Goal: Task Accomplishment & Management: Manage account settings

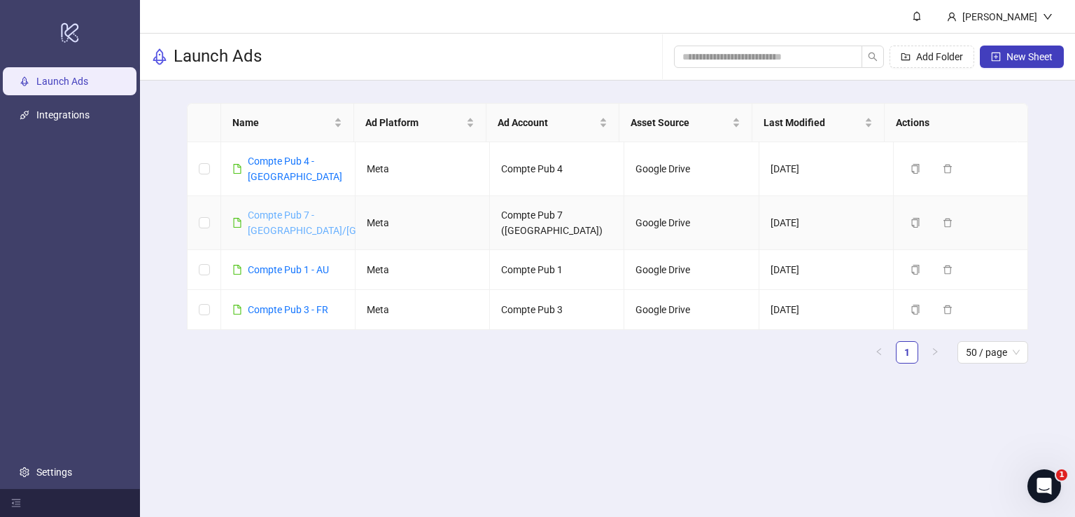
click at [292, 209] on link "Compte Pub 7 - [GEOGRAPHIC_DATA]/[GEOGRAPHIC_DATA]" at bounding box center [344, 222] width 193 height 27
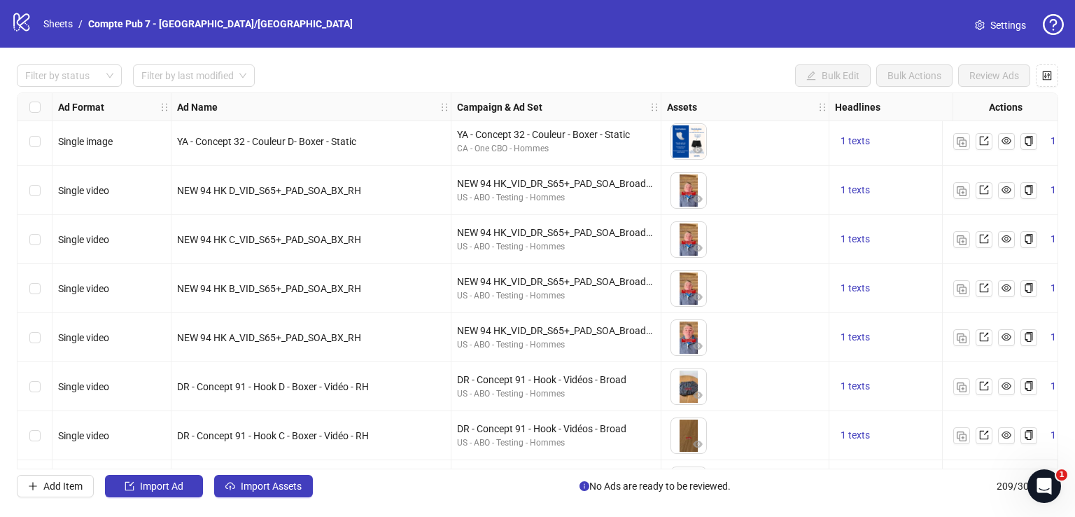
scroll to position [316, 0]
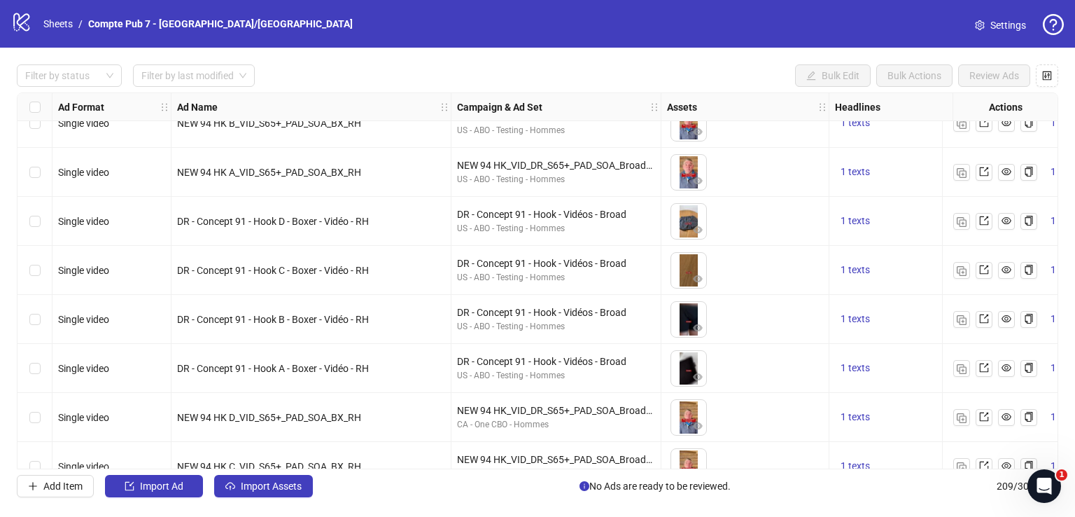
click at [45, 219] on div "Select row 9" at bounding box center [35, 221] width 35 height 49
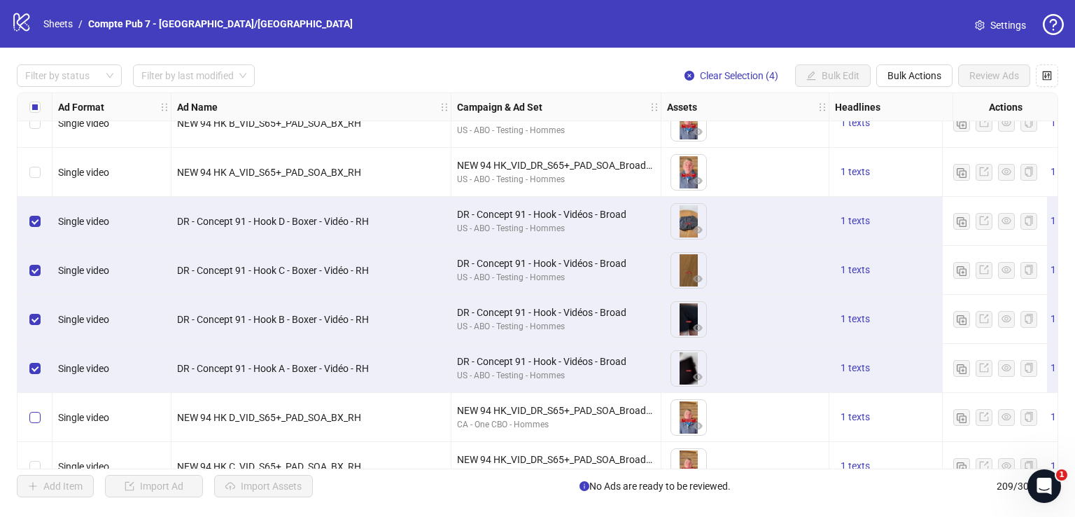
click at [34, 424] on label "Select row 13" at bounding box center [34, 417] width 11 height 15
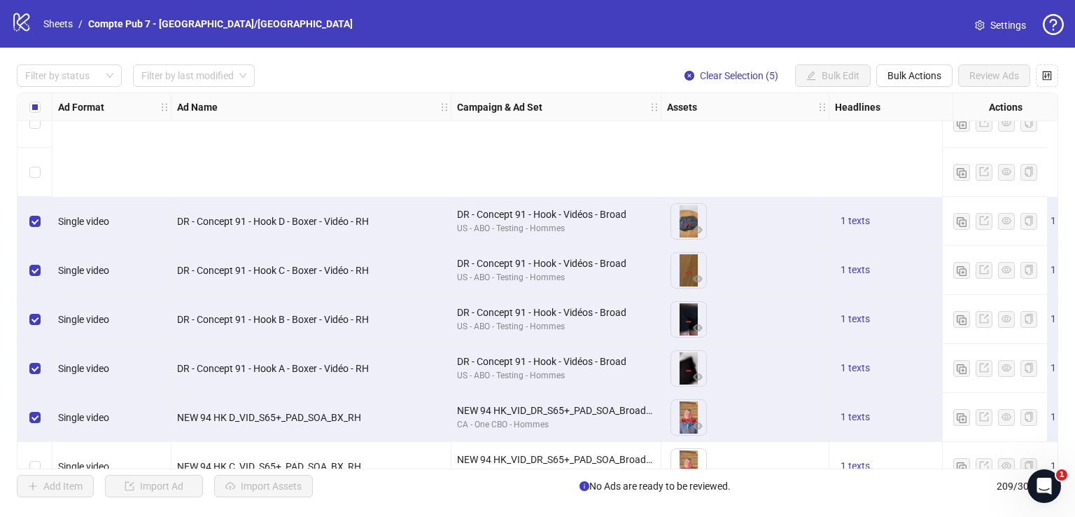
scroll to position [501, 0]
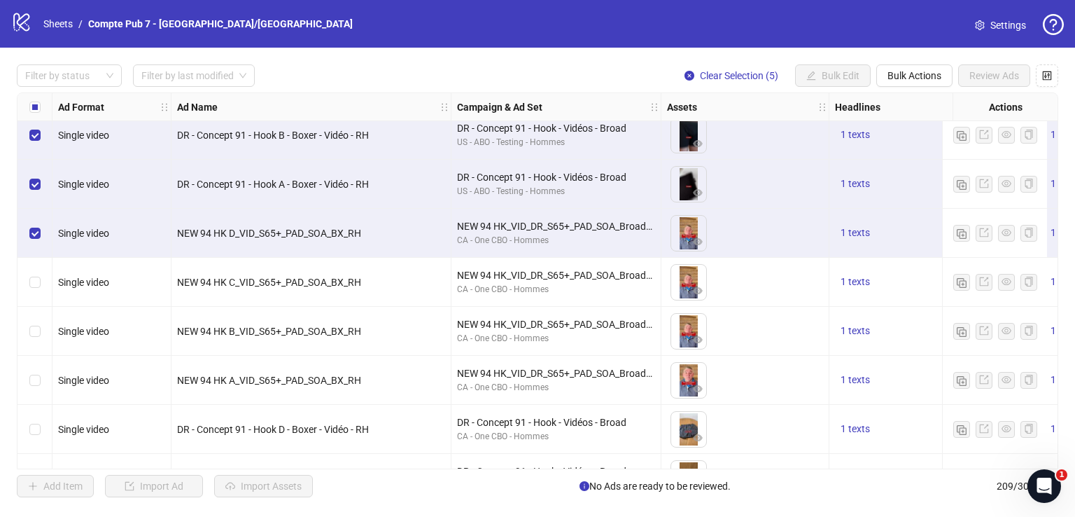
click at [39, 281] on div "Select row 14" at bounding box center [35, 282] width 35 height 49
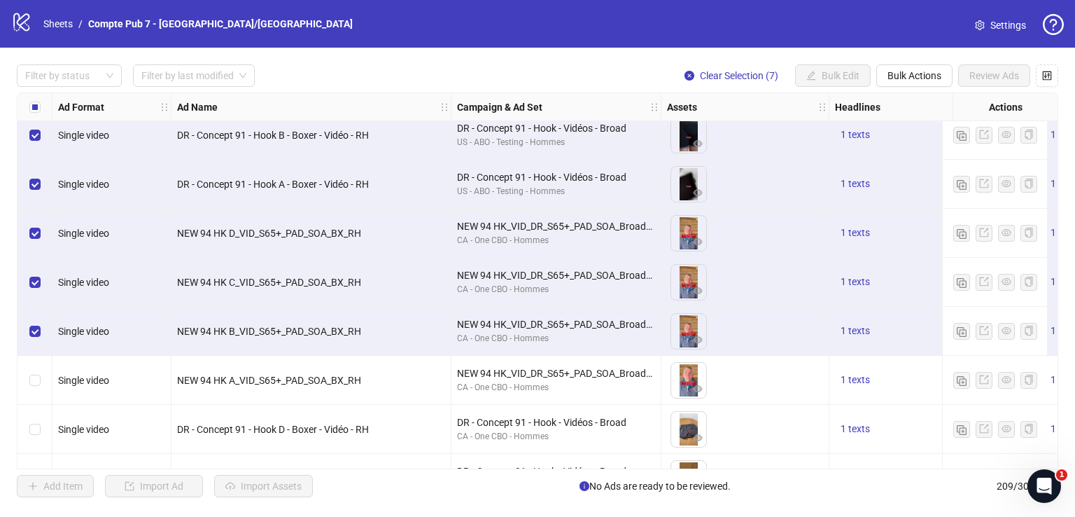
click at [35, 389] on div "Select row 16" at bounding box center [35, 380] width 35 height 49
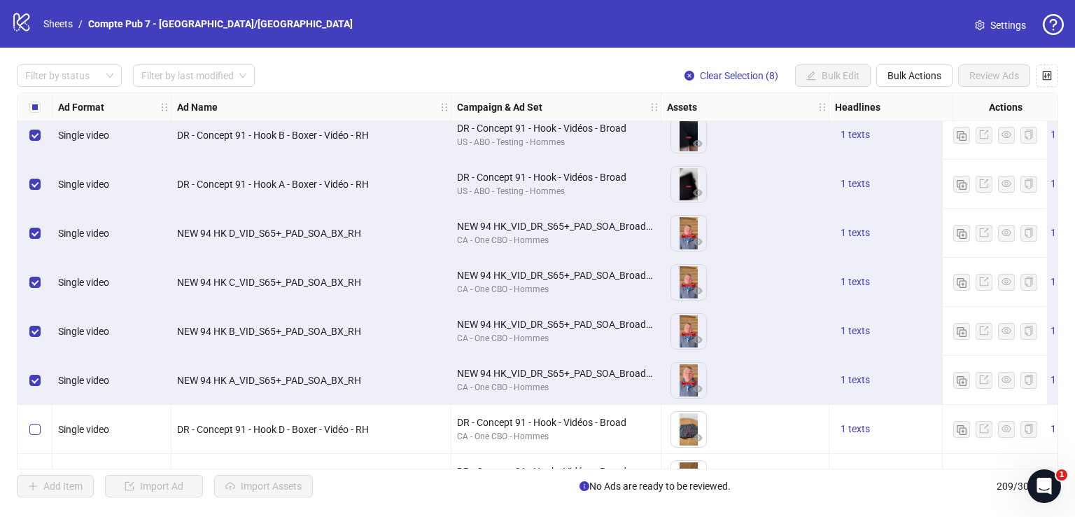
click at [35, 421] on label "Select row 17" at bounding box center [34, 428] width 11 height 15
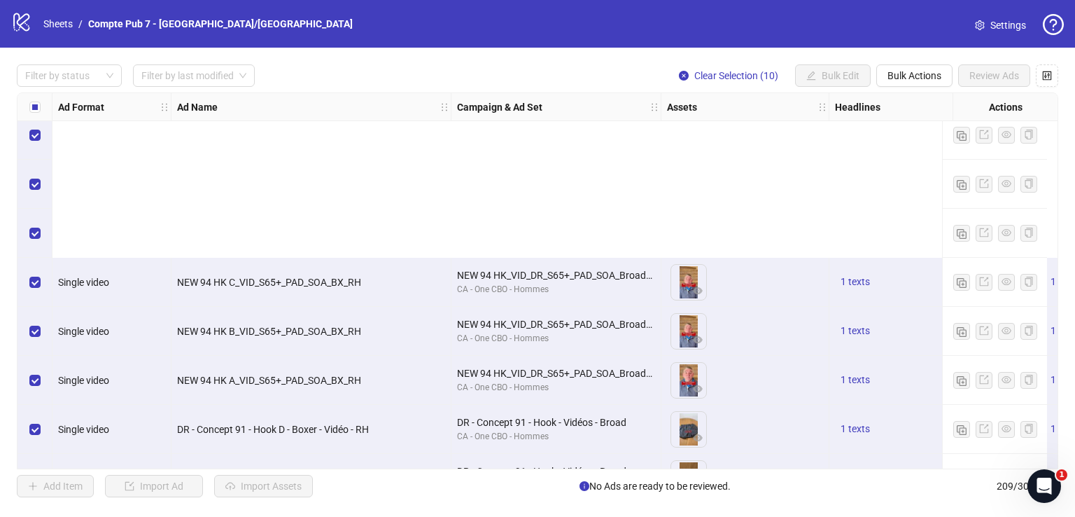
click at [34, 516] on label "Select row 19" at bounding box center [34, 526] width 11 height 15
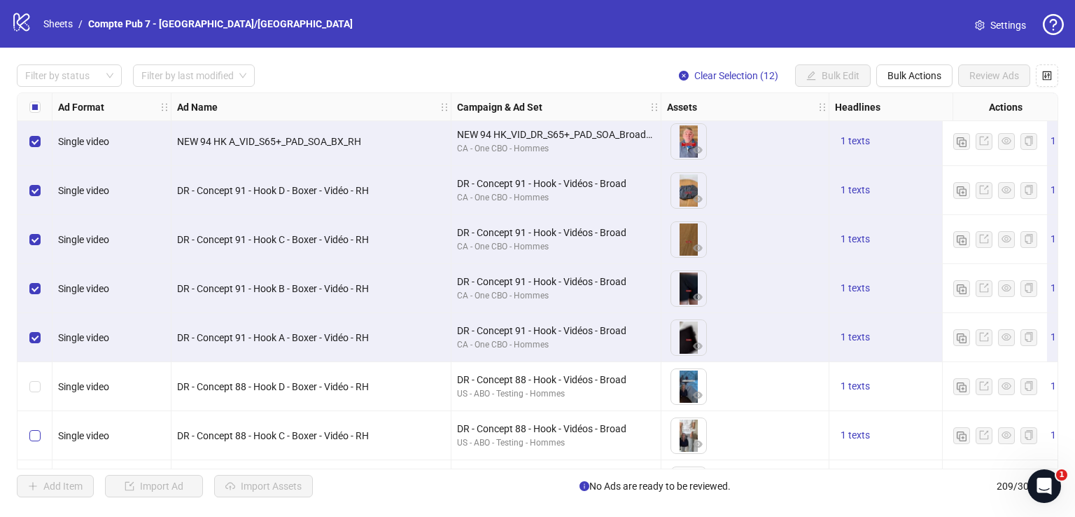
drag, startPoint x: 36, startPoint y: 373, endPoint x: 34, endPoint y: 442, distance: 69.3
click at [36, 374] on div "Select row 21" at bounding box center [35, 386] width 35 height 49
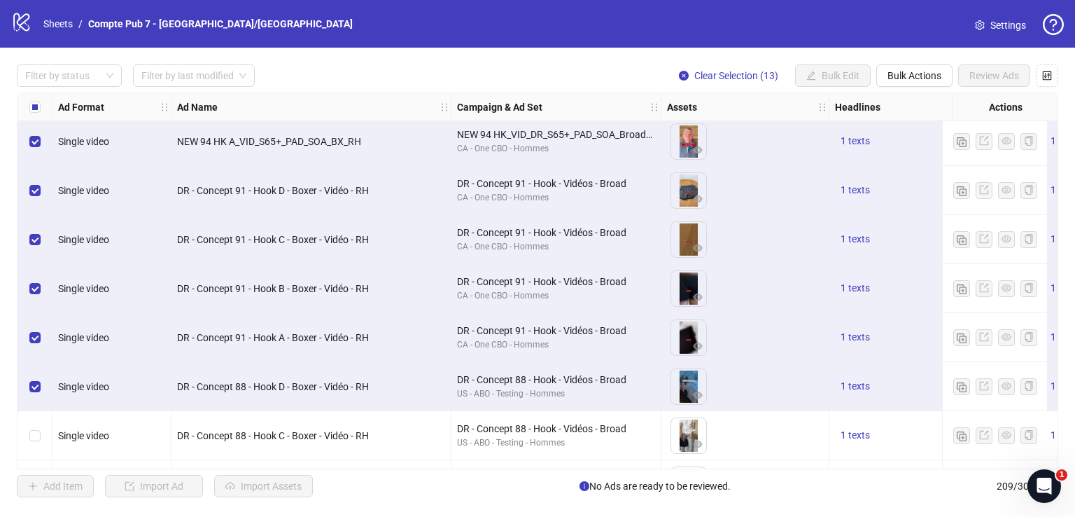
drag, startPoint x: 34, startPoint y: 443, endPoint x: 36, endPoint y: 412, distance: 30.9
click at [34, 442] on div "Select row 22" at bounding box center [35, 435] width 35 height 49
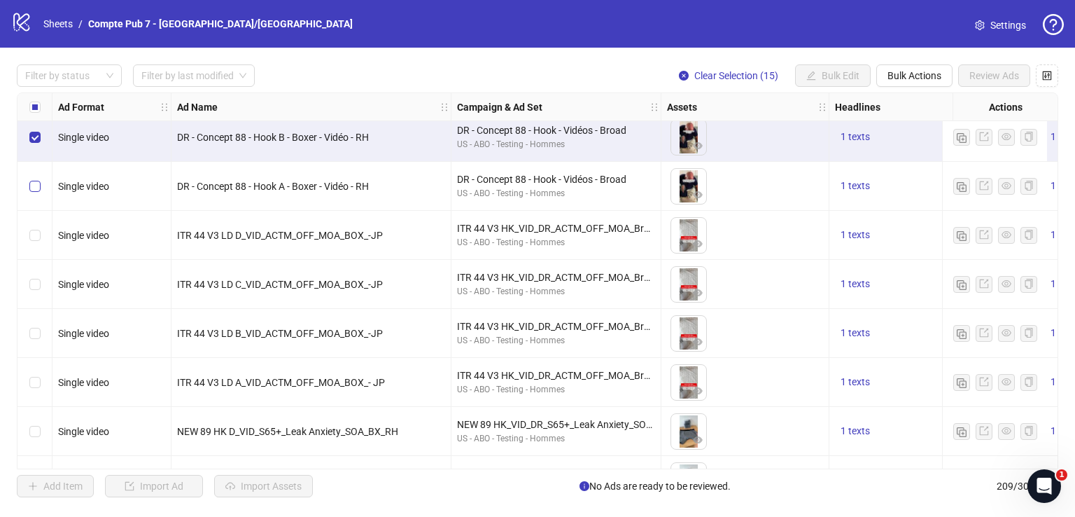
scroll to position [1040, 0]
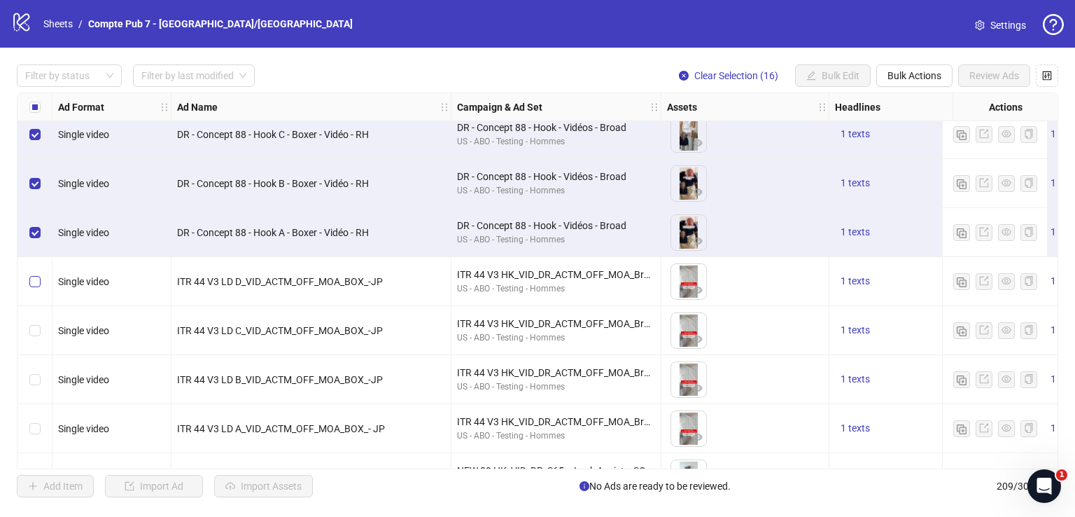
click at [36, 287] on label "Select row 25" at bounding box center [34, 281] width 11 height 15
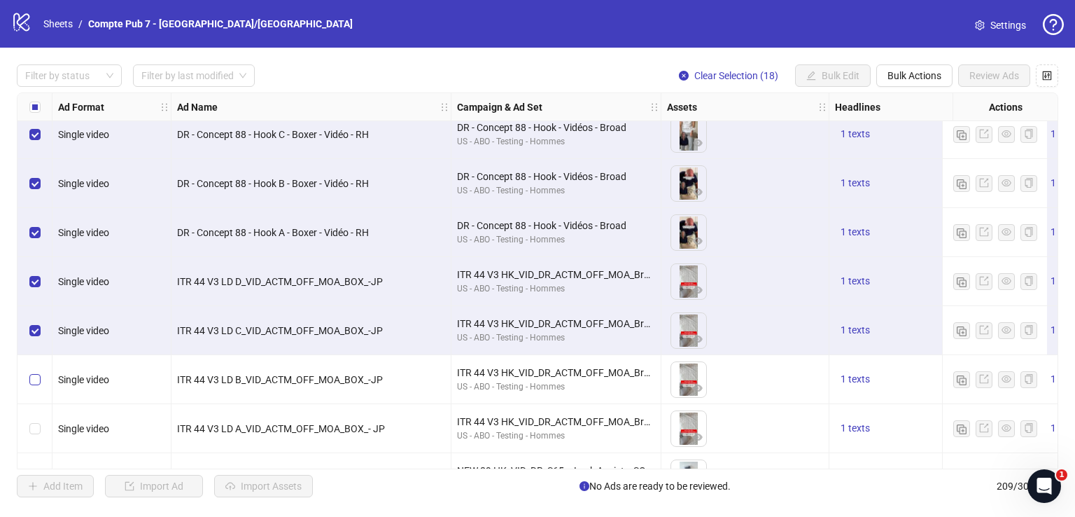
click at [34, 373] on label "Select row 27" at bounding box center [34, 379] width 11 height 15
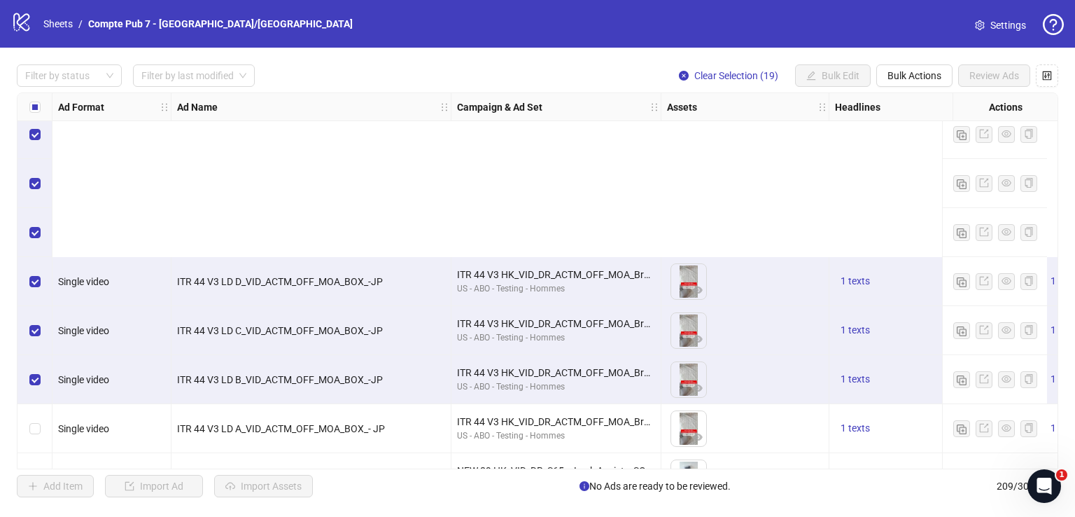
scroll to position [1257, 0]
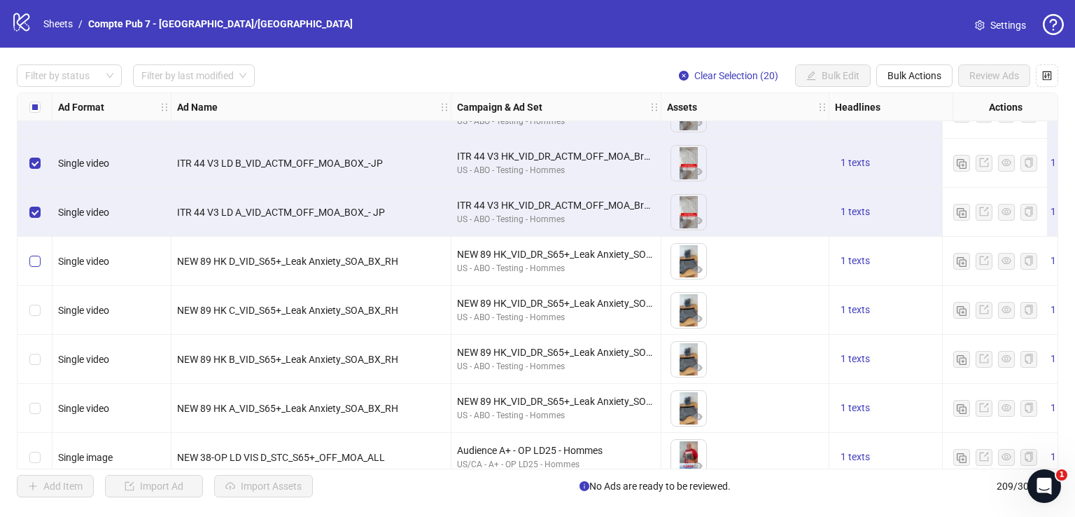
click at [38, 253] on label "Select row 29" at bounding box center [34, 260] width 11 height 15
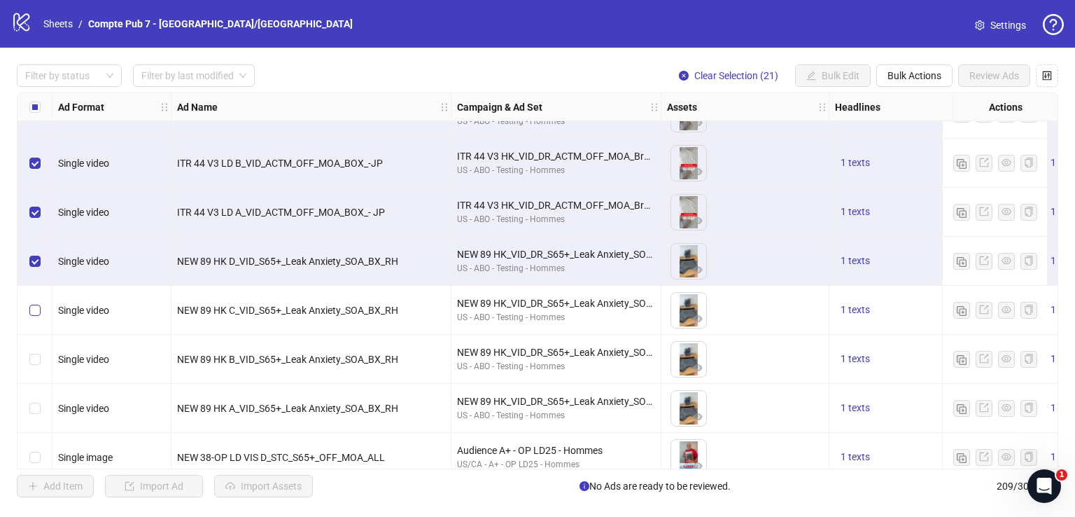
click at [36, 315] on label "Select row 30" at bounding box center [34, 309] width 11 height 15
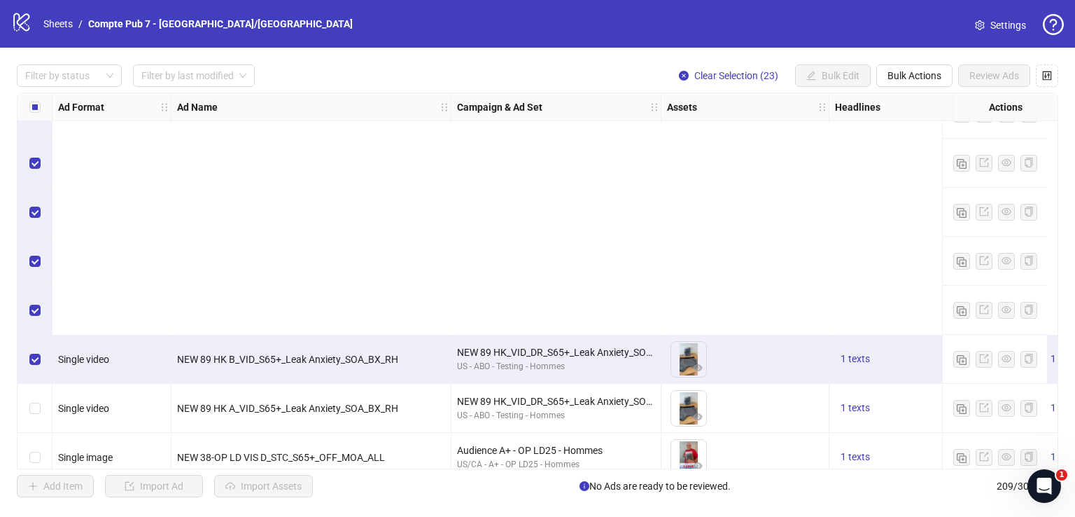
scroll to position [1574, 0]
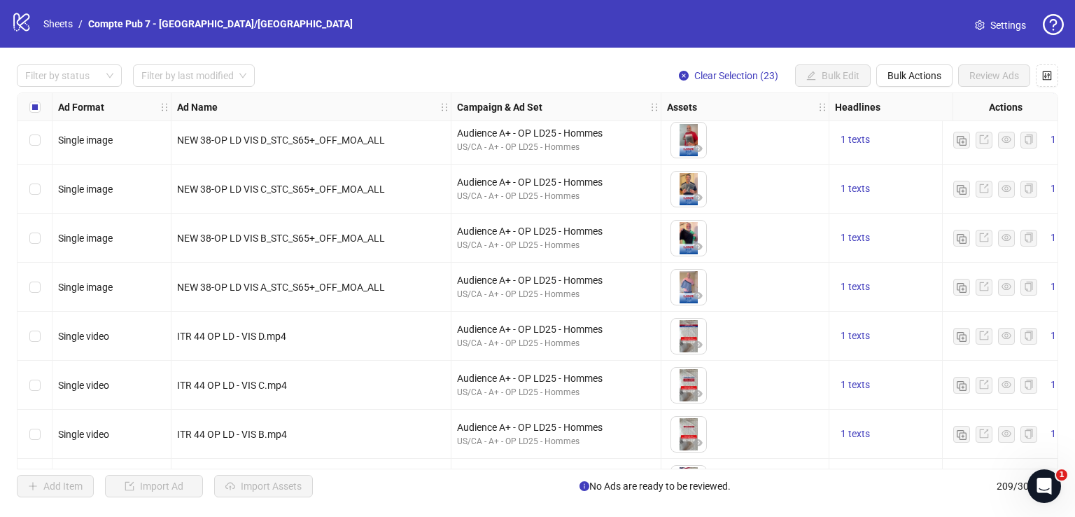
click at [42, 141] on div "Select row 33" at bounding box center [35, 140] width 35 height 49
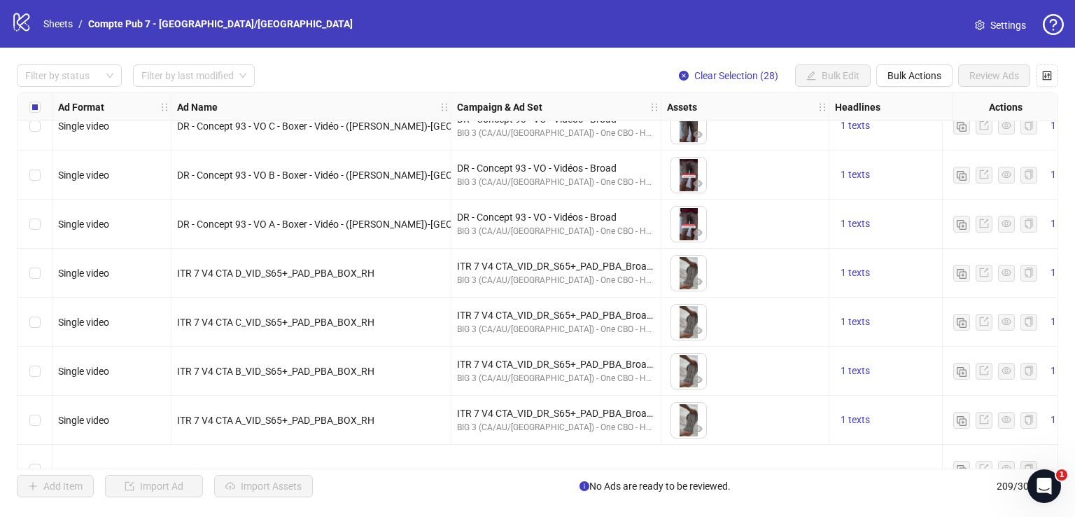
scroll to position [3086, 0]
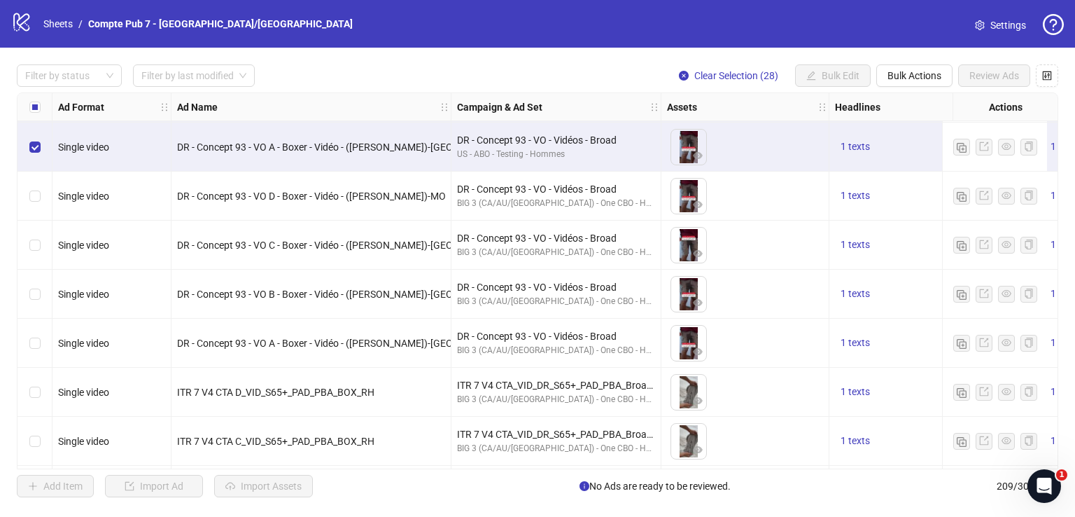
click at [41, 191] on div "Select row 65" at bounding box center [35, 196] width 35 height 49
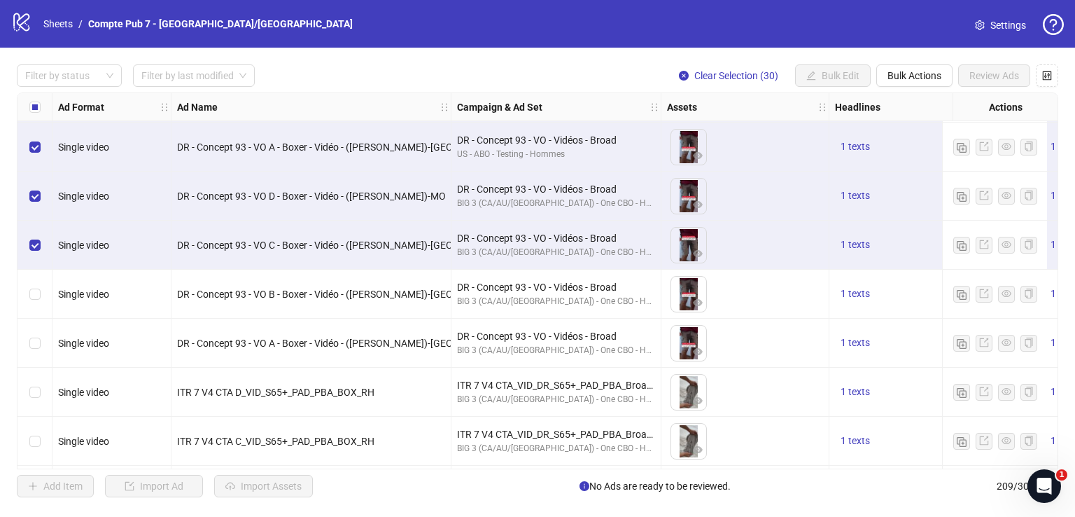
drag, startPoint x: 40, startPoint y: 284, endPoint x: 39, endPoint y: 328, distance: 44.8
click at [40, 284] on div "Select row 67" at bounding box center [35, 294] width 35 height 49
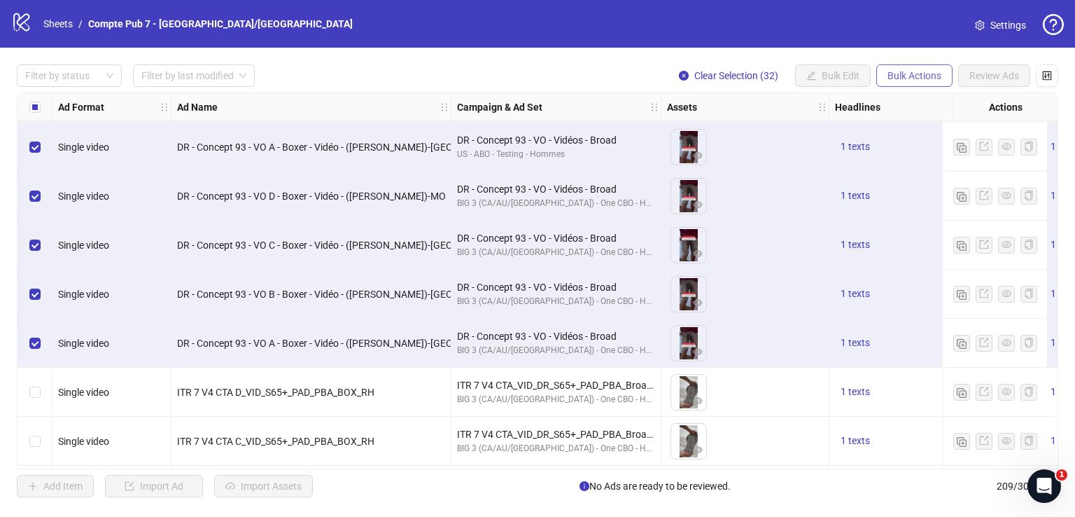
click at [905, 70] on span "Bulk Actions" at bounding box center [915, 75] width 54 height 11
click at [919, 99] on span "Delete" at bounding box center [935, 103] width 96 height 15
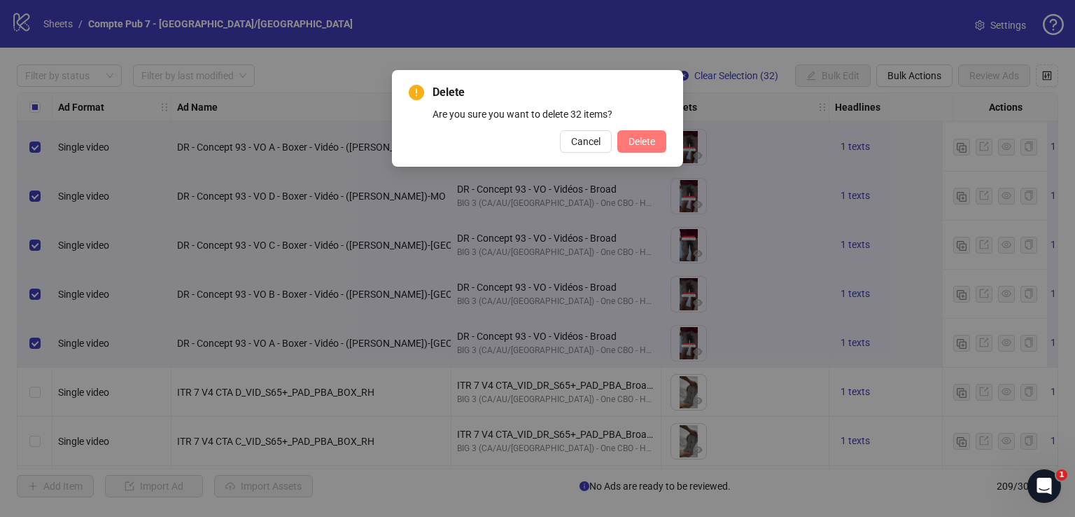
click at [649, 138] on span "Delete" at bounding box center [642, 141] width 27 height 11
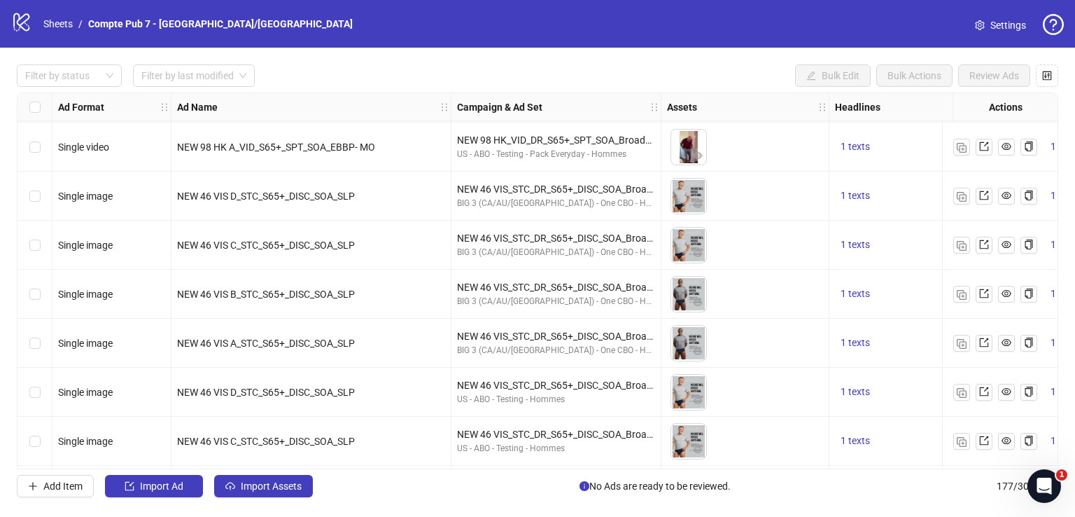
click at [207, 72] on input "search" at bounding box center [187, 75] width 92 height 21
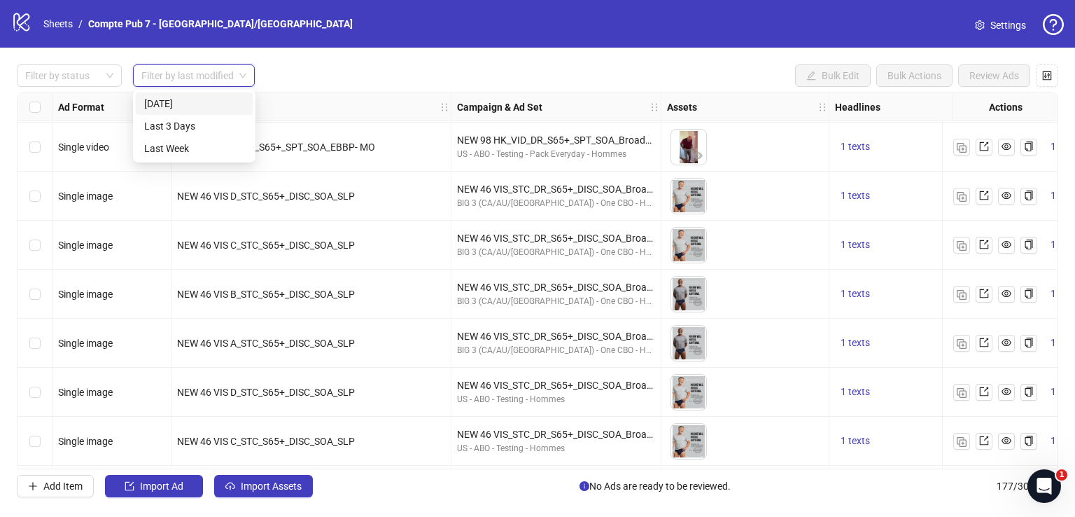
click at [214, 95] on div "[DATE]" at bounding box center [194, 103] width 117 height 22
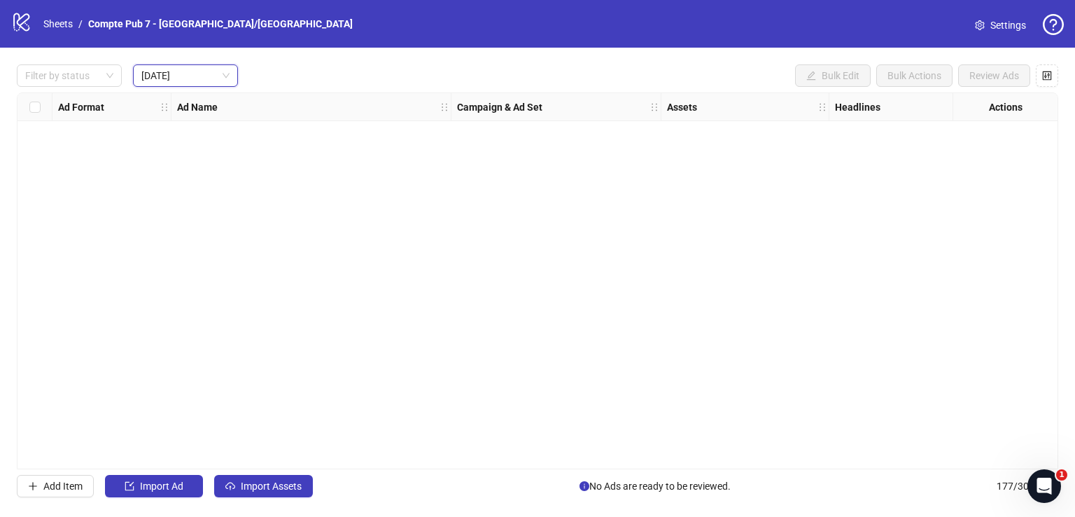
scroll to position [0, 0]
click at [277, 485] on span "Import Assets" at bounding box center [271, 485] width 61 height 11
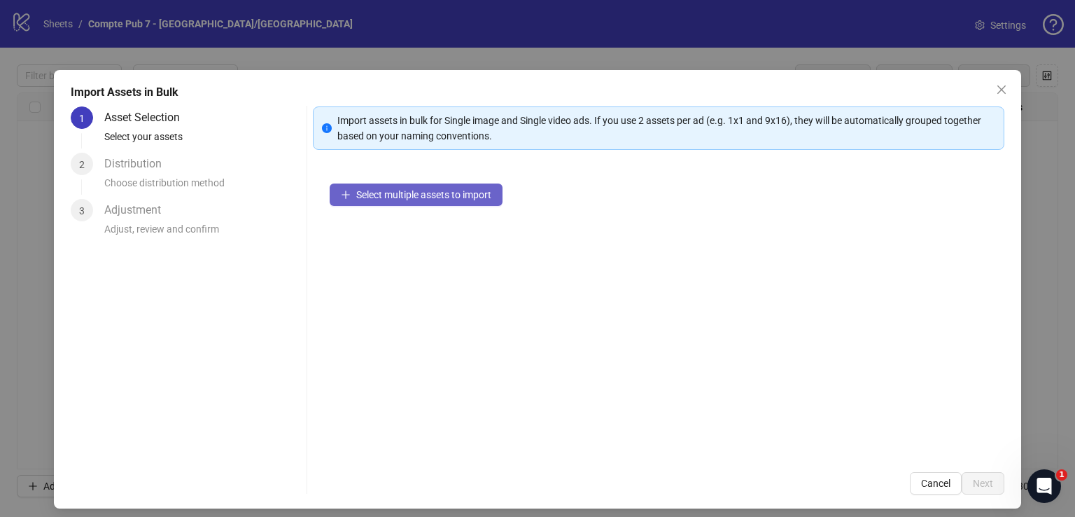
click at [445, 190] on span "Select multiple assets to import" at bounding box center [423, 194] width 135 height 11
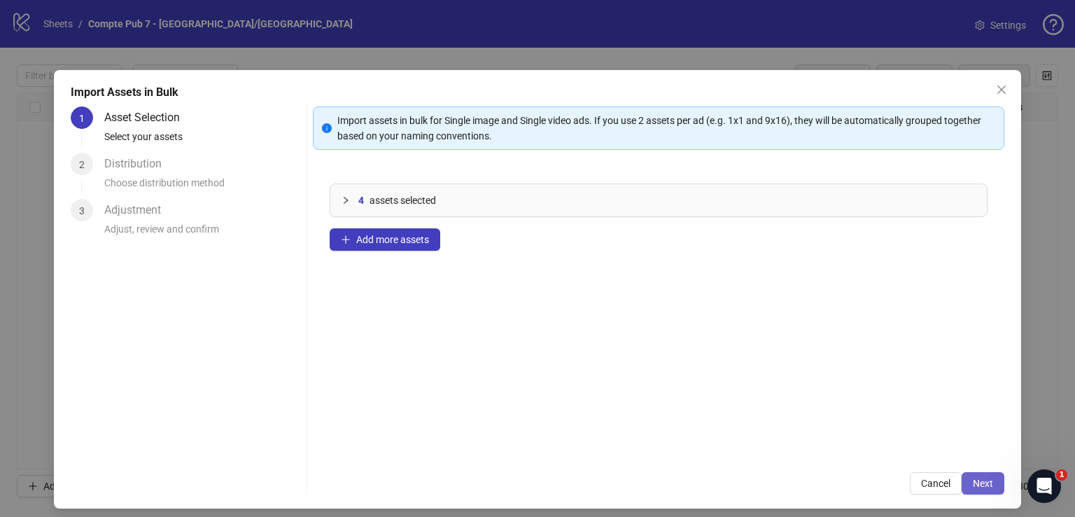
click at [972, 488] on button "Next" at bounding box center [983, 483] width 43 height 22
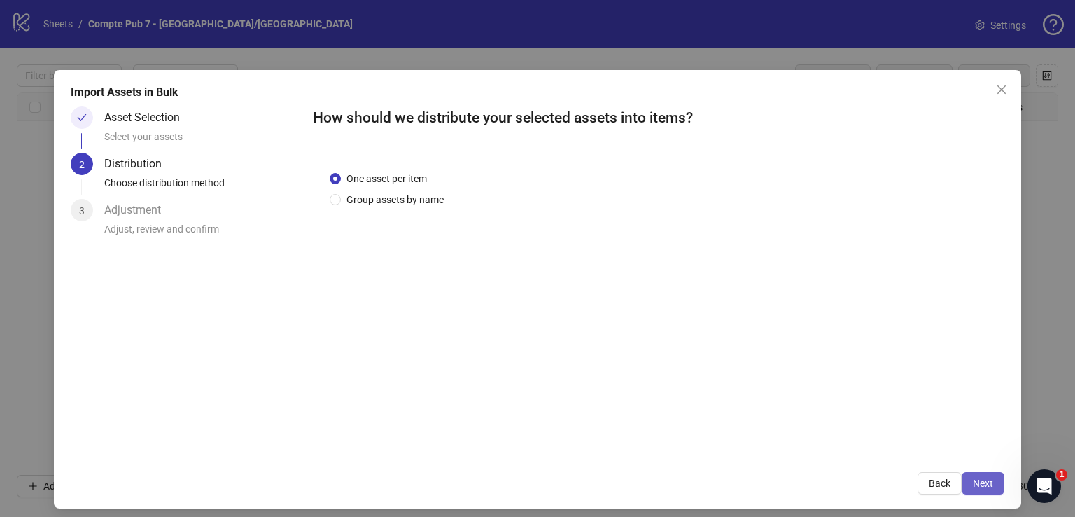
click at [973, 482] on span "Next" at bounding box center [983, 482] width 20 height 11
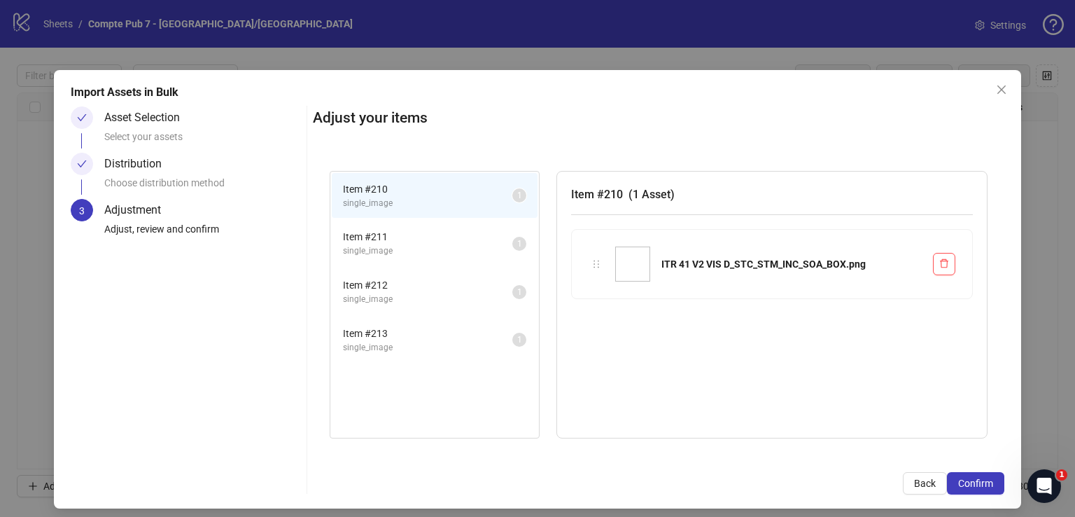
click at [972, 482] on span "Confirm" at bounding box center [975, 482] width 35 height 11
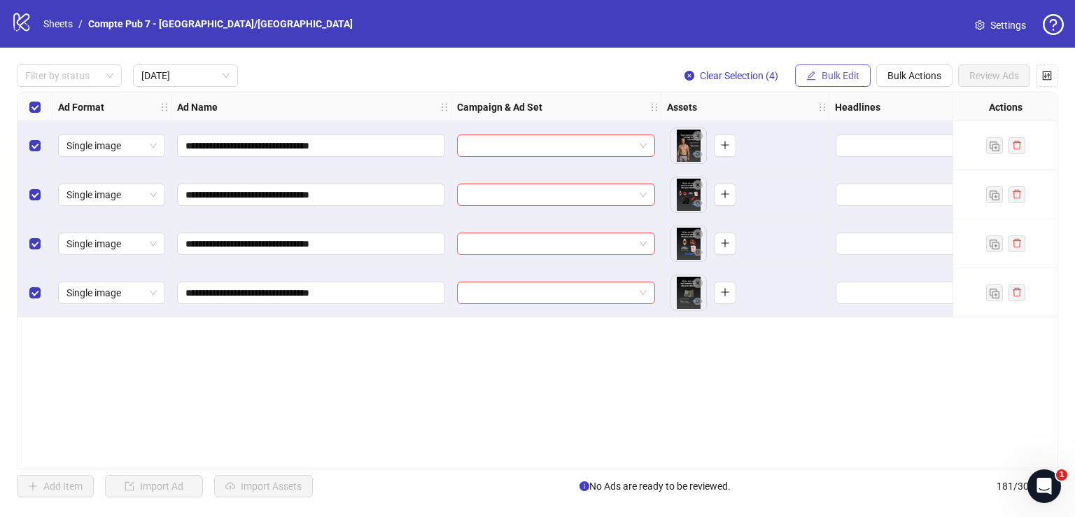
click at [829, 78] on span "Bulk Edit" at bounding box center [841, 75] width 38 height 11
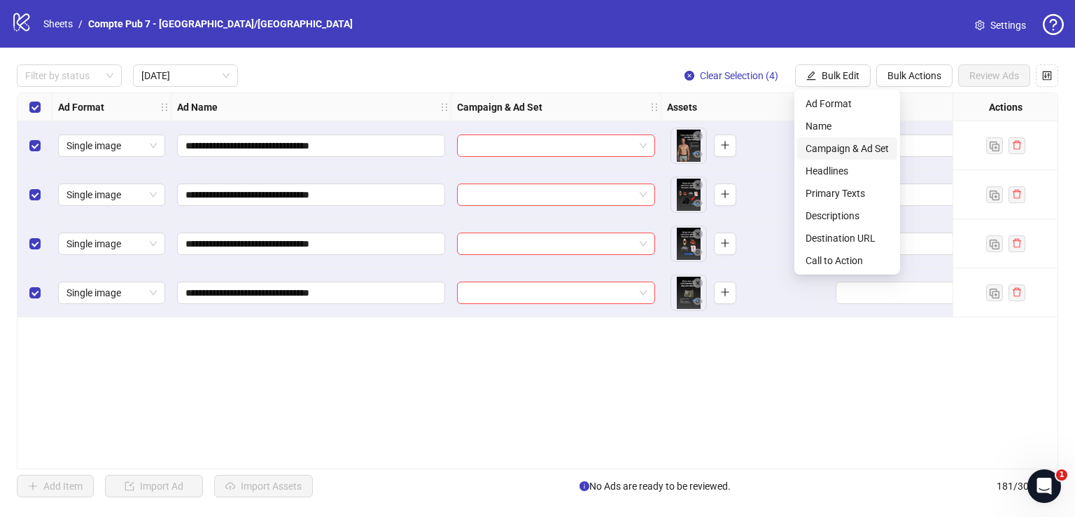
click at [818, 141] on span "Campaign & Ad Set" at bounding box center [847, 148] width 83 height 15
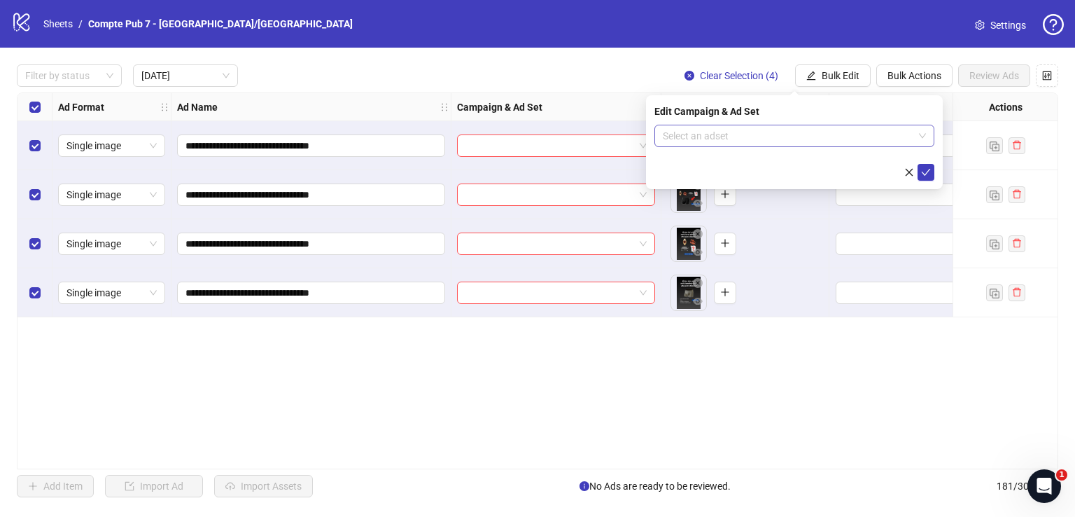
click at [759, 141] on input "search" at bounding box center [788, 135] width 251 height 21
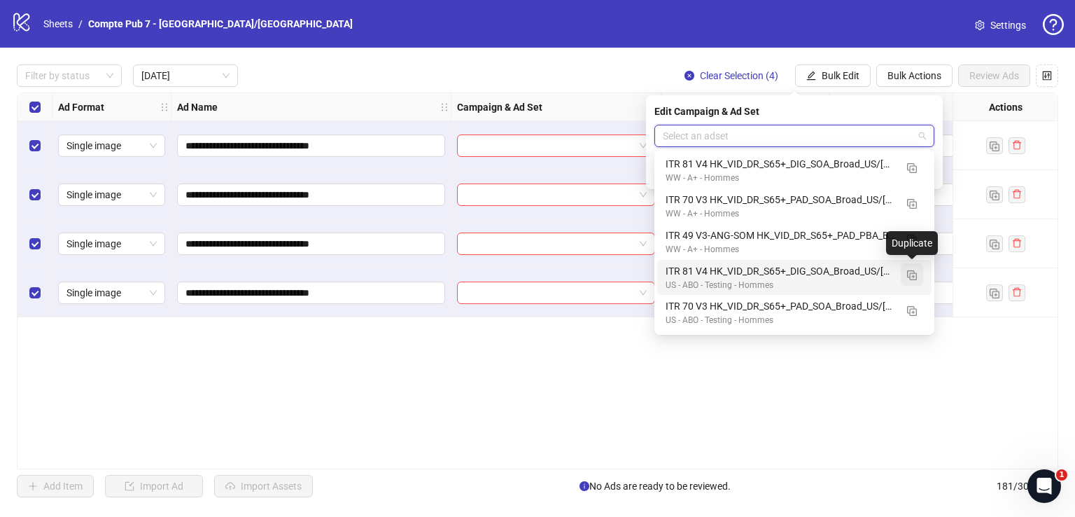
click at [910, 272] on img "button" at bounding box center [912, 275] width 10 height 10
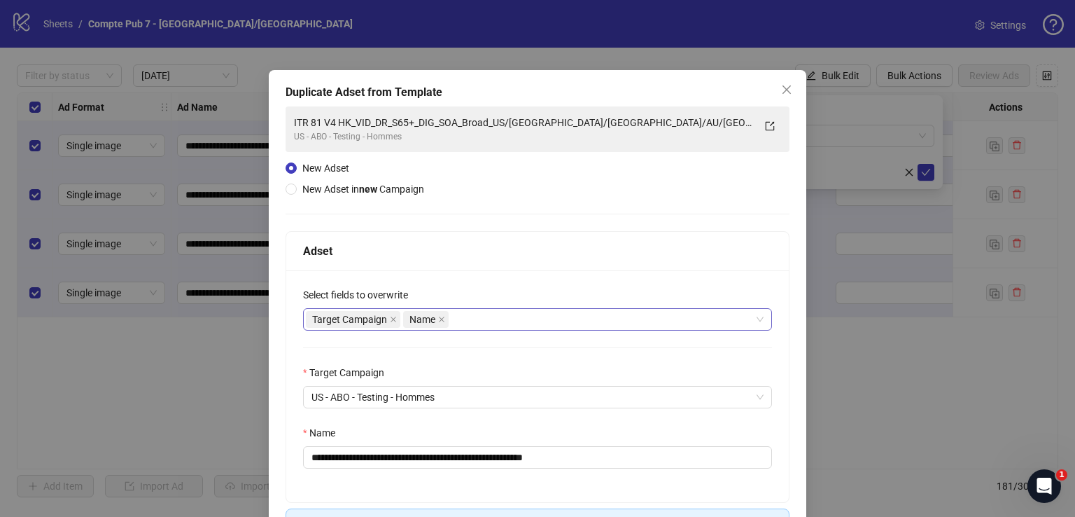
click at [480, 317] on div "Target Campaign Name" at bounding box center [530, 319] width 449 height 20
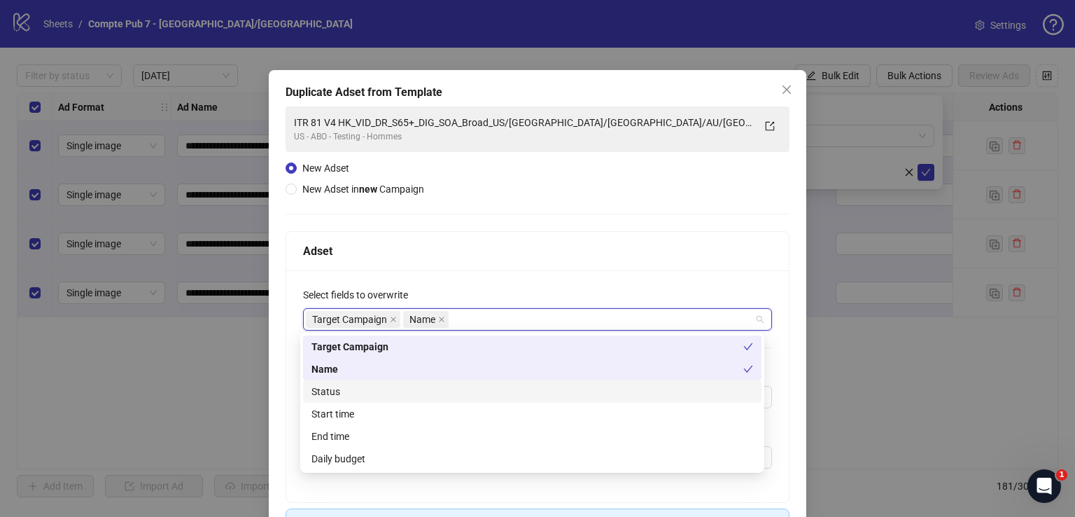
click at [438, 384] on div "Status" at bounding box center [533, 391] width 442 height 15
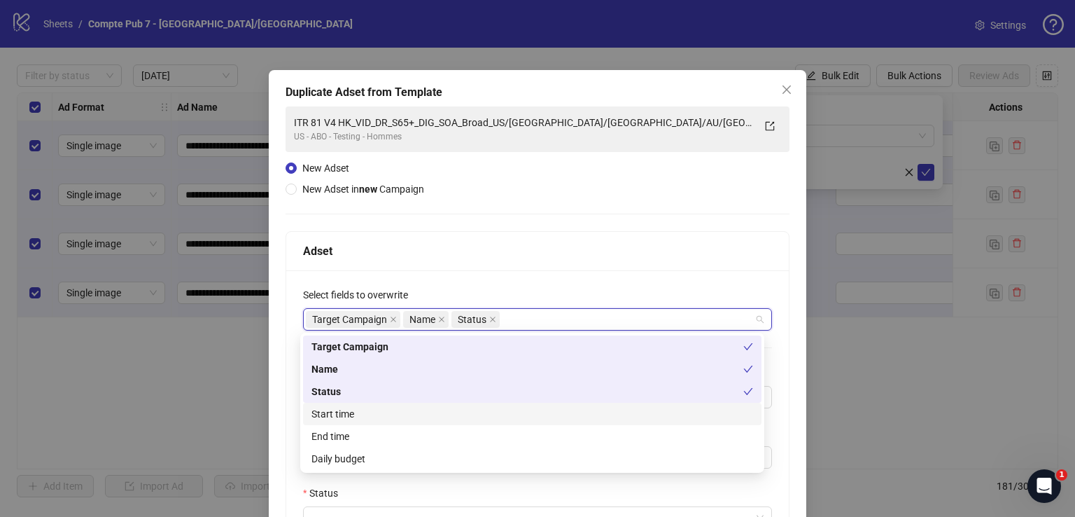
click at [431, 412] on div "Start time" at bounding box center [533, 413] width 442 height 15
click at [426, 454] on div "Daily budget" at bounding box center [533, 458] width 442 height 15
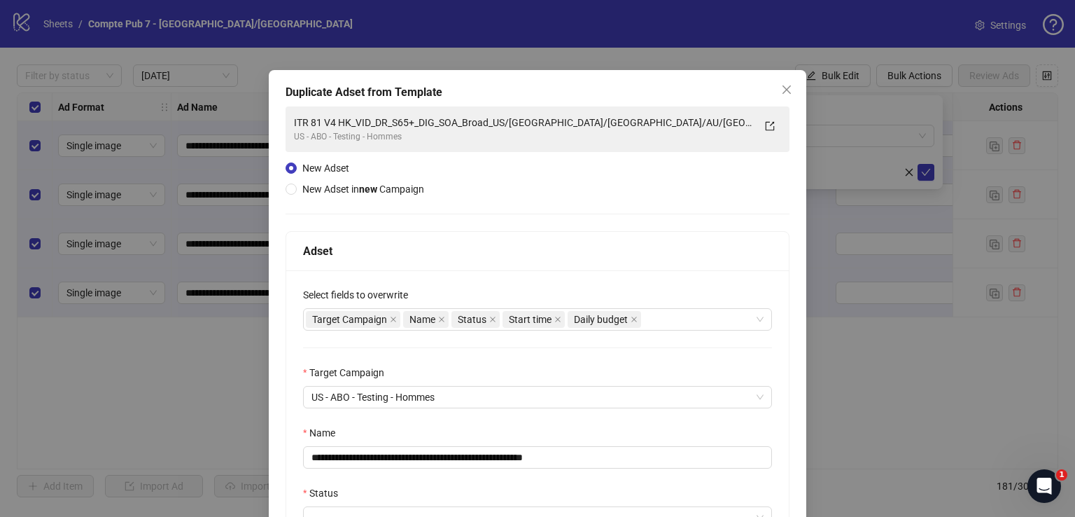
click at [552, 265] on div "Adset" at bounding box center [537, 251] width 503 height 39
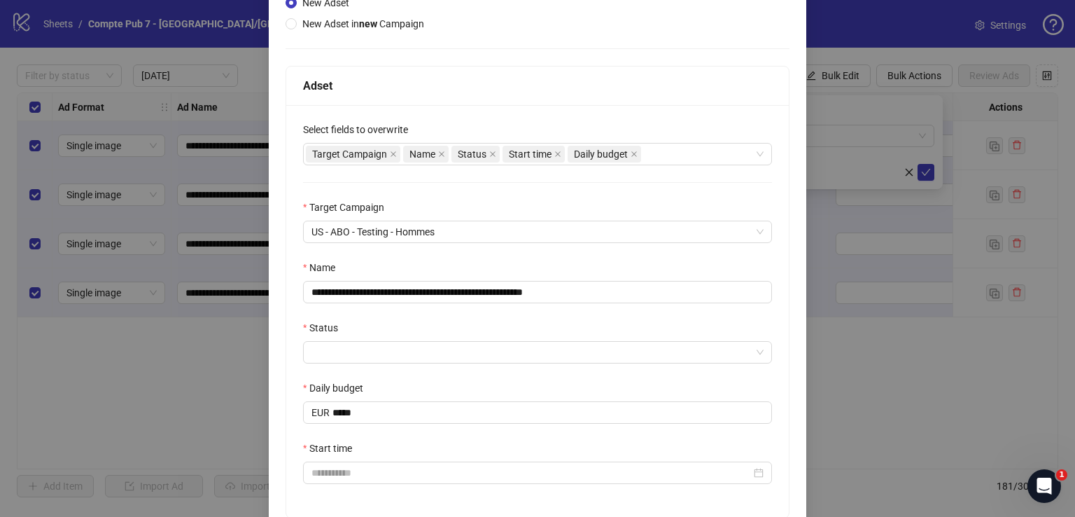
scroll to position [167, 0]
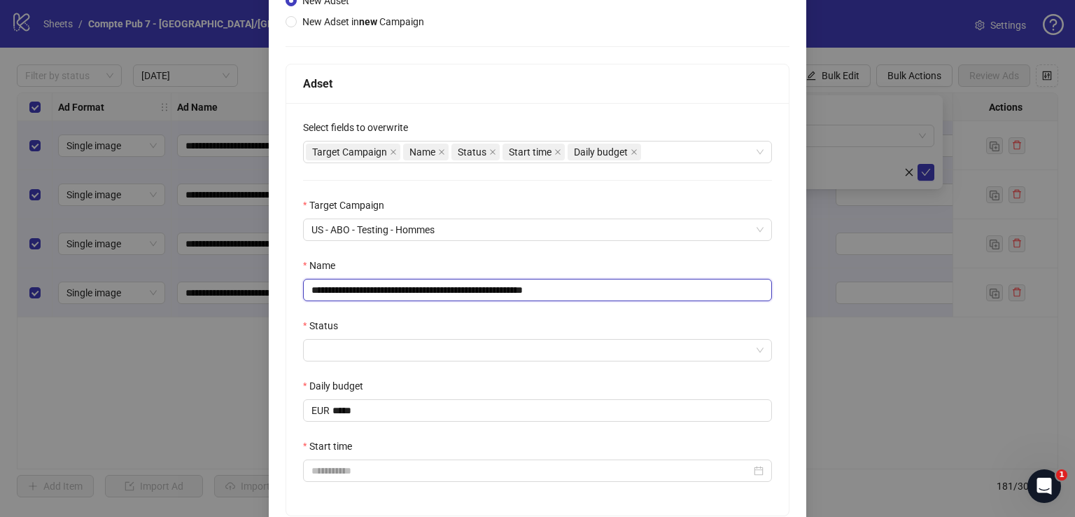
click at [438, 285] on input "**********" at bounding box center [537, 290] width 469 height 22
paste input "text"
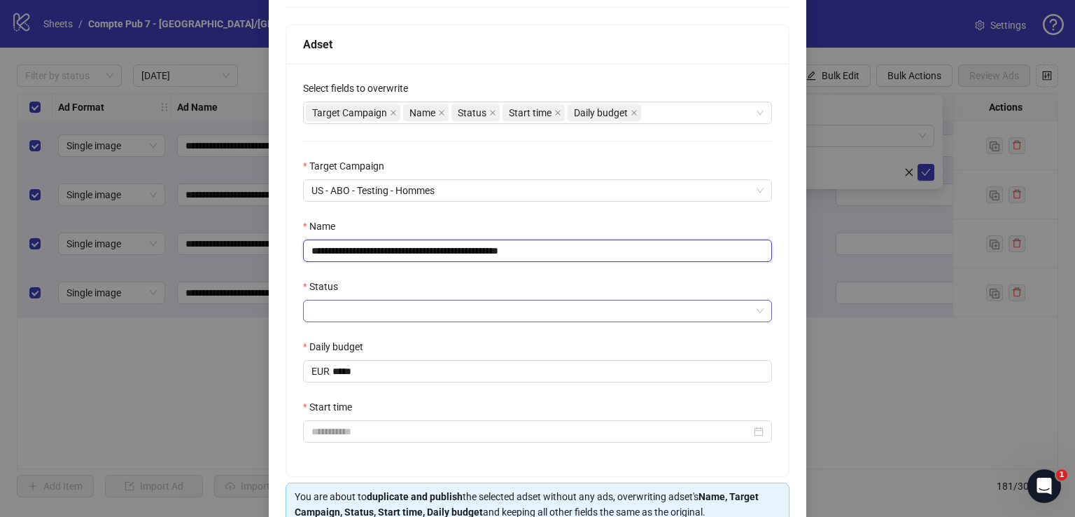
type input "**********"
click at [443, 314] on input "Status" at bounding box center [532, 310] width 440 height 21
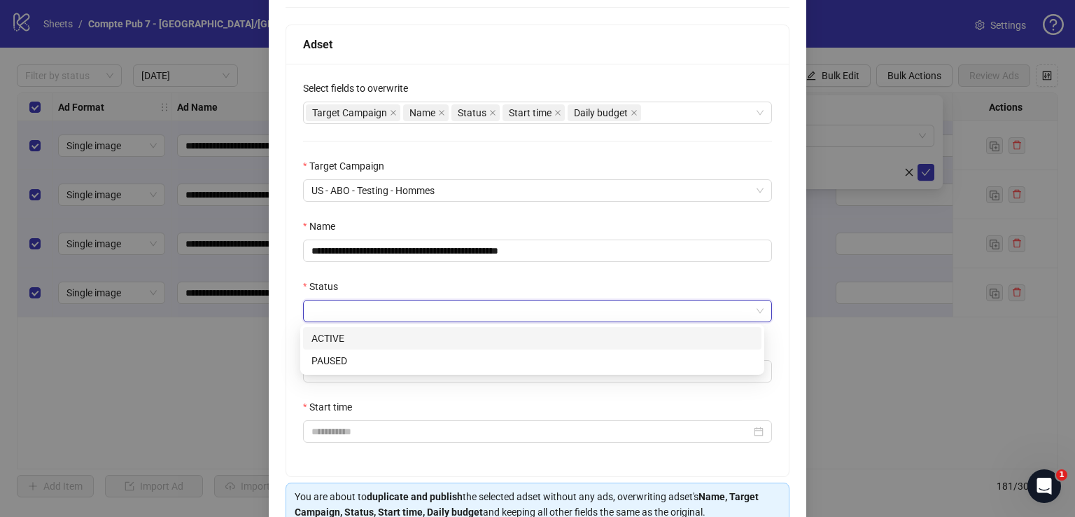
click at [432, 343] on div "ACTIVE" at bounding box center [533, 337] width 442 height 15
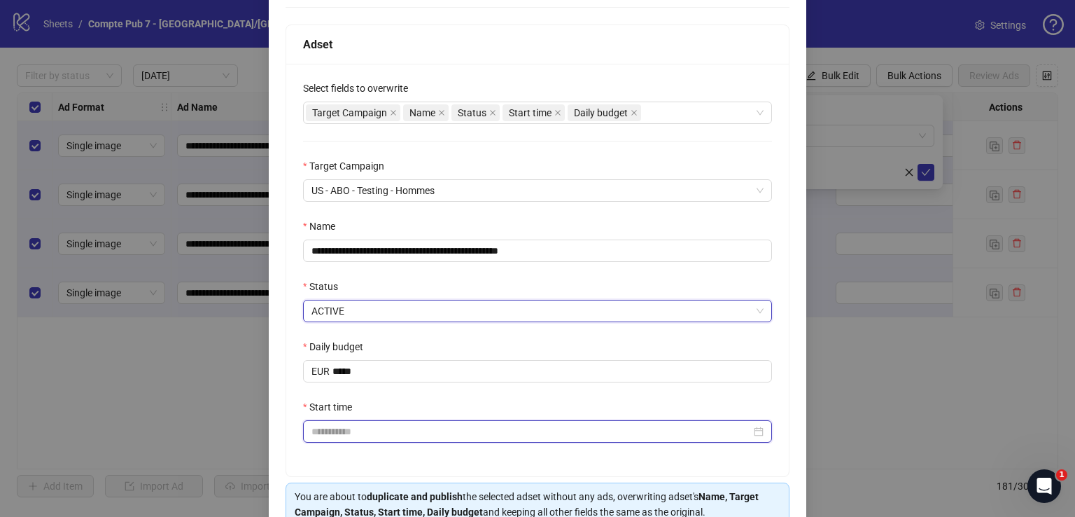
click at [407, 438] on input "Start time" at bounding box center [532, 431] width 440 height 15
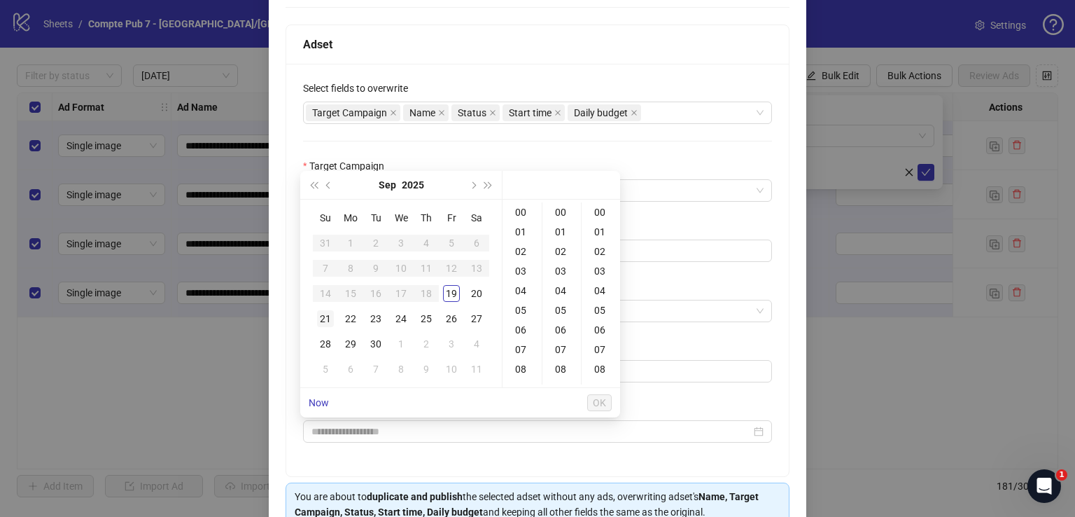
click at [319, 317] on div "21" at bounding box center [325, 318] width 17 height 17
click at [520, 367] on div "12" at bounding box center [522, 372] width 34 height 20
type input "**********"
click at [601, 401] on span "OK" at bounding box center [599, 402] width 13 height 11
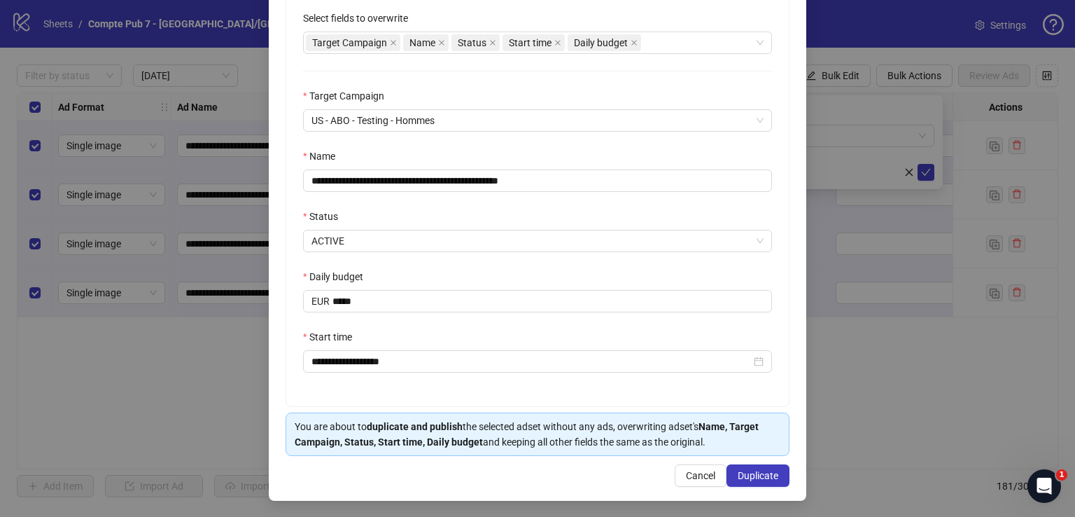
scroll to position [276, 0]
click at [755, 475] on span "Duplicate" at bounding box center [758, 475] width 41 height 11
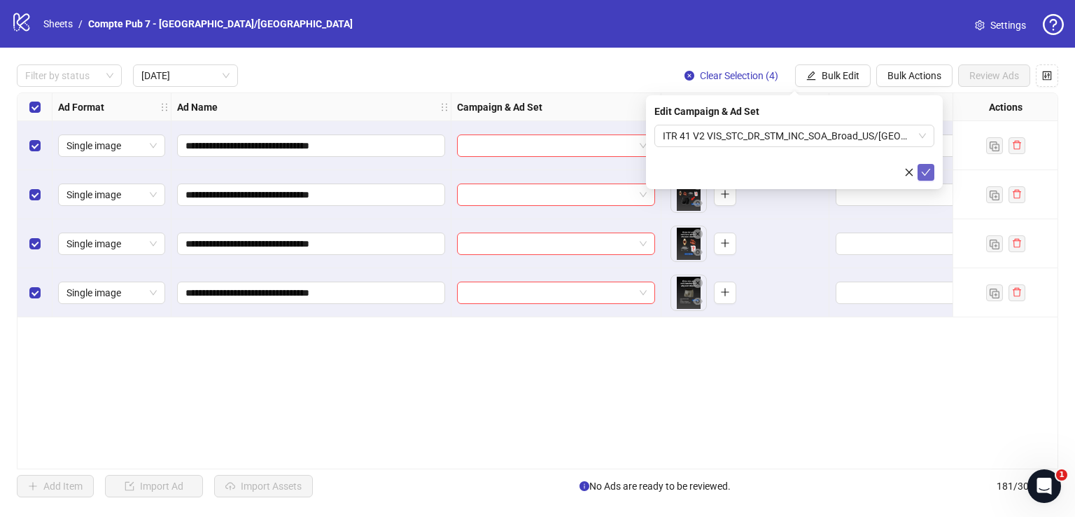
click at [928, 169] on icon "check" at bounding box center [926, 172] width 10 height 10
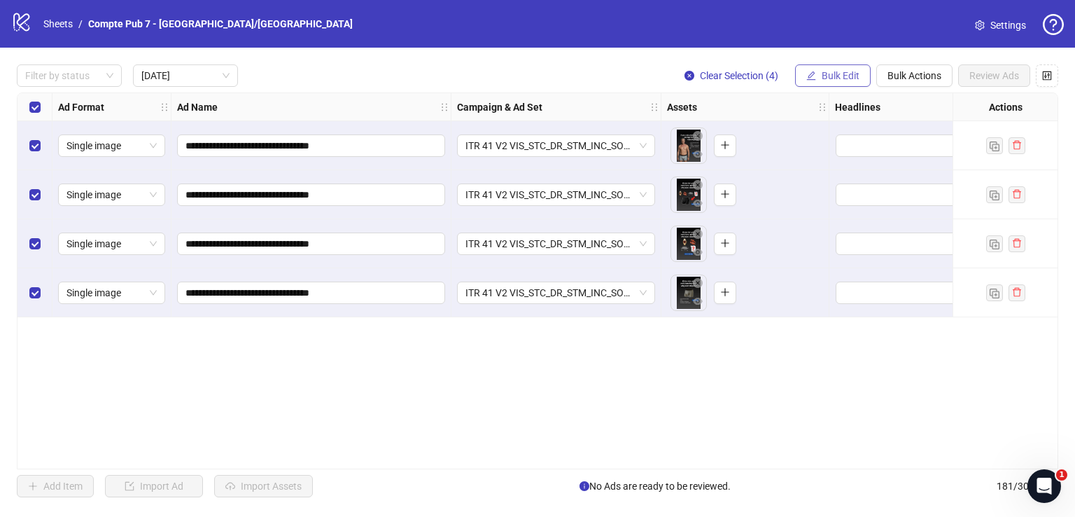
click at [858, 74] on span "Bulk Edit" at bounding box center [841, 75] width 38 height 11
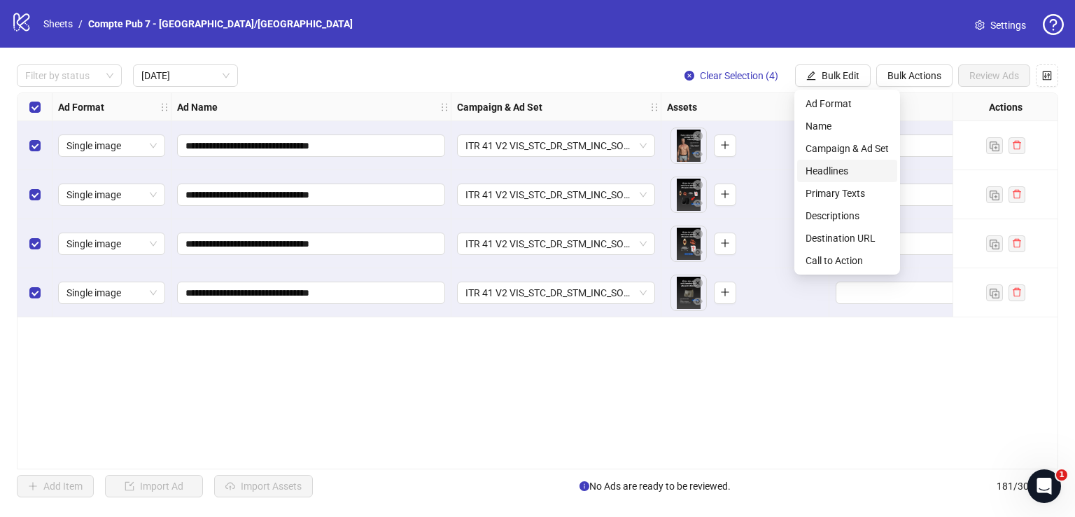
click at [849, 170] on span "Headlines" at bounding box center [847, 170] width 83 height 15
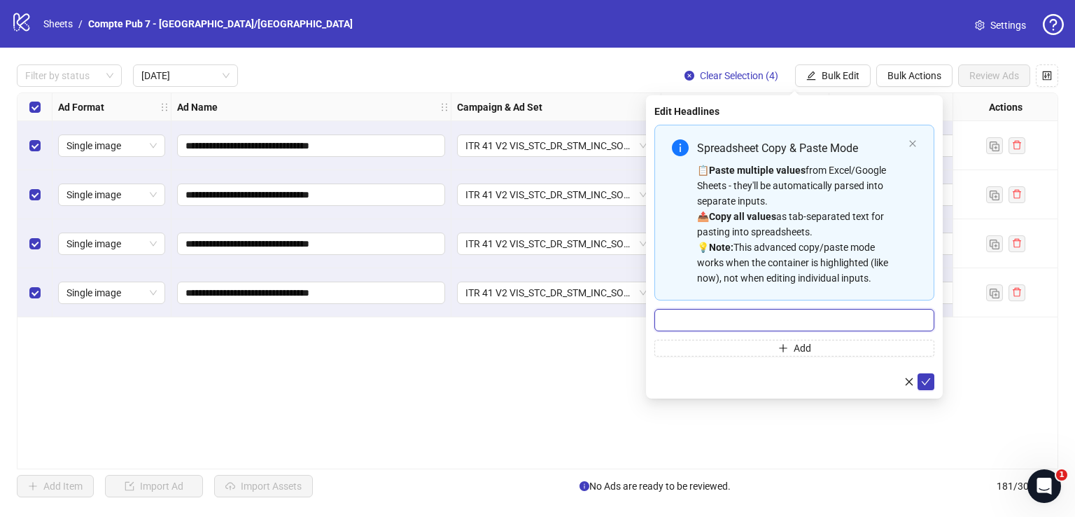
click at [758, 314] on input "Multi-input container - paste or copy values" at bounding box center [795, 320] width 280 height 22
paste input "**********"
type input "**********"
click at [923, 380] on icon "check" at bounding box center [926, 382] width 10 height 10
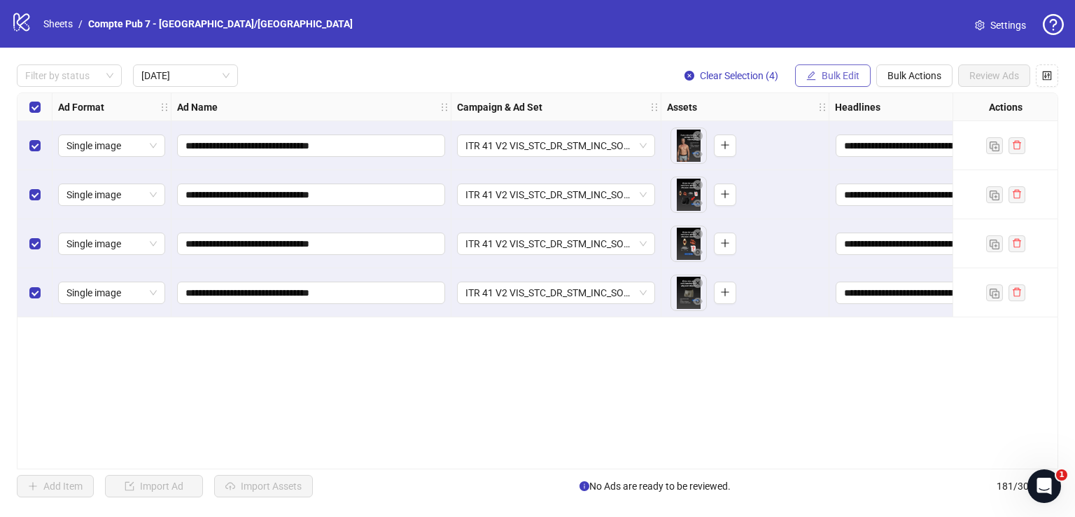
click at [851, 74] on span "Bulk Edit" at bounding box center [841, 75] width 38 height 11
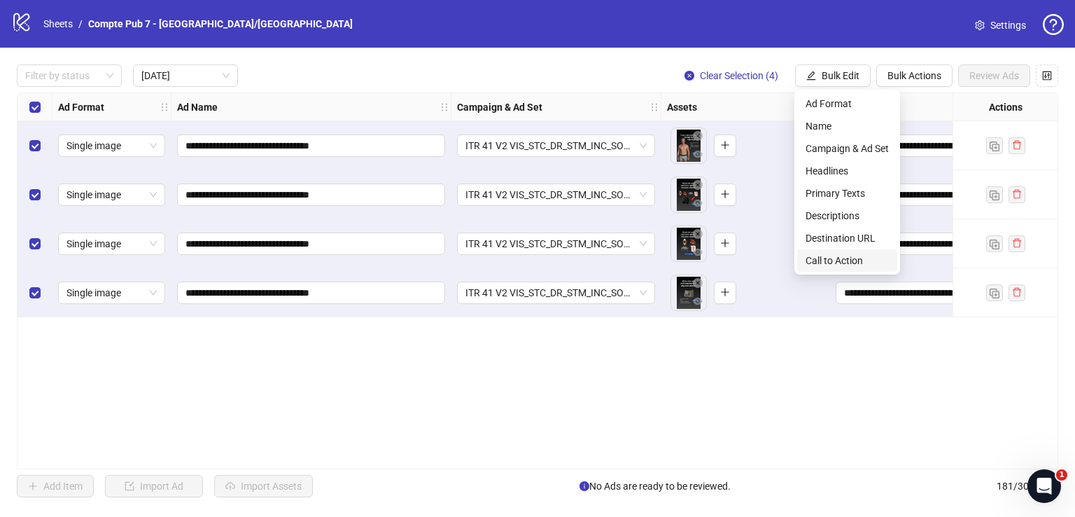
click at [839, 262] on span "Call to Action" at bounding box center [847, 260] width 83 height 15
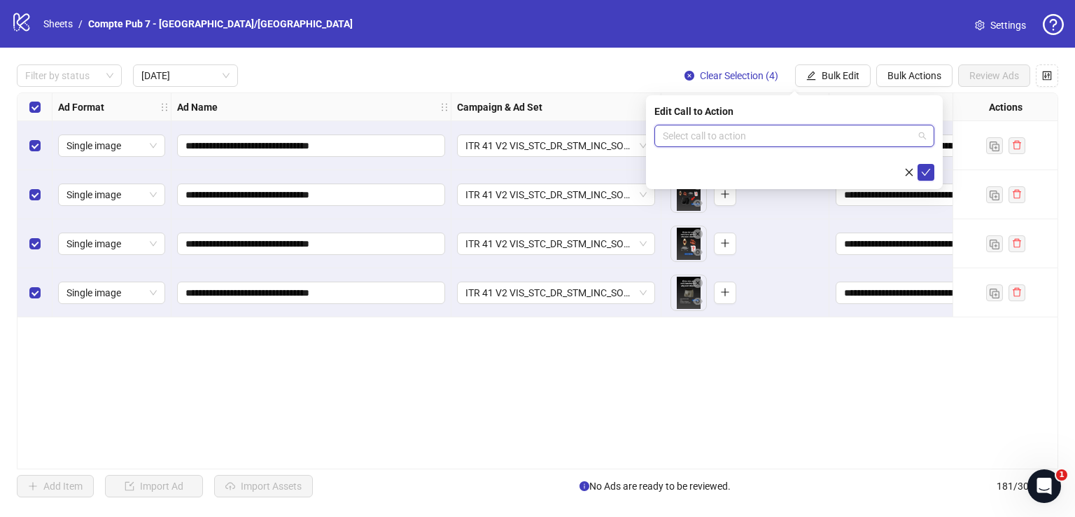
click at [786, 133] on input "search" at bounding box center [788, 135] width 251 height 21
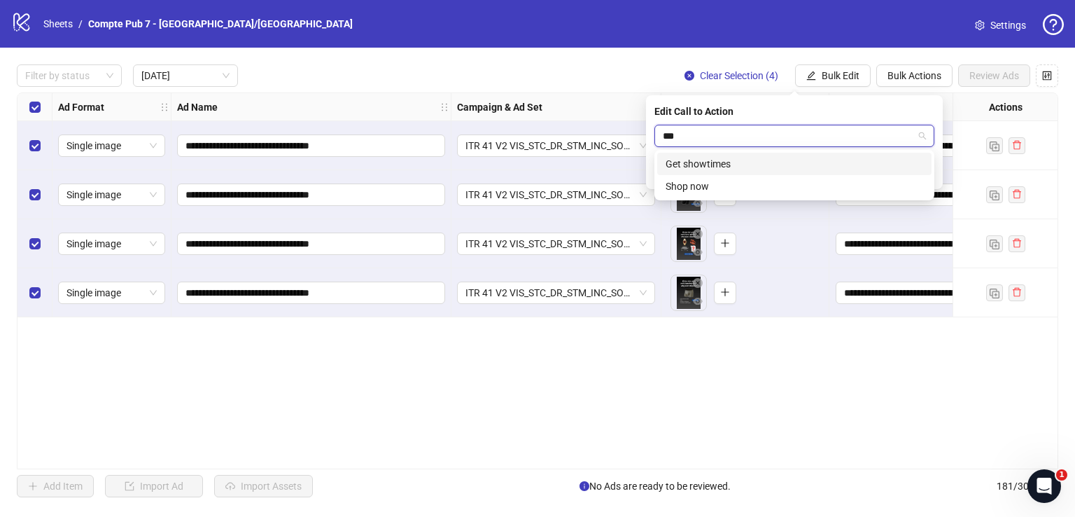
type input "****"
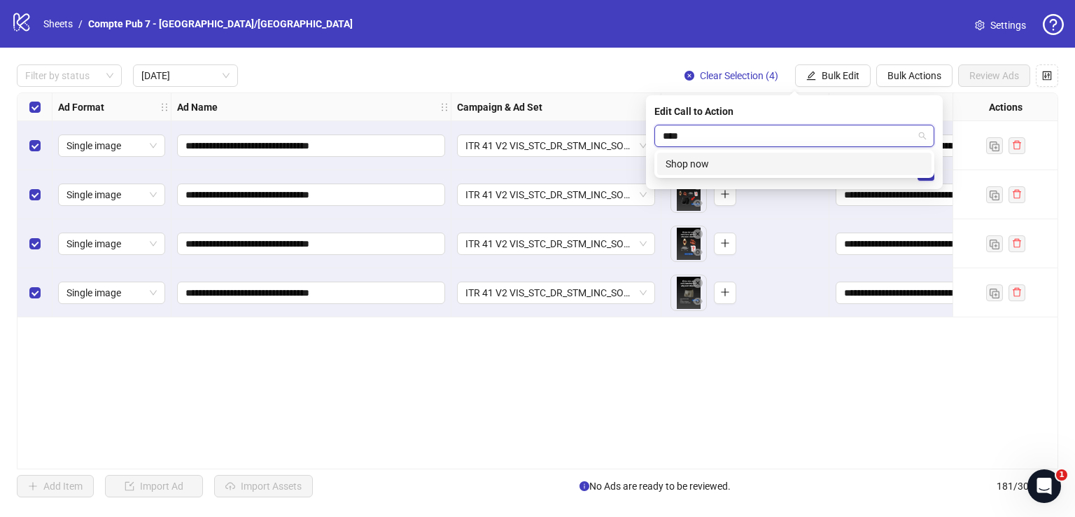
click at [811, 161] on div "Shop now" at bounding box center [795, 163] width 258 height 15
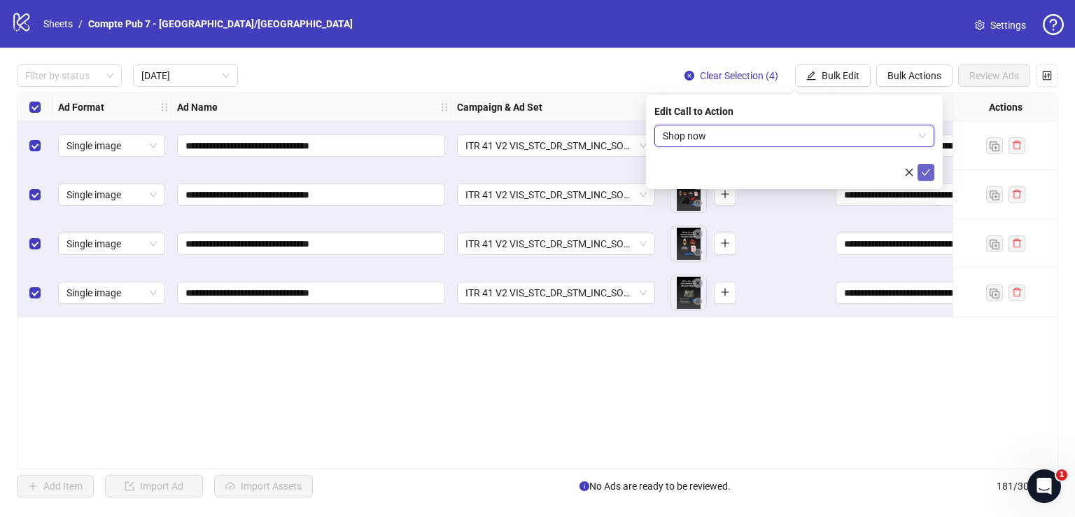
click at [923, 172] on icon "check" at bounding box center [926, 172] width 9 height 7
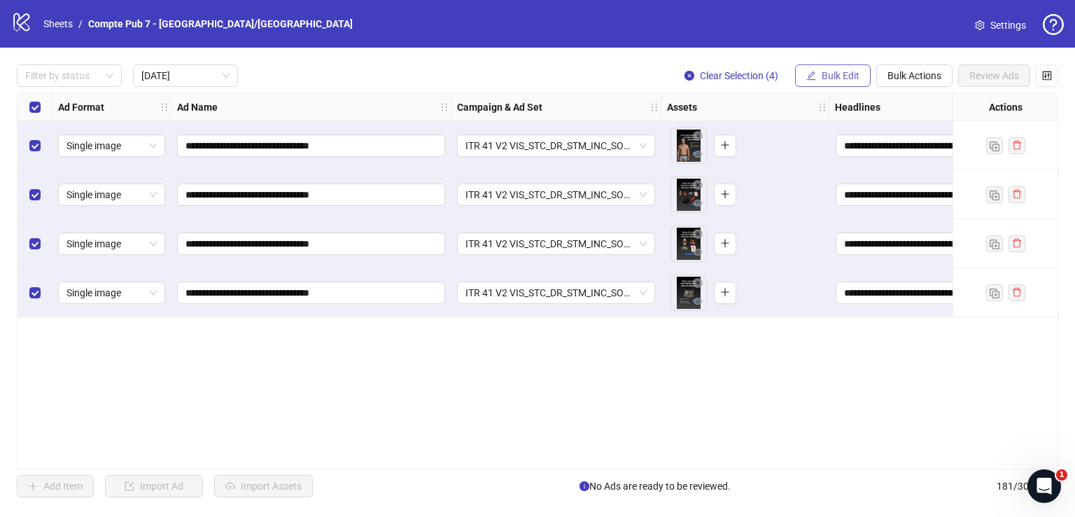
click at [820, 74] on button "Bulk Edit" at bounding box center [833, 75] width 76 height 22
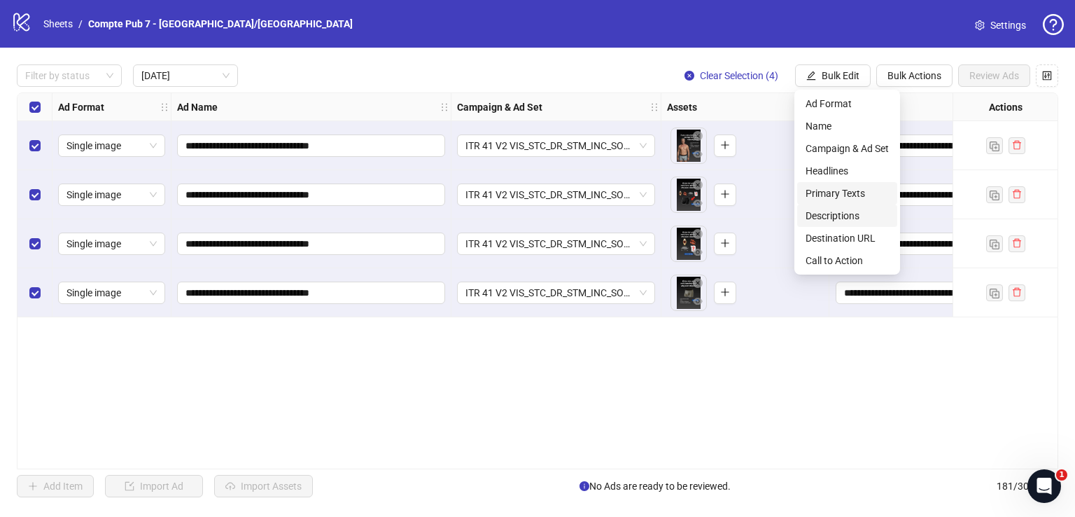
click at [847, 195] on span "Primary Texts" at bounding box center [847, 193] width 83 height 15
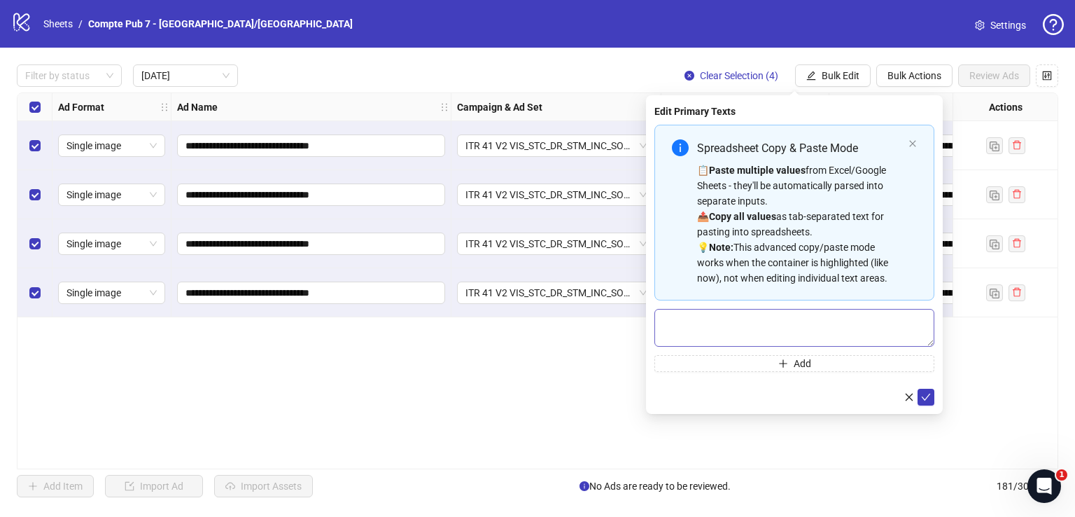
click at [749, 309] on div "Spreadsheet Copy & Paste Mode 📋 Paste multiple values from Excel/Google Sheets …" at bounding box center [795, 248] width 280 height 247
click at [760, 322] on textarea "Multi-text input container - paste or copy values" at bounding box center [795, 328] width 280 height 38
paste textarea "**********"
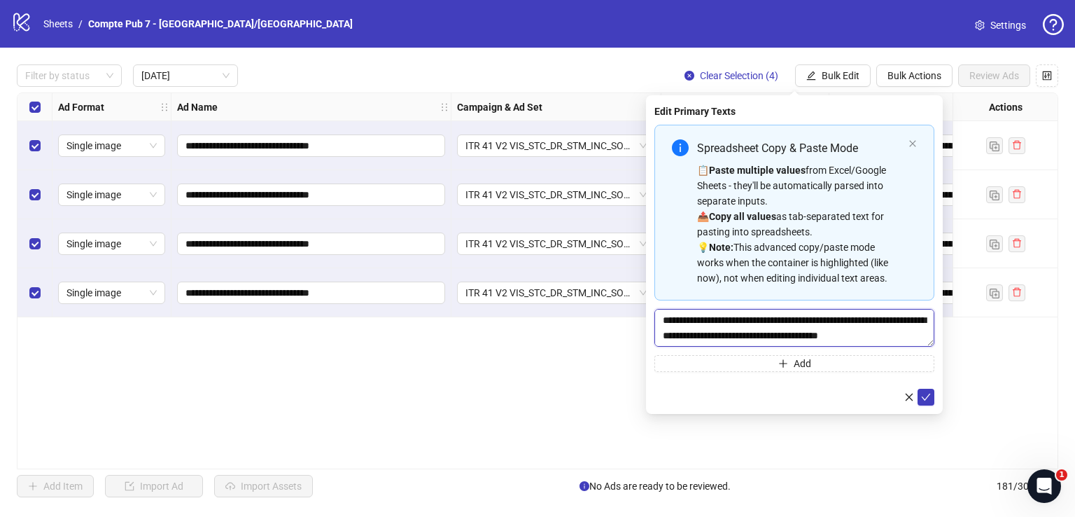
scroll to position [41, 0]
type textarea "**********"
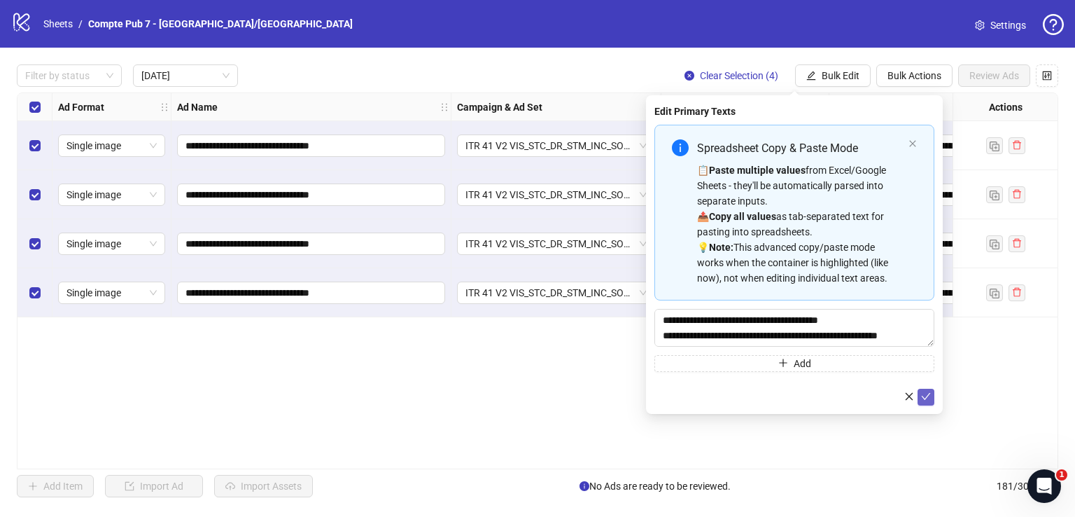
click at [925, 393] on icon "check" at bounding box center [926, 396] width 10 height 10
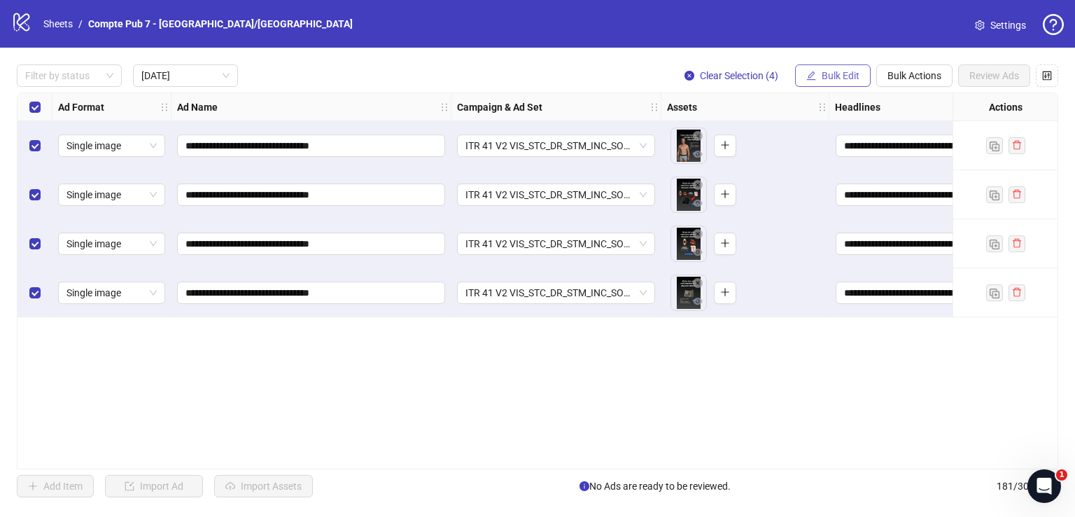
click at [857, 74] on span "Bulk Edit" at bounding box center [841, 75] width 38 height 11
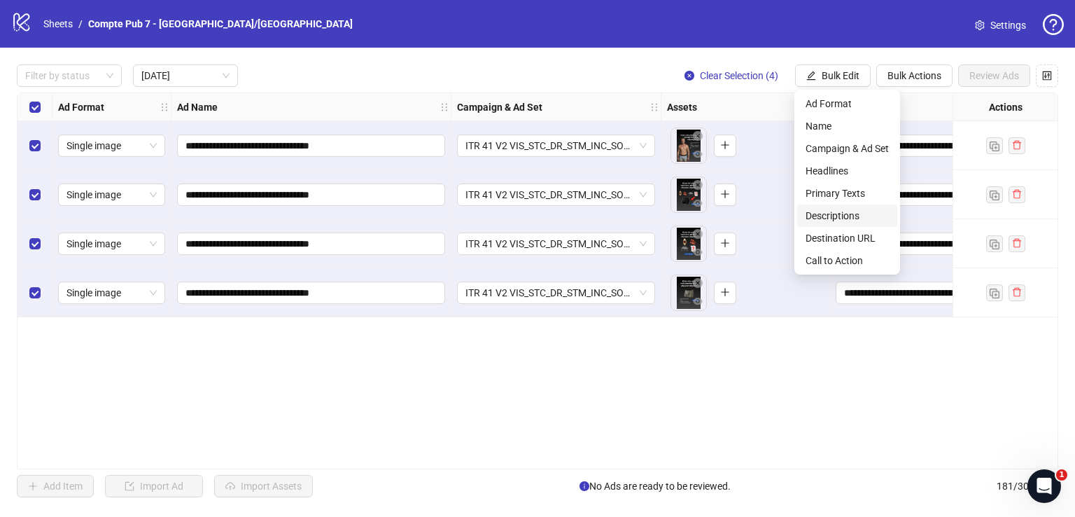
click at [846, 211] on span "Descriptions" at bounding box center [847, 215] width 83 height 15
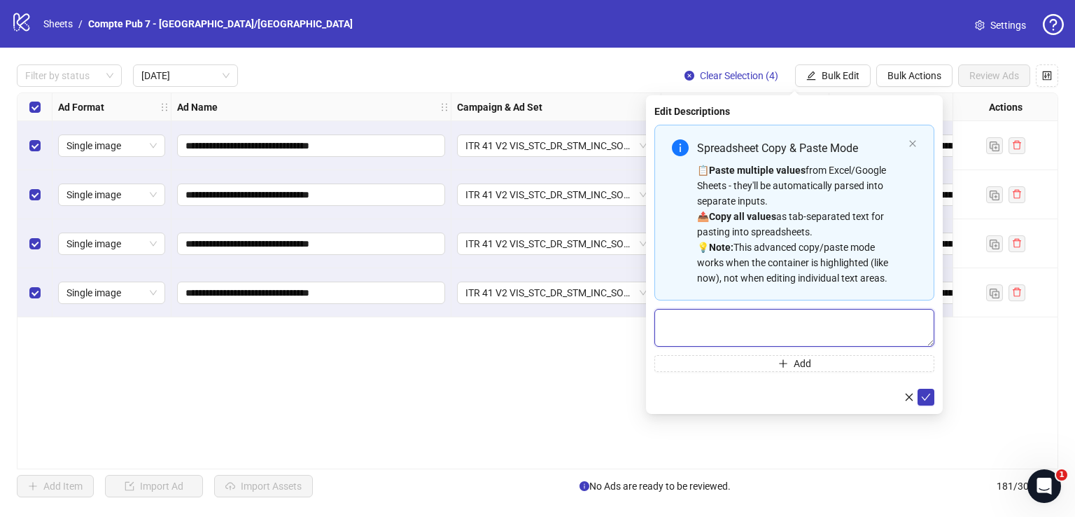
click at [746, 323] on textarea "Multi-text input container - paste or copy values" at bounding box center [795, 328] width 280 height 38
paste textarea "**********"
type textarea "**********"
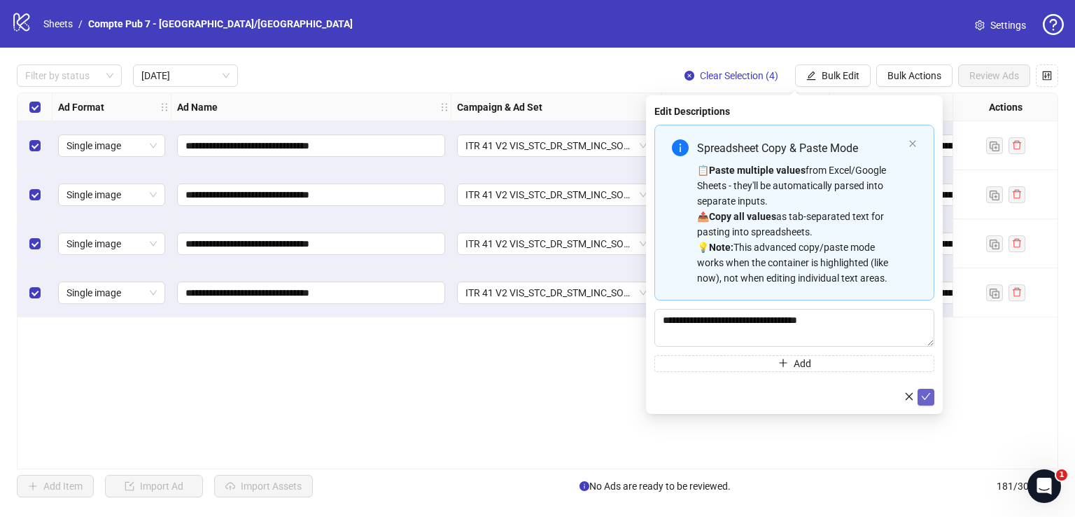
click at [927, 400] on icon "check" at bounding box center [926, 396] width 10 height 10
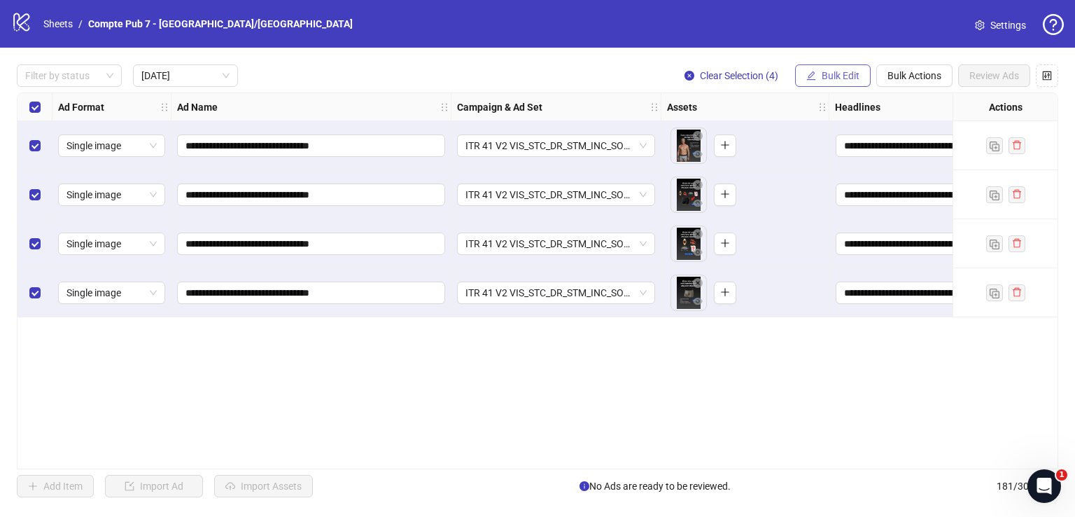
click at [832, 72] on span "Bulk Edit" at bounding box center [841, 75] width 38 height 11
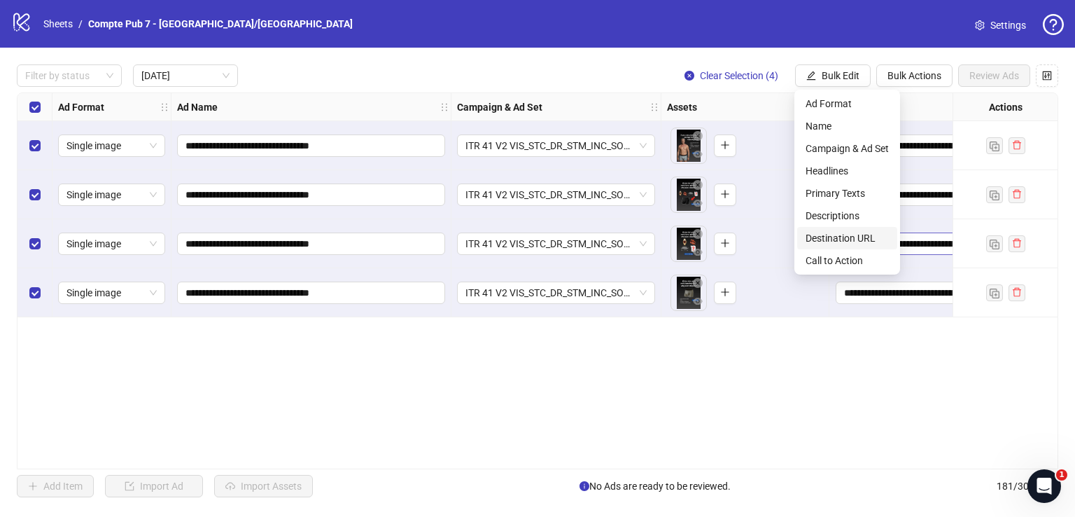
click at [853, 235] on span "Destination URL" at bounding box center [847, 237] width 83 height 15
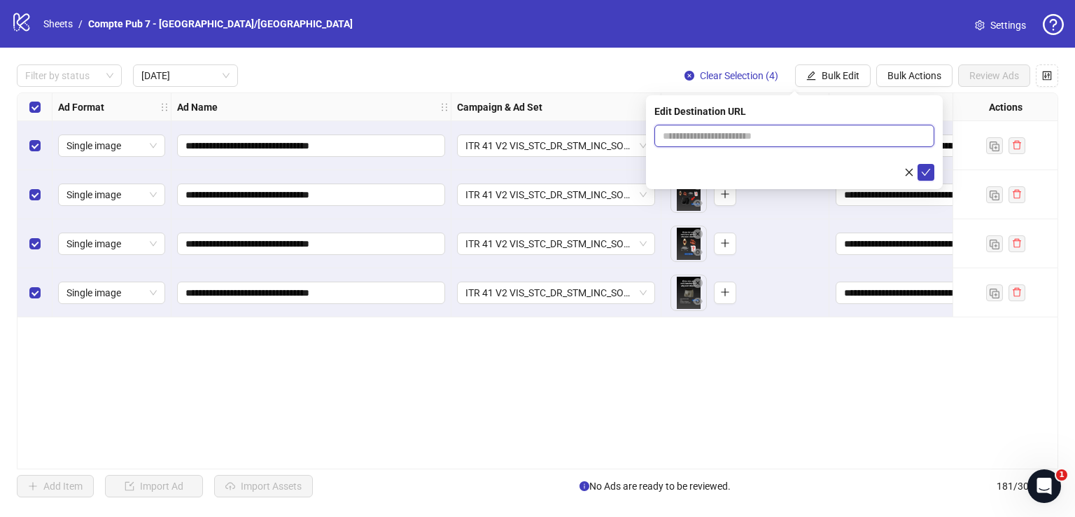
click at [738, 134] on input "text" at bounding box center [789, 135] width 252 height 15
paste input "**********"
type input "**********"
click at [925, 172] on icon "check" at bounding box center [926, 172] width 10 height 10
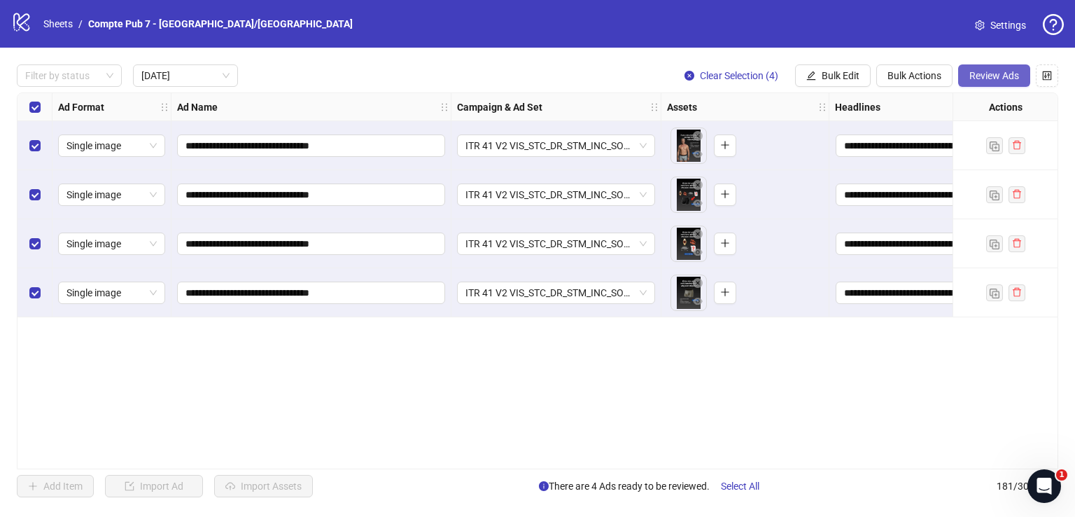
click at [983, 74] on span "Review Ads" at bounding box center [995, 75] width 50 height 11
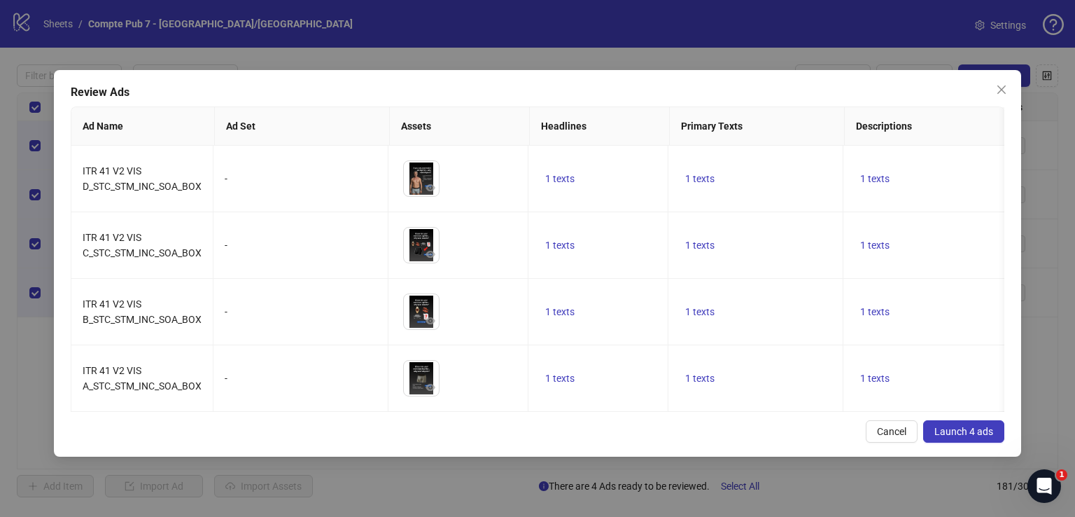
click at [1003, 94] on icon "close" at bounding box center [1001, 89] width 11 height 11
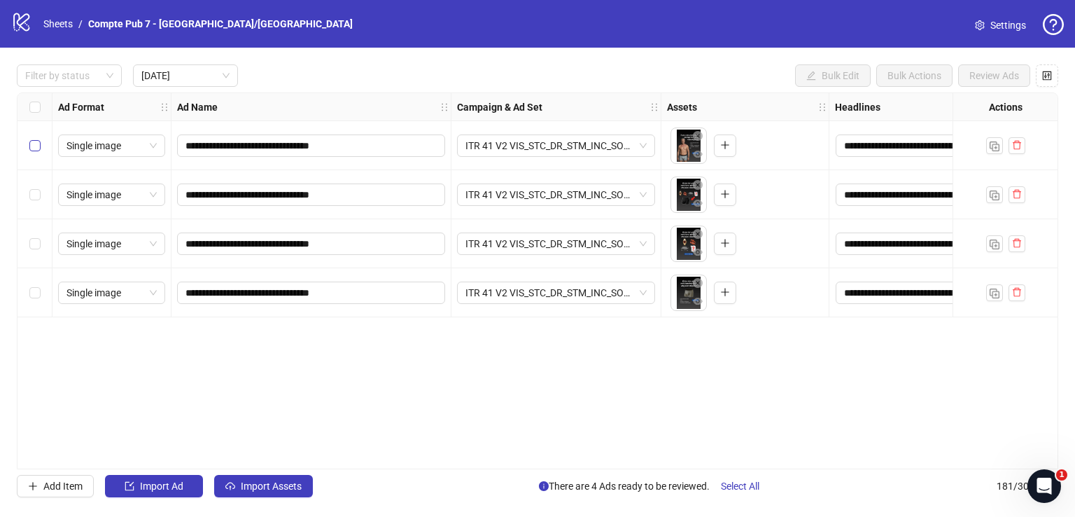
click at [33, 138] on label "Select row 1" at bounding box center [34, 145] width 11 height 15
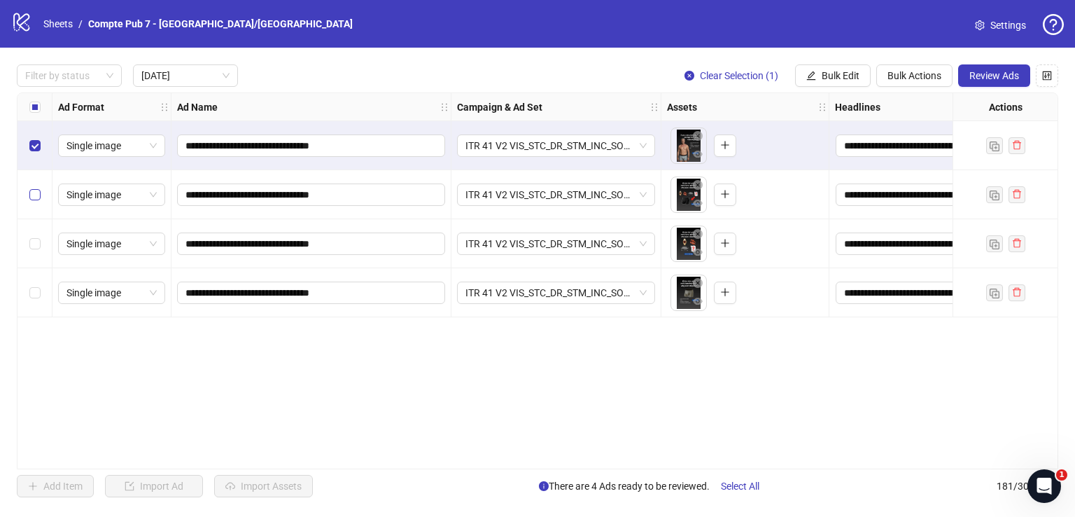
click at [37, 187] on label "Select row 2" at bounding box center [34, 194] width 11 height 15
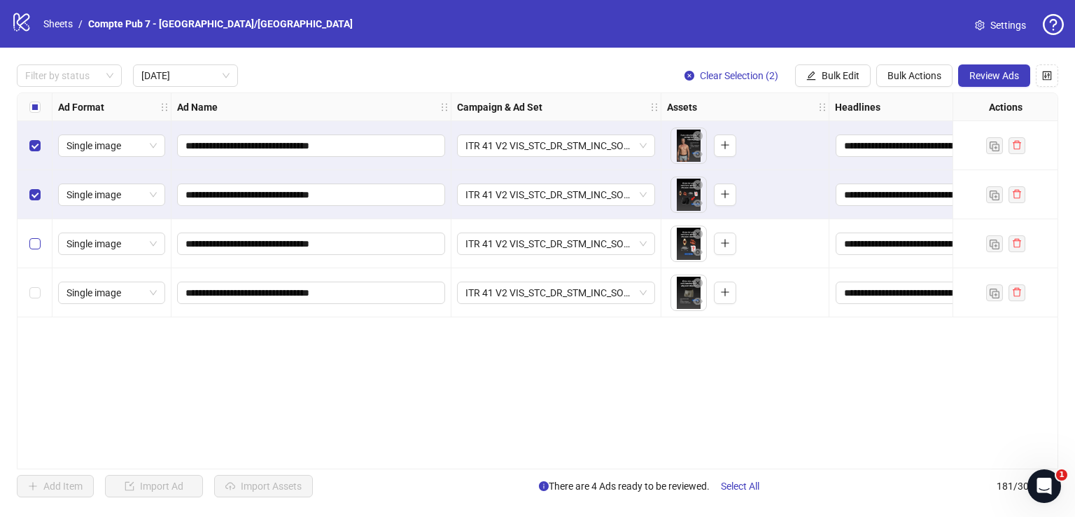
click at [36, 237] on label "Select row 3" at bounding box center [34, 243] width 11 height 15
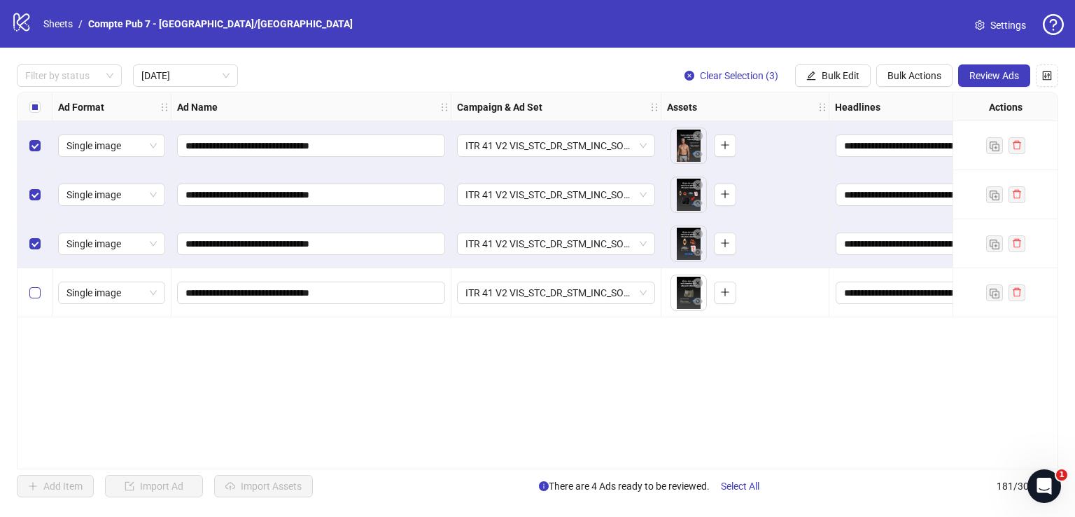
click at [38, 283] on div "Select row 4" at bounding box center [35, 292] width 35 height 49
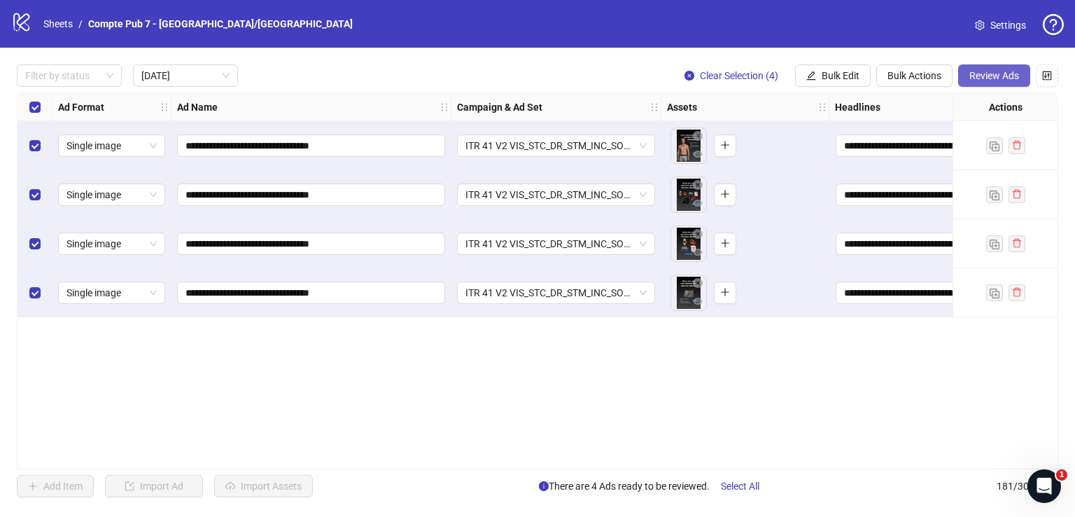
click at [977, 74] on span "Review Ads" at bounding box center [995, 75] width 50 height 11
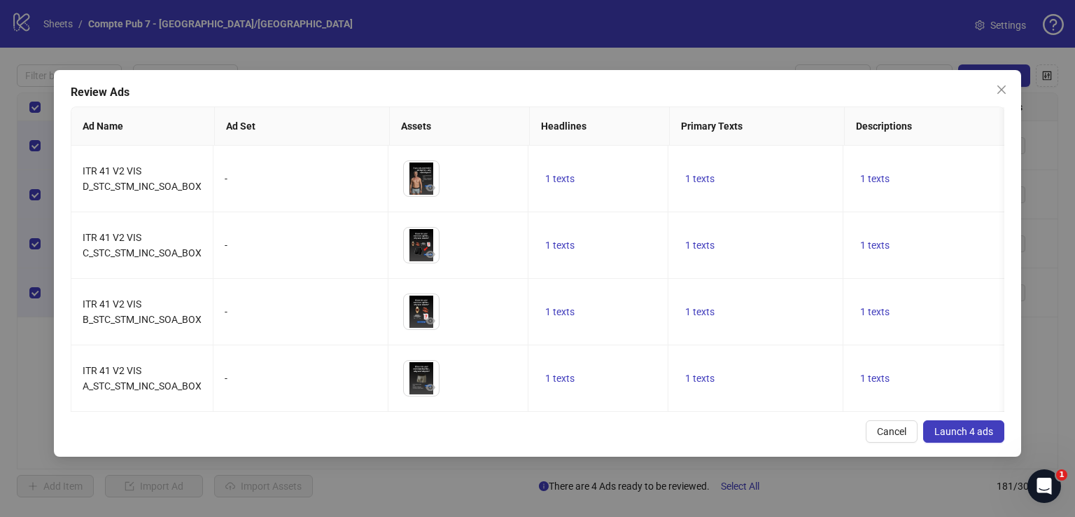
click at [963, 437] on span "Launch 4 ads" at bounding box center [964, 431] width 59 height 11
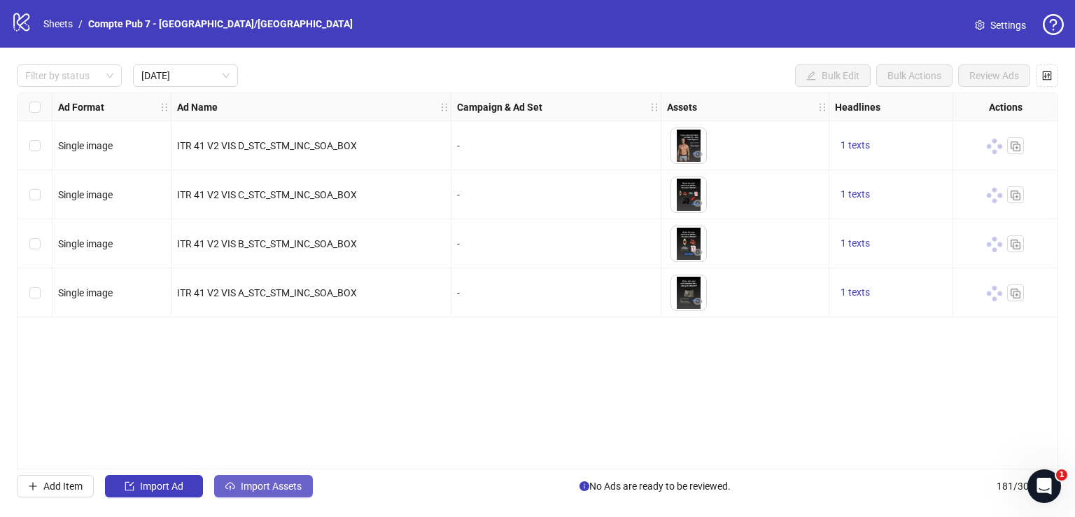
click at [291, 482] on span "Import Assets" at bounding box center [271, 485] width 61 height 11
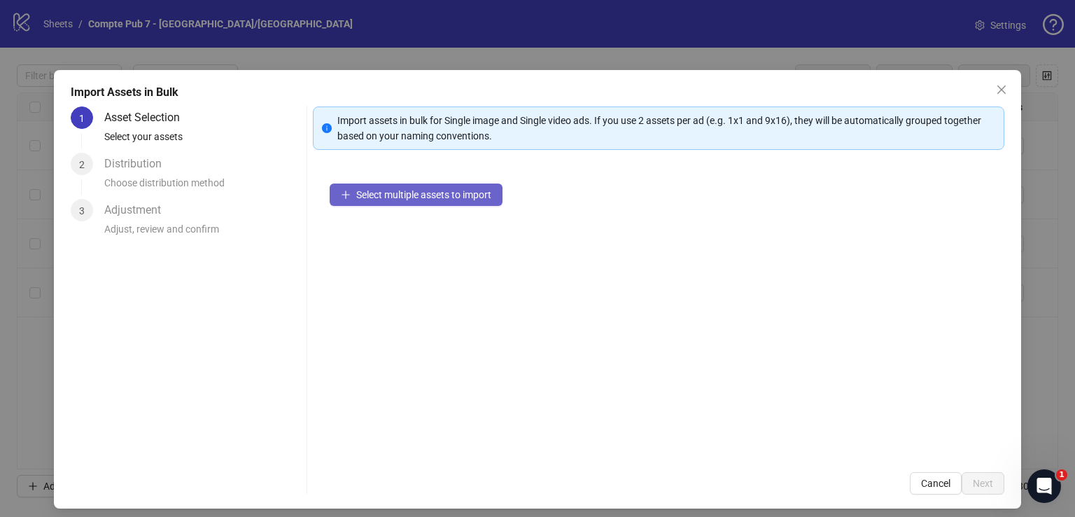
click at [471, 190] on span "Select multiple assets to import" at bounding box center [423, 194] width 135 height 11
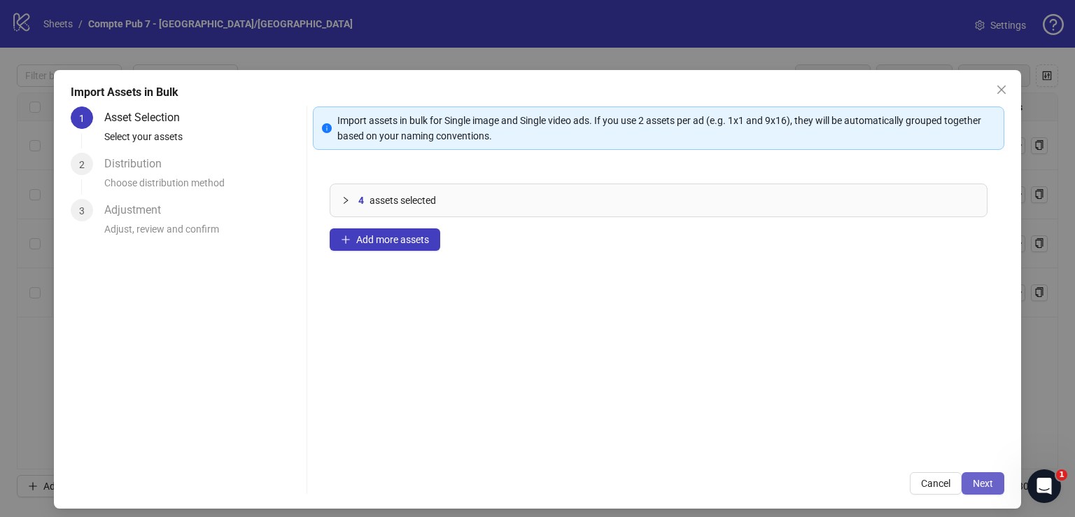
click at [979, 480] on span "Next" at bounding box center [983, 482] width 20 height 11
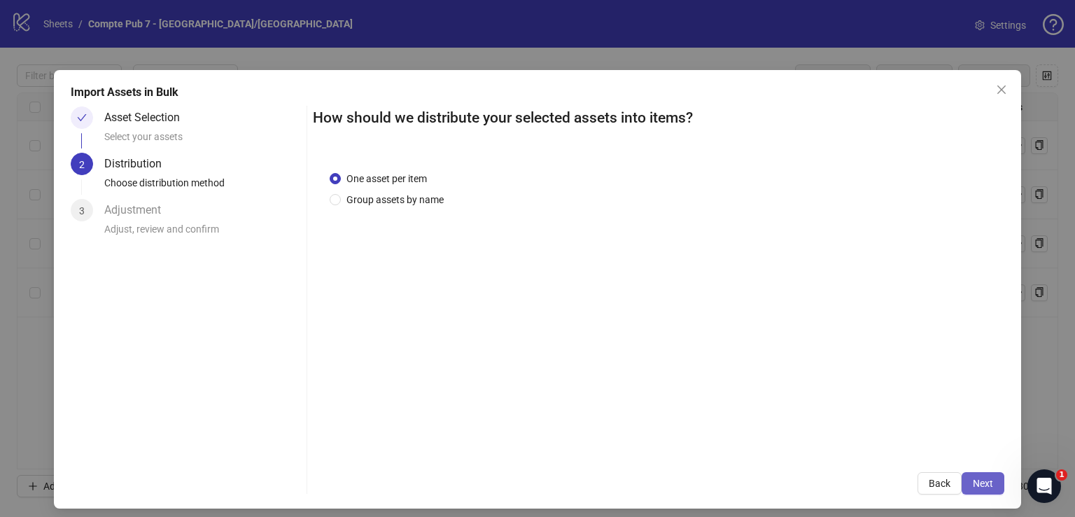
click at [975, 480] on span "Next" at bounding box center [983, 482] width 20 height 11
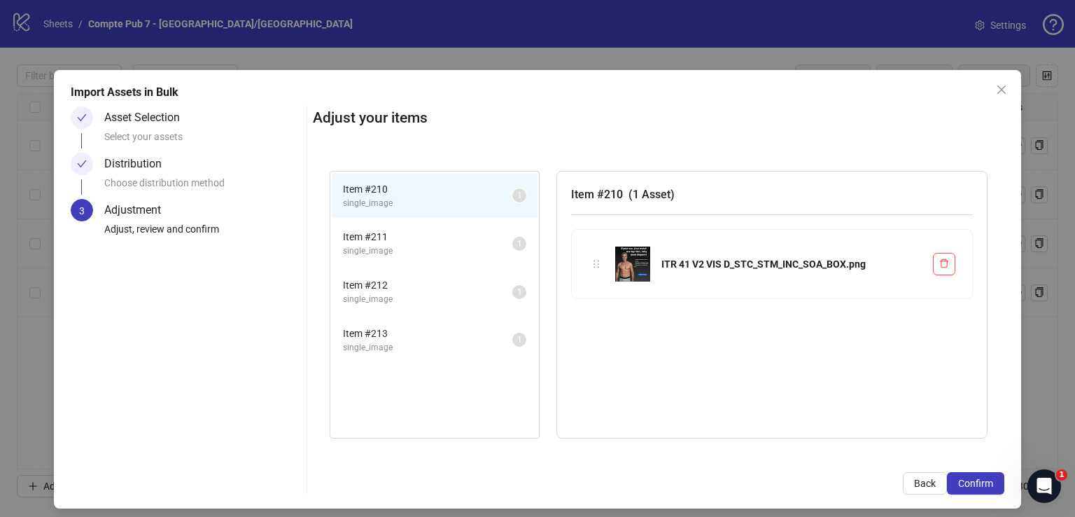
click at [975, 480] on span "Confirm" at bounding box center [975, 482] width 35 height 11
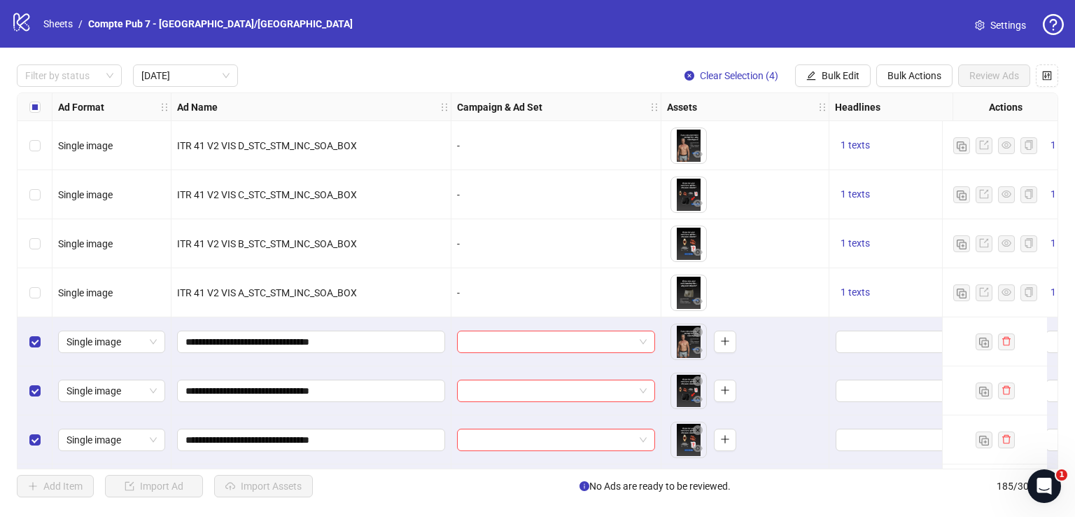
scroll to position [50, 0]
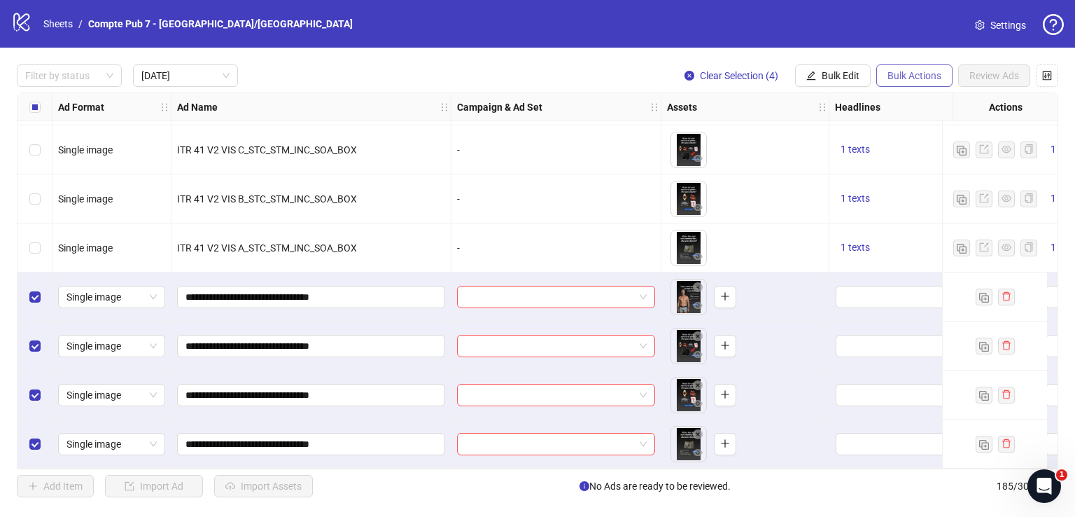
click at [919, 68] on button "Bulk Actions" at bounding box center [915, 75] width 76 height 22
click at [844, 71] on span "Bulk Edit" at bounding box center [841, 75] width 38 height 11
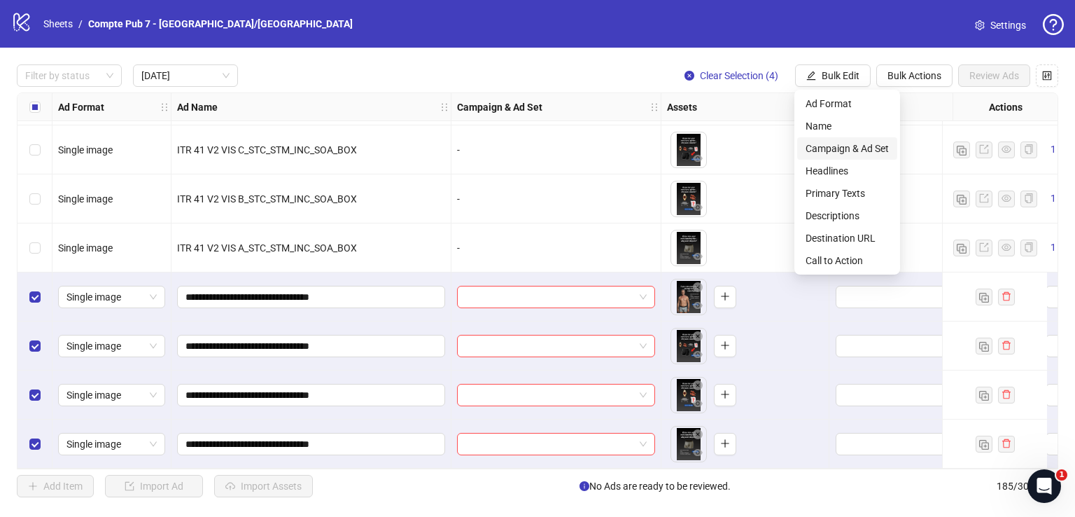
click at [851, 149] on span "Campaign & Ad Set" at bounding box center [847, 148] width 83 height 15
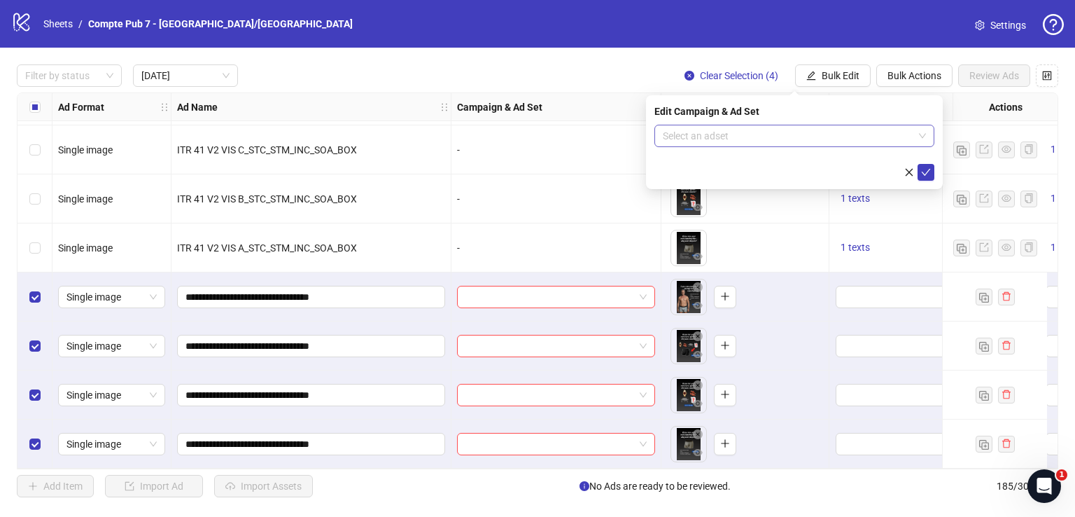
click at [793, 134] on input "search" at bounding box center [788, 135] width 251 height 21
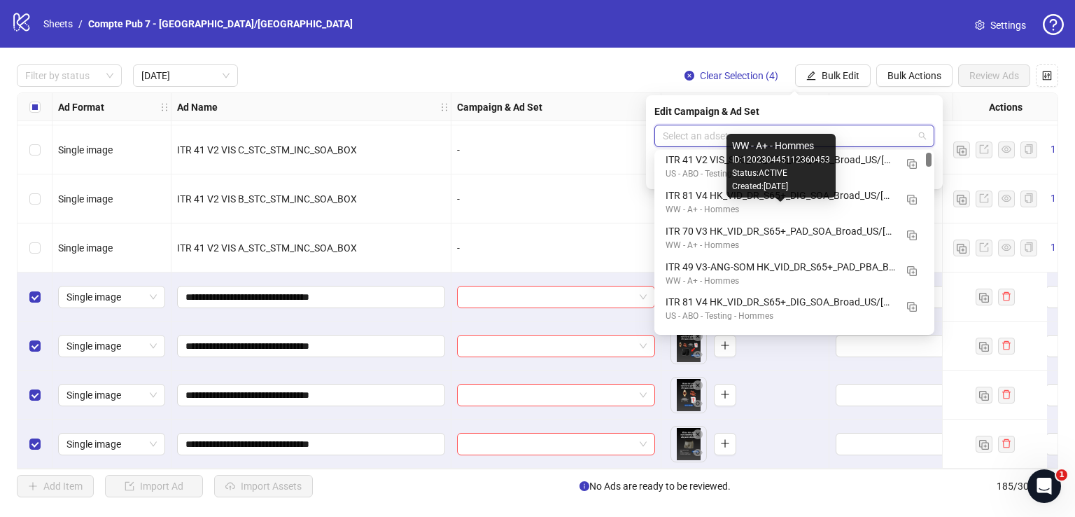
scroll to position [0, 0]
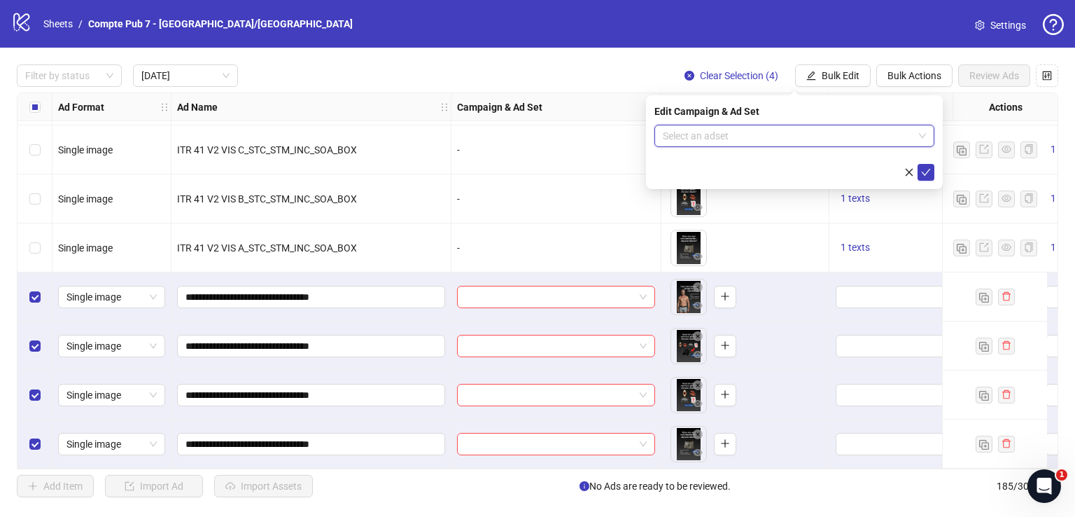
click at [825, 133] on input "search" at bounding box center [788, 135] width 251 height 21
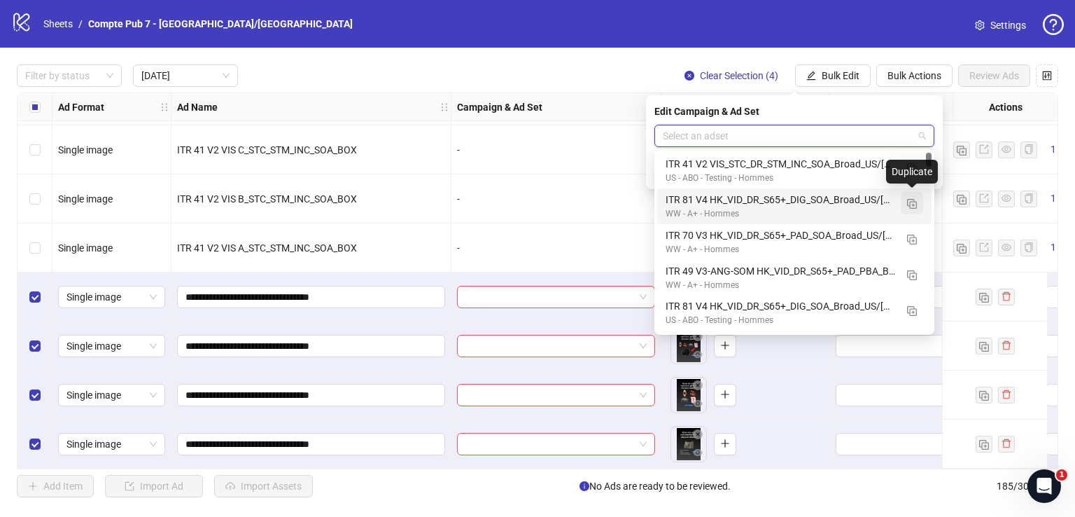
click at [913, 202] on img "button" at bounding box center [912, 204] width 10 height 10
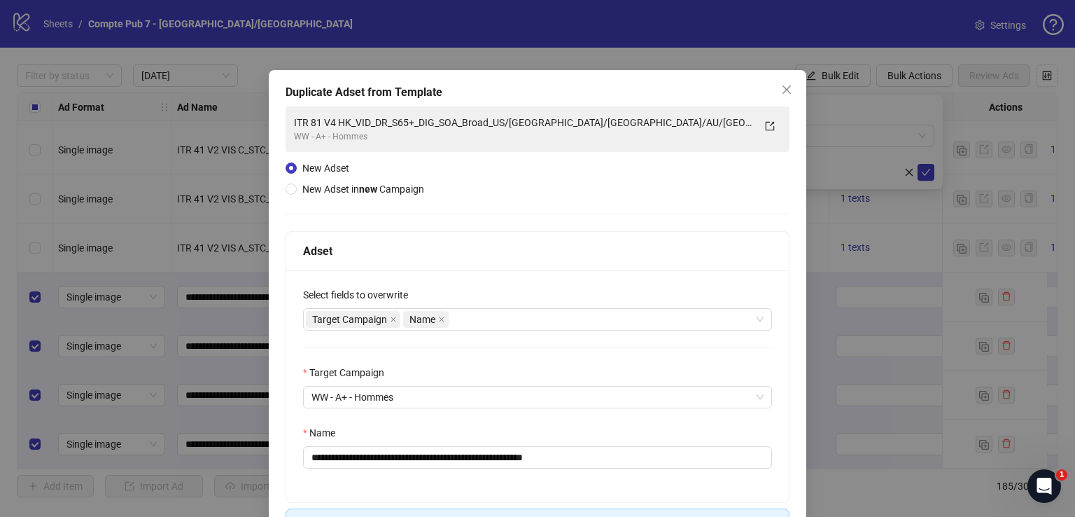
scroll to position [96, 0]
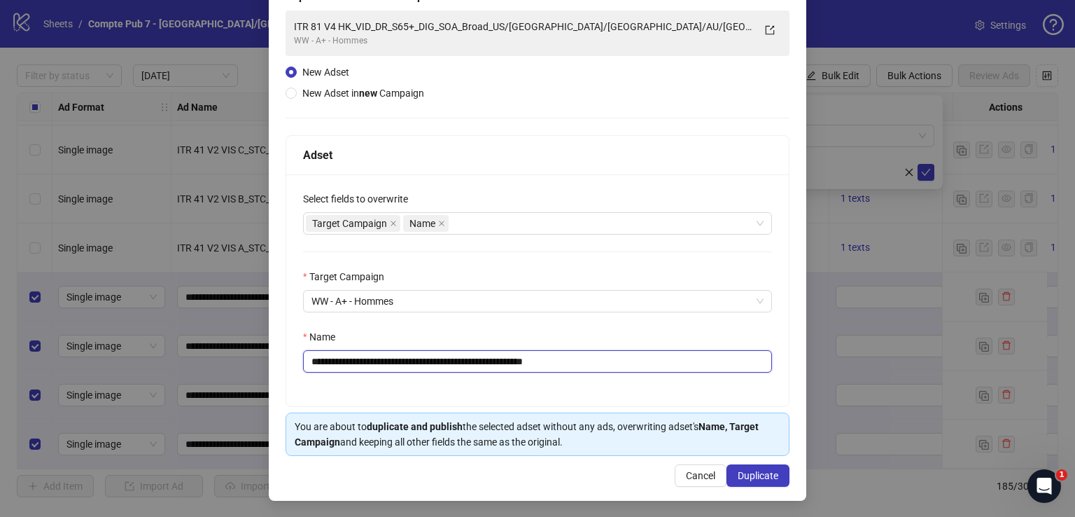
click at [480, 360] on input "**********" at bounding box center [537, 361] width 469 height 22
click at [480, 359] on input "**********" at bounding box center [537, 361] width 469 height 22
paste input "text"
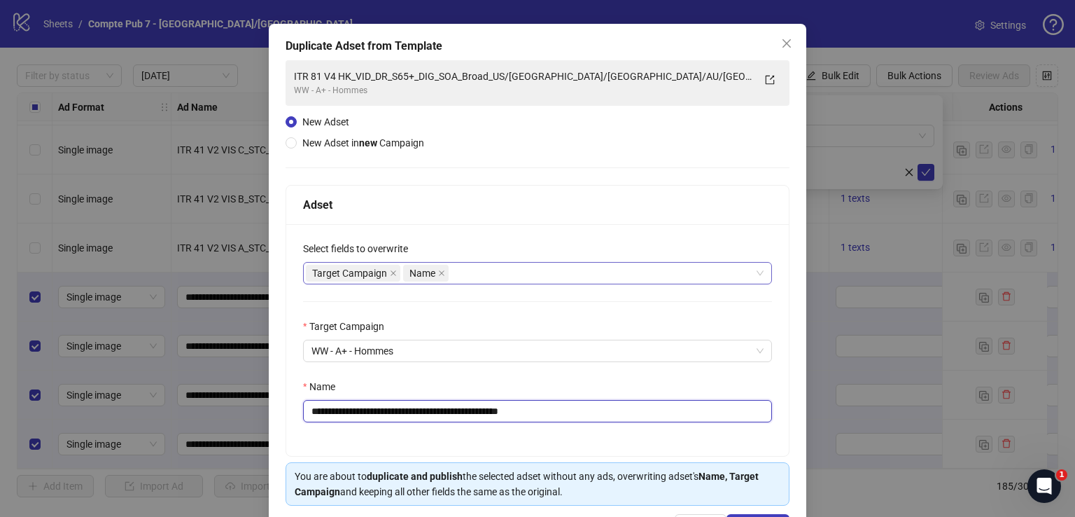
click at [476, 278] on div "Target Campaign Name" at bounding box center [530, 273] width 449 height 20
type input "**********"
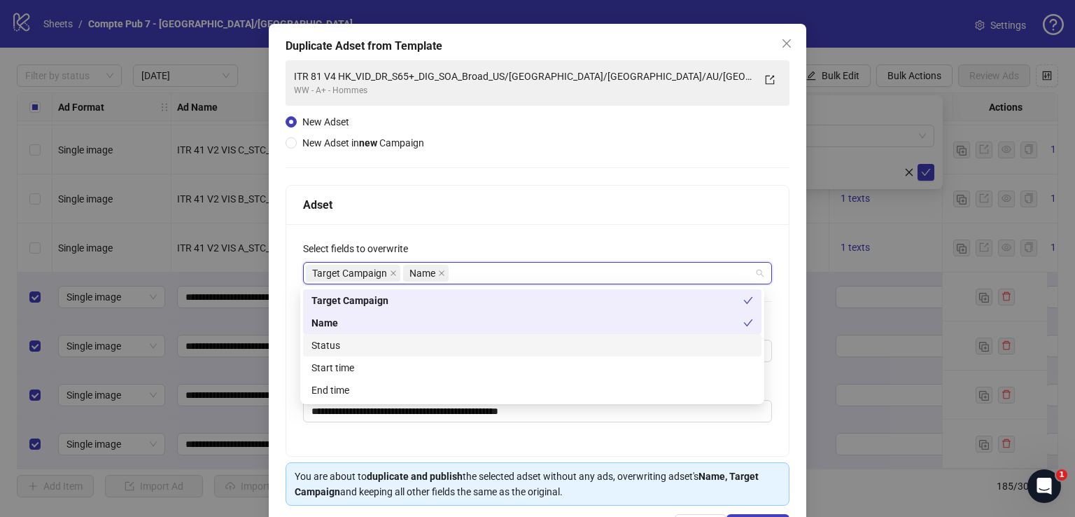
click at [445, 344] on div "Status" at bounding box center [533, 344] width 442 height 15
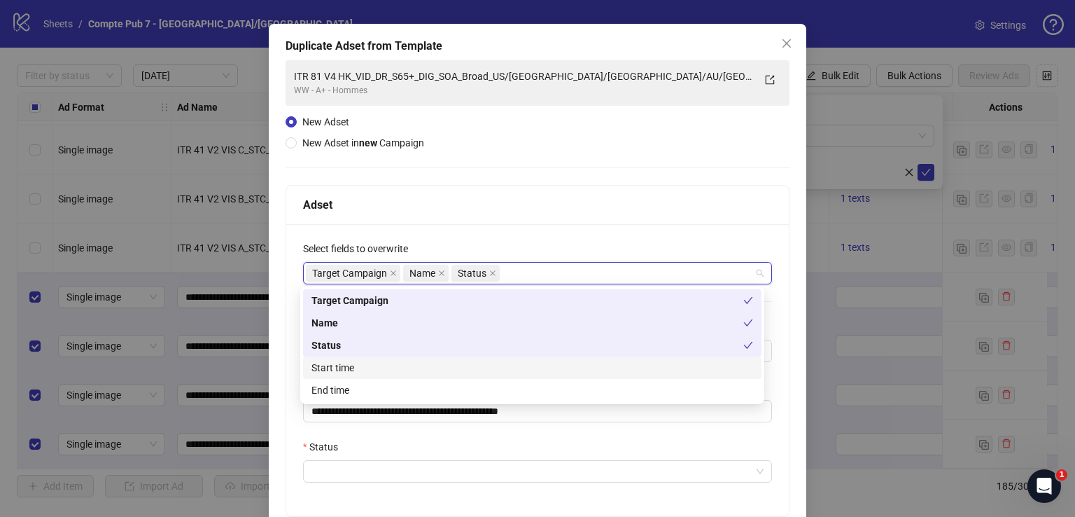
click at [440, 368] on div "Start time" at bounding box center [533, 367] width 442 height 15
click at [529, 211] on div "Adset" at bounding box center [537, 205] width 469 height 18
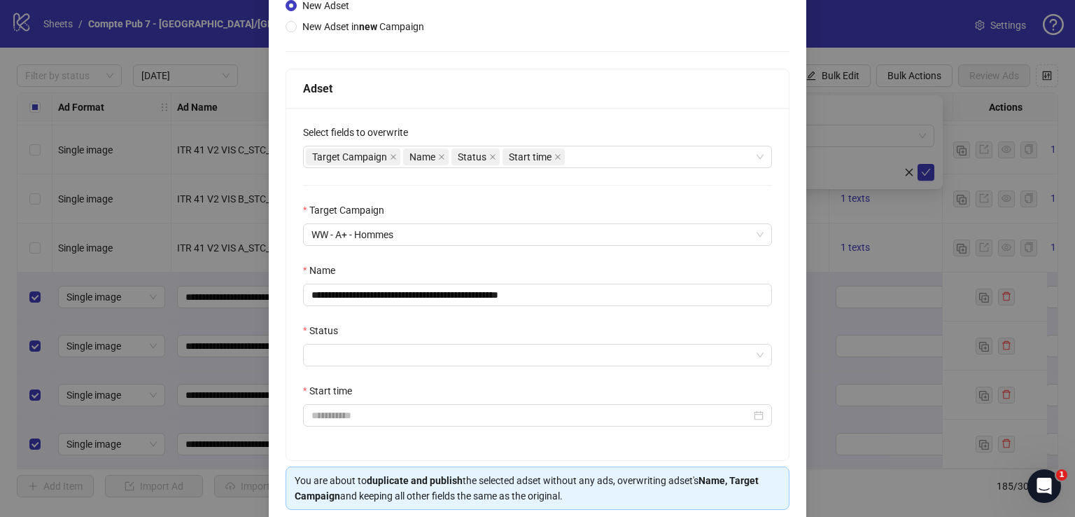
scroll to position [165, 0]
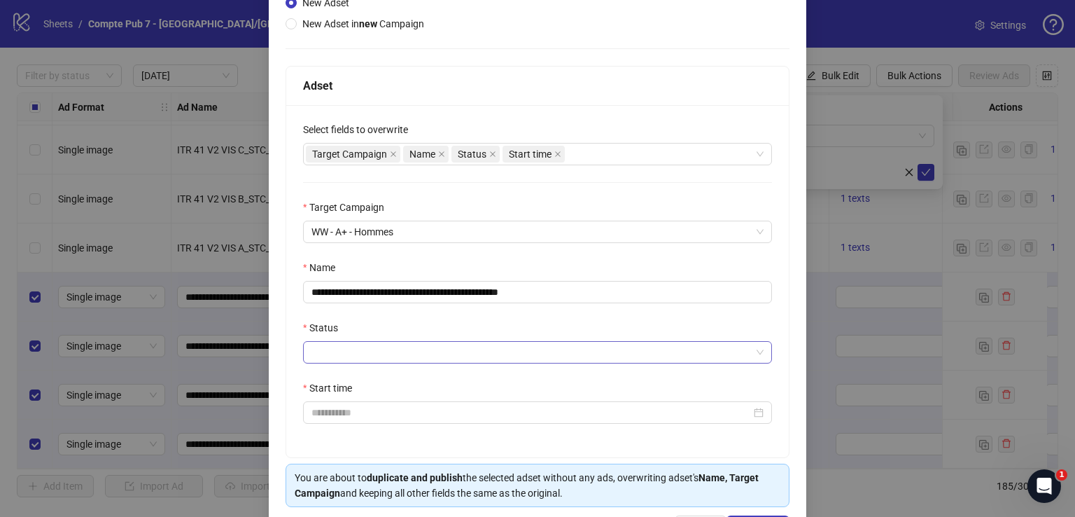
click at [445, 353] on input "Status" at bounding box center [532, 352] width 440 height 21
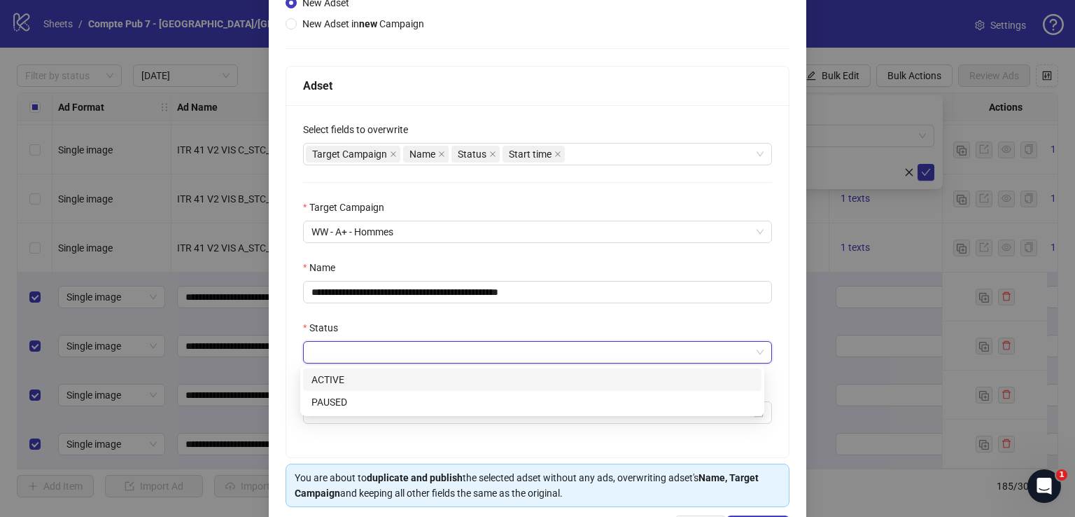
click at [441, 382] on div "ACTIVE" at bounding box center [533, 379] width 442 height 15
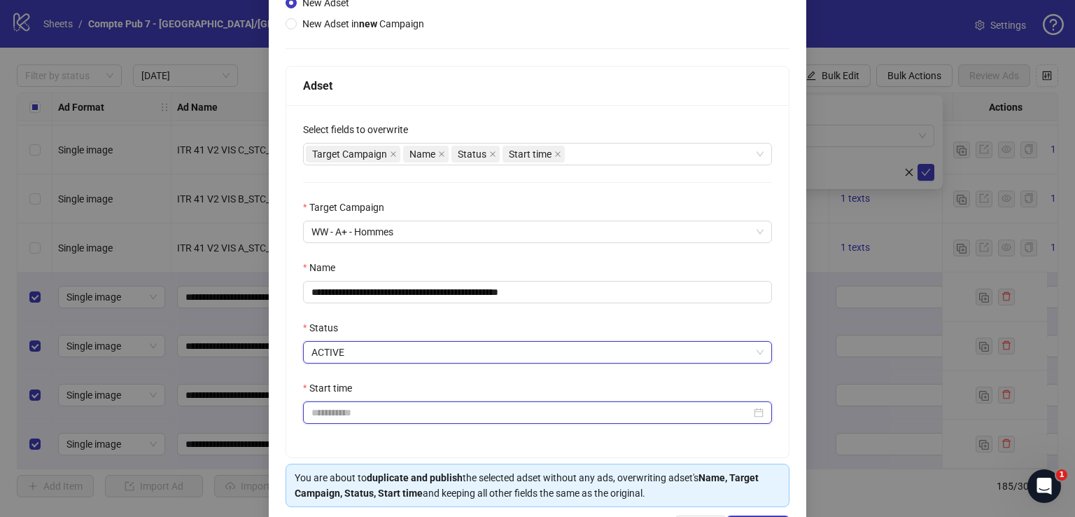
click at [436, 412] on input "Start time" at bounding box center [532, 412] width 440 height 15
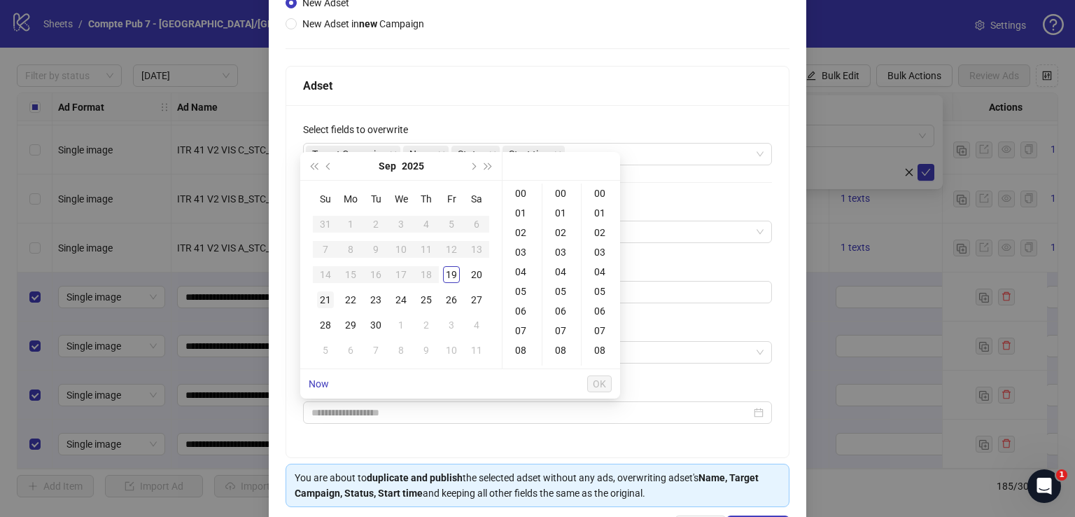
click at [326, 299] on div "21" at bounding box center [325, 299] width 17 height 17
click at [522, 321] on div "12" at bounding box center [522, 328] width 34 height 20
type input "**********"
click at [598, 384] on span "OK" at bounding box center [599, 383] width 13 height 11
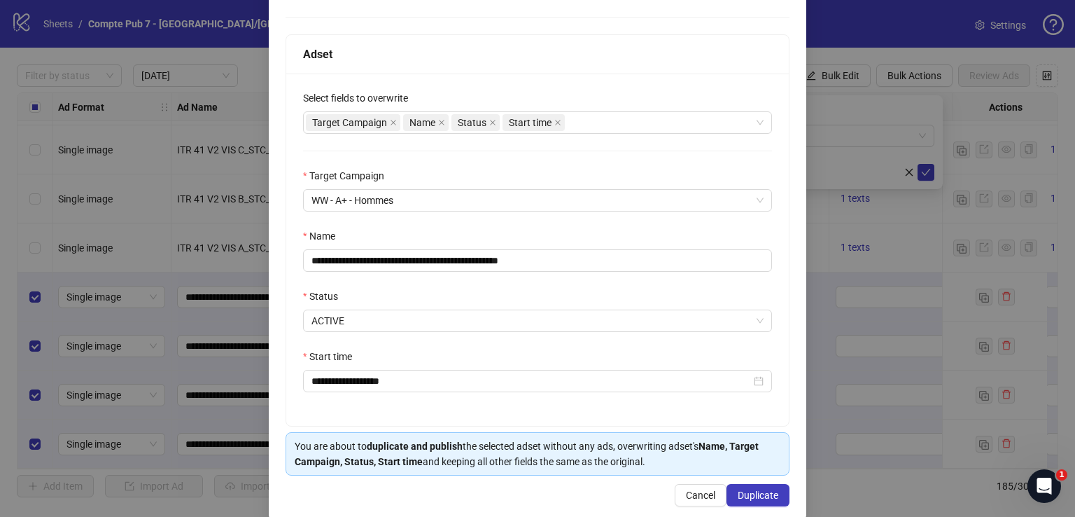
scroll to position [197, 0]
click at [753, 502] on button "Duplicate" at bounding box center [758, 494] width 63 height 22
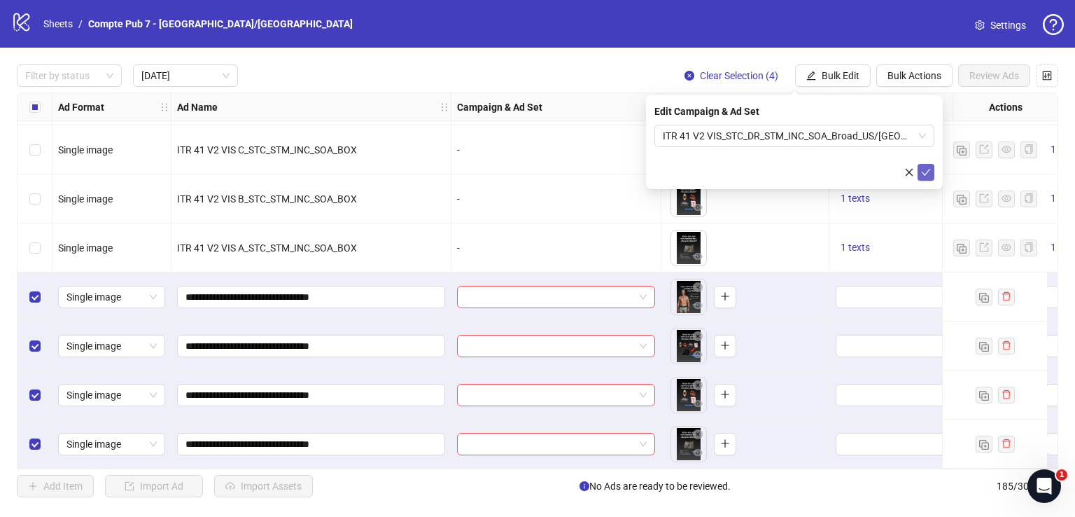
click at [926, 167] on icon "check" at bounding box center [926, 172] width 10 height 10
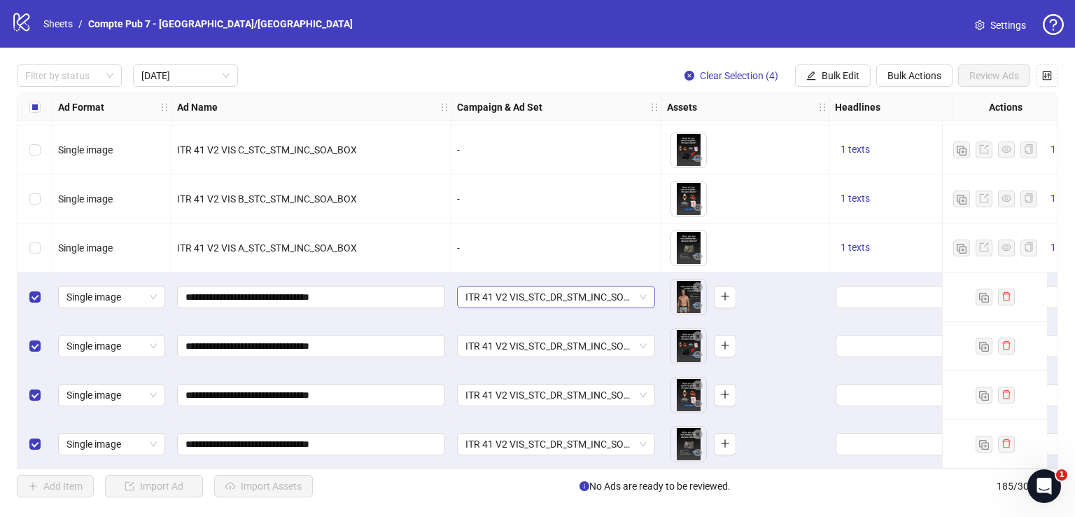
click at [621, 287] on span "ITR 41 V2 VIS_STC_DR_STM_INC_SOA_Broad_US/[GEOGRAPHIC_DATA]/[GEOGRAPHIC_DATA]/A…" at bounding box center [556, 296] width 181 height 21
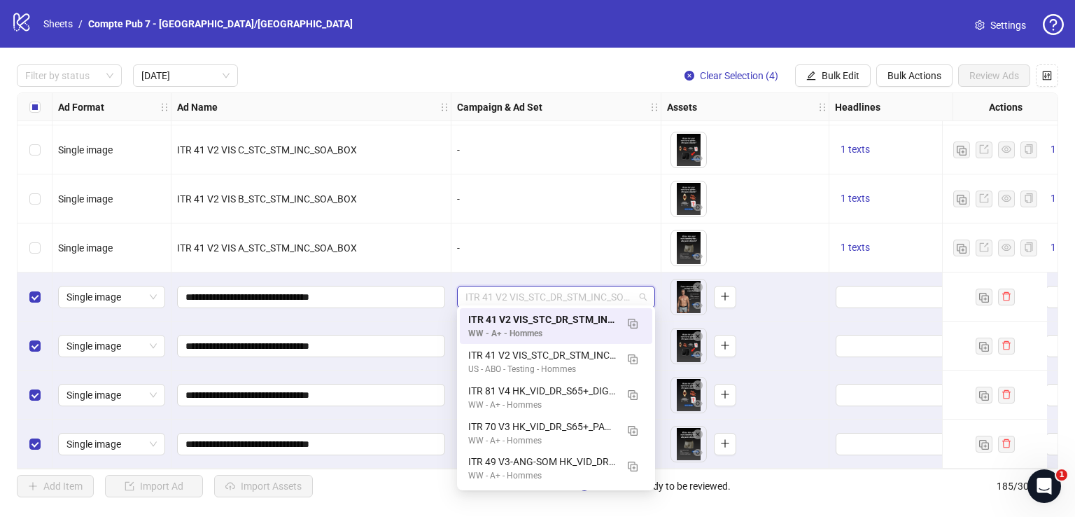
click at [621, 292] on span "ITR 41 V2 VIS_STC_DR_STM_INC_SOA_Broad_US/[GEOGRAPHIC_DATA]/[GEOGRAPHIC_DATA]/A…" at bounding box center [556, 296] width 181 height 21
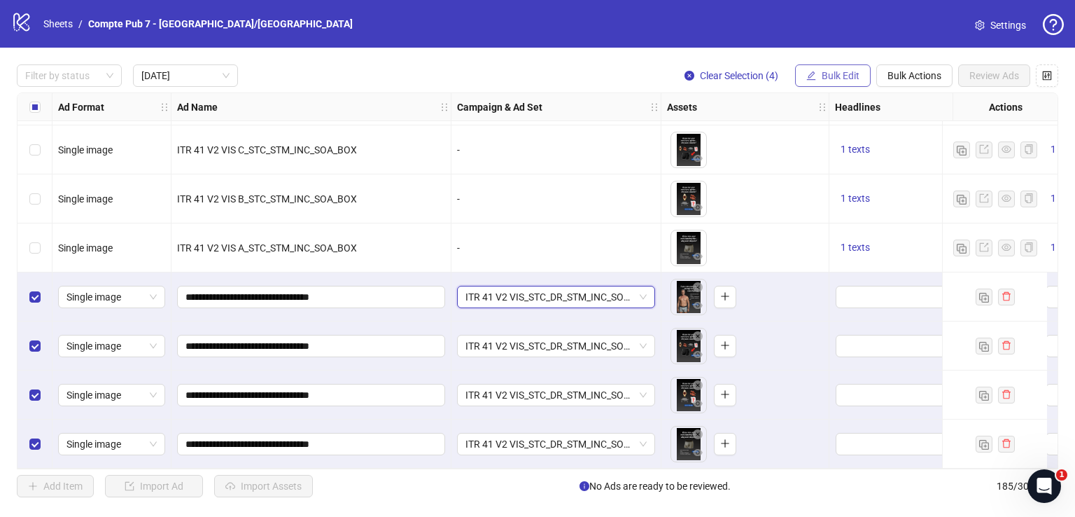
click at [839, 81] on button "Bulk Edit" at bounding box center [833, 75] width 76 height 22
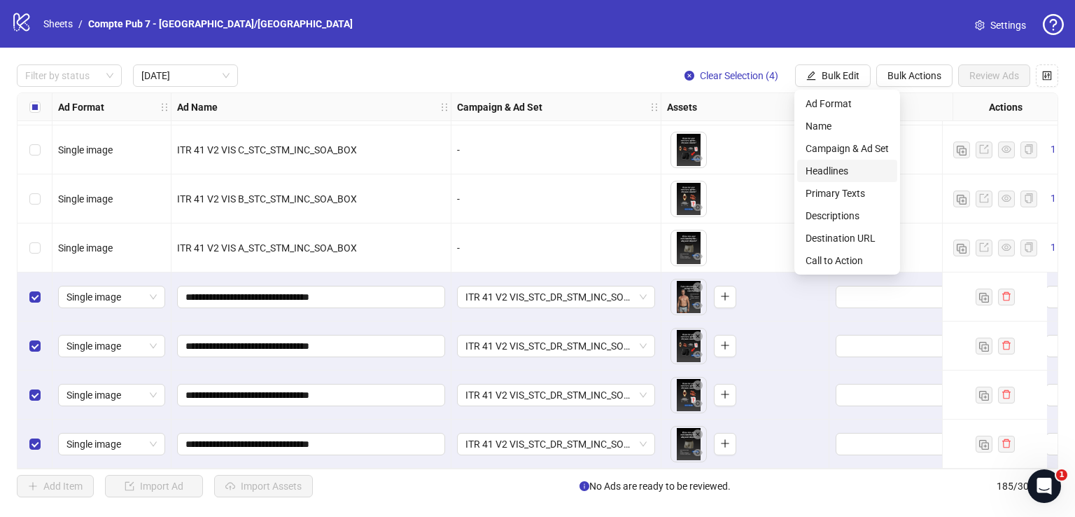
click at [850, 174] on span "Headlines" at bounding box center [847, 170] width 83 height 15
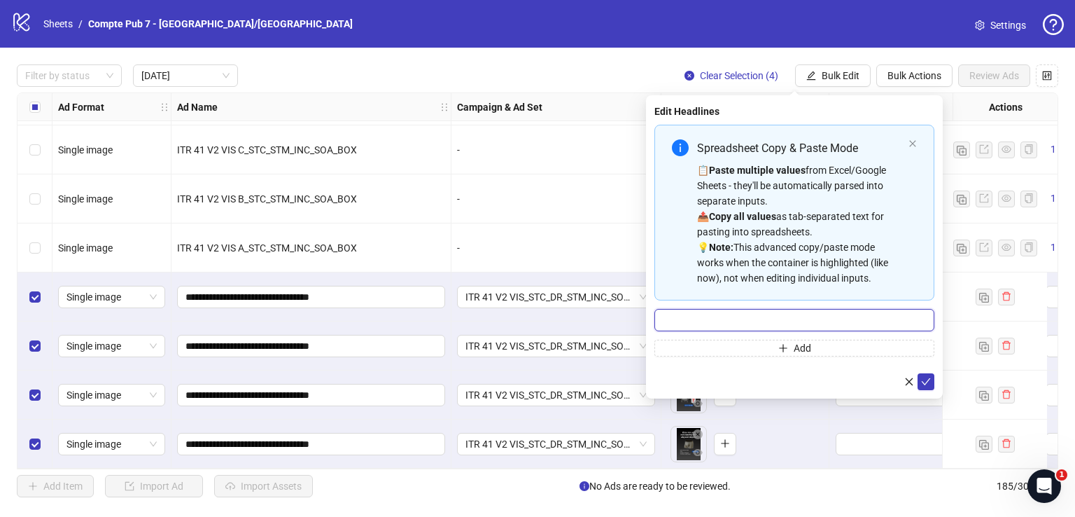
drag, startPoint x: 752, startPoint y: 314, endPoint x: 750, endPoint y: 323, distance: 9.2
click at [750, 315] on input "Multi-input container - paste or copy values" at bounding box center [795, 320] width 280 height 22
paste input "**********"
type input "**********"
click at [922, 377] on icon "check" at bounding box center [926, 382] width 10 height 10
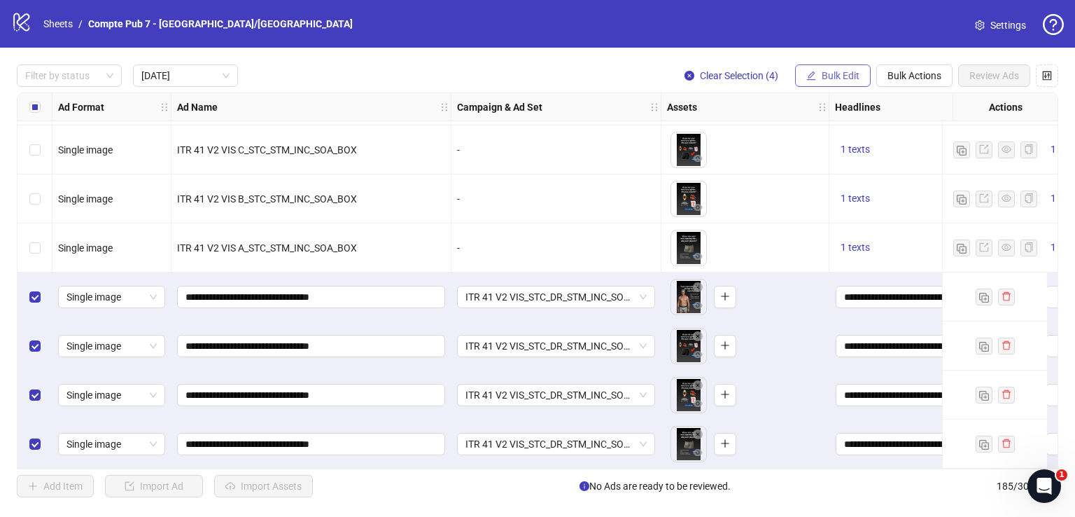
click at [842, 69] on button "Bulk Edit" at bounding box center [833, 75] width 76 height 22
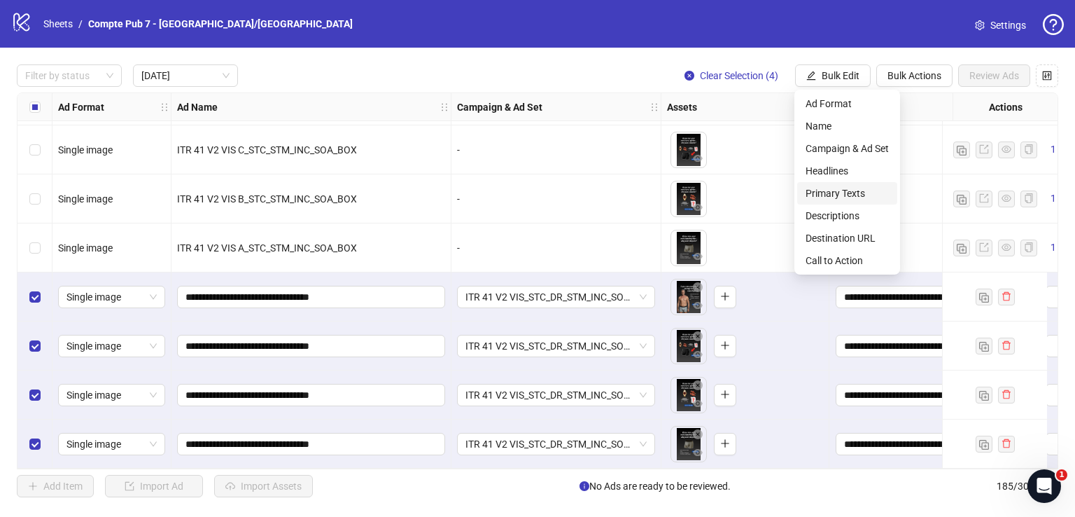
click at [861, 192] on span "Primary Texts" at bounding box center [847, 193] width 83 height 15
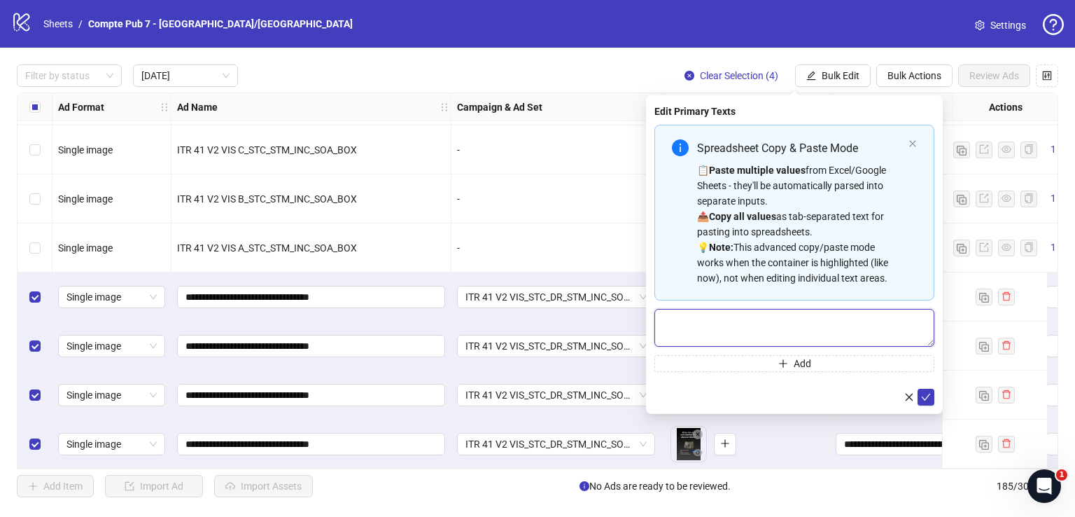
click at [743, 323] on textarea "Multi-text input container - paste or copy values" at bounding box center [795, 328] width 280 height 38
paste textarea "**********"
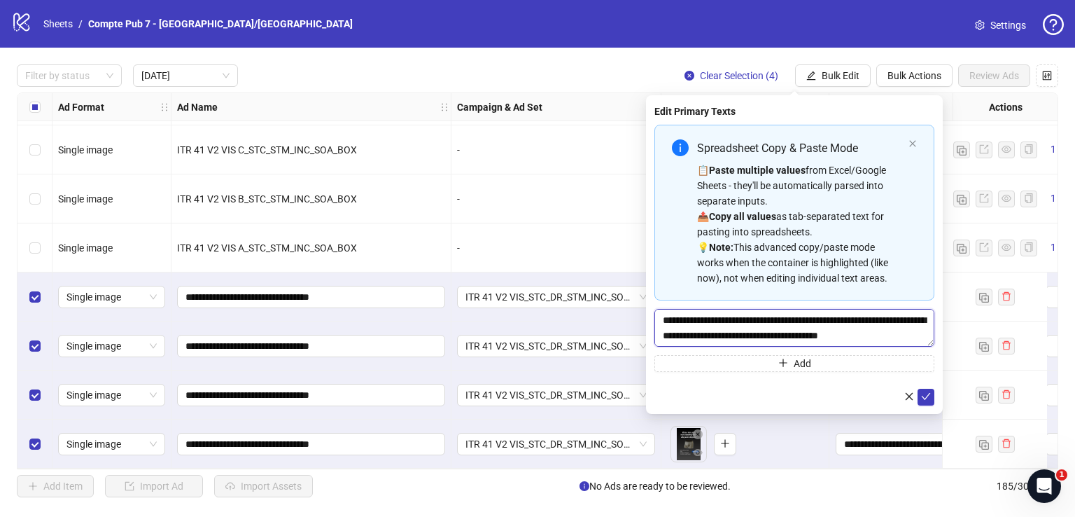
scroll to position [41, 0]
type textarea "**********"
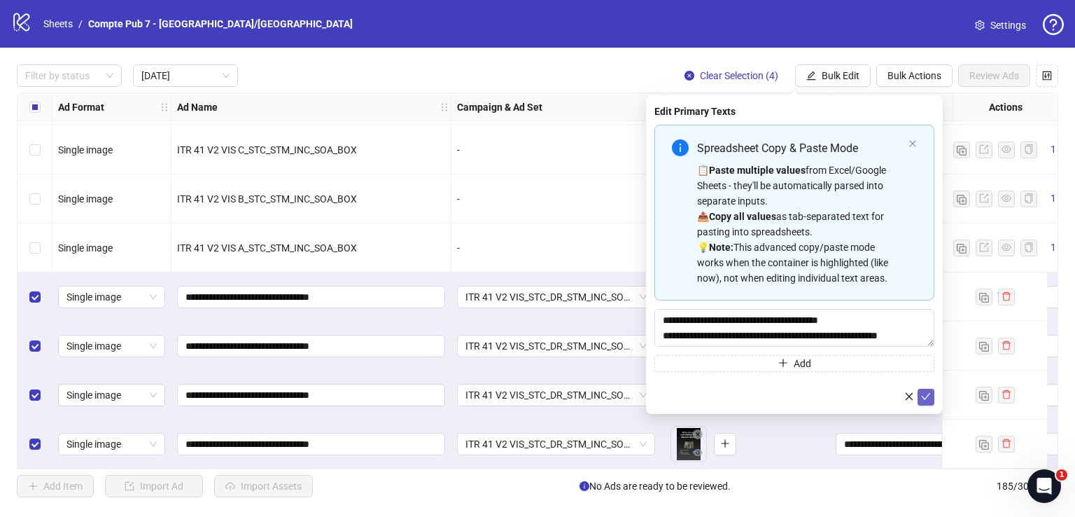
drag, startPoint x: 924, startPoint y: 394, endPoint x: 916, endPoint y: 384, distance: 12.9
click at [924, 394] on icon "check" at bounding box center [926, 396] width 10 height 10
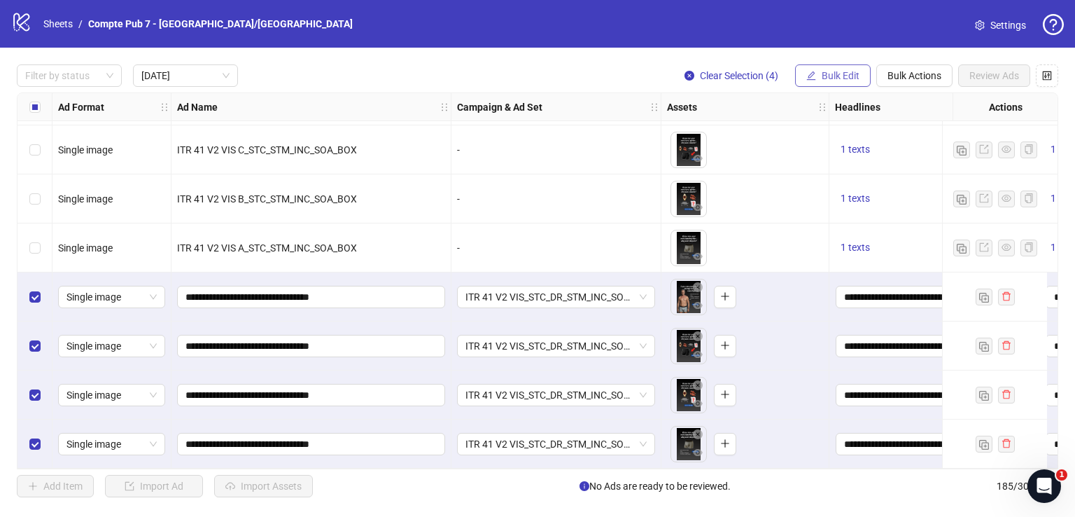
click at [812, 67] on button "Bulk Edit" at bounding box center [833, 75] width 76 height 22
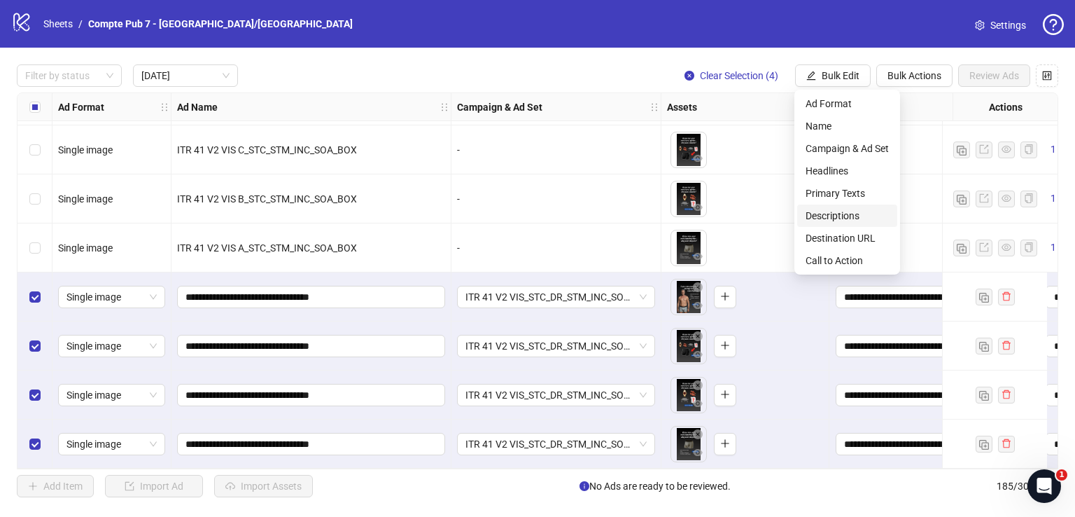
click at [860, 211] on li "Descriptions" at bounding box center [847, 215] width 100 height 22
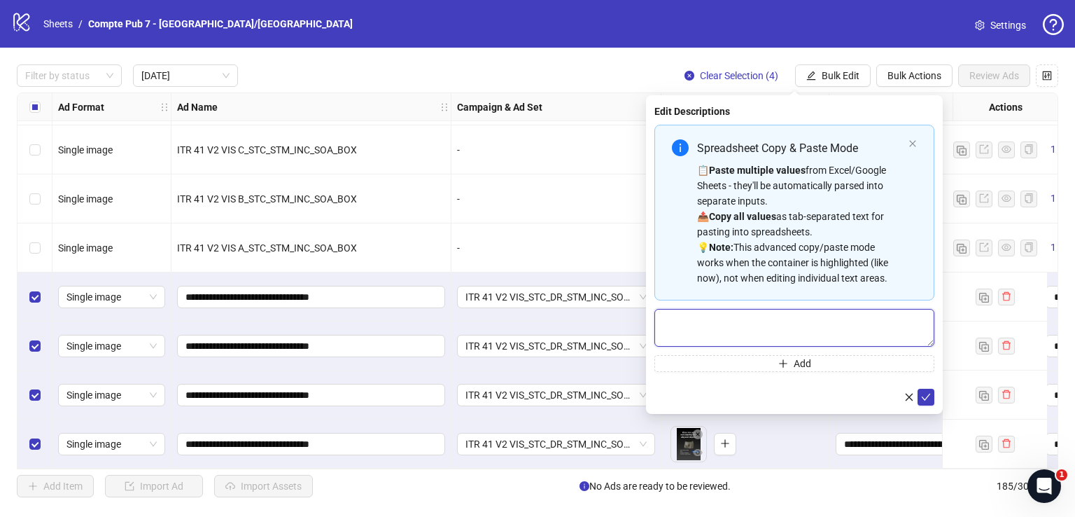
click at [805, 325] on textarea "Multi-text input container - paste or copy values" at bounding box center [795, 328] width 280 height 38
type textarea "*"
paste textarea "**********"
type textarea "**********"
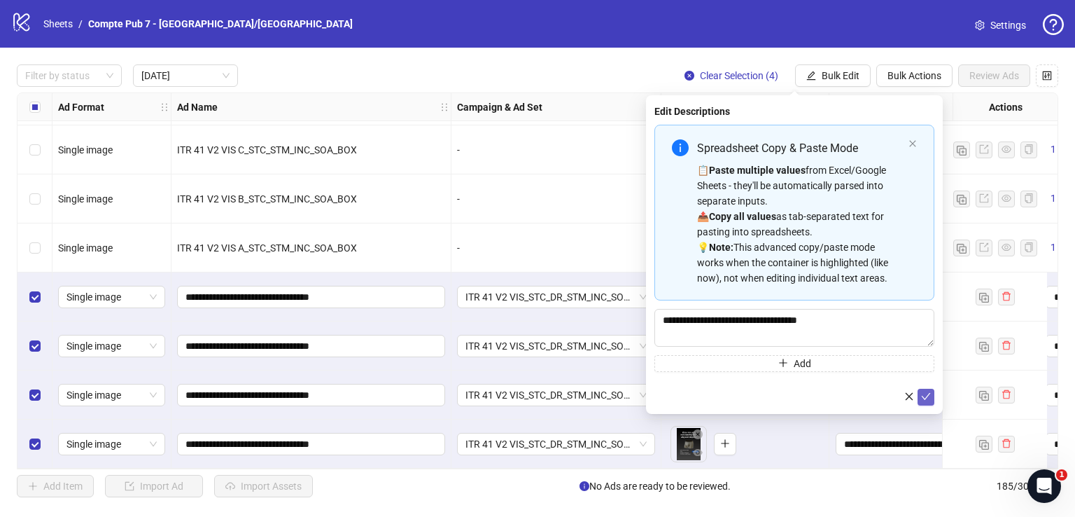
click at [932, 398] on button "submit" at bounding box center [926, 397] width 17 height 17
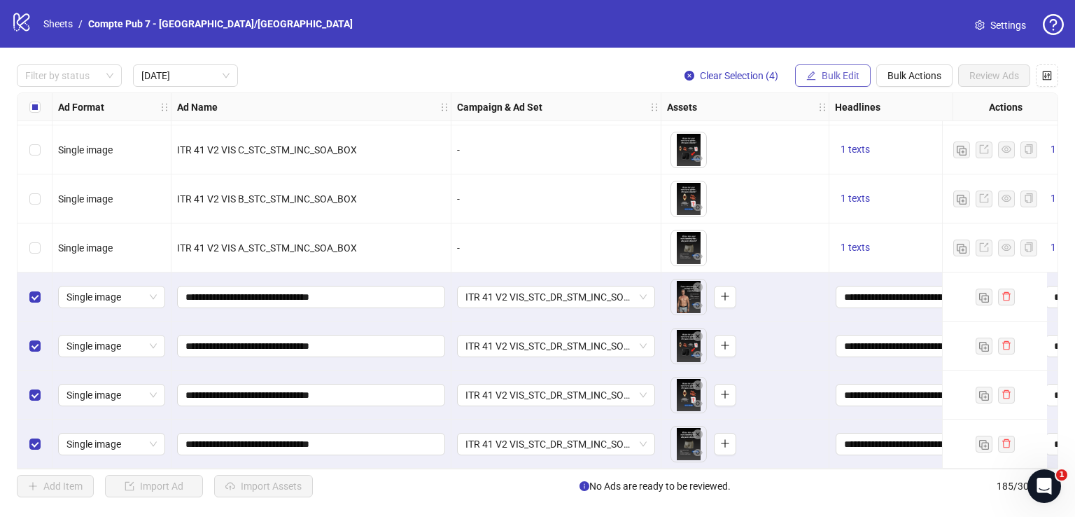
click at [815, 78] on icon "edit" at bounding box center [812, 76] width 10 height 10
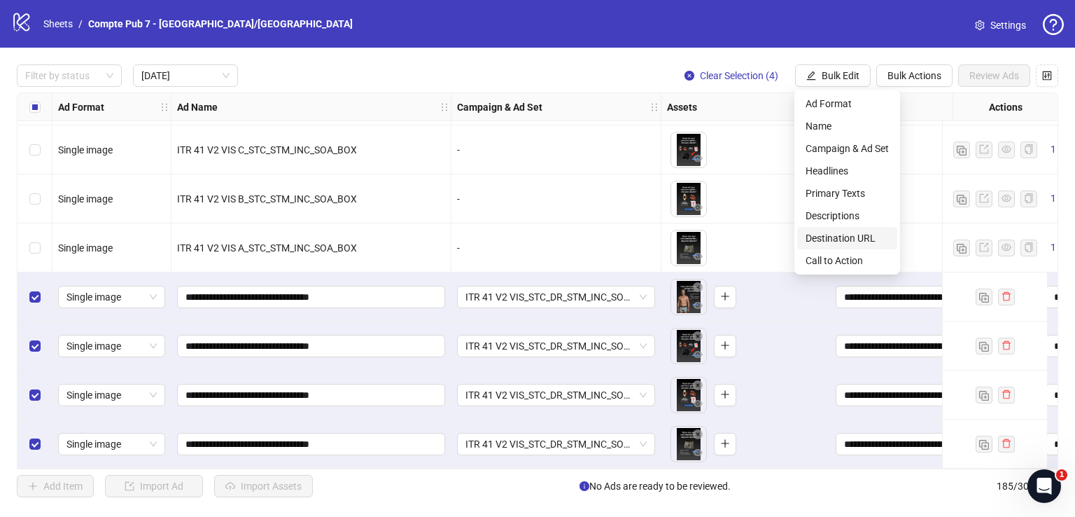
click at [830, 236] on span "Destination URL" at bounding box center [847, 237] width 83 height 15
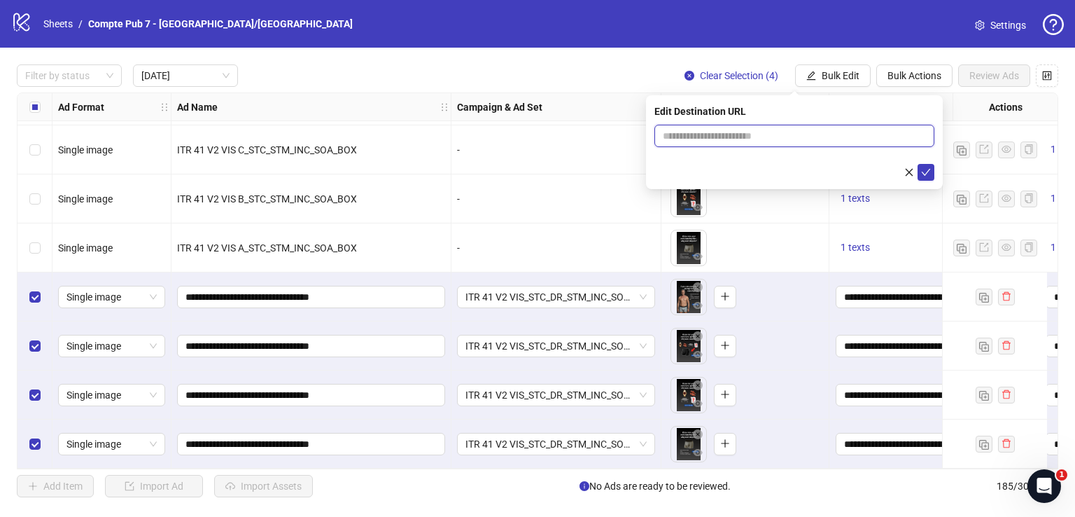
click at [720, 131] on input "text" at bounding box center [789, 135] width 252 height 15
paste input "**********"
type input "**********"
click at [928, 174] on icon "check" at bounding box center [926, 172] width 10 height 10
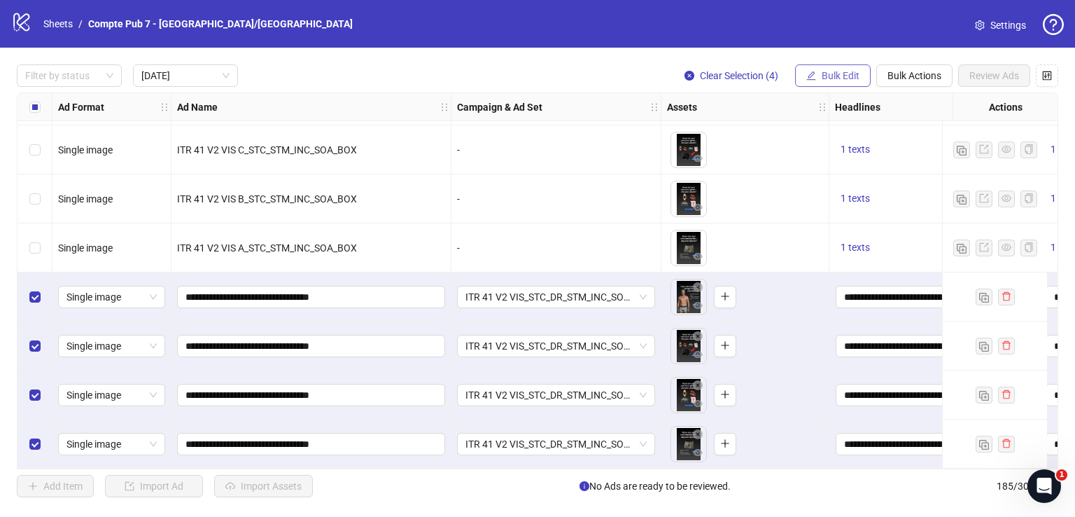
click at [839, 78] on span "Bulk Edit" at bounding box center [841, 75] width 38 height 11
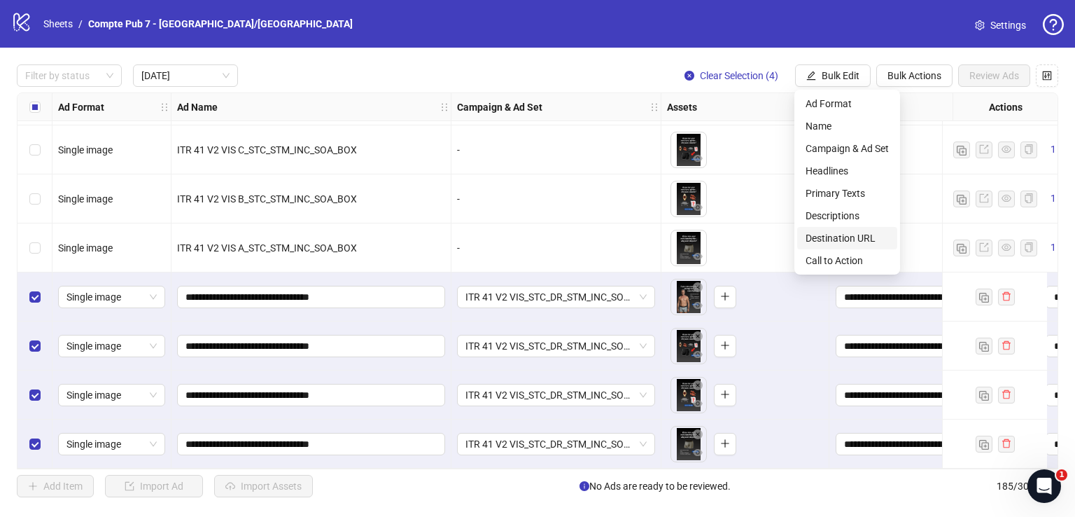
click at [833, 254] on span "Call to Action" at bounding box center [847, 260] width 83 height 15
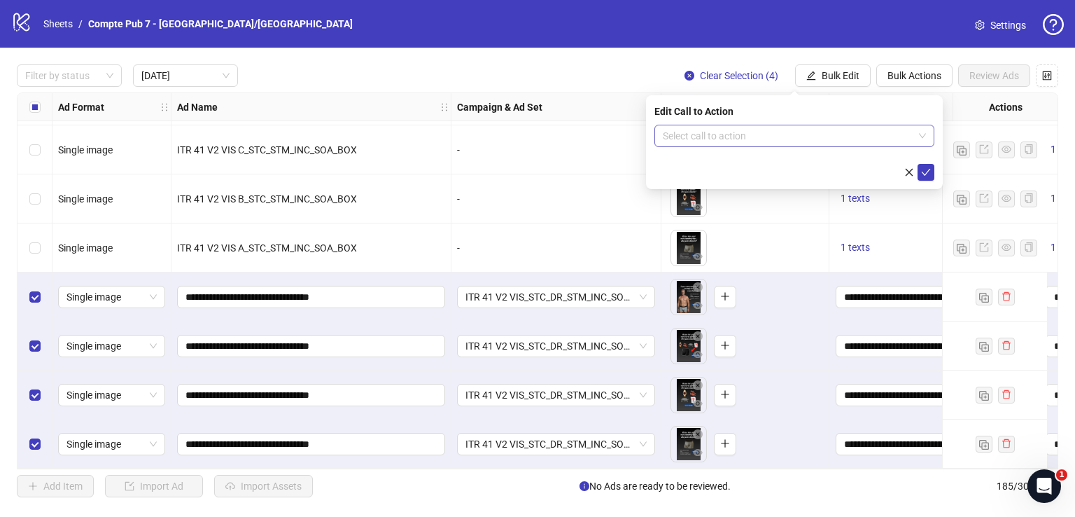
click at [796, 130] on div "Edit Call to Action Select call to action" at bounding box center [794, 142] width 297 height 94
click at [796, 130] on input "search" at bounding box center [788, 135] width 251 height 21
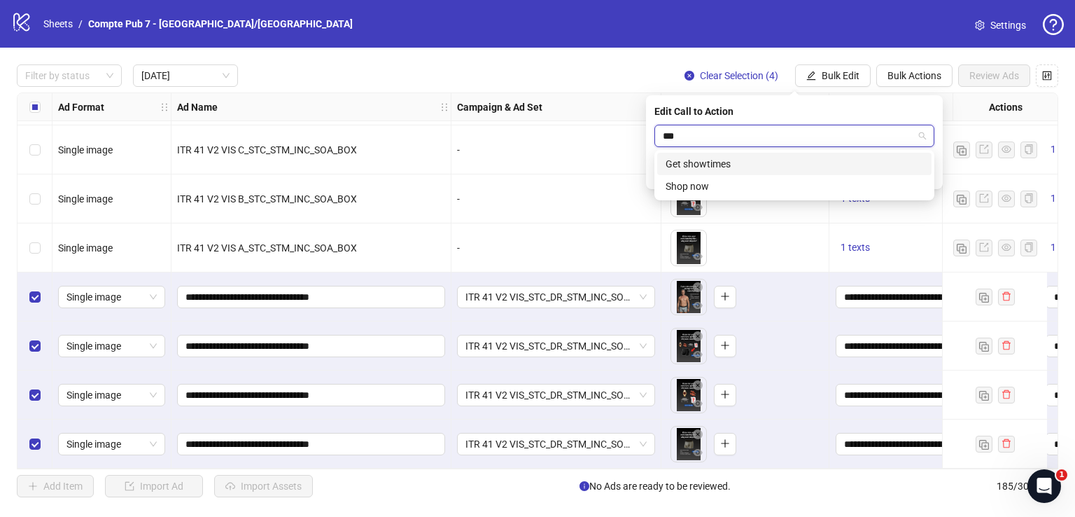
type input "****"
click at [820, 165] on div "Shop now" at bounding box center [795, 163] width 258 height 15
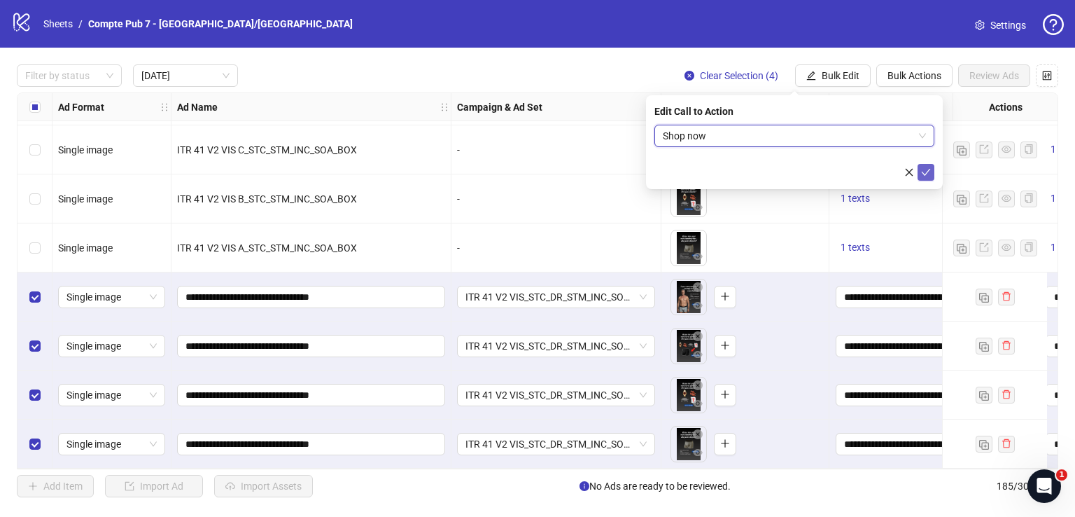
click at [927, 170] on icon "check" at bounding box center [926, 172] width 10 height 10
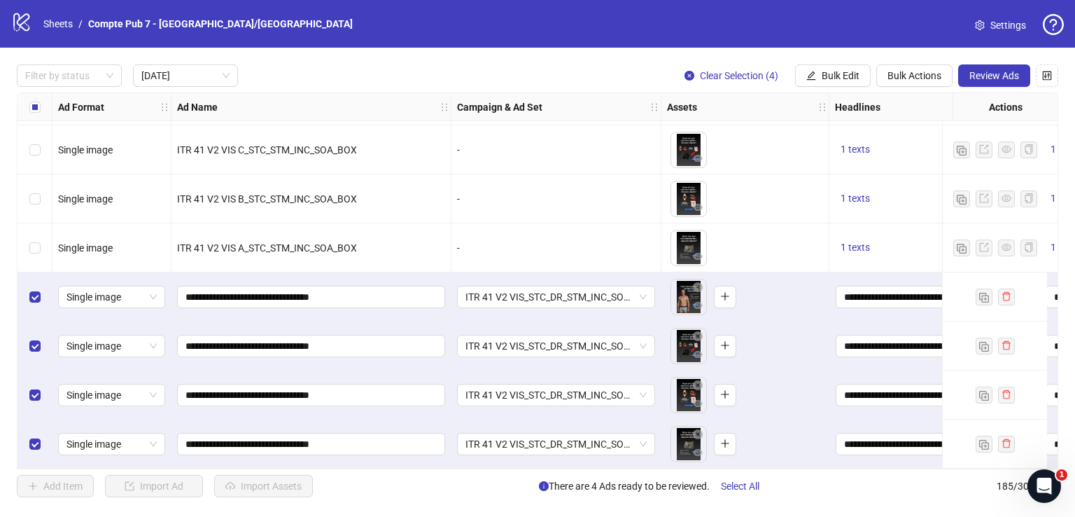
scroll to position [50, 624]
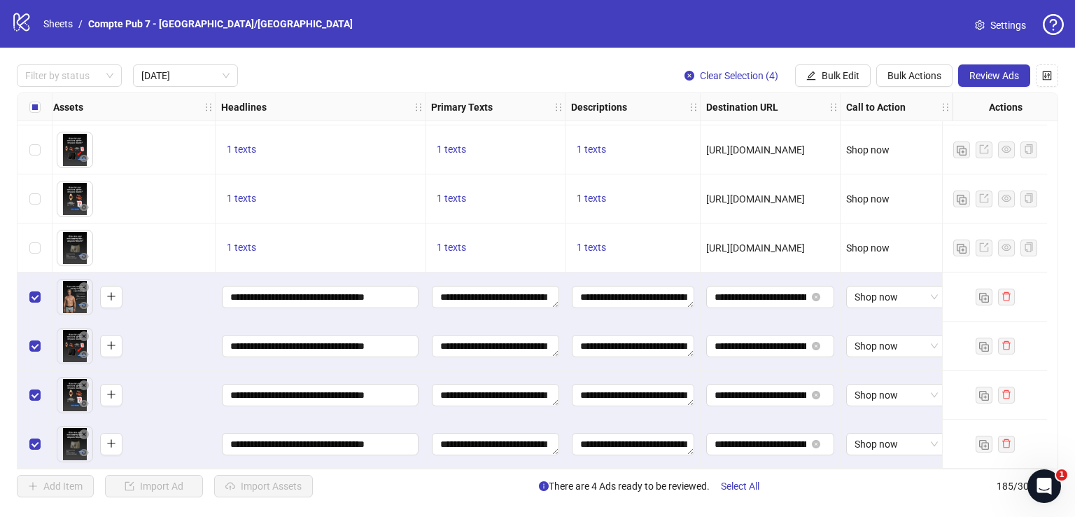
click at [984, 75] on span "Review Ads" at bounding box center [995, 75] width 50 height 11
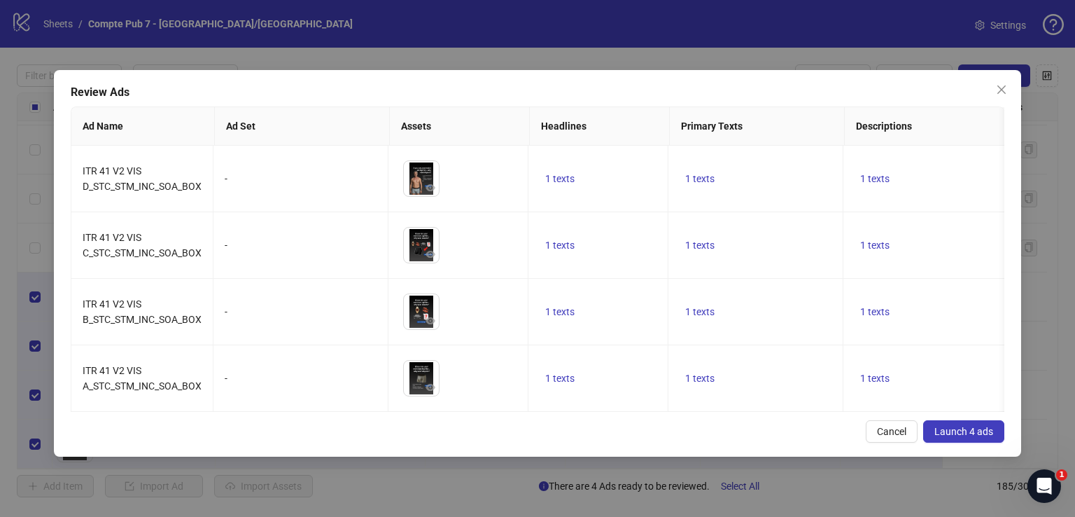
click at [958, 437] on span "Launch 4 ads" at bounding box center [964, 431] width 59 height 11
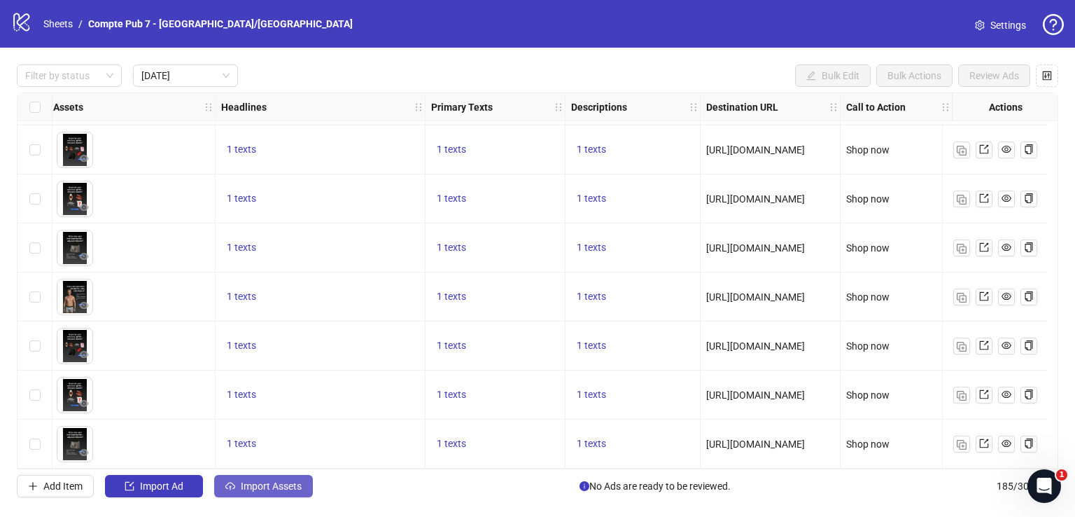
click at [288, 482] on span "Import Assets" at bounding box center [271, 485] width 61 height 11
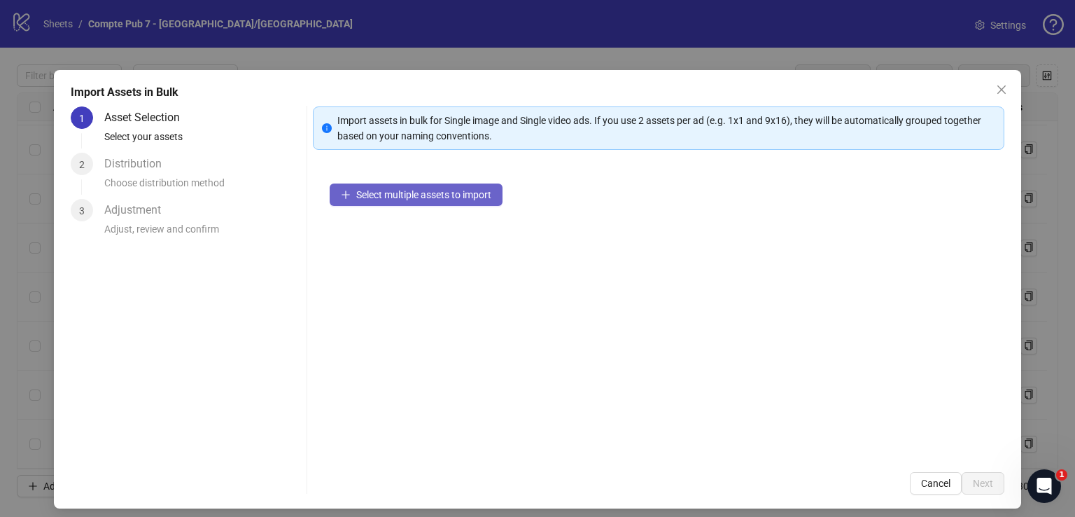
click at [467, 194] on span "Select multiple assets to import" at bounding box center [423, 194] width 135 height 11
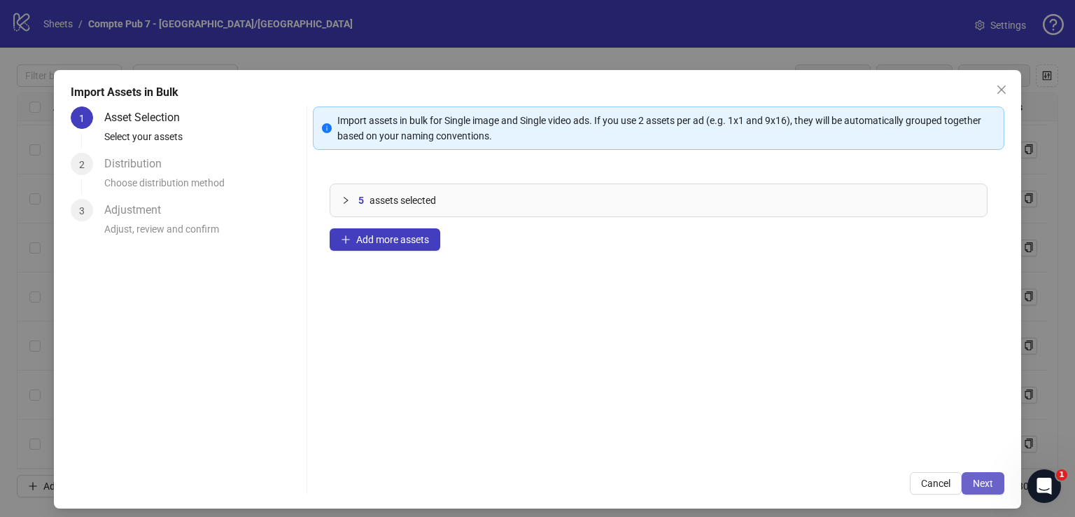
click at [974, 484] on span "Next" at bounding box center [983, 482] width 20 height 11
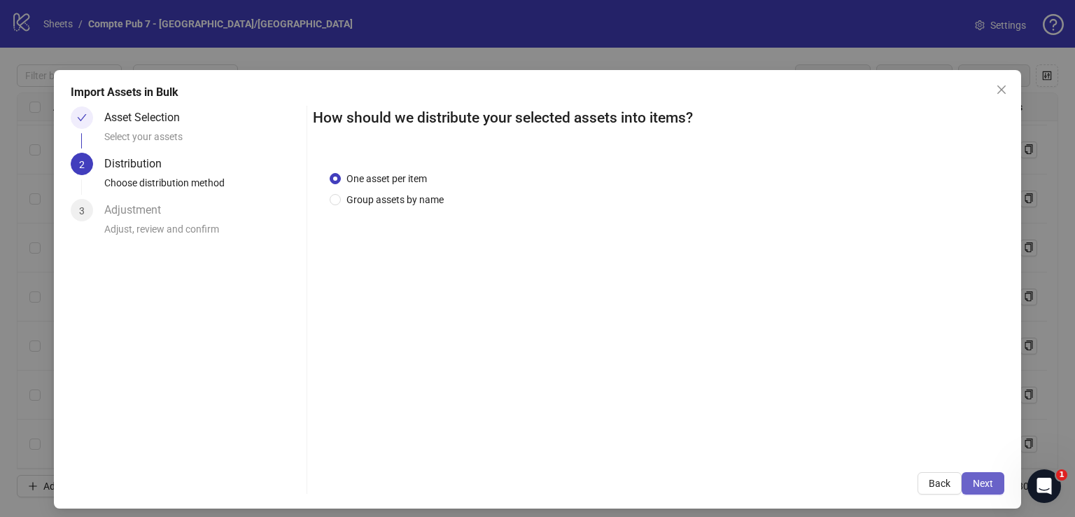
click at [973, 484] on span "Next" at bounding box center [983, 482] width 20 height 11
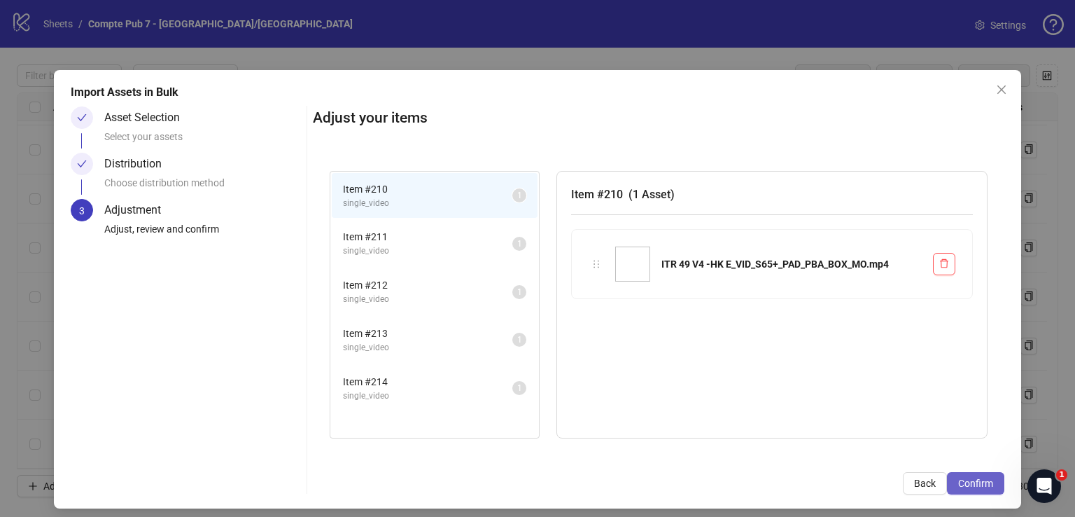
click at [972, 483] on span "Confirm" at bounding box center [975, 482] width 35 height 11
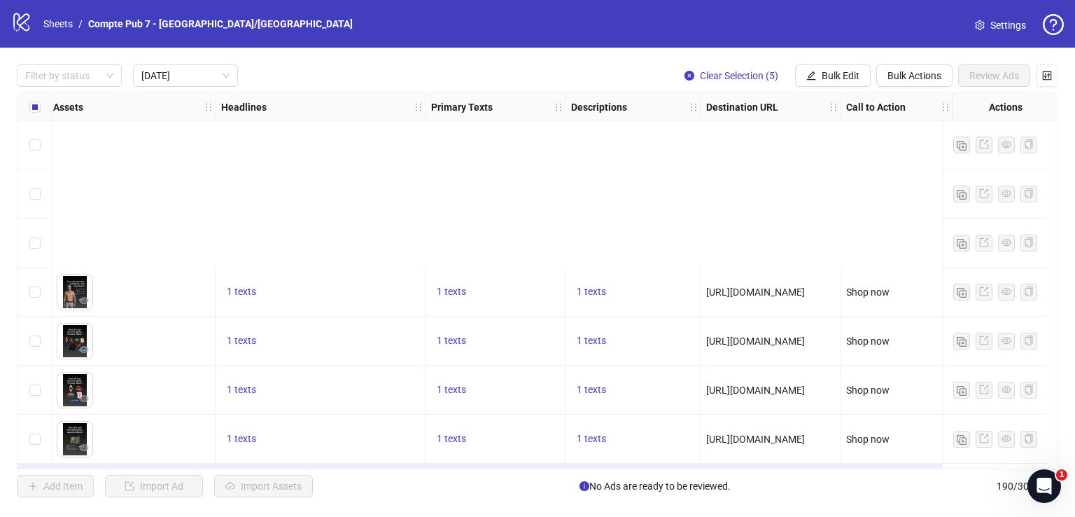
scroll to position [295, 624]
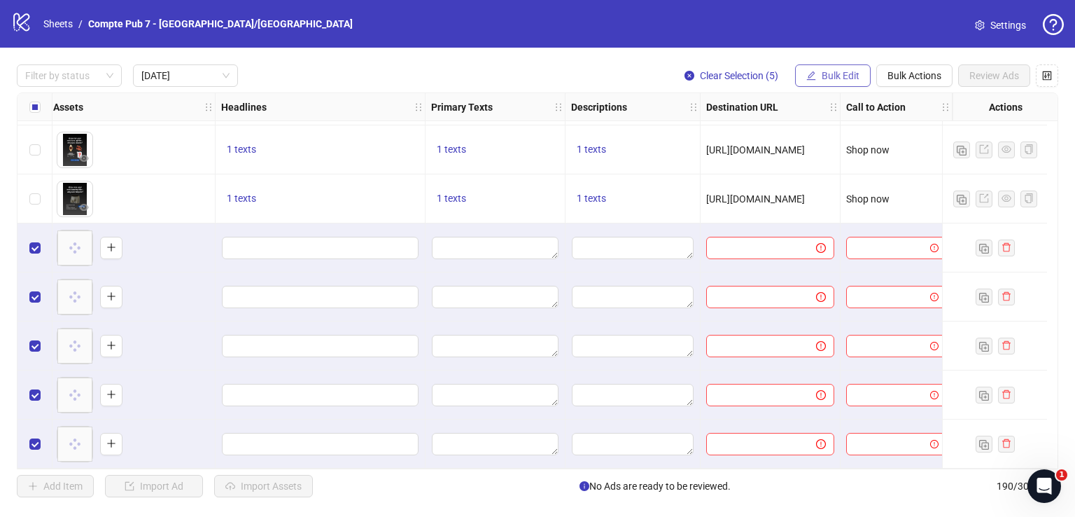
click at [824, 72] on span "Bulk Edit" at bounding box center [841, 75] width 38 height 11
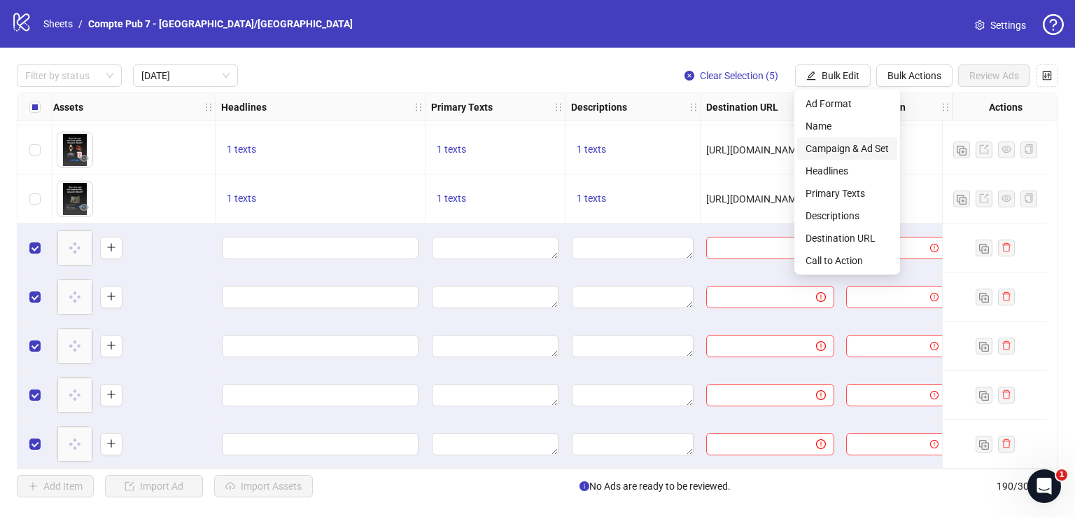
click at [839, 146] on span "Campaign & Ad Set" at bounding box center [847, 148] width 83 height 15
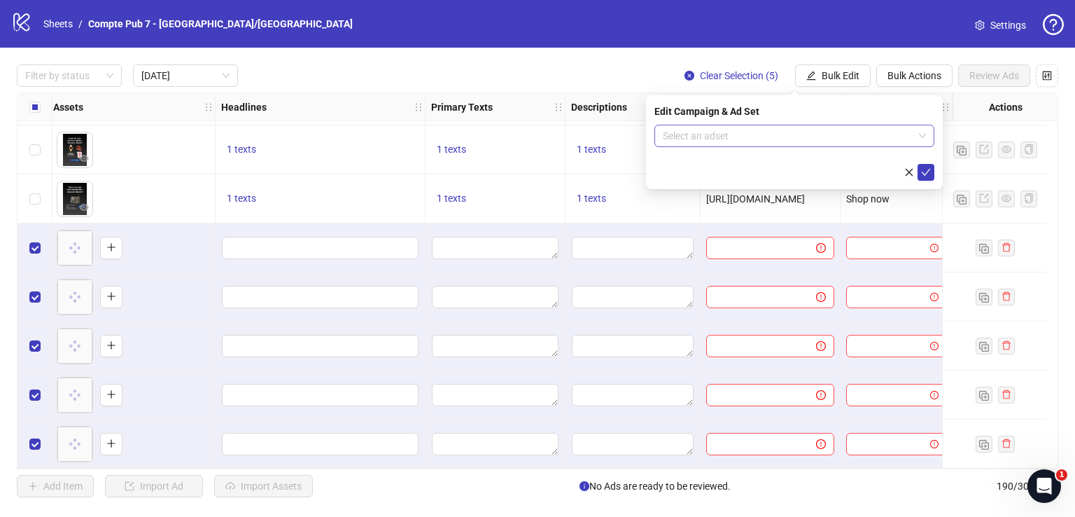
click at [746, 133] on input "search" at bounding box center [788, 135] width 251 height 21
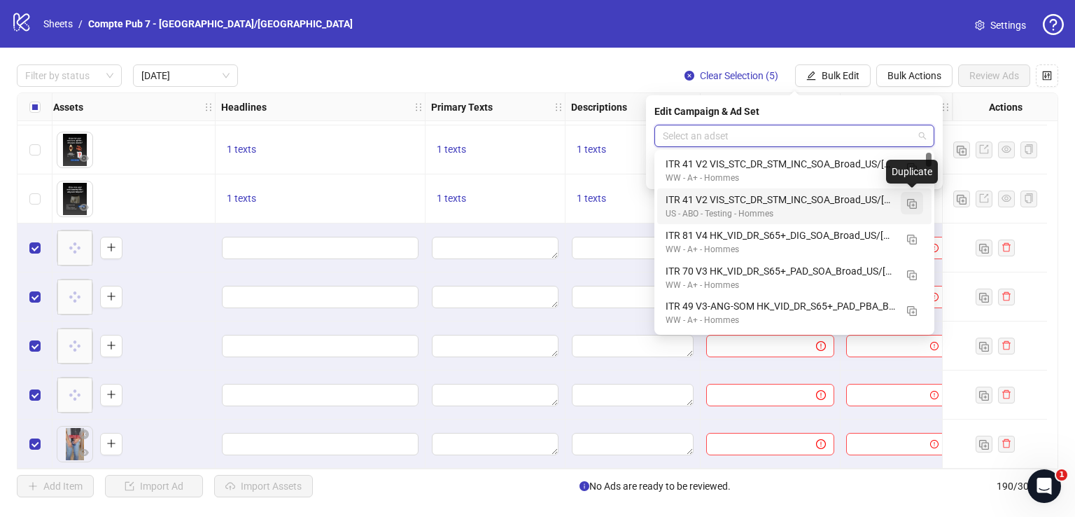
click at [911, 204] on img "button" at bounding box center [912, 204] width 10 height 10
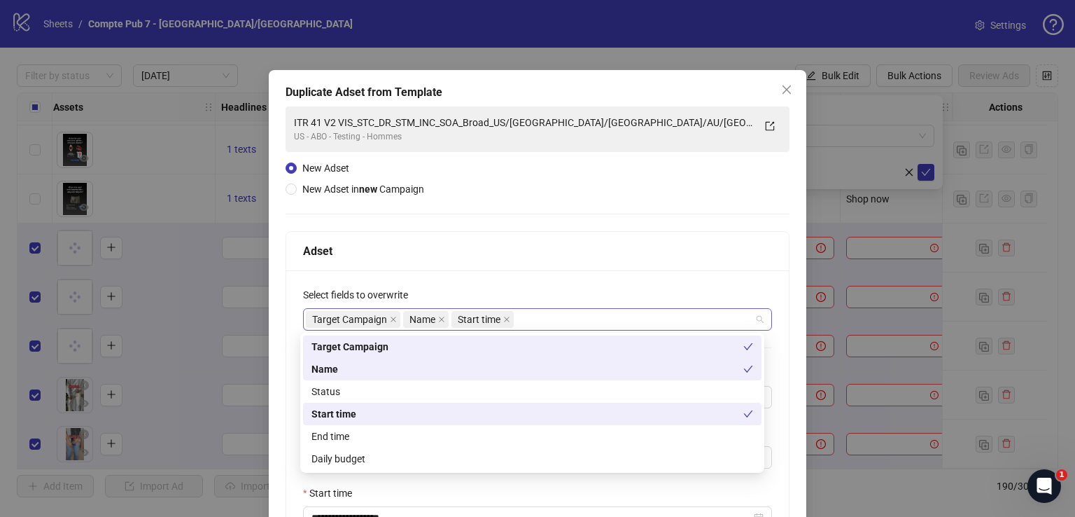
click at [547, 323] on div "Target Campaign Name Start time" at bounding box center [530, 319] width 449 height 20
click at [517, 392] on div "Status" at bounding box center [533, 391] width 442 height 15
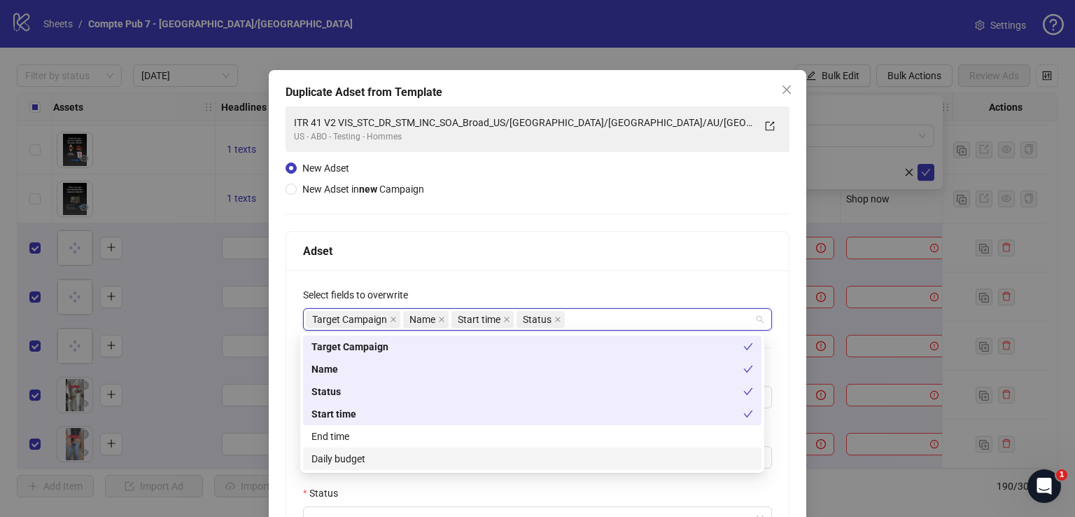
click at [502, 461] on div "Daily budget" at bounding box center [533, 458] width 442 height 15
click at [599, 258] on div "Adset" at bounding box center [537, 251] width 469 height 18
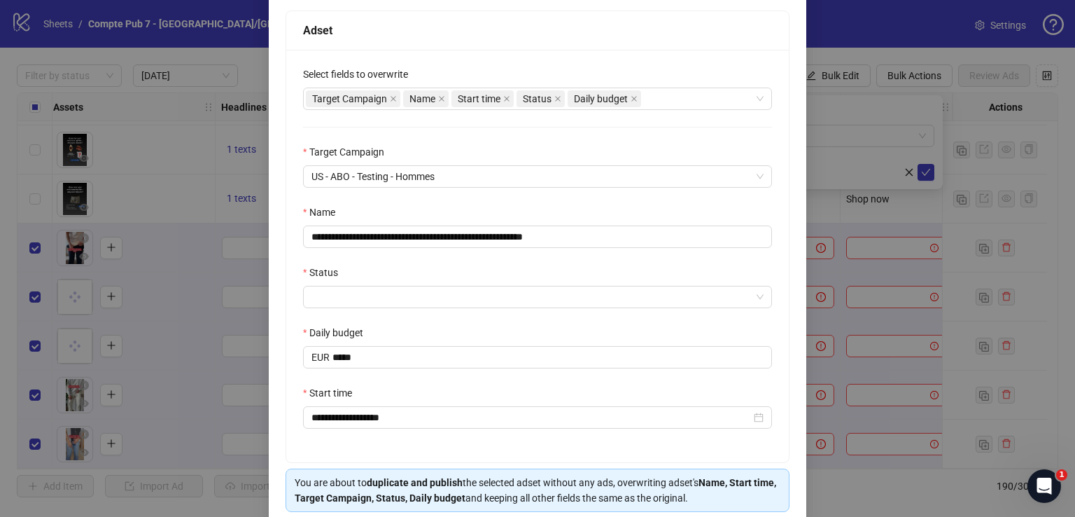
scroll to position [221, 0]
click at [546, 225] on input "**********" at bounding box center [537, 236] width 469 height 22
click at [546, 229] on input "**********" at bounding box center [537, 236] width 469 height 22
click at [546, 230] on input "**********" at bounding box center [537, 236] width 469 height 22
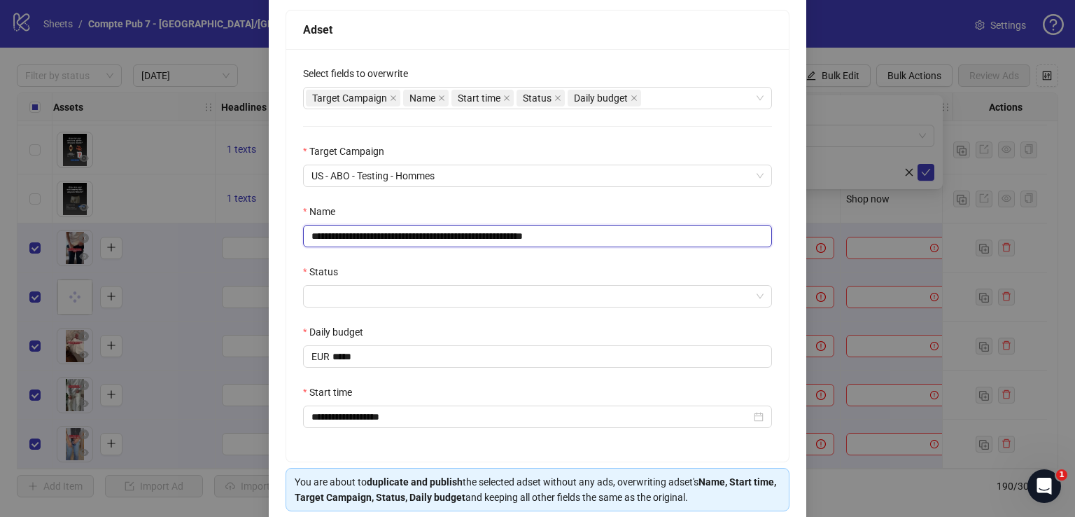
click at [547, 230] on input "**********" at bounding box center [537, 236] width 469 height 22
paste input "text"
type input "**********"
click at [505, 288] on input "Status" at bounding box center [532, 296] width 440 height 21
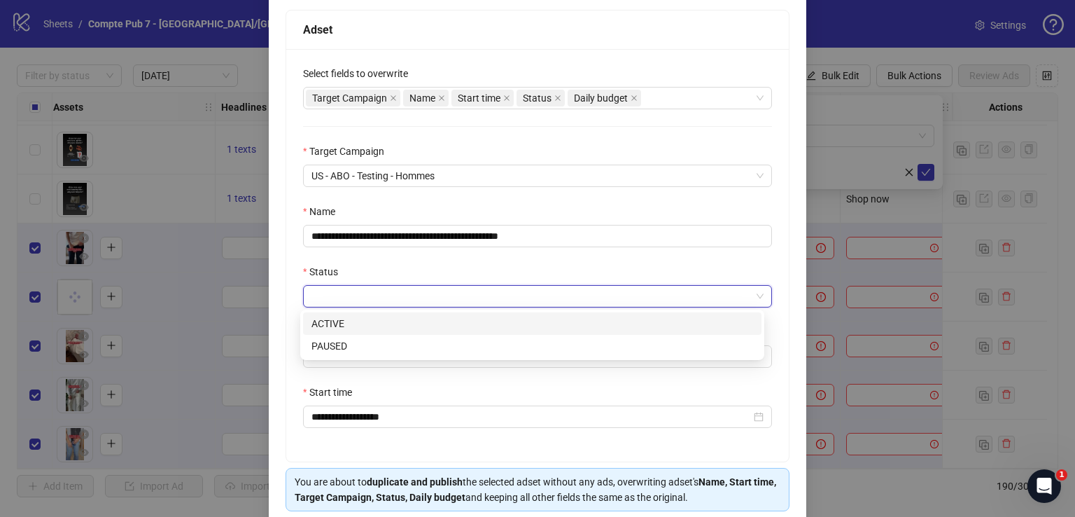
click at [487, 321] on div "ACTIVE" at bounding box center [533, 323] width 442 height 15
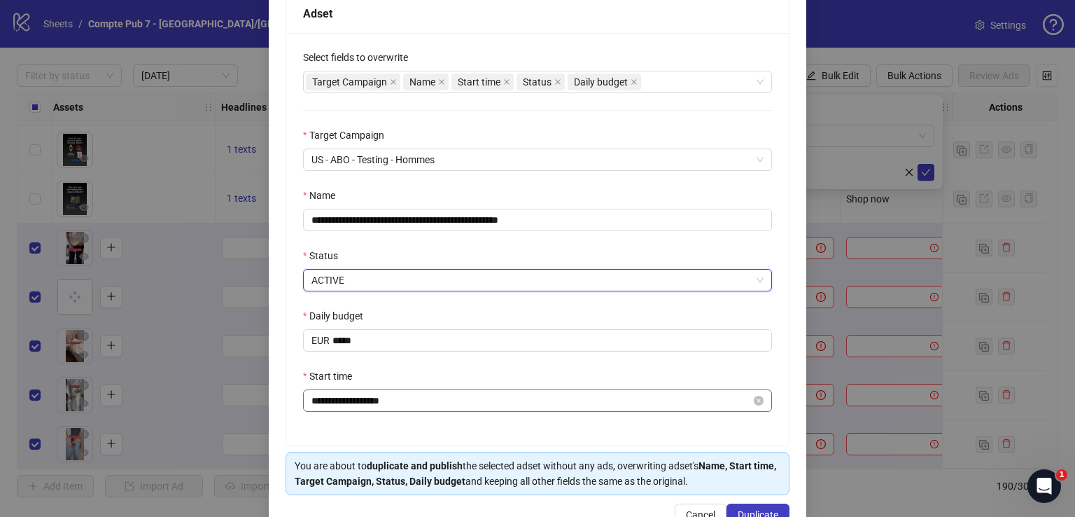
scroll to position [251, 0]
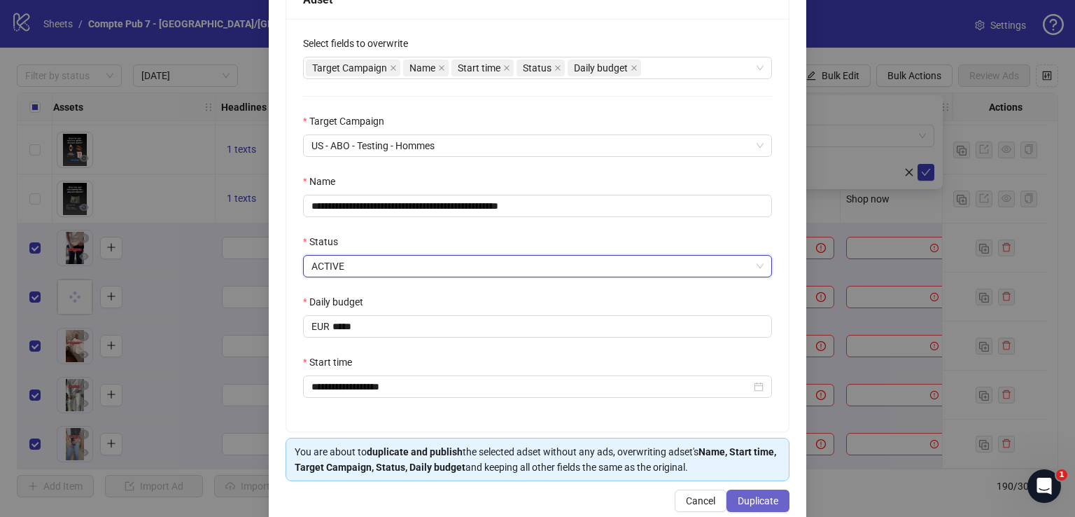
click at [746, 495] on span "Duplicate" at bounding box center [758, 500] width 41 height 11
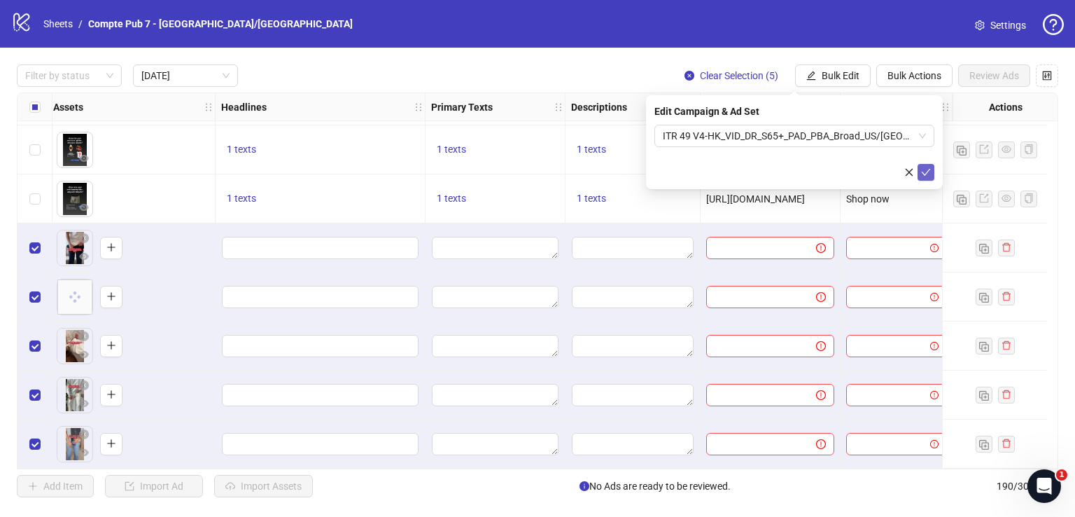
click at [927, 166] on button "submit" at bounding box center [926, 172] width 17 height 17
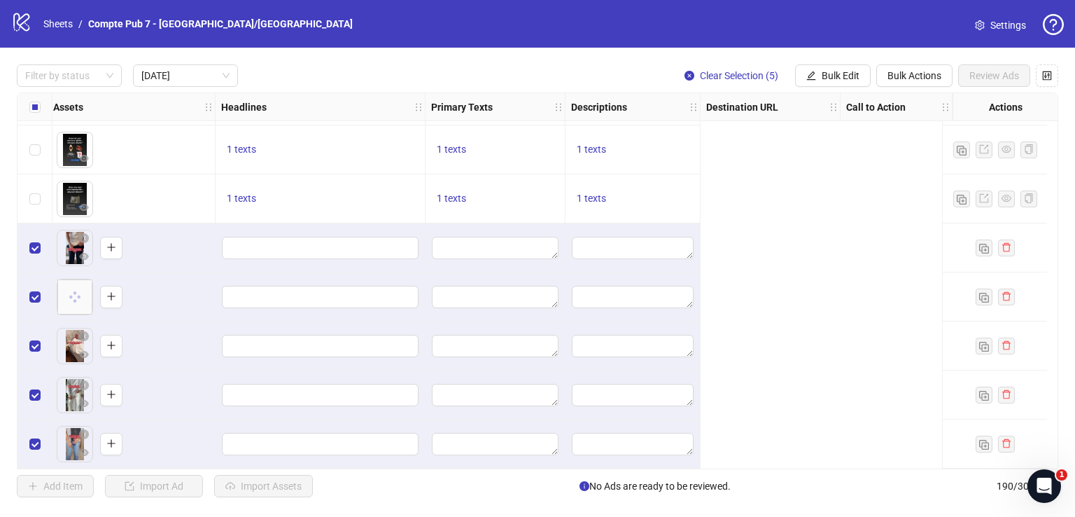
scroll to position [295, 0]
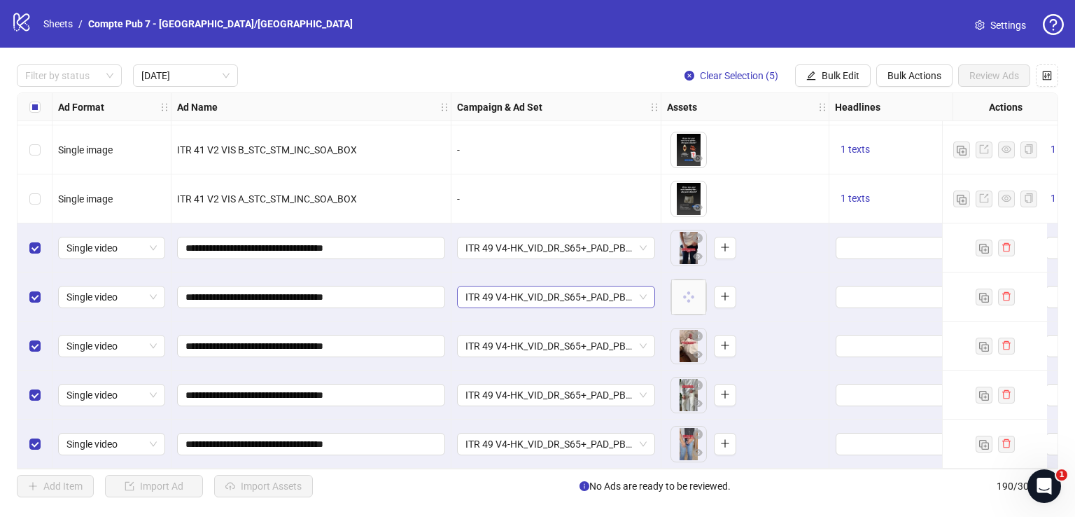
click at [545, 295] on span "ITR 49 V4-HK_VID_DR_S65+_PAD_PBA_Broad_US/[GEOGRAPHIC_DATA]/[GEOGRAPHIC_DATA]/A…" at bounding box center [556, 296] width 181 height 21
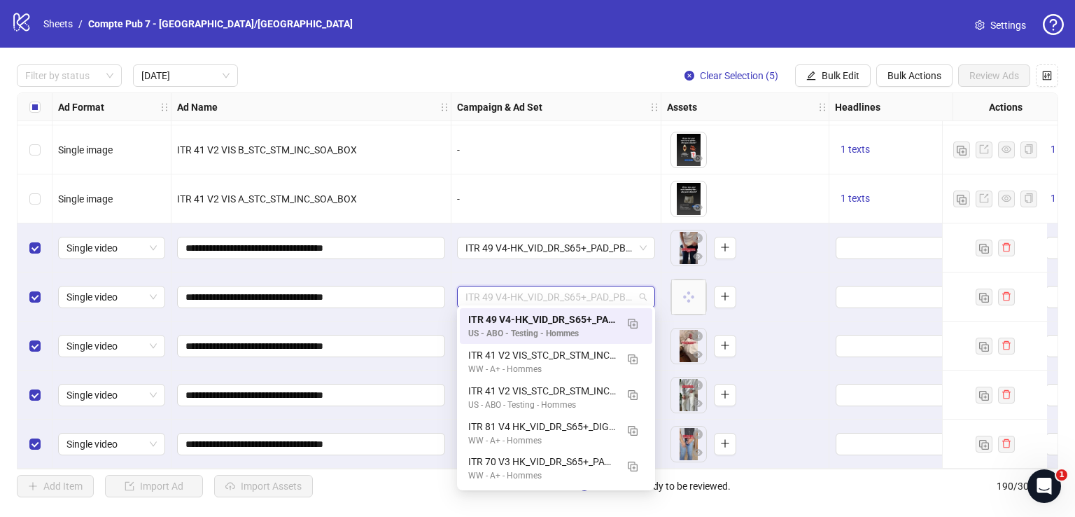
click at [544, 291] on span "ITR 49 V4-HK_VID_DR_S65+_PAD_PBA_Broad_US/[GEOGRAPHIC_DATA]/[GEOGRAPHIC_DATA]/A…" at bounding box center [556, 296] width 181 height 21
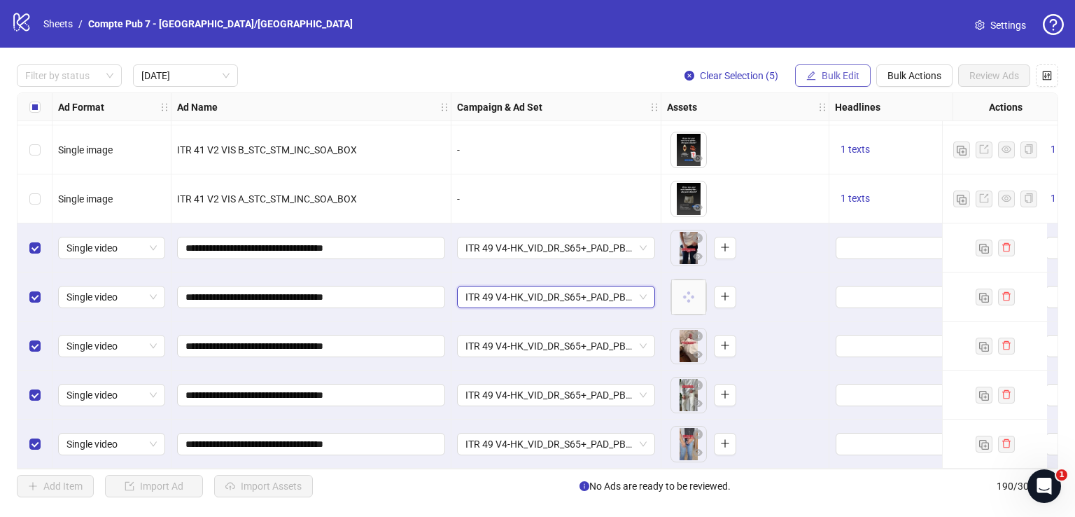
click at [856, 77] on span "Bulk Edit" at bounding box center [841, 75] width 38 height 11
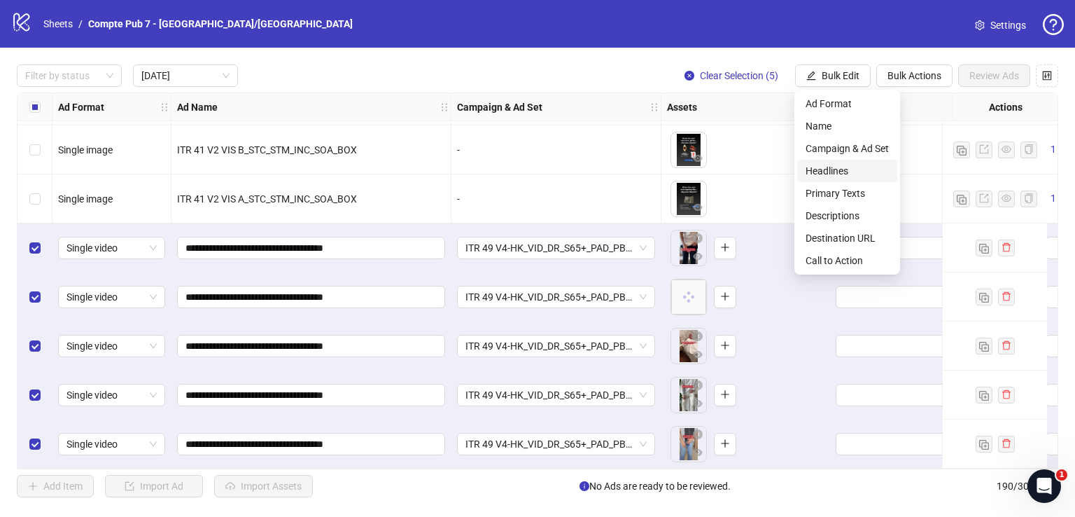
click at [850, 165] on span "Headlines" at bounding box center [847, 170] width 83 height 15
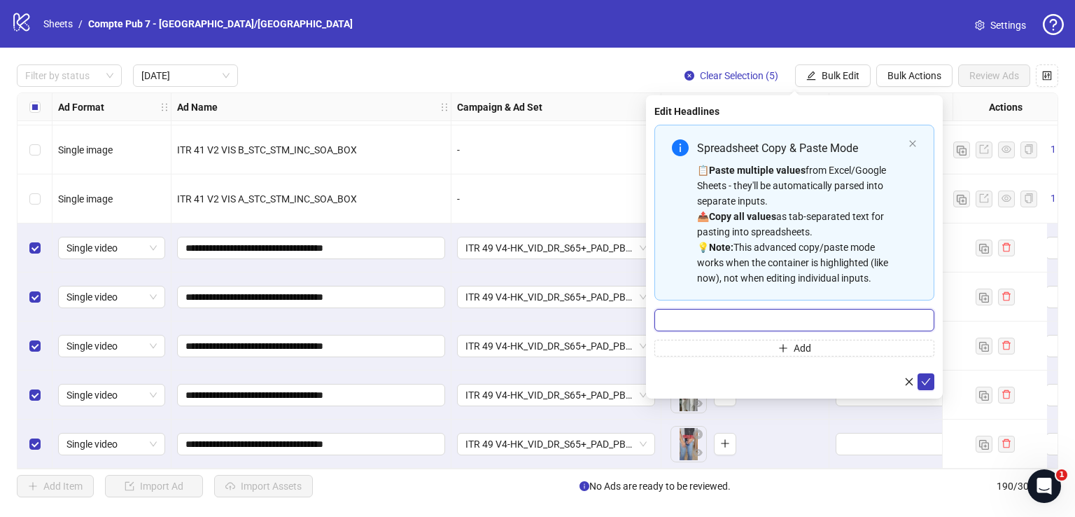
drag, startPoint x: 727, startPoint y: 317, endPoint x: 747, endPoint y: 320, distance: 20.5
click at [727, 317] on input "Multi-input container - paste or copy values" at bounding box center [795, 320] width 280 height 22
paste input "**********"
type input "**********"
click at [926, 384] on icon "check" at bounding box center [926, 382] width 10 height 10
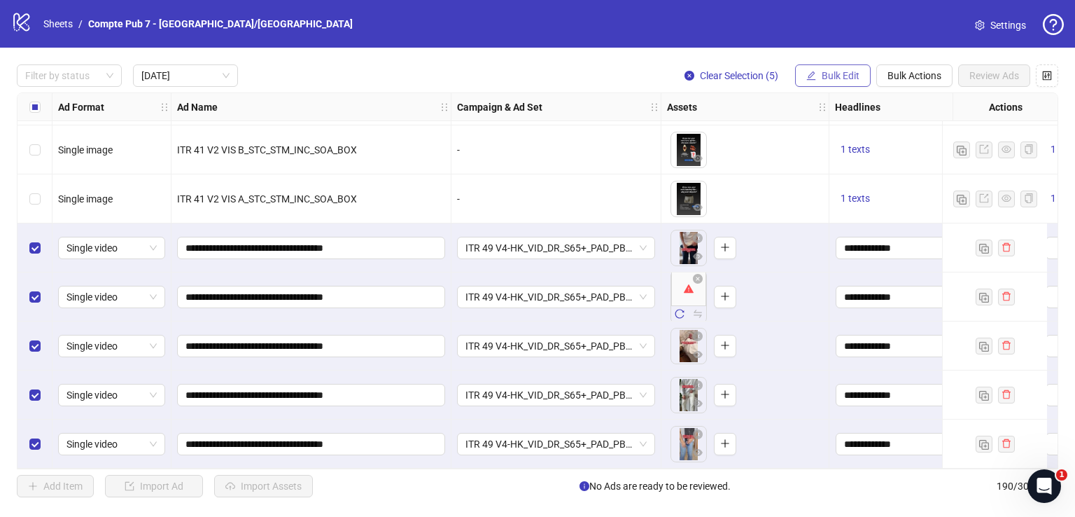
click at [843, 82] on div "Filter by status [DATE] Clear Selection (5) Bulk Edit Bulk Actions Review Ads A…" at bounding box center [537, 281] width 1075 height 466
click at [841, 73] on span "Bulk Edit" at bounding box center [841, 75] width 38 height 11
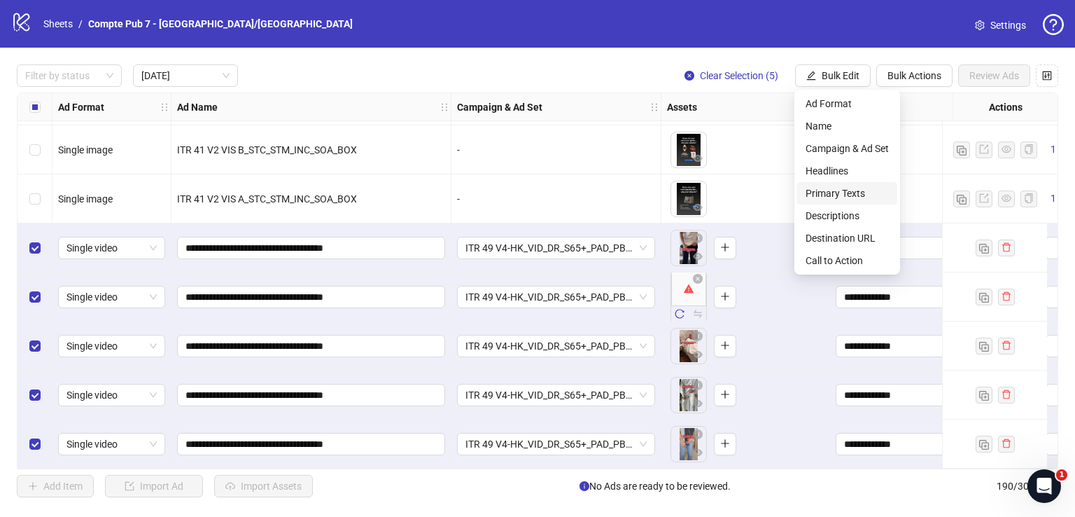
click at [850, 188] on span "Primary Texts" at bounding box center [847, 193] width 83 height 15
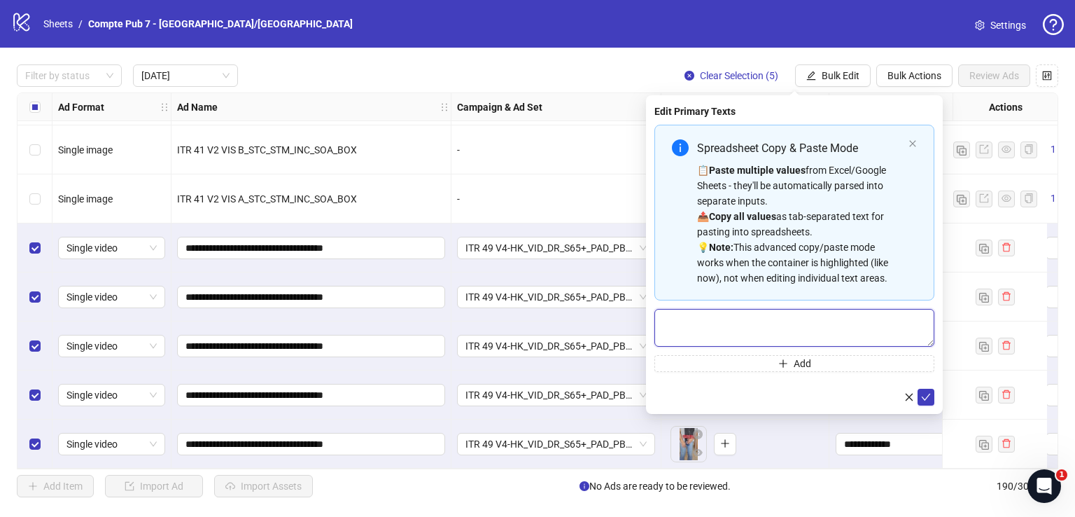
click at [750, 326] on textarea "Multi-text input container - paste or copy values" at bounding box center [795, 328] width 280 height 38
paste textarea "**********"
type textarea "**********"
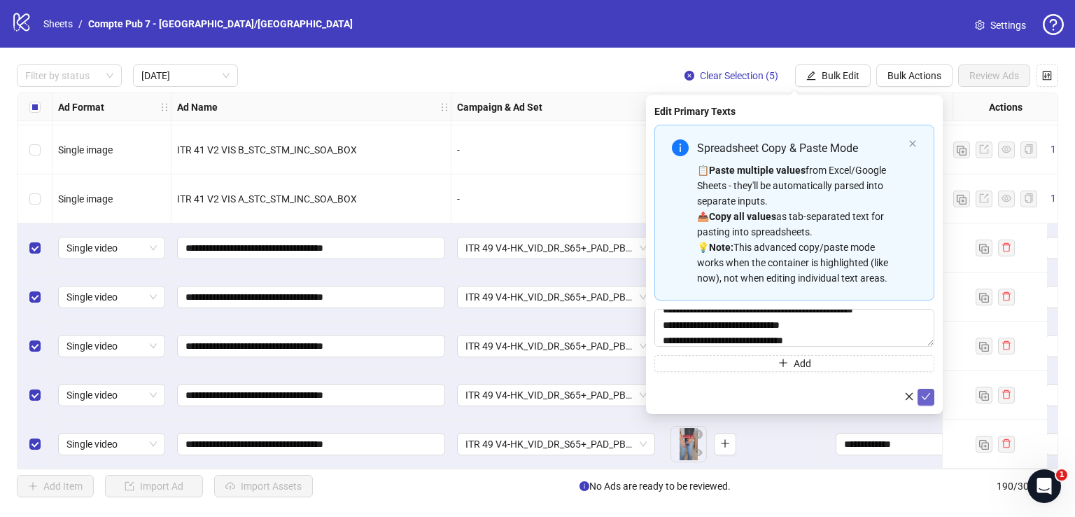
click at [927, 393] on icon "check" at bounding box center [926, 396] width 10 height 10
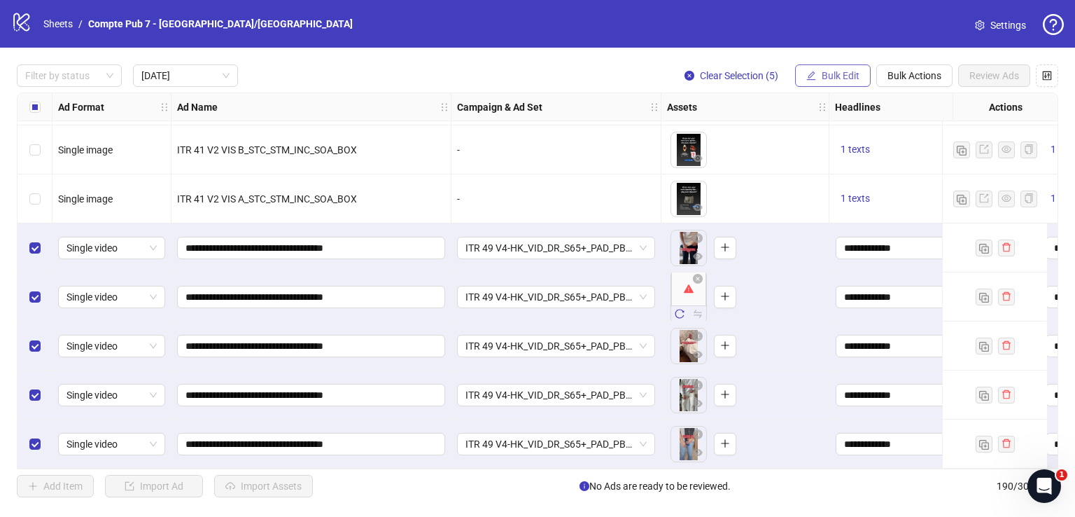
click at [814, 74] on icon "edit" at bounding box center [812, 76] width 10 height 10
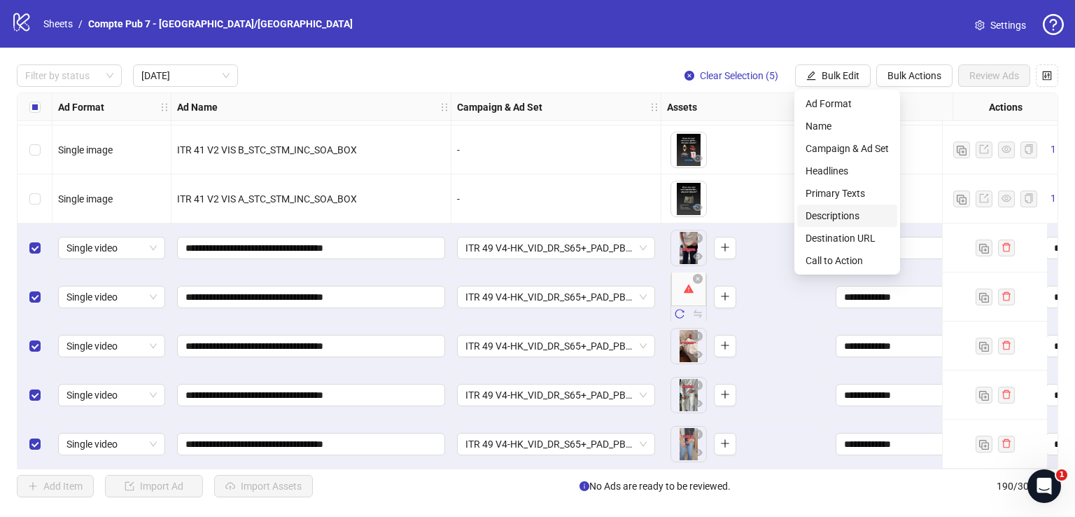
click at [849, 219] on span "Descriptions" at bounding box center [847, 215] width 83 height 15
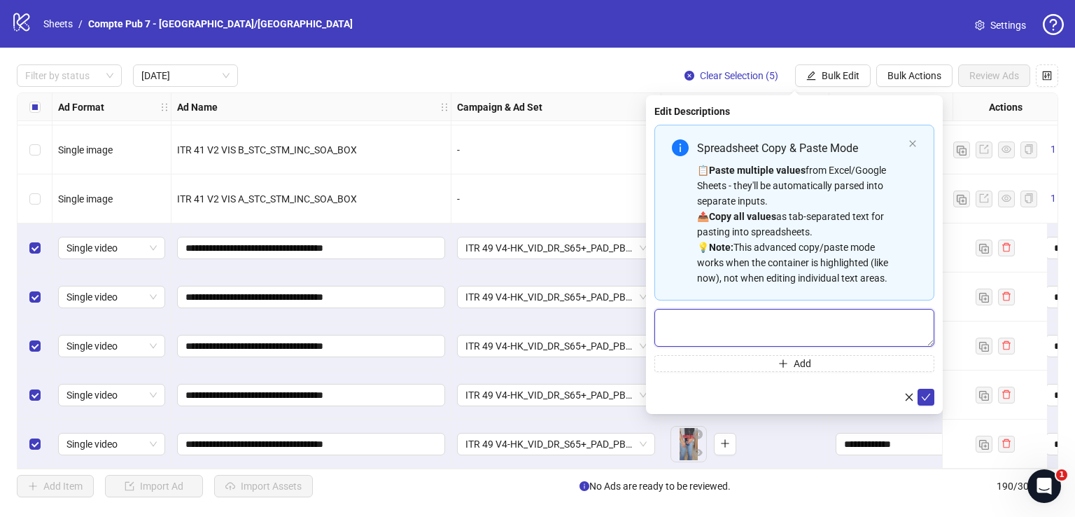
click at [734, 319] on textarea "Multi-text input container - paste or copy values" at bounding box center [795, 328] width 280 height 38
paste textarea "**********"
type textarea "**********"
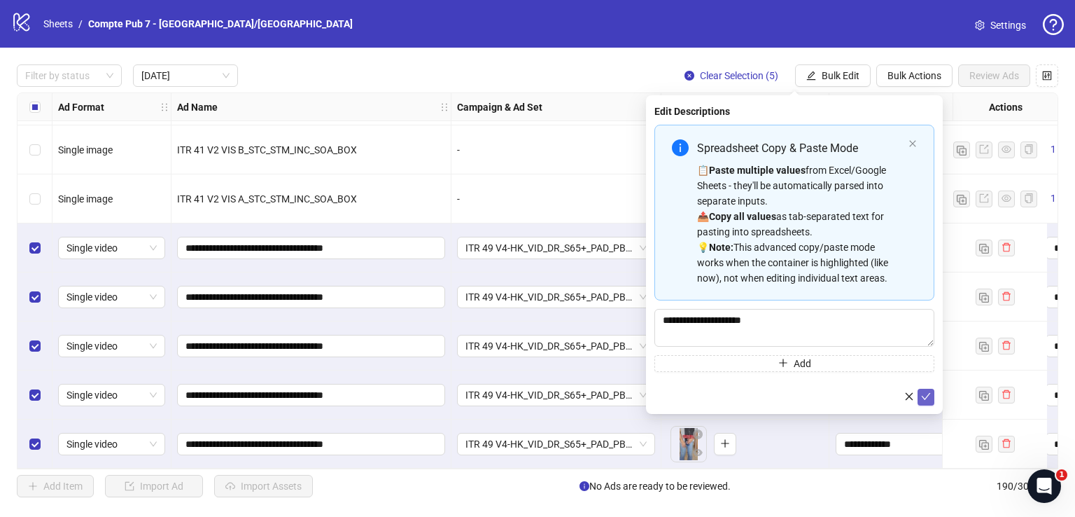
click at [925, 392] on icon "check" at bounding box center [926, 396] width 10 height 10
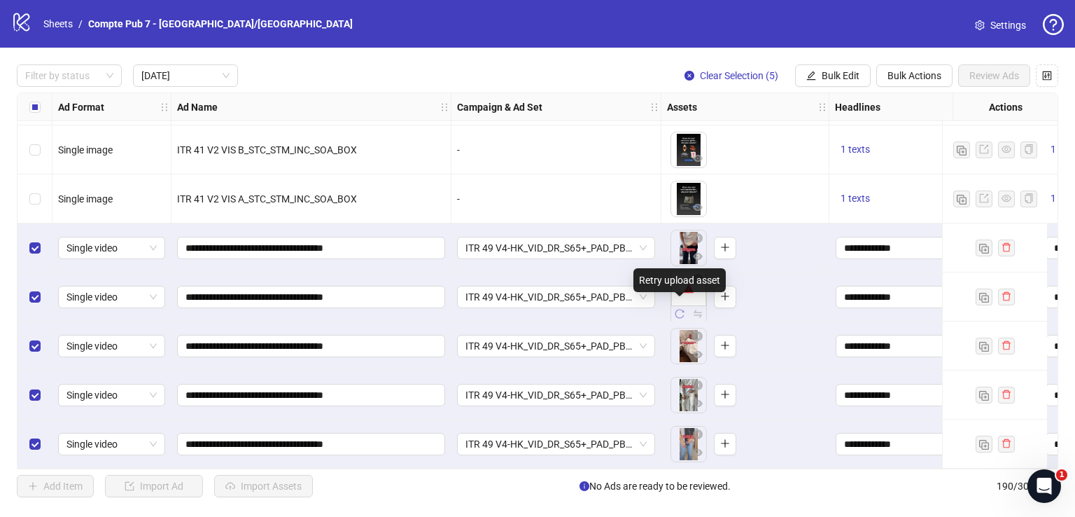
click at [678, 309] on icon "reload" at bounding box center [680, 314] width 10 height 10
click at [842, 74] on span "Bulk Edit" at bounding box center [841, 75] width 38 height 11
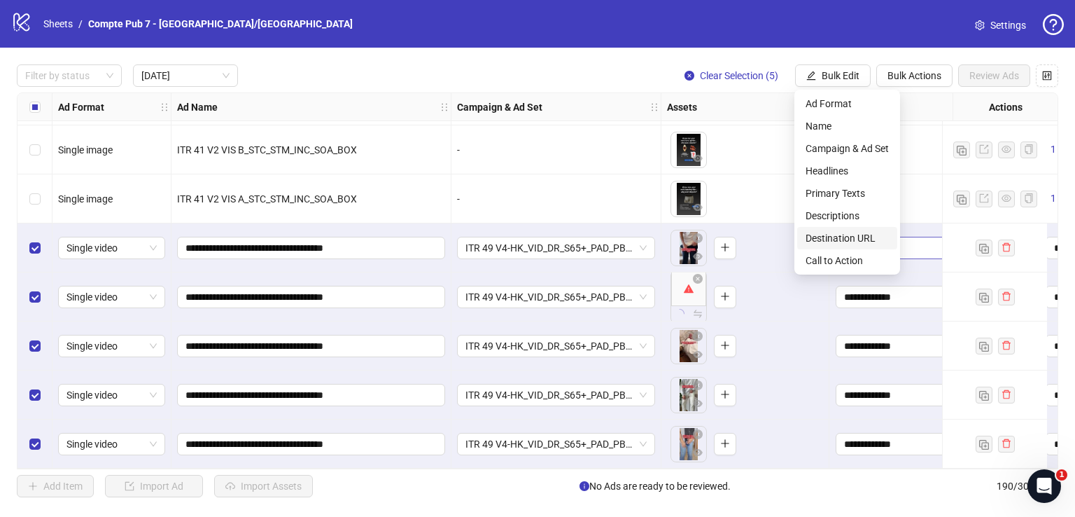
click at [844, 237] on span "Destination URL" at bounding box center [847, 237] width 83 height 15
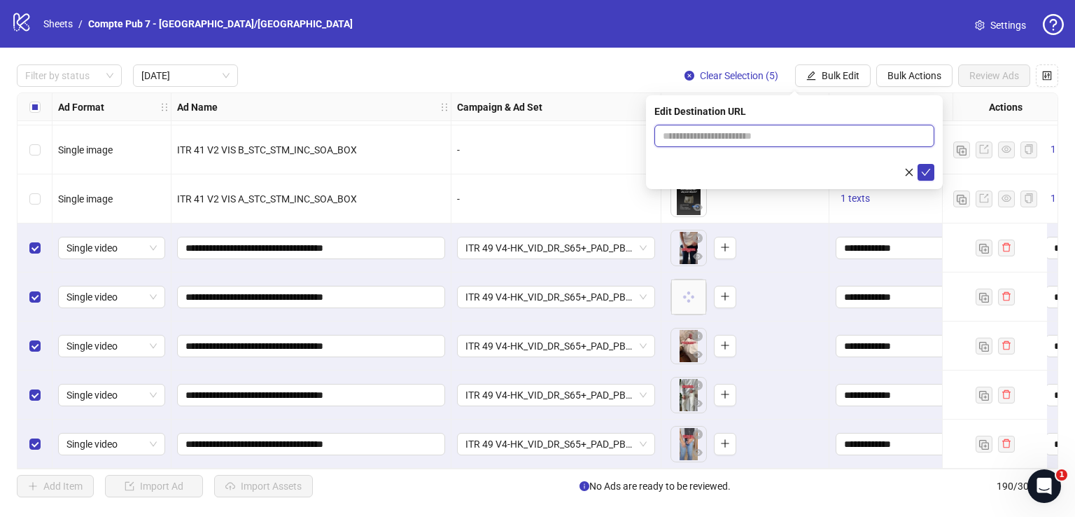
click at [774, 128] on input "text" at bounding box center [789, 135] width 252 height 15
paste input "**********"
type input "**********"
click at [929, 174] on icon "check" at bounding box center [926, 172] width 10 height 10
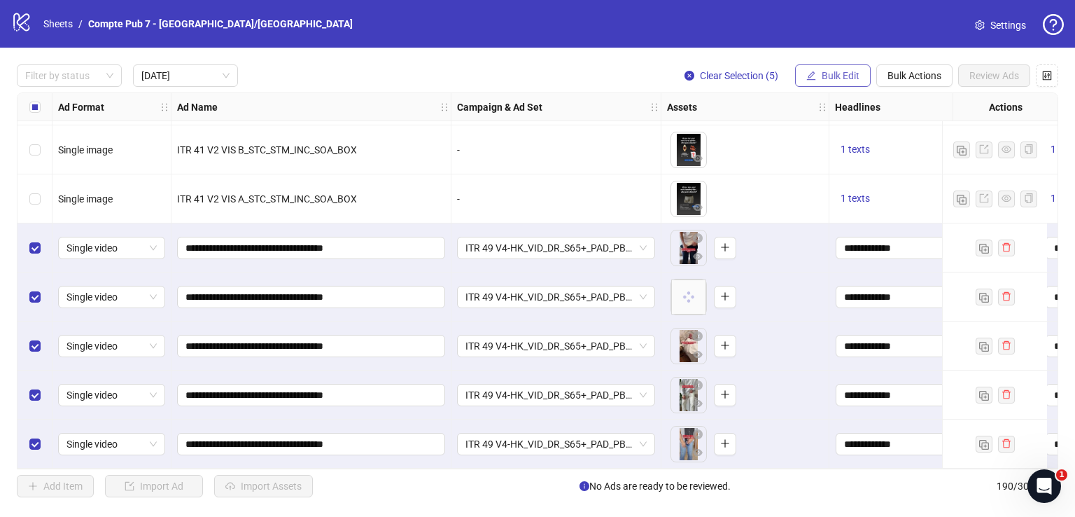
click at [835, 76] on span "Bulk Edit" at bounding box center [841, 75] width 38 height 11
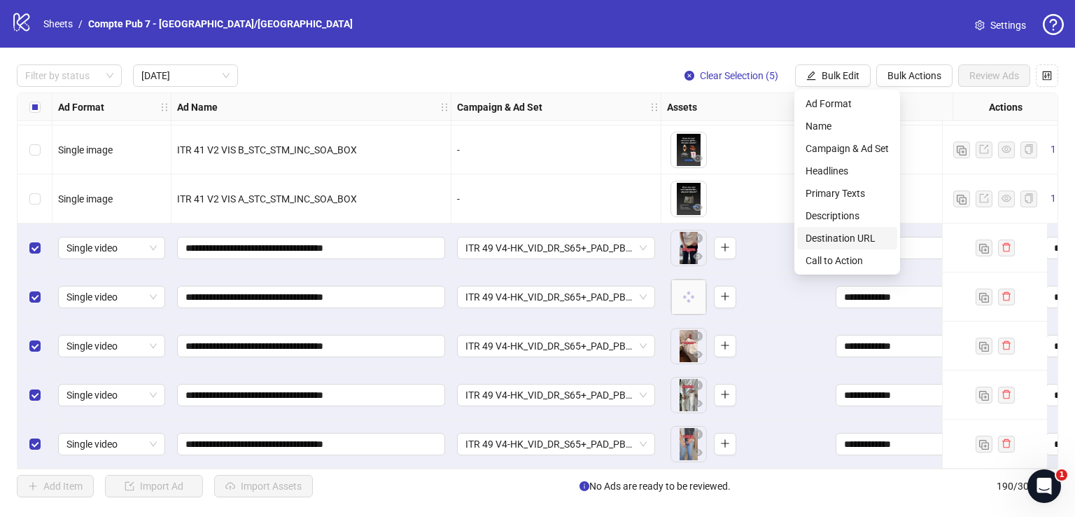
click at [830, 257] on span "Call to Action" at bounding box center [847, 260] width 83 height 15
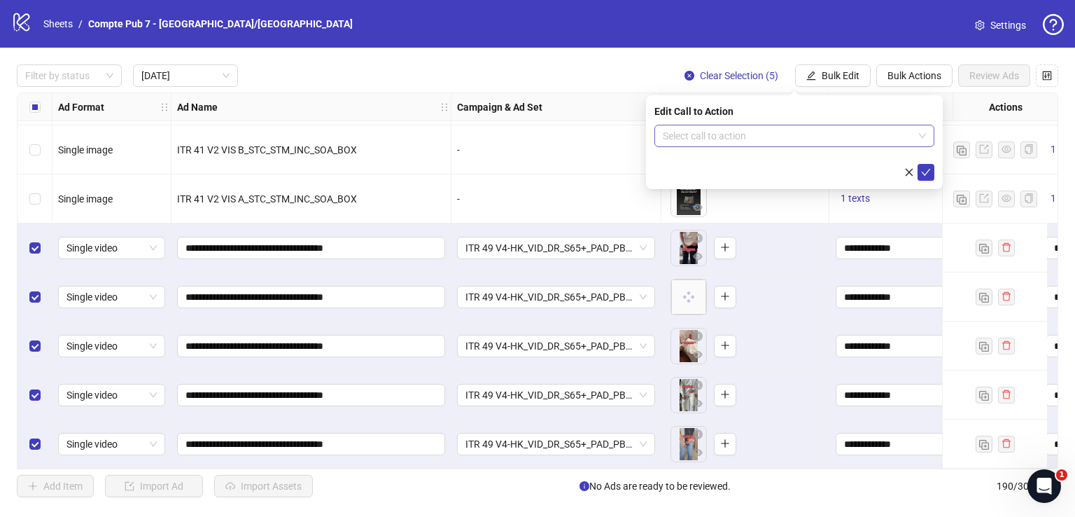
click at [792, 140] on input "search" at bounding box center [788, 135] width 251 height 21
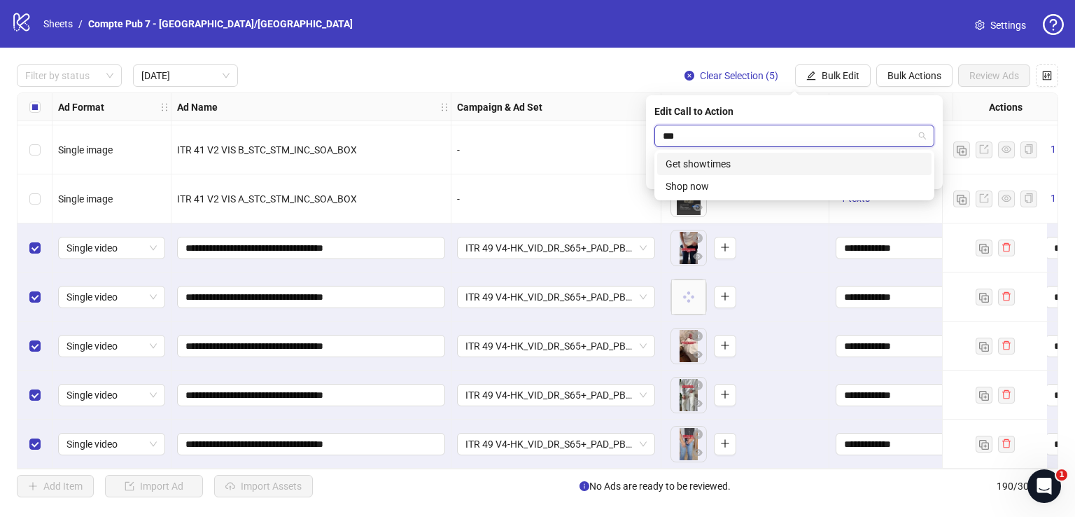
type input "****"
click at [806, 167] on div "Shop now" at bounding box center [795, 163] width 258 height 15
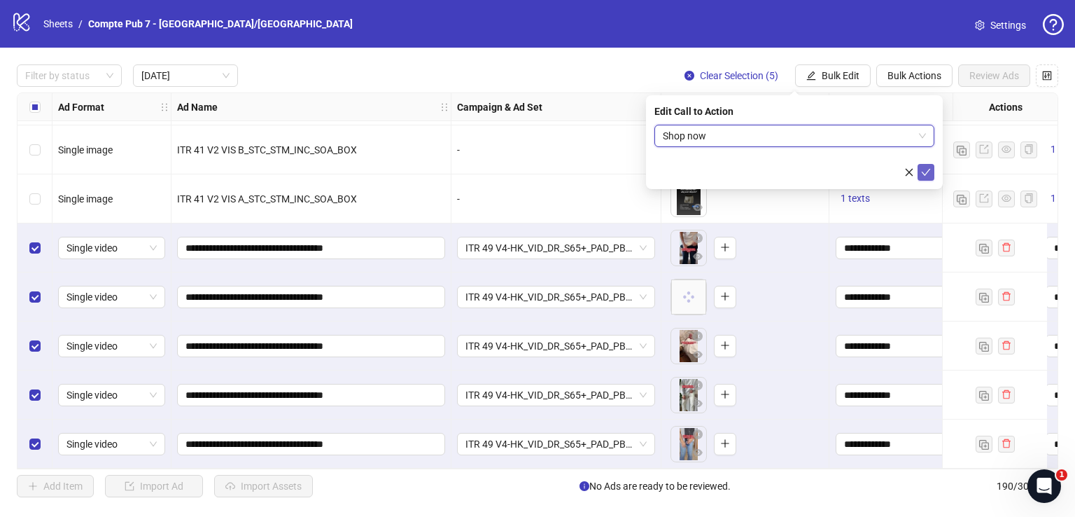
click at [921, 172] on icon "check" at bounding box center [926, 172] width 10 height 10
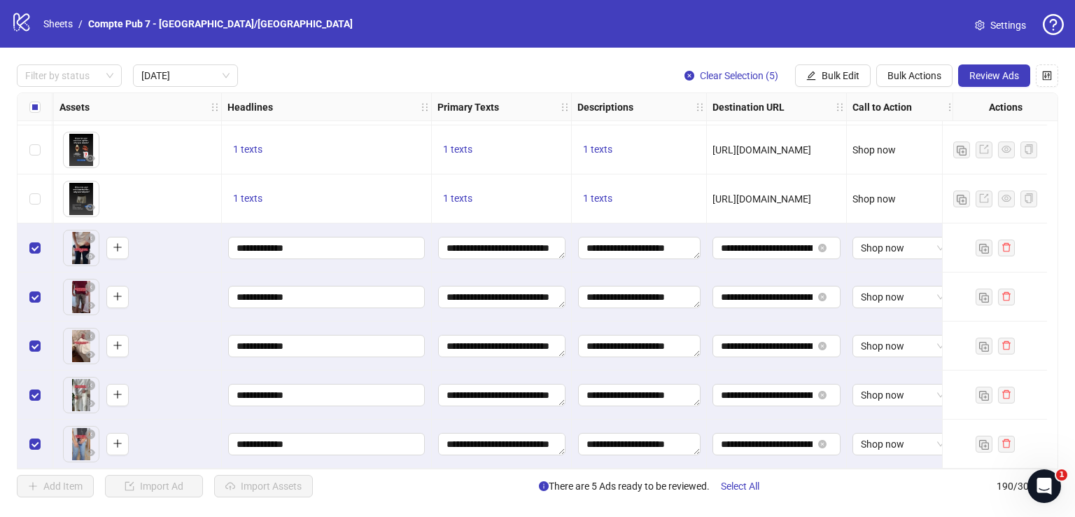
scroll to position [295, 612]
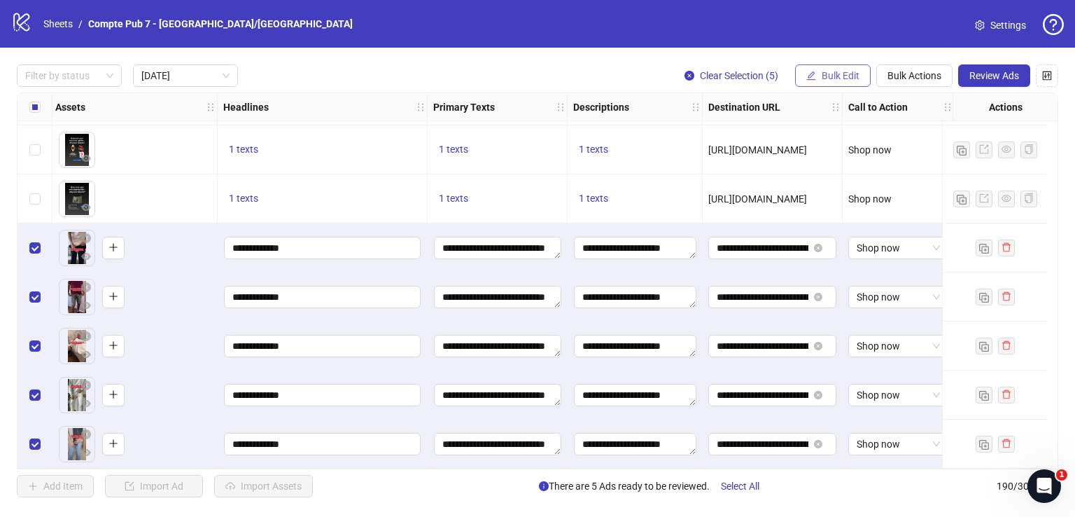
click at [843, 75] on span "Bulk Edit" at bounding box center [841, 75] width 38 height 11
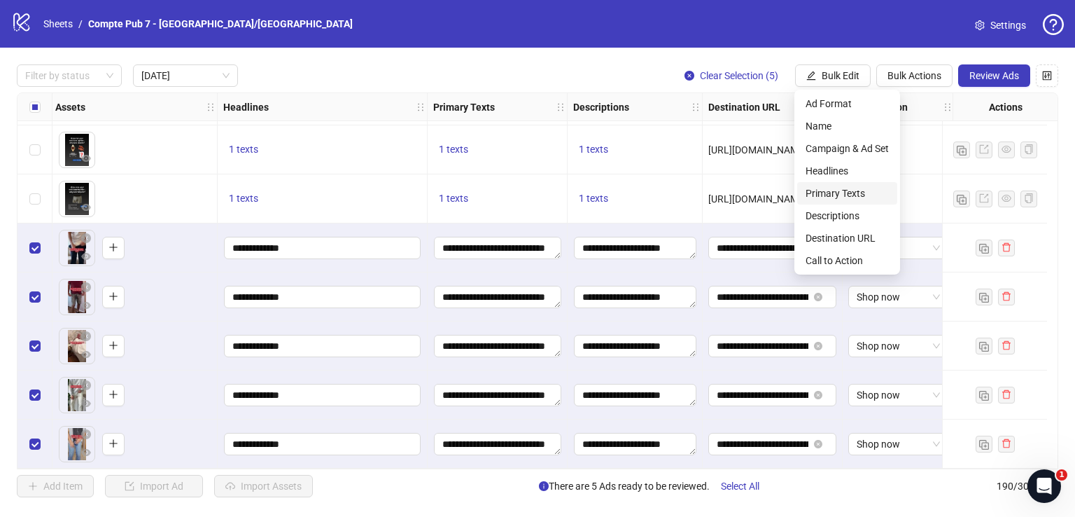
click at [844, 197] on span "Primary Texts" at bounding box center [847, 193] width 83 height 15
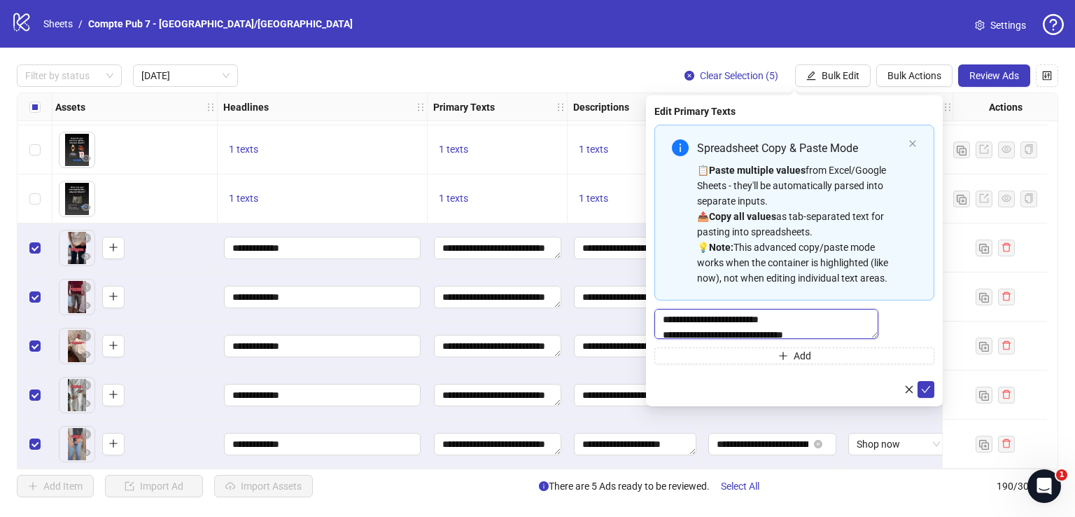
click at [707, 336] on textarea "**********" at bounding box center [767, 324] width 224 height 30
click at [743, 315] on textarea "**********" at bounding box center [767, 324] width 224 height 30
click at [706, 334] on textarea "**********" at bounding box center [767, 324] width 224 height 30
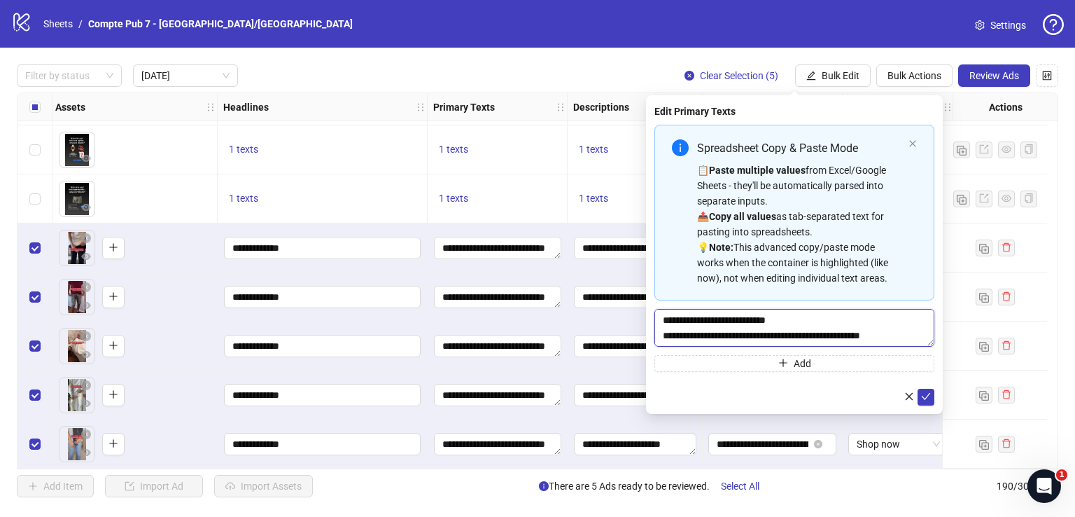
type textarea "**********"
click at [924, 396] on icon "check" at bounding box center [926, 396] width 10 height 10
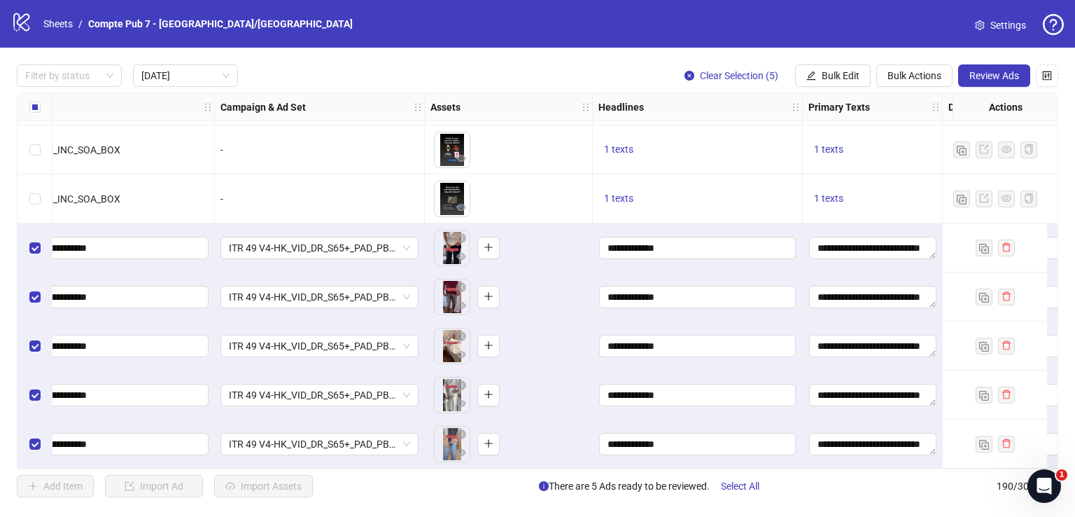
scroll to position [295, 0]
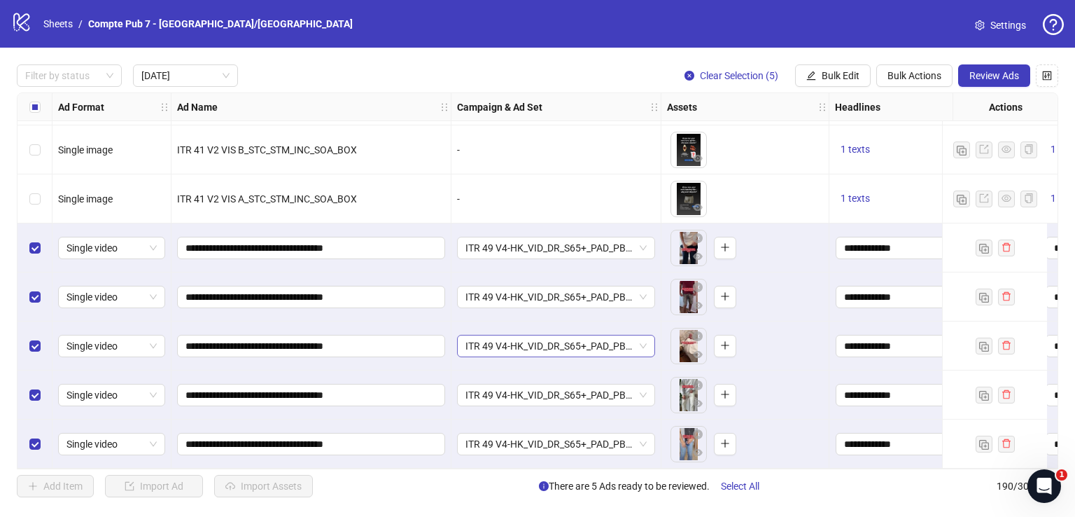
click at [578, 337] on span "ITR 49 V4-HK_VID_DR_S65+_PAD_PBA_Broad_US/[GEOGRAPHIC_DATA]/[GEOGRAPHIC_DATA]/A…" at bounding box center [556, 345] width 181 height 21
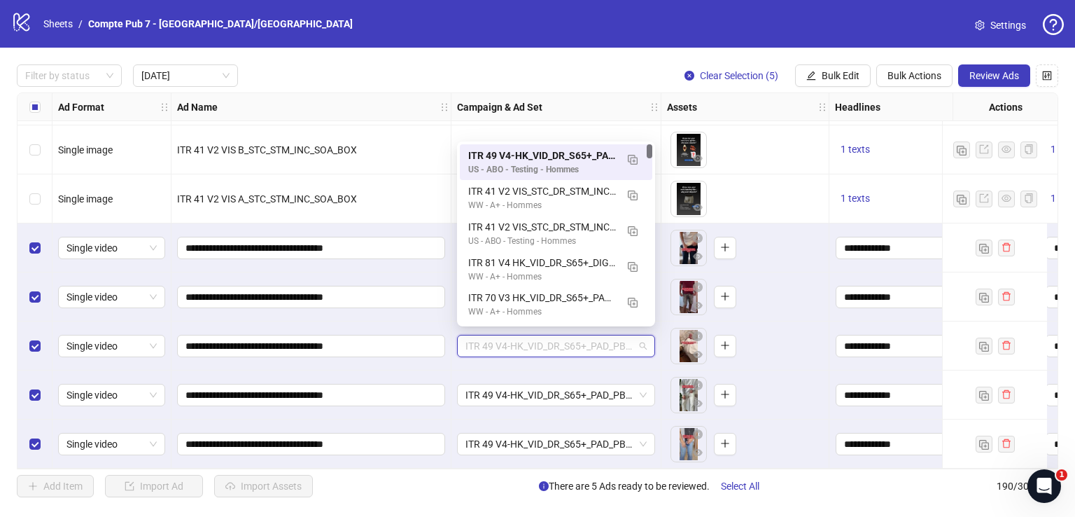
click at [578, 343] on span "ITR 49 V4-HK_VID_DR_S65+_PAD_PBA_Broad_US/[GEOGRAPHIC_DATA]/[GEOGRAPHIC_DATA]/A…" at bounding box center [556, 345] width 181 height 21
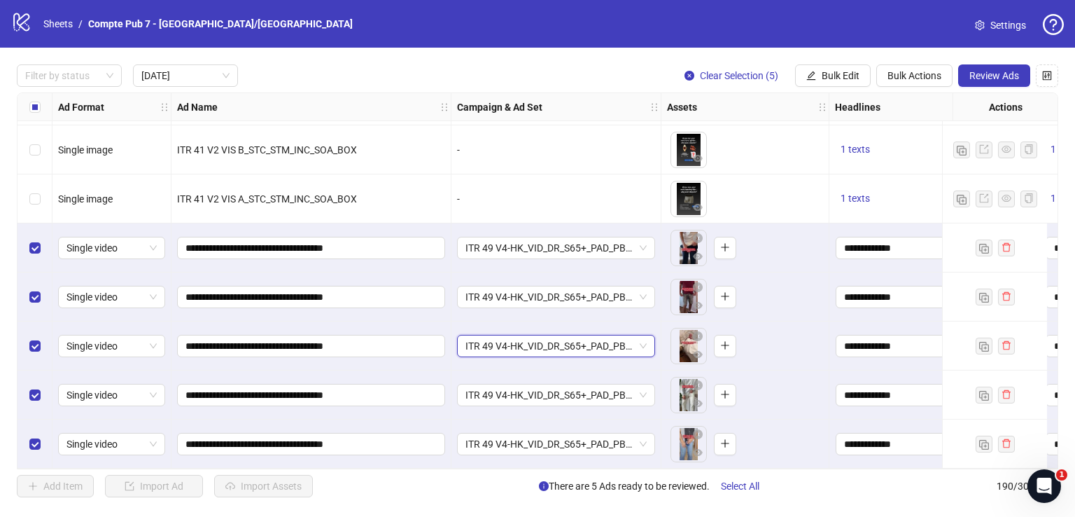
click at [984, 74] on span "Review Ads" at bounding box center [995, 75] width 50 height 11
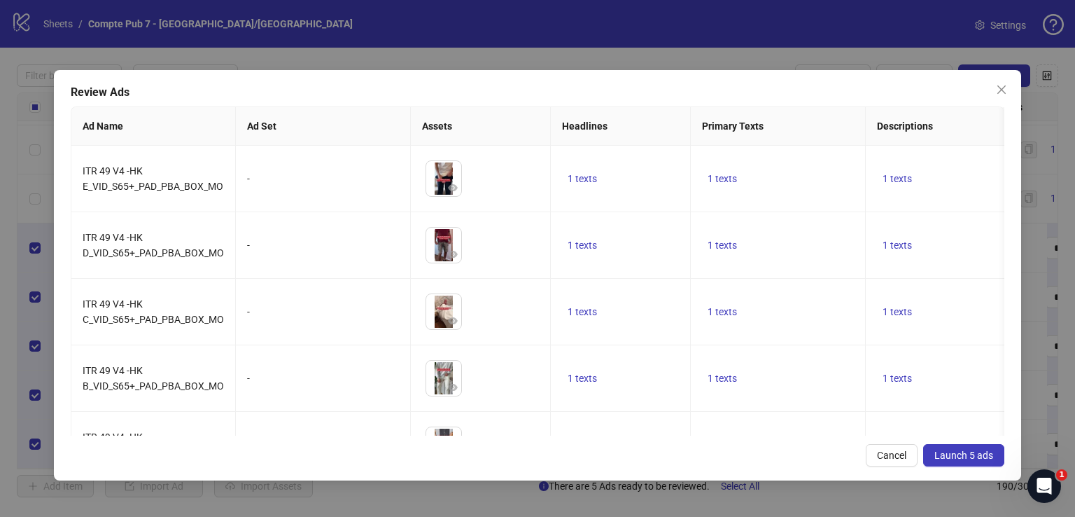
click at [966, 450] on span "Launch 5 ads" at bounding box center [964, 454] width 59 height 11
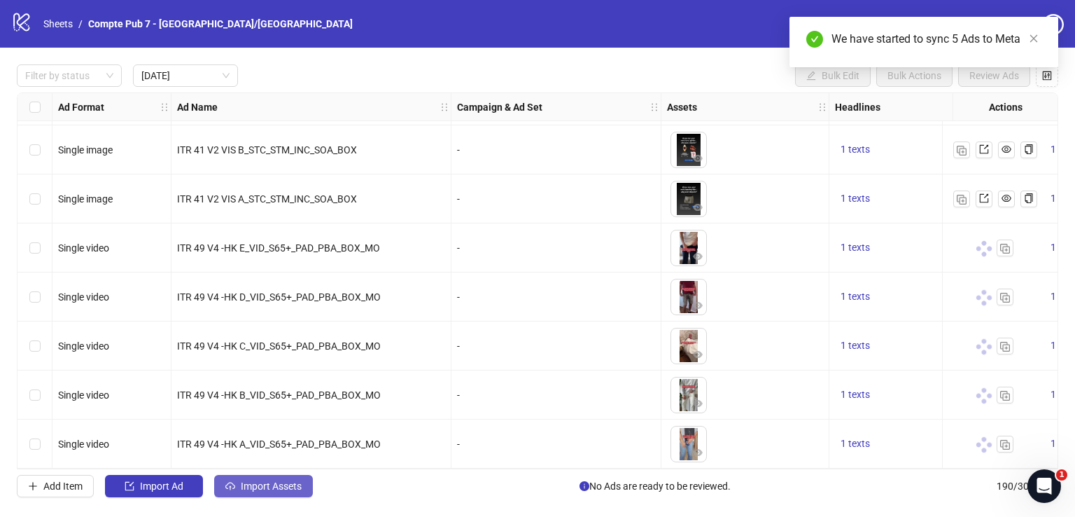
click at [273, 484] on span "Import Assets" at bounding box center [271, 485] width 61 height 11
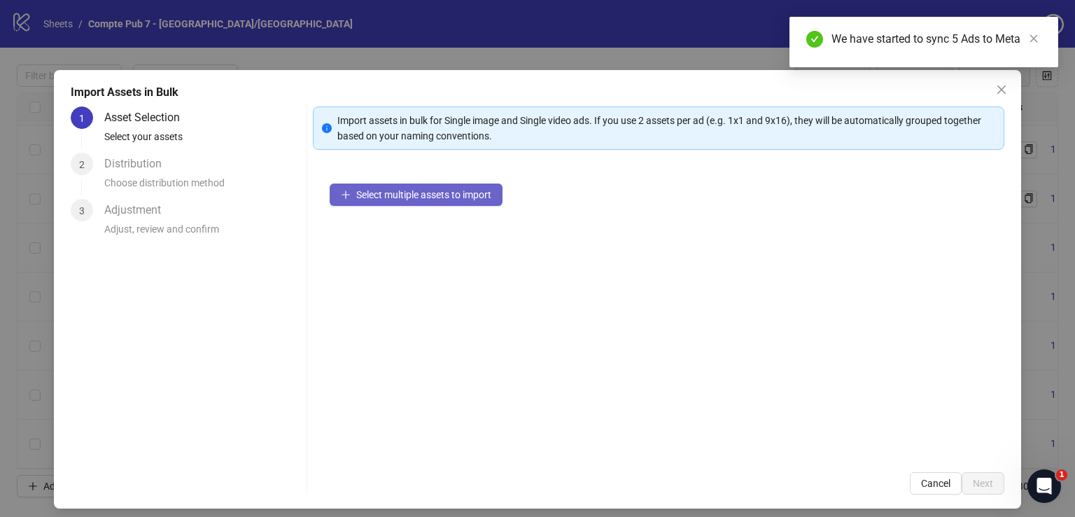
click at [426, 196] on span "Select multiple assets to import" at bounding box center [423, 194] width 135 height 11
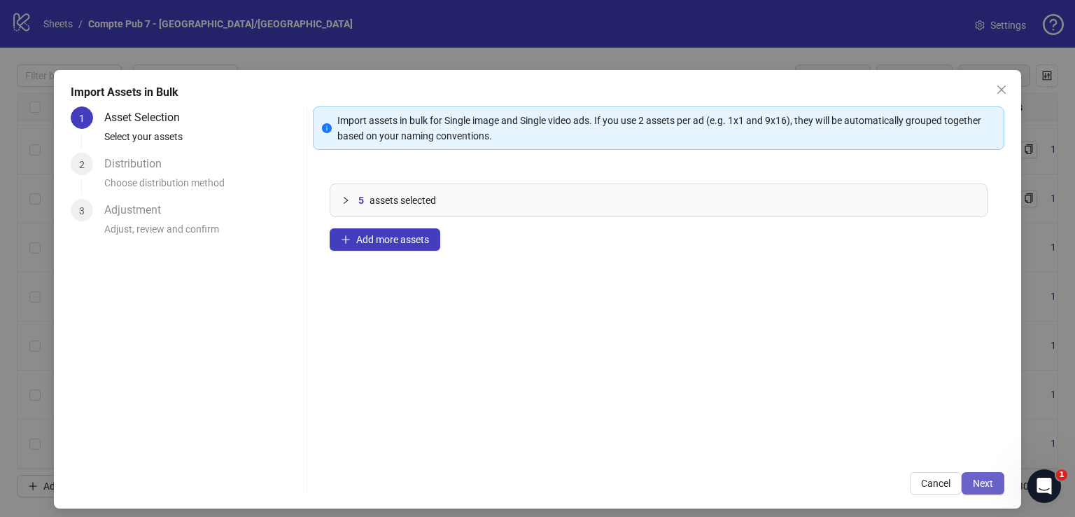
click at [983, 485] on span "Next" at bounding box center [983, 482] width 20 height 11
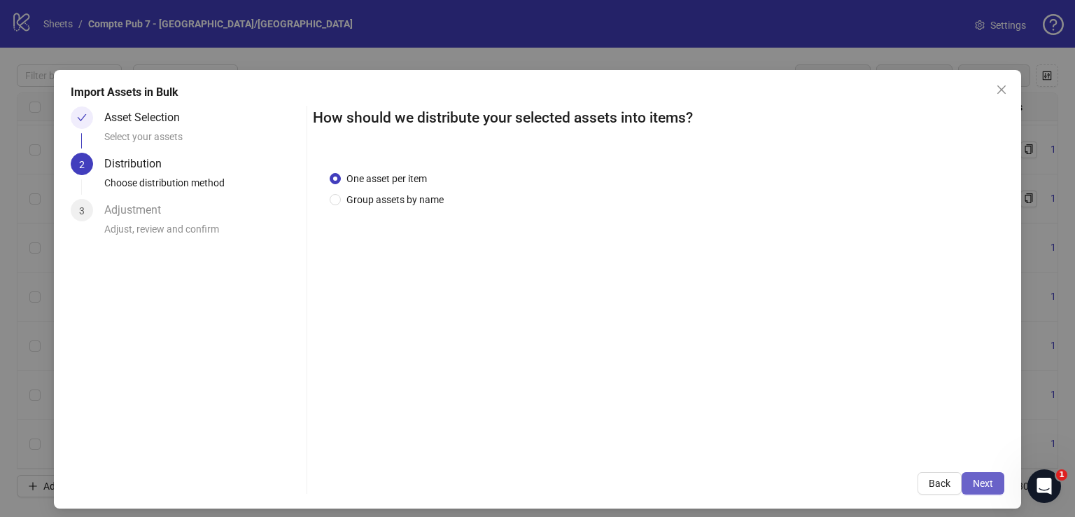
click at [976, 485] on span "Next" at bounding box center [983, 482] width 20 height 11
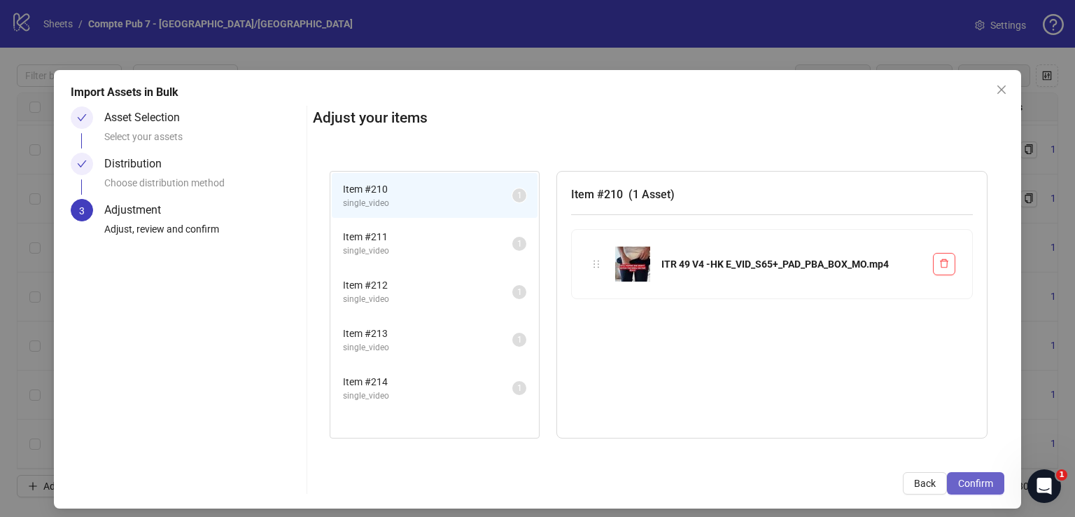
click at [975, 485] on span "Confirm" at bounding box center [975, 482] width 35 height 11
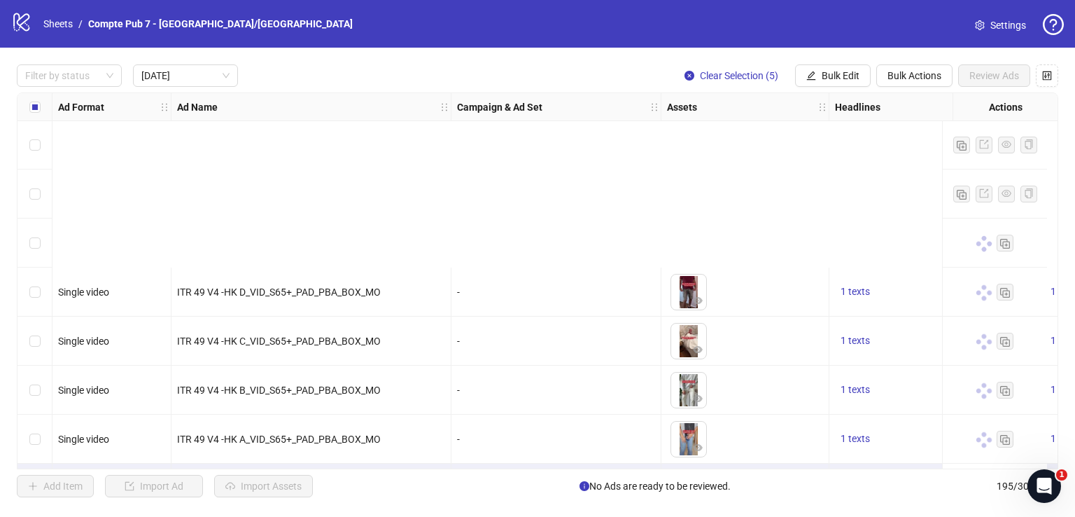
scroll to position [540, 0]
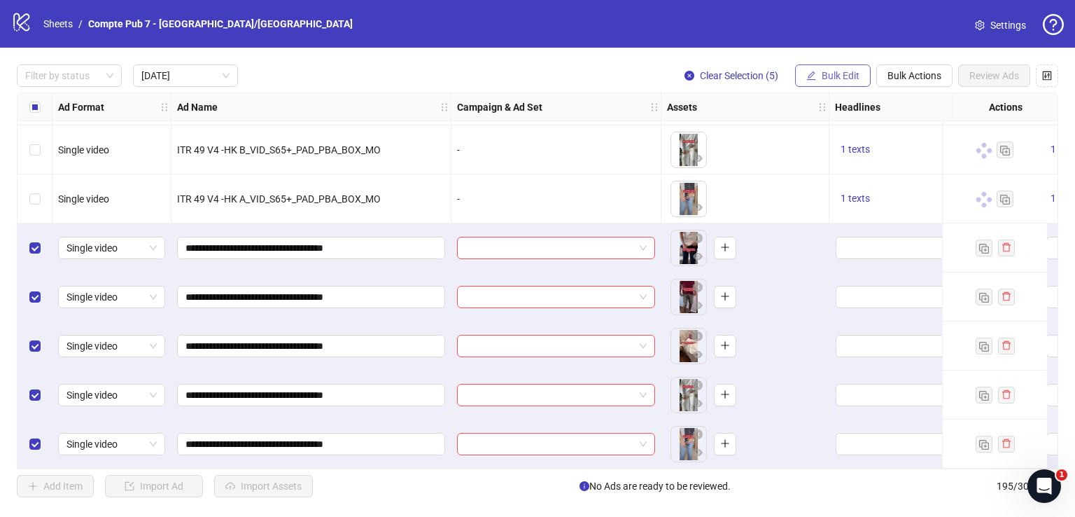
click at [823, 70] on span "Bulk Edit" at bounding box center [841, 75] width 38 height 11
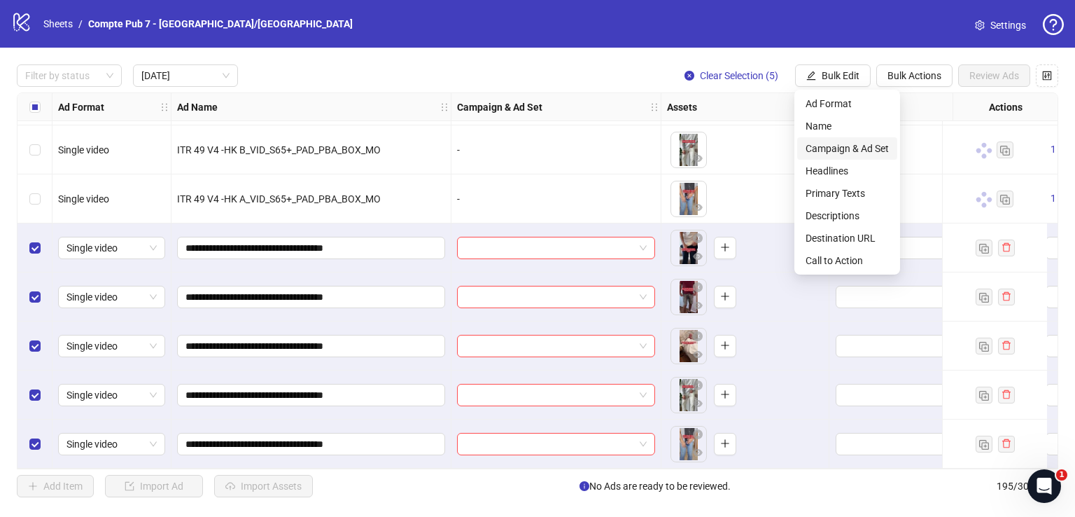
click at [835, 153] on span "Campaign & Ad Set" at bounding box center [847, 148] width 83 height 15
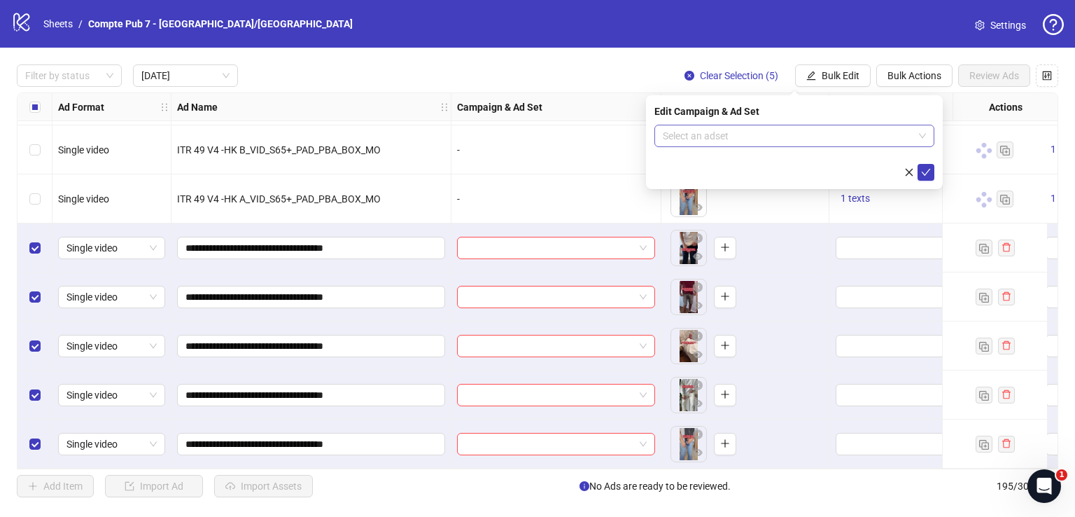
click at [739, 136] on input "search" at bounding box center [788, 135] width 251 height 21
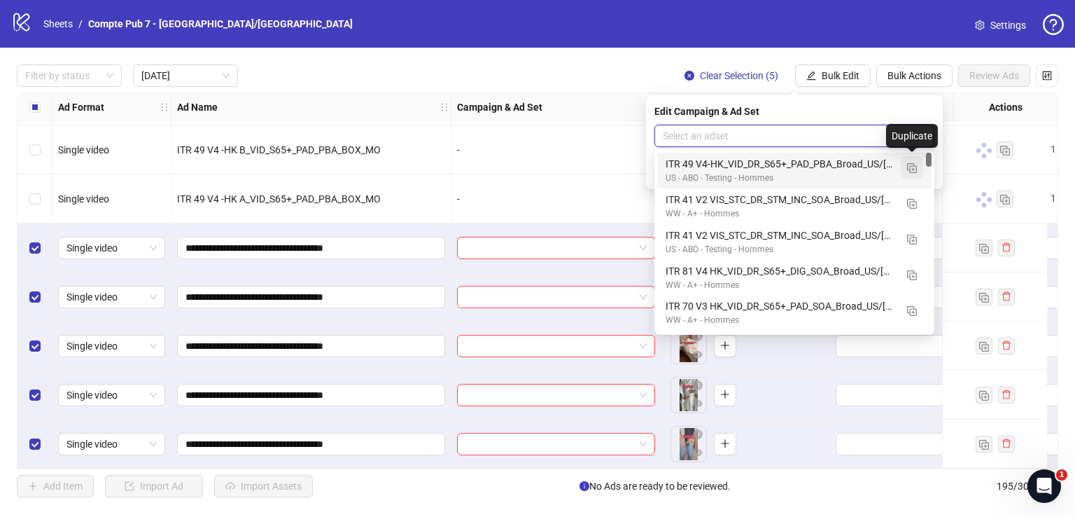
click at [912, 167] on img "button" at bounding box center [912, 168] width 10 height 10
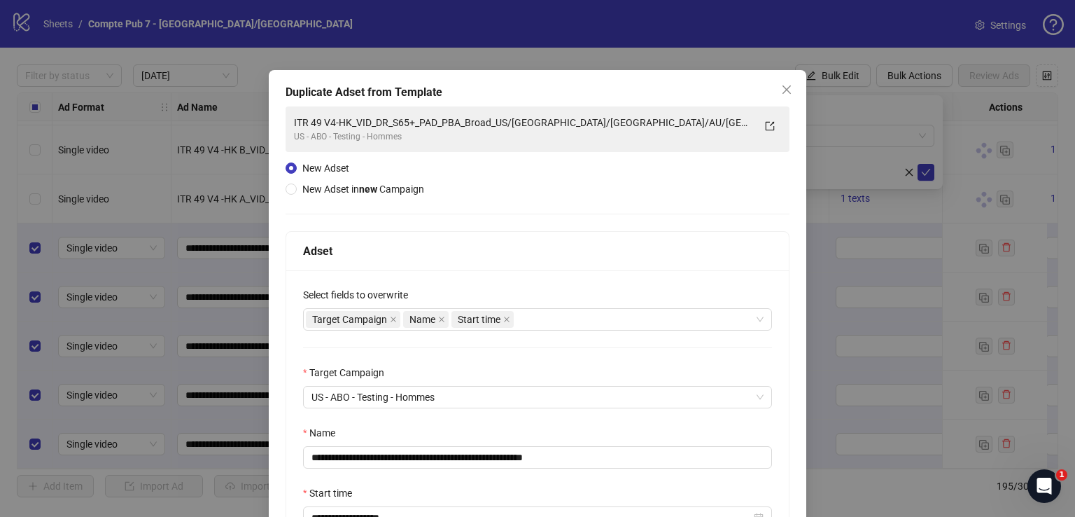
click at [473, 445] on div "Name" at bounding box center [537, 435] width 469 height 21
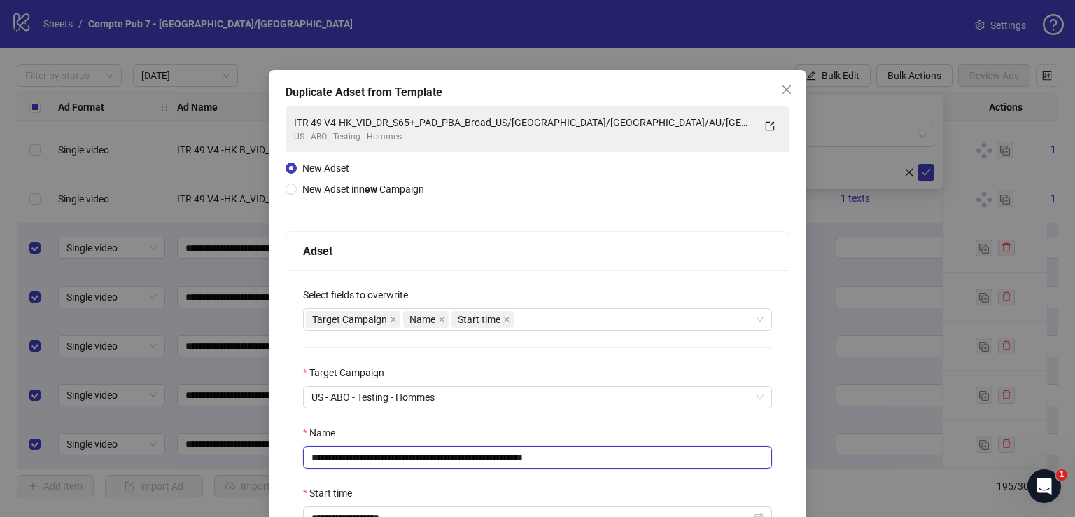
click at [470, 454] on input "**********" at bounding box center [537, 457] width 469 height 22
paste input "text"
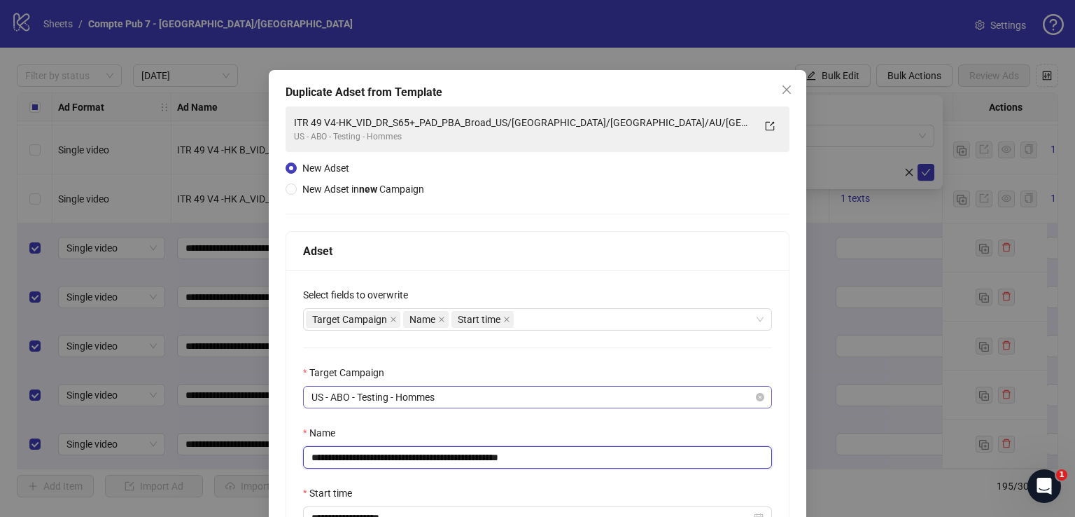
click at [440, 401] on span "US - ABO - Testing - Hommes" at bounding box center [538, 396] width 452 height 21
type input "**********"
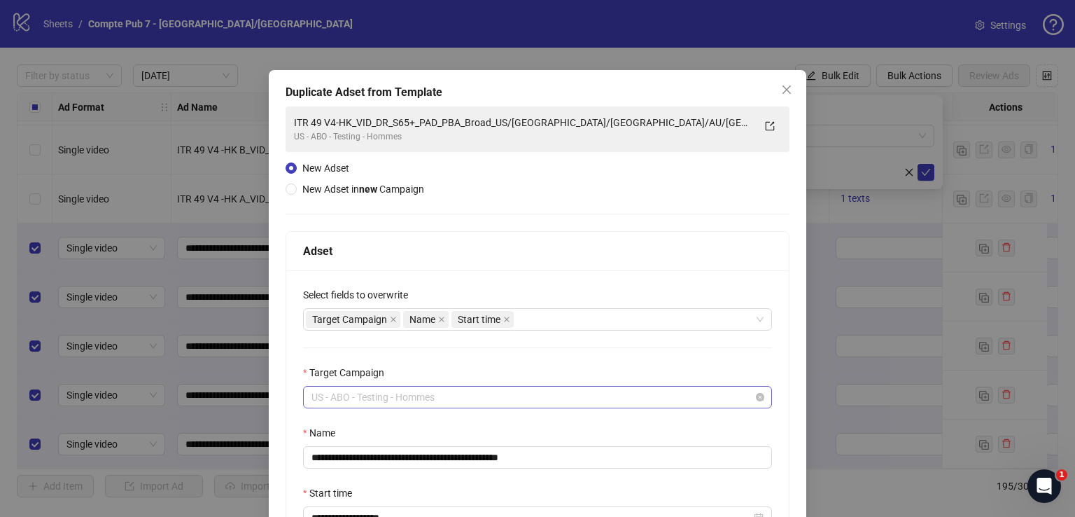
scroll to position [808, 0]
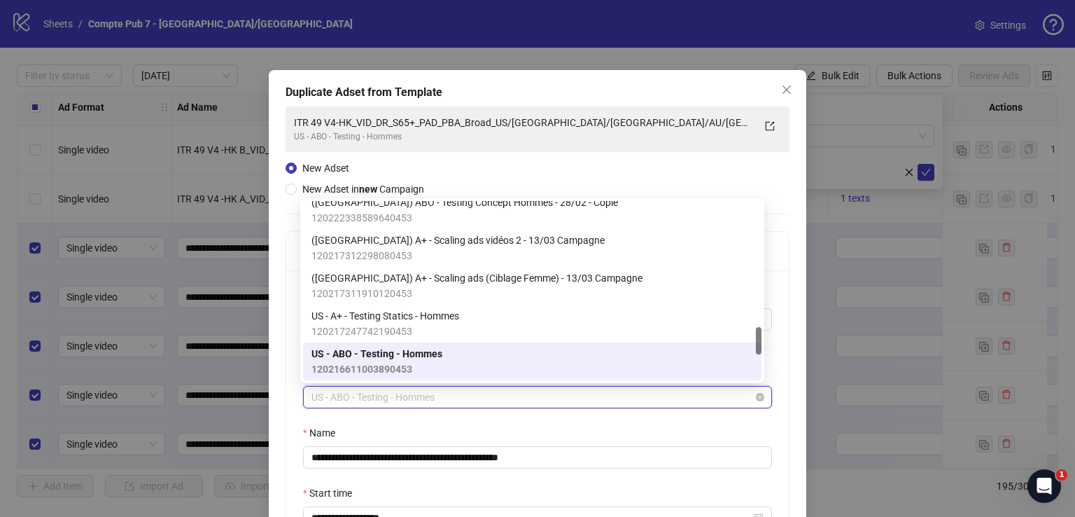
click at [440, 403] on span "US - ABO - Testing - Hommes" at bounding box center [538, 396] width 452 height 21
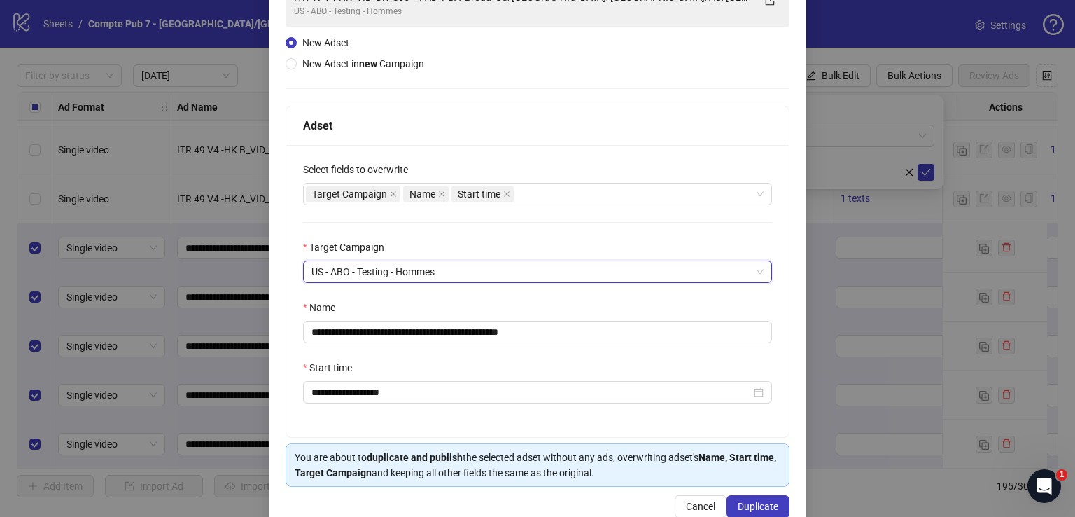
scroll to position [0, 0]
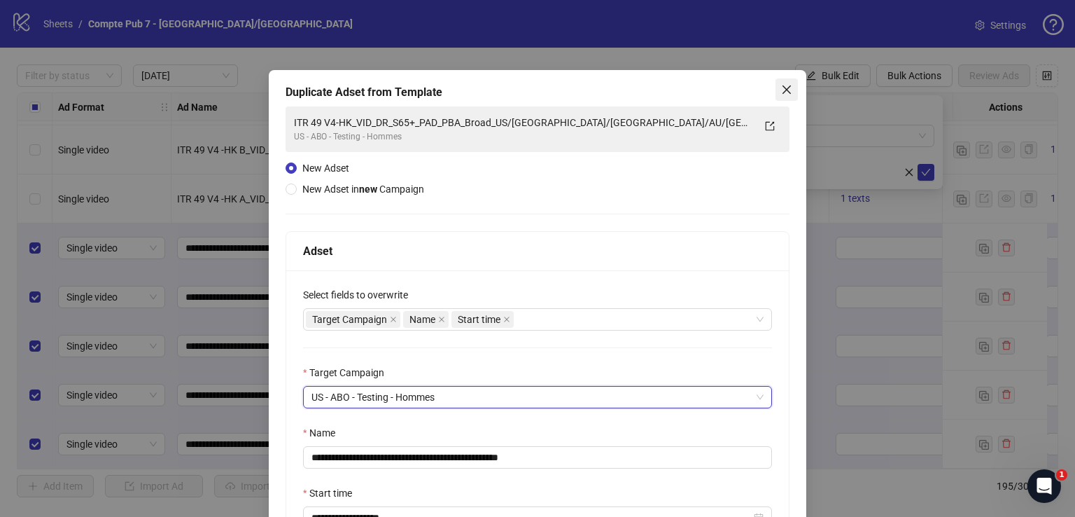
click at [783, 88] on icon "close" at bounding box center [787, 89] width 8 height 8
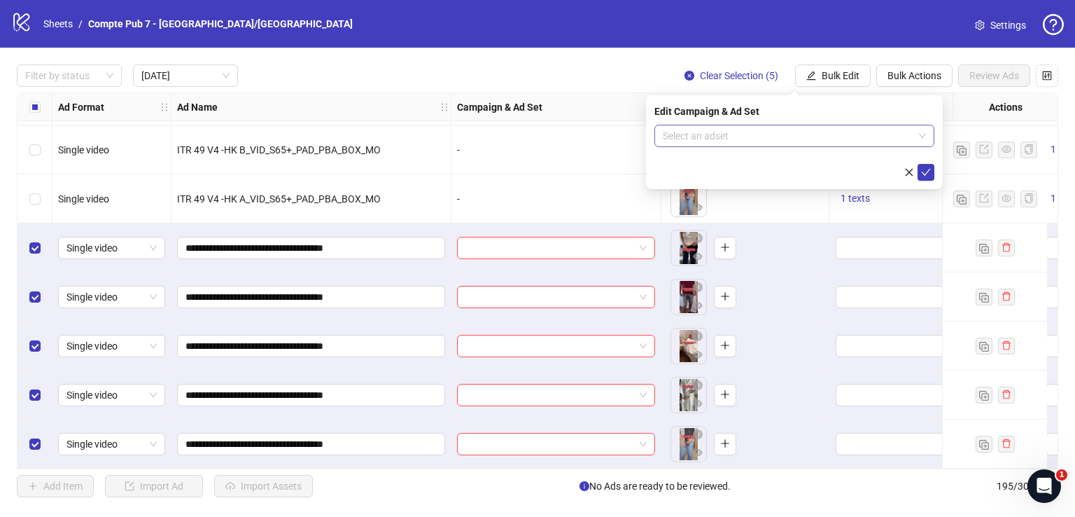
click at [753, 133] on input "search" at bounding box center [788, 135] width 251 height 21
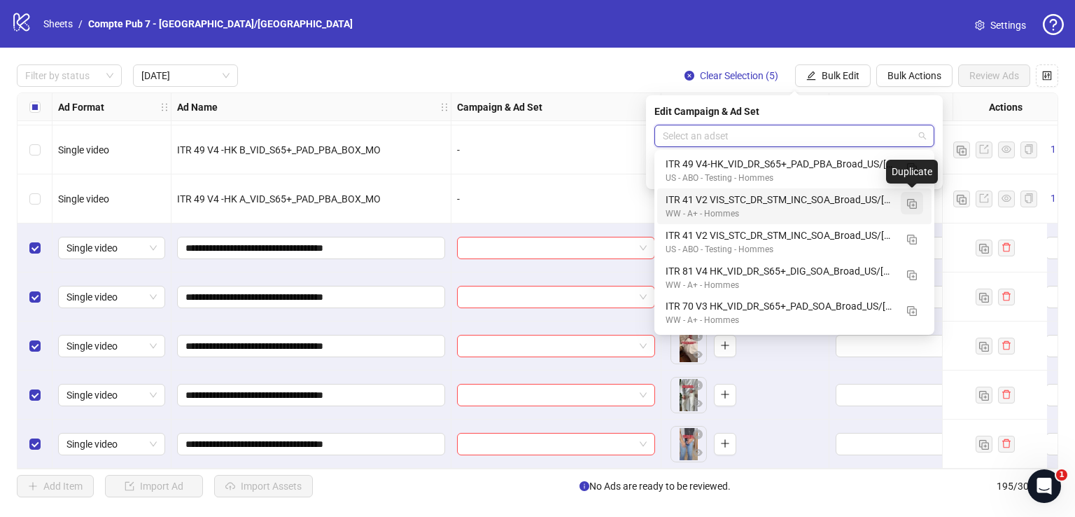
click at [907, 206] on img "button" at bounding box center [912, 204] width 10 height 10
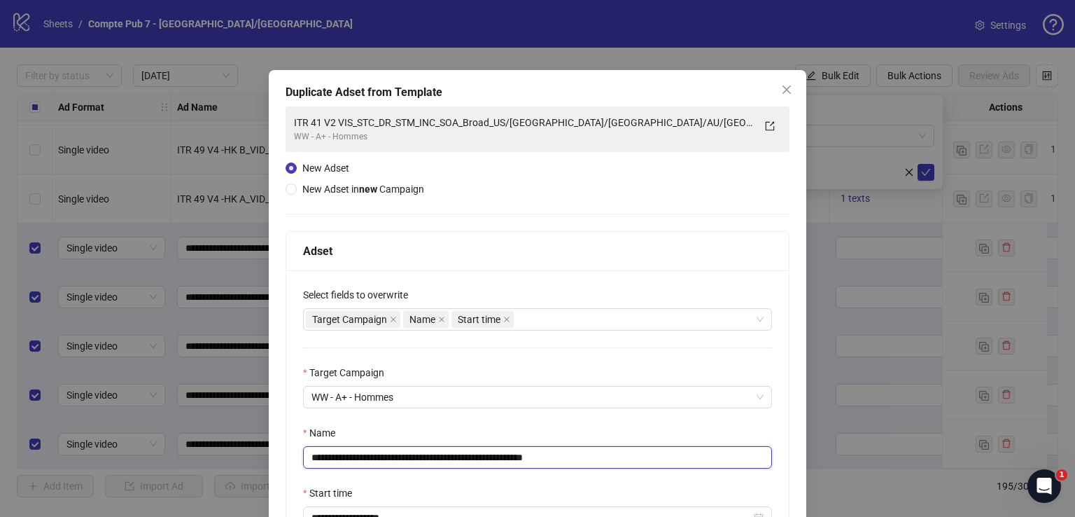
click at [440, 453] on input "**********" at bounding box center [537, 457] width 469 height 22
paste input "text"
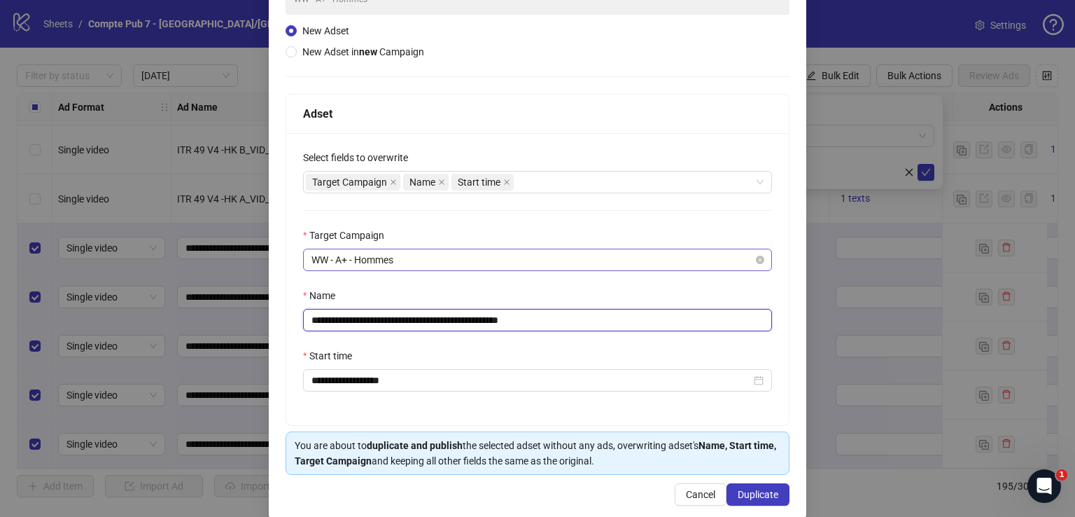
scroll to position [137, 0]
click at [538, 186] on div "Target Campaign Name Start time" at bounding box center [530, 182] width 449 height 20
type input "**********"
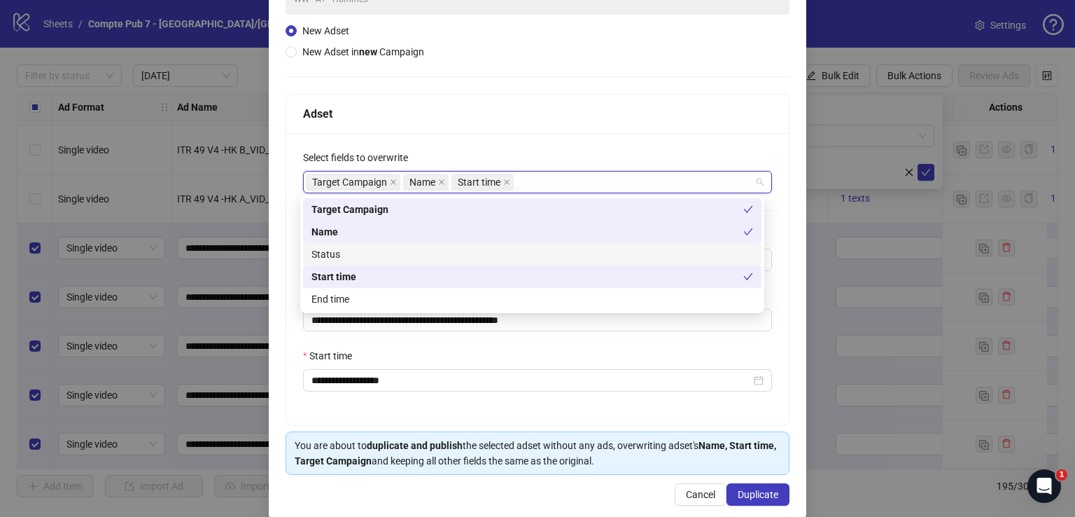
click at [519, 257] on div "Status" at bounding box center [533, 253] width 442 height 15
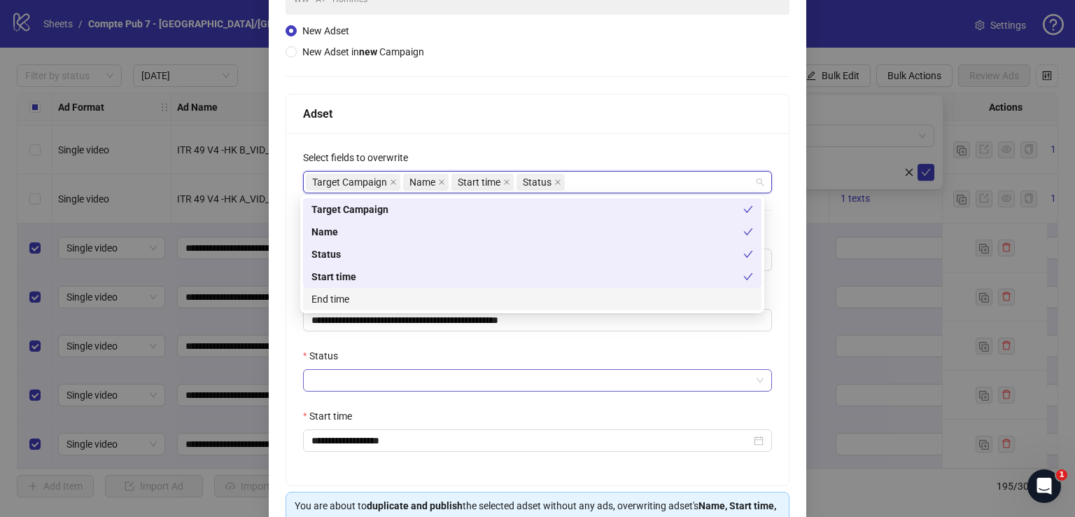
click at [451, 379] on input "Status" at bounding box center [532, 380] width 440 height 21
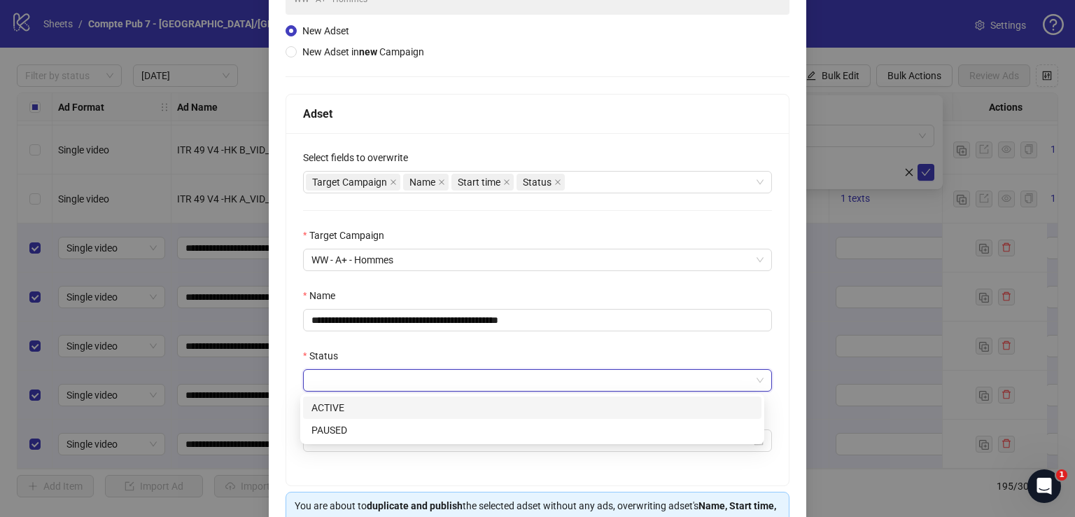
click at [441, 402] on div "ACTIVE" at bounding box center [533, 407] width 442 height 15
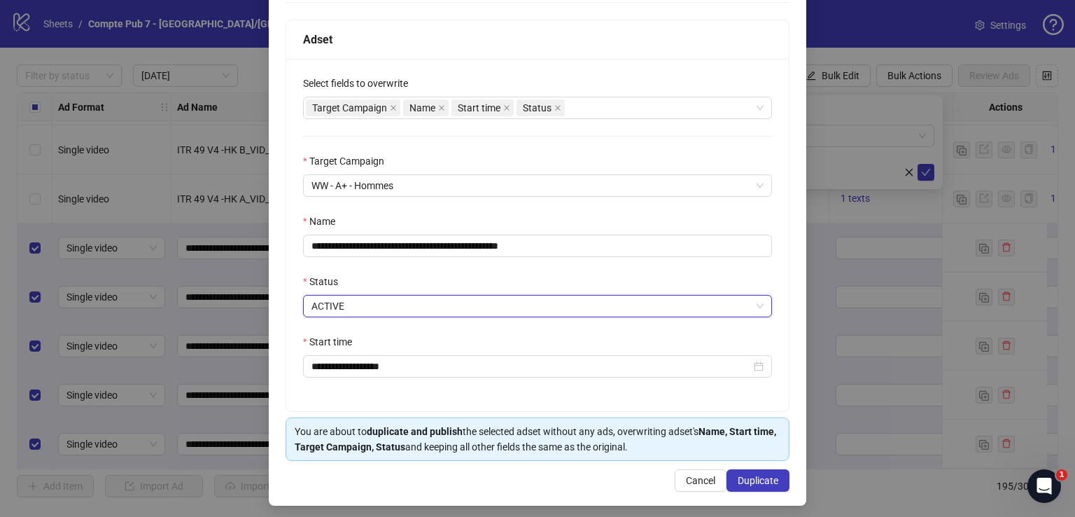
scroll to position [216, 0]
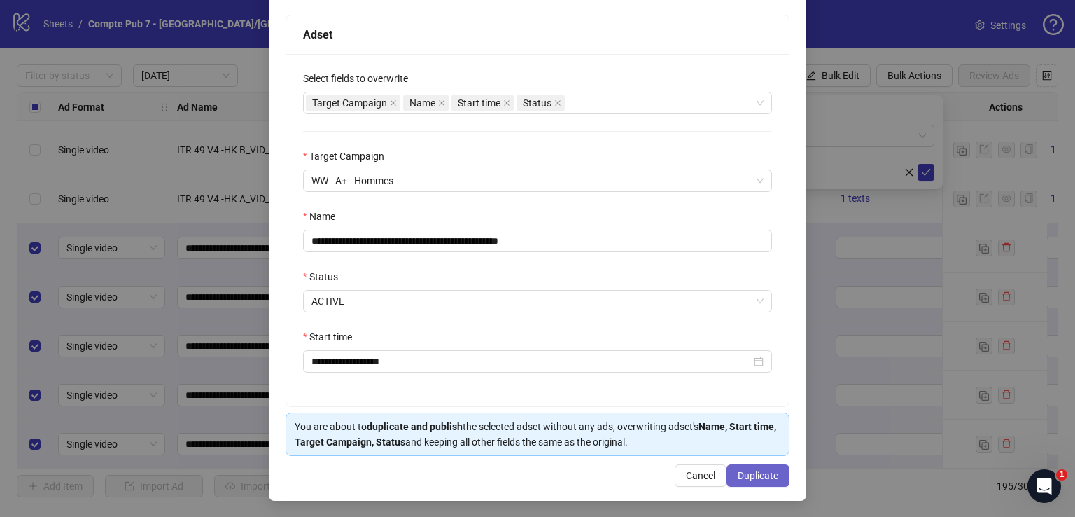
click at [756, 474] on span "Duplicate" at bounding box center [758, 475] width 41 height 11
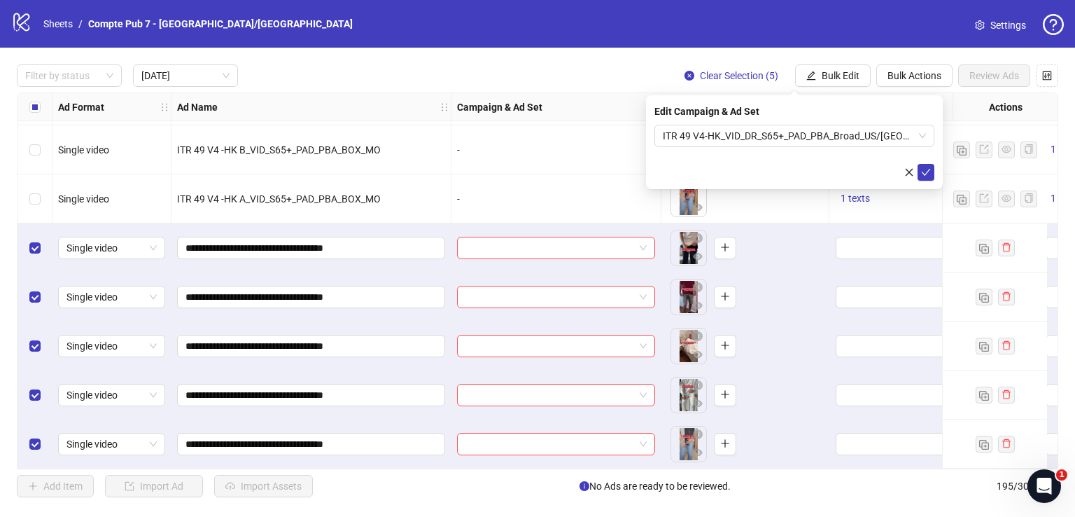
click at [930, 170] on icon "check" at bounding box center [926, 172] width 10 height 10
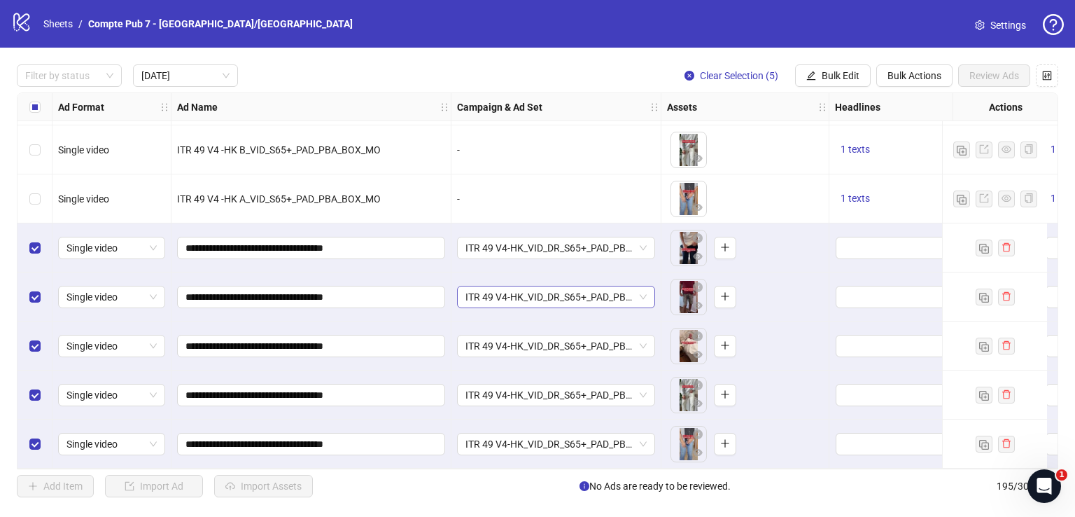
click at [589, 296] on span "ITR 49 V4-HK_VID_DR_S65+_PAD_PBA_Broad_US/[GEOGRAPHIC_DATA]/[GEOGRAPHIC_DATA]/A…" at bounding box center [556, 296] width 181 height 21
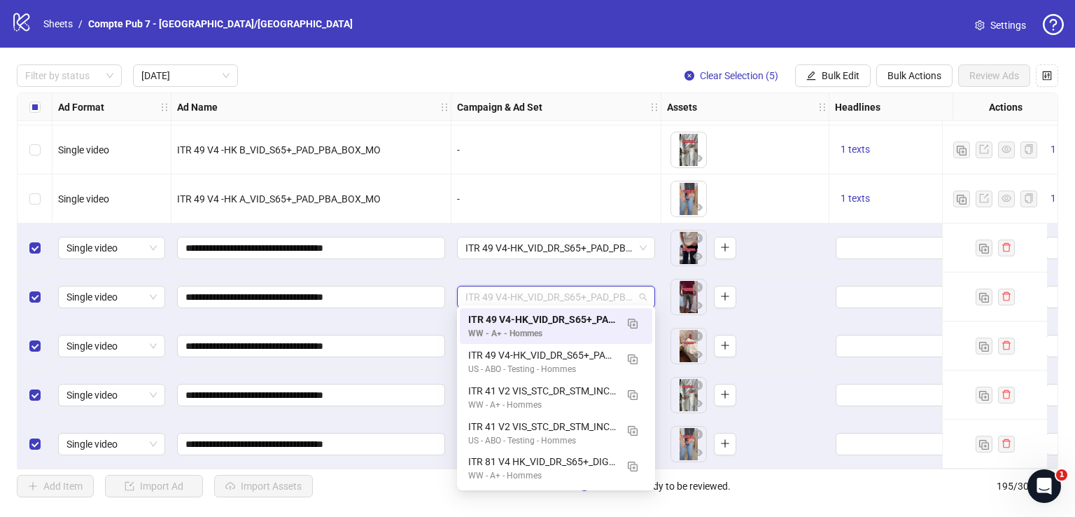
click at [589, 296] on span "ITR 49 V4-HK_VID_DR_S65+_PAD_PBA_Broad_US/[GEOGRAPHIC_DATA]/[GEOGRAPHIC_DATA]/A…" at bounding box center [556, 296] width 181 height 21
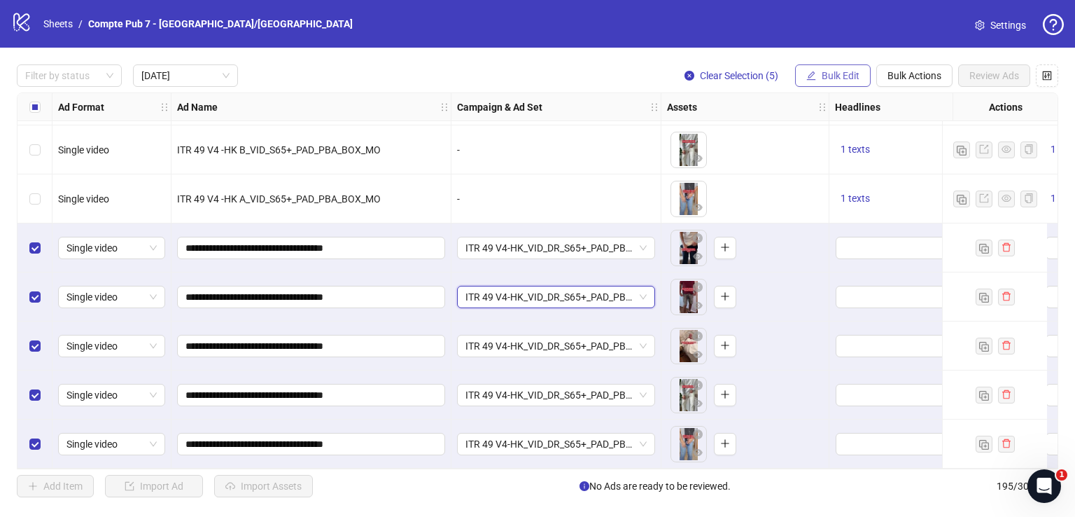
click at [848, 73] on span "Bulk Edit" at bounding box center [841, 75] width 38 height 11
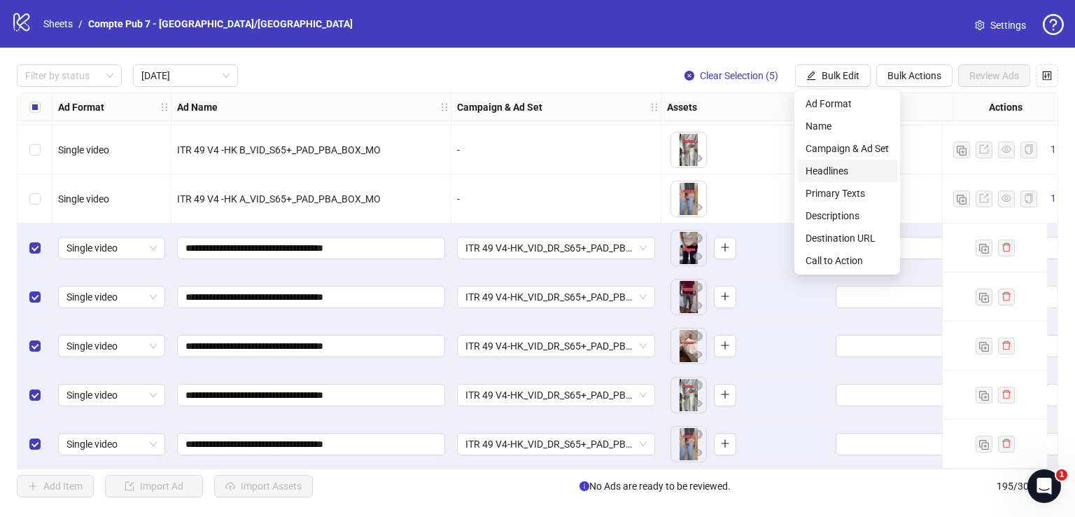
click at [845, 175] on span "Headlines" at bounding box center [847, 170] width 83 height 15
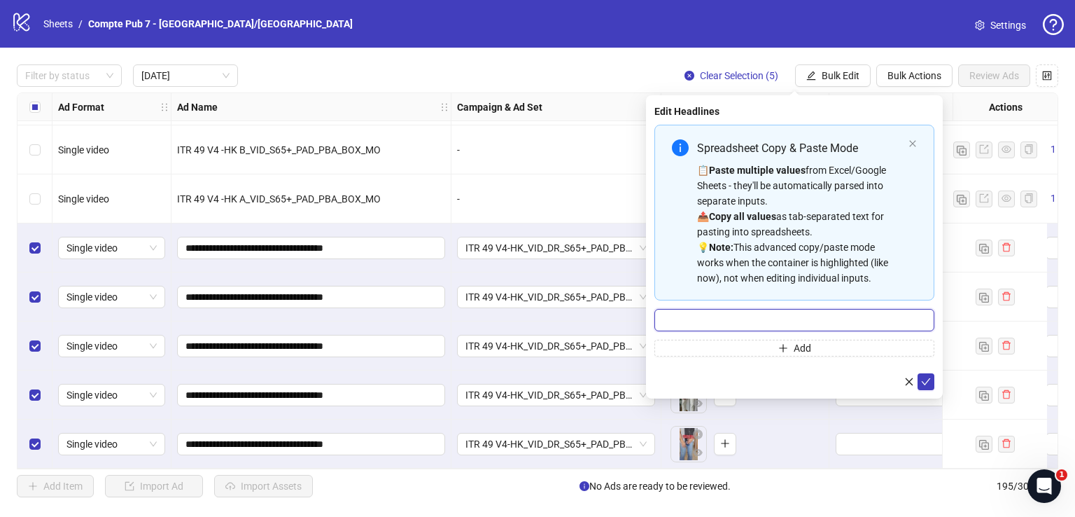
drag, startPoint x: 746, startPoint y: 330, endPoint x: 764, endPoint y: 324, distance: 19.7
click at [746, 328] on input "Multi-input container - paste or copy values" at bounding box center [795, 320] width 280 height 22
paste input "**********"
type input "**********"
click at [924, 382] on icon "check" at bounding box center [926, 381] width 9 height 7
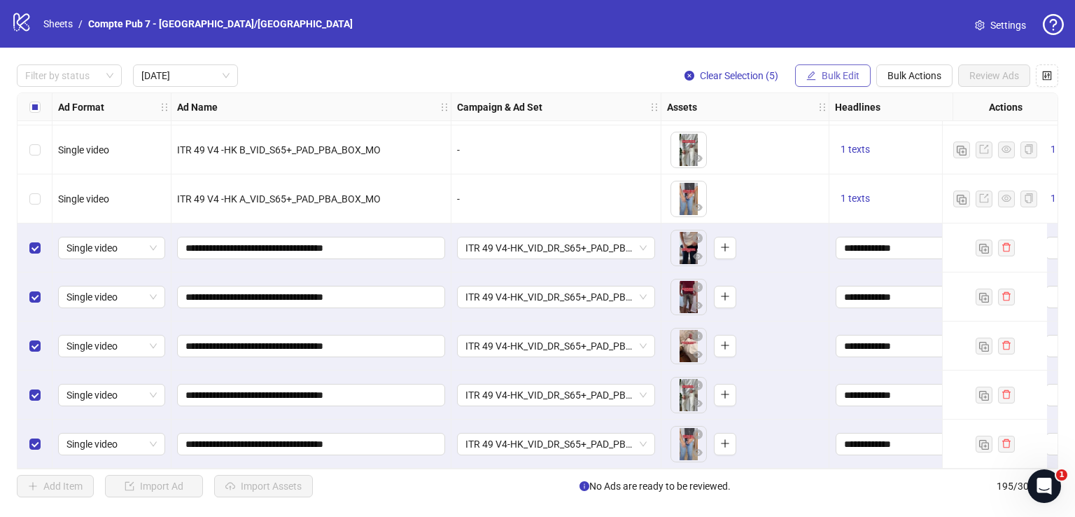
click at [839, 75] on span "Bulk Edit" at bounding box center [841, 75] width 38 height 11
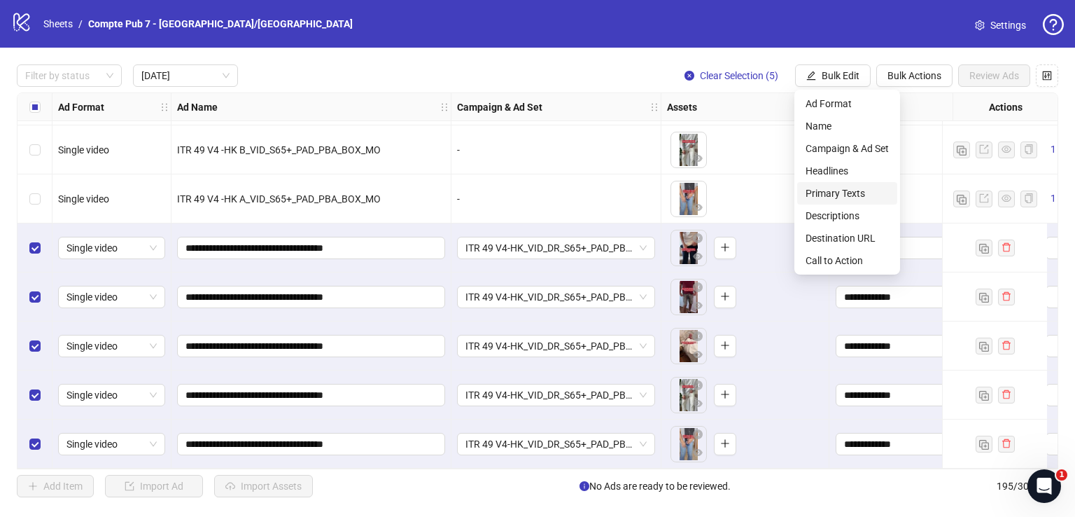
click at [852, 192] on span "Primary Texts" at bounding box center [847, 193] width 83 height 15
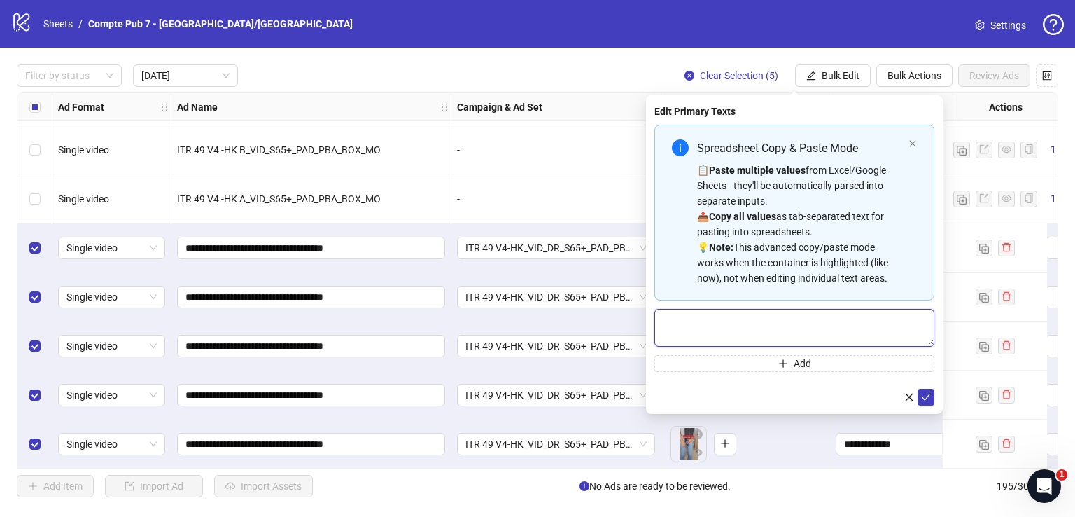
click at [731, 314] on textarea "Multi-text input container - paste or copy values" at bounding box center [795, 328] width 280 height 38
paste textarea "**********"
click at [711, 331] on textarea "**********" at bounding box center [795, 328] width 280 height 38
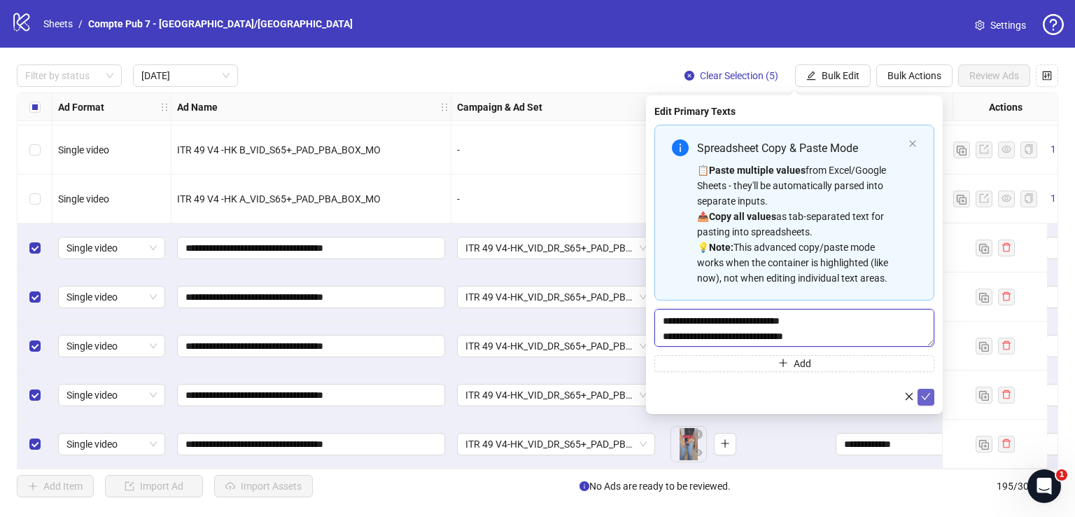
type textarea "**********"
click at [930, 396] on icon "check" at bounding box center [926, 396] width 10 height 10
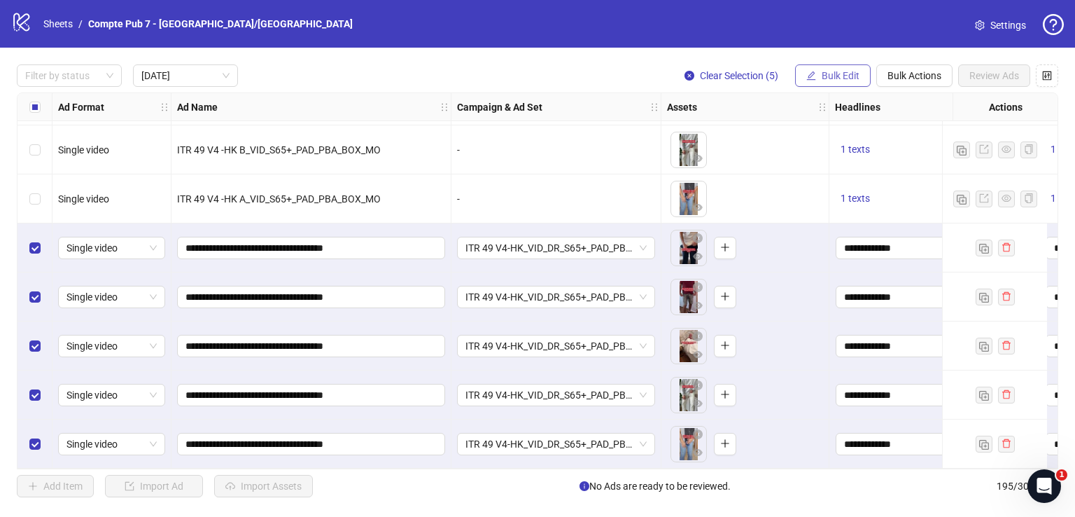
click at [821, 67] on button "Bulk Edit" at bounding box center [833, 75] width 76 height 22
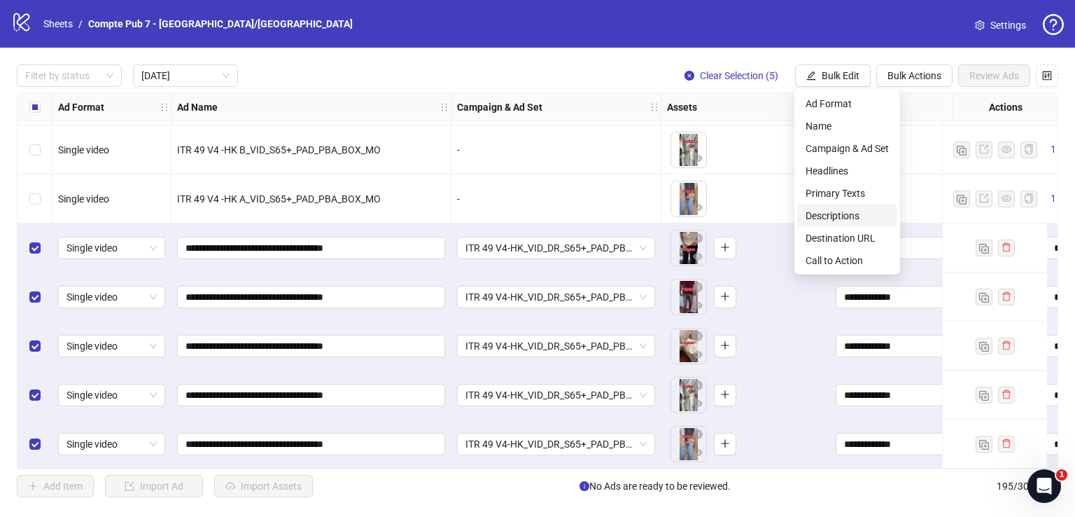
click at [846, 215] on span "Descriptions" at bounding box center [847, 215] width 83 height 15
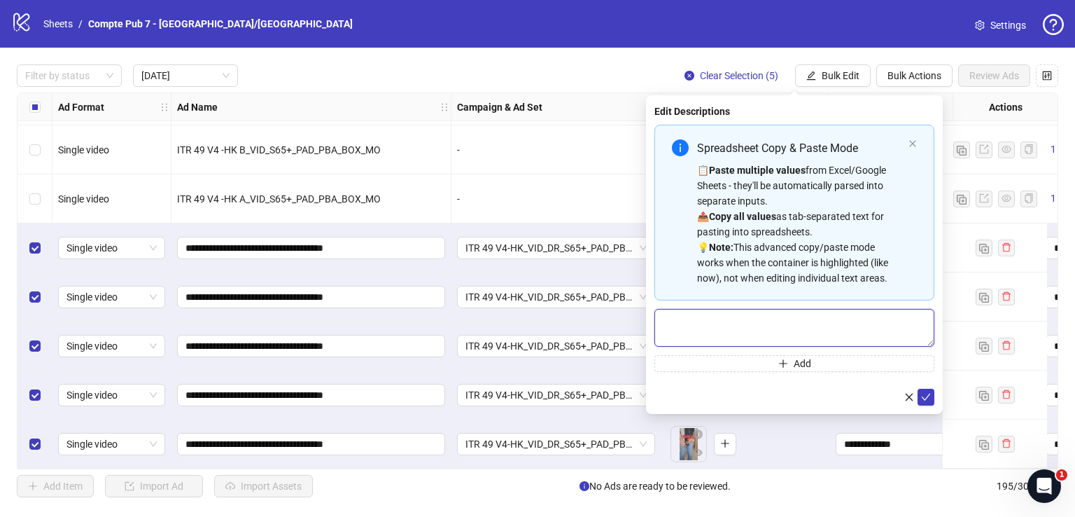
click at [760, 323] on textarea "Multi-text input container - paste or copy values" at bounding box center [795, 328] width 280 height 38
paste textarea "**********"
type textarea "**********"
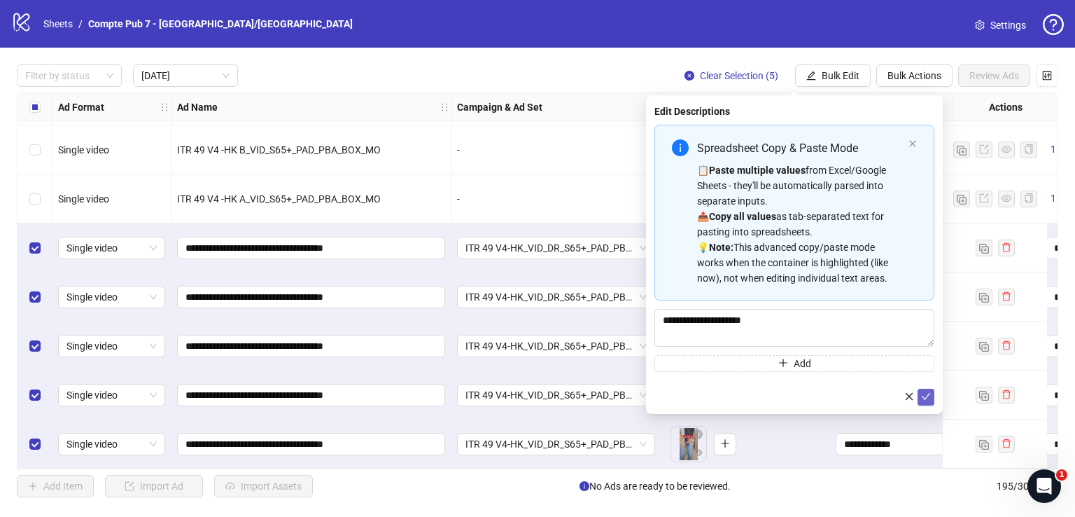
click at [926, 393] on icon "check" at bounding box center [926, 396] width 10 height 10
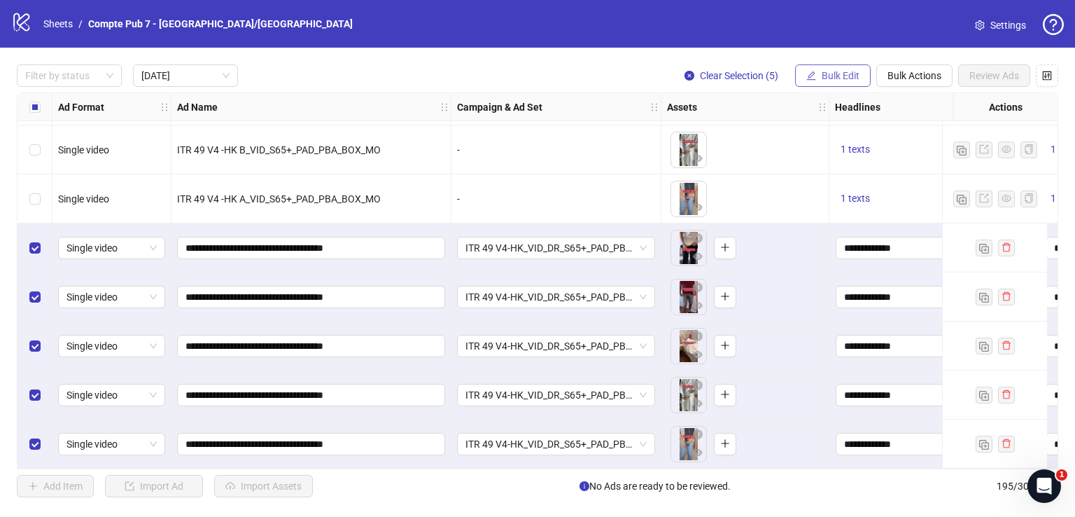
click at [832, 67] on button "Bulk Edit" at bounding box center [833, 75] width 76 height 22
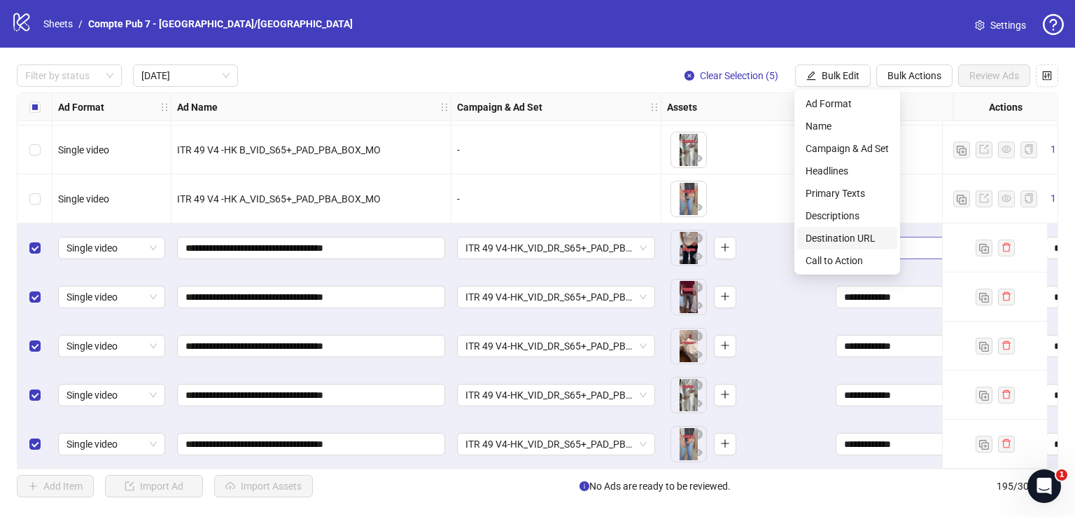
click at [863, 228] on li "Destination URL" at bounding box center [847, 238] width 100 height 22
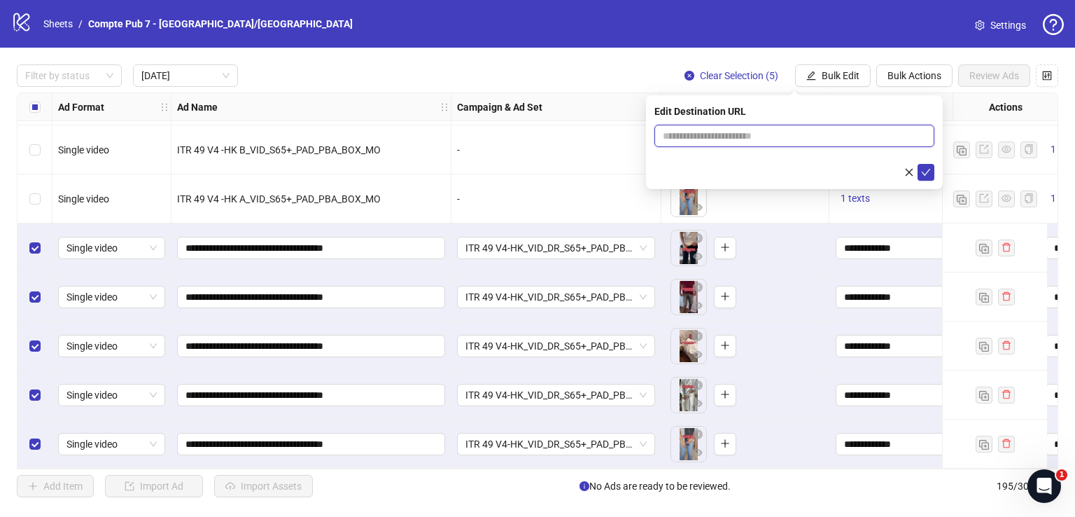
click at [801, 141] on input "text" at bounding box center [789, 135] width 252 height 15
paste input "**********"
type input "**********"
click at [926, 175] on icon "check" at bounding box center [926, 172] width 10 height 10
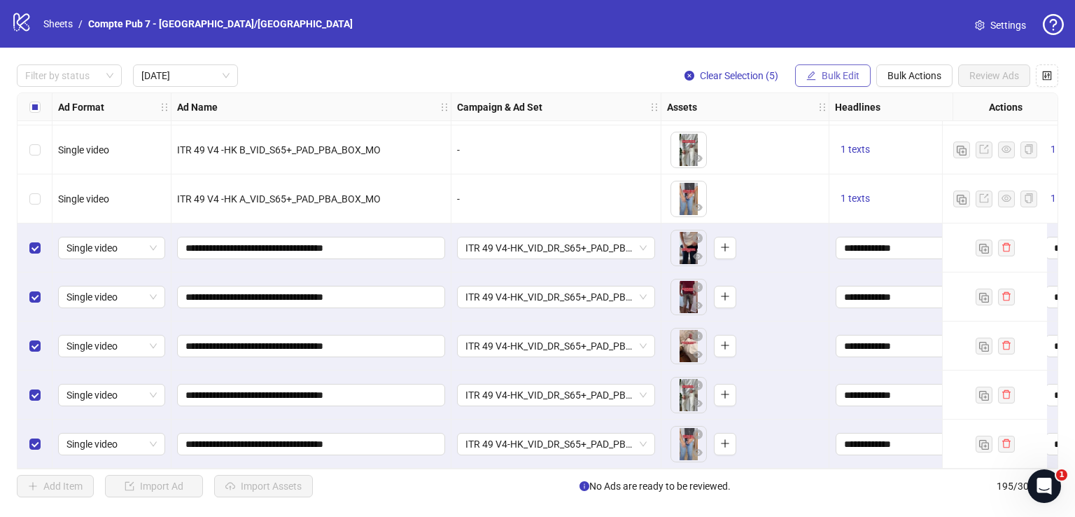
click at [834, 74] on span "Bulk Edit" at bounding box center [841, 75] width 38 height 11
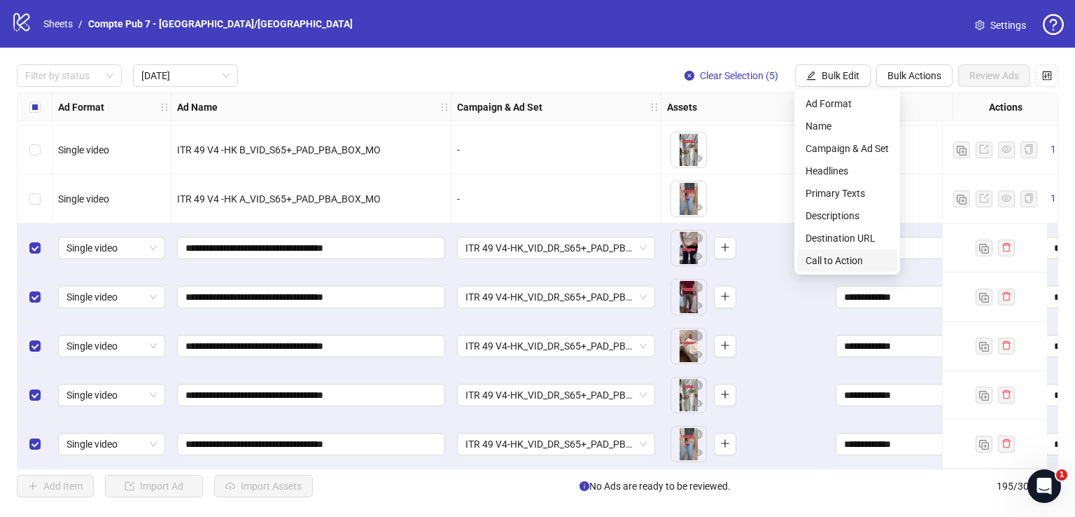
drag, startPoint x: 834, startPoint y: 258, endPoint x: 830, endPoint y: 251, distance: 8.8
click at [833, 258] on span "Call to Action" at bounding box center [847, 260] width 83 height 15
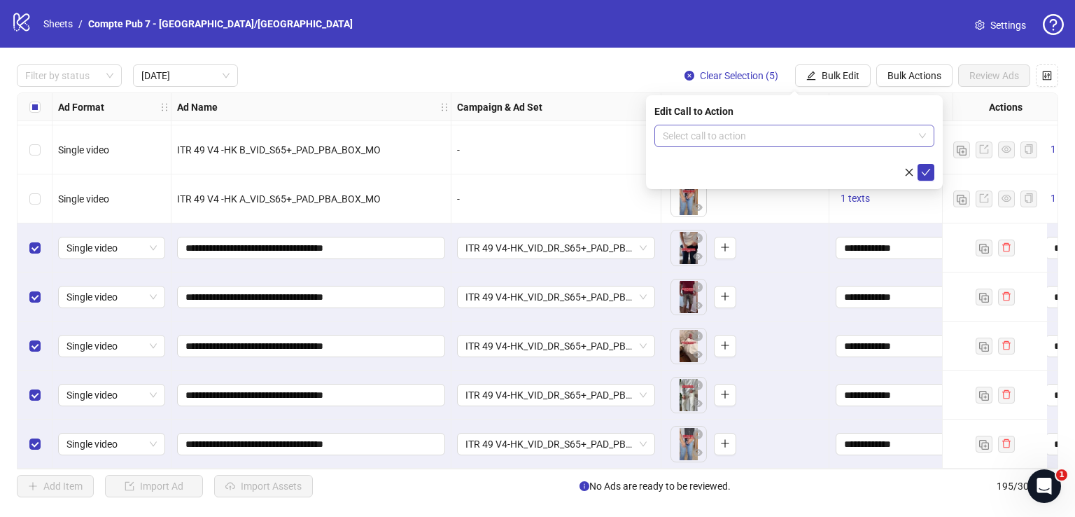
click at [774, 133] on input "search" at bounding box center [788, 135] width 251 height 21
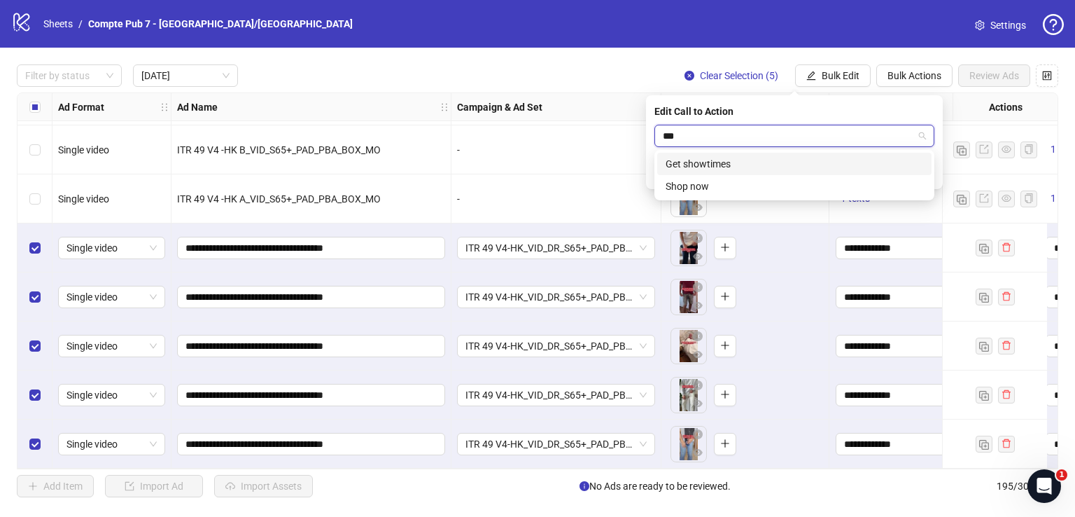
type input "****"
click at [781, 163] on div "Shop now" at bounding box center [795, 163] width 258 height 15
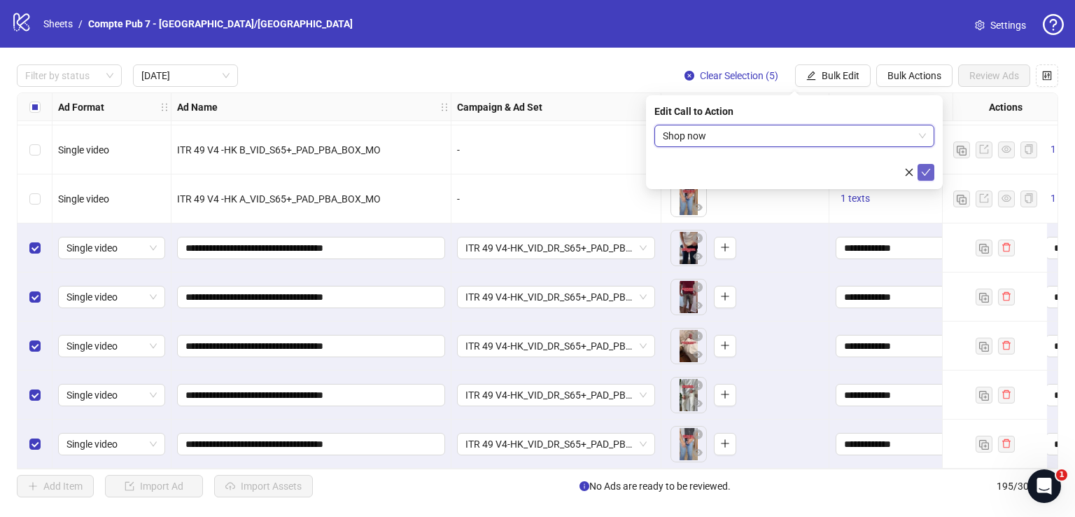
click at [930, 171] on icon "check" at bounding box center [926, 172] width 10 height 10
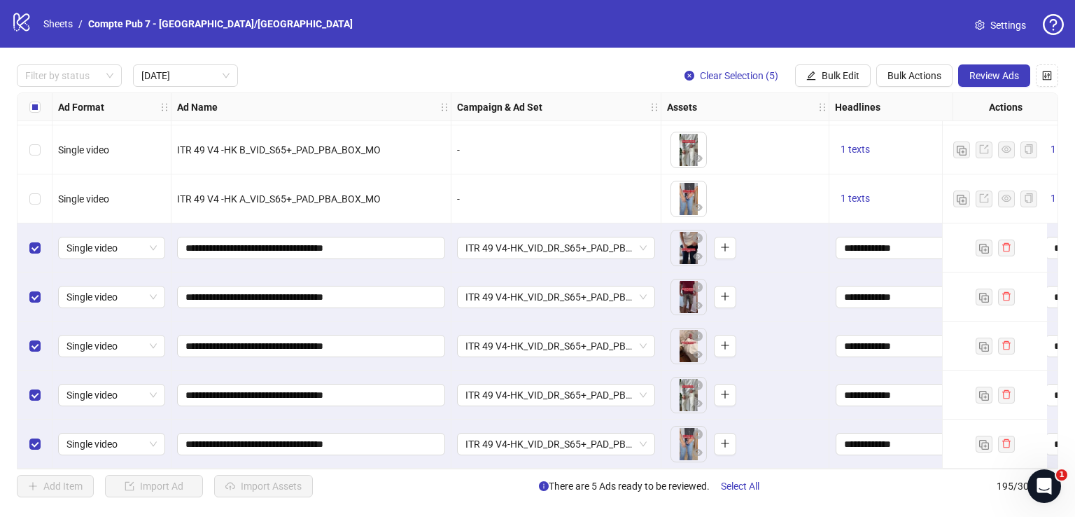
scroll to position [540, 624]
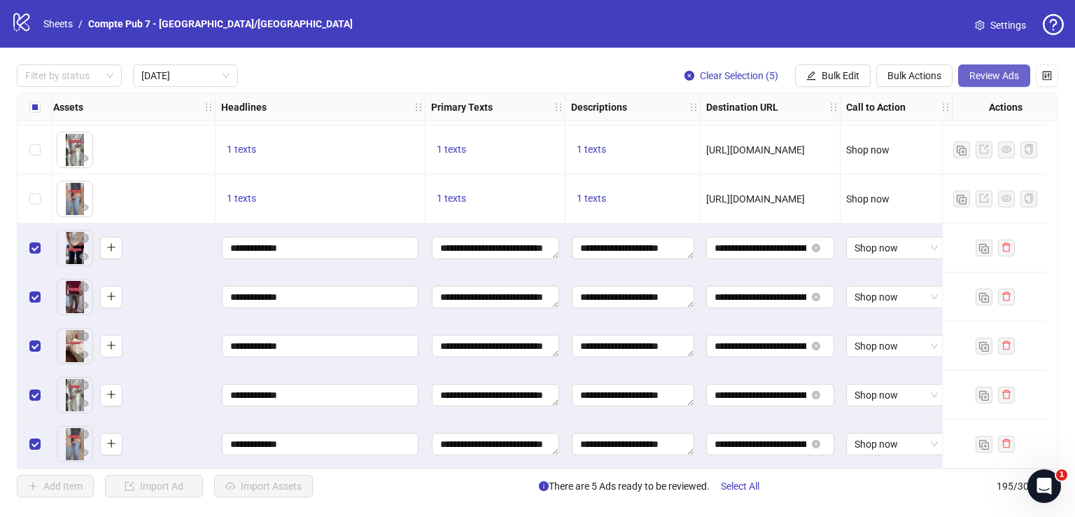
click at [991, 76] on span "Review Ads" at bounding box center [995, 75] width 50 height 11
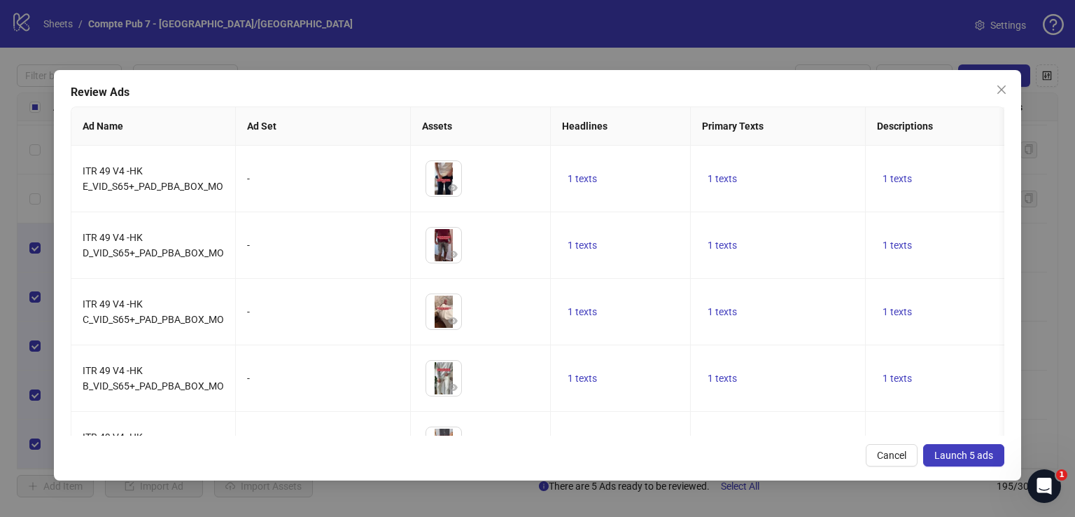
click at [950, 449] on span "Launch 5 ads" at bounding box center [964, 454] width 59 height 11
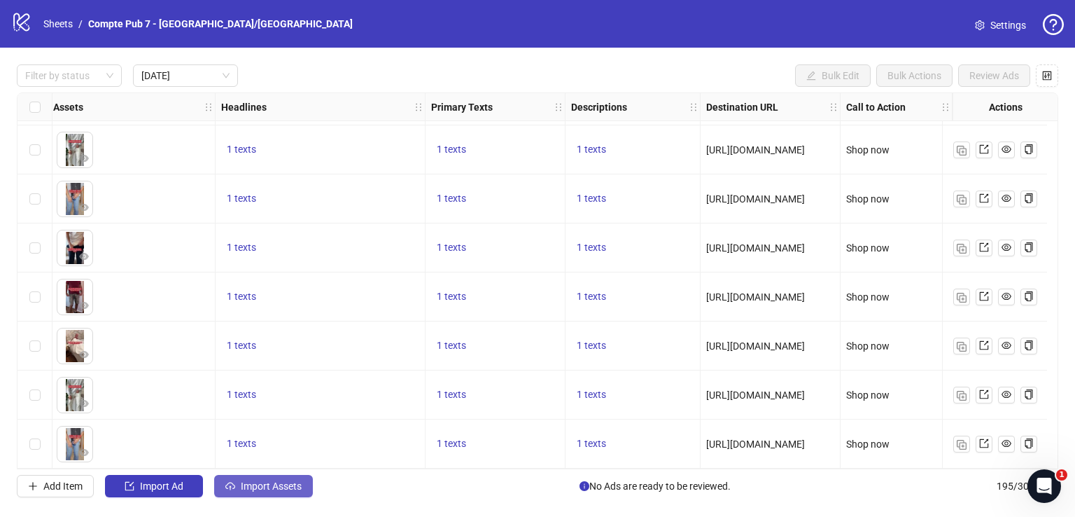
click at [283, 480] on button "Import Assets" at bounding box center [263, 486] width 99 height 22
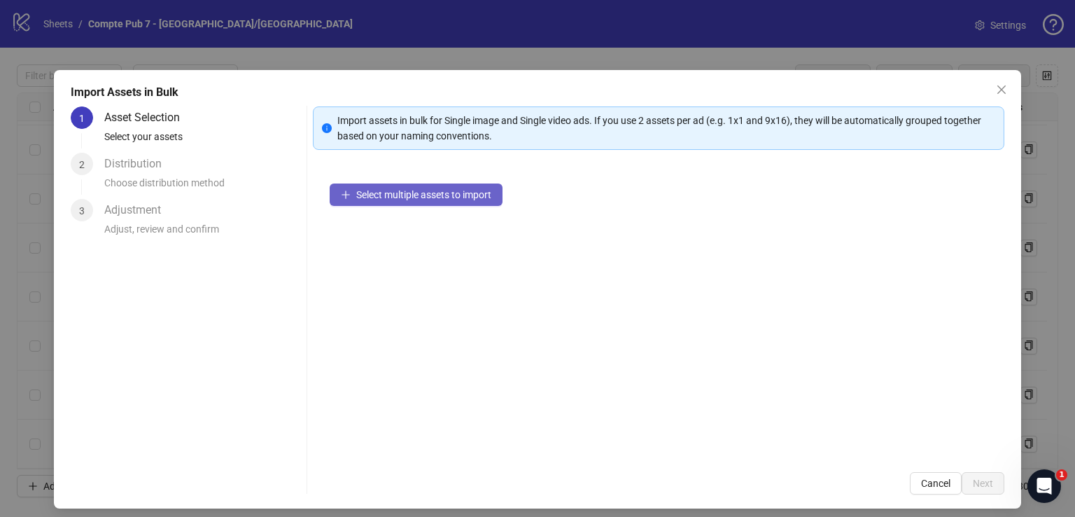
click at [479, 199] on span "Select multiple assets to import" at bounding box center [423, 194] width 135 height 11
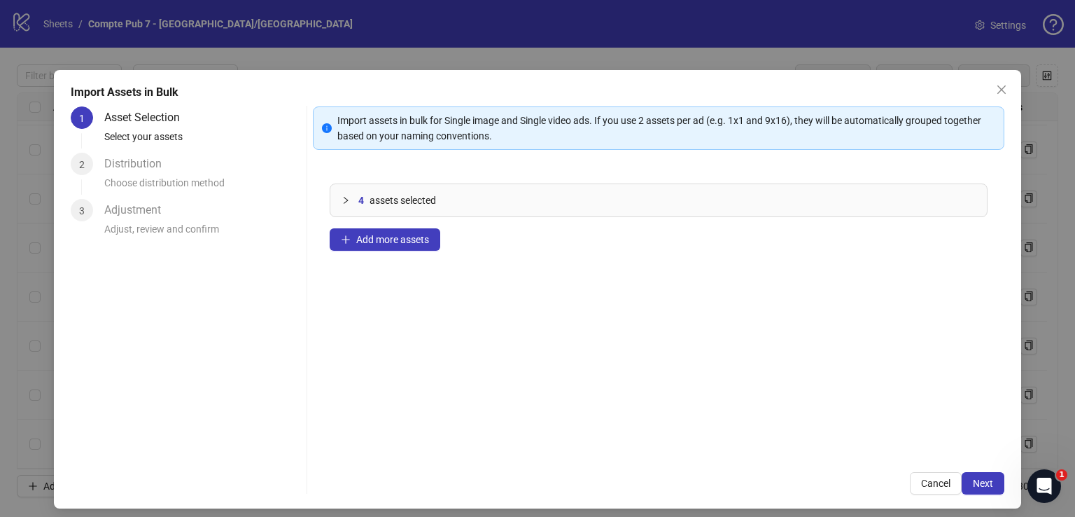
click at [977, 482] on span "Next" at bounding box center [983, 482] width 20 height 11
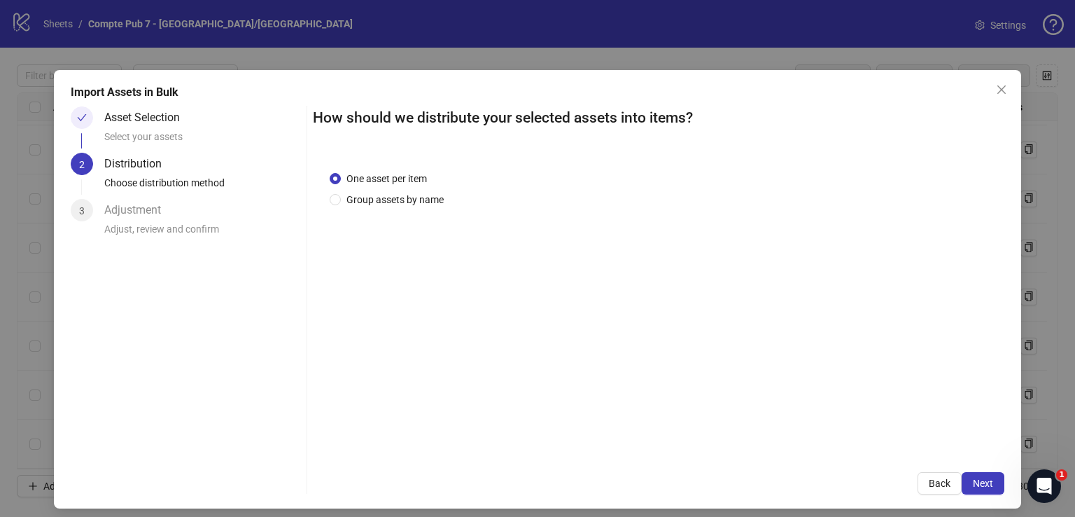
click at [977, 482] on span "Next" at bounding box center [983, 482] width 20 height 11
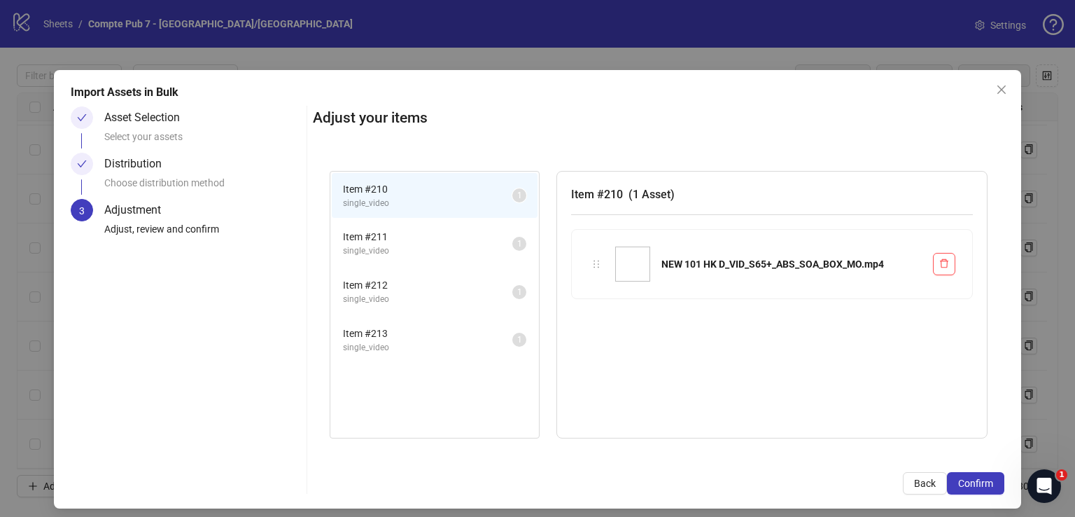
click at [977, 482] on span "Confirm" at bounding box center [975, 482] width 35 height 11
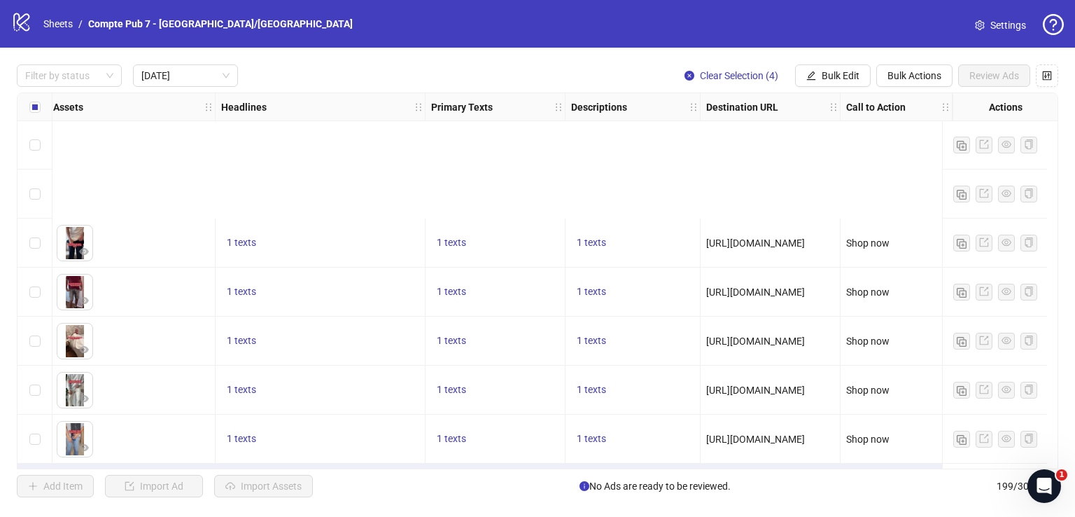
scroll to position [736, 624]
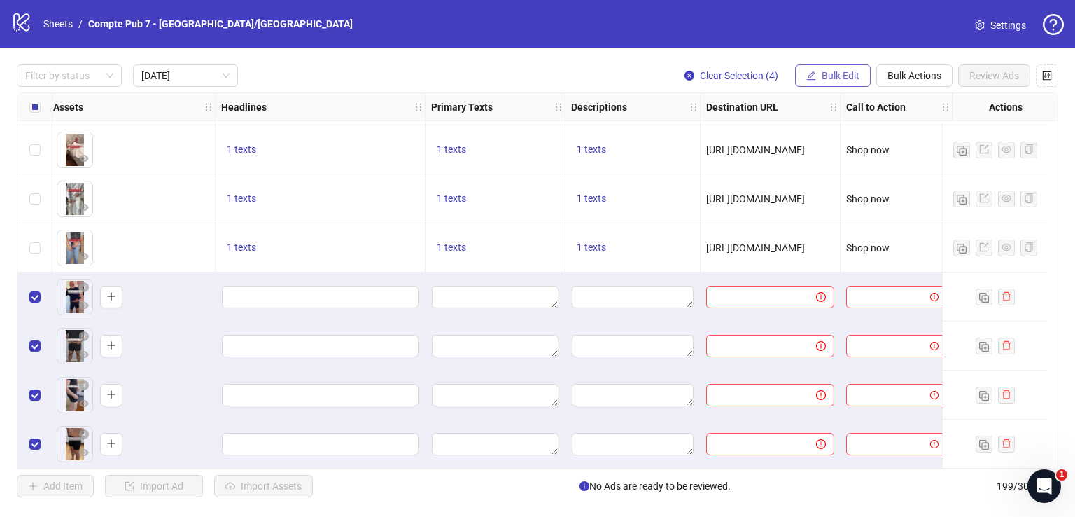
click at [840, 73] on span "Bulk Edit" at bounding box center [841, 75] width 38 height 11
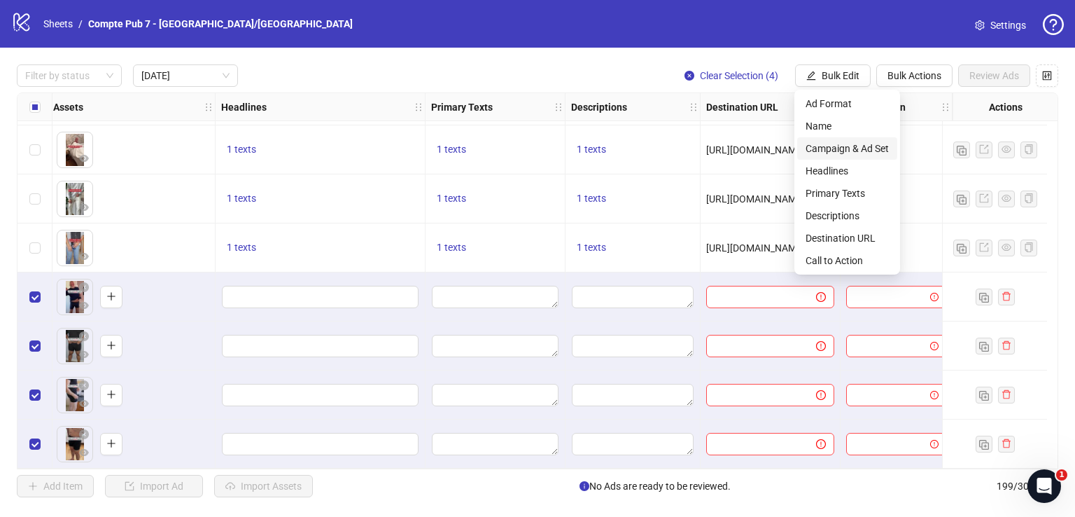
click at [823, 147] on span "Campaign & Ad Set" at bounding box center [847, 148] width 83 height 15
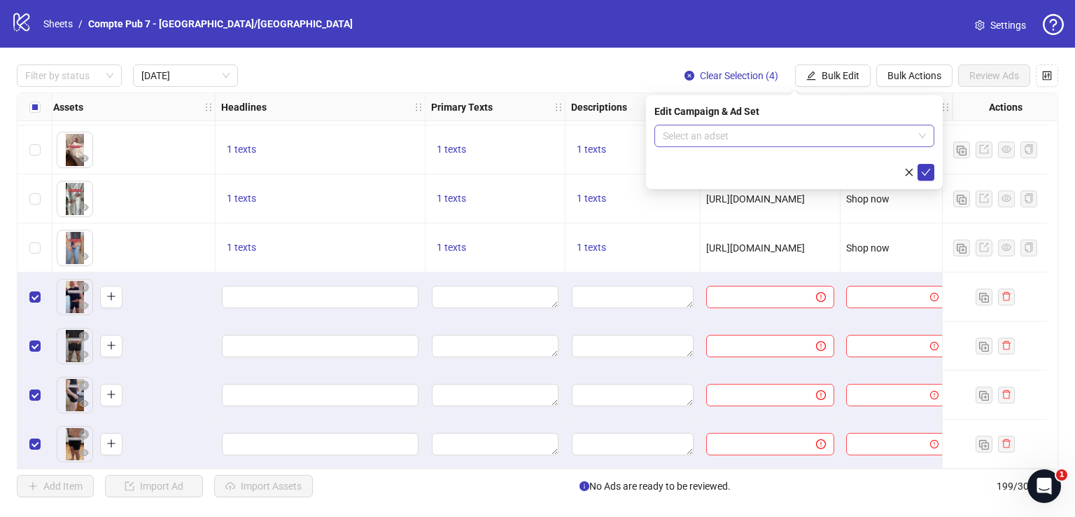
click at [786, 138] on input "search" at bounding box center [788, 135] width 251 height 21
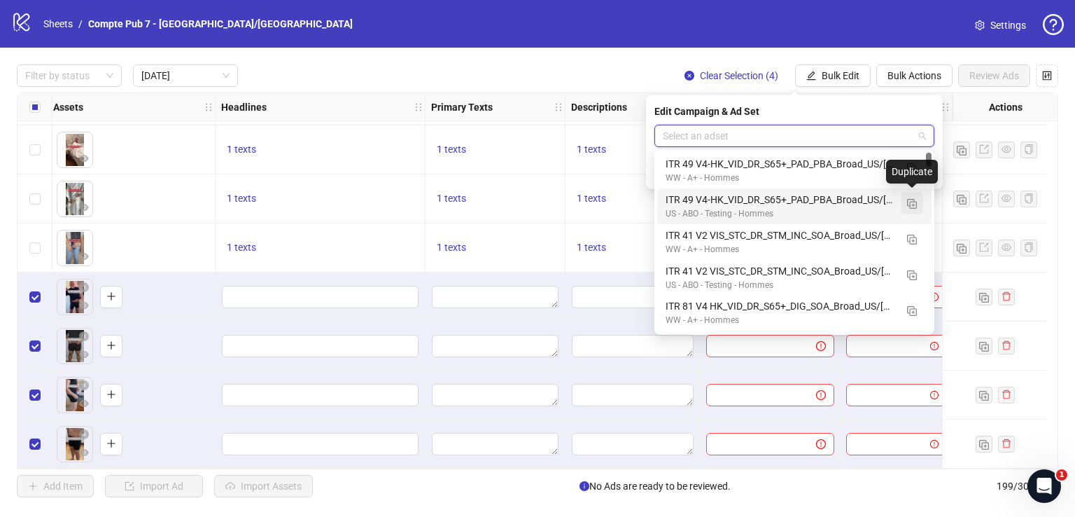
click at [912, 202] on img "button" at bounding box center [912, 204] width 10 height 10
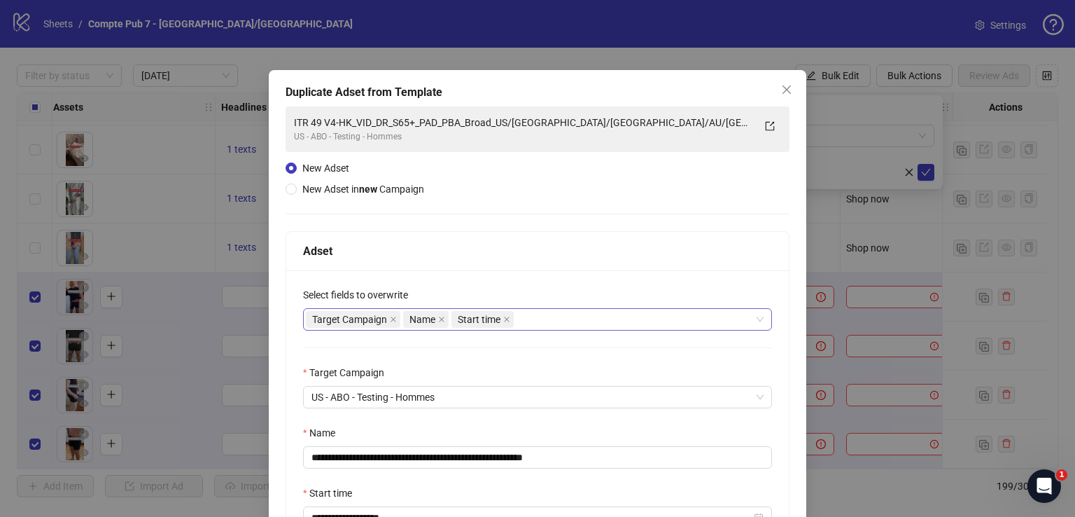
click at [599, 314] on div "Target Campaign Name Start time" at bounding box center [530, 319] width 449 height 20
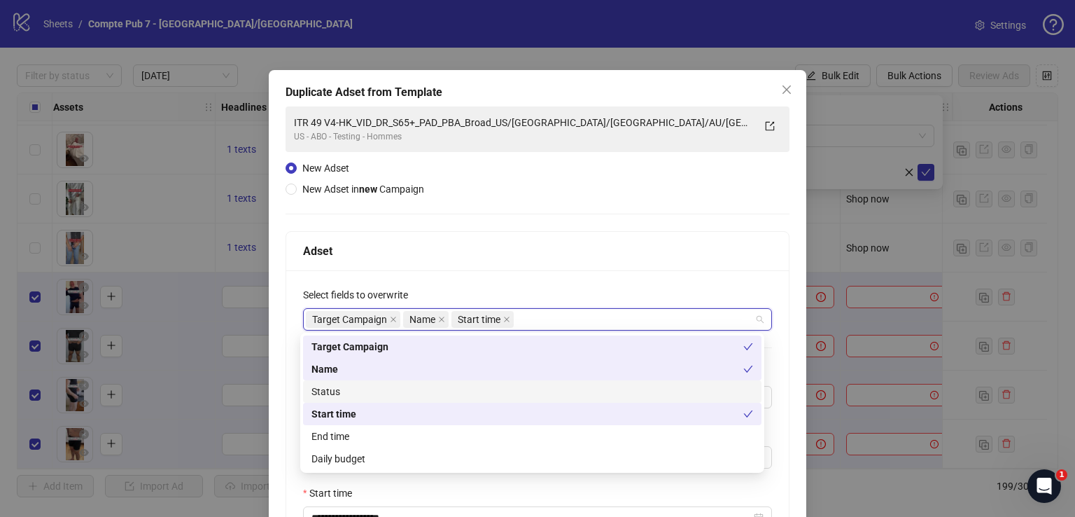
click at [536, 391] on div "Status" at bounding box center [533, 391] width 442 height 15
click at [517, 463] on div "Daily budget" at bounding box center [533, 458] width 442 height 15
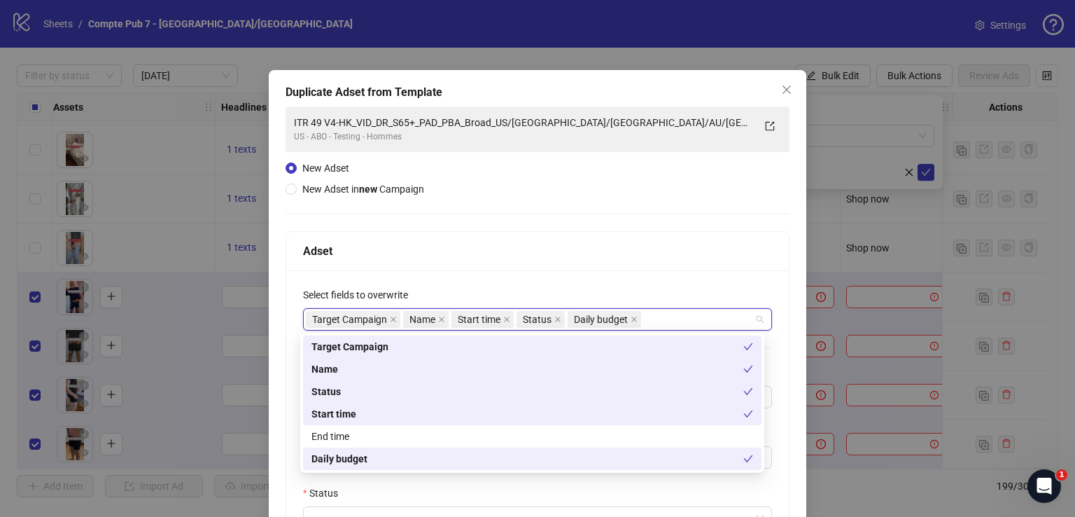
click at [605, 238] on div "Adset" at bounding box center [537, 251] width 503 height 39
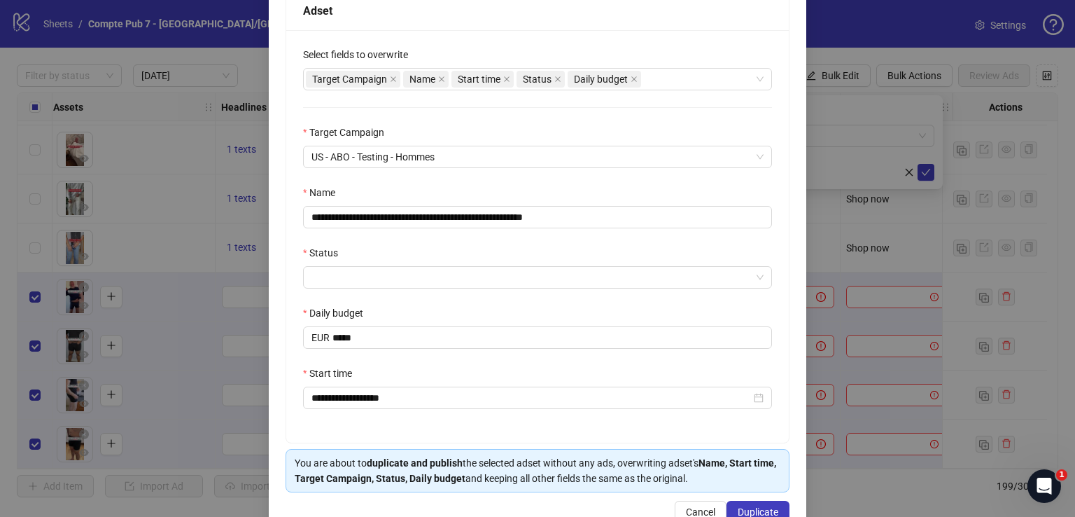
scroll to position [241, 0]
click at [588, 214] on input "**********" at bounding box center [537, 216] width 469 height 22
paste input "text"
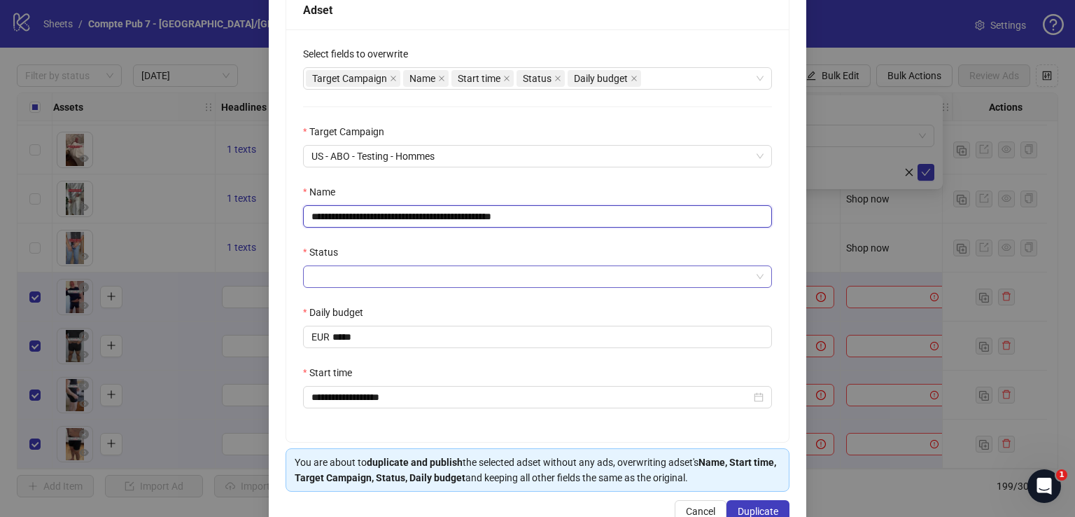
type input "**********"
click at [517, 273] on input "Status" at bounding box center [532, 276] width 440 height 21
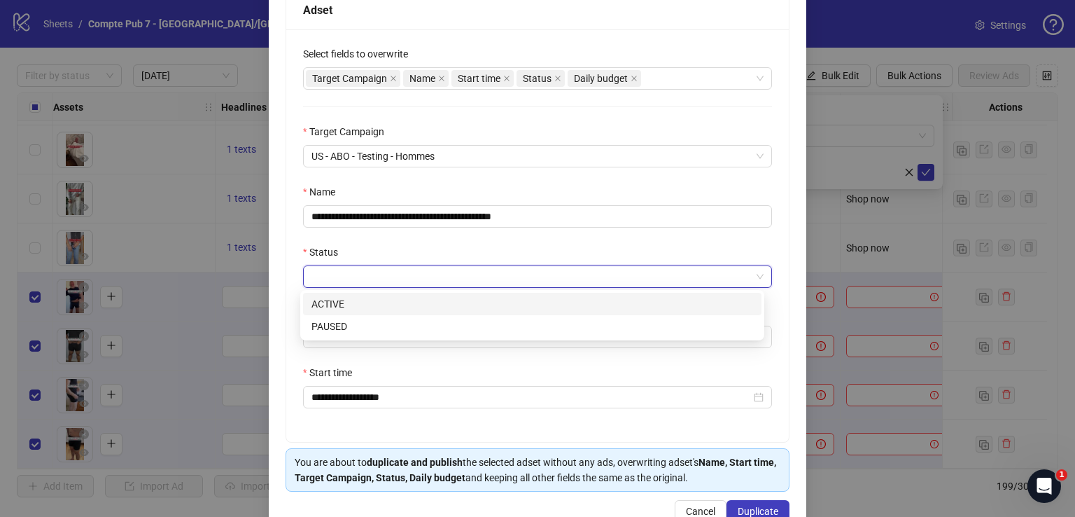
click at [501, 312] on div "ACTIVE" at bounding box center [532, 304] width 459 height 22
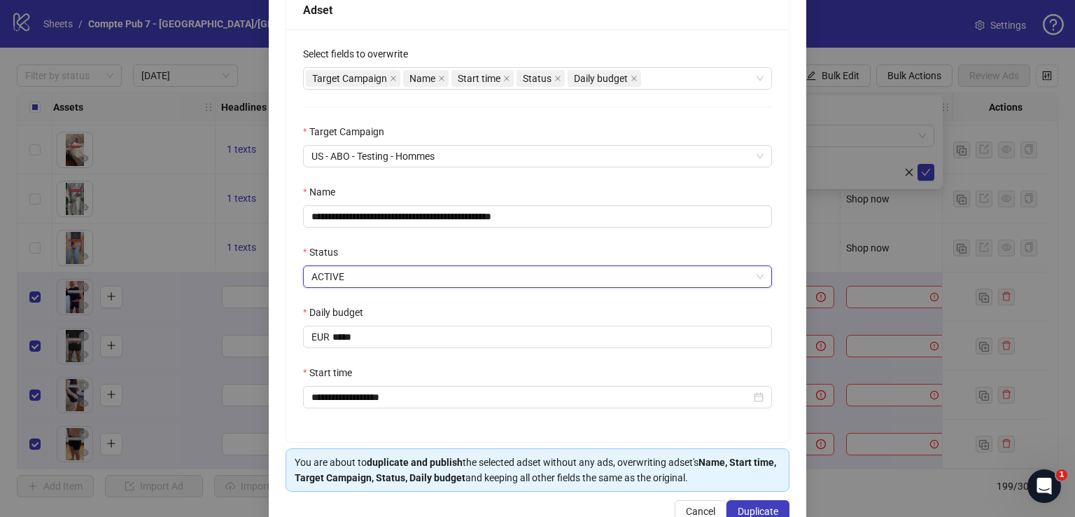
scroll to position [271, 0]
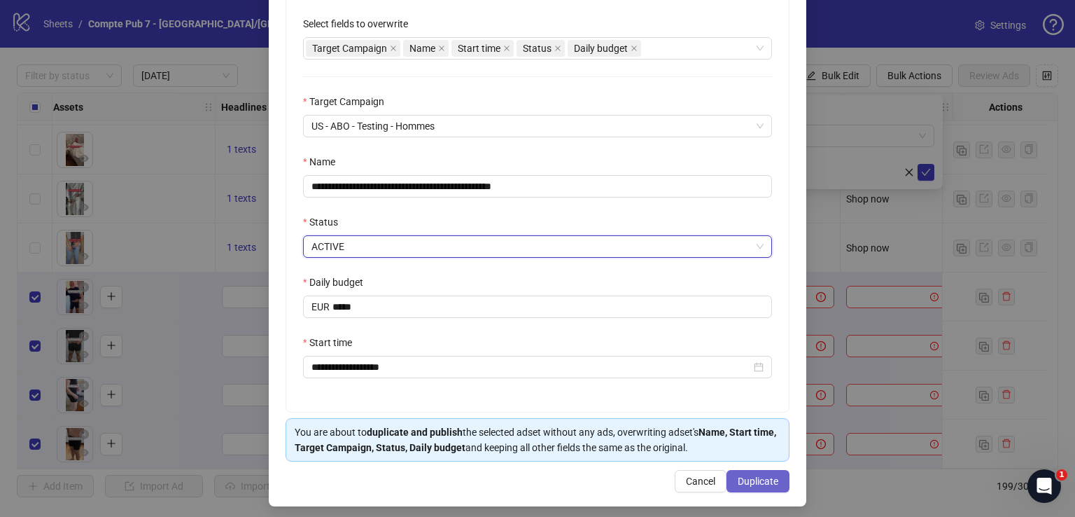
click at [759, 482] on span "Duplicate" at bounding box center [758, 480] width 41 height 11
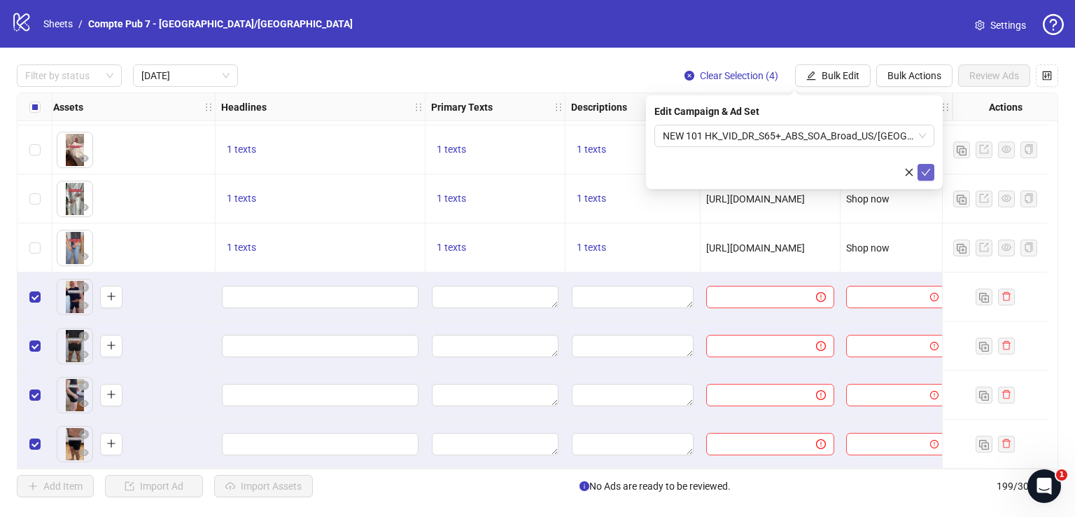
click at [927, 167] on icon "check" at bounding box center [926, 172] width 10 height 10
click at [846, 72] on span "Bulk Edit" at bounding box center [841, 75] width 38 height 11
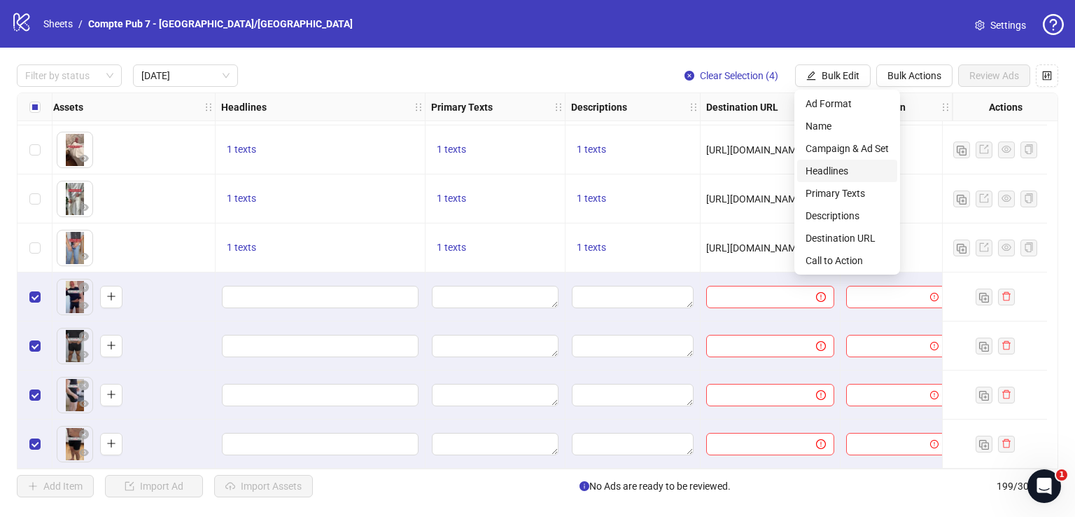
click at [840, 180] on li "Headlines" at bounding box center [847, 171] width 100 height 22
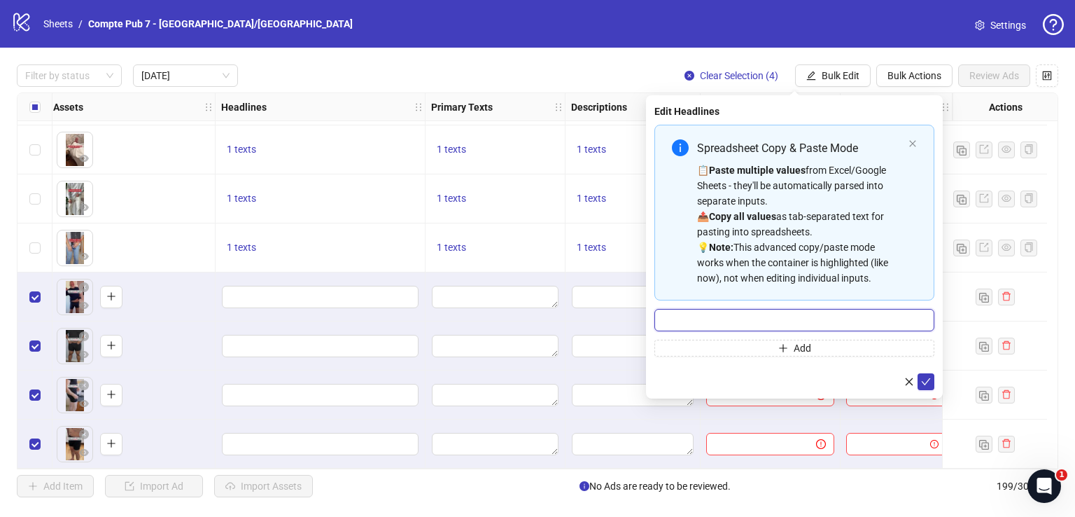
click at [759, 320] on input "Multi-input container - paste or copy values" at bounding box center [795, 320] width 280 height 22
paste input "**********"
type input "**********"
click at [933, 380] on button "submit" at bounding box center [926, 381] width 17 height 17
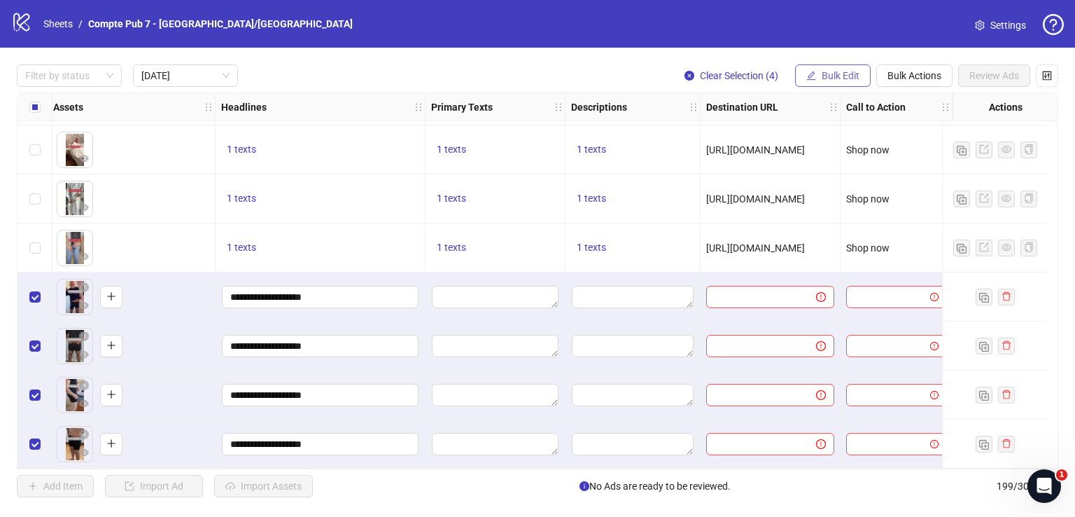
click at [829, 68] on button "Bulk Edit" at bounding box center [833, 75] width 76 height 22
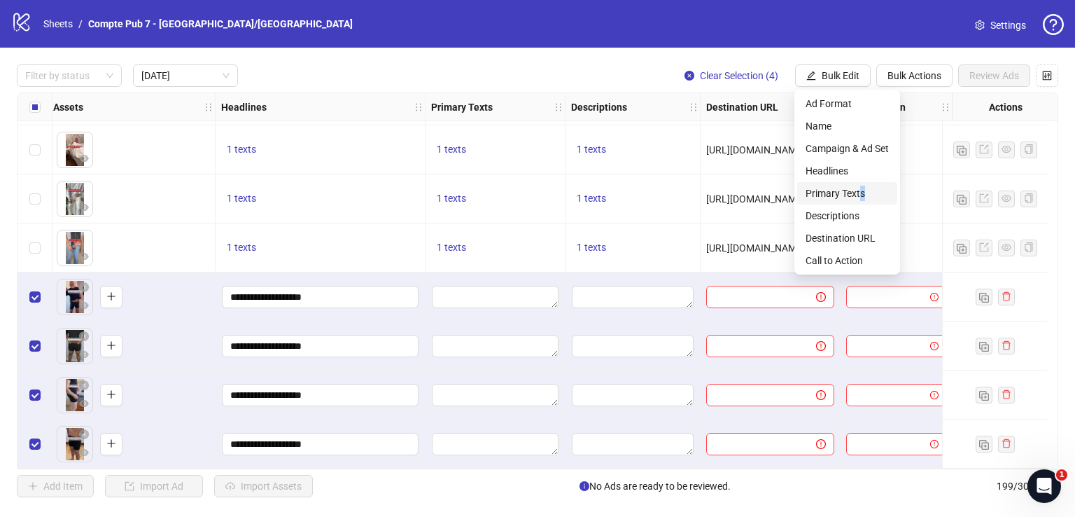
click at [863, 197] on li "Primary Texts" at bounding box center [847, 193] width 100 height 22
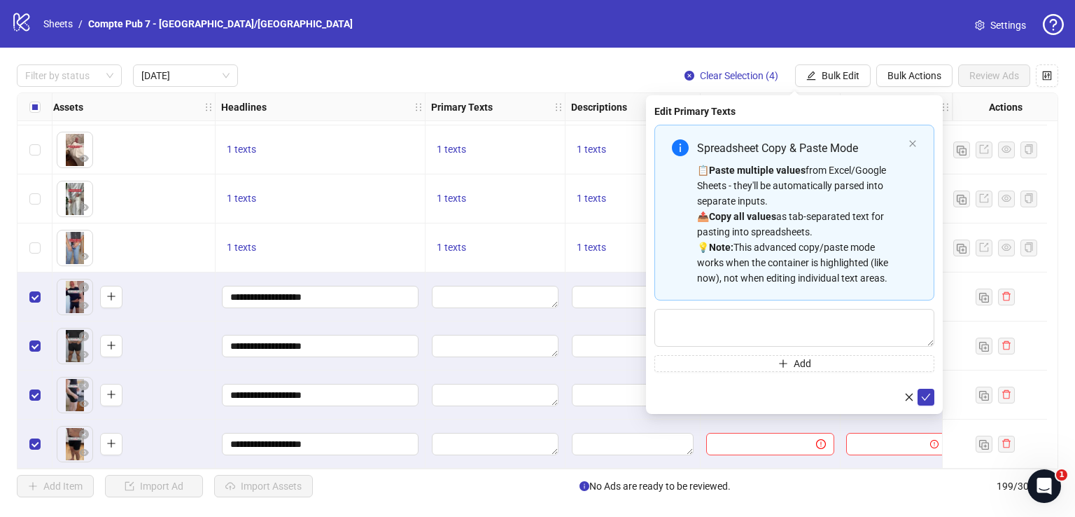
click at [863, 197] on div "📋 Paste multiple values from Excel/Google Sheets - they'll be automatically par…" at bounding box center [800, 223] width 206 height 123
click at [795, 319] on textarea "Multi-text input container - paste or copy values" at bounding box center [795, 328] width 280 height 38
paste textarea "**********"
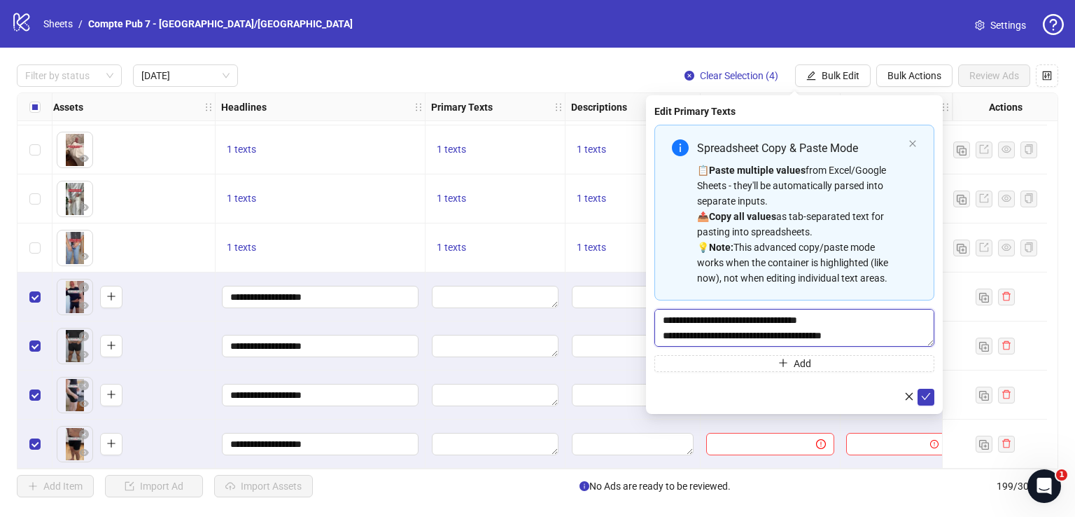
scroll to position [72, 0]
type textarea "**********"
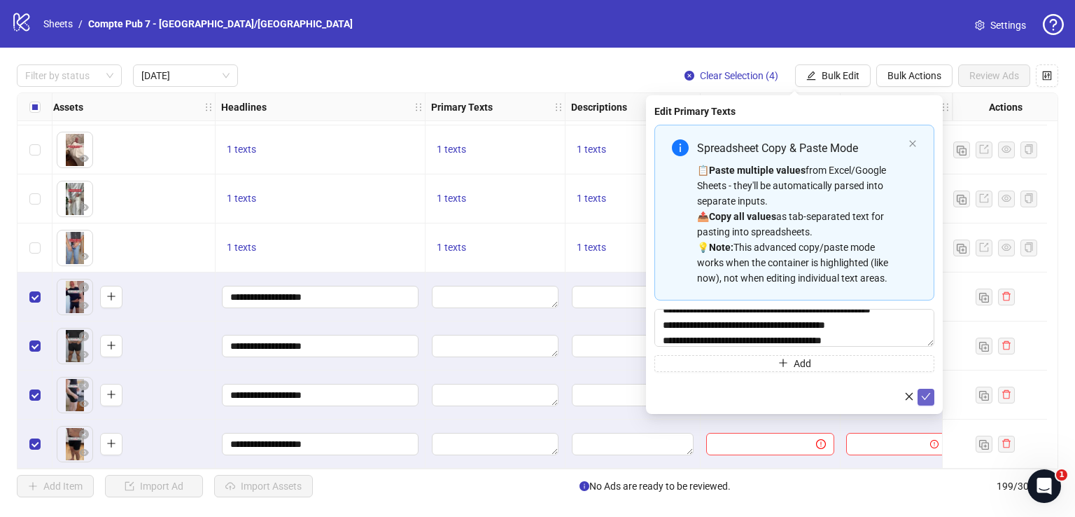
click at [924, 396] on icon "check" at bounding box center [926, 396] width 10 height 10
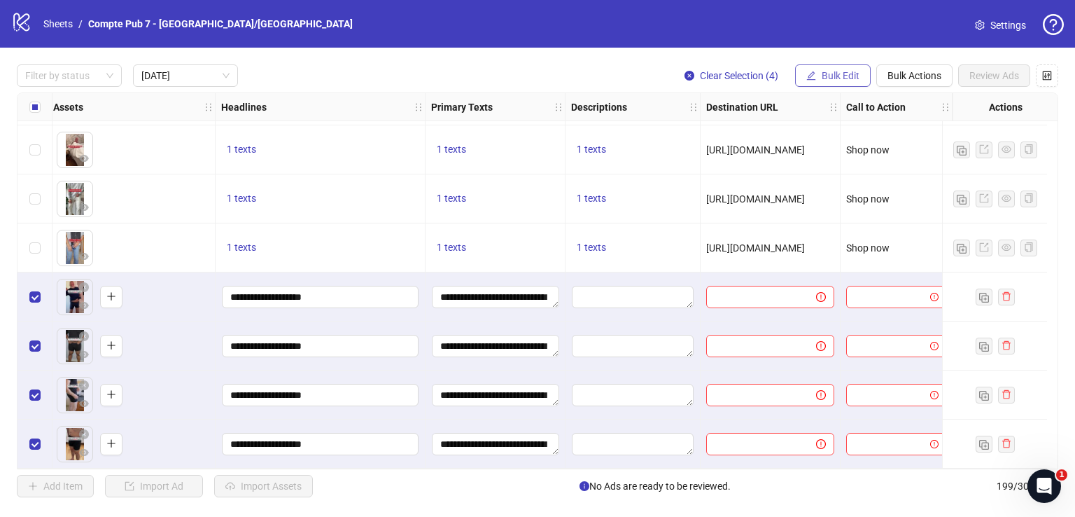
click at [832, 84] on button "Bulk Edit" at bounding box center [833, 75] width 76 height 22
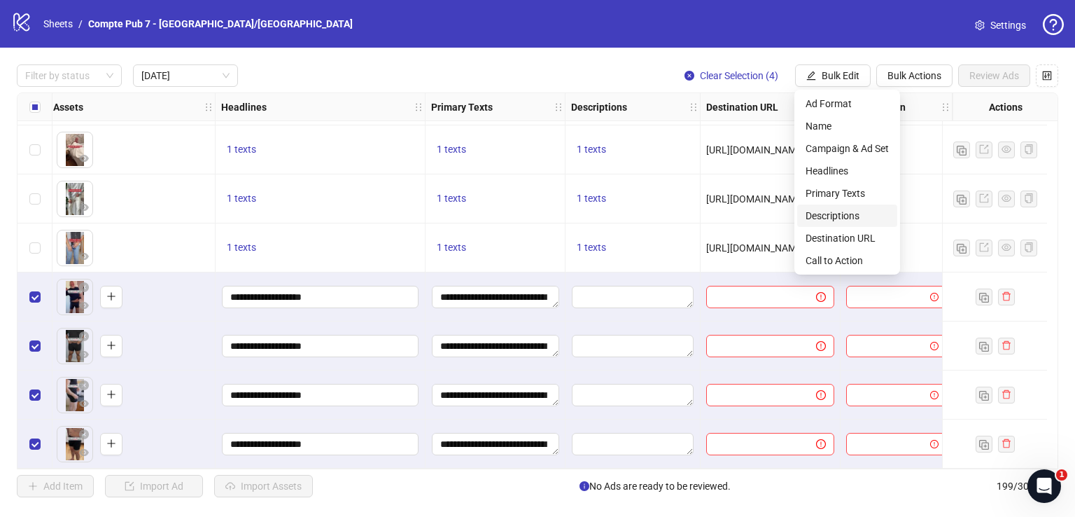
click at [837, 213] on span "Descriptions" at bounding box center [847, 215] width 83 height 15
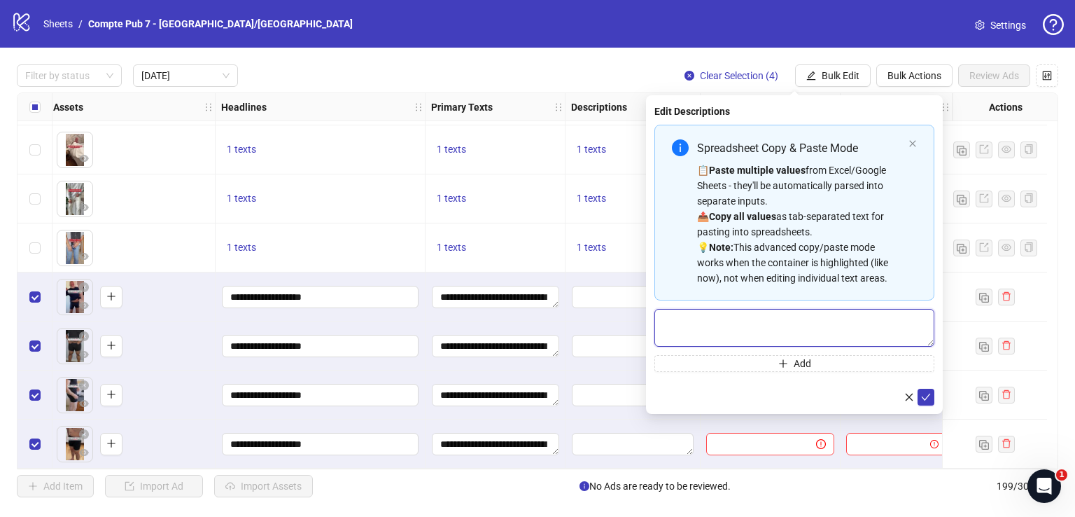
click at [754, 313] on textarea "Multi-text input container - paste or copy values" at bounding box center [795, 328] width 280 height 38
paste textarea "**********"
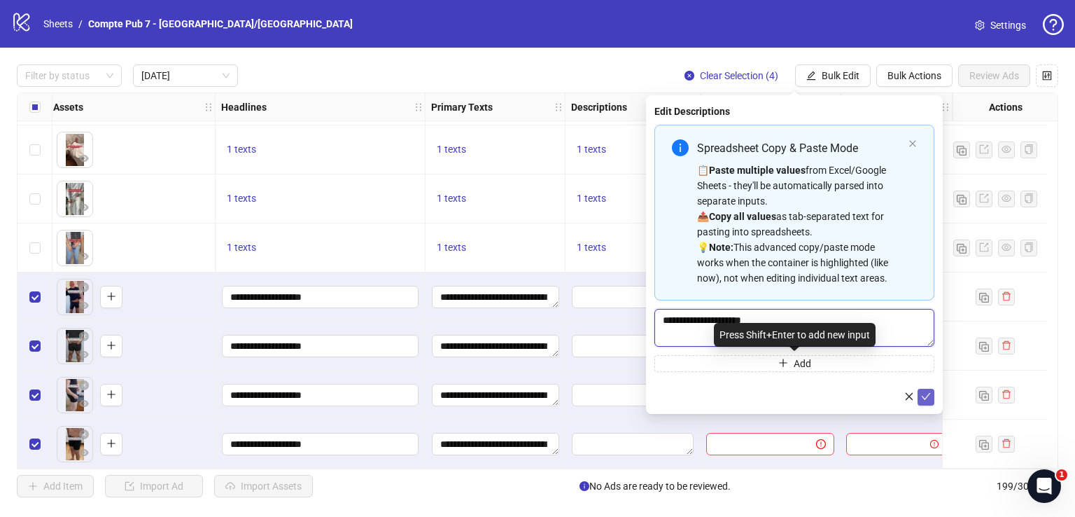
type textarea "**********"
click at [927, 396] on icon "check" at bounding box center [926, 396] width 9 height 7
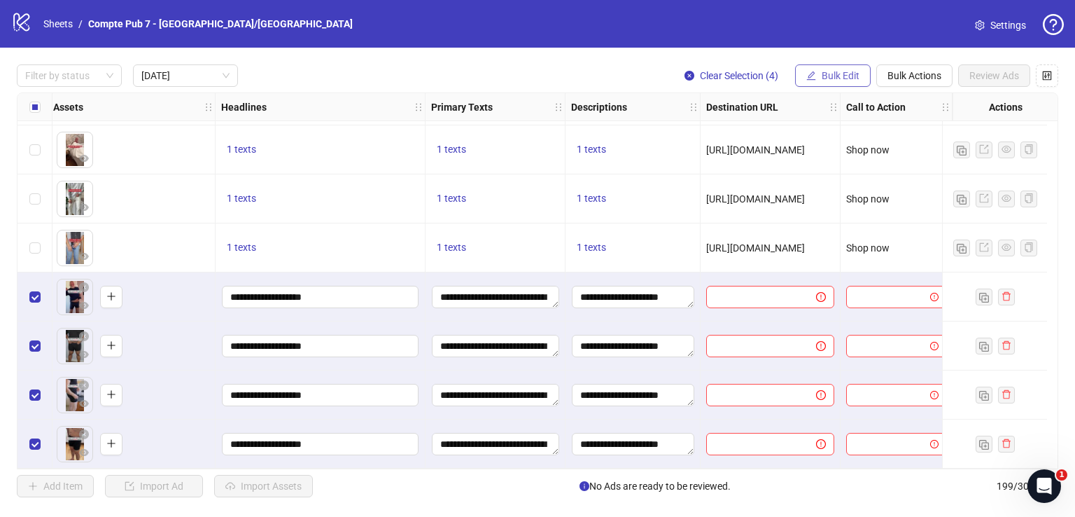
click at [843, 81] on button "Bulk Edit" at bounding box center [833, 75] width 76 height 22
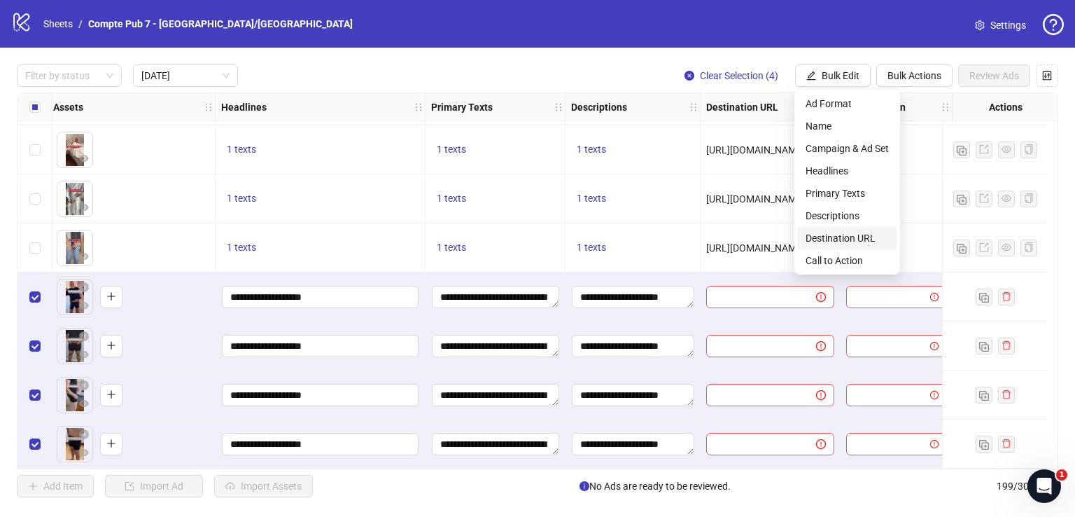
click at [835, 238] on span "Destination URL" at bounding box center [847, 237] width 83 height 15
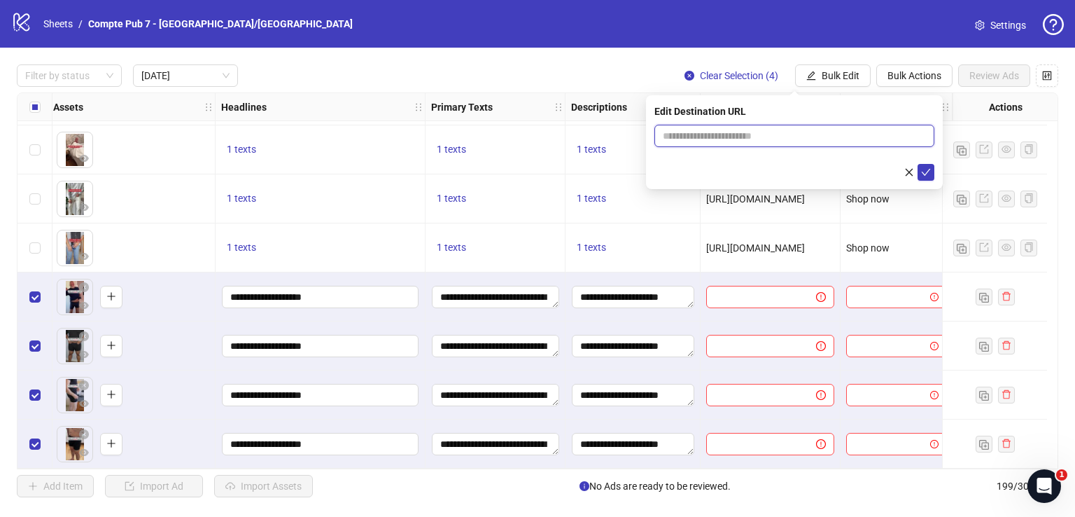
click at [743, 134] on input "text" at bounding box center [789, 135] width 252 height 15
paste input "**********"
type input "**********"
click at [929, 172] on icon "check" at bounding box center [926, 172] width 10 height 10
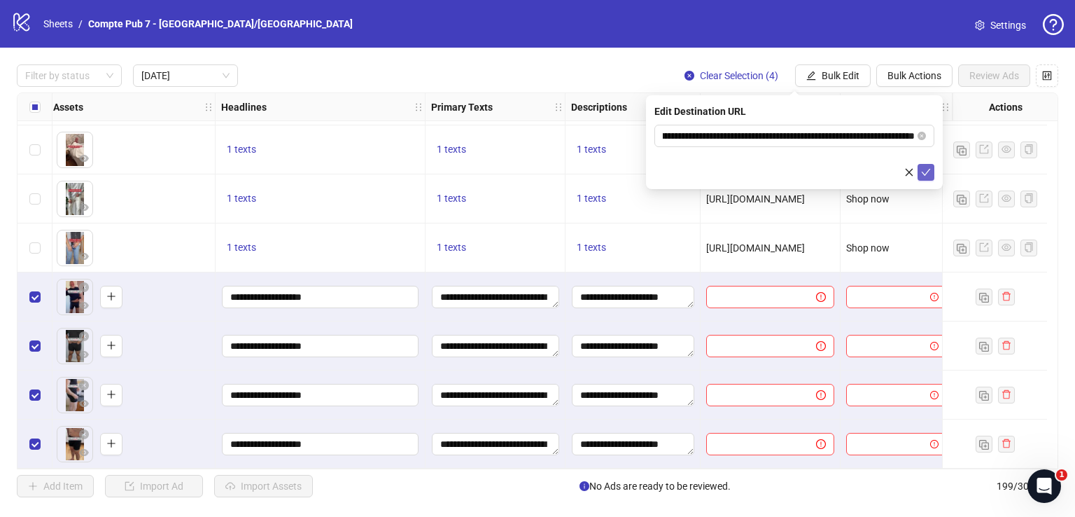
scroll to position [0, 0]
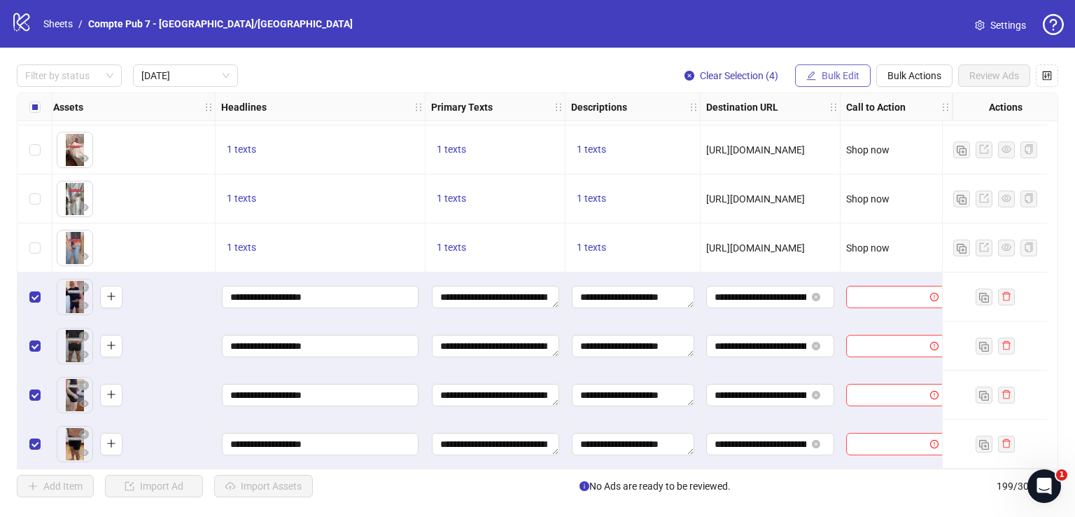
click at [829, 71] on span "Bulk Edit" at bounding box center [841, 75] width 38 height 11
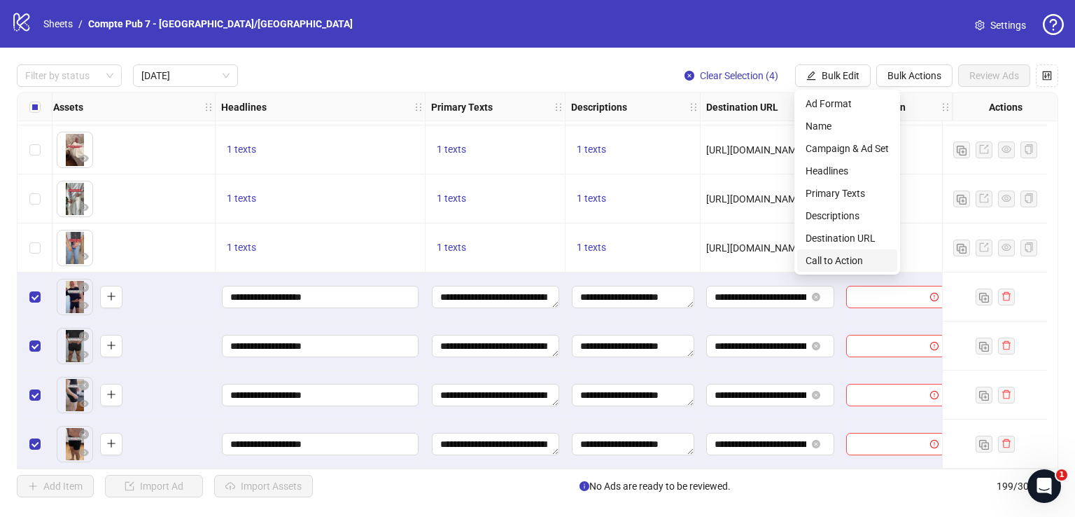
click at [840, 262] on span "Call to Action" at bounding box center [847, 260] width 83 height 15
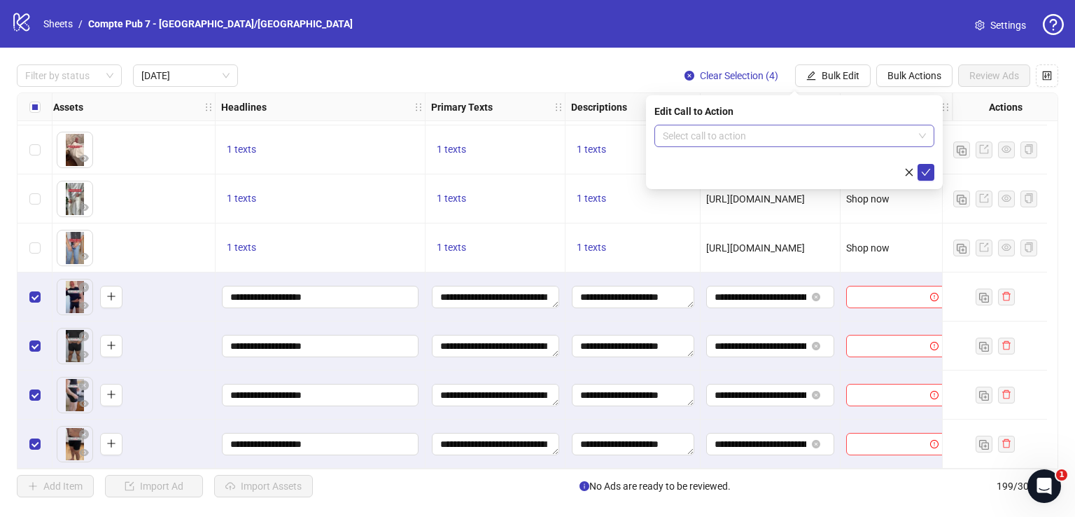
click at [800, 138] on input "search" at bounding box center [788, 135] width 251 height 21
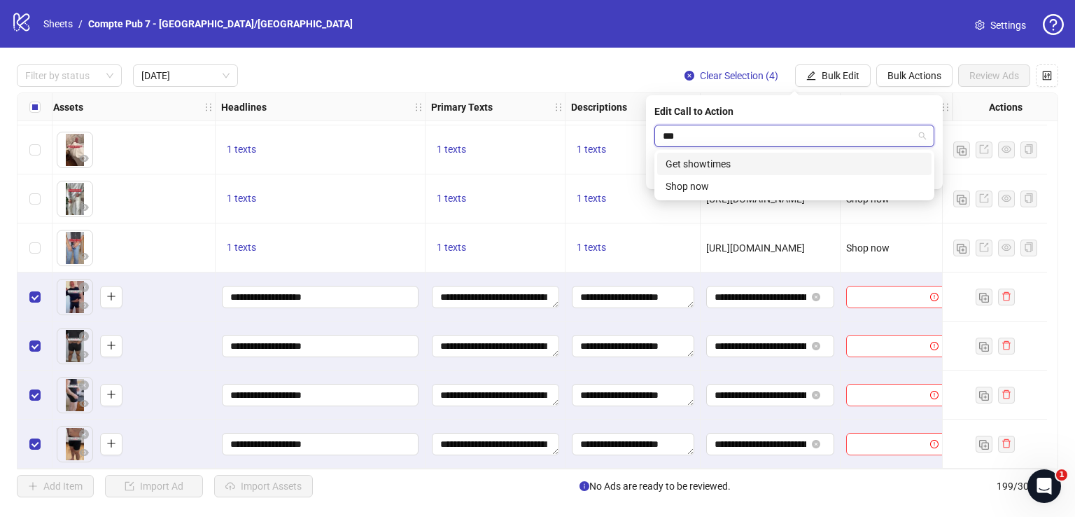
type input "****"
drag, startPoint x: 816, startPoint y: 163, endPoint x: 843, endPoint y: 162, distance: 26.6
click at [817, 163] on div "Shop now" at bounding box center [795, 163] width 258 height 15
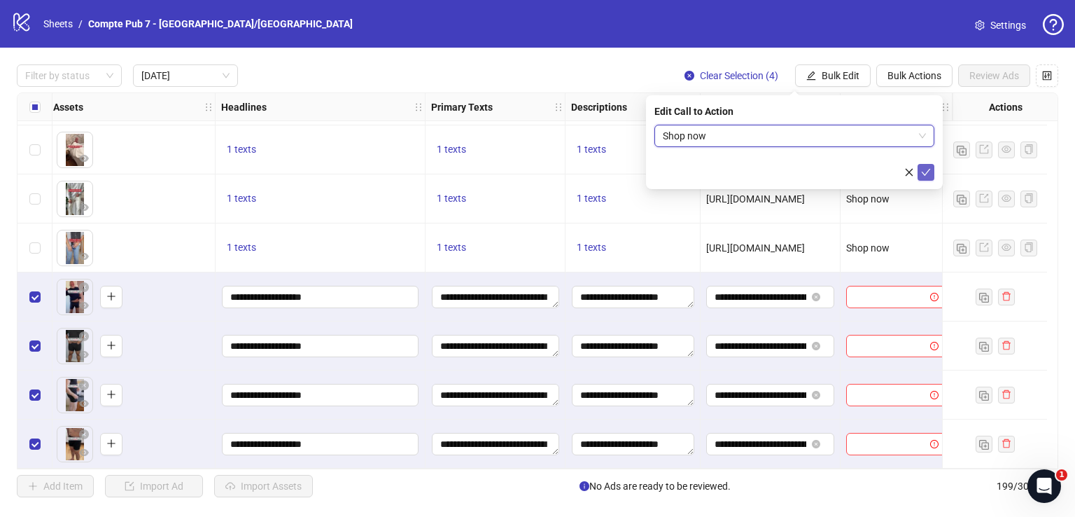
click at [925, 170] on icon "check" at bounding box center [926, 172] width 10 height 10
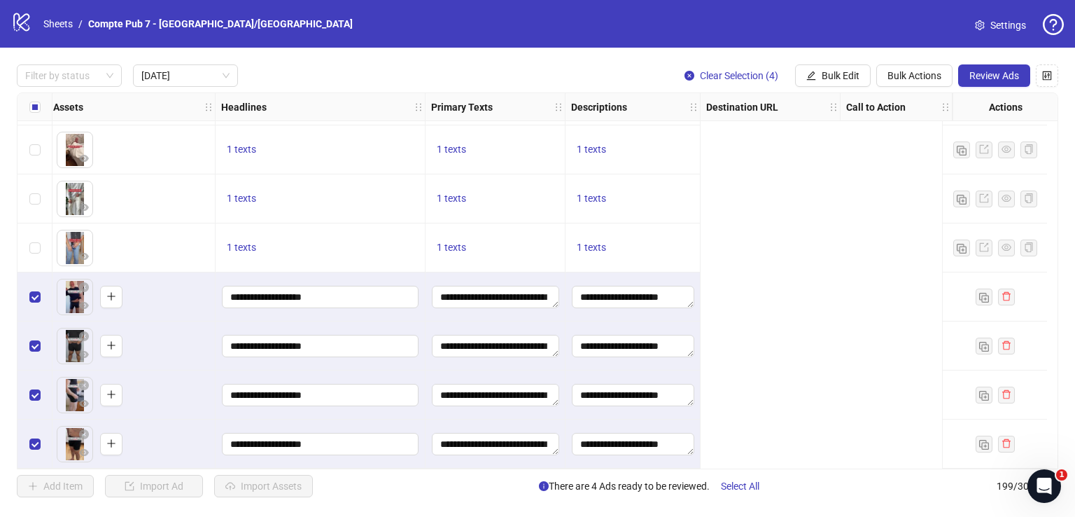
scroll to position [736, 0]
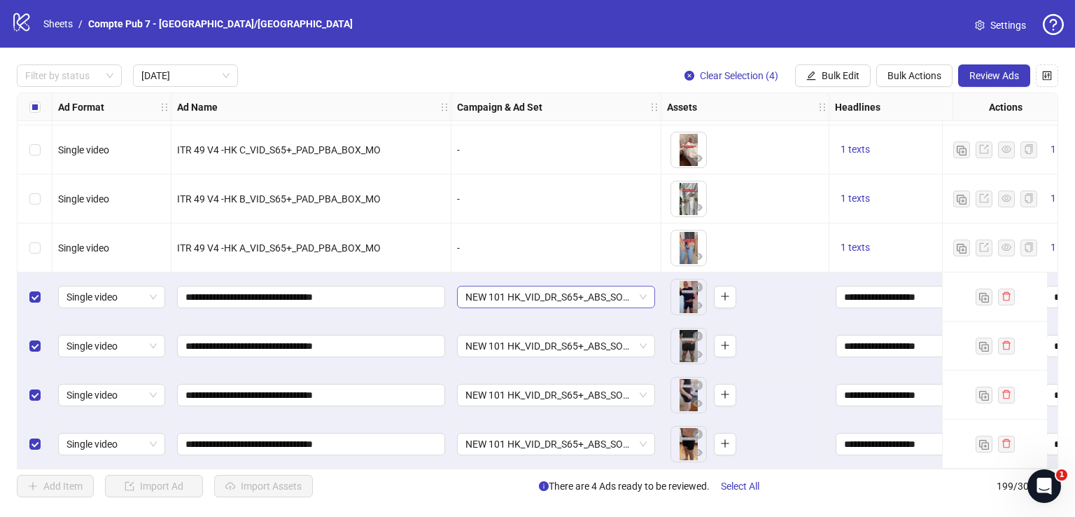
click at [558, 292] on span "NEW 101 HK_VID_DR_S65+_ABS_SOA_Broad_US/[GEOGRAPHIC_DATA]/[GEOGRAPHIC_DATA]/AU/…" at bounding box center [556, 296] width 181 height 21
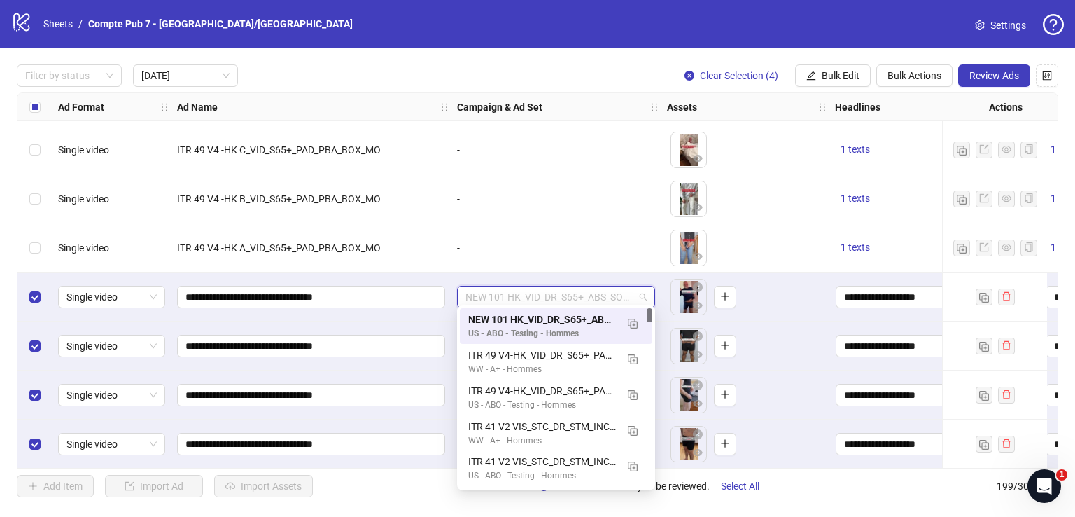
click at [558, 290] on span "NEW 101 HK_VID_DR_S65+_ABS_SOA_Broad_US/[GEOGRAPHIC_DATA]/[GEOGRAPHIC_DATA]/AU/…" at bounding box center [556, 296] width 181 height 21
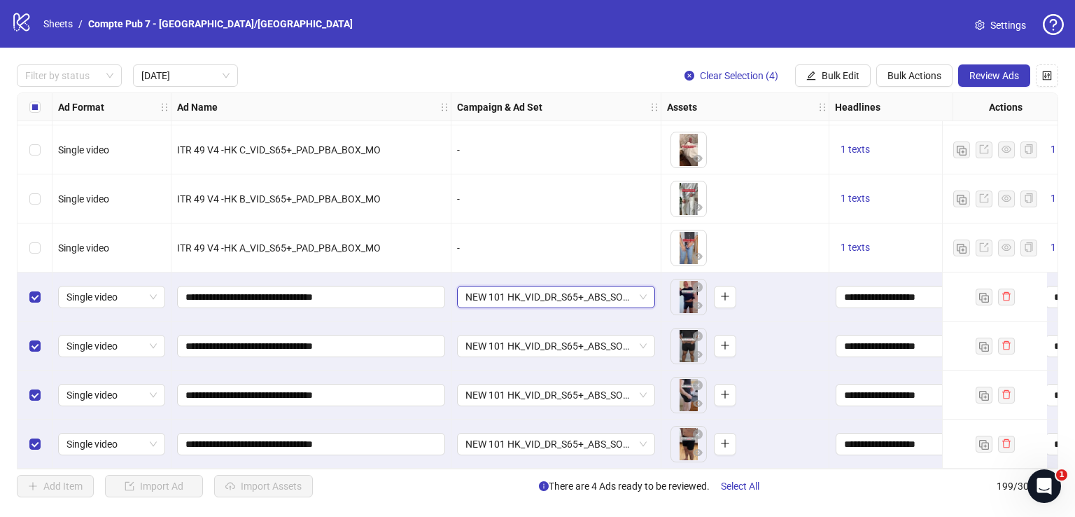
drag, startPoint x: 981, startPoint y: 79, endPoint x: 977, endPoint y: 88, distance: 9.8
click at [981, 78] on span "Review Ads" at bounding box center [995, 75] width 50 height 11
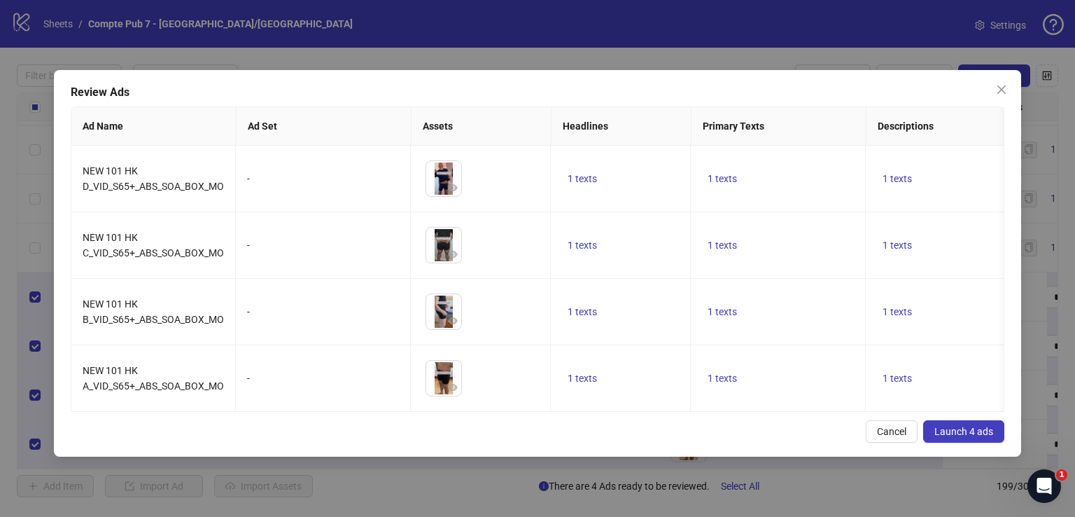
click at [990, 437] on span "Launch 4 ads" at bounding box center [964, 431] width 59 height 11
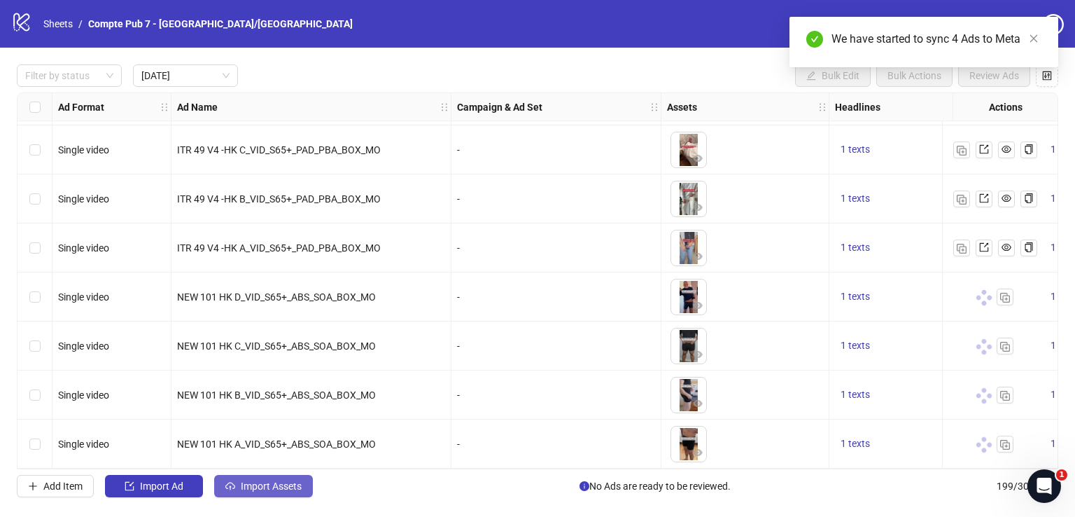
click at [289, 477] on button "Import Assets" at bounding box center [263, 486] width 99 height 22
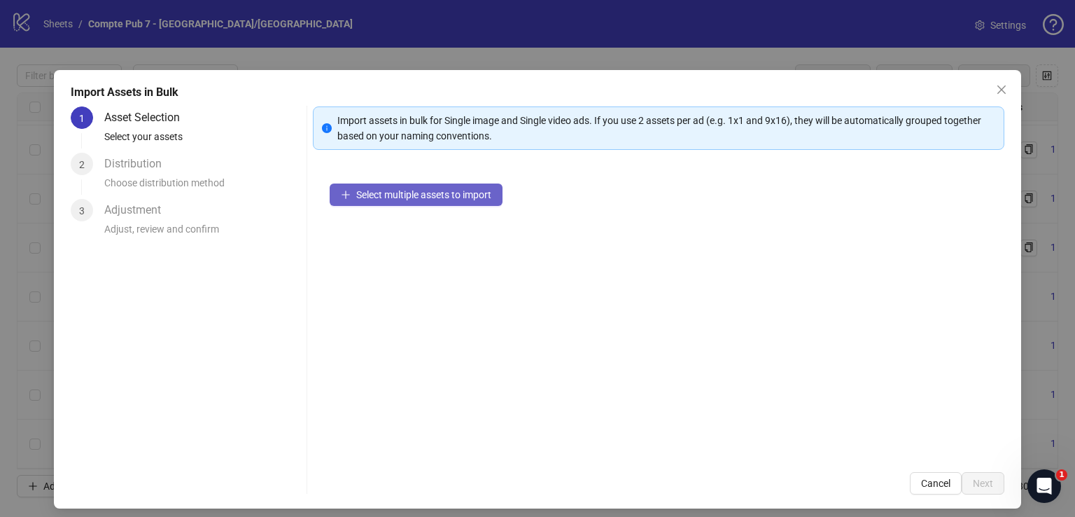
click at [433, 201] on button "Select multiple assets to import" at bounding box center [416, 194] width 173 height 22
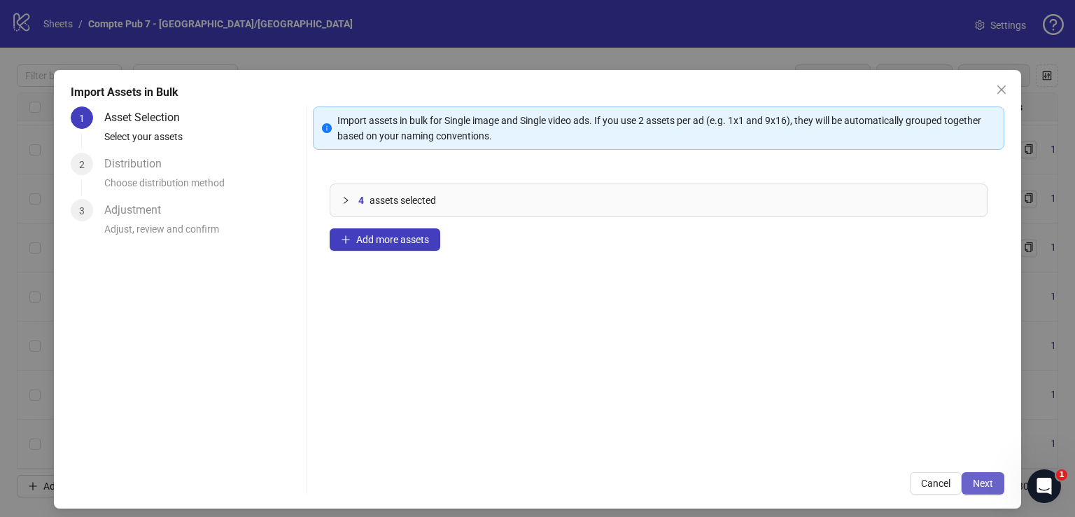
click at [979, 474] on button "Next" at bounding box center [983, 483] width 43 height 22
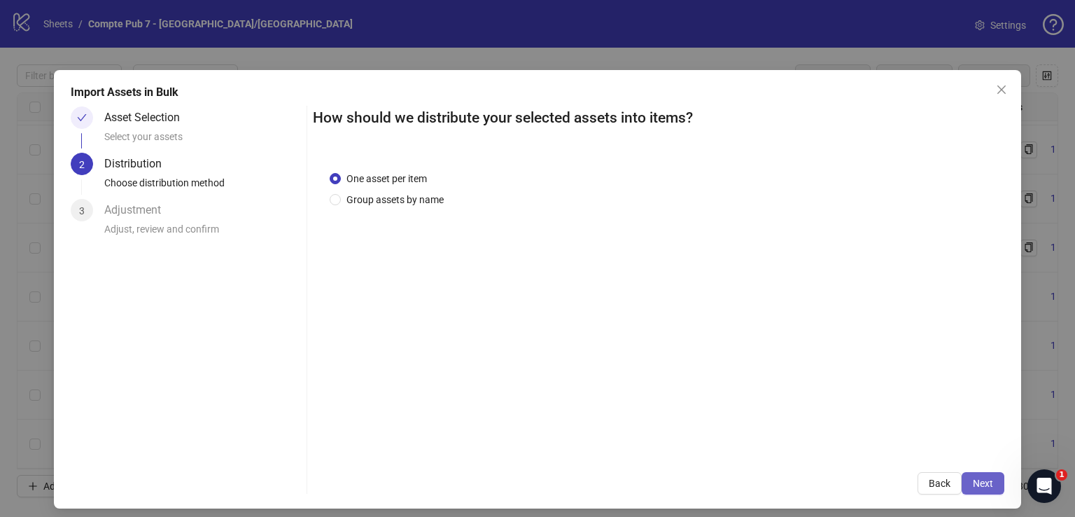
click at [975, 480] on span "Next" at bounding box center [983, 482] width 20 height 11
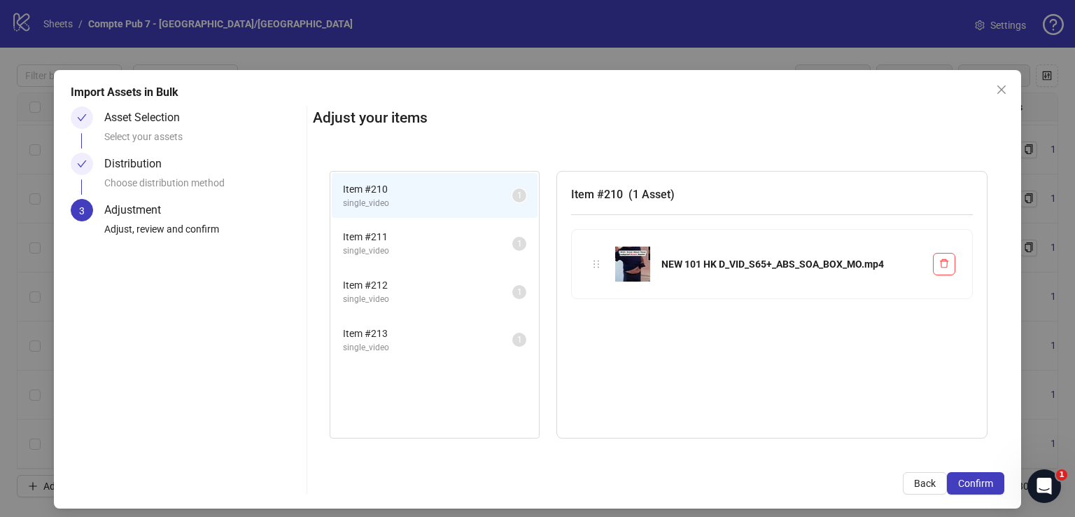
click at [975, 481] on span "Confirm" at bounding box center [975, 482] width 35 height 11
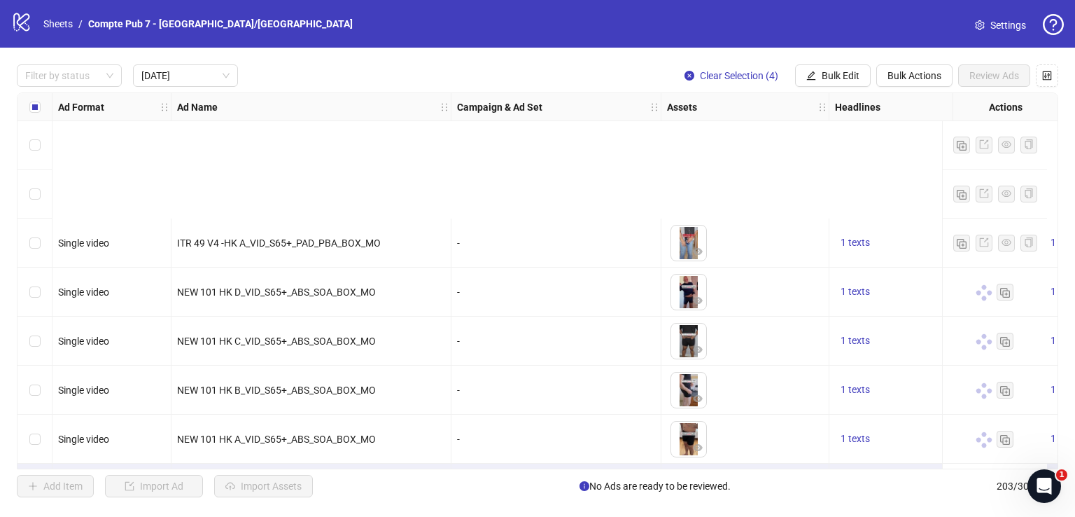
scroll to position [932, 0]
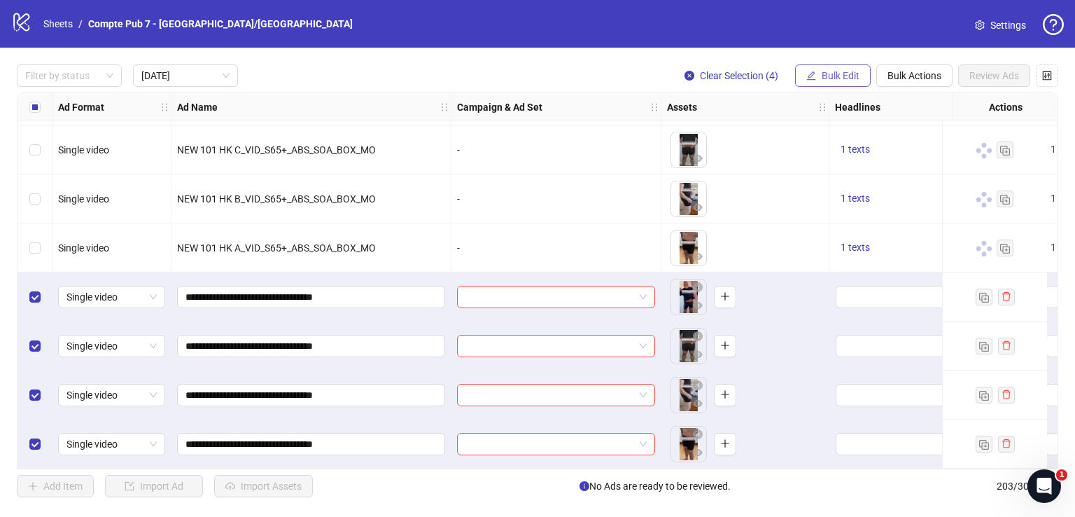
click at [847, 79] on span "Bulk Edit" at bounding box center [841, 75] width 38 height 11
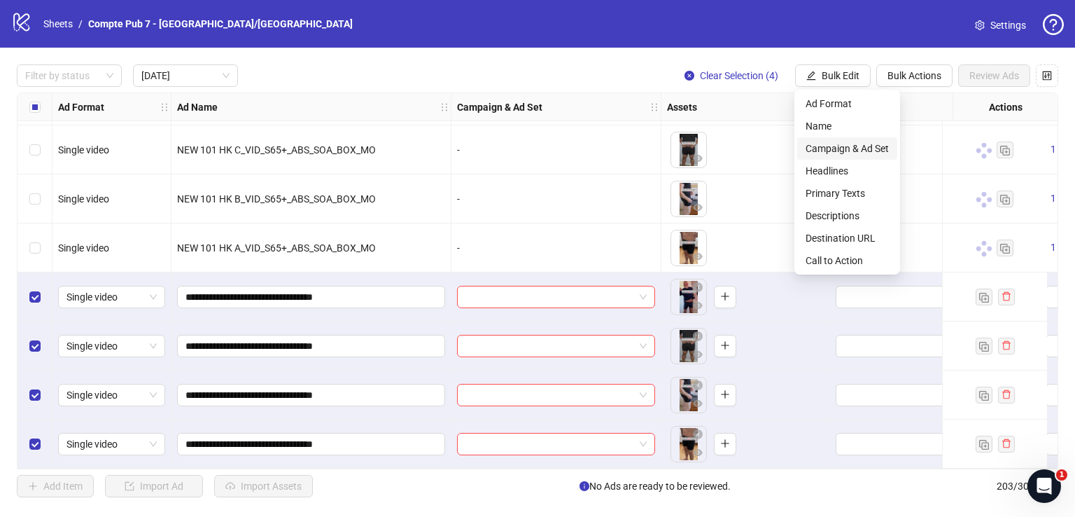
click at [849, 144] on span "Campaign & Ad Set" at bounding box center [847, 148] width 83 height 15
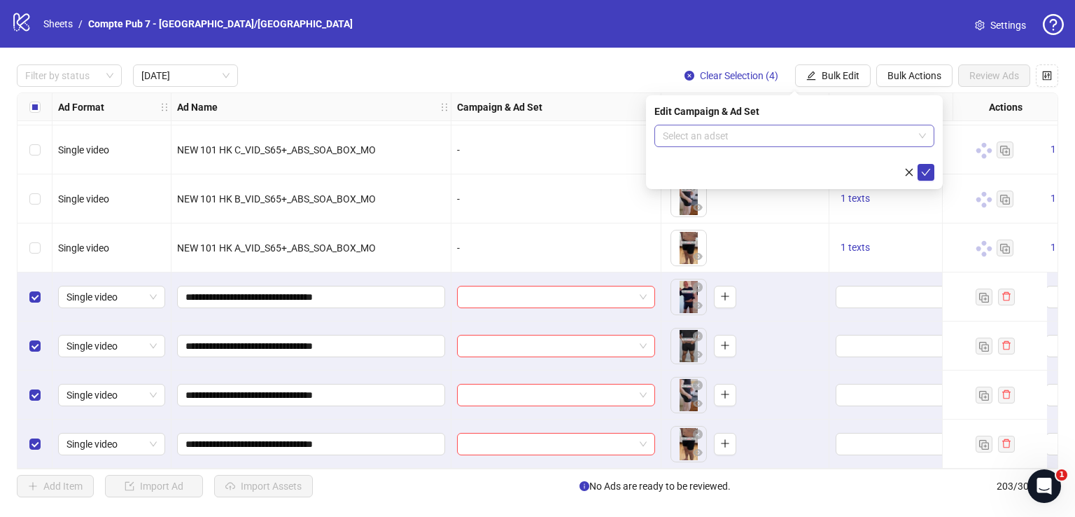
click at [741, 137] on input "search" at bounding box center [788, 135] width 251 height 21
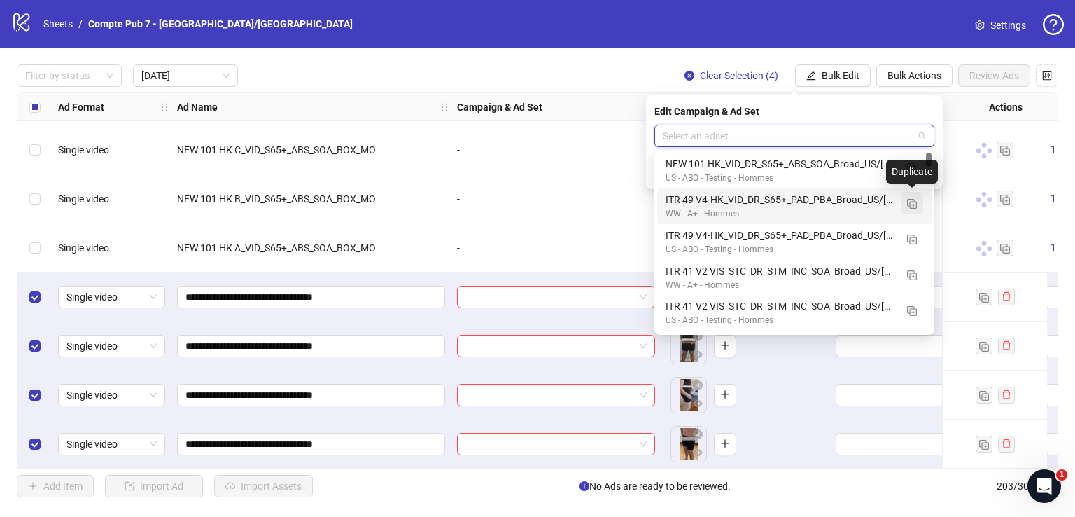
click at [912, 202] on img "button" at bounding box center [912, 204] width 10 height 10
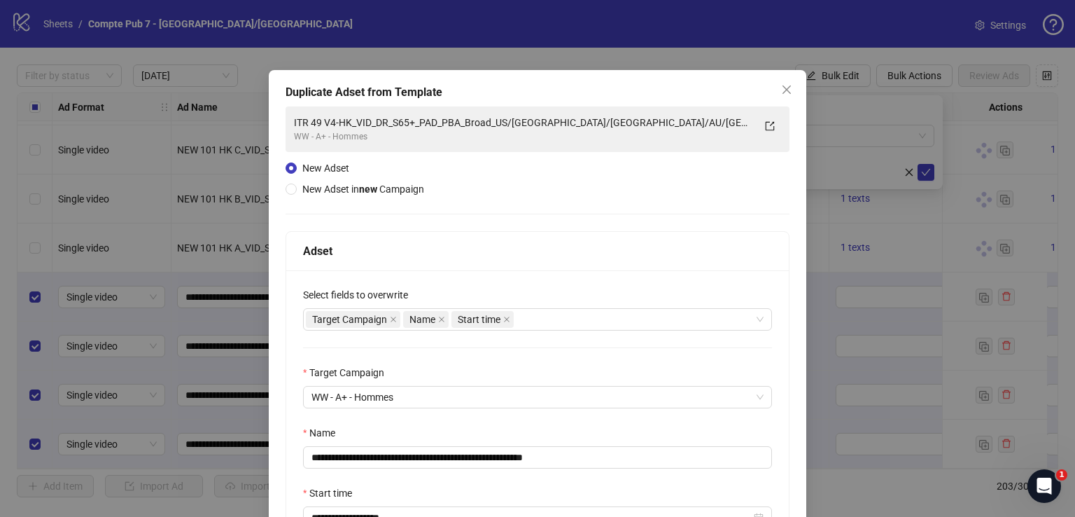
scroll to position [156, 0]
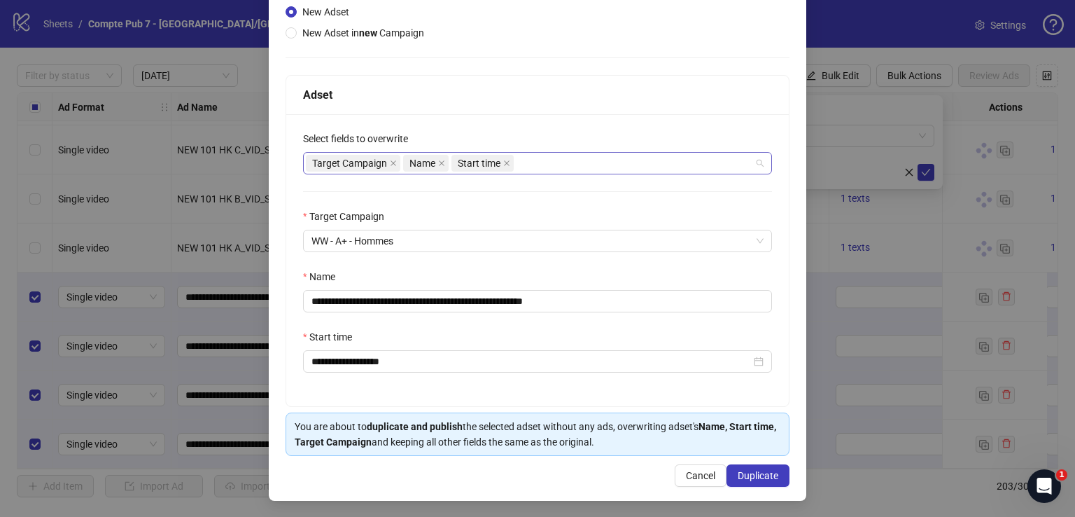
click at [573, 167] on div "Target Campaign Name Start time" at bounding box center [530, 163] width 449 height 20
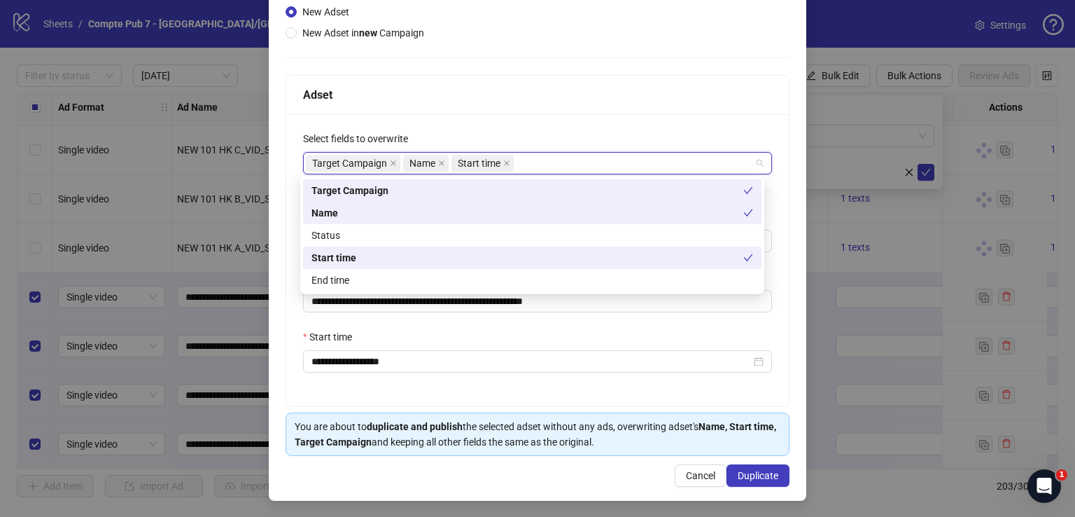
click at [566, 237] on div "Status" at bounding box center [533, 235] width 442 height 15
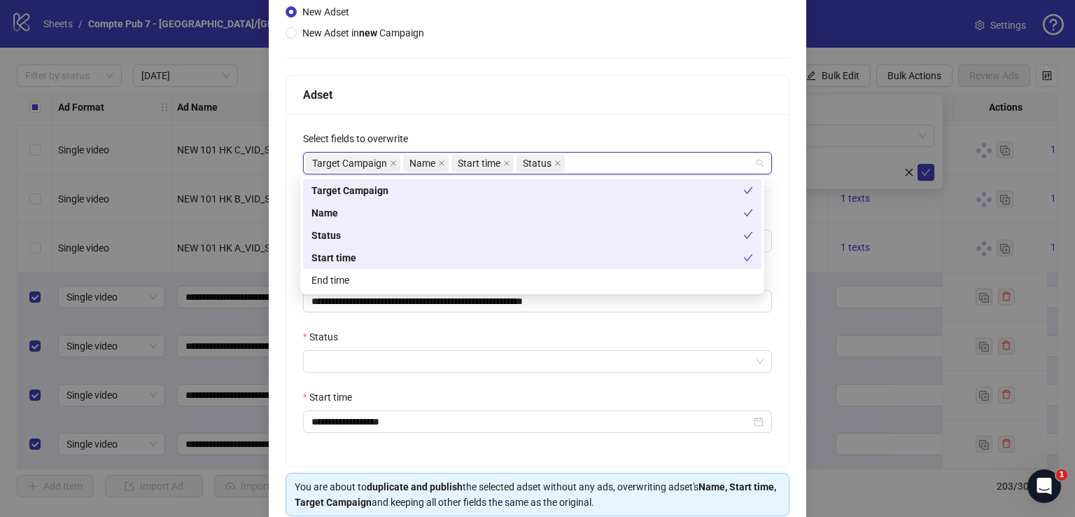
click at [613, 96] on div "Adset" at bounding box center [537, 95] width 469 height 18
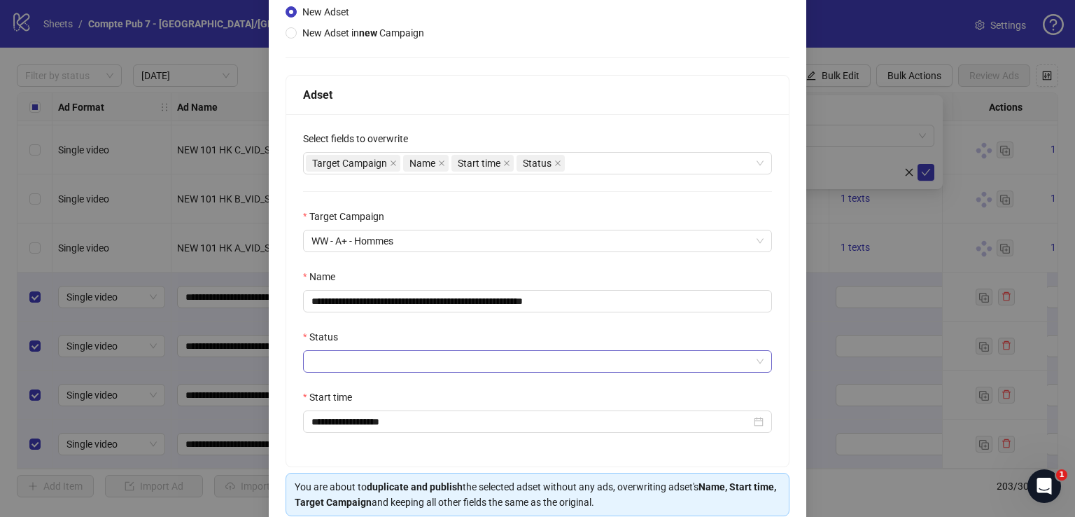
click at [470, 366] on input "Status" at bounding box center [532, 361] width 440 height 21
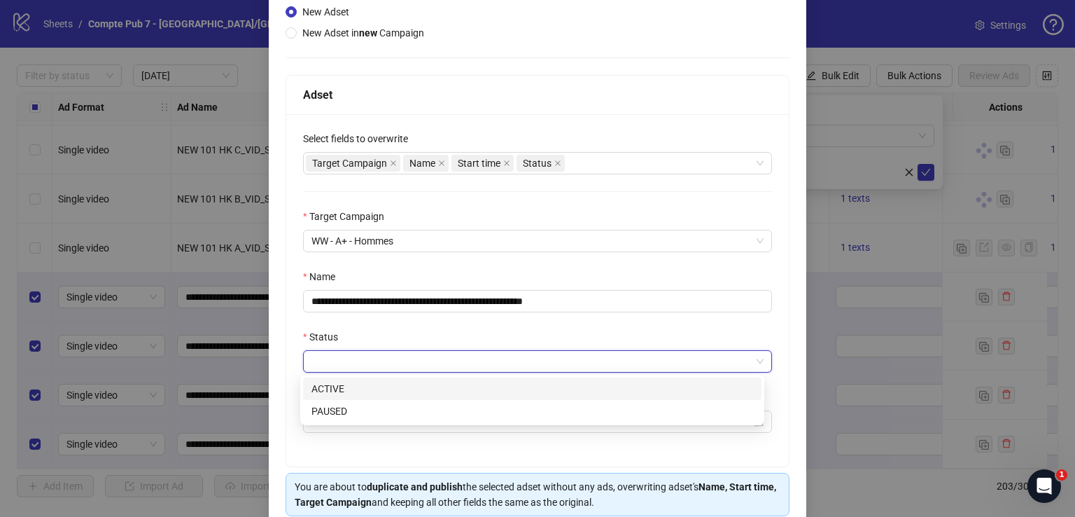
click at [469, 394] on div "ACTIVE" at bounding box center [533, 388] width 442 height 15
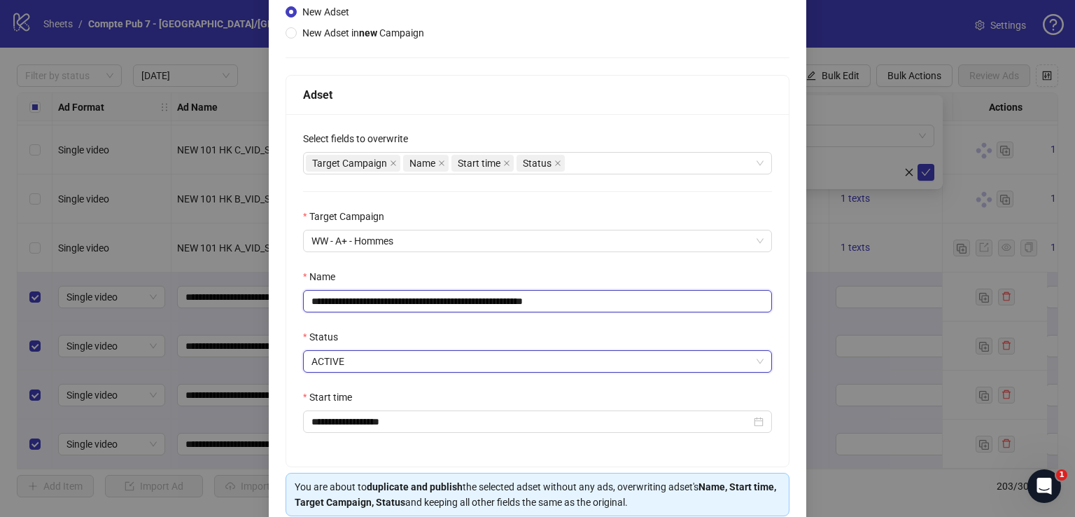
click at [552, 306] on input "**********" at bounding box center [537, 301] width 469 height 22
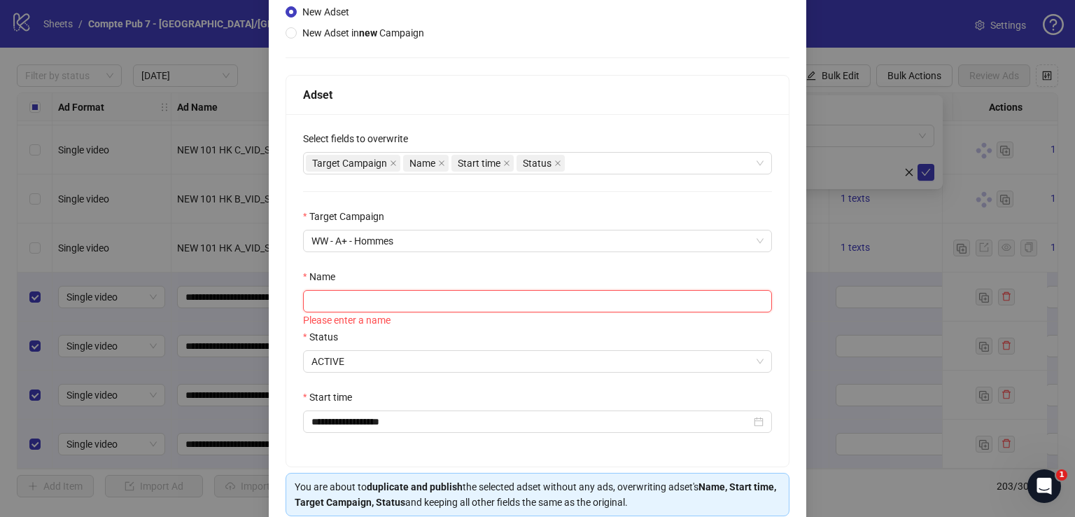
paste input "**********"
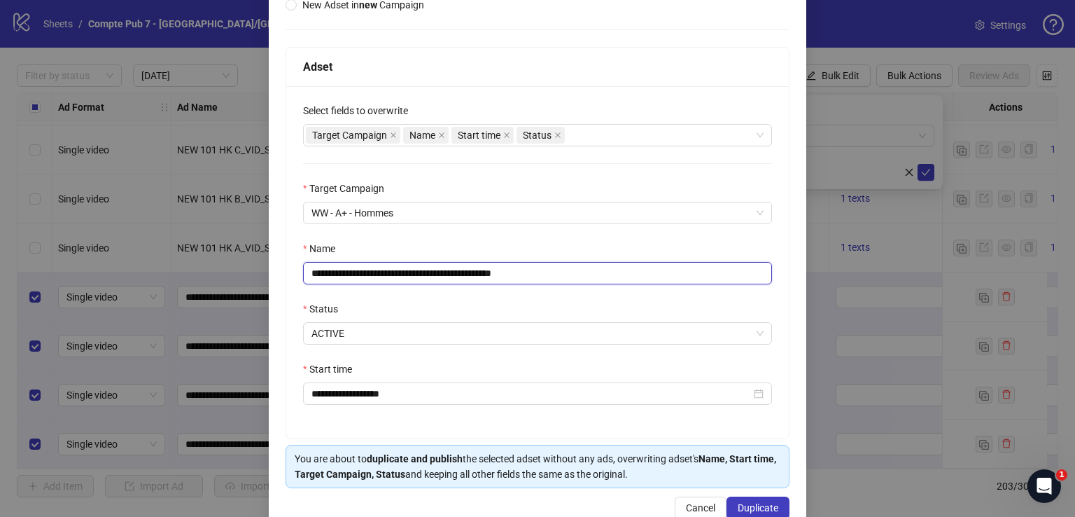
scroll to position [200, 0]
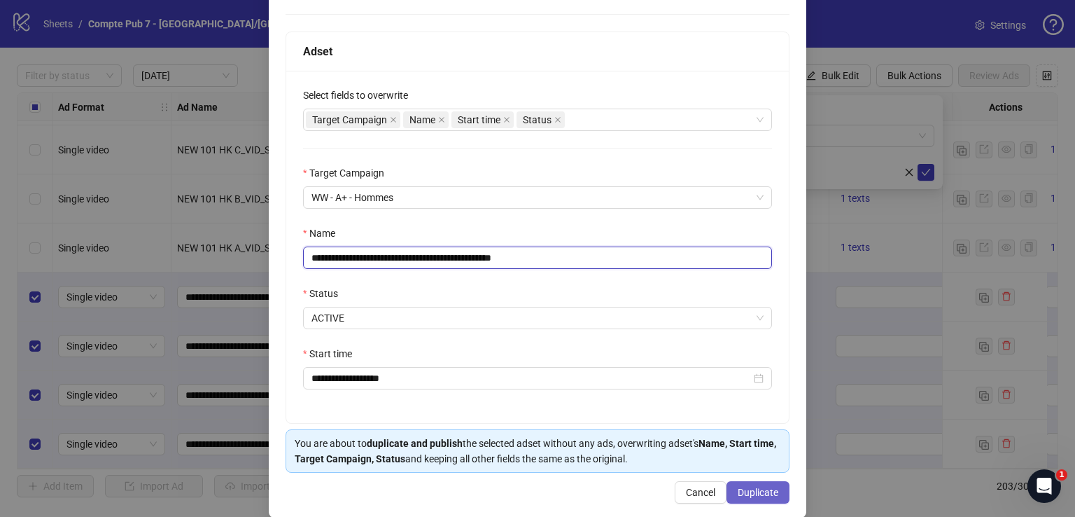
type input "**********"
click at [748, 489] on span "Duplicate" at bounding box center [758, 492] width 41 height 11
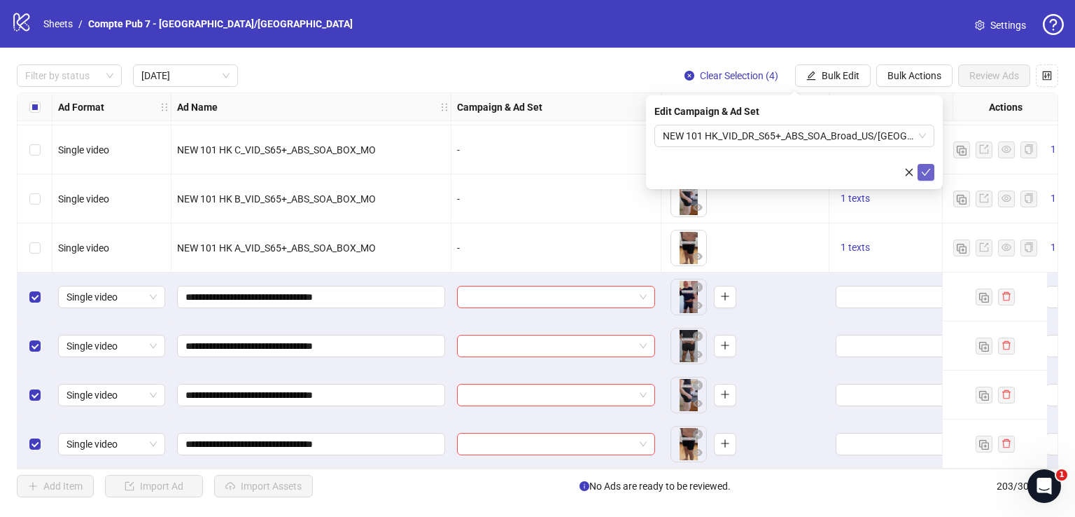
click at [926, 166] on button "submit" at bounding box center [926, 172] width 17 height 17
click at [843, 81] on button "Bulk Edit" at bounding box center [833, 75] width 76 height 22
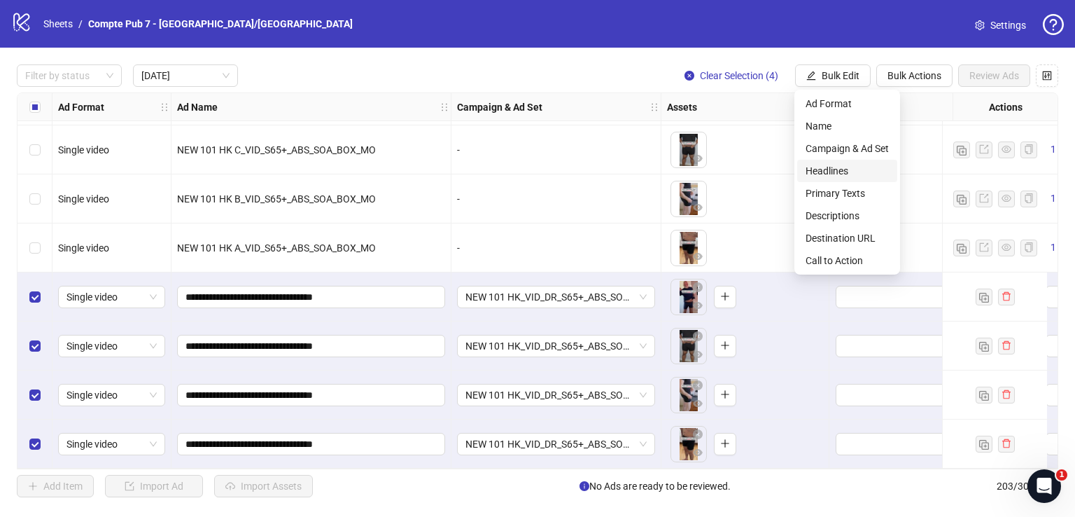
click at [849, 175] on span "Headlines" at bounding box center [847, 170] width 83 height 15
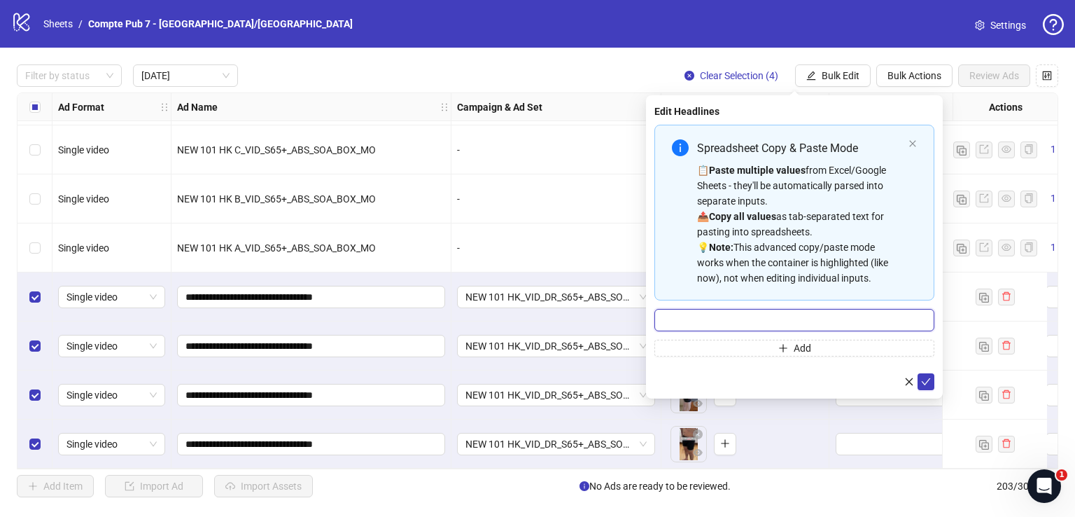
click at [750, 320] on input "Multi-input container - paste or copy values" at bounding box center [795, 320] width 280 height 22
paste input "**********"
type input "**********"
click at [930, 379] on icon "check" at bounding box center [926, 382] width 10 height 10
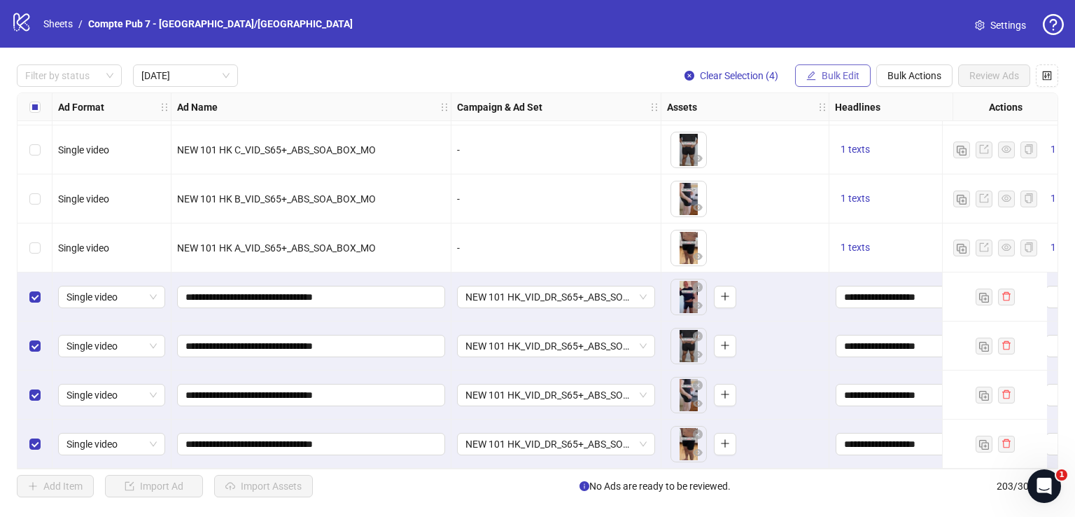
click at [831, 76] on span "Bulk Edit" at bounding box center [841, 75] width 38 height 11
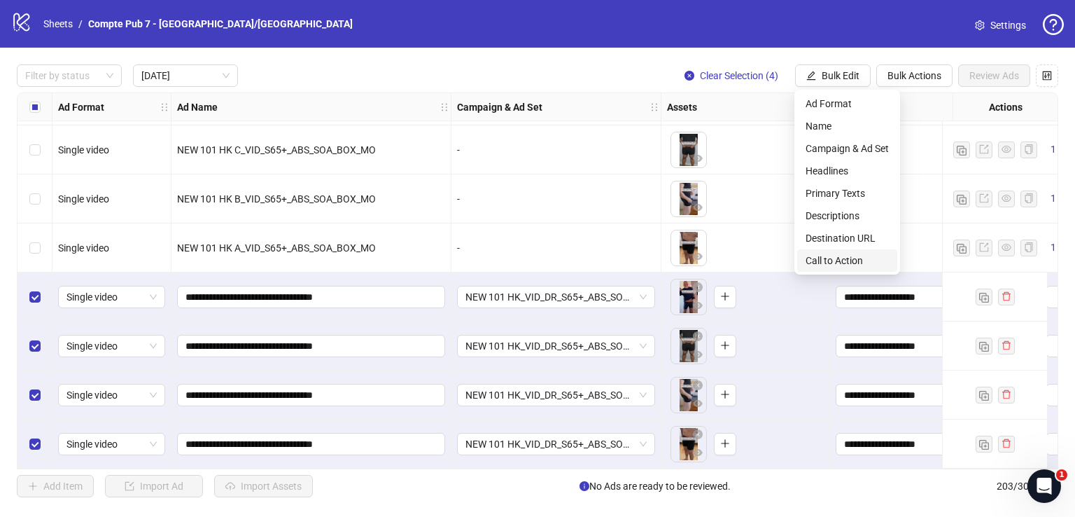
click at [821, 261] on span "Call to Action" at bounding box center [847, 260] width 83 height 15
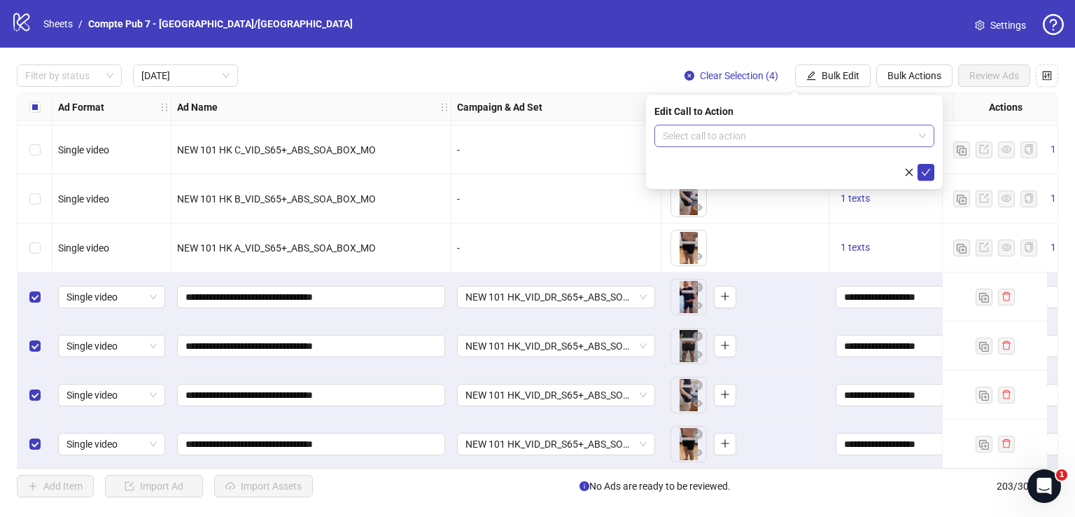
click at [781, 138] on input "search" at bounding box center [788, 135] width 251 height 21
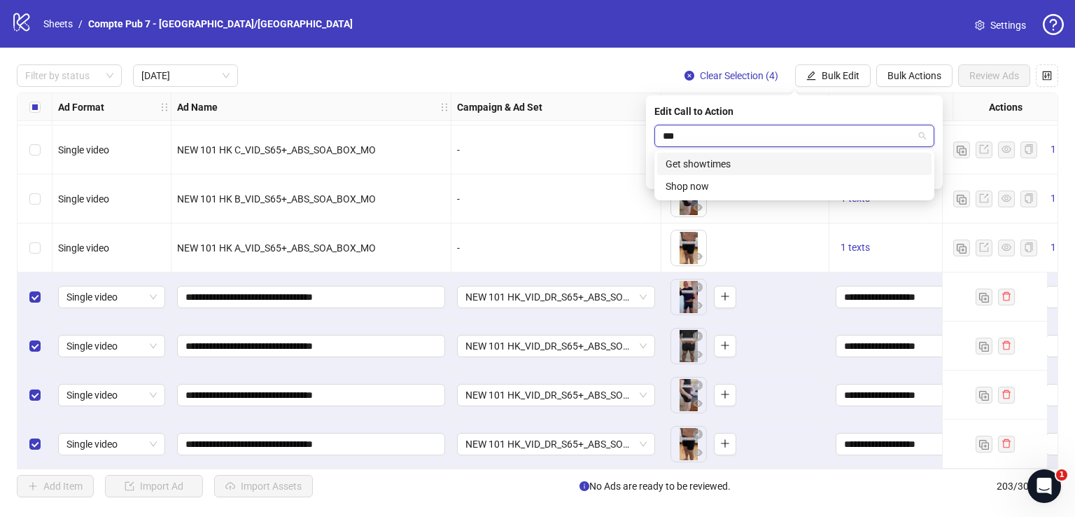
type input "****"
click at [801, 166] on div "Shop now" at bounding box center [795, 163] width 258 height 15
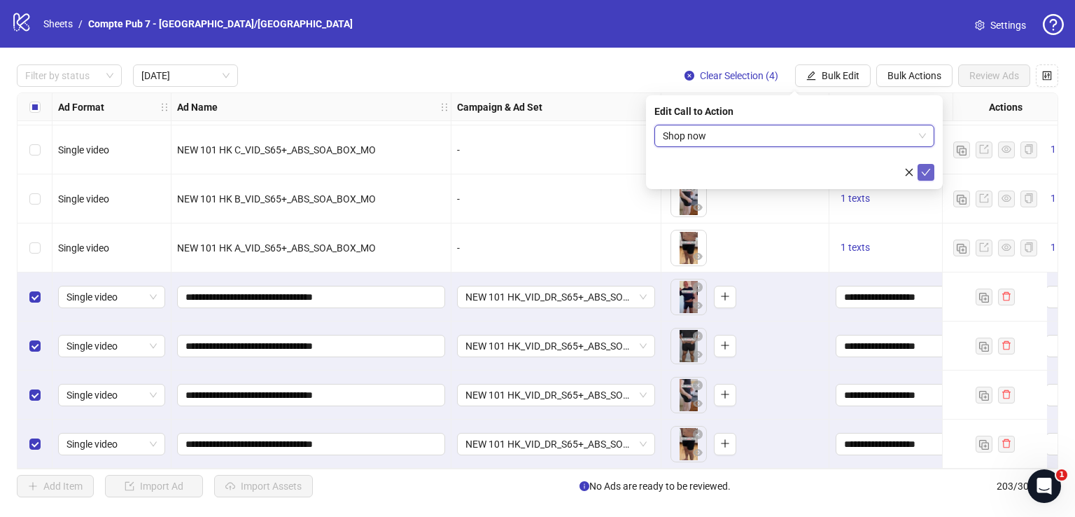
click at [927, 166] on button "submit" at bounding box center [926, 172] width 17 height 17
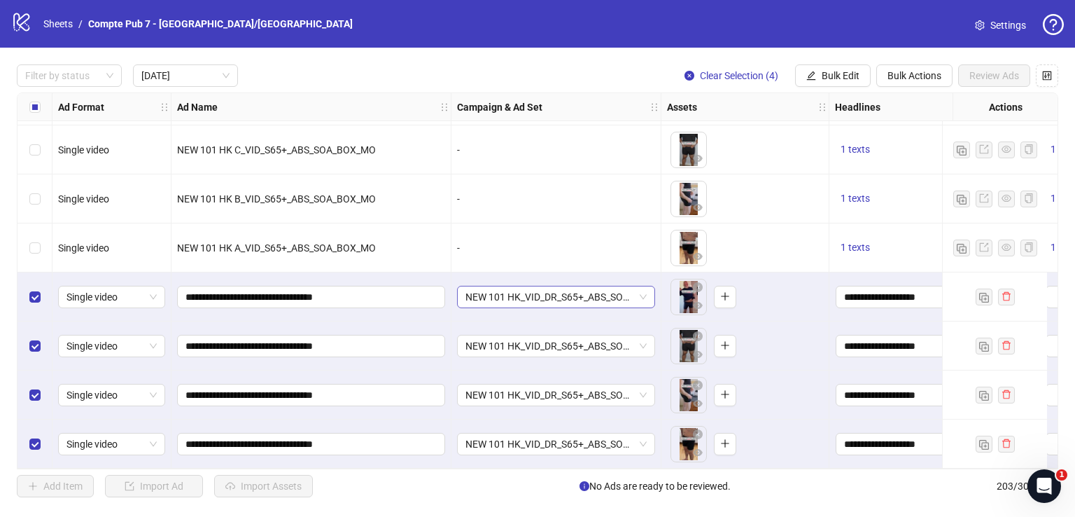
click at [545, 289] on span "NEW 101 HK_VID_DR_S65+_ABS_SOA_Broad_US/[GEOGRAPHIC_DATA]/[GEOGRAPHIC_DATA]/AU/…" at bounding box center [556, 296] width 181 height 21
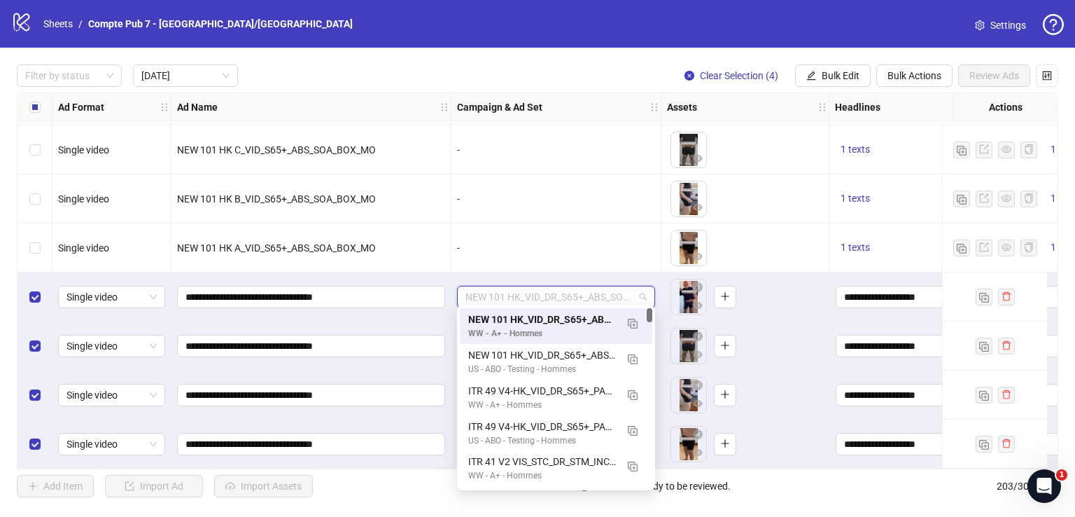
click at [545, 289] on span "NEW 101 HK_VID_DR_S65+_ABS_SOA_Broad_US/[GEOGRAPHIC_DATA]/[GEOGRAPHIC_DATA]/AU/…" at bounding box center [556, 296] width 181 height 21
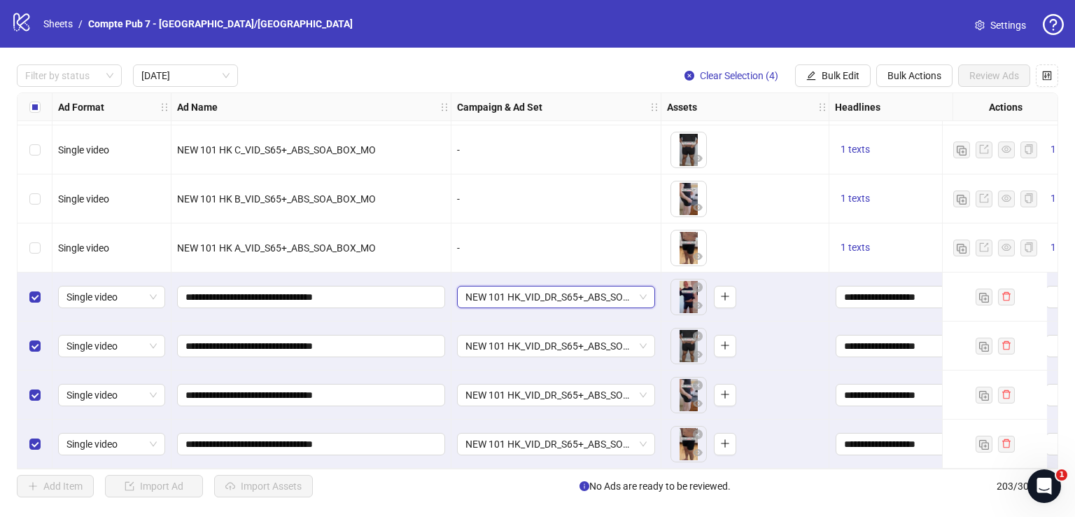
click at [572, 293] on span "NEW 101 HK_VID_DR_S65+_ABS_SOA_Broad_US/[GEOGRAPHIC_DATA]/[GEOGRAPHIC_DATA]/AU/…" at bounding box center [556, 296] width 181 height 21
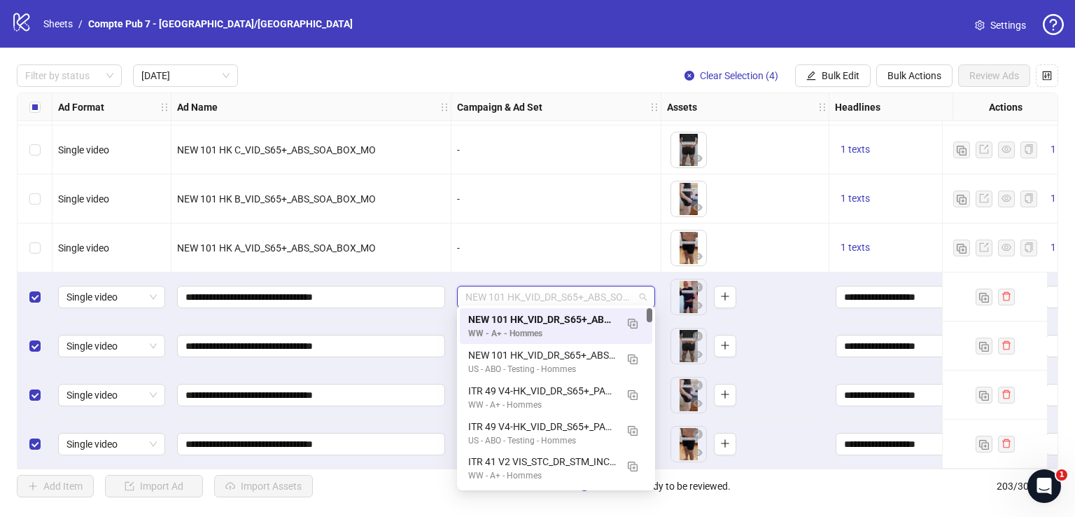
click at [572, 289] on span "NEW 101 HK_VID_DR_S65+_ABS_SOA_Broad_US/[GEOGRAPHIC_DATA]/[GEOGRAPHIC_DATA]/AU/…" at bounding box center [556, 296] width 181 height 21
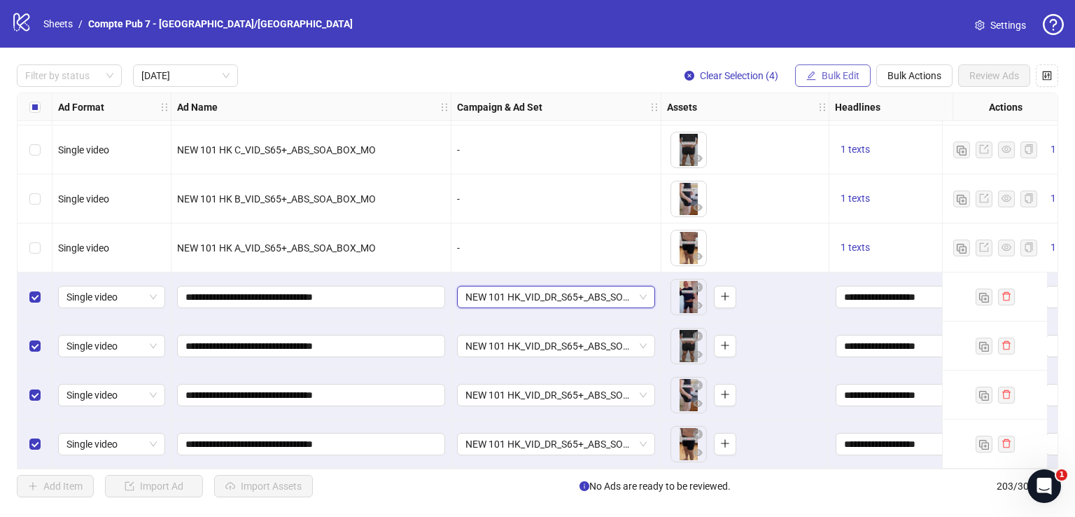
click at [832, 65] on button "Bulk Edit" at bounding box center [833, 75] width 76 height 22
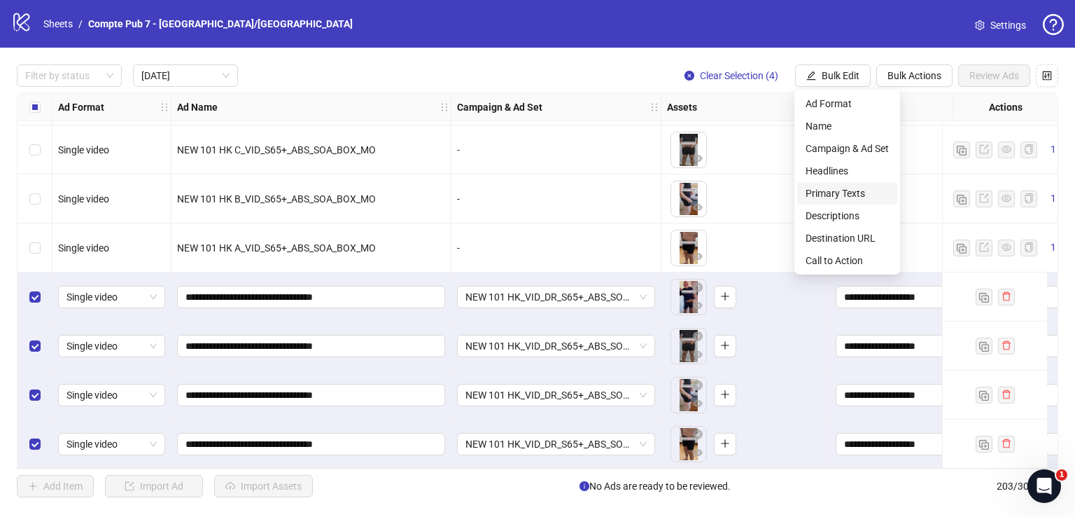
click at [839, 198] on li "Primary Texts" at bounding box center [847, 193] width 100 height 22
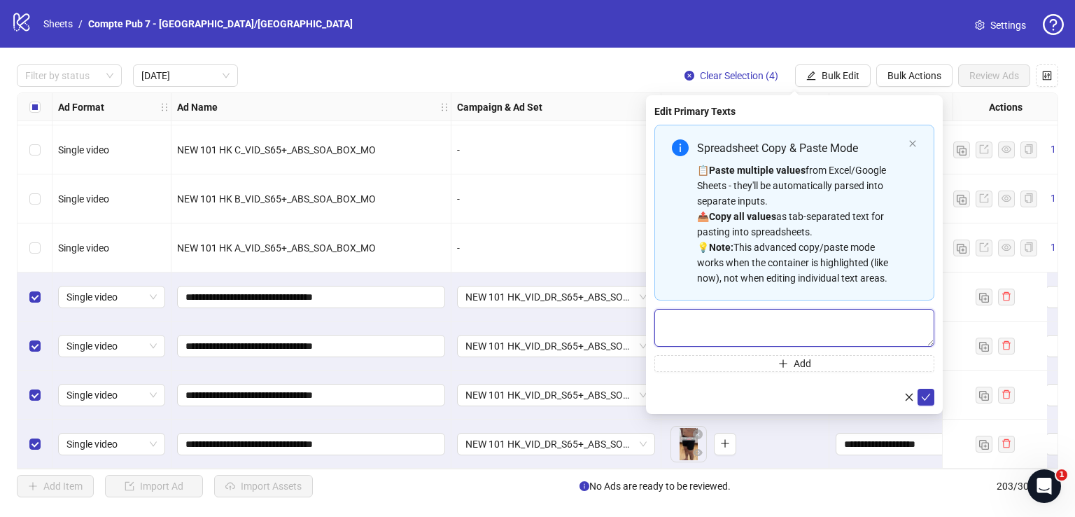
drag, startPoint x: 753, startPoint y: 314, endPoint x: 751, endPoint y: 324, distance: 10.6
click at [751, 322] on textarea "Multi-text input container - paste or copy values" at bounding box center [795, 328] width 280 height 38
paste textarea "**********"
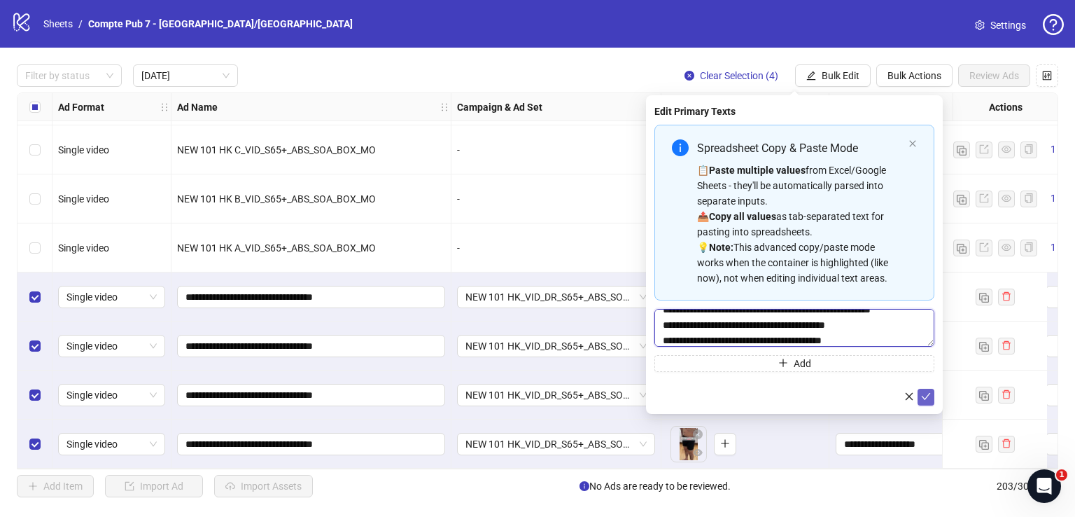
type textarea "**********"
click at [925, 396] on icon "check" at bounding box center [926, 396] width 10 height 10
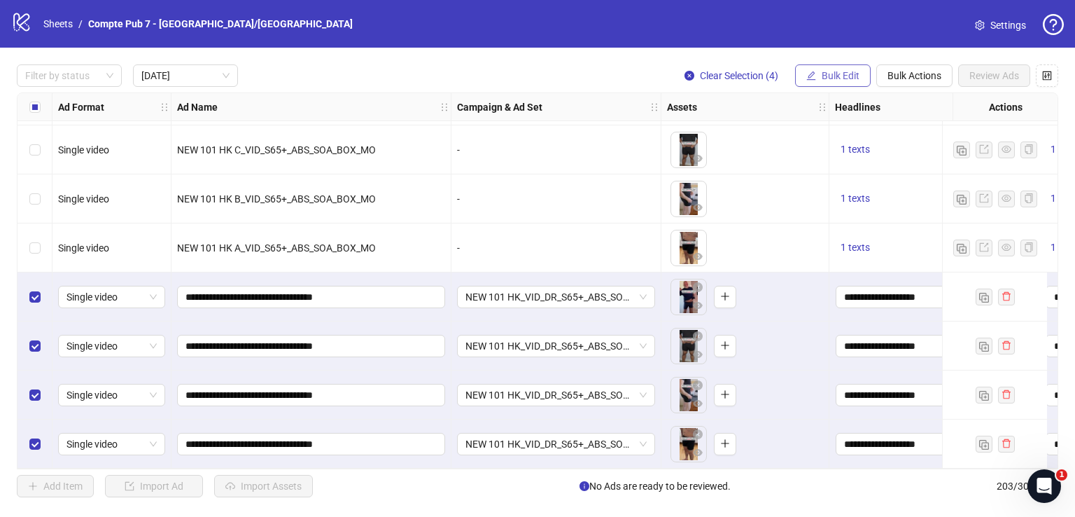
click at [820, 76] on button "Bulk Edit" at bounding box center [833, 75] width 76 height 22
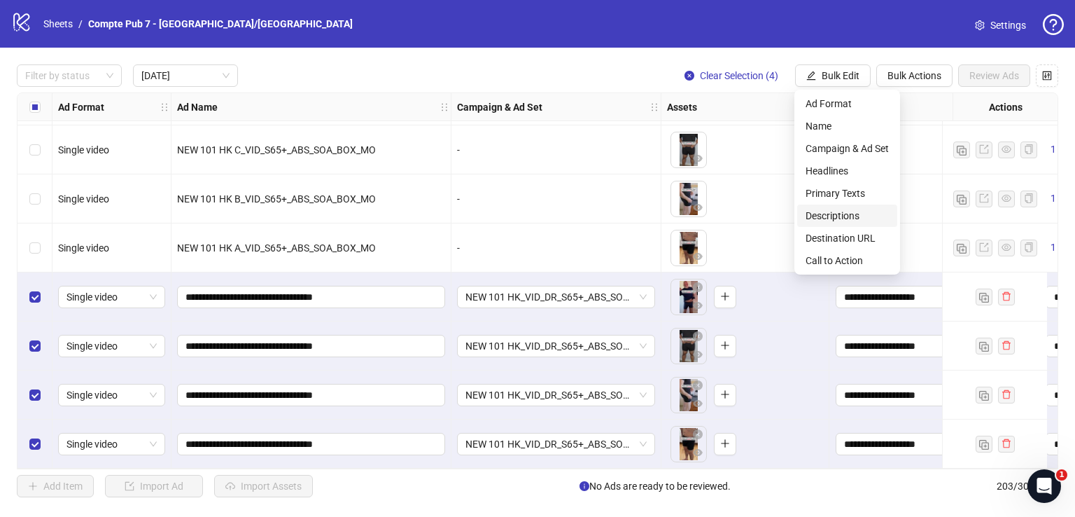
click at [845, 217] on span "Descriptions" at bounding box center [847, 215] width 83 height 15
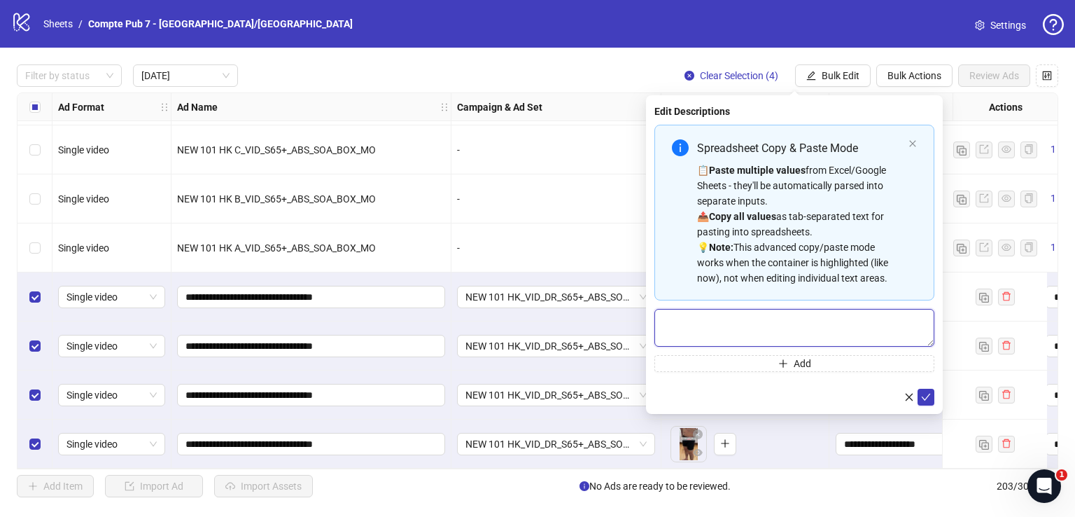
click at [786, 334] on textarea "Multi-text input container - paste or copy values" at bounding box center [795, 328] width 280 height 38
paste textarea "**********"
type textarea "**********"
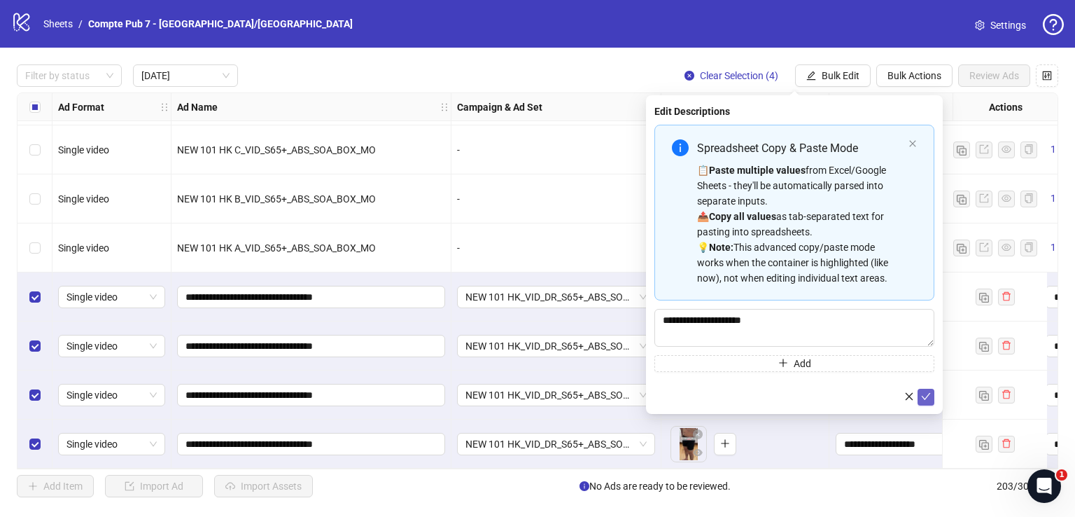
click at [926, 396] on icon "check" at bounding box center [926, 396] width 10 height 10
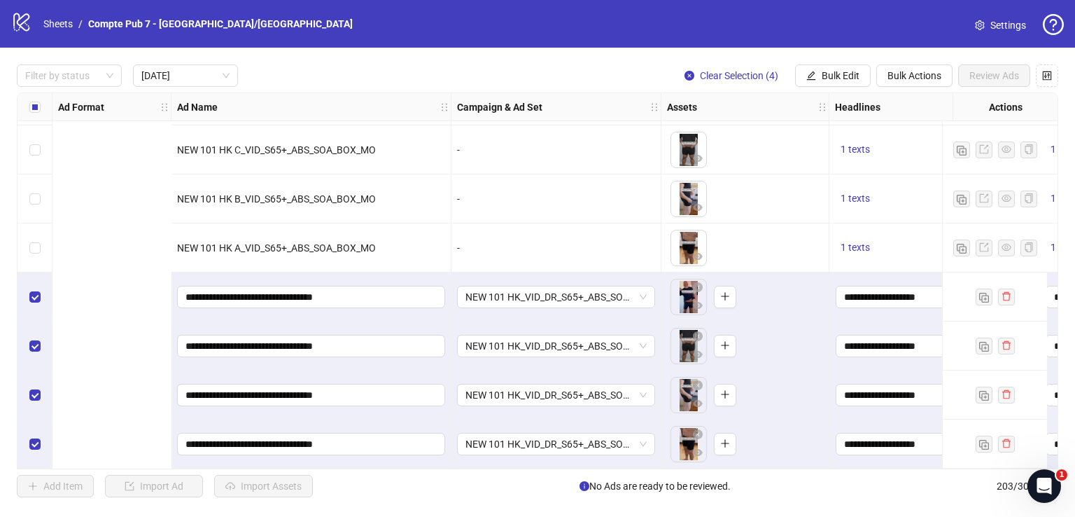
scroll to position [932, 624]
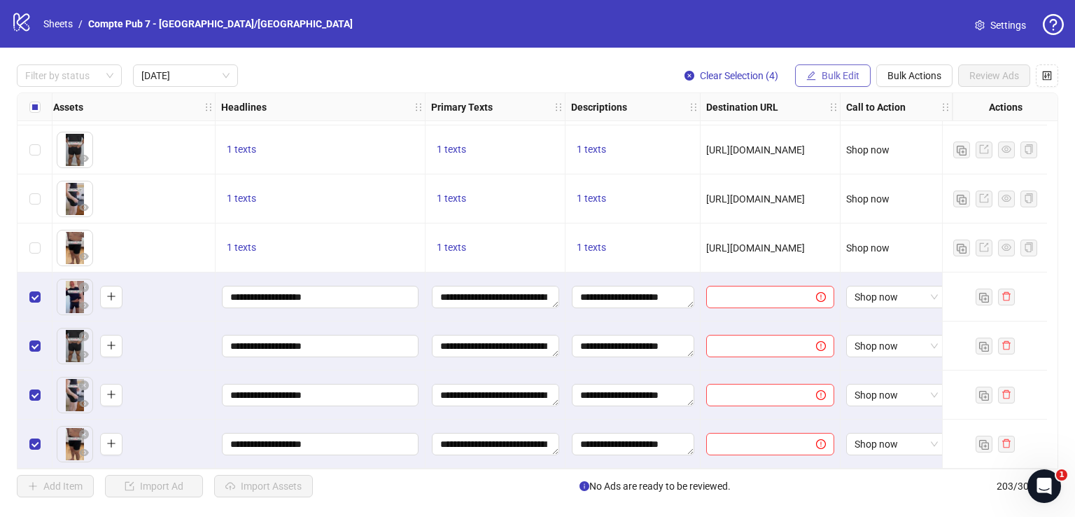
click at [814, 71] on icon "edit" at bounding box center [812, 76] width 10 height 10
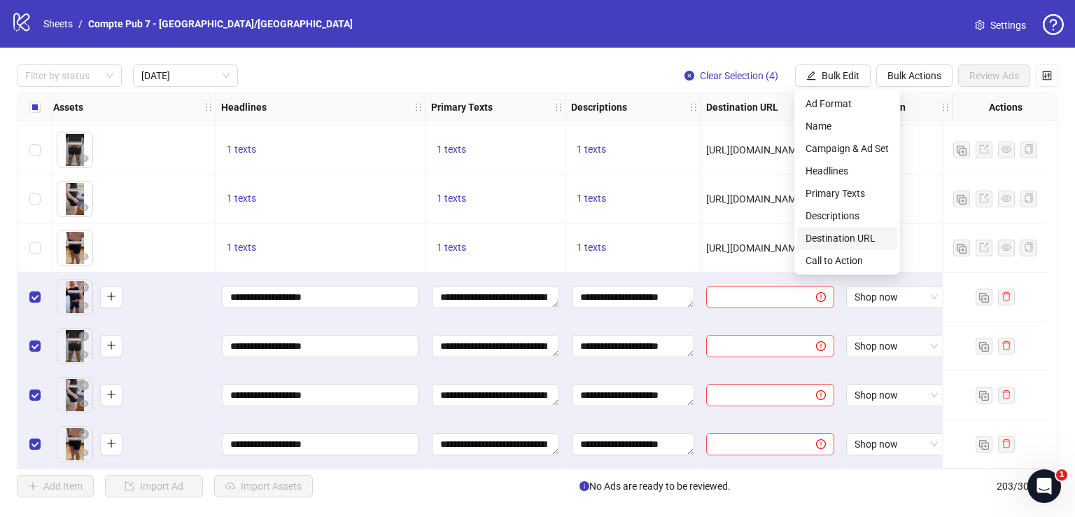
click at [849, 230] on li "Destination URL" at bounding box center [847, 238] width 100 height 22
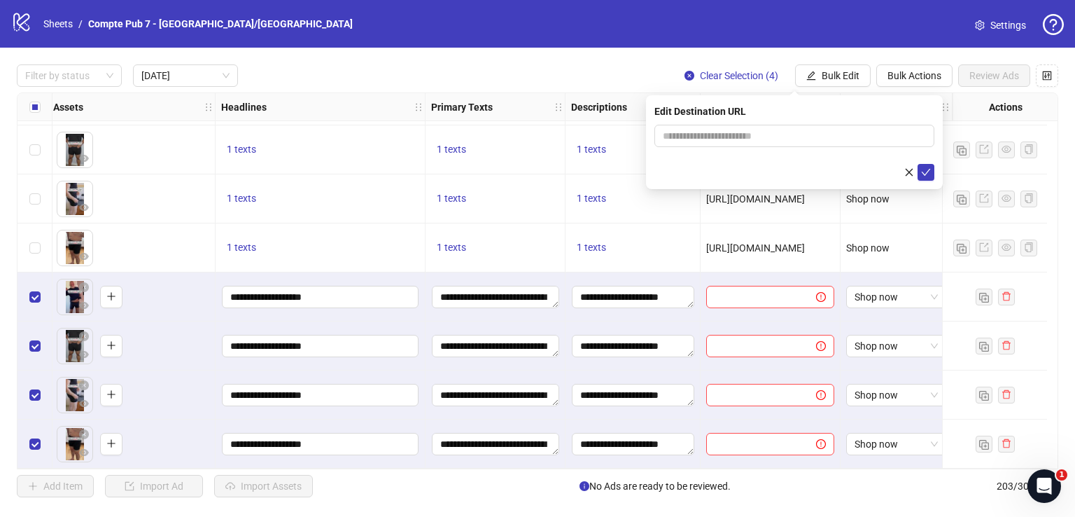
click at [743, 118] on div "Edit Destination URL" at bounding box center [795, 111] width 280 height 15
click at [743, 132] on input "text" at bounding box center [789, 135] width 252 height 15
paste input "**********"
type input "**********"
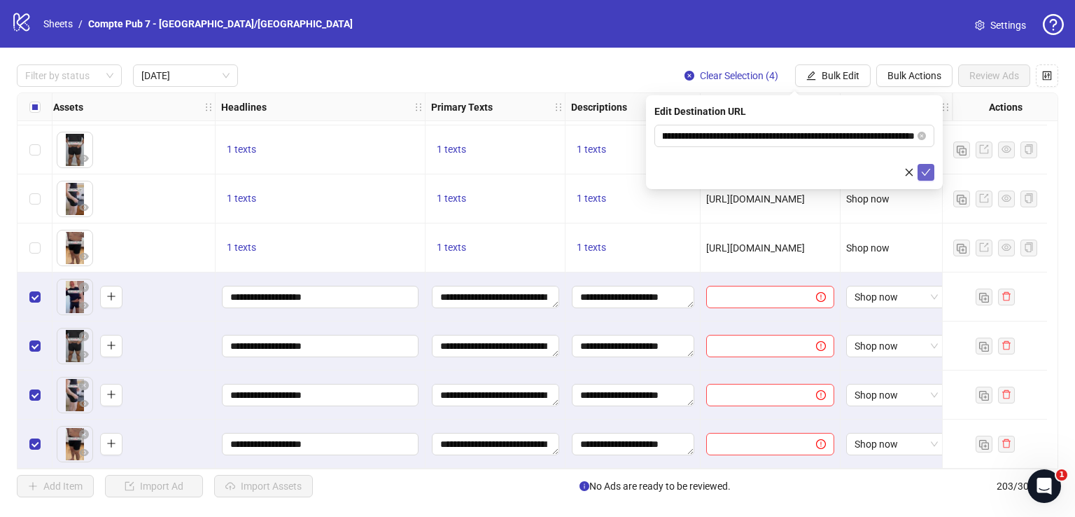
click at [926, 174] on icon "check" at bounding box center [926, 172] width 9 height 7
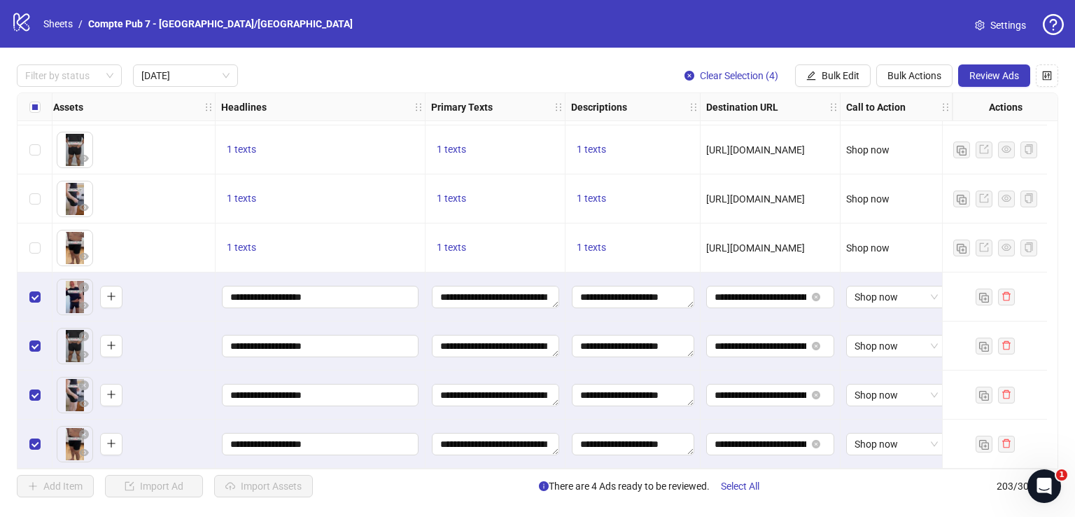
click at [989, 70] on span "Review Ads" at bounding box center [995, 75] width 50 height 11
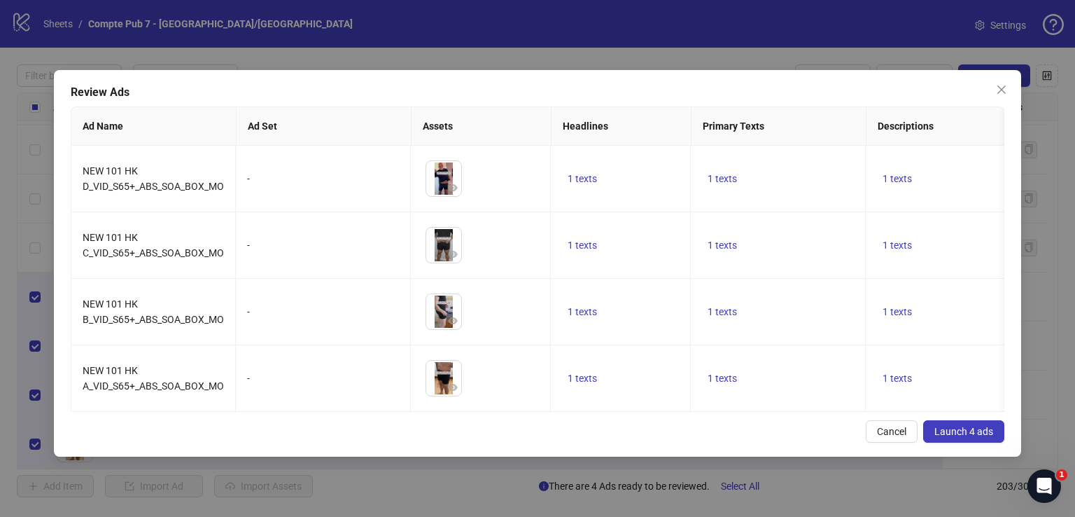
click at [952, 437] on span "Launch 4 ads" at bounding box center [964, 431] width 59 height 11
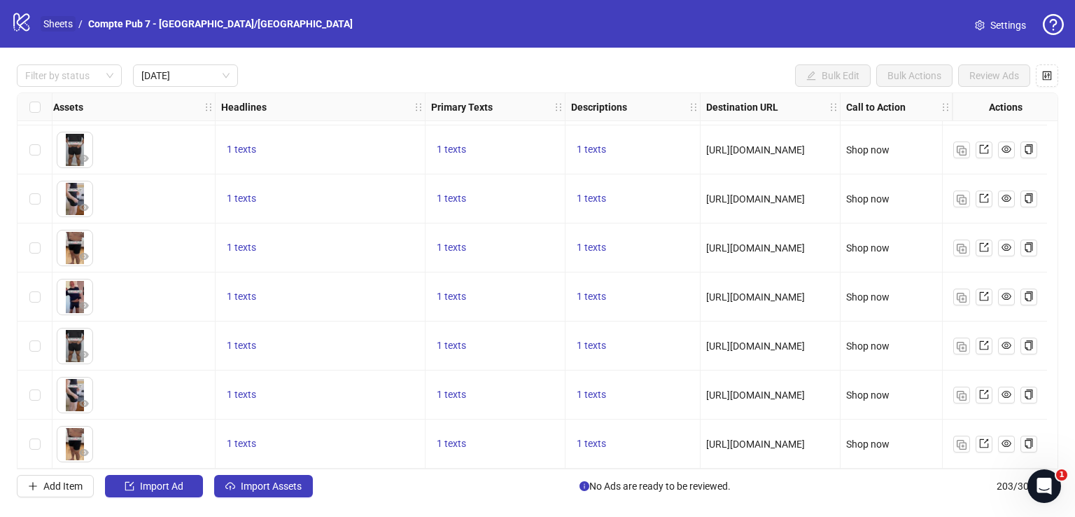
click at [62, 25] on link "Sheets" at bounding box center [58, 23] width 35 height 15
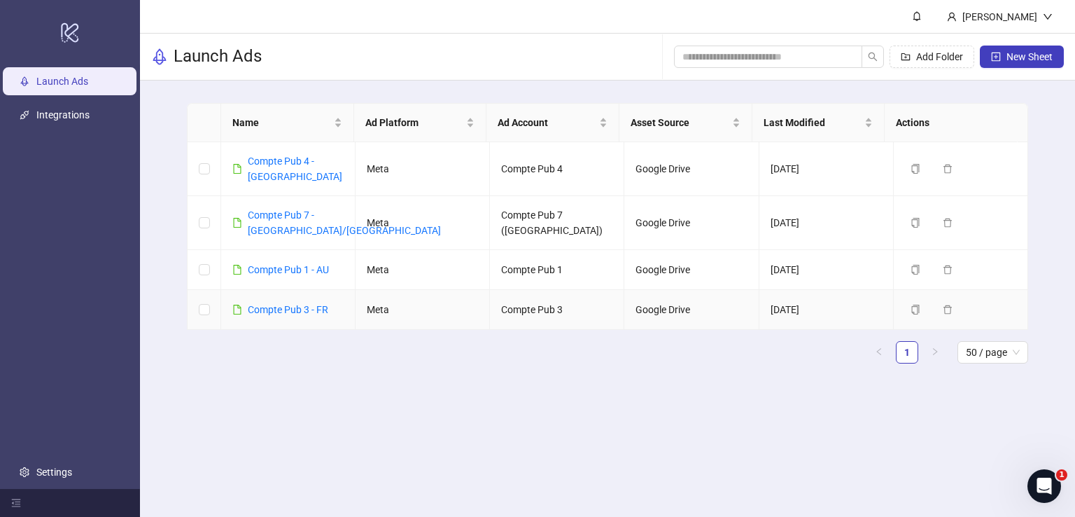
drag, startPoint x: 305, startPoint y: 291, endPoint x: 557, endPoint y: 514, distance: 337.3
click at [305, 304] on link "Compte Pub 3 - FR" at bounding box center [288, 309] width 81 height 11
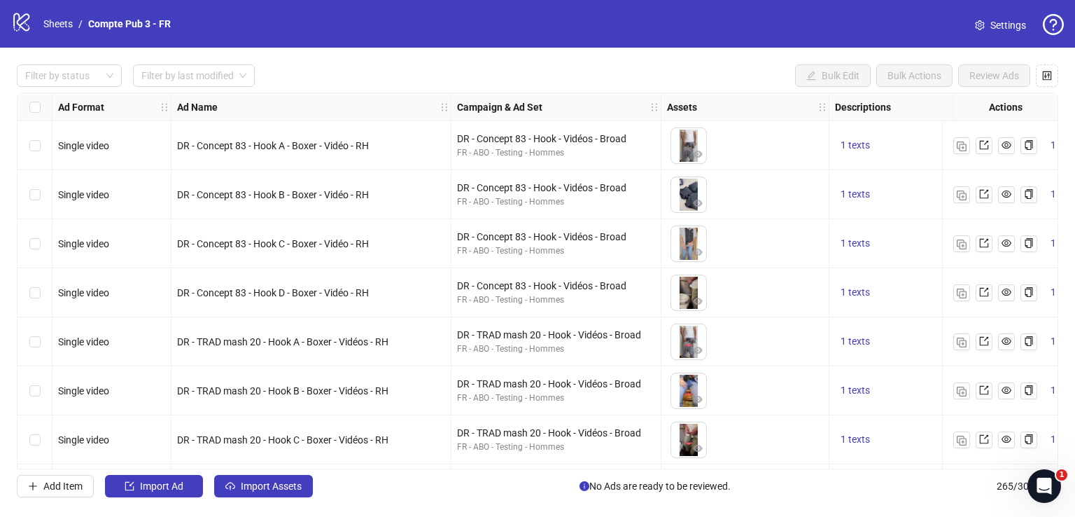
drag, startPoint x: 120, startPoint y: 176, endPoint x: 123, endPoint y: 202, distance: 26.1
click at [123, 202] on div "Single video" at bounding box center [112, 194] width 119 height 49
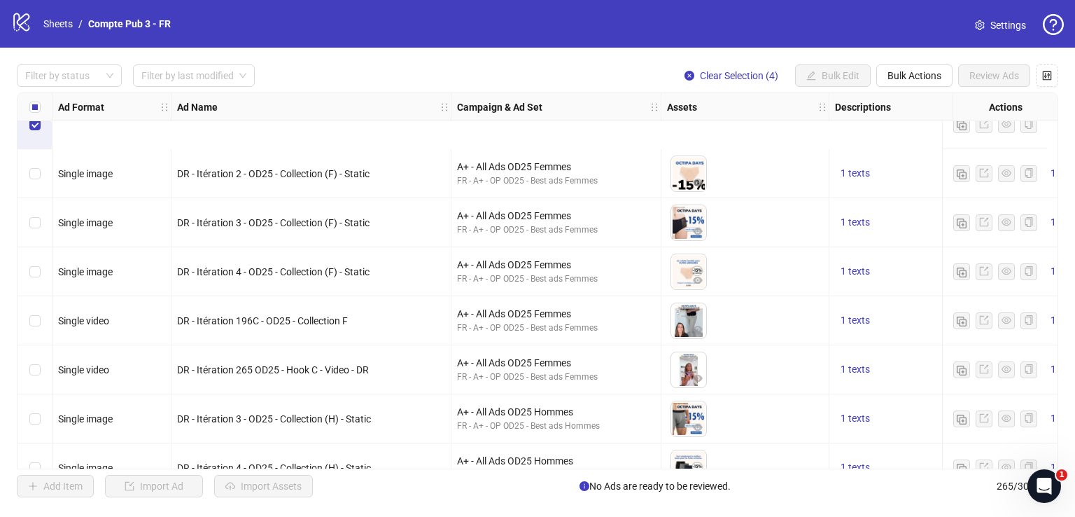
scroll to position [470, 0]
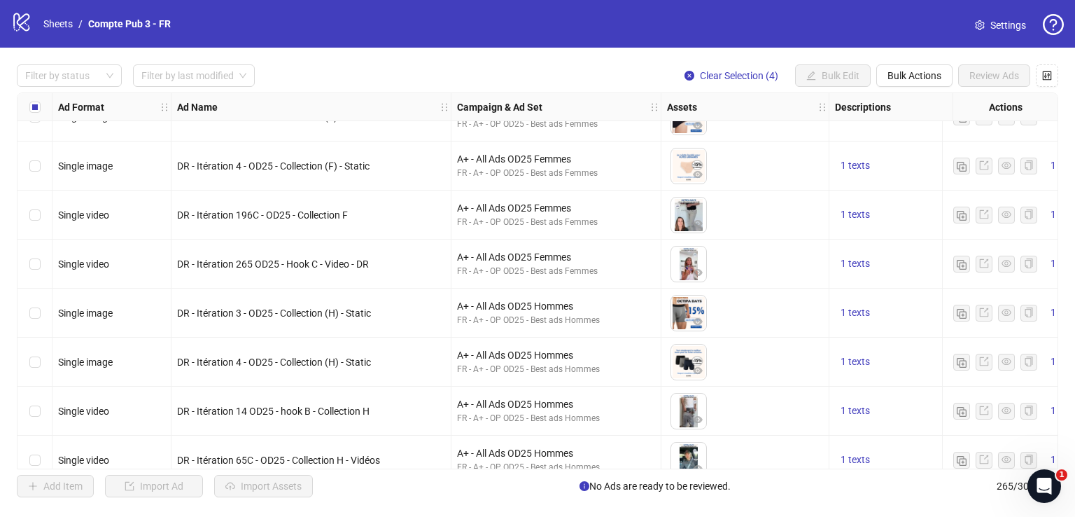
click at [40, 306] on div "Select row 14" at bounding box center [35, 312] width 35 height 49
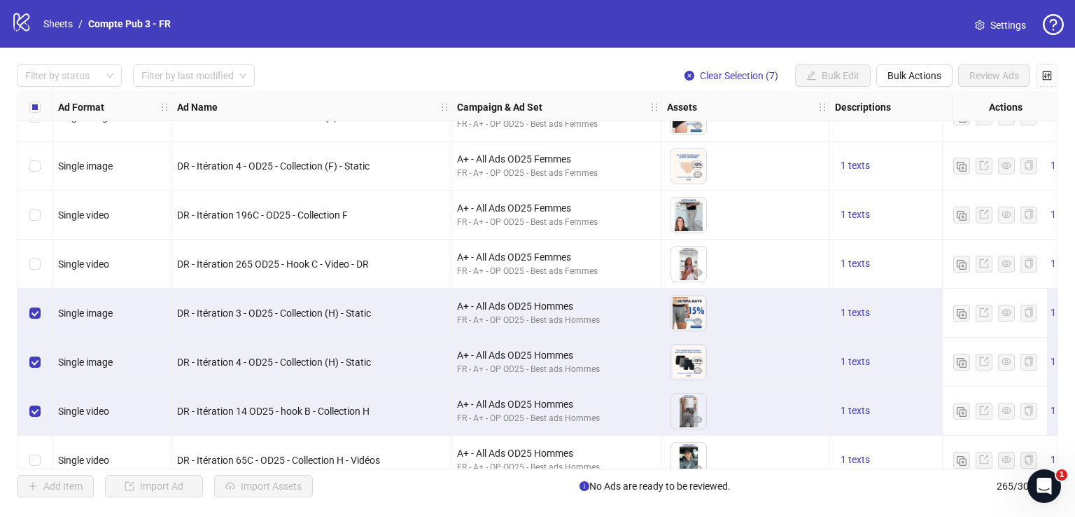
click at [39, 386] on div "Select row 16" at bounding box center [35, 410] width 35 height 49
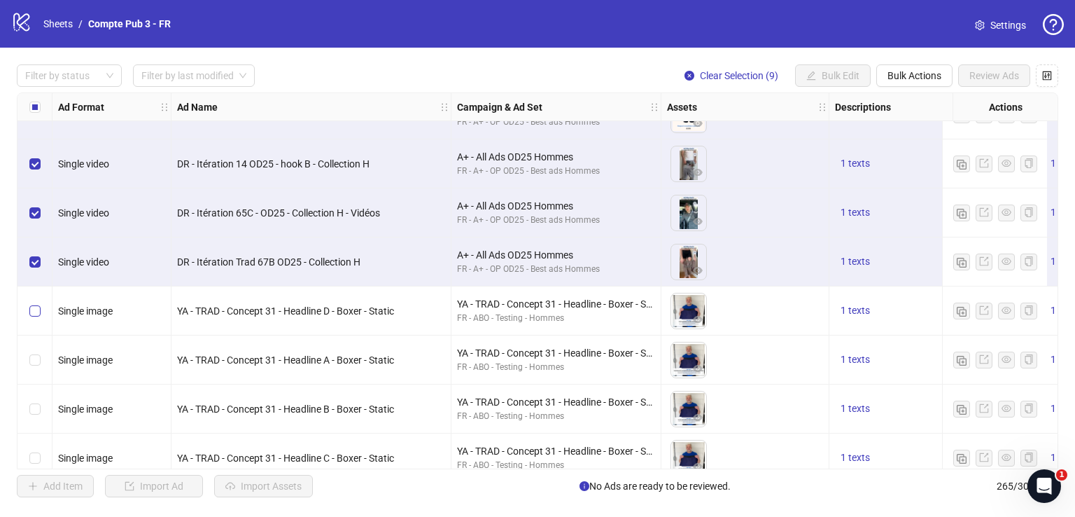
scroll to position [746, 0]
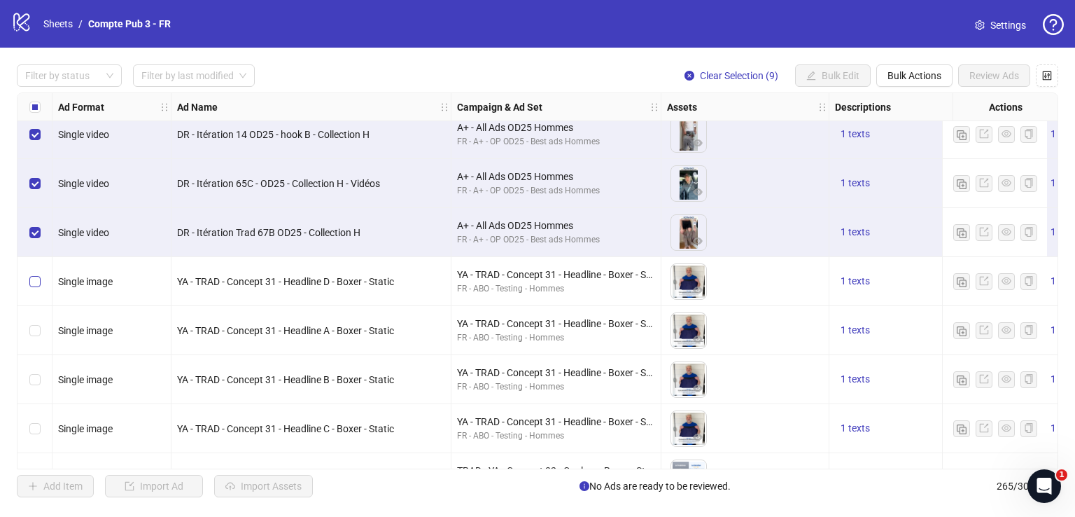
click at [29, 275] on div "Select row 19" at bounding box center [35, 281] width 35 height 49
click at [36, 337] on div "Select row 20" at bounding box center [35, 330] width 35 height 49
click at [36, 372] on label "Select row 21" at bounding box center [34, 379] width 11 height 15
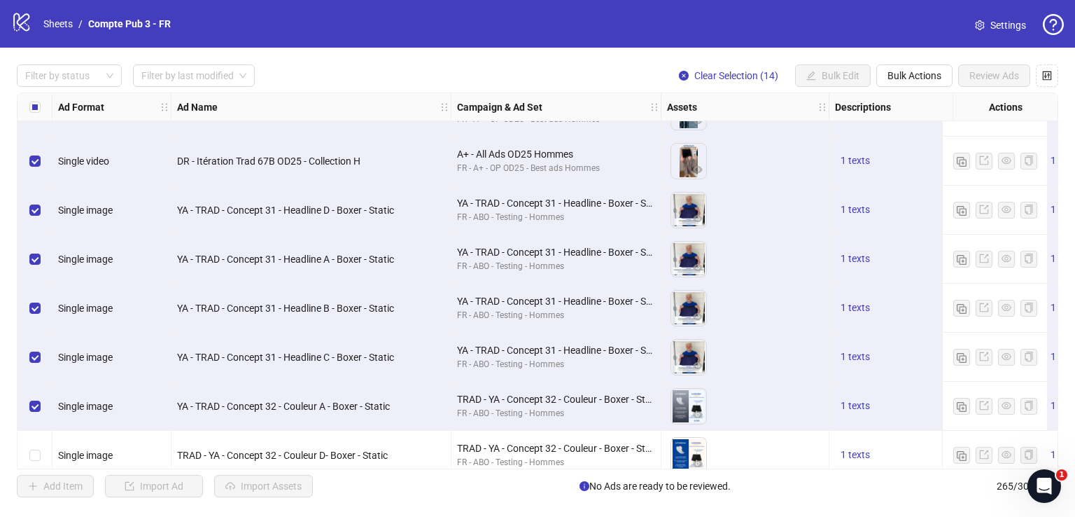
scroll to position [842, 0]
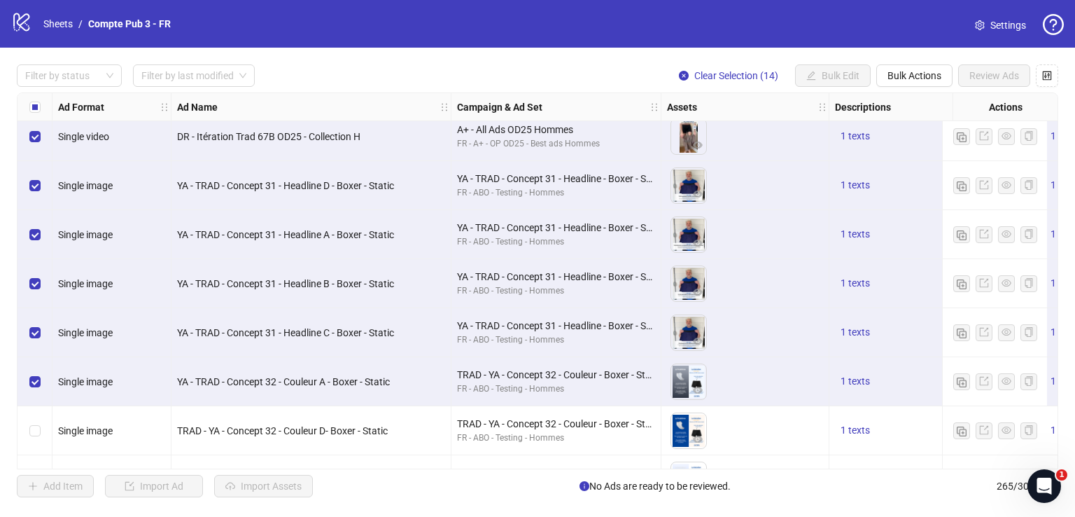
click at [37, 375] on label "Select row 23" at bounding box center [34, 381] width 11 height 15
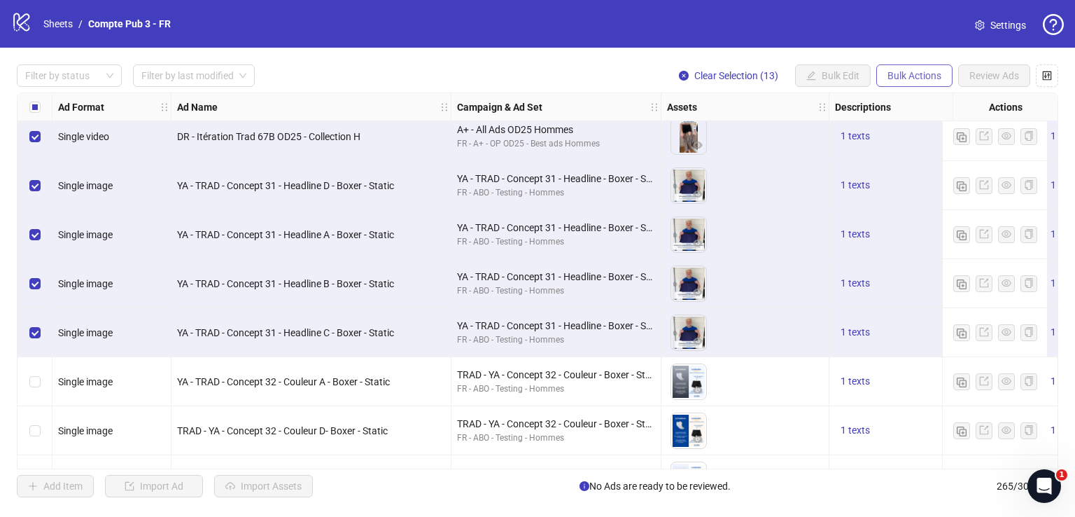
click at [899, 76] on span "Bulk Actions" at bounding box center [915, 75] width 54 height 11
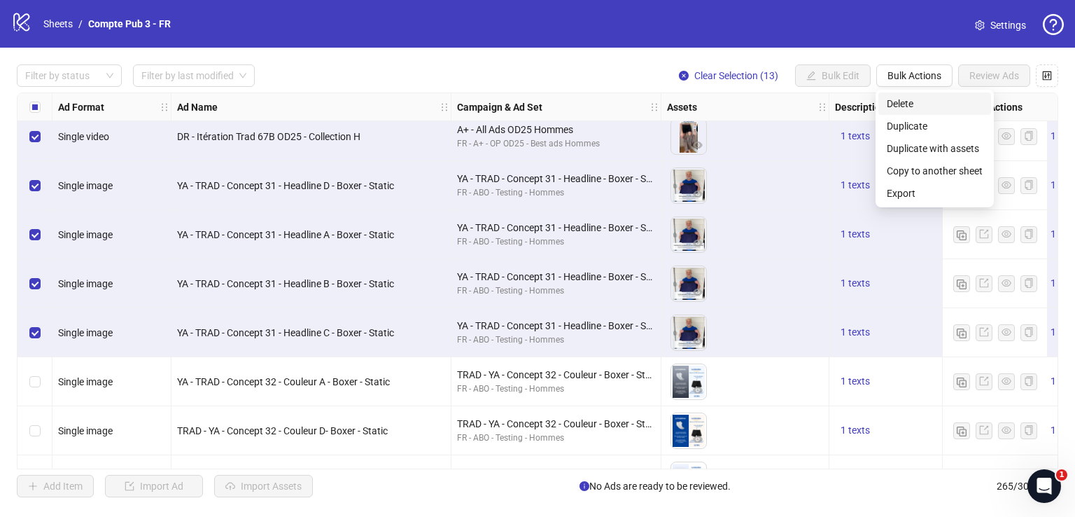
click at [915, 101] on span "Delete" at bounding box center [935, 103] width 96 height 15
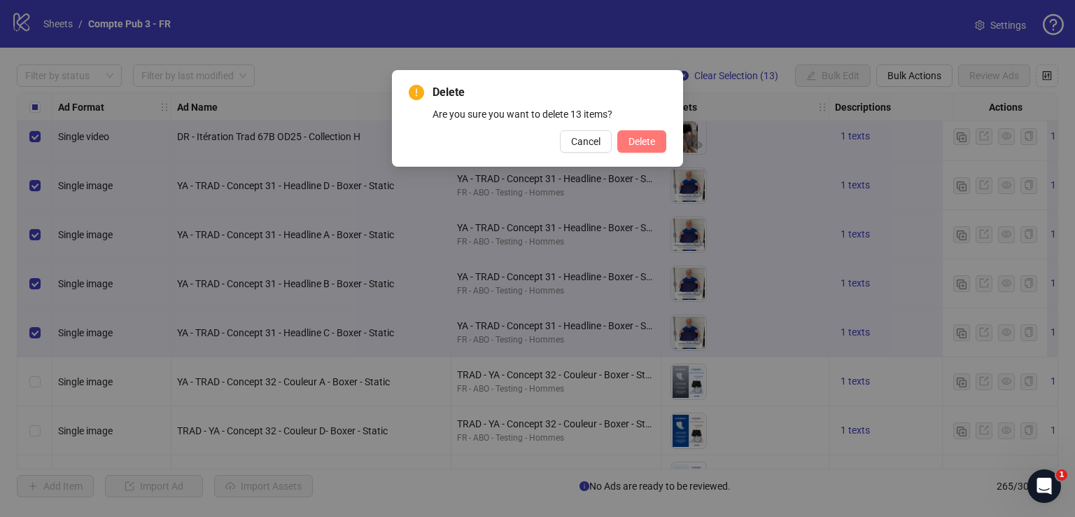
click at [648, 141] on span "Delete" at bounding box center [642, 141] width 27 height 11
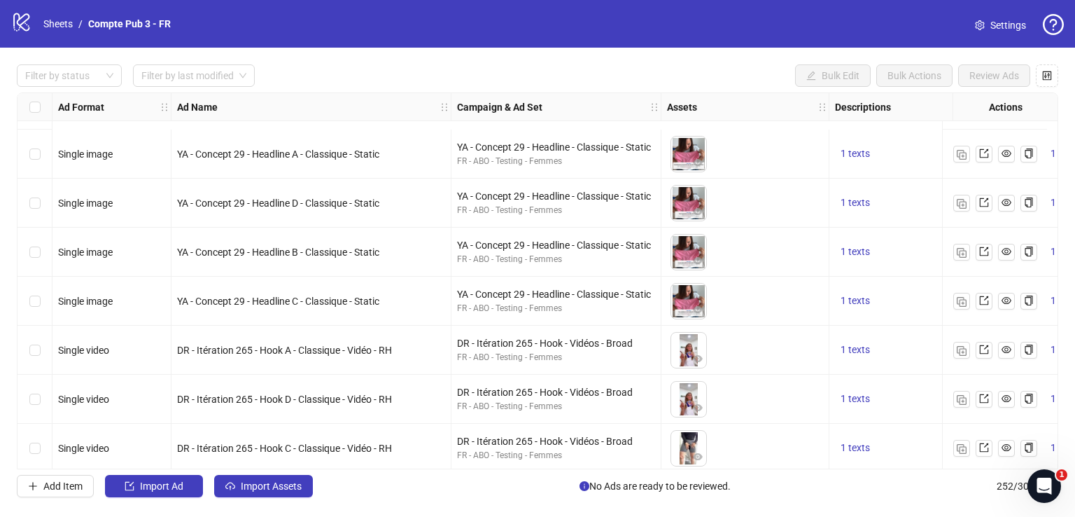
scroll to position [1353, 0]
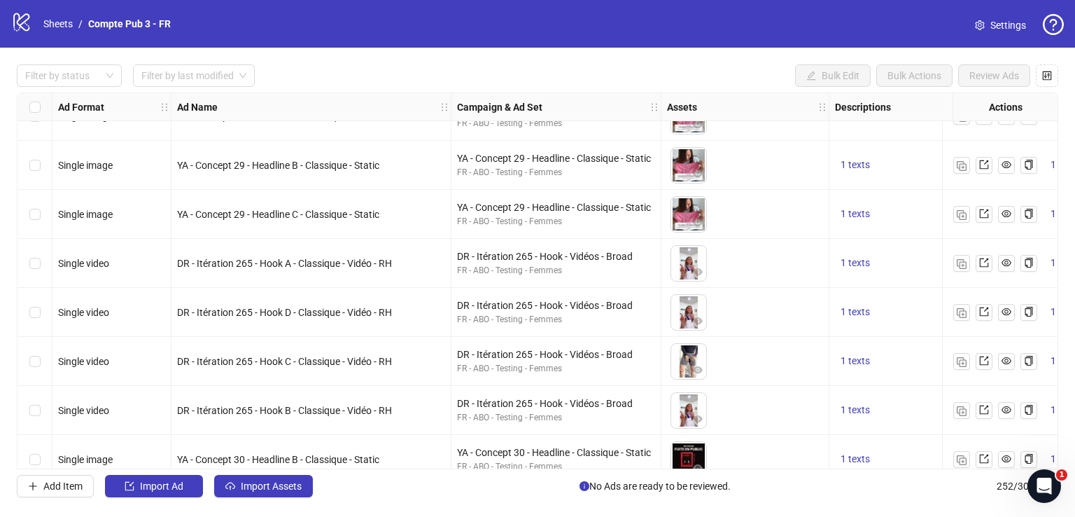
click at [41, 256] on div "Select row 31" at bounding box center [35, 263] width 35 height 49
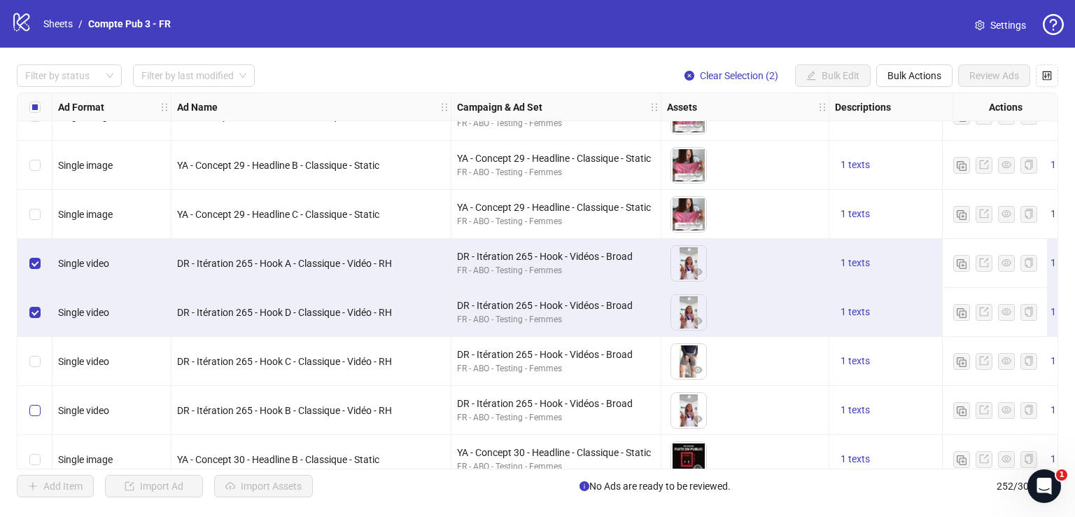
click at [33, 403] on label "Select row 34" at bounding box center [34, 410] width 11 height 15
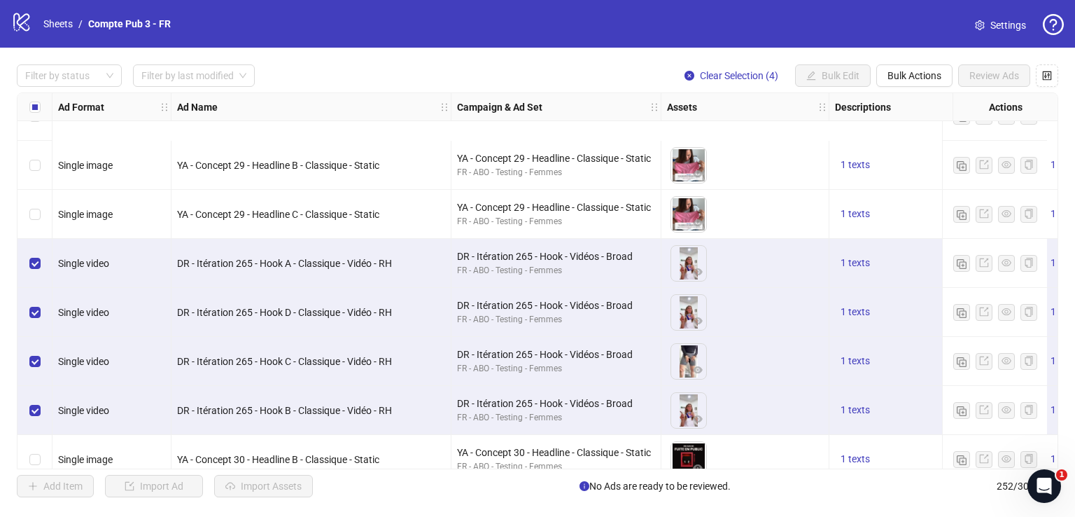
scroll to position [1495, 0]
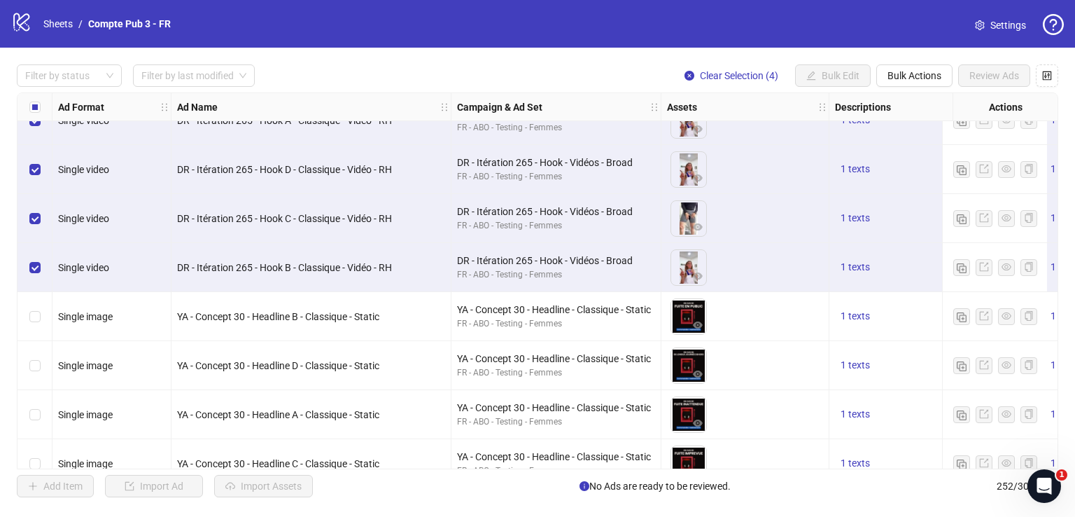
click at [39, 292] on div "Select row 35" at bounding box center [35, 316] width 35 height 49
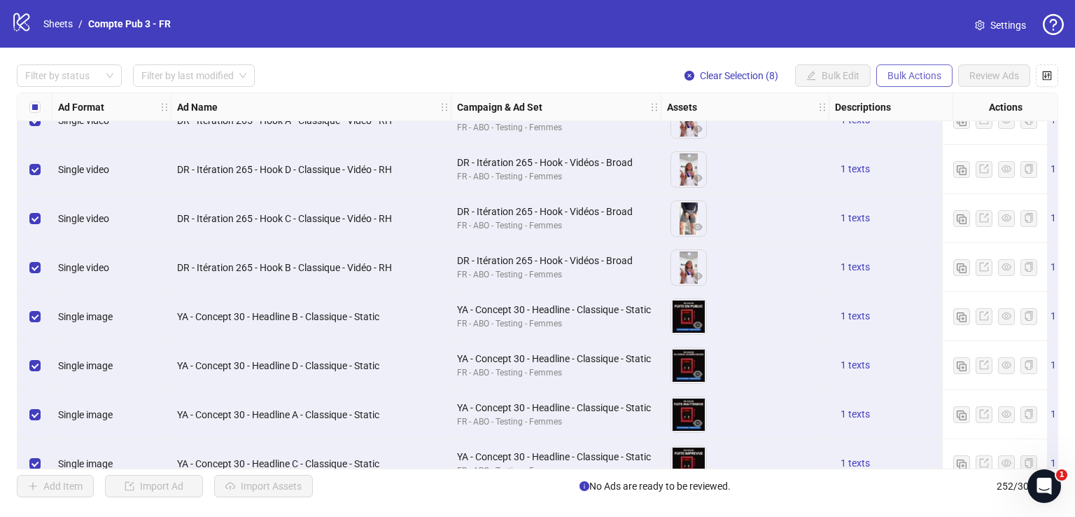
scroll to position [1544, 0]
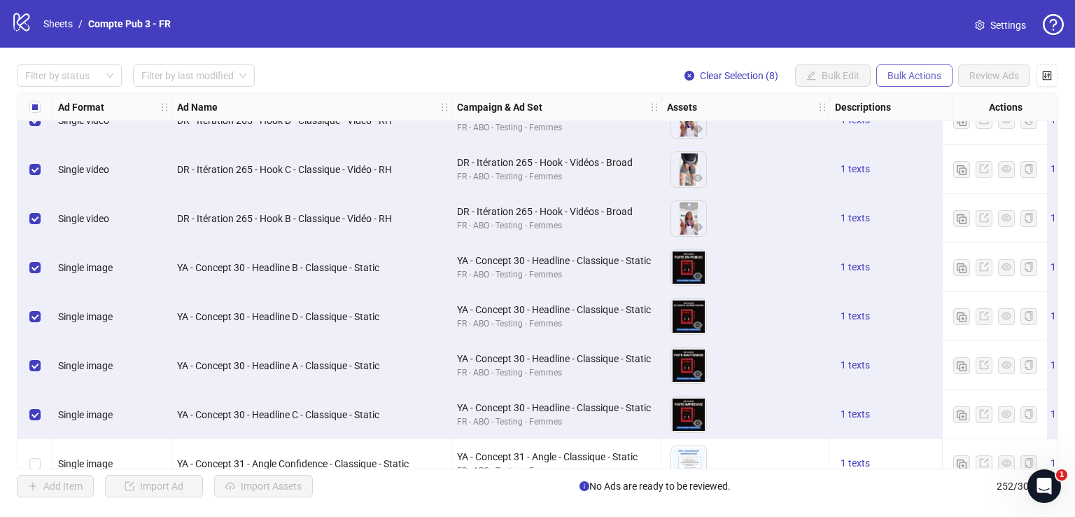
click at [900, 71] on span "Bulk Actions" at bounding box center [915, 75] width 54 height 11
click at [903, 101] on span "Delete" at bounding box center [935, 103] width 96 height 15
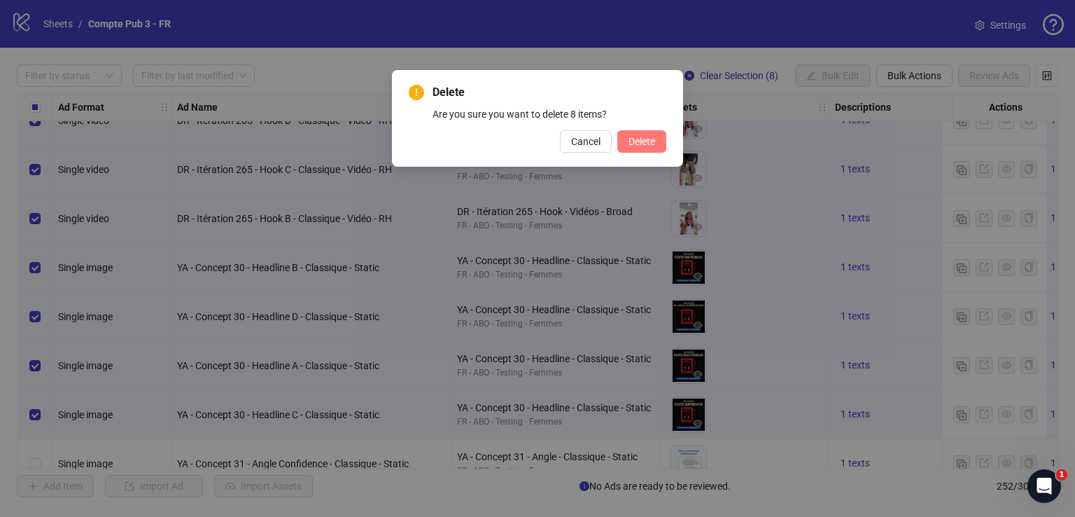
click at [653, 148] on button "Delete" at bounding box center [641, 141] width 49 height 22
click at [218, 76] on div "Delete Are you sure you want to delete 8 items? Cancel Delete" at bounding box center [537, 258] width 1075 height 517
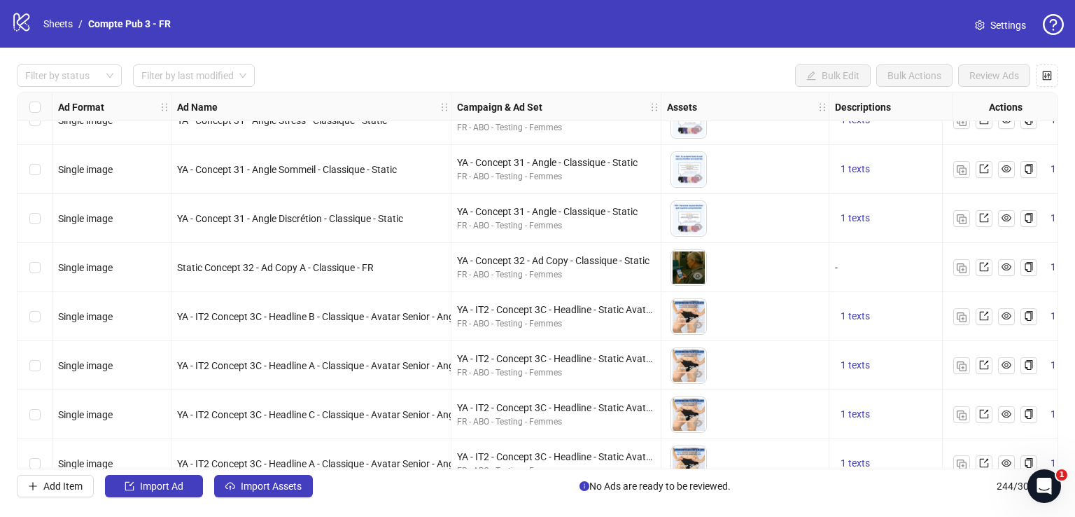
click at [624, 55] on div "Filter by status Filter by last modified Bulk Edit Bulk Actions Review Ads Ad F…" at bounding box center [537, 281] width 1075 height 466
click at [220, 81] on input "search" at bounding box center [187, 75] width 92 height 21
click at [218, 102] on div "[DATE]" at bounding box center [194, 103] width 100 height 15
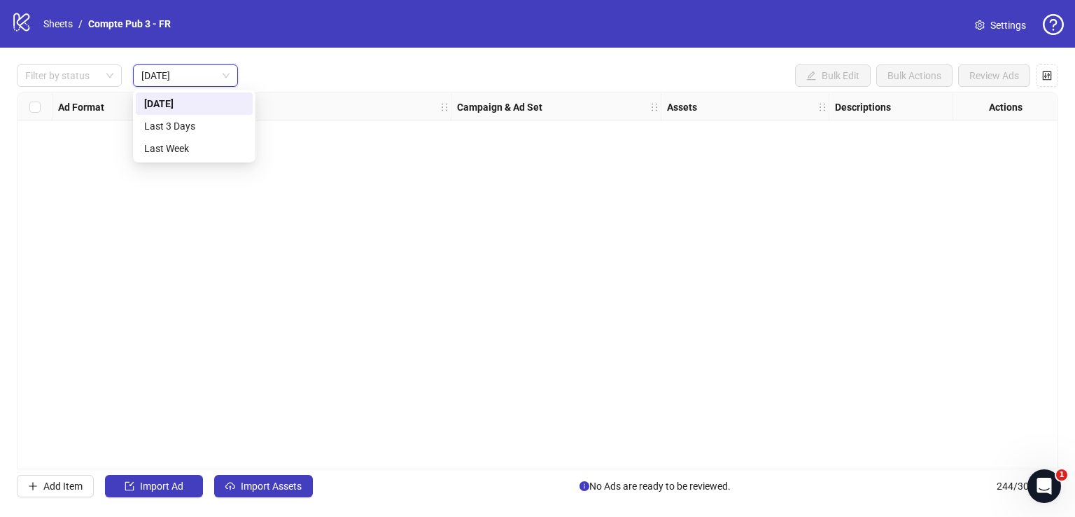
scroll to position [0, 0]
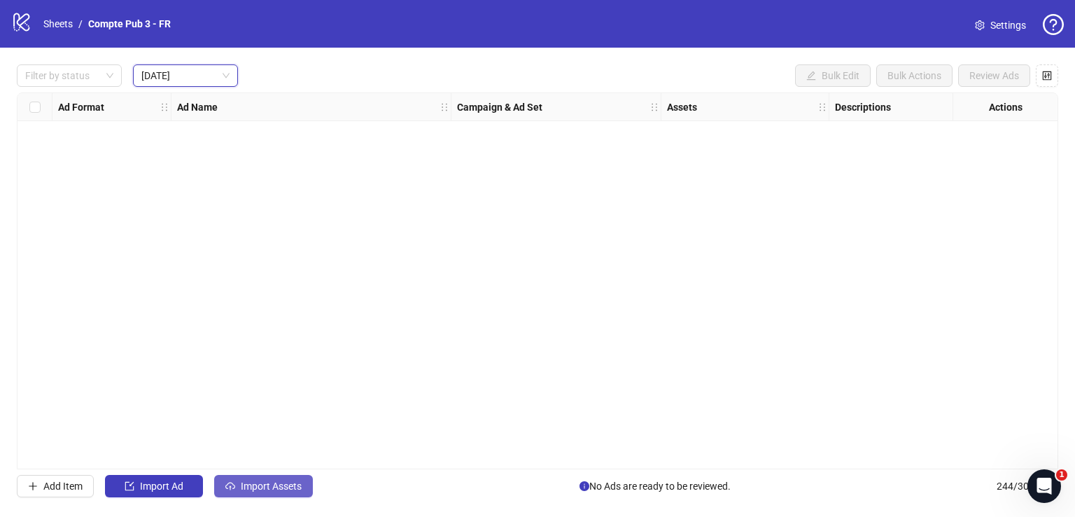
click at [279, 482] on span "Import Assets" at bounding box center [271, 485] width 61 height 11
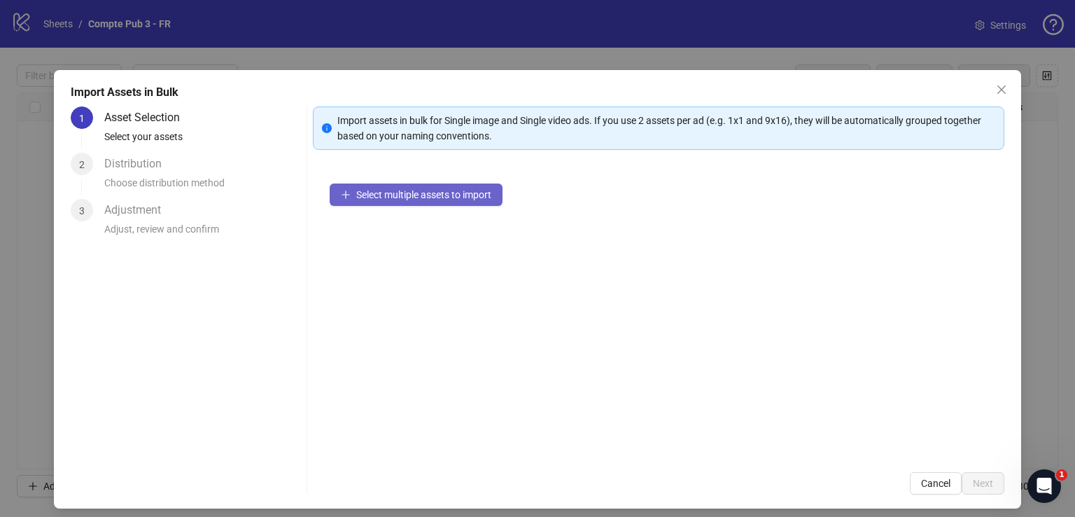
click at [475, 196] on span "Select multiple assets to import" at bounding box center [423, 194] width 135 height 11
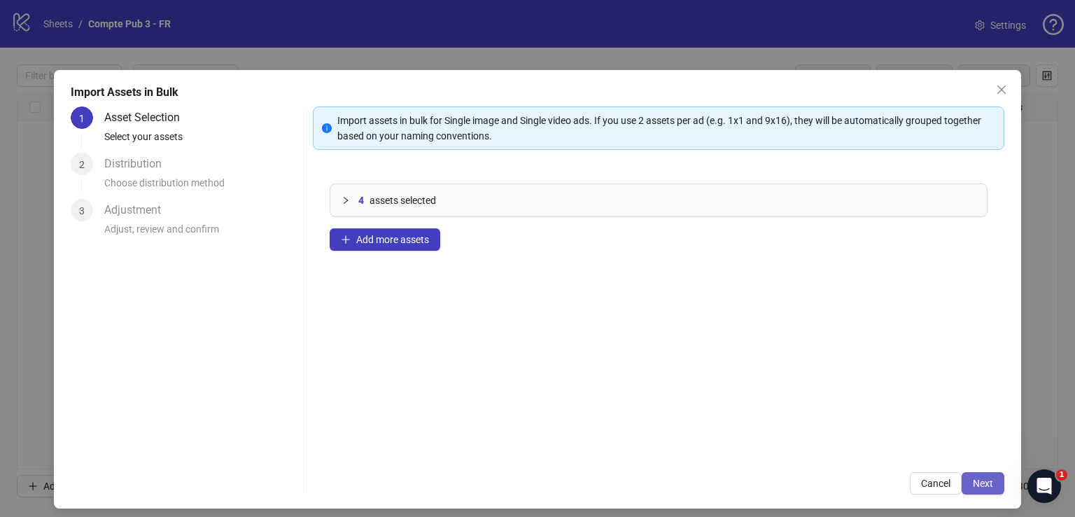
click at [973, 477] on span "Next" at bounding box center [983, 482] width 20 height 11
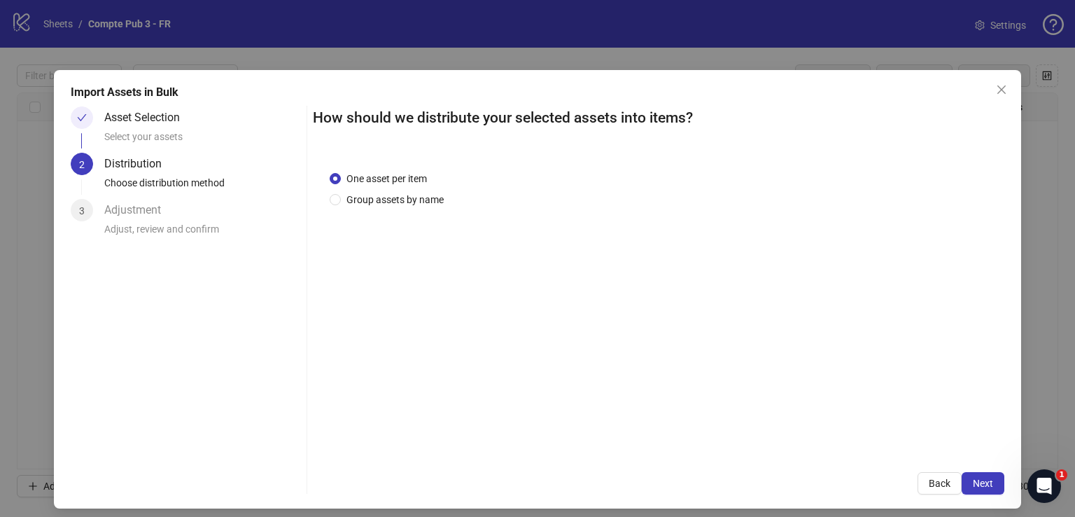
click at [973, 477] on span "Next" at bounding box center [983, 482] width 20 height 11
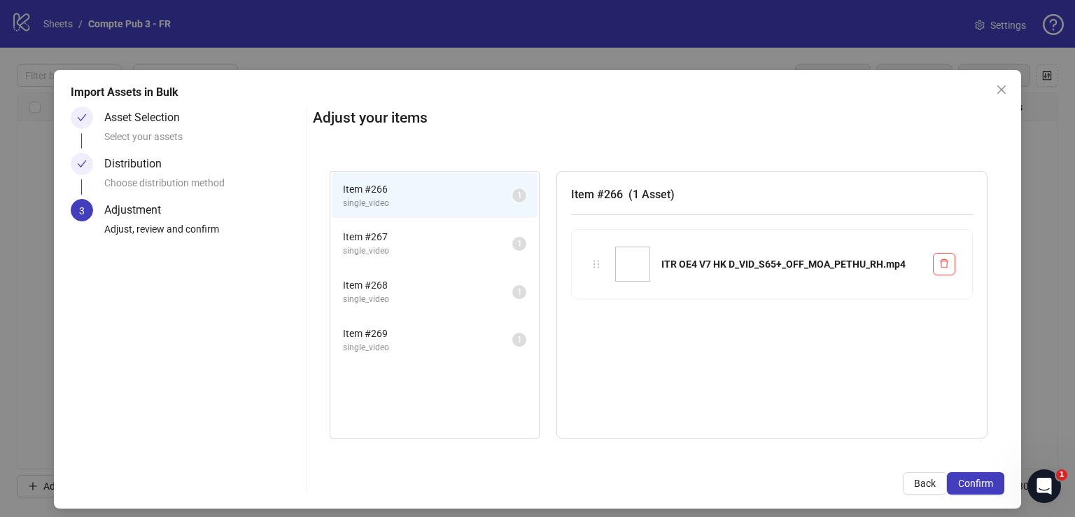
click at [972, 477] on span "Confirm" at bounding box center [975, 482] width 35 height 11
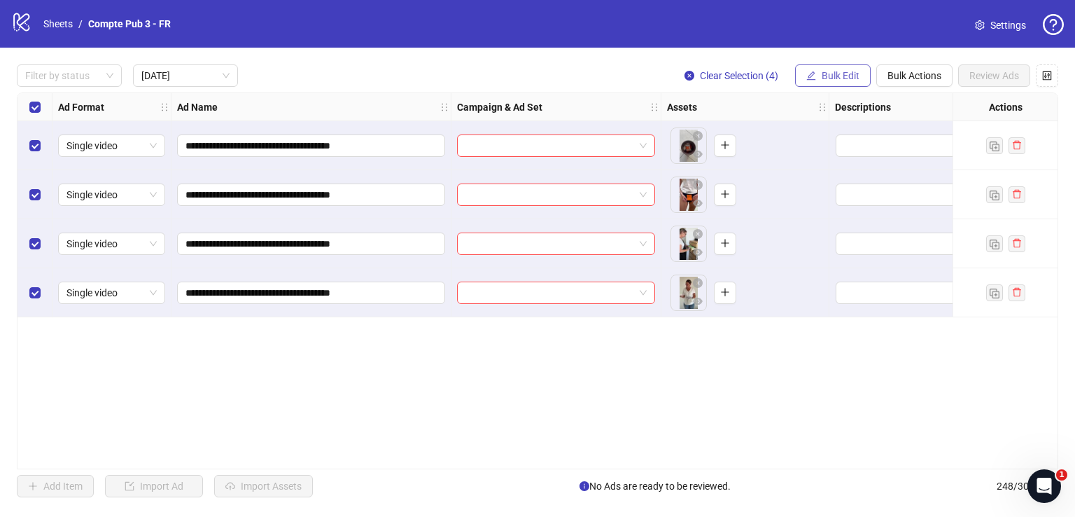
click at [855, 71] on span "Bulk Edit" at bounding box center [841, 75] width 38 height 11
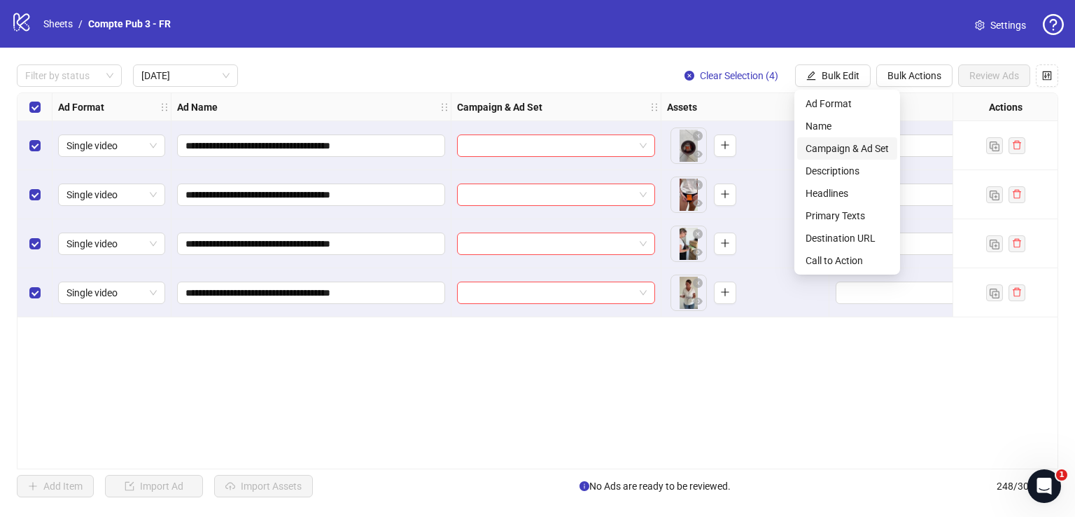
click at [848, 146] on span "Campaign & Ad Set" at bounding box center [847, 148] width 83 height 15
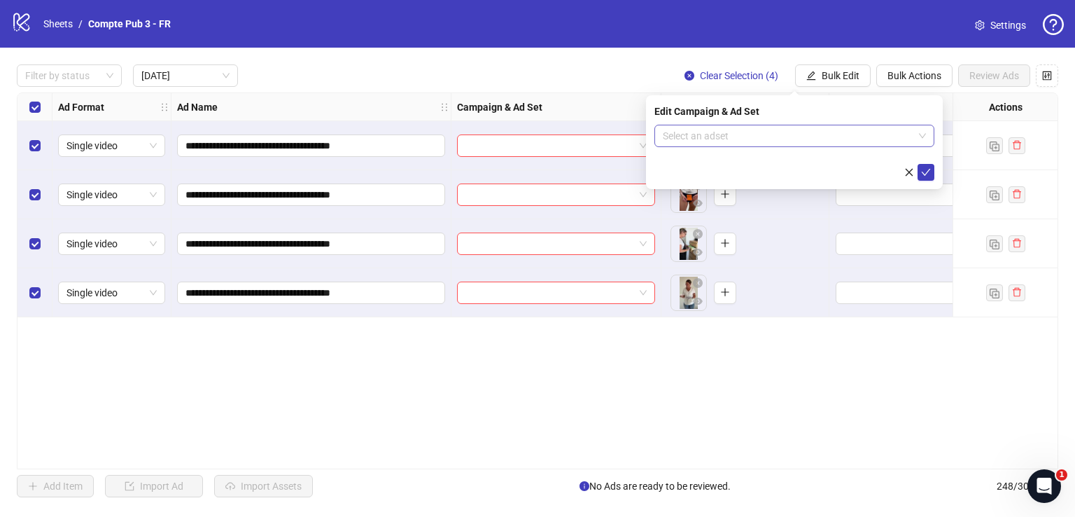
click at [775, 141] on input "search" at bounding box center [788, 135] width 251 height 21
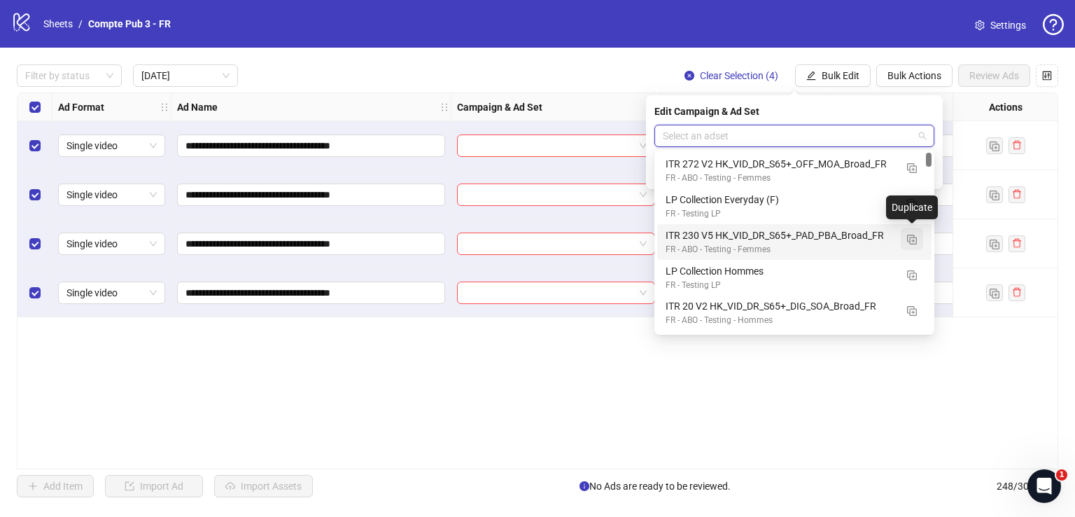
click at [910, 242] on img "button" at bounding box center [912, 240] width 10 height 10
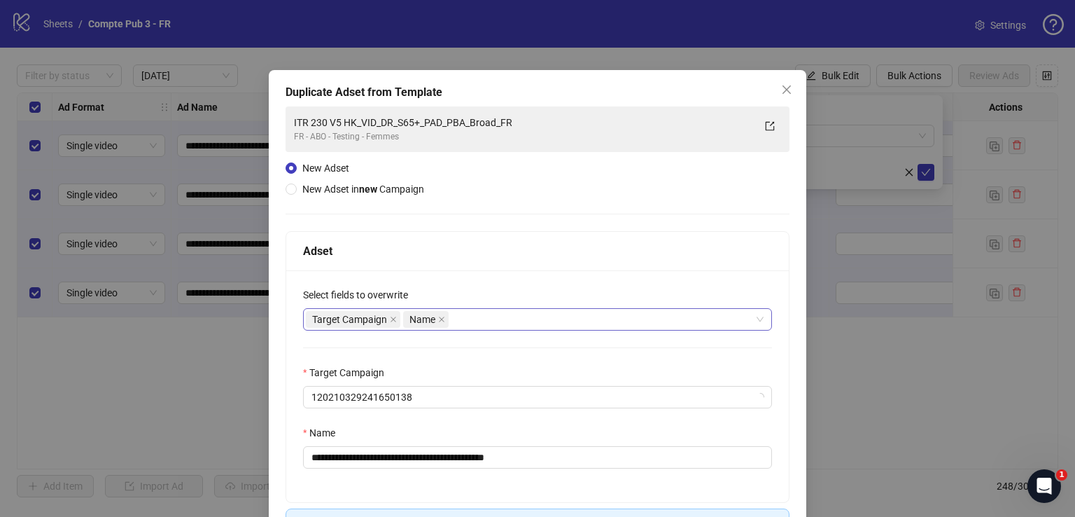
click at [512, 316] on div "Target Campaign Name" at bounding box center [530, 319] width 449 height 20
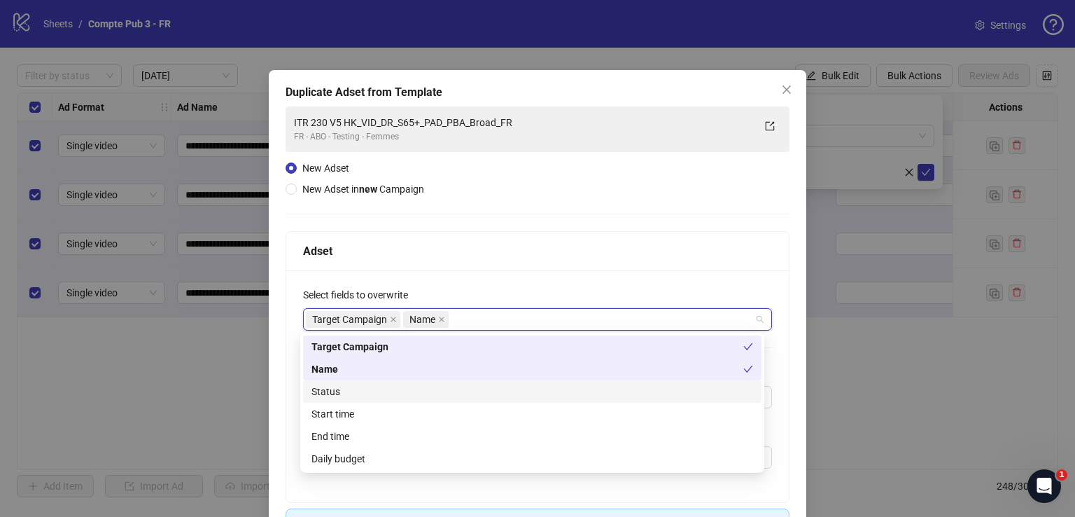
click at [459, 386] on div "Status" at bounding box center [533, 391] width 442 height 15
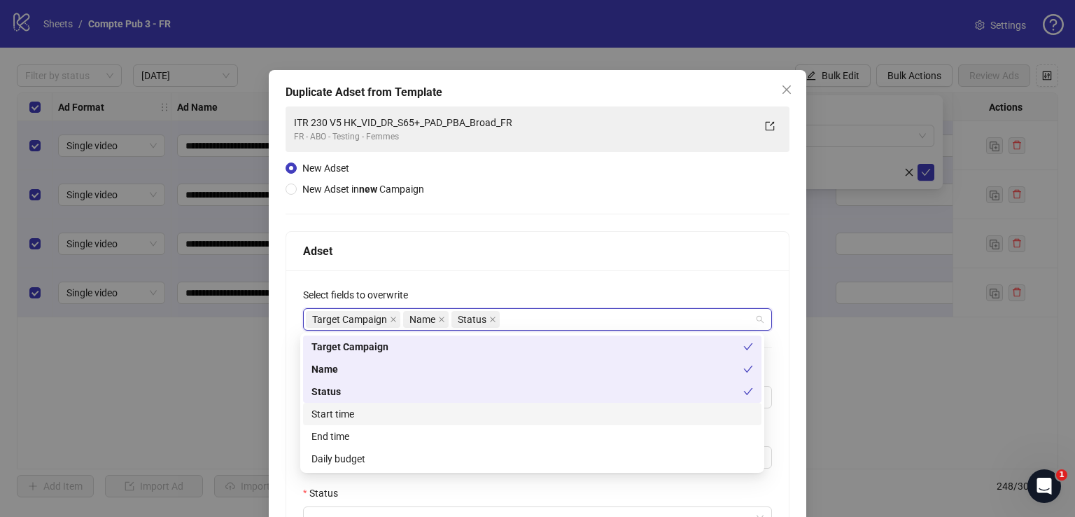
click at [456, 415] on div "Start time" at bounding box center [533, 413] width 442 height 15
click at [454, 461] on div "Daily budget" at bounding box center [533, 458] width 442 height 15
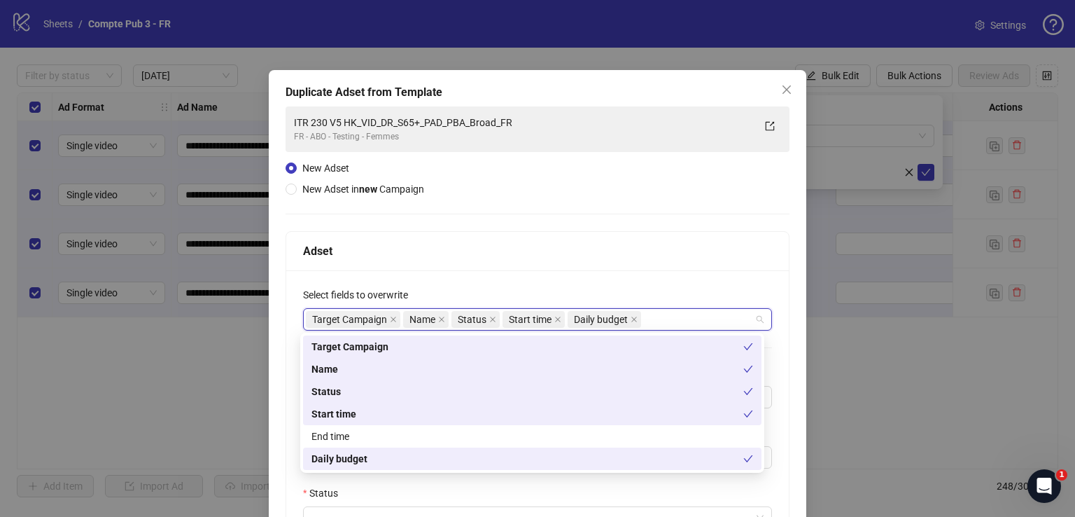
click at [547, 249] on div "Adset" at bounding box center [537, 251] width 469 height 18
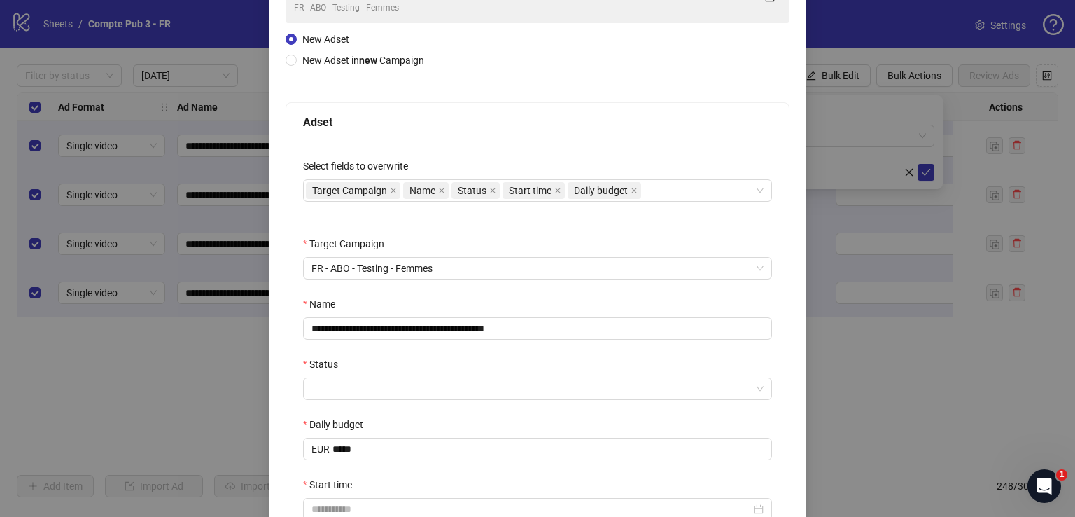
scroll to position [136, 0]
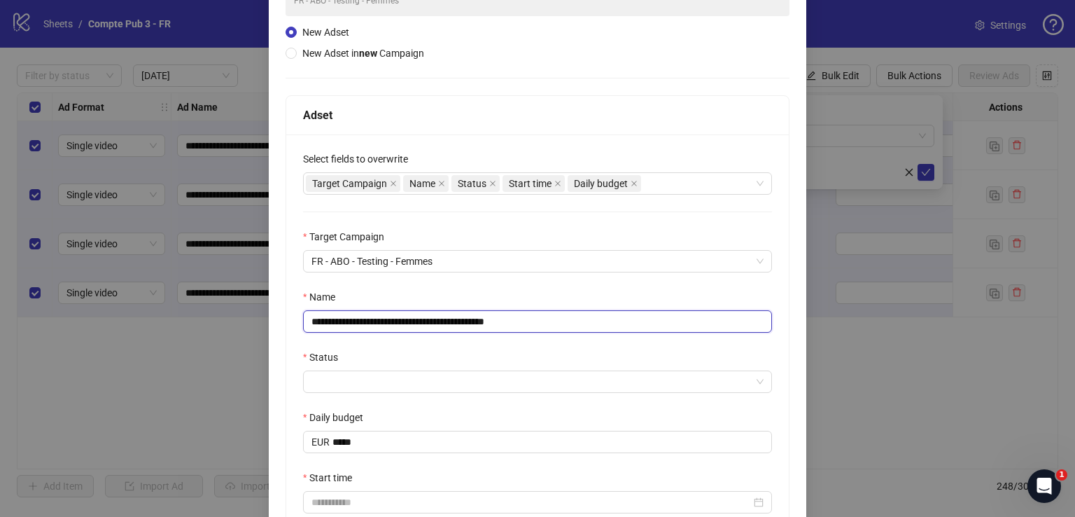
click at [499, 326] on input "**********" at bounding box center [537, 321] width 469 height 22
paste input "text"
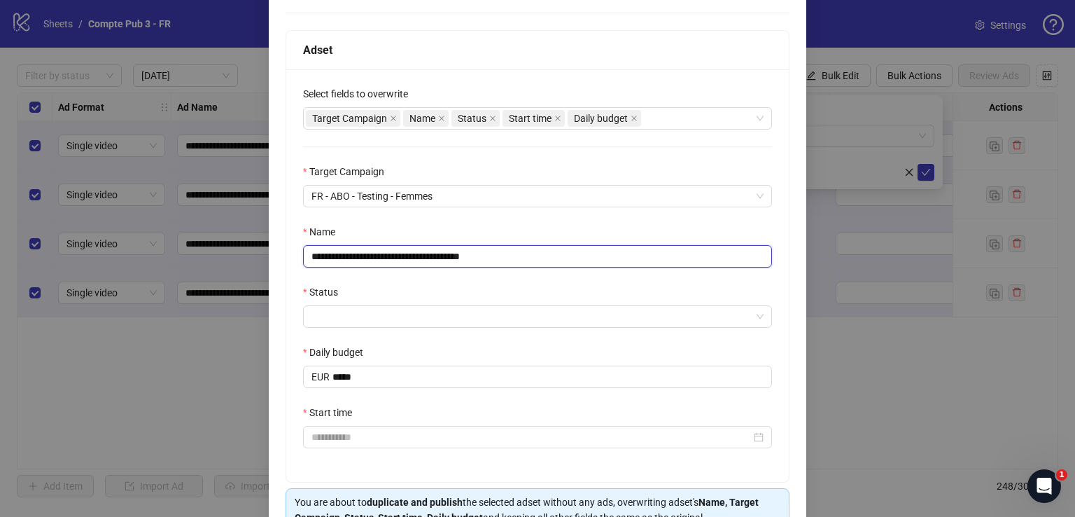
scroll to position [210, 0]
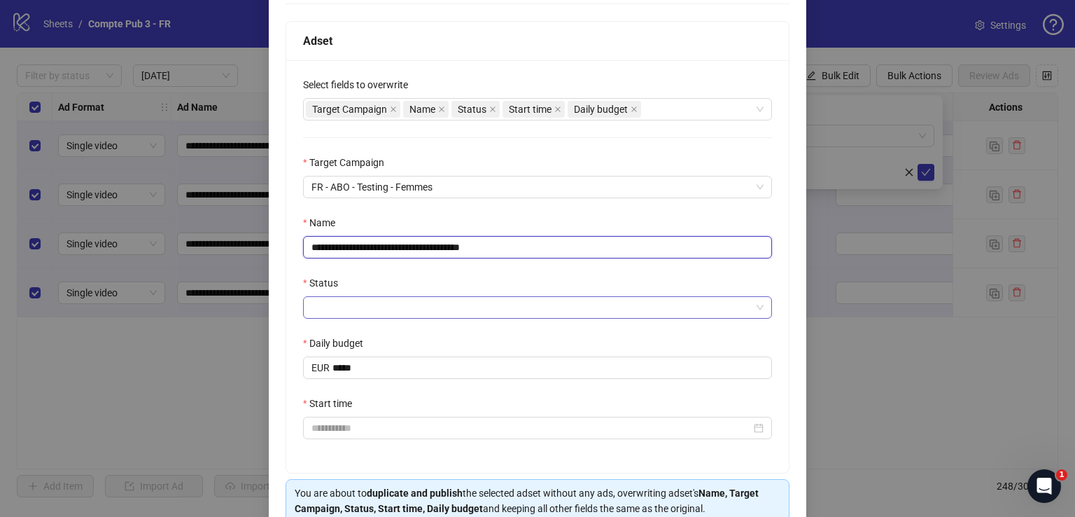
type input "**********"
click at [483, 310] on input "Status" at bounding box center [532, 307] width 440 height 21
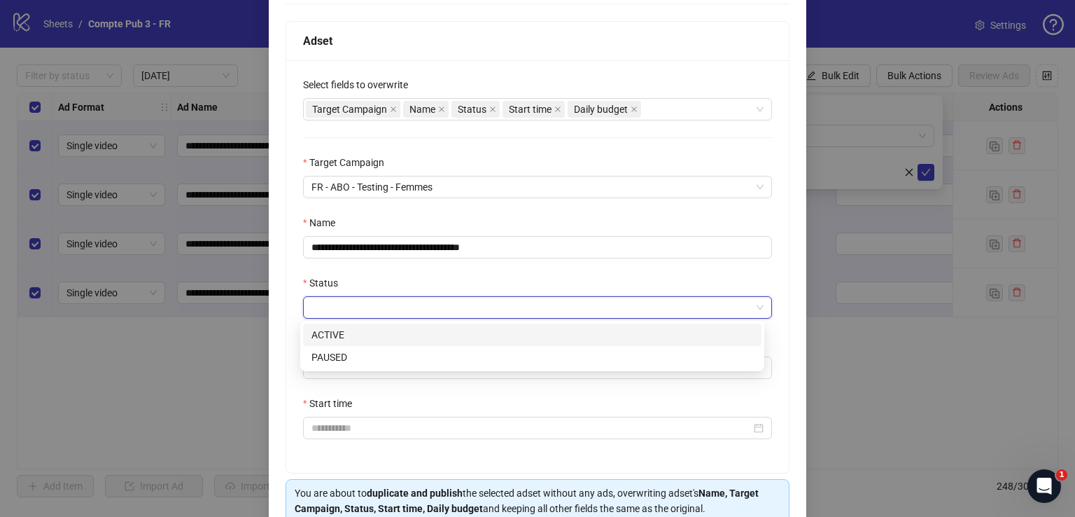
click at [477, 342] on div "ACTIVE" at bounding box center [533, 334] width 442 height 15
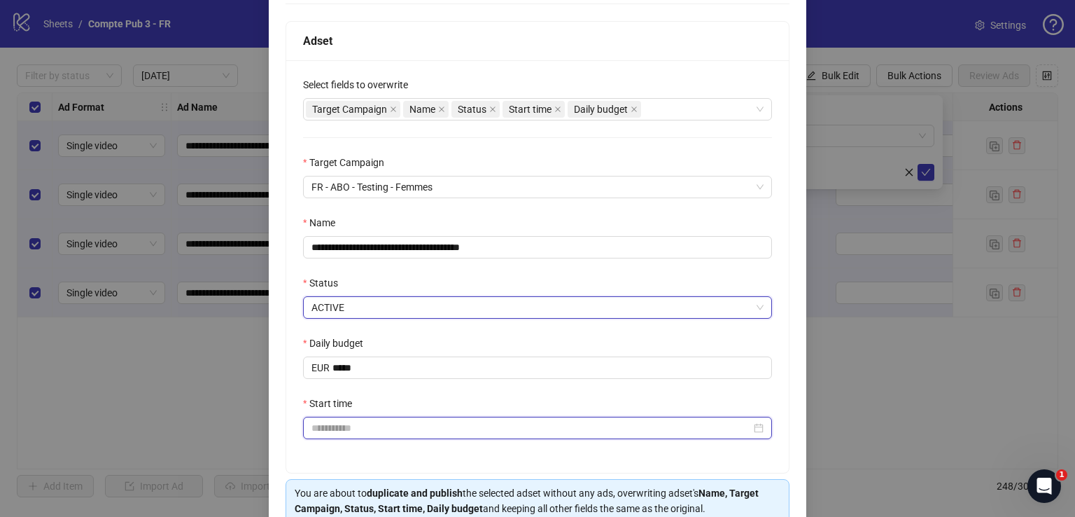
click at [444, 424] on input "Start time" at bounding box center [532, 427] width 440 height 15
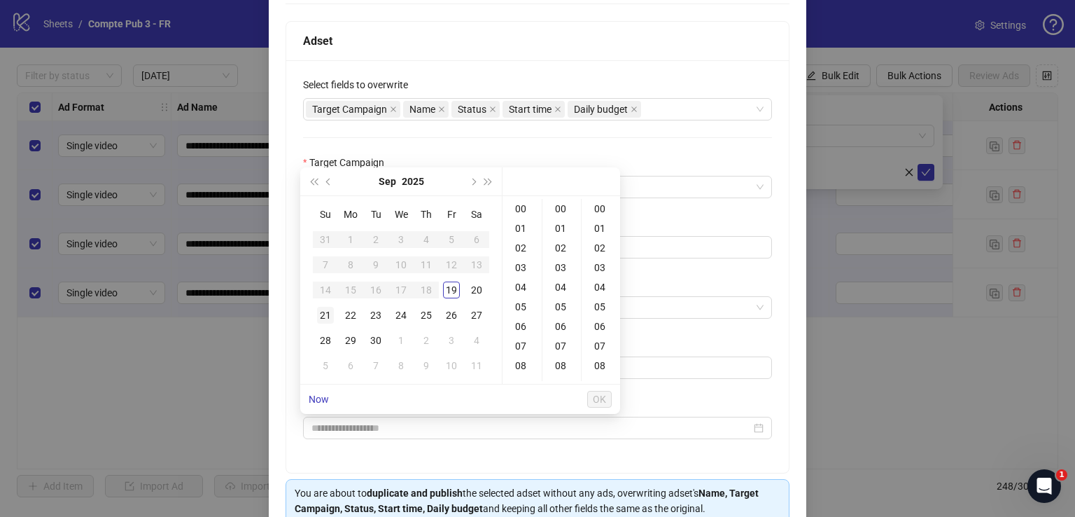
click at [326, 312] on div "21" at bounding box center [325, 315] width 17 height 17
click at [522, 280] on div "04" at bounding box center [522, 287] width 34 height 20
type input "**********"
click at [599, 404] on span "OK" at bounding box center [599, 398] width 13 height 11
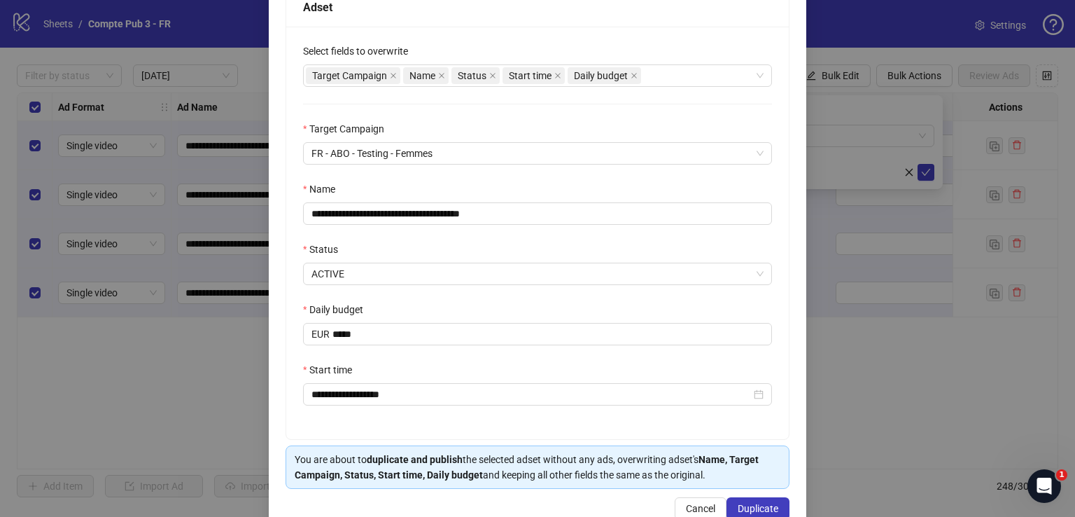
scroll to position [246, 0]
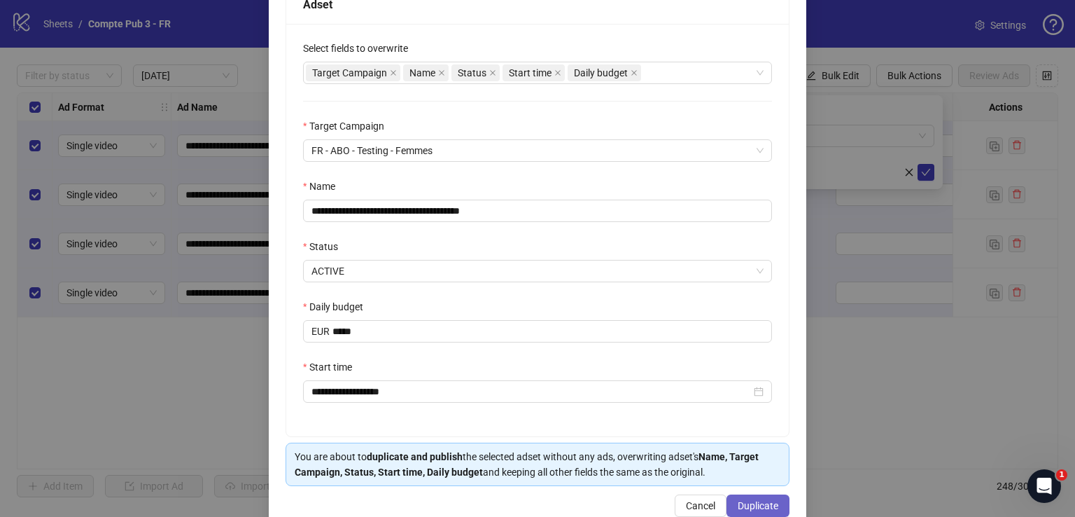
click at [742, 501] on span "Duplicate" at bounding box center [758, 505] width 41 height 11
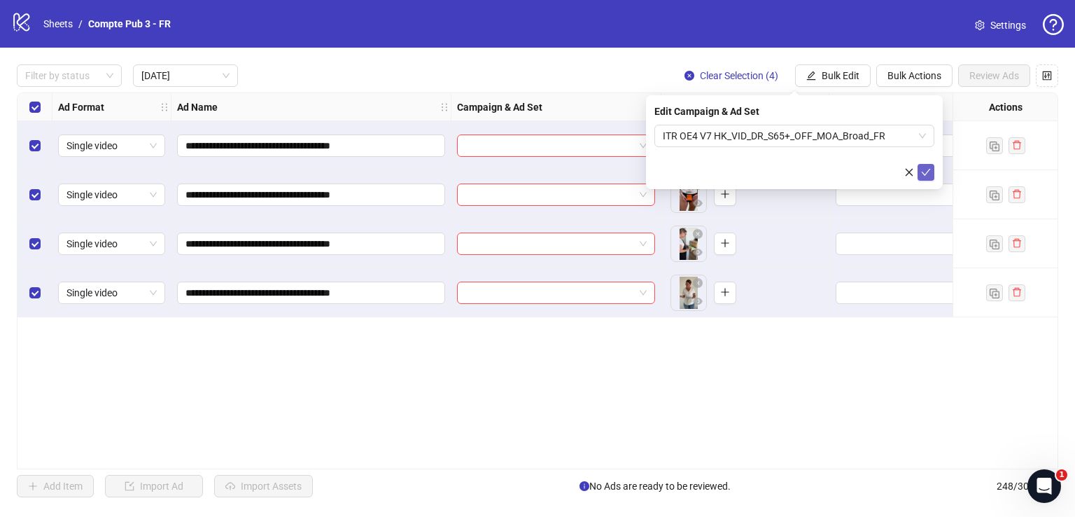
click at [928, 175] on icon "check" at bounding box center [926, 172] width 10 height 10
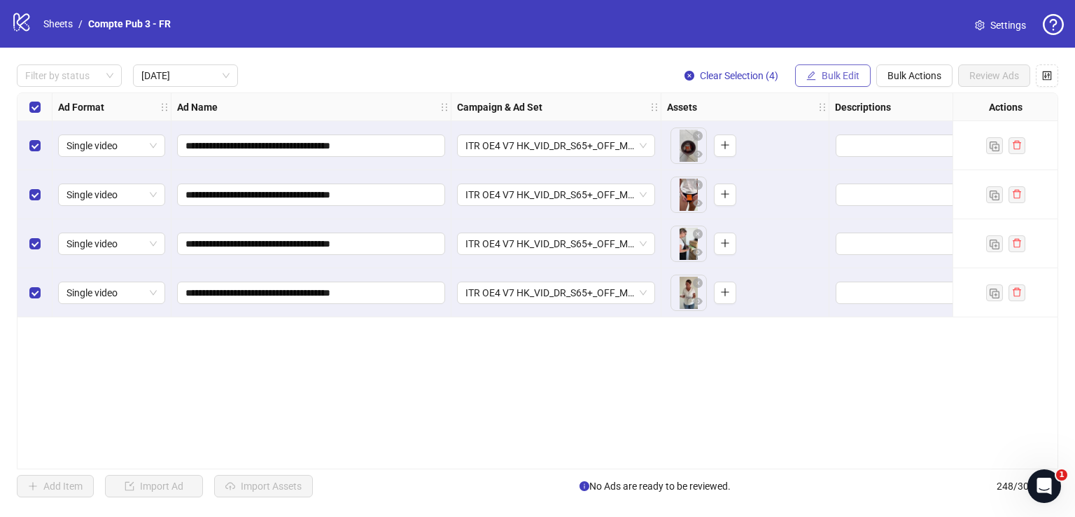
click at [832, 74] on span "Bulk Edit" at bounding box center [841, 75] width 38 height 11
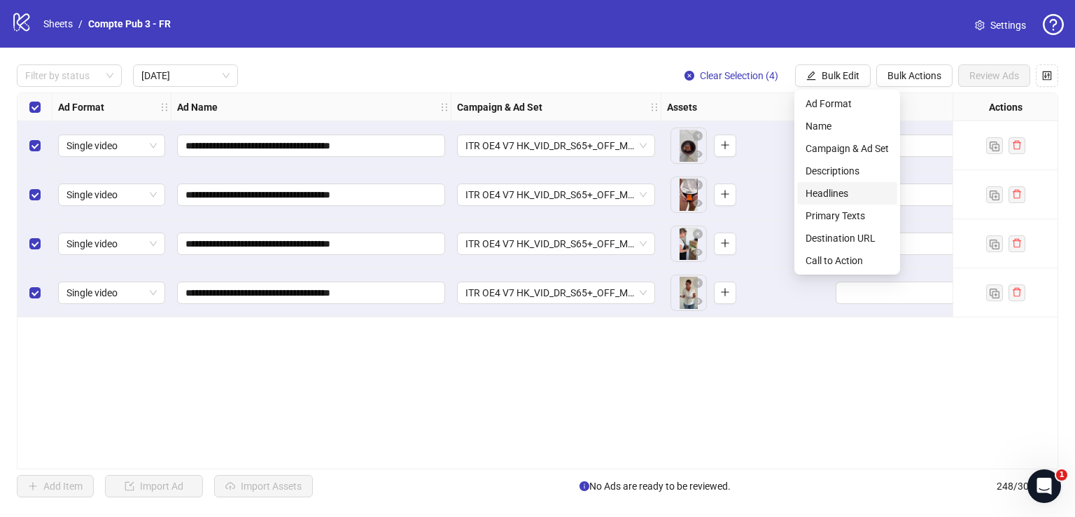
click at [843, 191] on span "Headlines" at bounding box center [847, 193] width 83 height 15
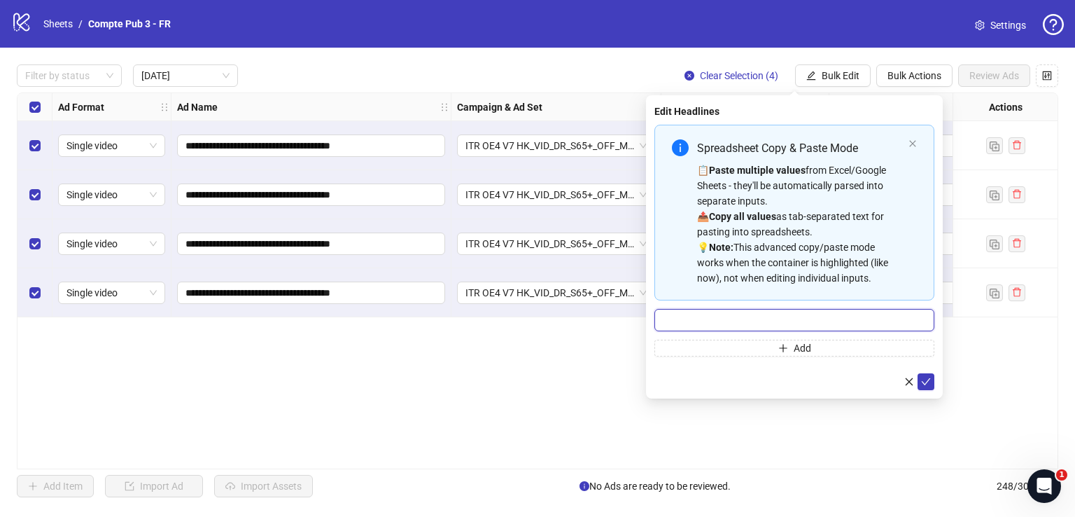
click at [794, 312] on input "Multi-input container - paste or copy values" at bounding box center [795, 320] width 280 height 22
paste input "**********"
type input "**********"
click at [928, 377] on icon "check" at bounding box center [926, 382] width 10 height 10
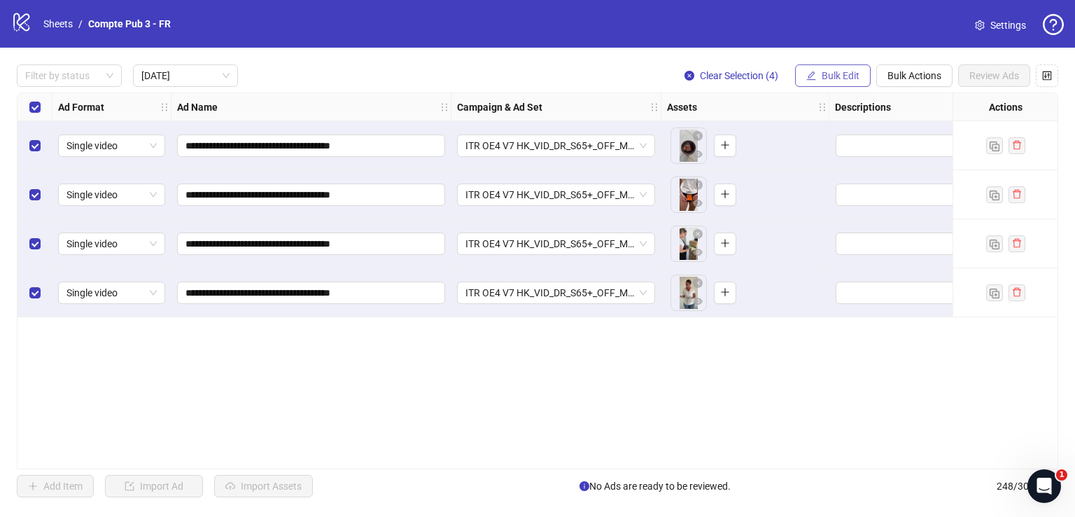
click at [846, 75] on span "Bulk Edit" at bounding box center [841, 75] width 38 height 11
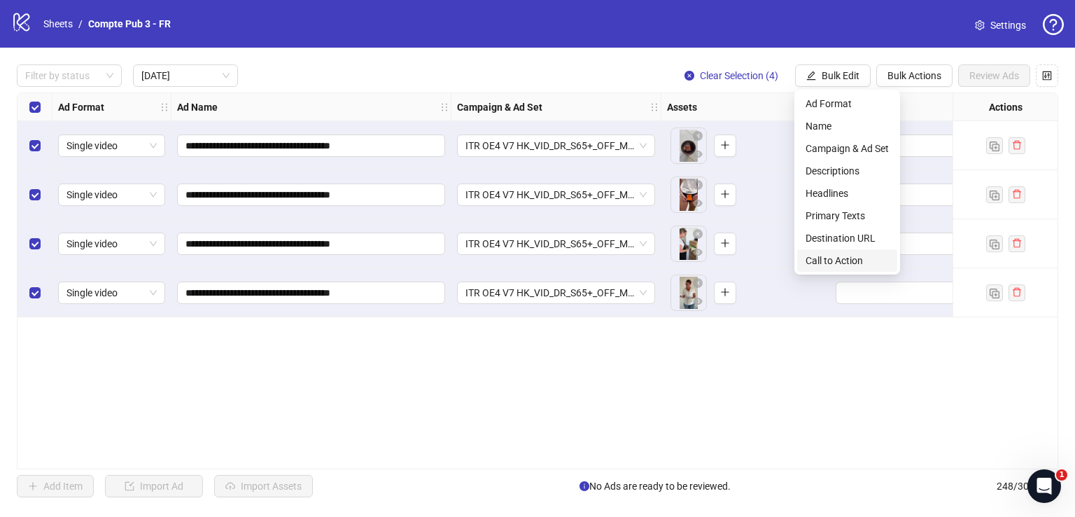
click at [860, 266] on span "Call to Action" at bounding box center [847, 260] width 83 height 15
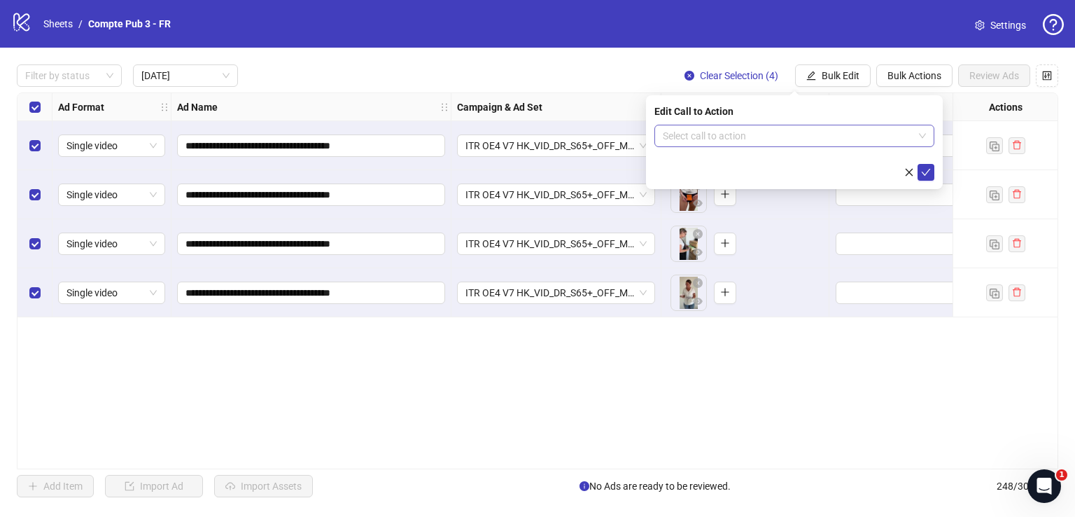
click at [802, 136] on input "search" at bounding box center [788, 135] width 251 height 21
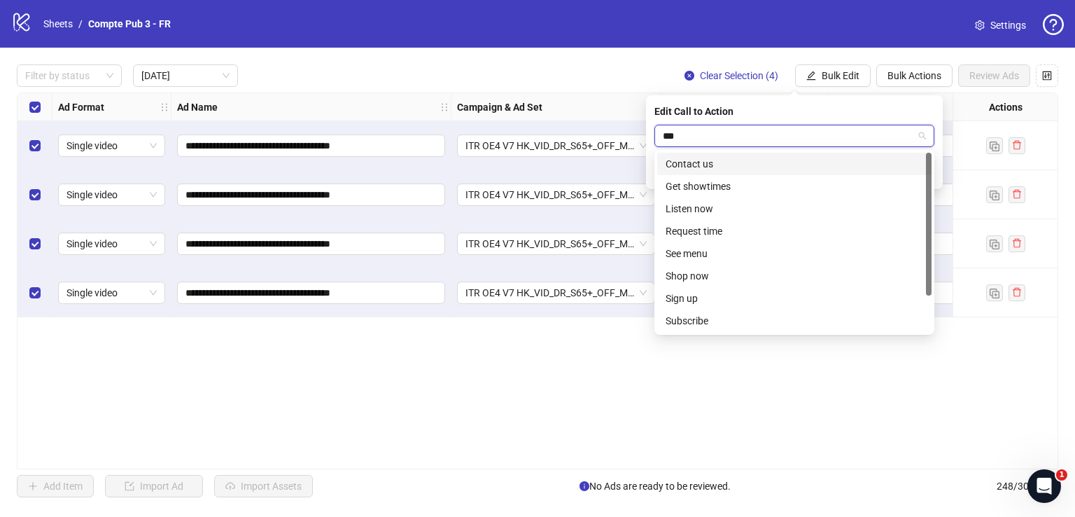
type input "****"
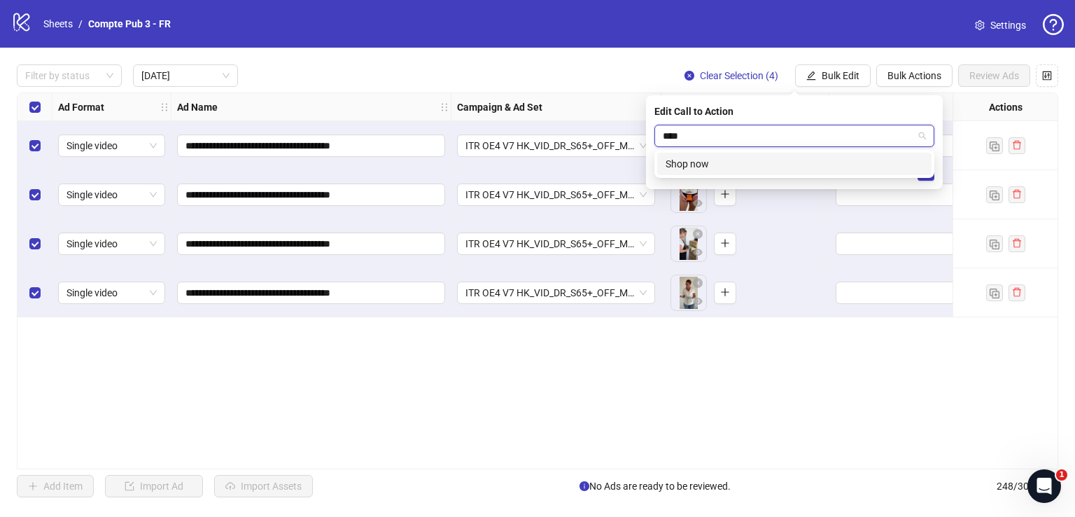
click at [832, 165] on div "Shop now" at bounding box center [795, 163] width 258 height 15
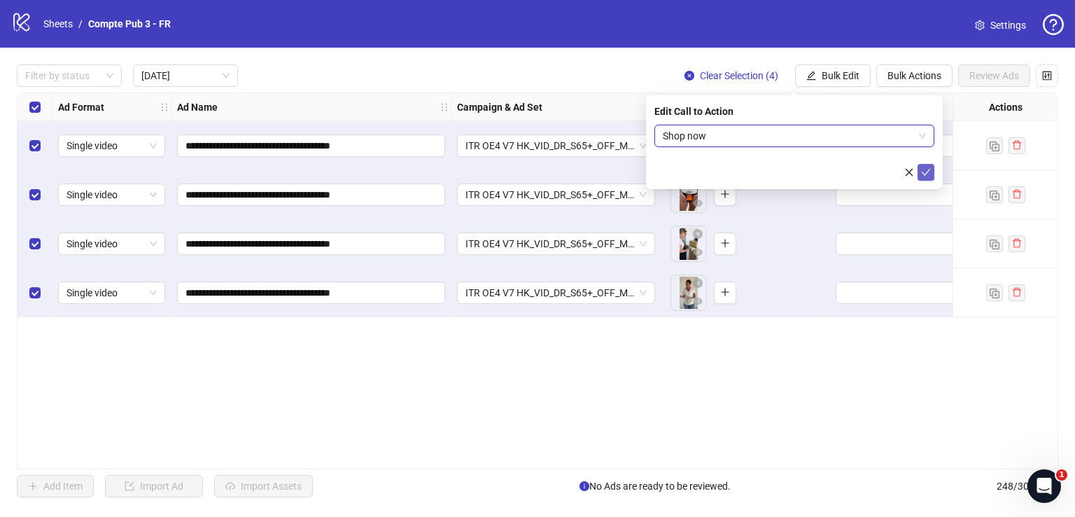
click at [926, 170] on icon "check" at bounding box center [926, 172] width 10 height 10
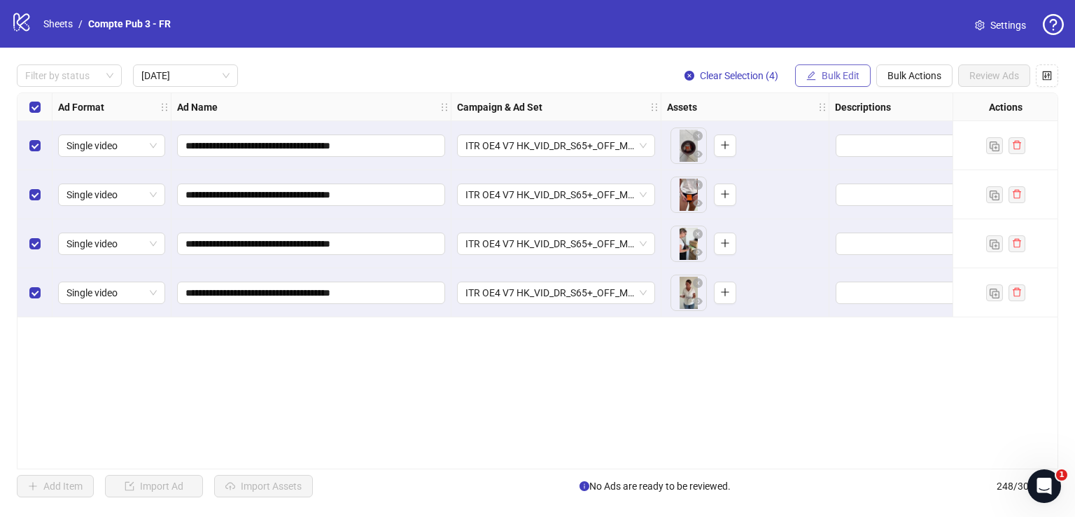
click at [842, 74] on span "Bulk Edit" at bounding box center [841, 75] width 38 height 11
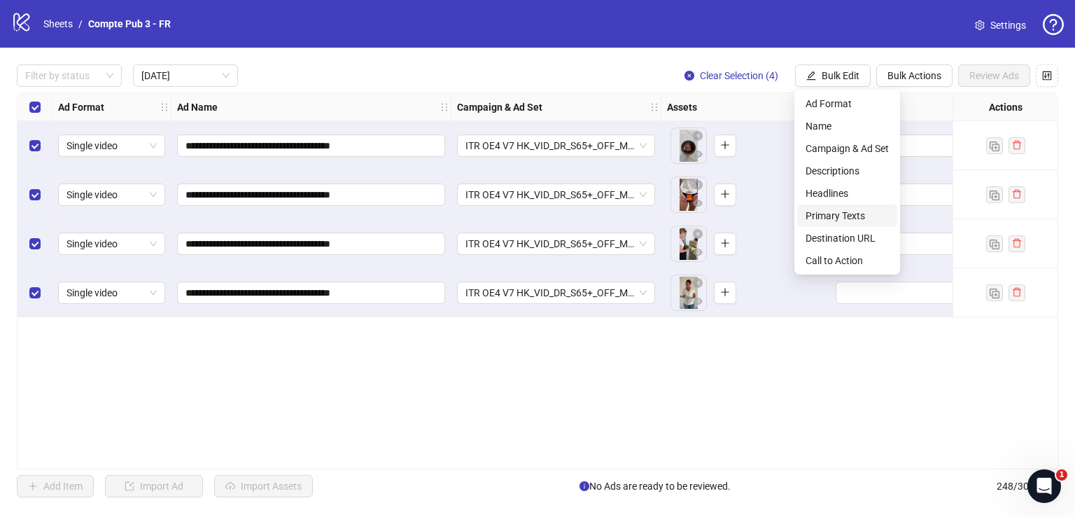
click at [852, 211] on span "Primary Texts" at bounding box center [847, 215] width 83 height 15
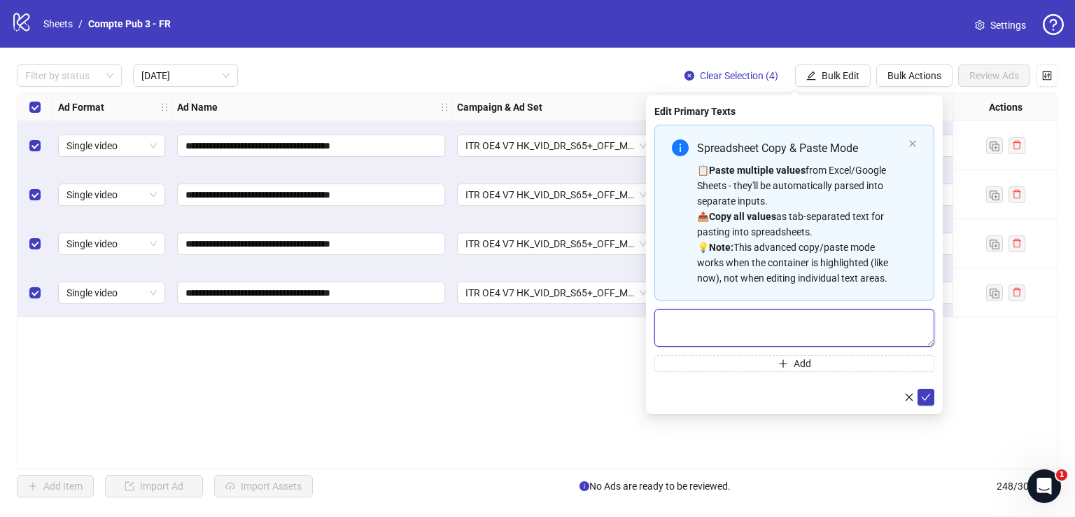
drag, startPoint x: 814, startPoint y: 314, endPoint x: 905, endPoint y: 351, distance: 98.0
click at [814, 314] on textarea "Multi-text input container - paste or copy values" at bounding box center [795, 328] width 280 height 38
paste textarea "**********"
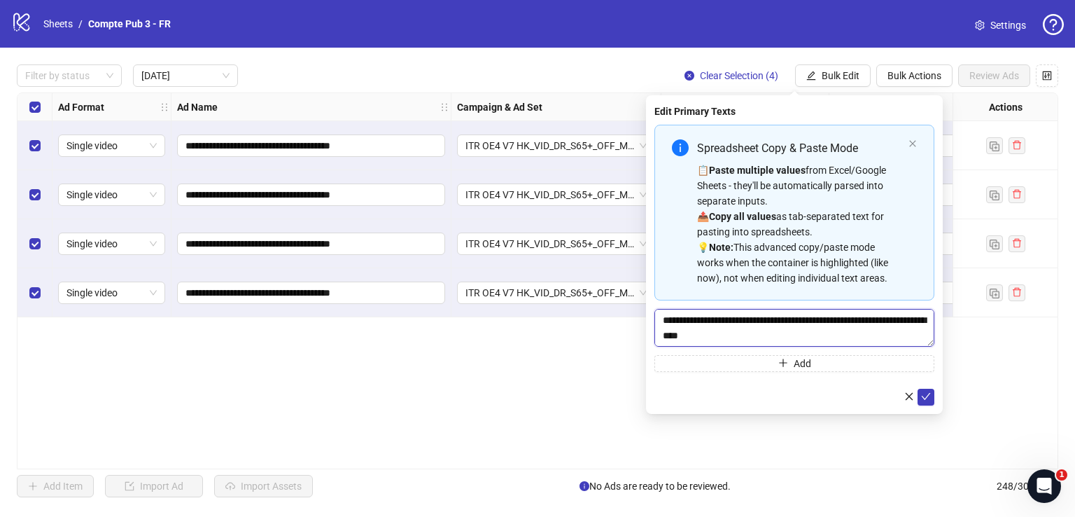
scroll to position [41, 0]
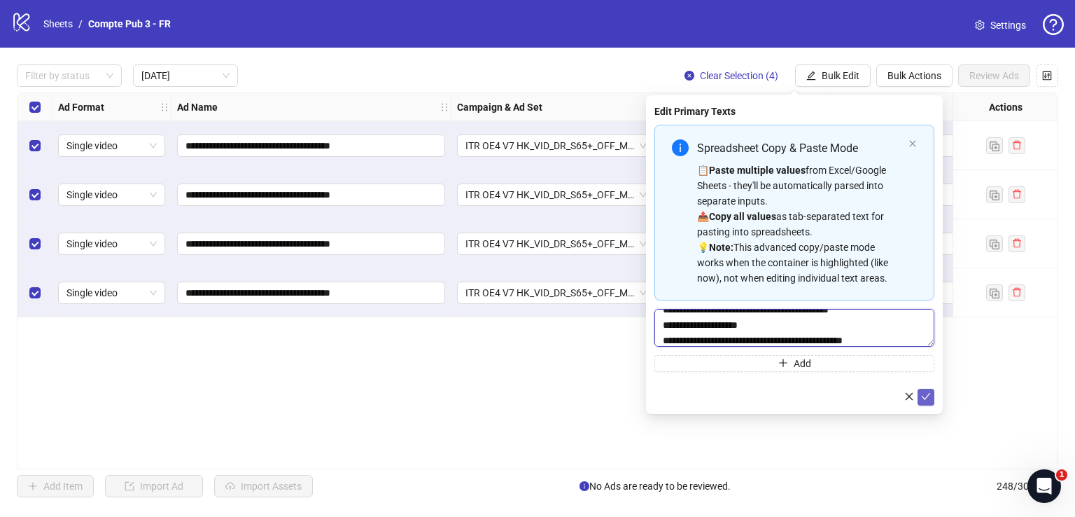
type textarea "**********"
click at [924, 393] on icon "check" at bounding box center [926, 396] width 10 height 10
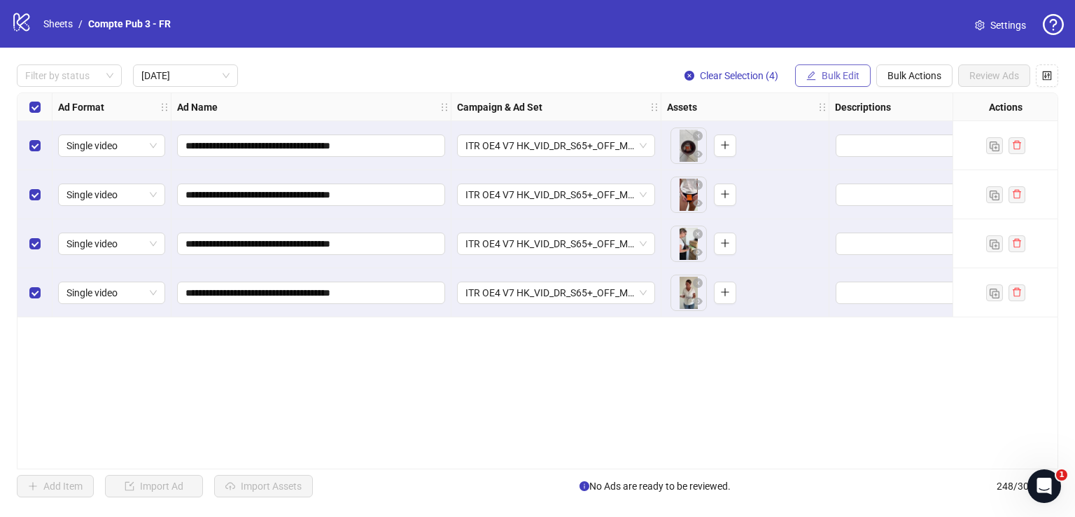
click at [823, 75] on span "Bulk Edit" at bounding box center [841, 75] width 38 height 11
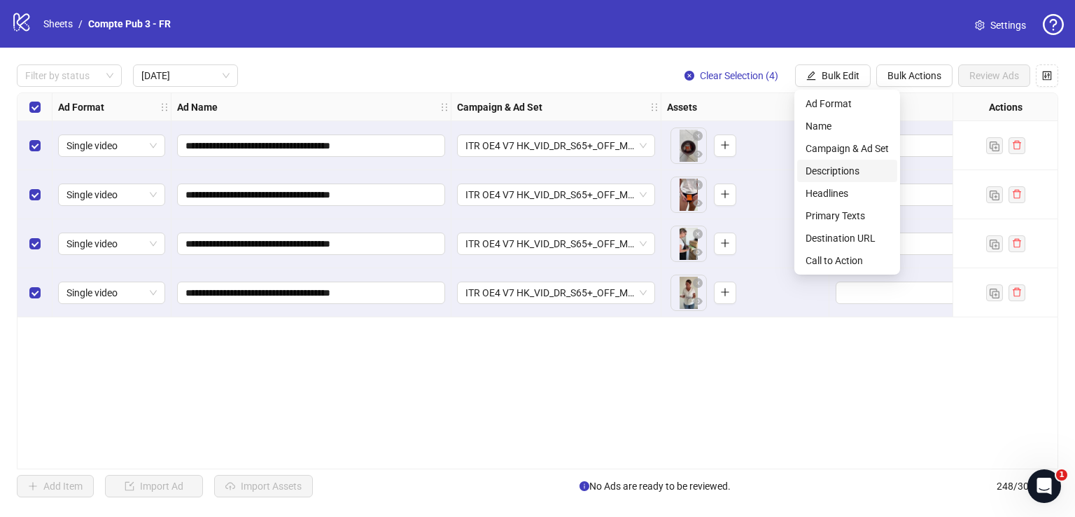
click at [841, 172] on span "Descriptions" at bounding box center [847, 170] width 83 height 15
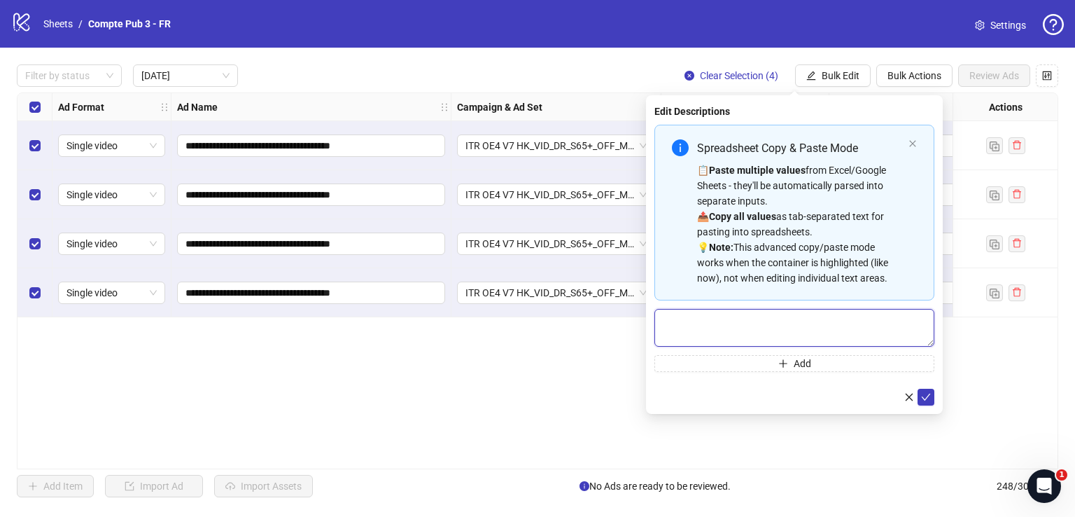
click at [777, 345] on textarea "Multi-text input container - paste or copy values" at bounding box center [795, 328] width 280 height 38
paste textarea "**********"
type textarea "**********"
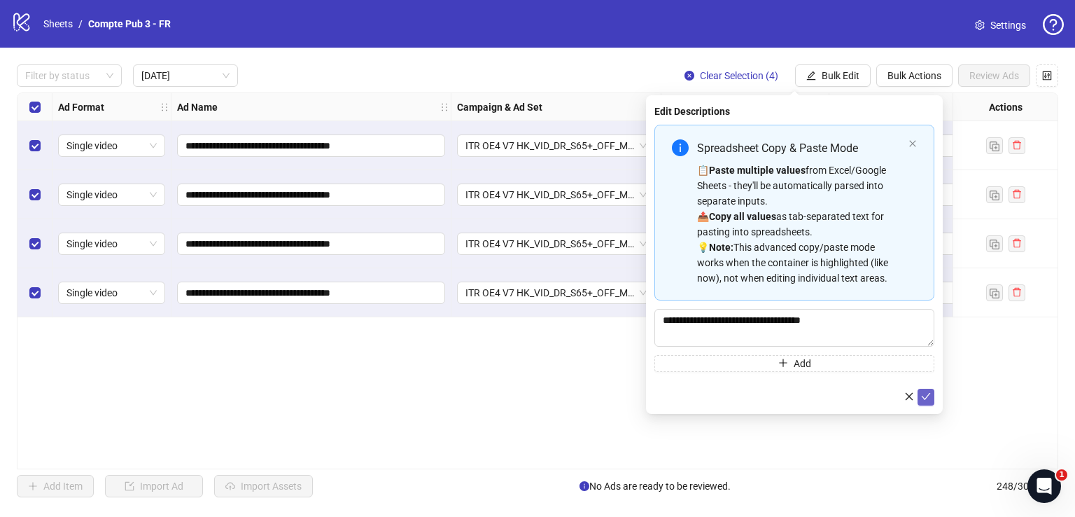
click at [924, 401] on span "submit" at bounding box center [926, 396] width 10 height 11
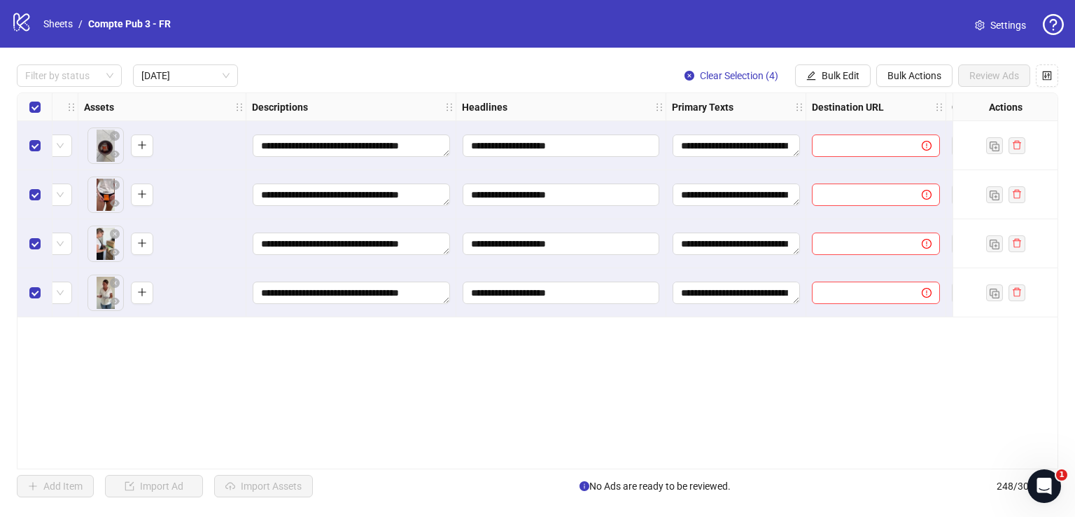
scroll to position [0, 689]
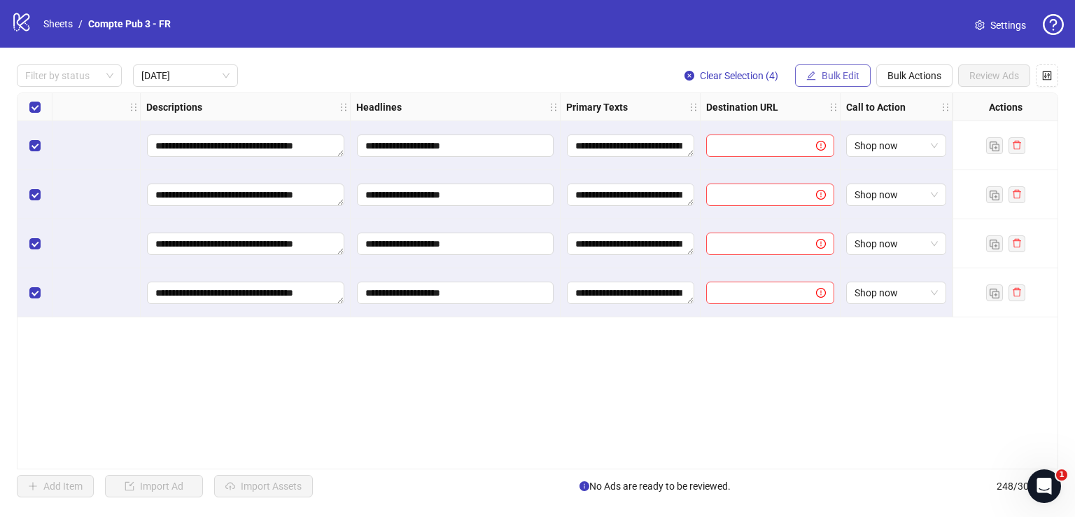
click at [829, 81] on button "Bulk Edit" at bounding box center [833, 75] width 76 height 22
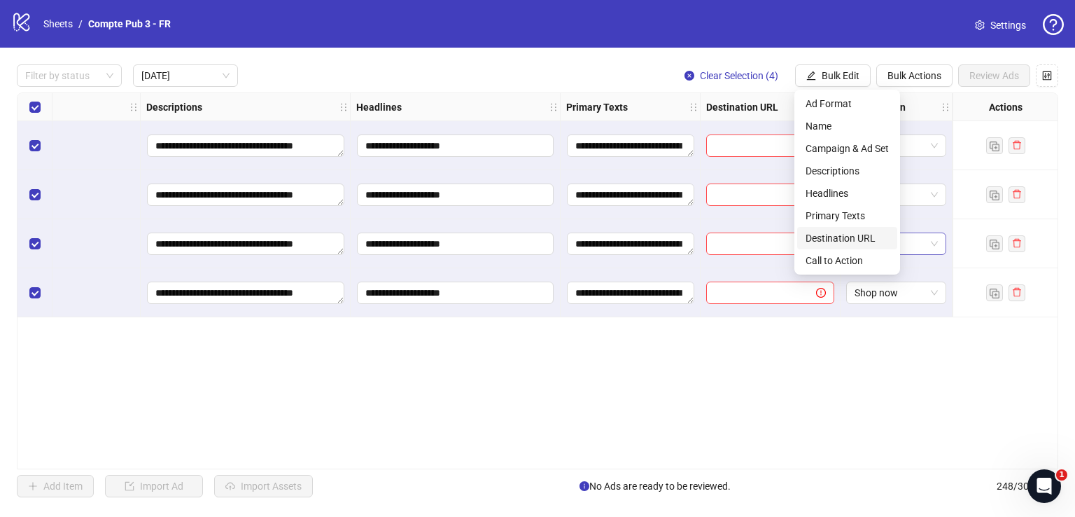
click at [851, 244] on span "Destination URL" at bounding box center [847, 237] width 83 height 15
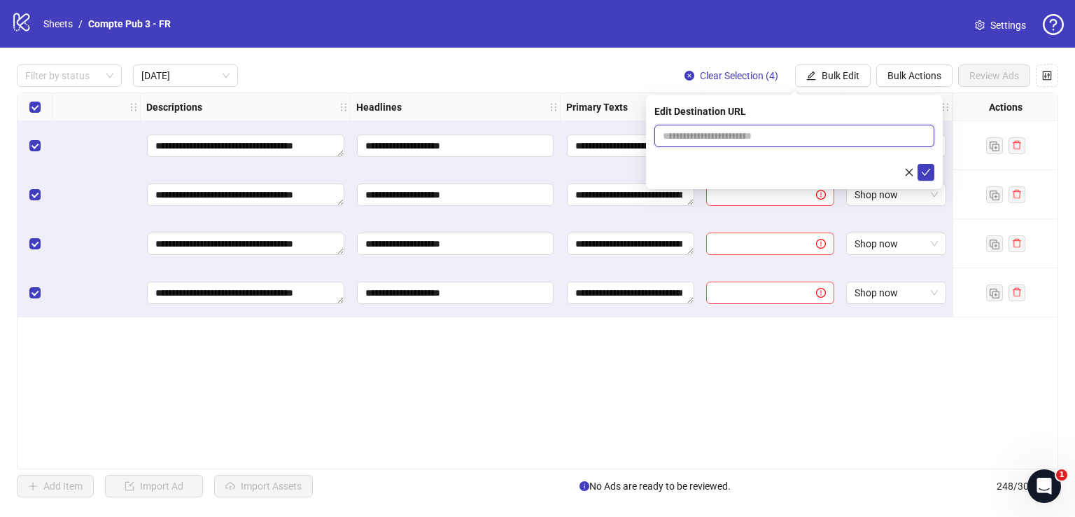
click at [732, 137] on input "text" at bounding box center [789, 135] width 252 height 15
paste input "**********"
type input "**********"
click at [933, 173] on button "submit" at bounding box center [926, 172] width 17 height 17
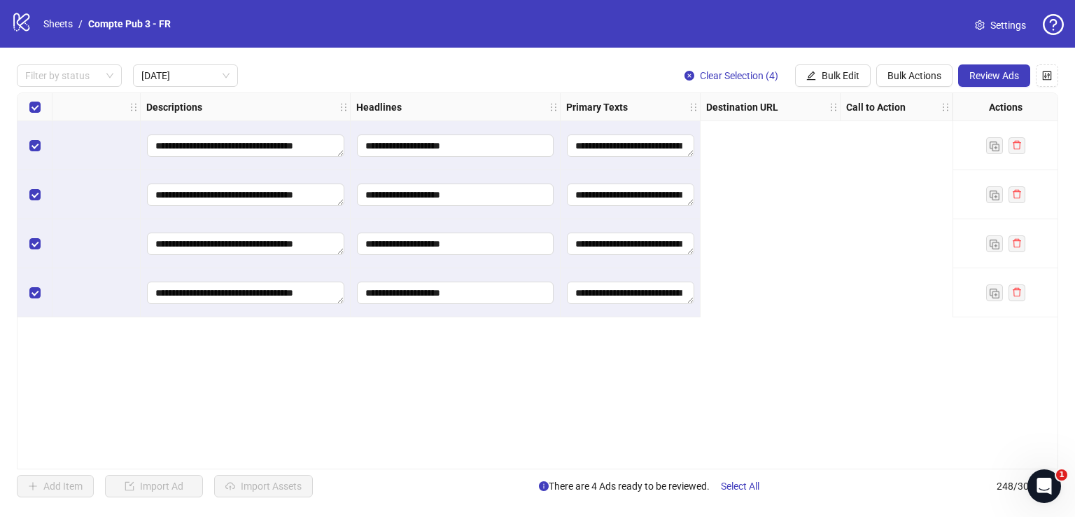
scroll to position [0, 0]
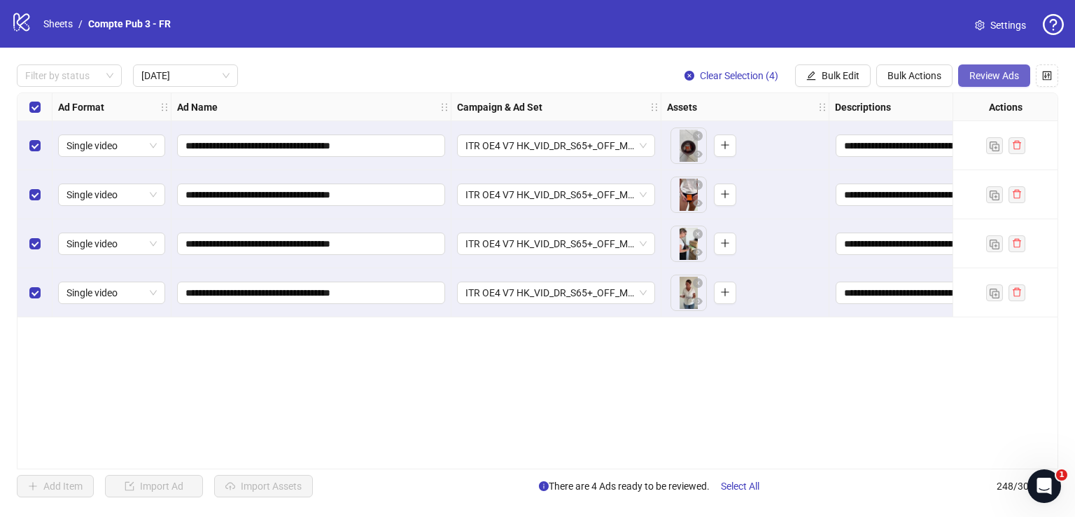
click at [997, 71] on span "Review Ads" at bounding box center [995, 75] width 50 height 11
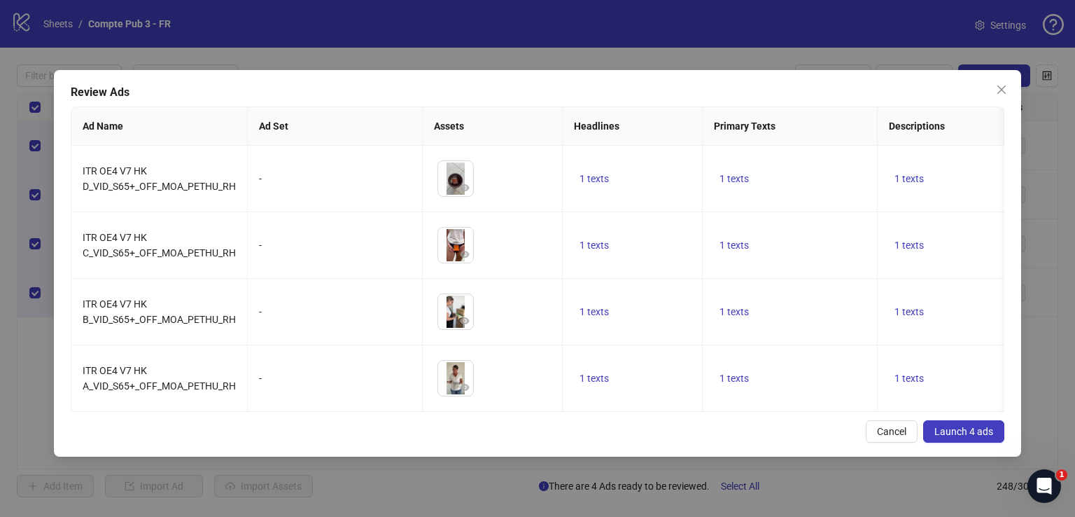
click at [957, 437] on span "Launch 4 ads" at bounding box center [964, 431] width 59 height 11
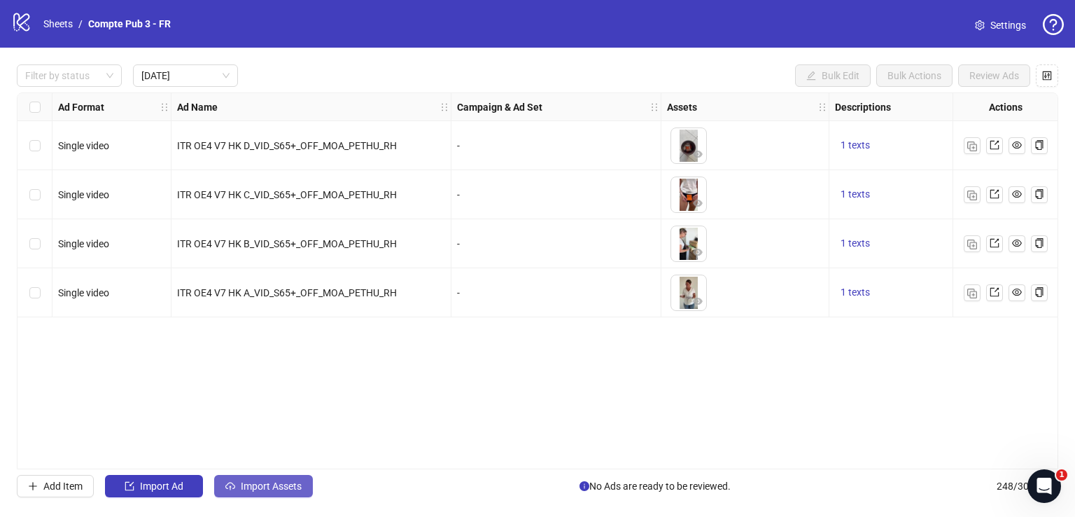
click at [280, 486] on span "Import Assets" at bounding box center [271, 485] width 61 height 11
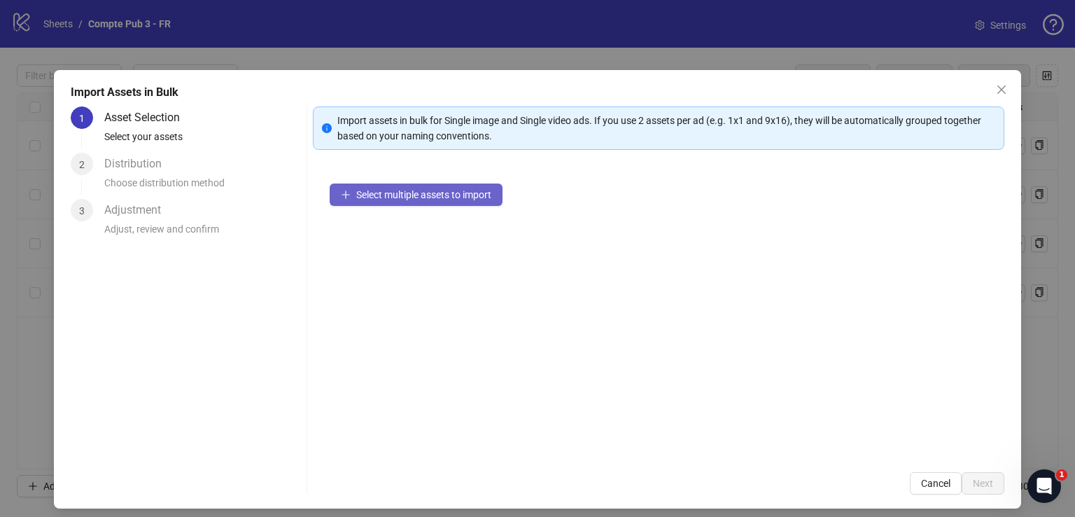
click at [442, 200] on span "Select multiple assets to import" at bounding box center [423, 194] width 135 height 11
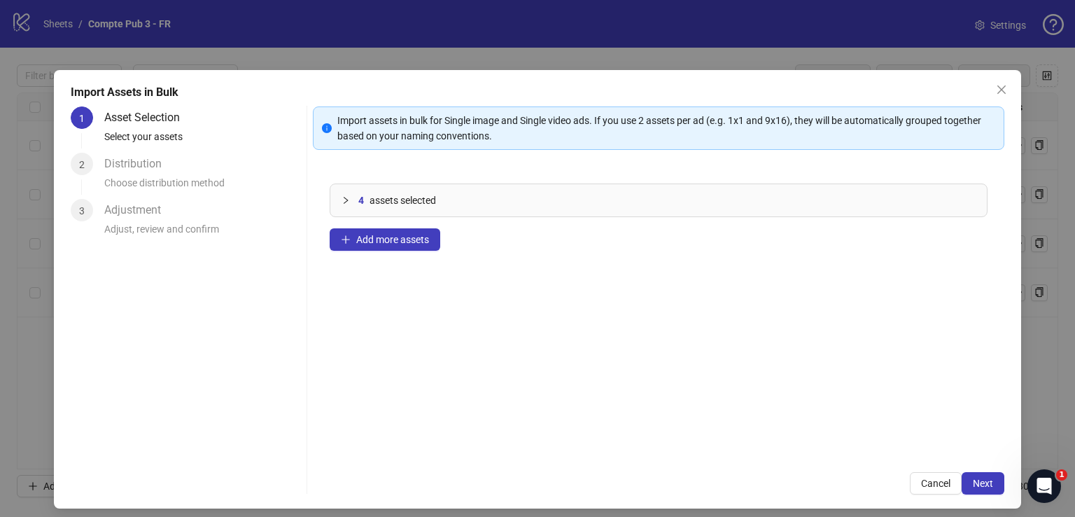
click at [977, 483] on span "Next" at bounding box center [983, 482] width 20 height 11
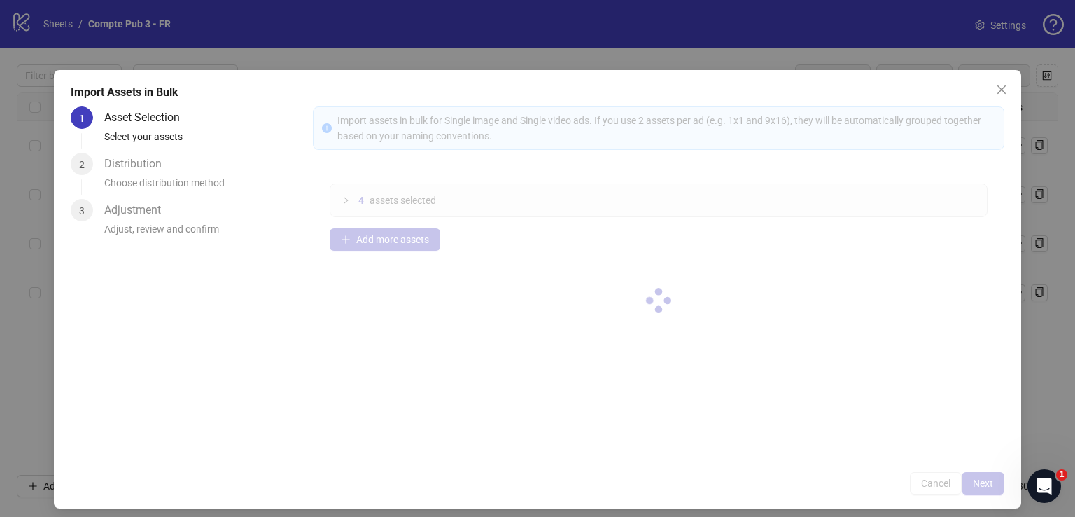
click at [977, 483] on div at bounding box center [659, 300] width 692 height 388
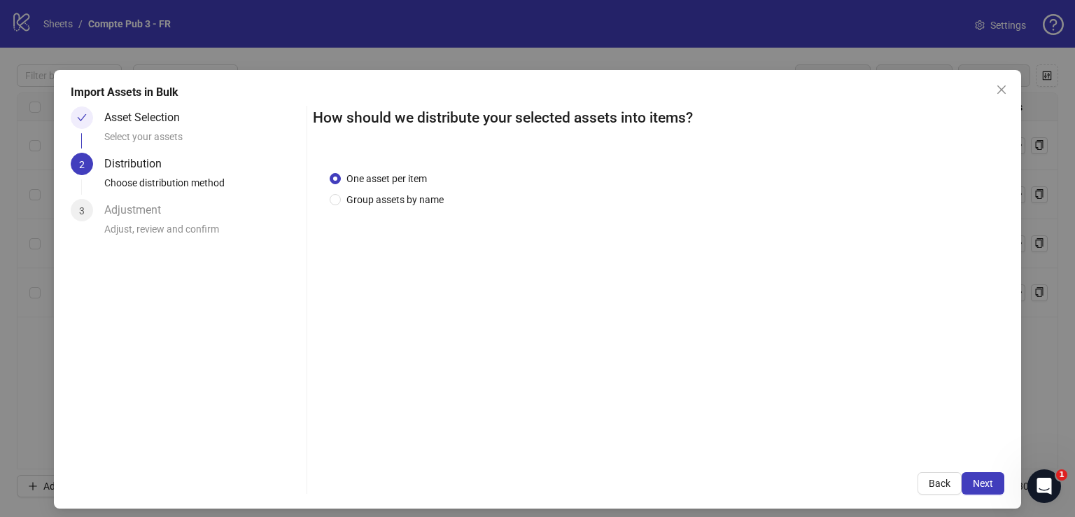
click at [977, 483] on span "Next" at bounding box center [983, 482] width 20 height 11
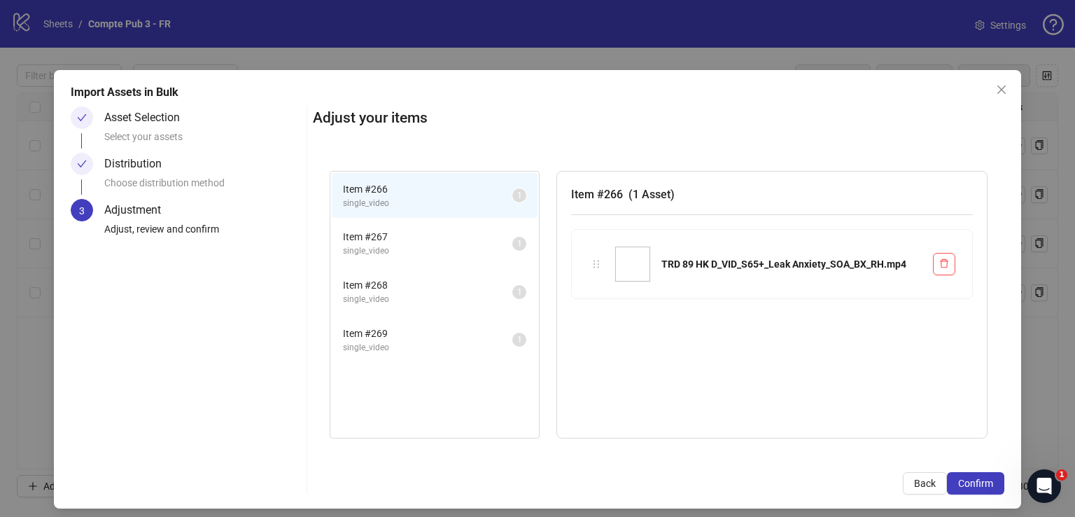
click at [977, 483] on span "Confirm" at bounding box center [975, 482] width 35 height 11
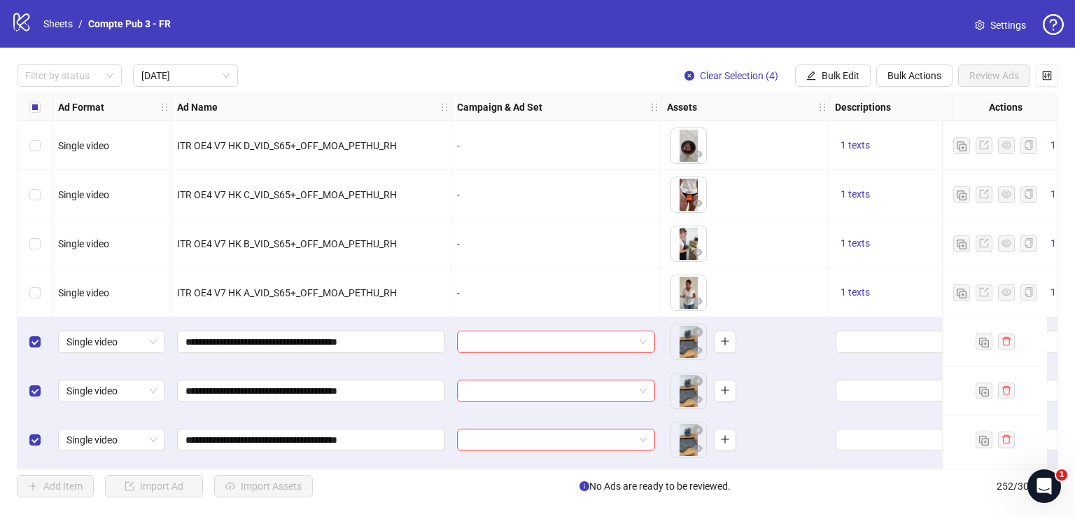
scroll to position [50, 0]
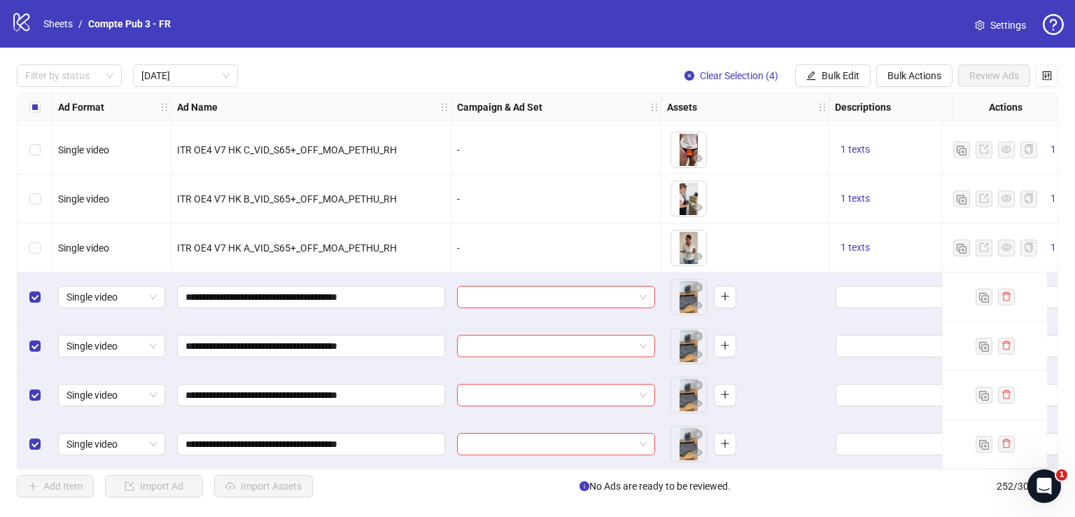
click at [829, 67] on div "Import Assets in Bulk Asset Selection Select your assets Distribution Choose di…" at bounding box center [537, 258] width 1075 height 517
click at [831, 75] on div "Import Assets in Bulk Asset Selection Select your assets Distribution Choose di…" at bounding box center [537, 258] width 1075 height 517
click at [837, 68] on div "Import Assets in Bulk Asset Selection Select your assets Distribution Choose di…" at bounding box center [537, 258] width 1075 height 517
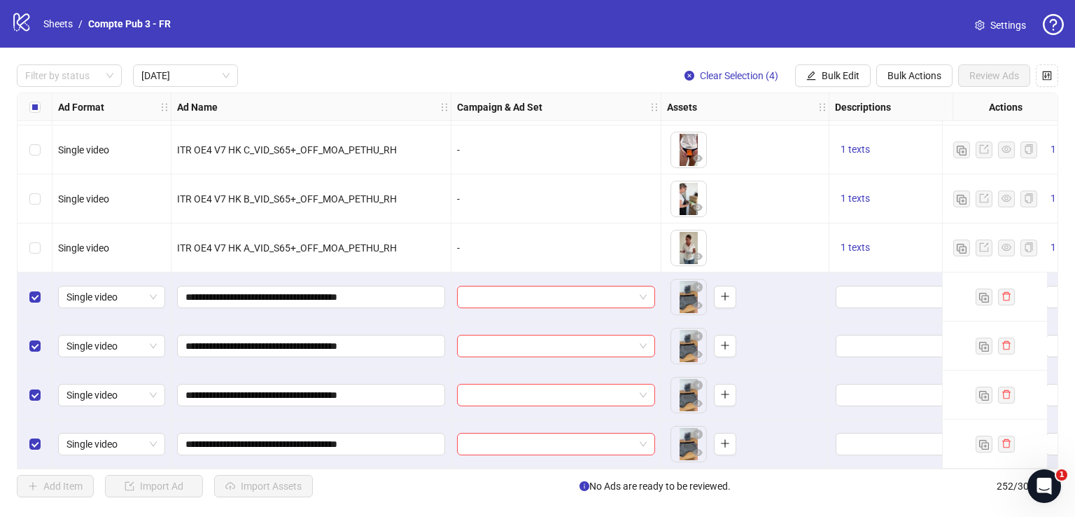
click at [892, 78] on div "Import Assets in Bulk Asset Selection Select your assets Distribution Choose di…" at bounding box center [537, 258] width 1075 height 517
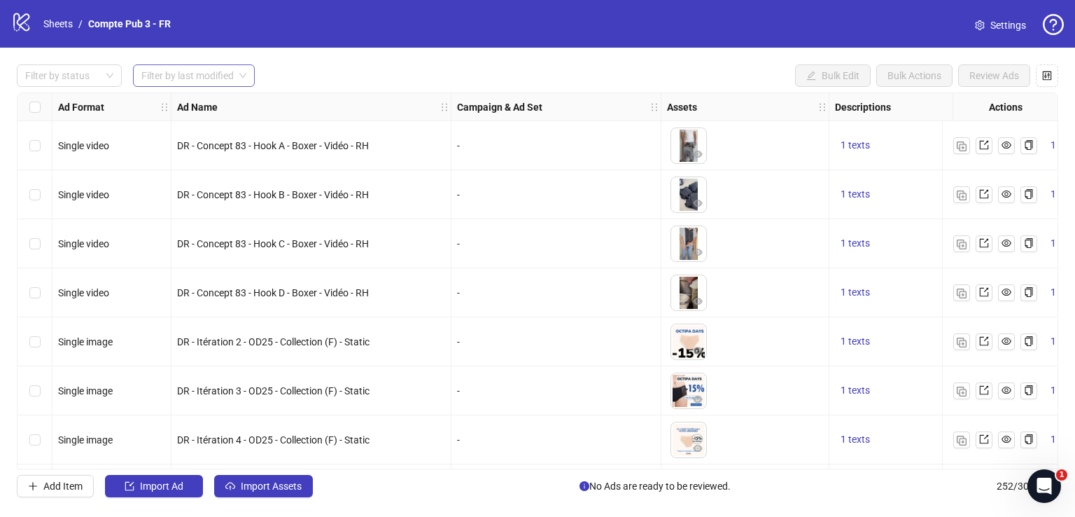
click at [207, 83] on input "search" at bounding box center [187, 75] width 92 height 21
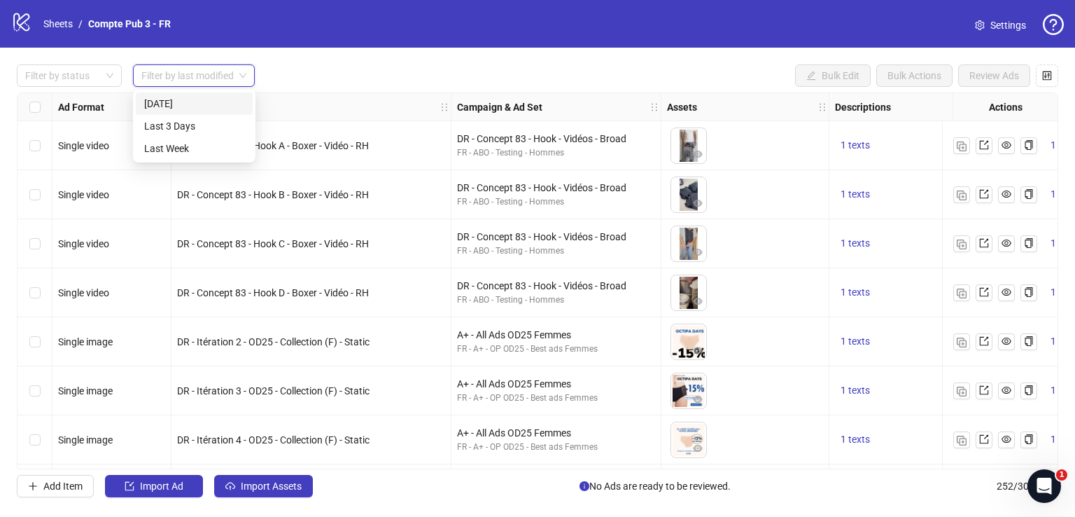
click at [200, 104] on div "[DATE]" at bounding box center [194, 103] width 100 height 15
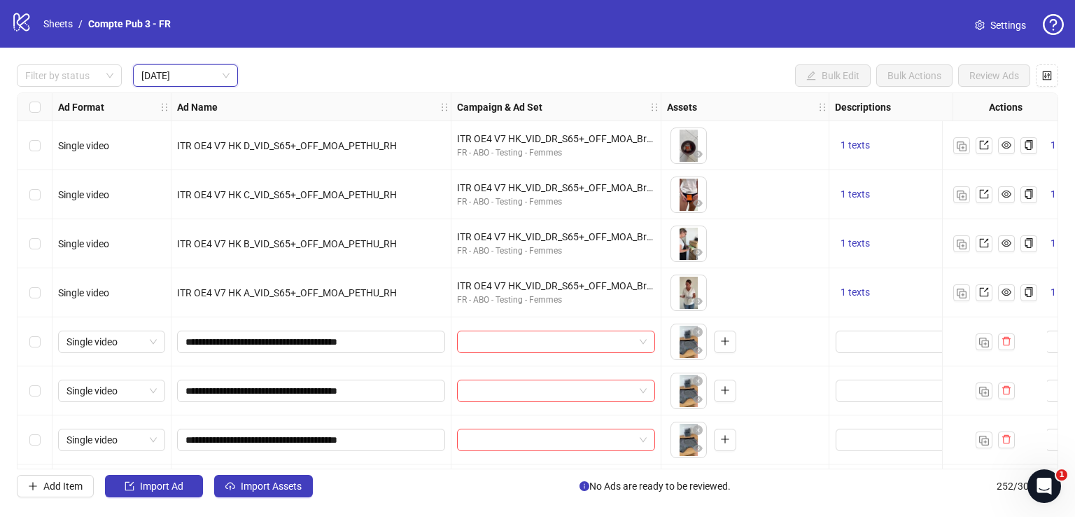
scroll to position [50, 0]
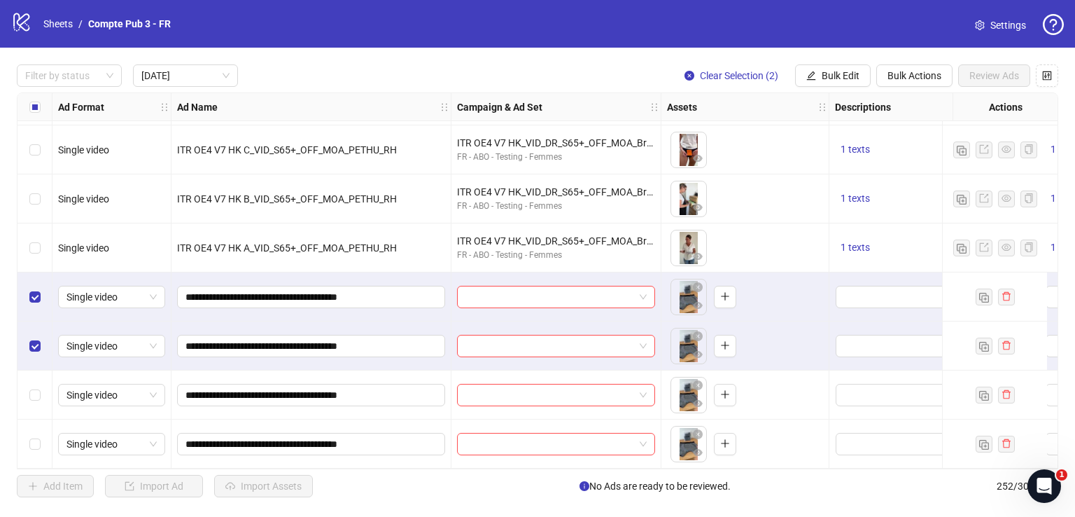
click at [34, 387] on label "Select row 7" at bounding box center [34, 394] width 11 height 15
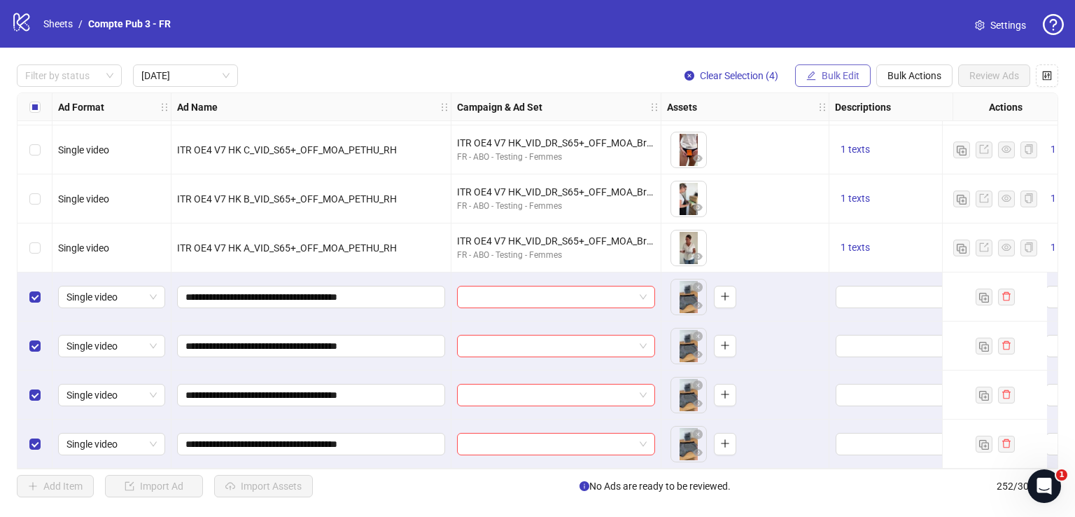
click at [822, 71] on span "Bulk Edit" at bounding box center [841, 75] width 38 height 11
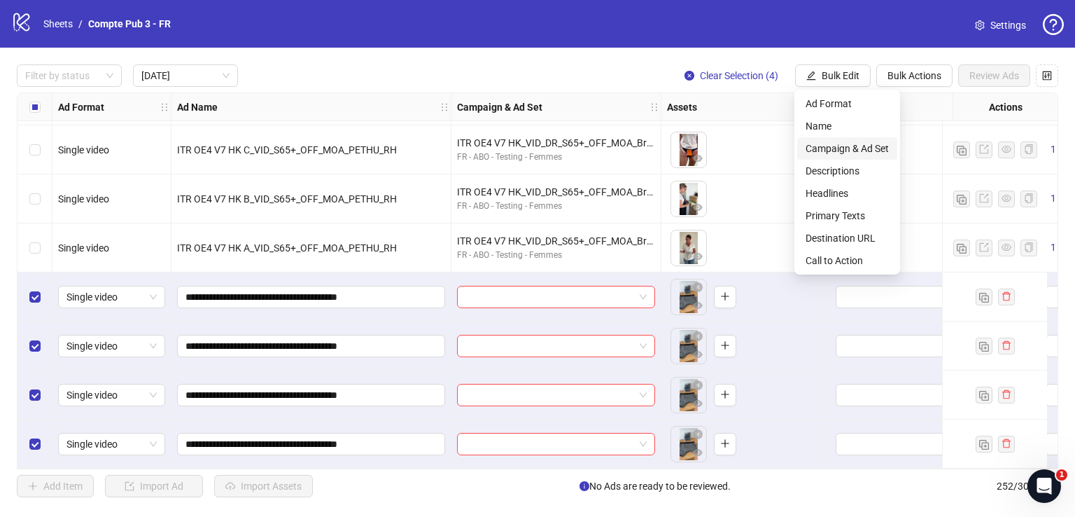
click at [846, 153] on span "Campaign & Ad Set" at bounding box center [847, 148] width 83 height 15
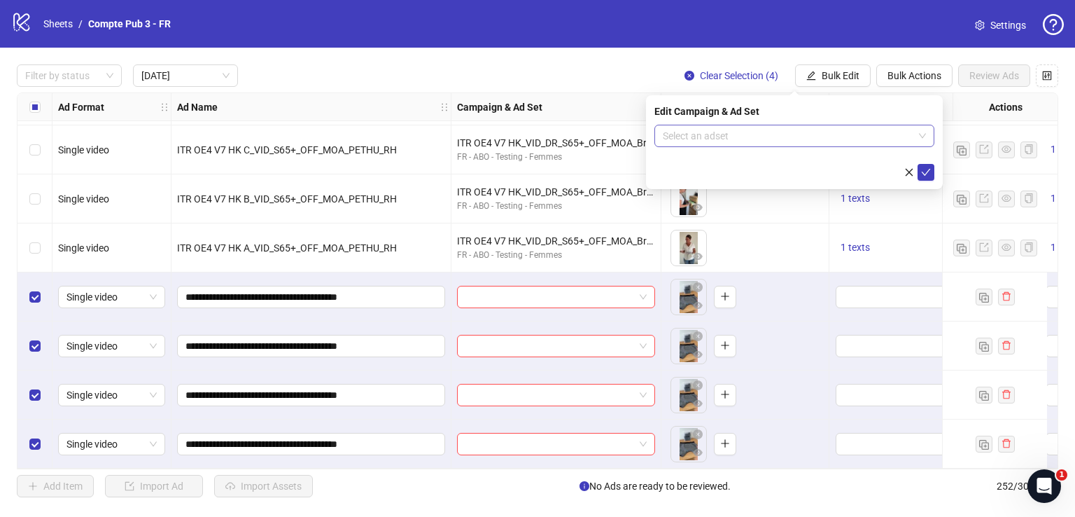
click at [753, 138] on input "search" at bounding box center [788, 135] width 251 height 21
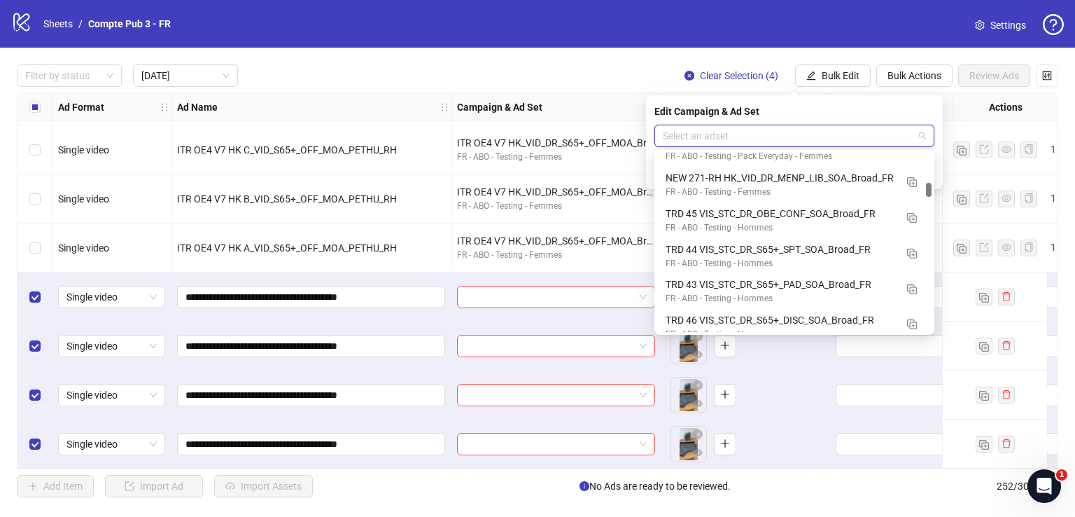
scroll to position [916, 0]
click at [914, 284] on img "button" at bounding box center [912, 287] width 10 height 10
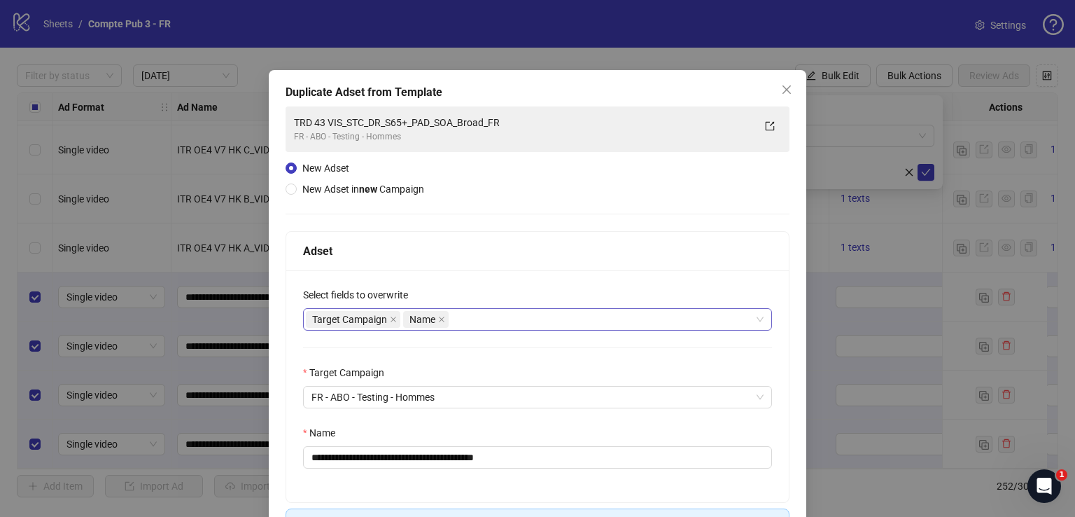
click at [613, 316] on div "Target Campaign Name" at bounding box center [530, 319] width 449 height 20
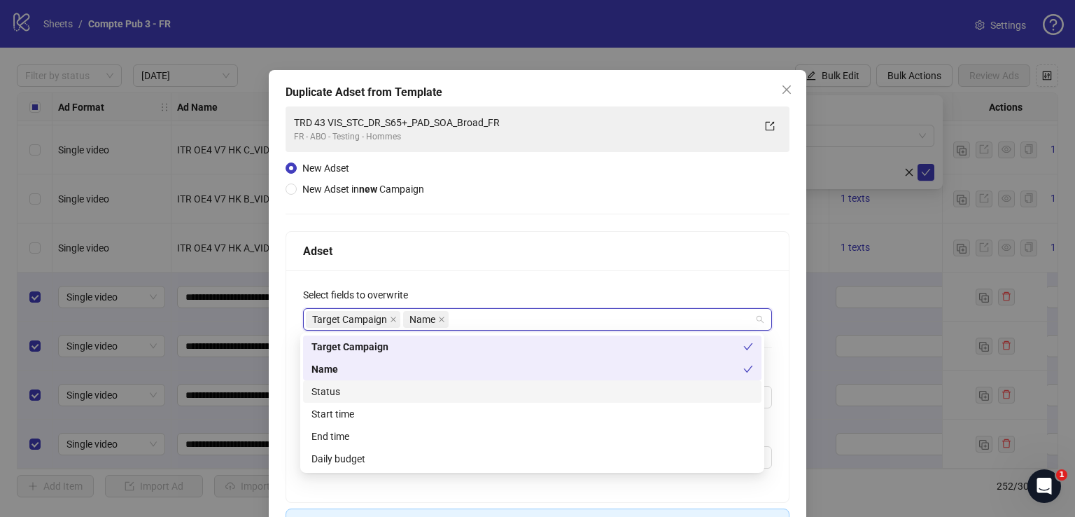
click at [480, 391] on div "Status" at bounding box center [533, 391] width 442 height 15
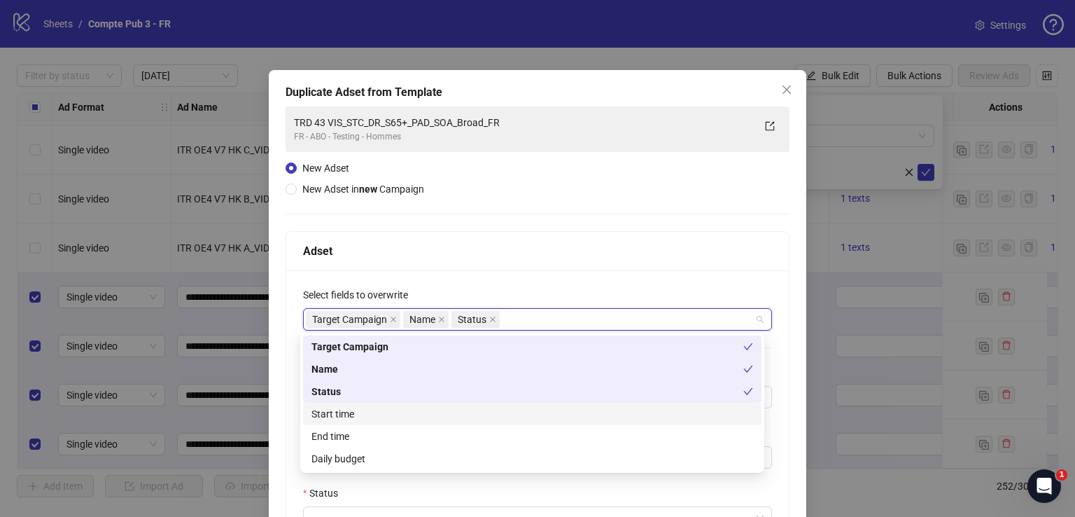
click at [477, 414] on div "Start time" at bounding box center [533, 413] width 442 height 15
click at [477, 454] on div "Daily budget" at bounding box center [533, 458] width 442 height 15
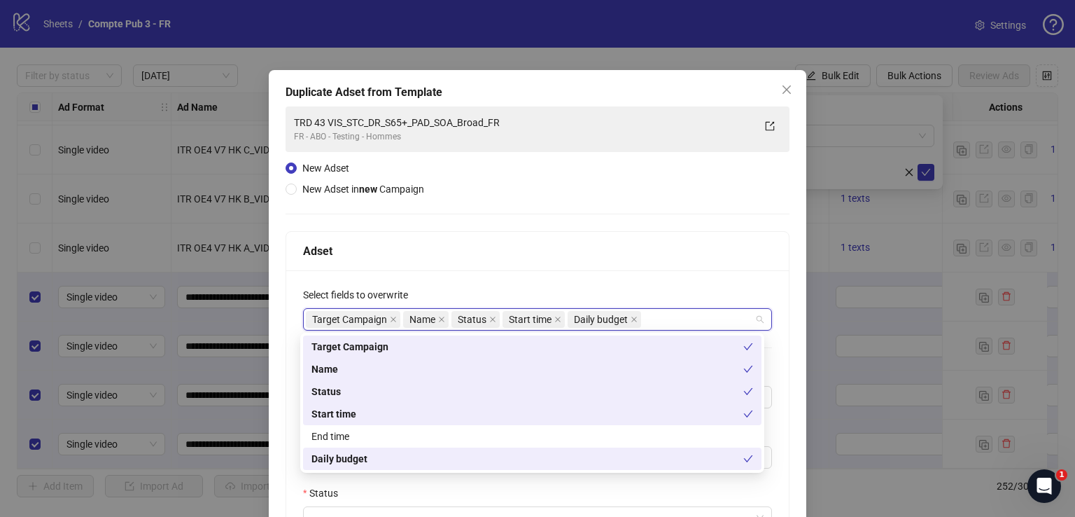
click at [554, 250] on div "Adset" at bounding box center [537, 251] width 469 height 18
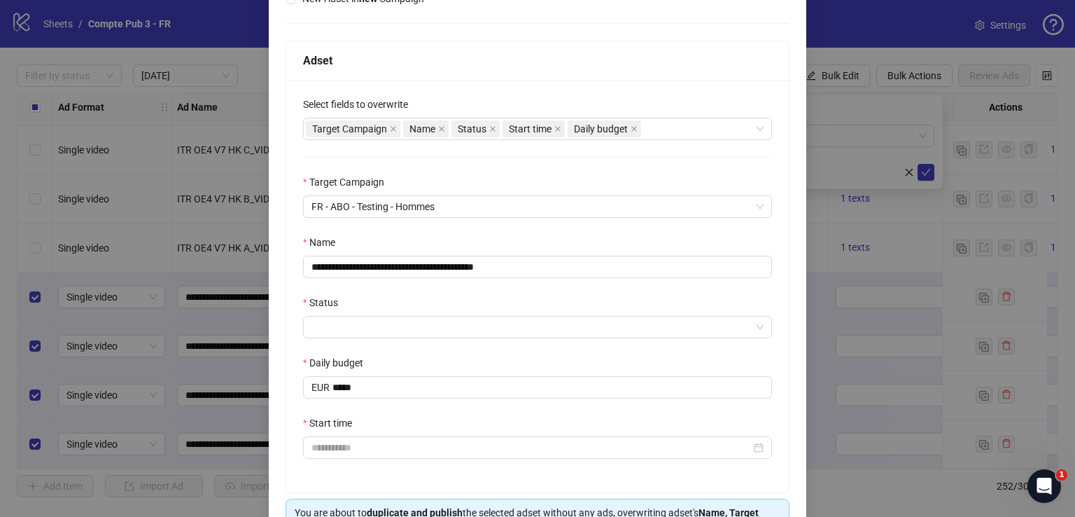
scroll to position [192, 0]
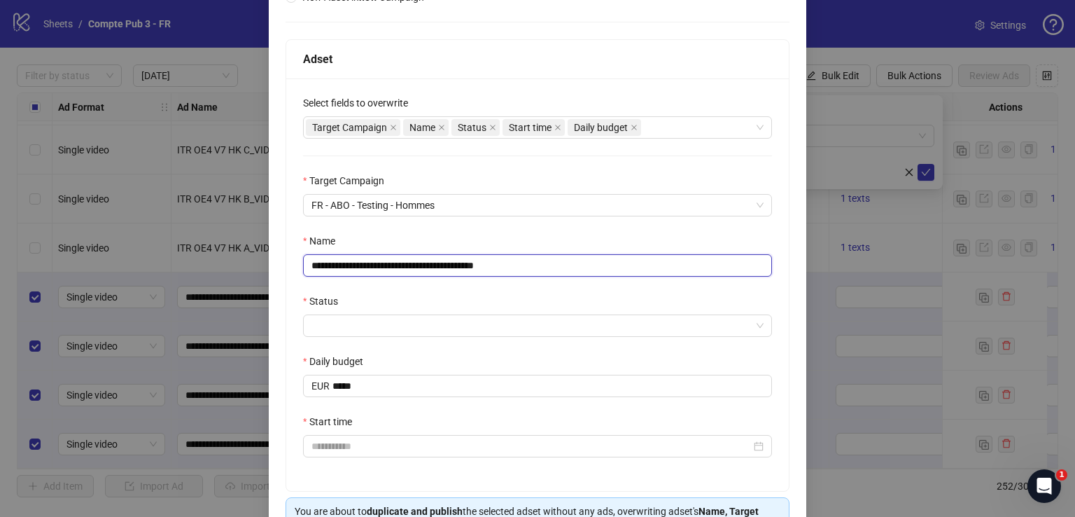
click at [528, 264] on input "**********" at bounding box center [537, 265] width 469 height 22
click at [527, 264] on input "**********" at bounding box center [537, 265] width 469 height 22
paste input "*"
type input "**********"
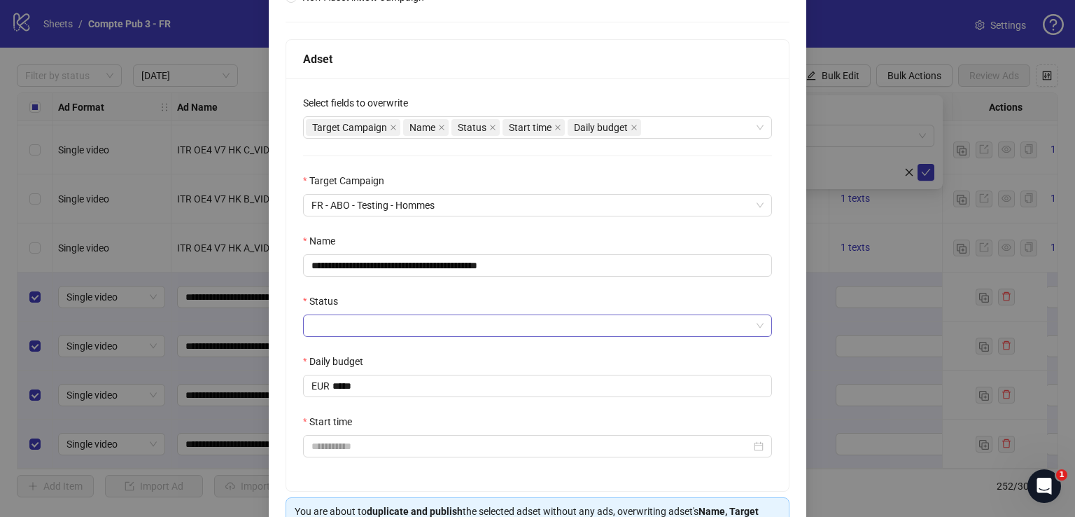
click at [426, 326] on input "Status" at bounding box center [532, 325] width 440 height 21
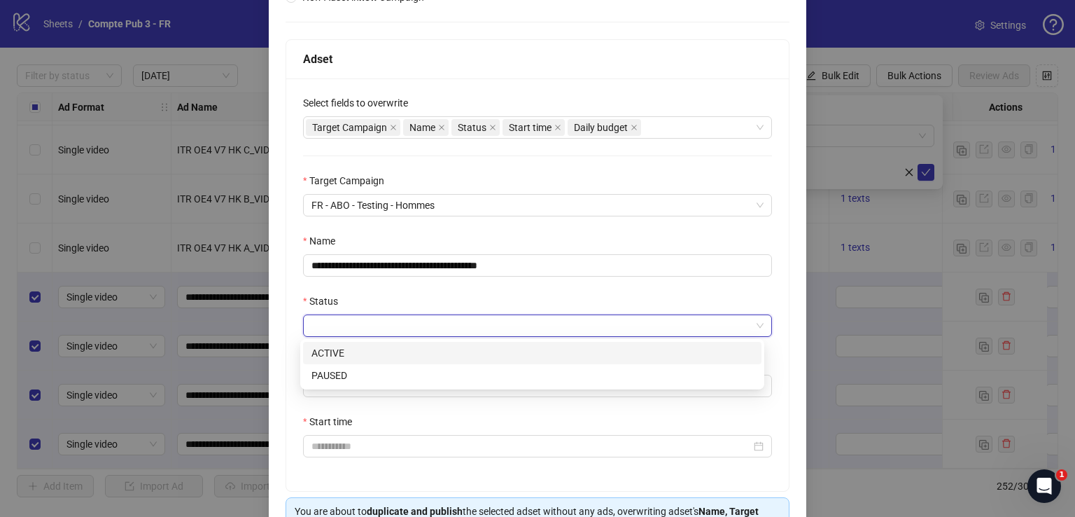
click at [403, 358] on div "ACTIVE" at bounding box center [533, 352] width 442 height 15
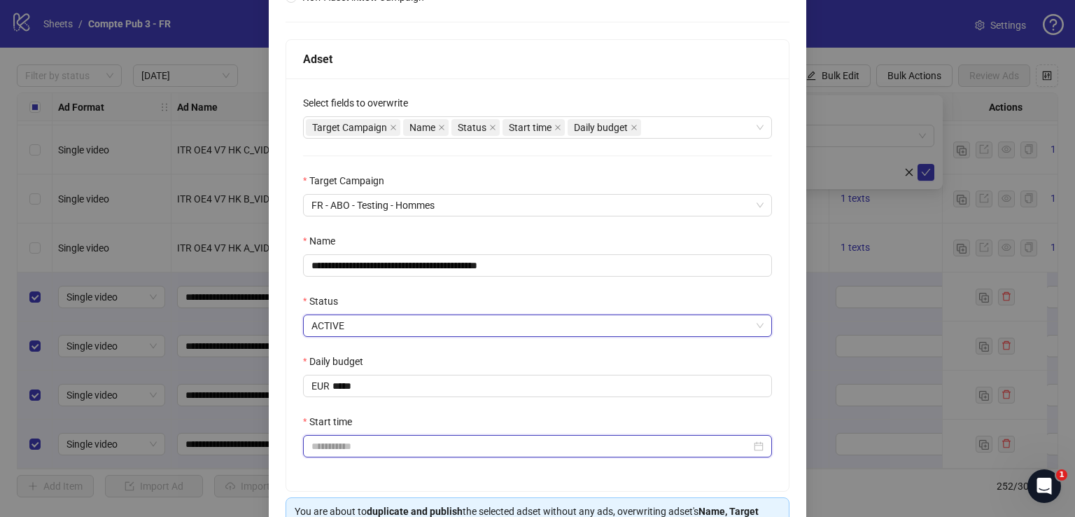
click at [382, 443] on input "Start time" at bounding box center [532, 445] width 440 height 15
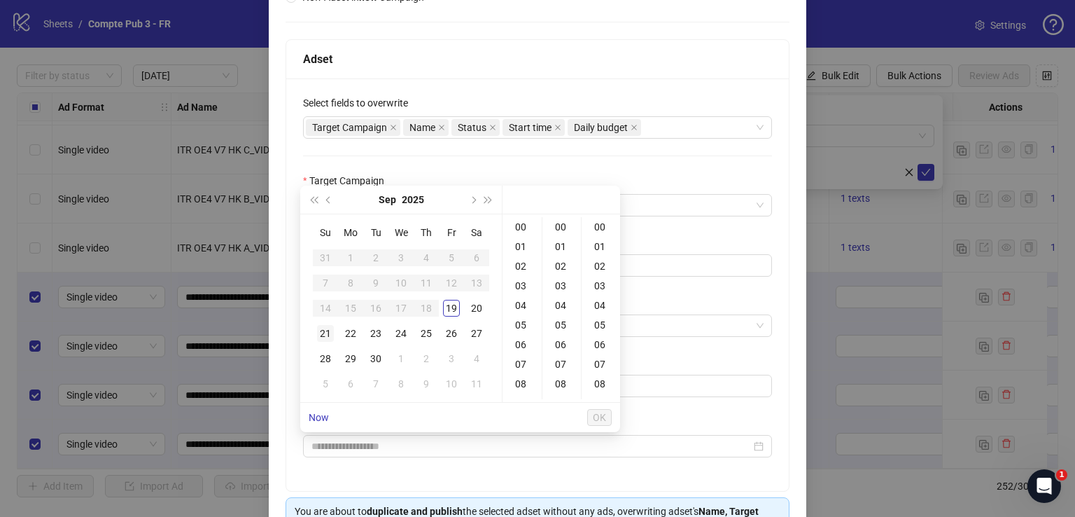
click at [325, 329] on div "21" at bounding box center [325, 333] width 17 height 17
click at [521, 302] on div "04" at bounding box center [522, 305] width 34 height 20
type input "**********"
click at [602, 413] on span "OK" at bounding box center [599, 417] width 13 height 11
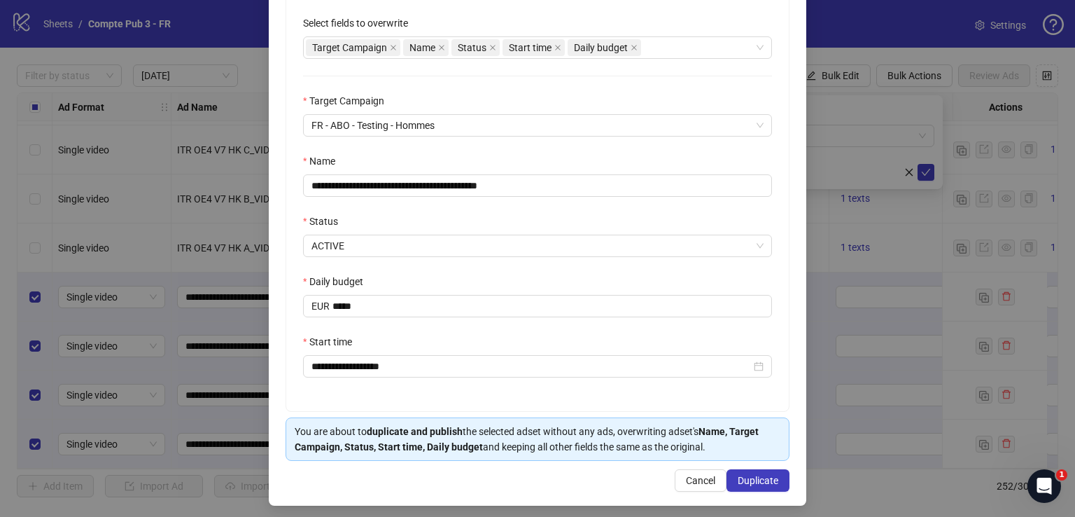
scroll to position [277, 0]
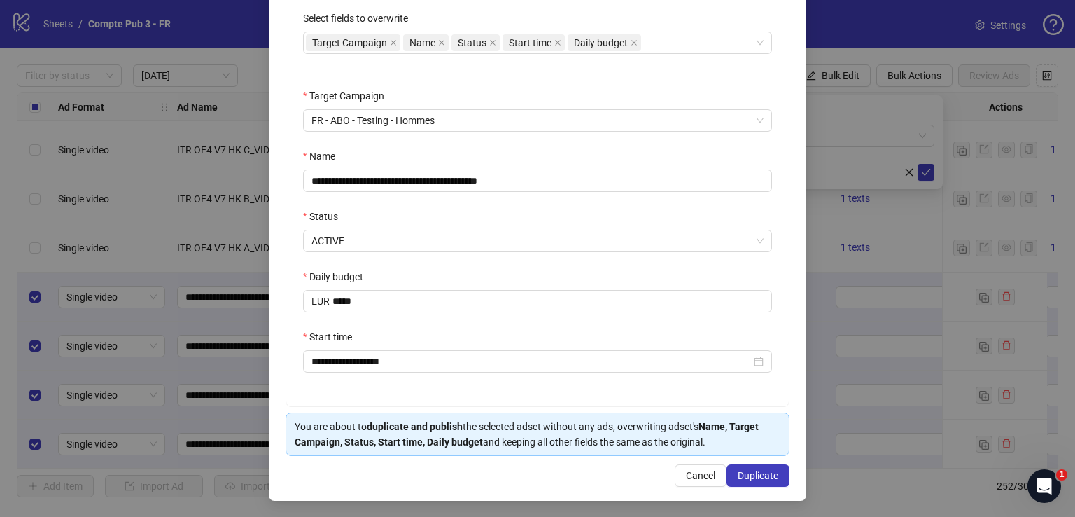
click at [755, 474] on span "Duplicate" at bounding box center [758, 475] width 41 height 11
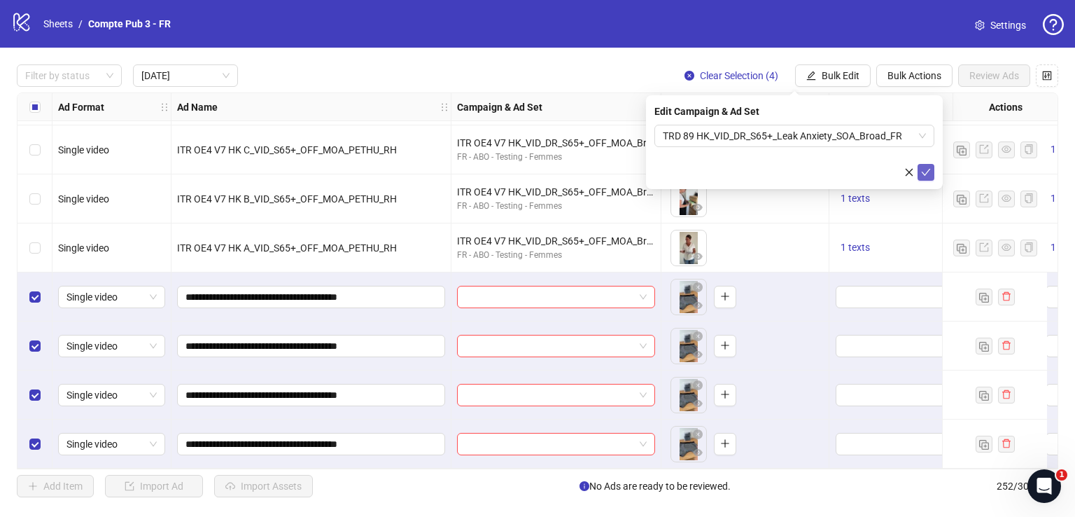
click at [933, 167] on button "submit" at bounding box center [926, 172] width 17 height 17
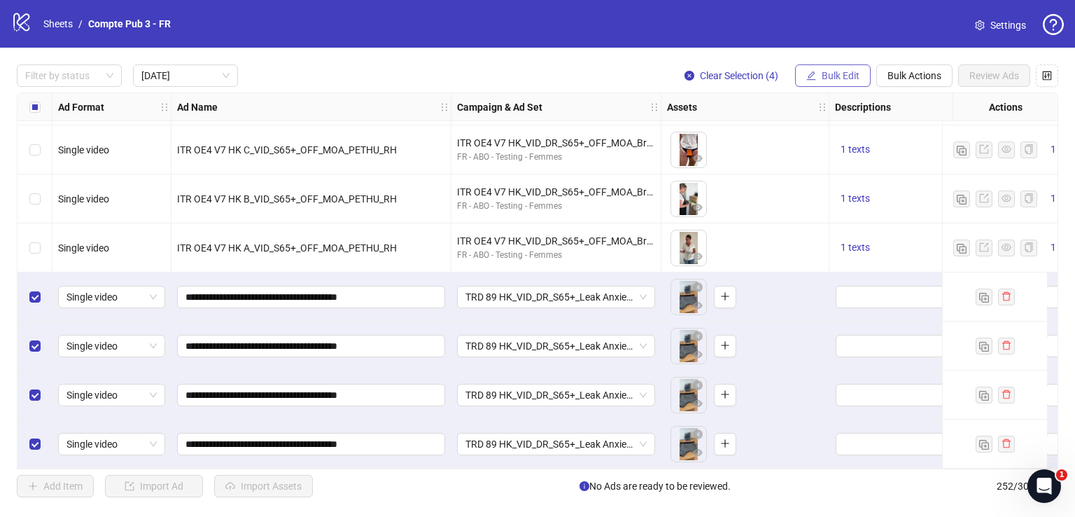
click at [841, 71] on span "Bulk Edit" at bounding box center [841, 75] width 38 height 11
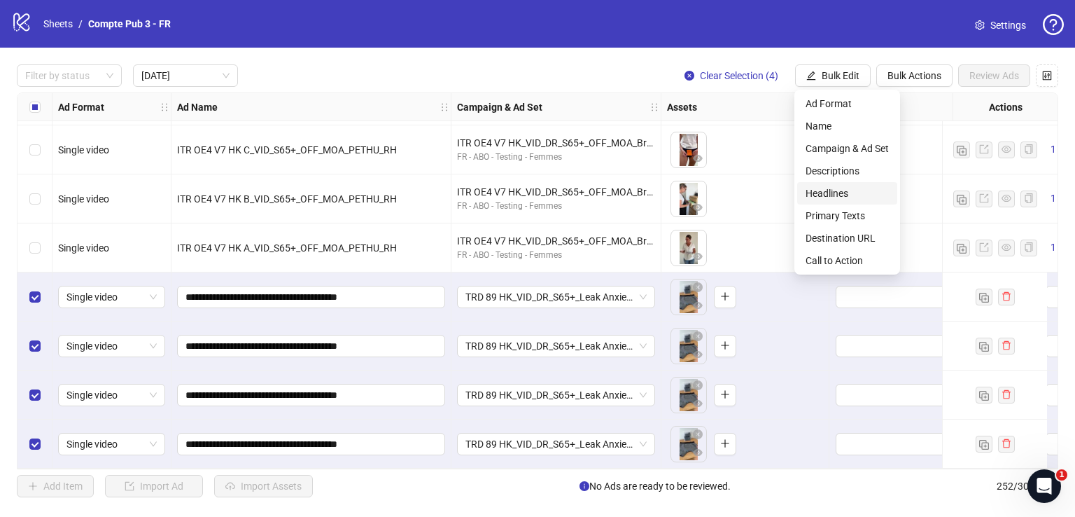
click at [849, 192] on span "Headlines" at bounding box center [847, 193] width 83 height 15
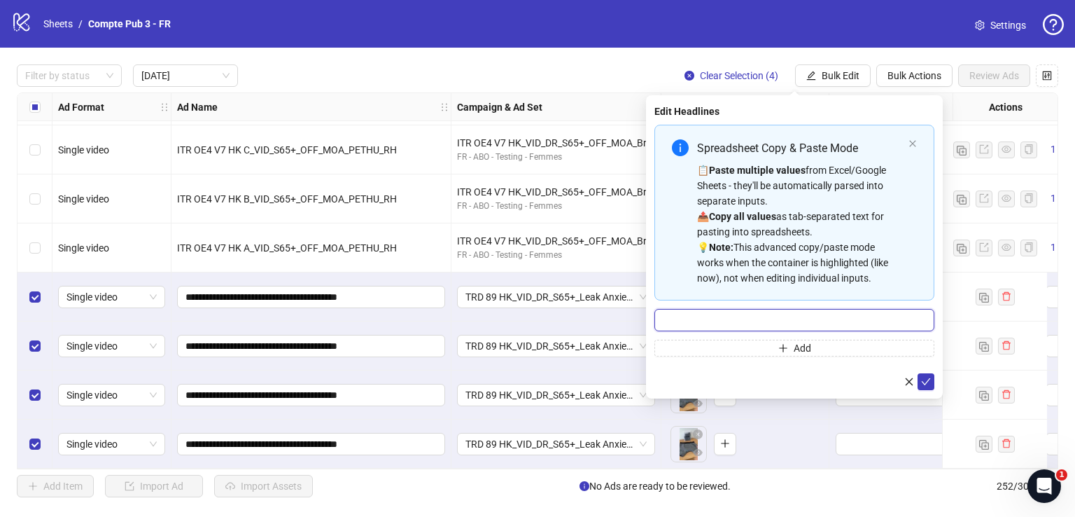
click at [764, 328] on input "Multi-input container - paste or copy values" at bounding box center [795, 320] width 280 height 22
paste input "**********"
type input "**********"
click at [927, 382] on icon "check" at bounding box center [926, 382] width 10 height 10
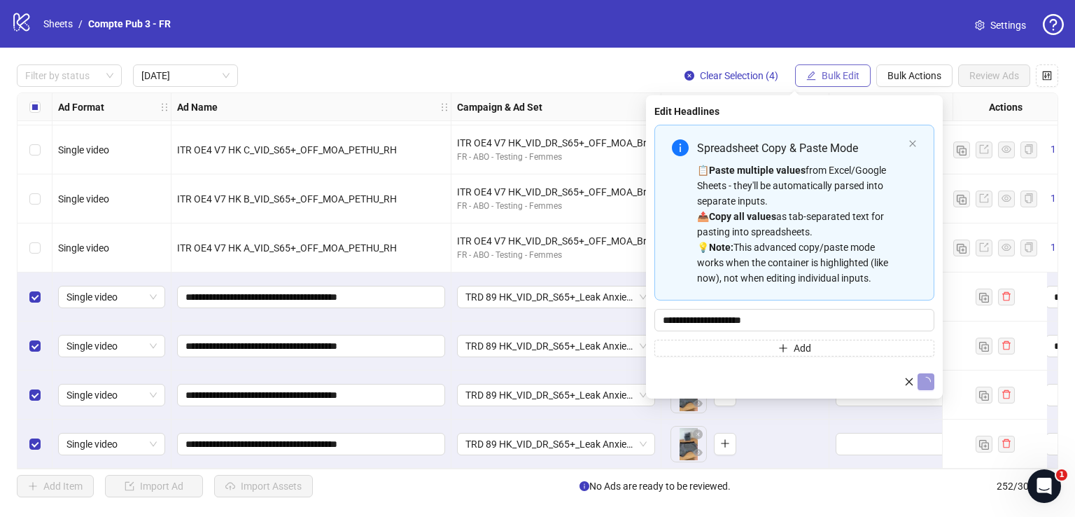
click at [842, 67] on button "Bulk Edit" at bounding box center [833, 75] width 76 height 22
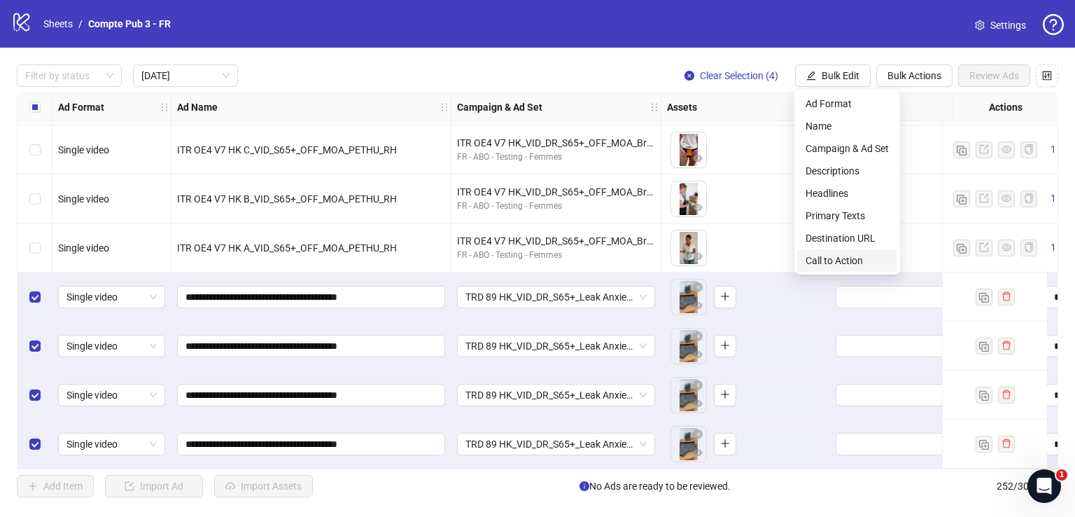
click at [857, 261] on span "Call to Action" at bounding box center [847, 260] width 83 height 15
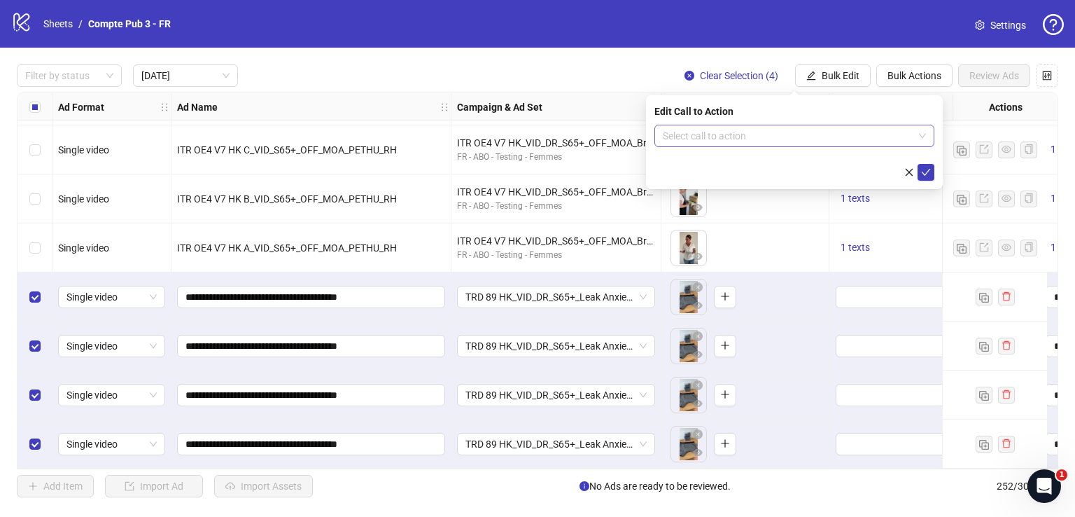
click at [773, 140] on input "search" at bounding box center [788, 135] width 251 height 21
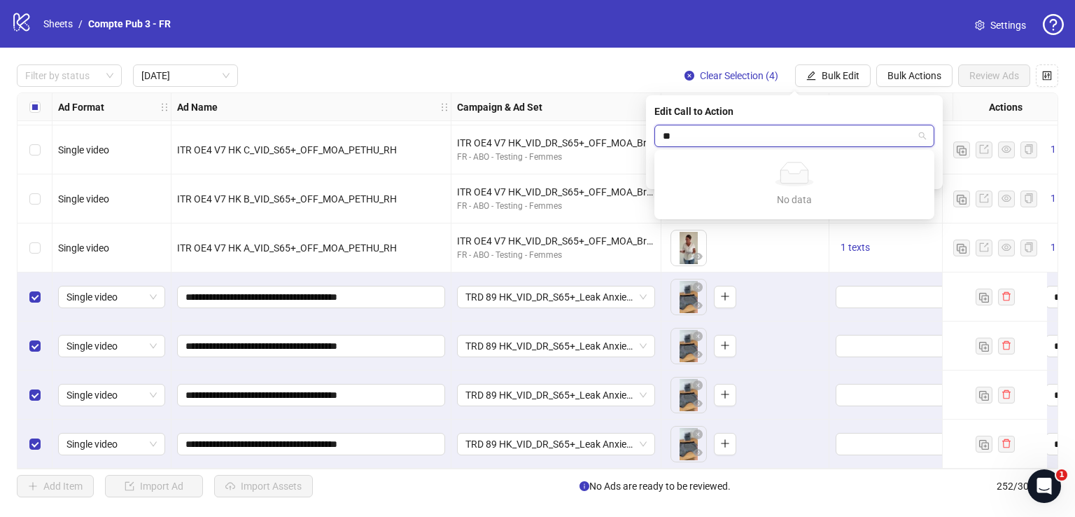
type input "*"
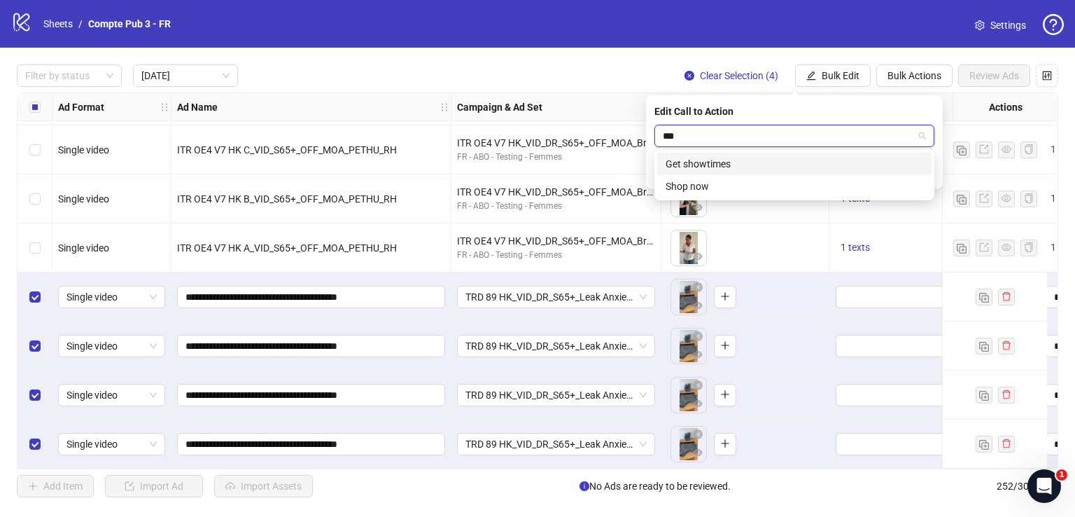
type input "****"
click at [770, 159] on div "Shop now" at bounding box center [795, 163] width 258 height 15
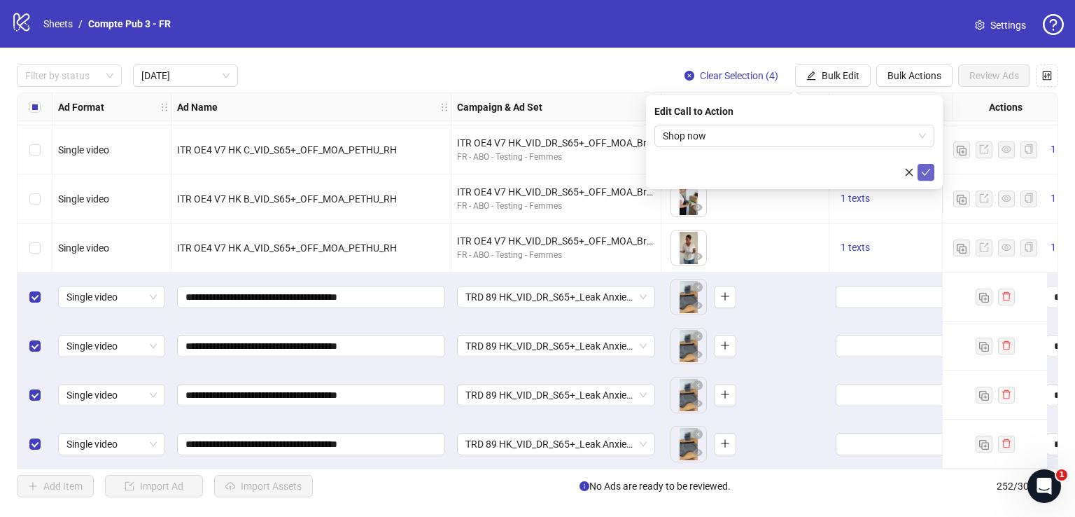
click at [930, 168] on icon "check" at bounding box center [926, 172] width 10 height 10
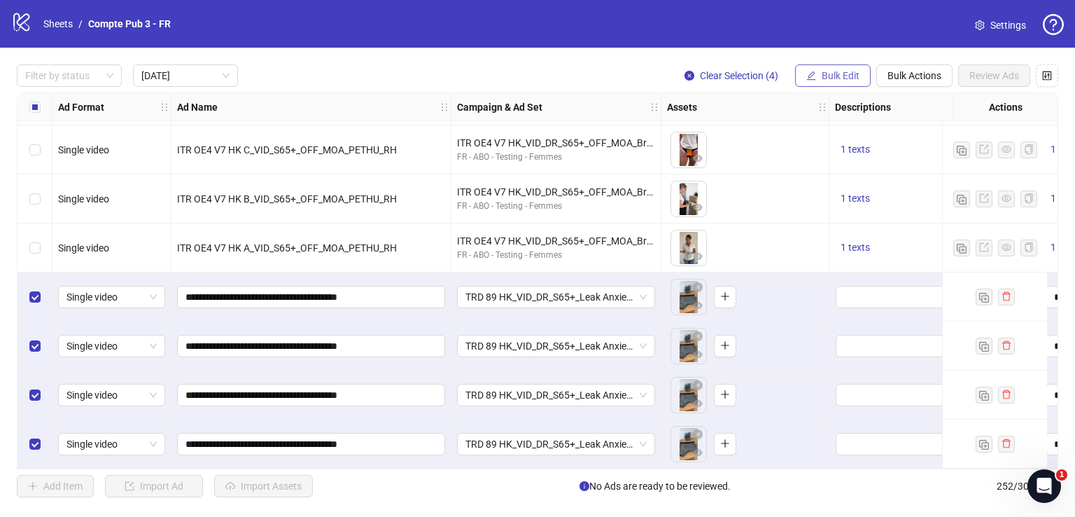
click at [840, 71] on span "Bulk Edit" at bounding box center [841, 75] width 38 height 11
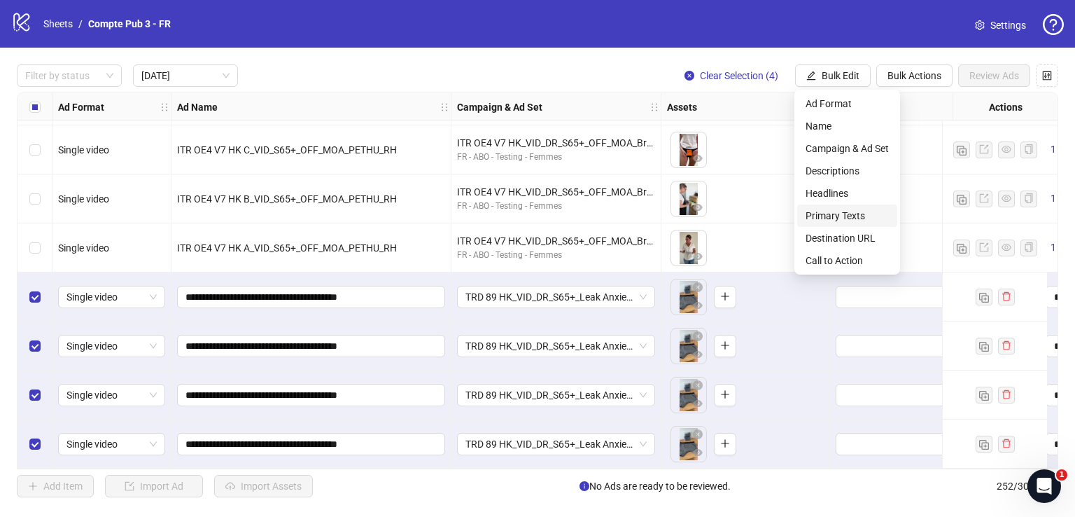
click at [849, 221] on span "Primary Texts" at bounding box center [847, 215] width 83 height 15
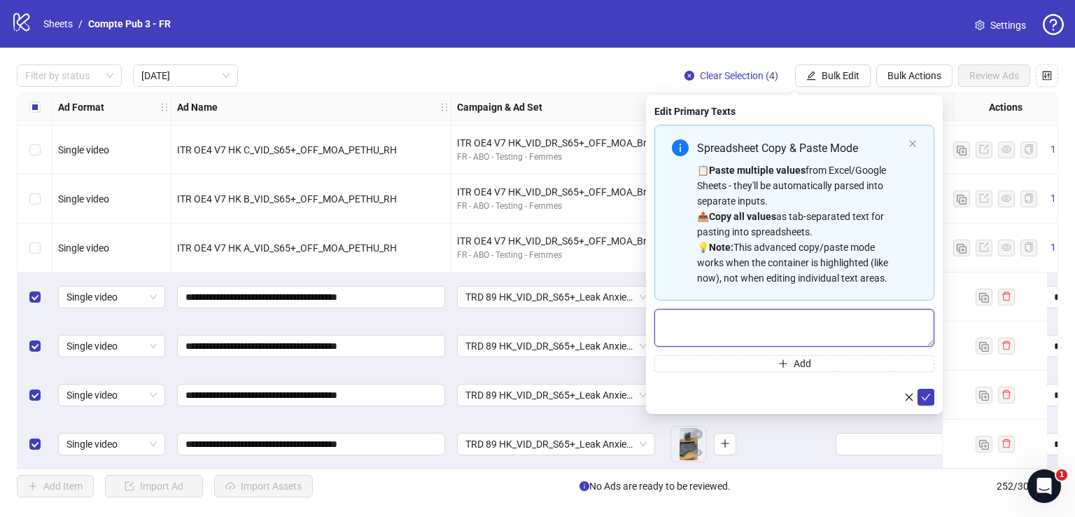
drag, startPoint x: 750, startPoint y: 309, endPoint x: 748, endPoint y: 318, distance: 9.5
click at [748, 316] on textarea "Multi-text input container - paste or copy values" at bounding box center [795, 328] width 280 height 38
paste textarea "**********"
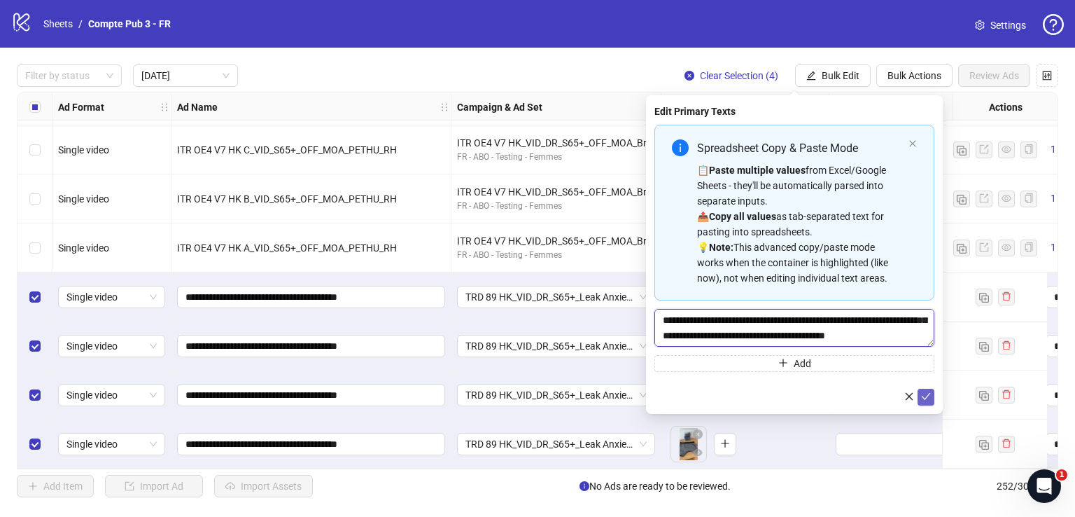
type textarea "**********"
click at [927, 392] on icon "check" at bounding box center [926, 396] width 10 height 10
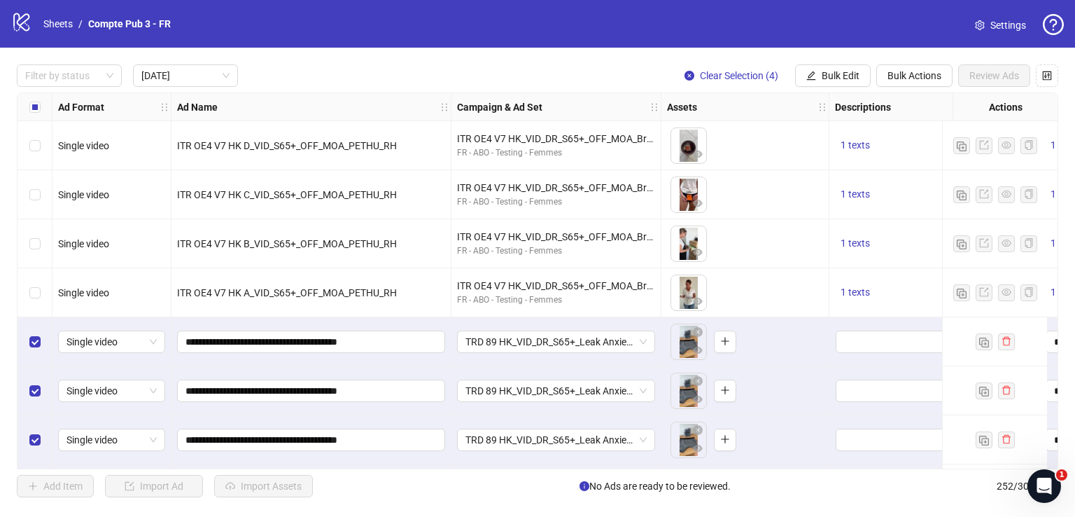
scroll to position [50, 0]
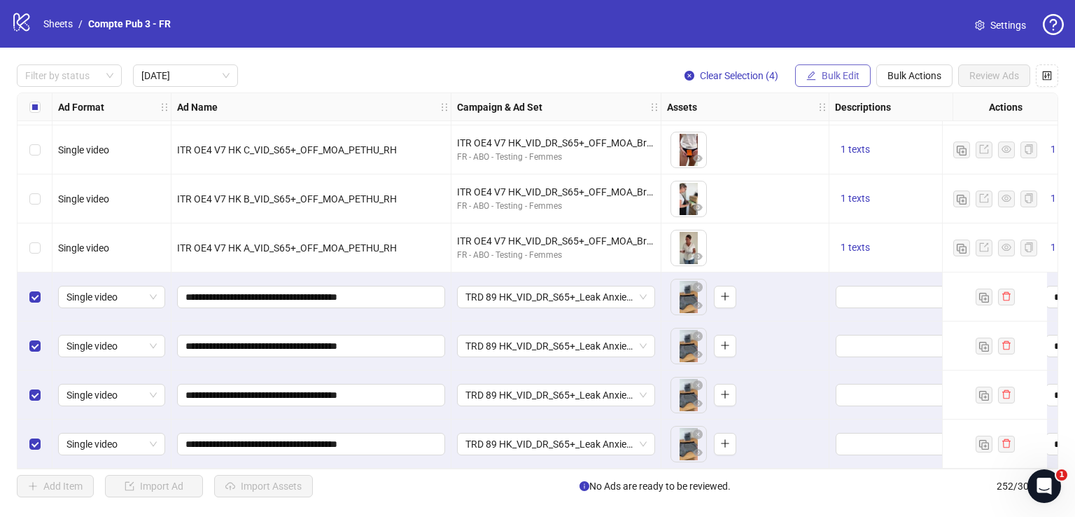
click at [835, 70] on span "Bulk Edit" at bounding box center [841, 75] width 38 height 11
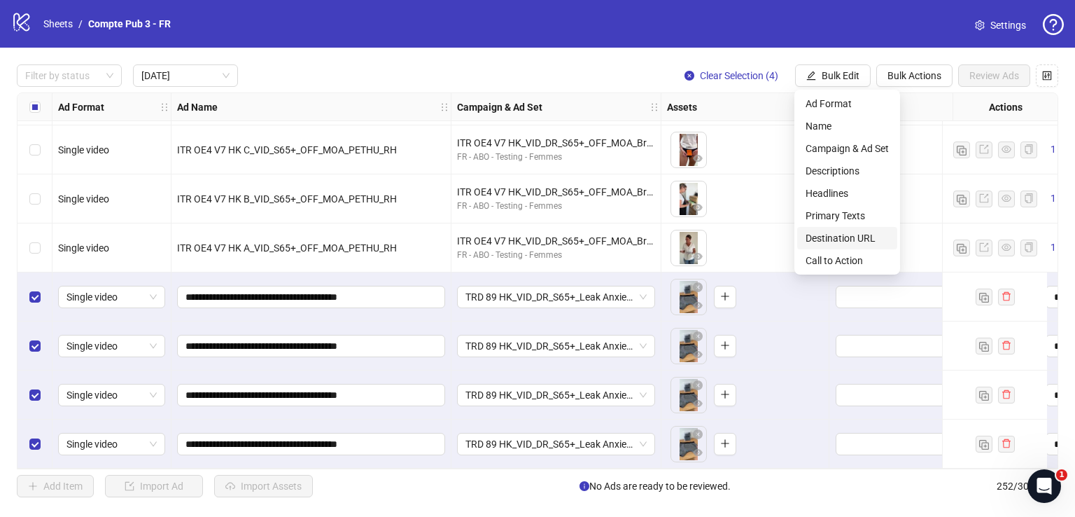
click at [861, 236] on span "Destination URL" at bounding box center [847, 237] width 83 height 15
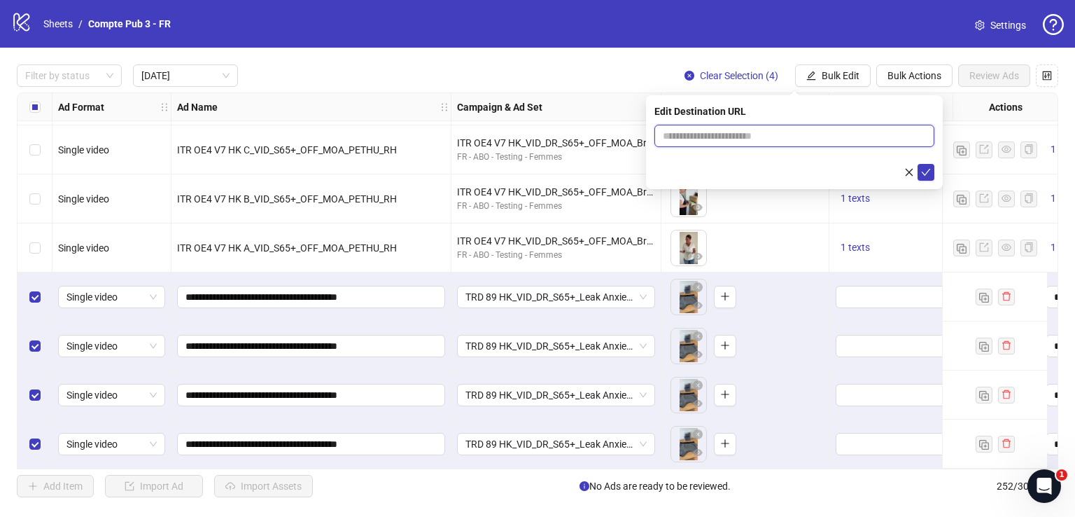
click at [722, 137] on input "text" at bounding box center [789, 135] width 252 height 15
paste input "**********"
type input "**********"
click at [928, 174] on icon "check" at bounding box center [926, 172] width 10 height 10
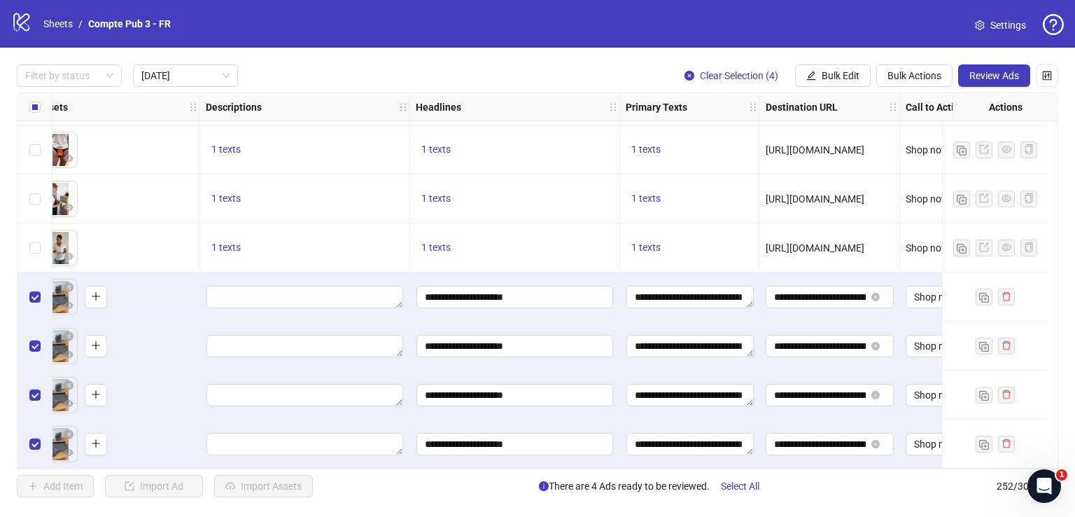
scroll to position [50, 699]
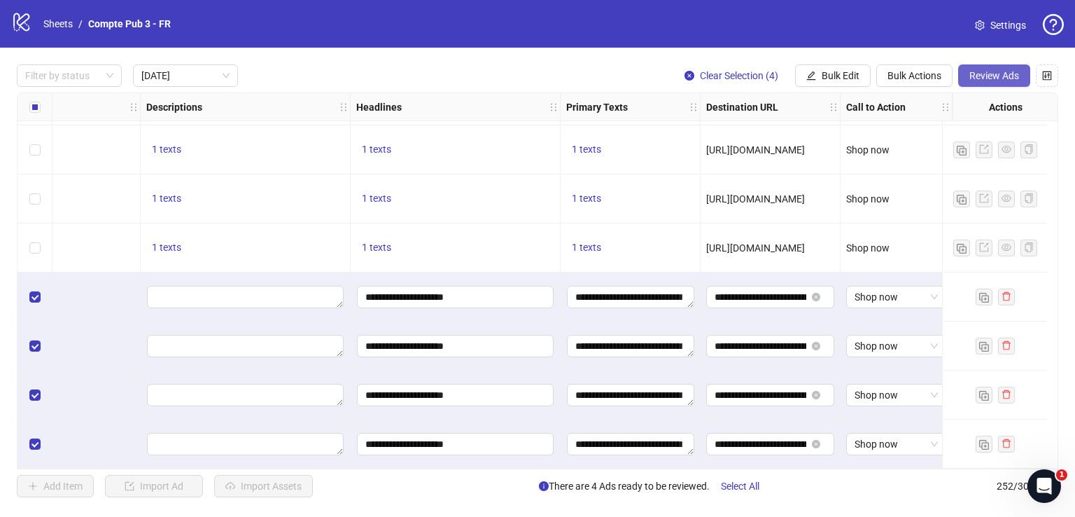
click at [982, 76] on span "Review Ads" at bounding box center [995, 75] width 50 height 11
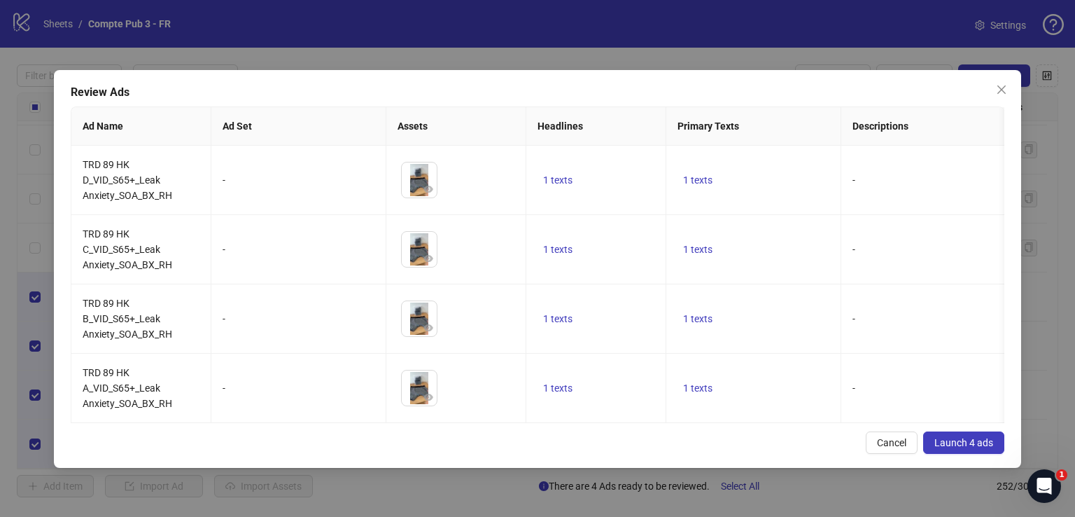
click at [952, 442] on button "Launch 4 ads" at bounding box center [963, 442] width 81 height 22
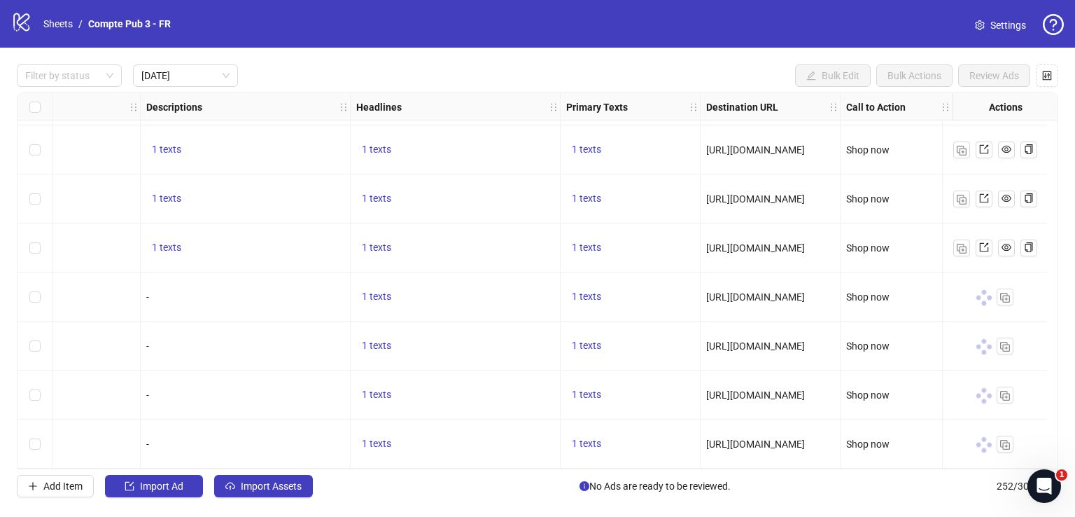
scroll to position [50, 0]
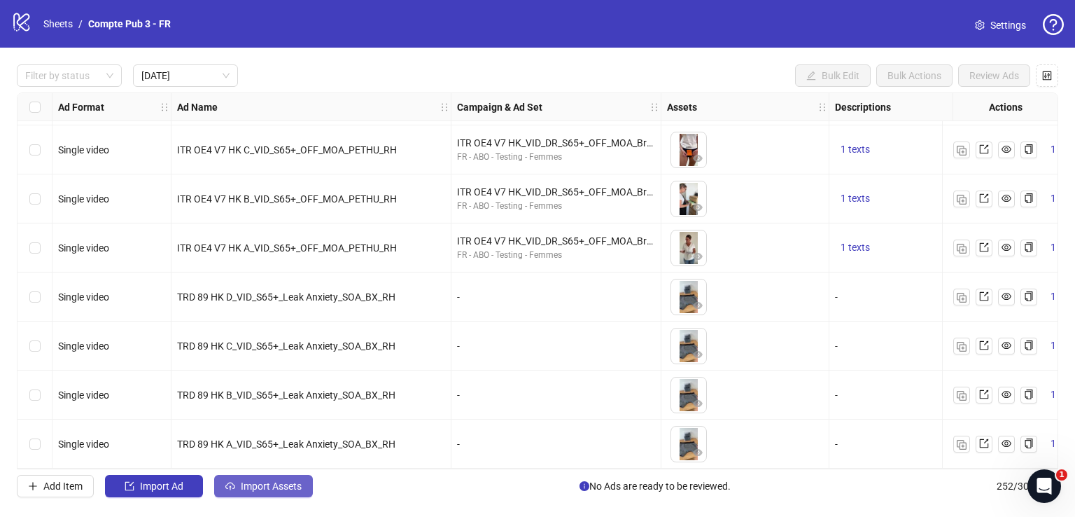
click at [284, 481] on span "Import Assets" at bounding box center [271, 485] width 61 height 11
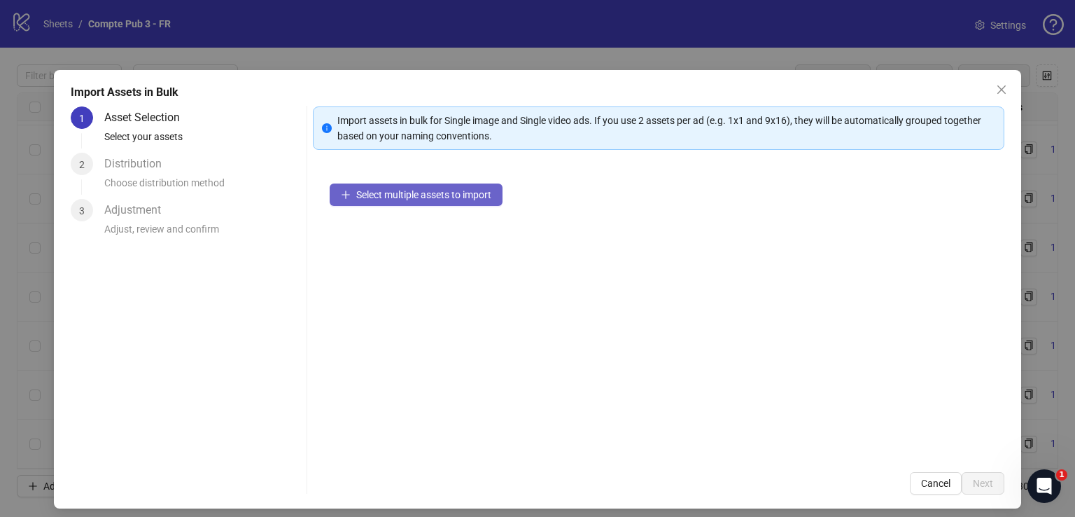
click at [459, 192] on span "Select multiple assets to import" at bounding box center [423, 194] width 135 height 11
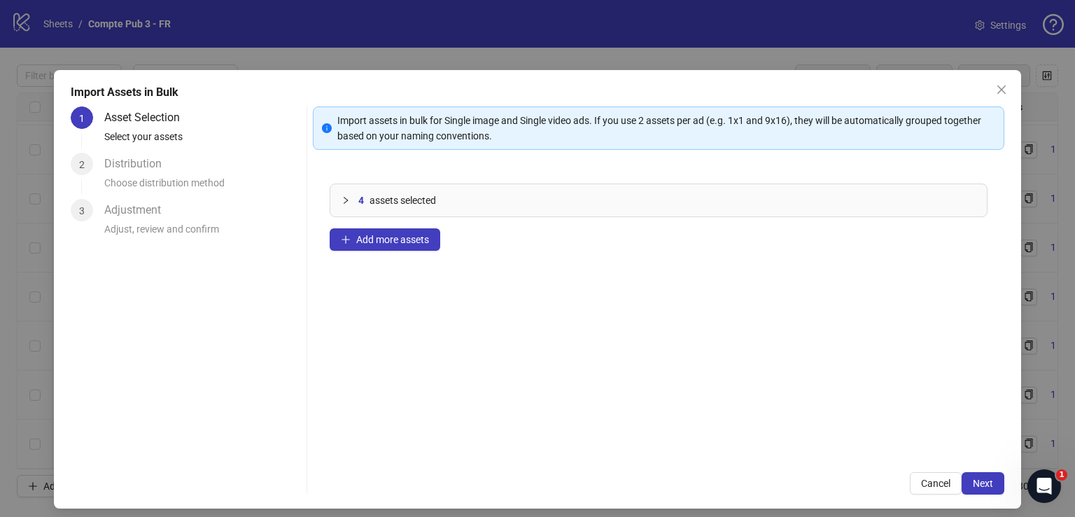
click at [982, 482] on span "Next" at bounding box center [983, 482] width 20 height 11
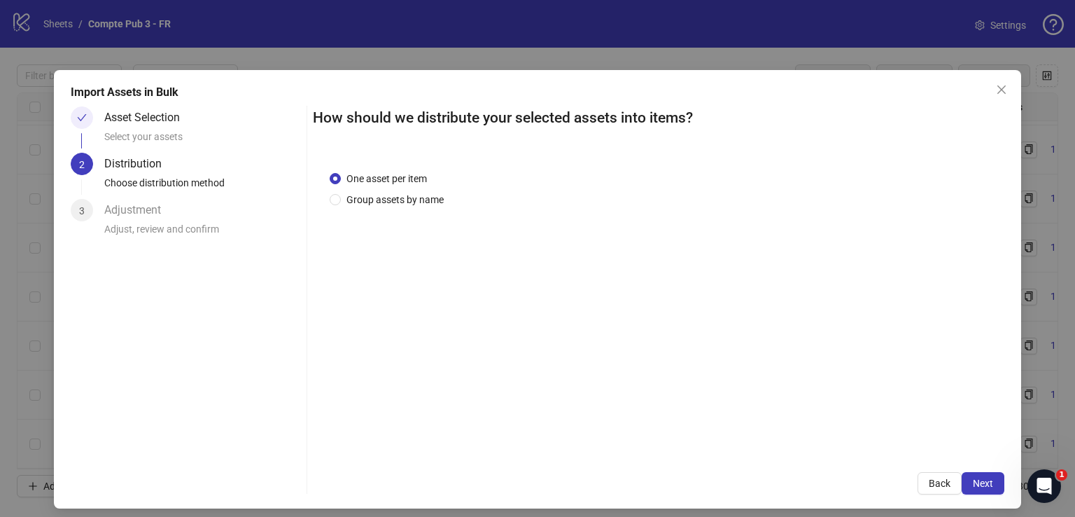
click at [982, 482] on span "Next" at bounding box center [983, 482] width 20 height 11
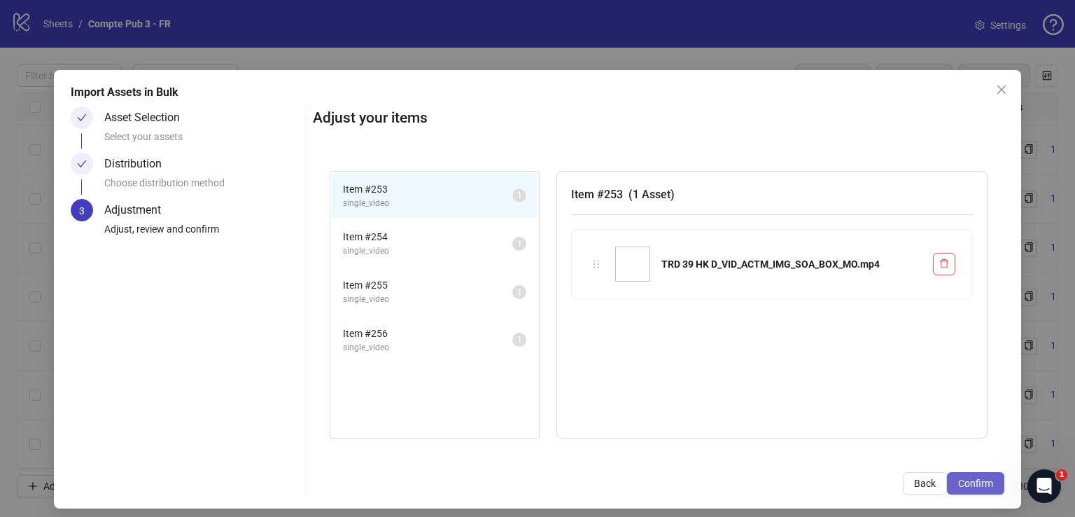
click at [982, 482] on span "Confirm" at bounding box center [975, 482] width 35 height 11
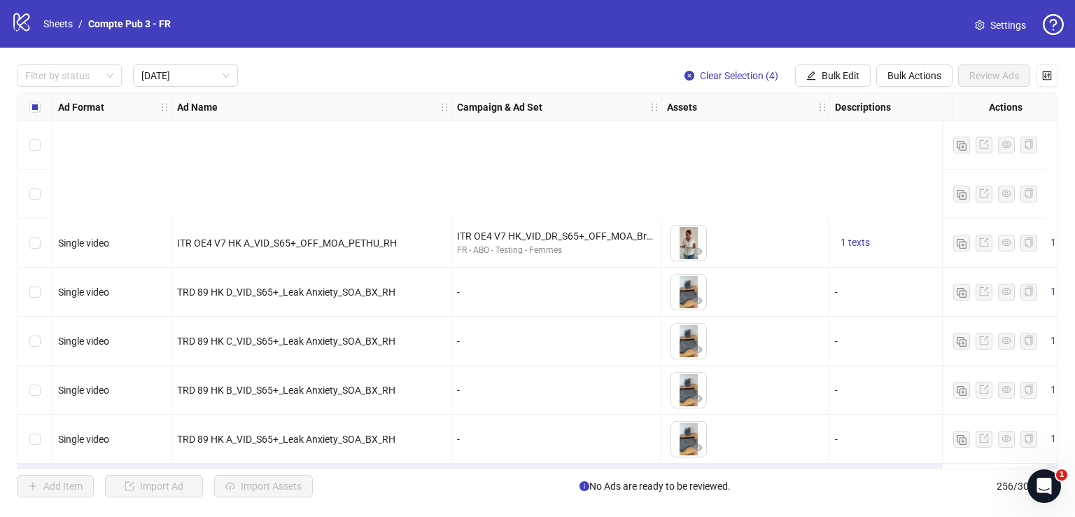
scroll to position [246, 0]
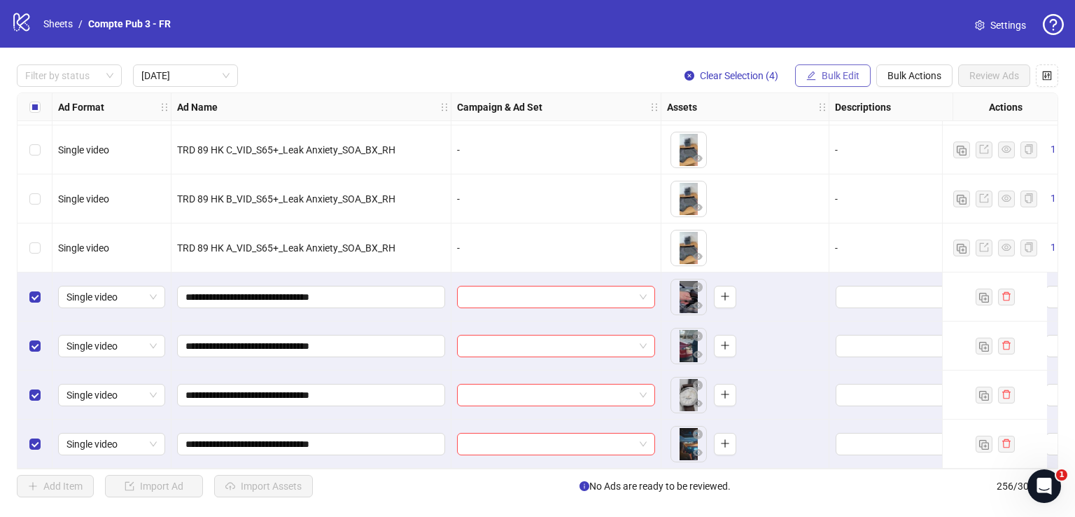
click at [825, 78] on span "Bulk Edit" at bounding box center [841, 75] width 38 height 11
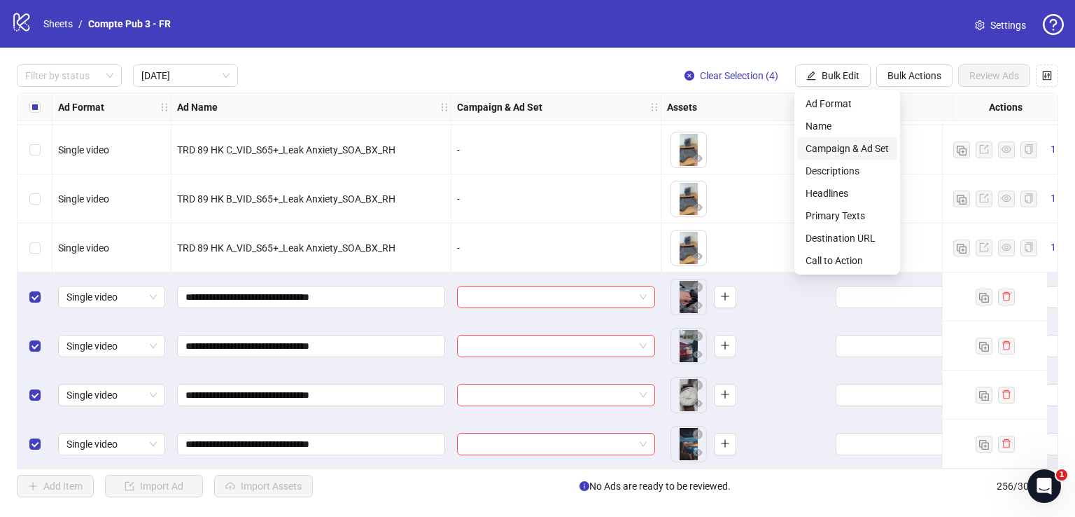
click at [846, 148] on span "Campaign & Ad Set" at bounding box center [847, 148] width 83 height 15
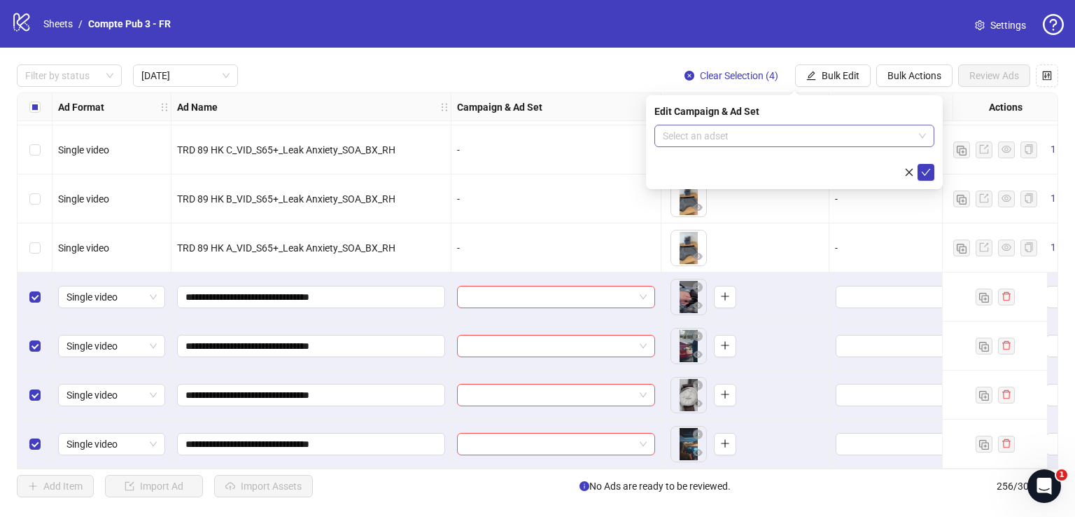
click at [778, 139] on input "search" at bounding box center [788, 135] width 251 height 21
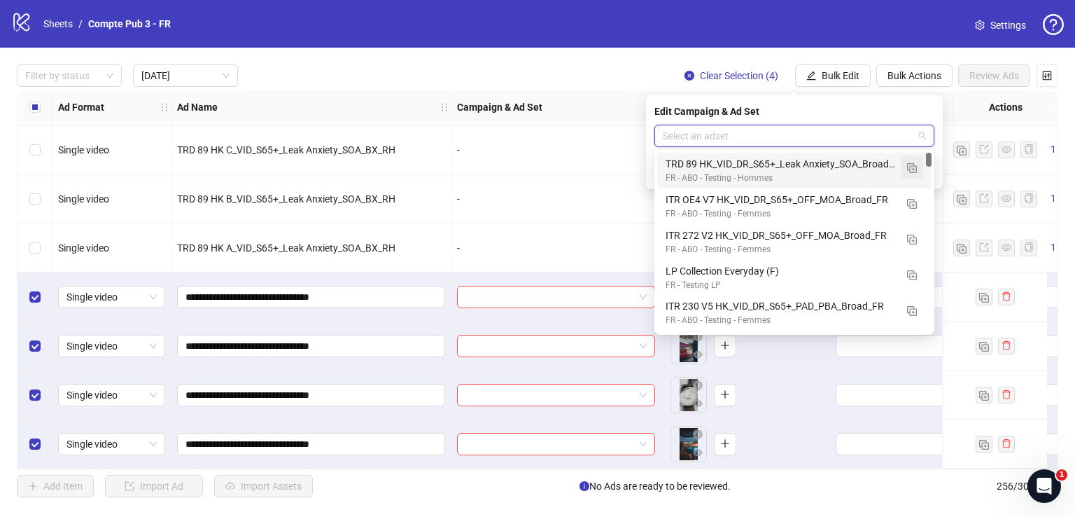
click at [914, 167] on img "button" at bounding box center [912, 168] width 10 height 10
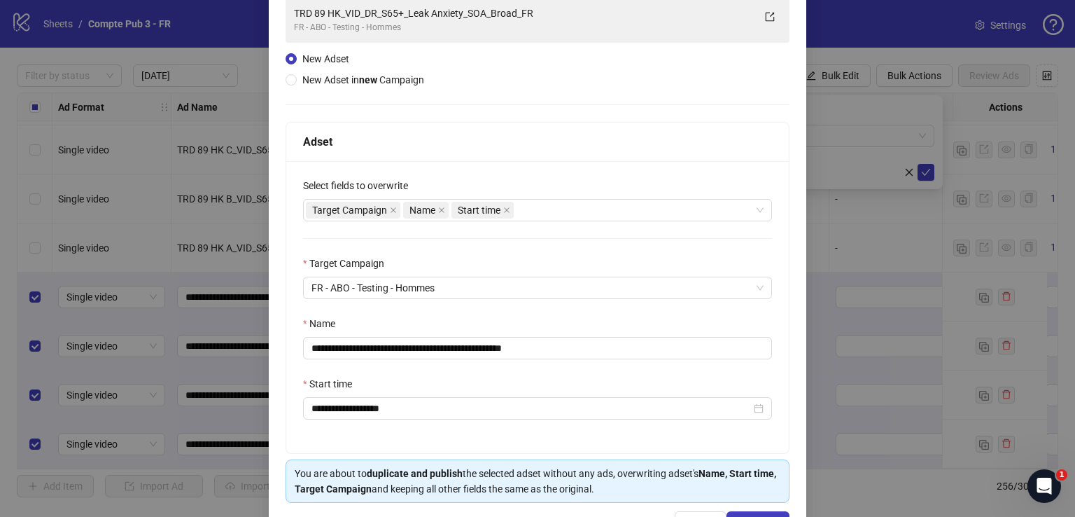
scroll to position [109, 0]
click at [513, 348] on input "**********" at bounding box center [537, 348] width 469 height 22
paste input "text"
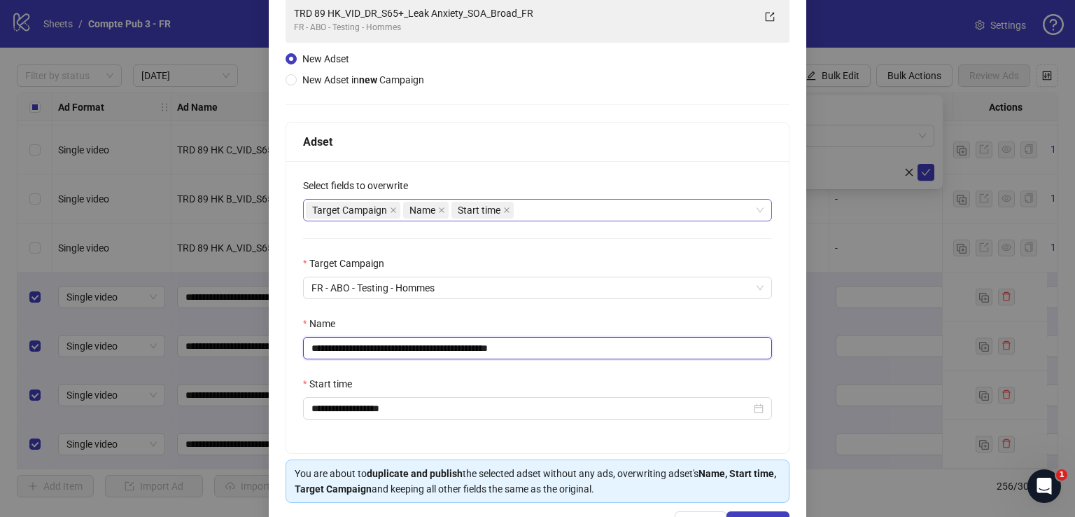
click at [598, 205] on div "Target Campaign Name Start time" at bounding box center [530, 210] width 449 height 20
type input "**********"
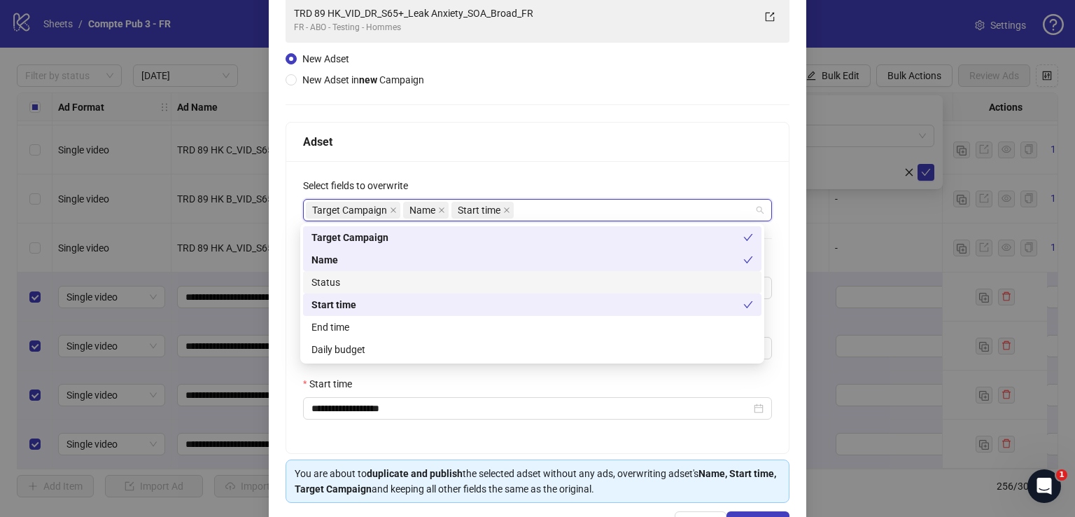
click at [536, 283] on div "Status" at bounding box center [533, 281] width 442 height 15
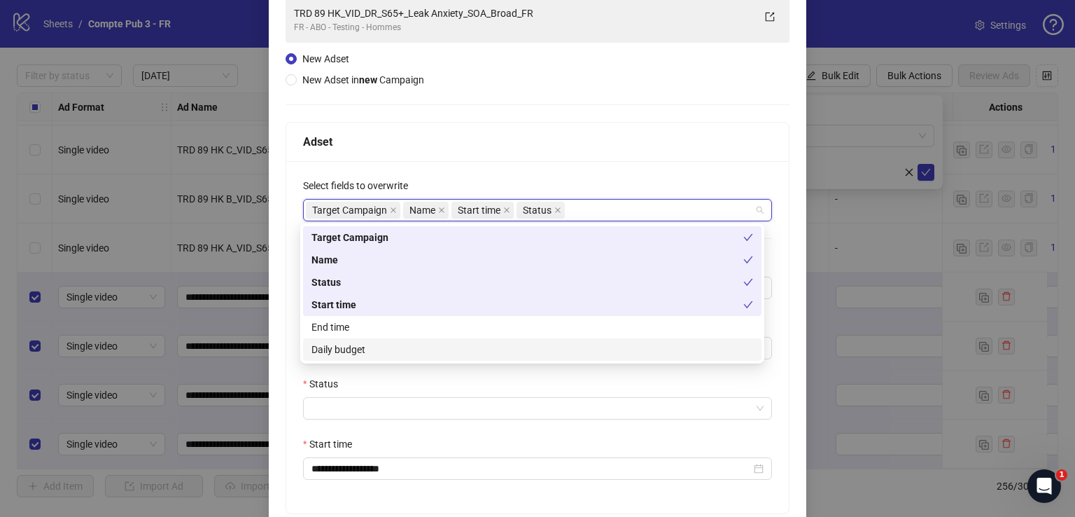
click at [517, 340] on div "Daily budget" at bounding box center [532, 349] width 459 height 22
click at [575, 144] on div "Adset" at bounding box center [537, 142] width 469 height 18
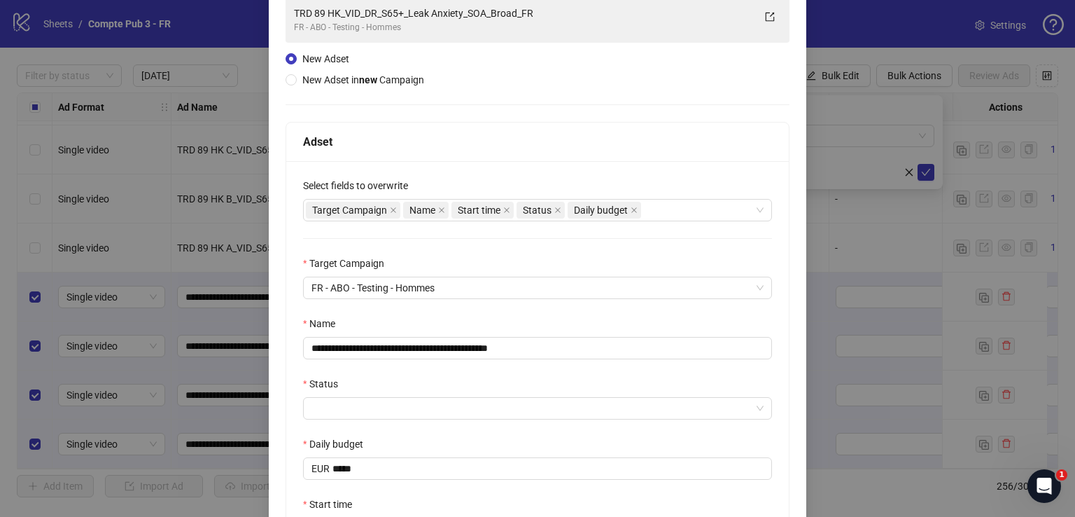
scroll to position [277, 0]
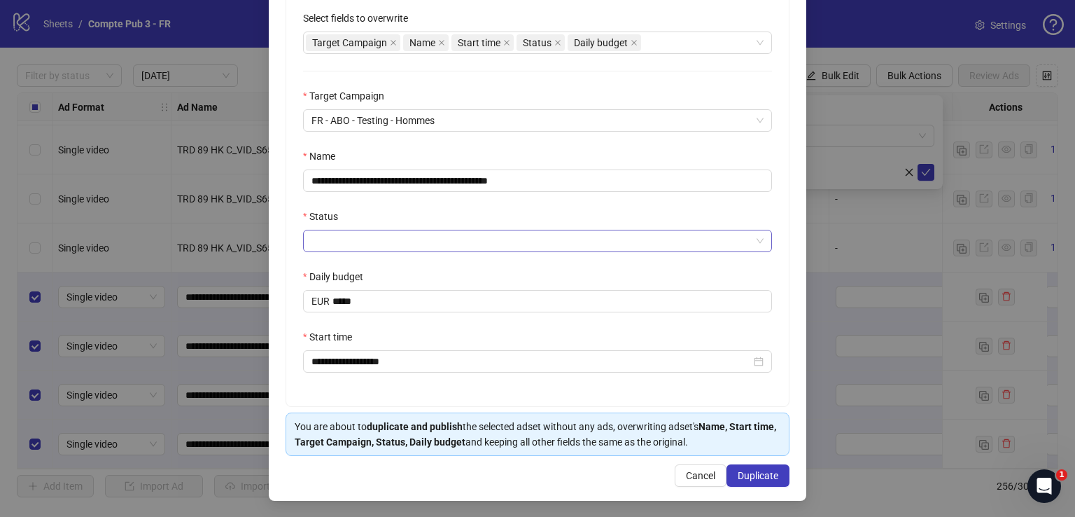
click at [452, 242] on input "Status" at bounding box center [532, 240] width 440 height 21
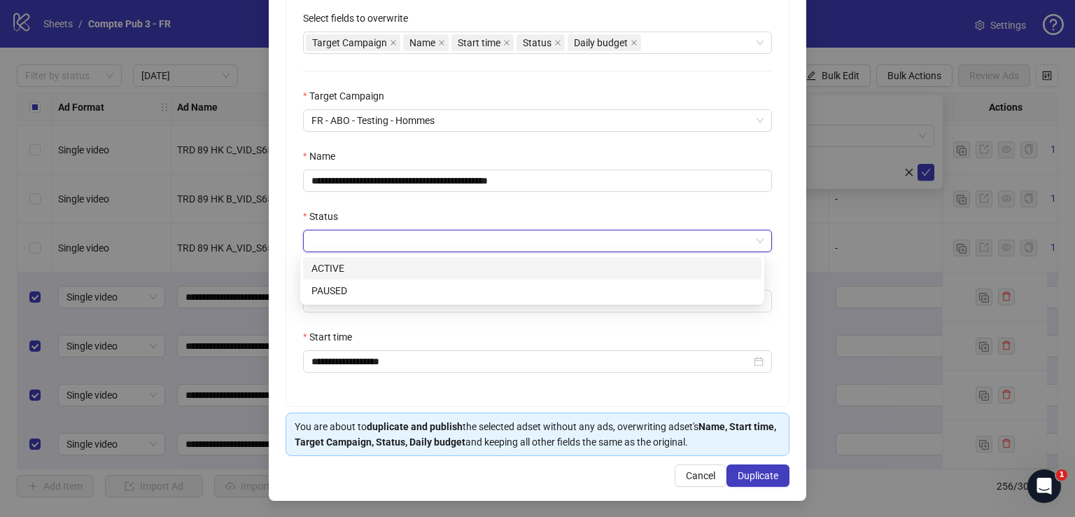
click at [454, 270] on div "ACTIVE" at bounding box center [533, 267] width 442 height 15
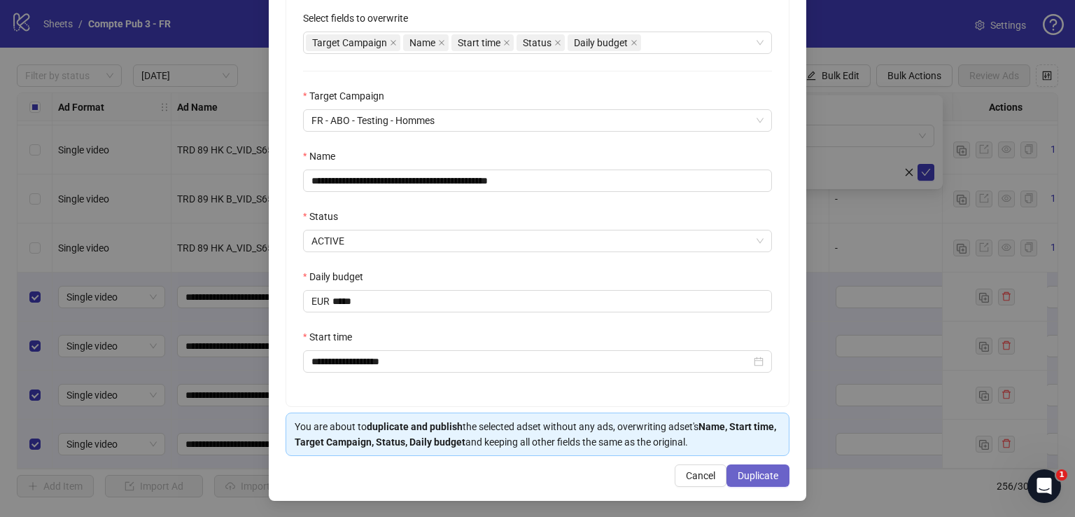
click at [748, 471] on span "Duplicate" at bounding box center [758, 475] width 41 height 11
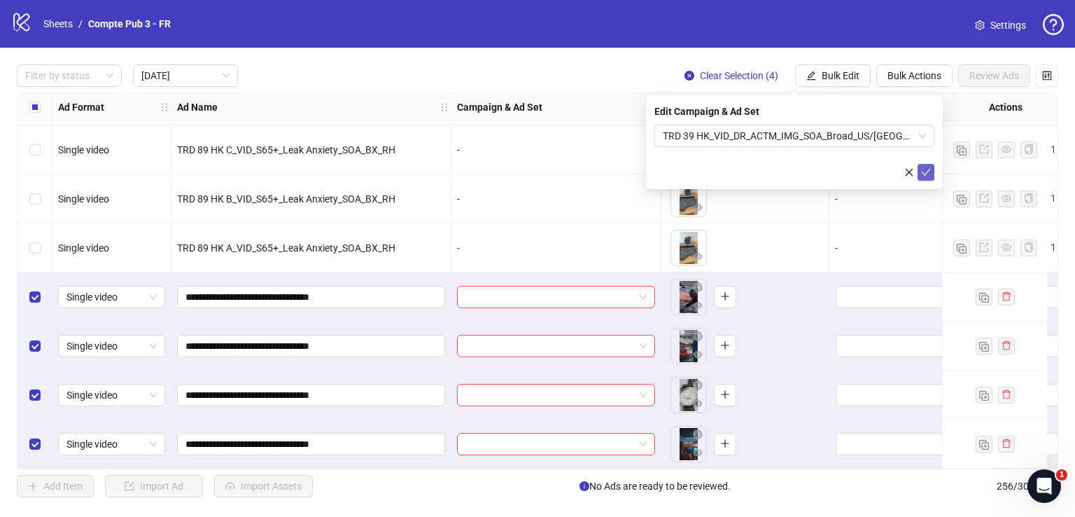
click at [927, 169] on icon "check" at bounding box center [926, 172] width 10 height 10
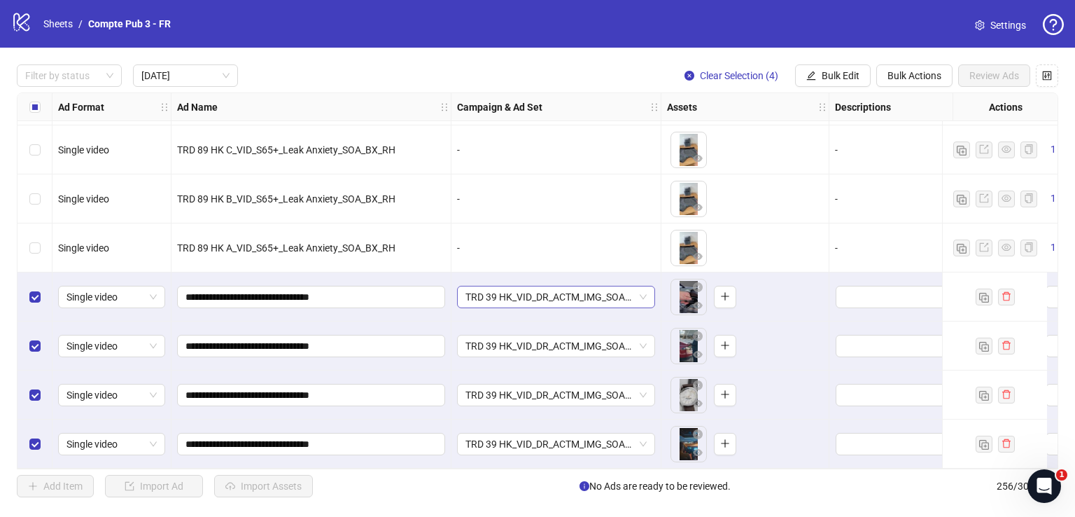
click at [597, 286] on span "TRD 39 HK_VID_DR_ACTM_IMG_SOA_Broad_US/CA/UK/AU/NZ" at bounding box center [556, 296] width 181 height 21
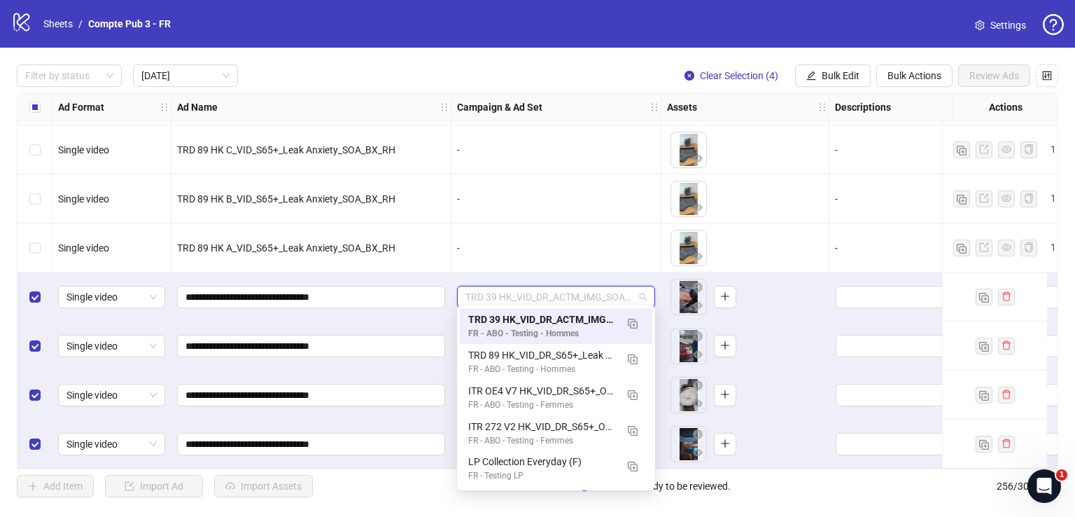
click at [597, 286] on span "TRD 39 HK_VID_DR_ACTM_IMG_SOA_Broad_US/CA/UK/AU/NZ" at bounding box center [556, 296] width 181 height 21
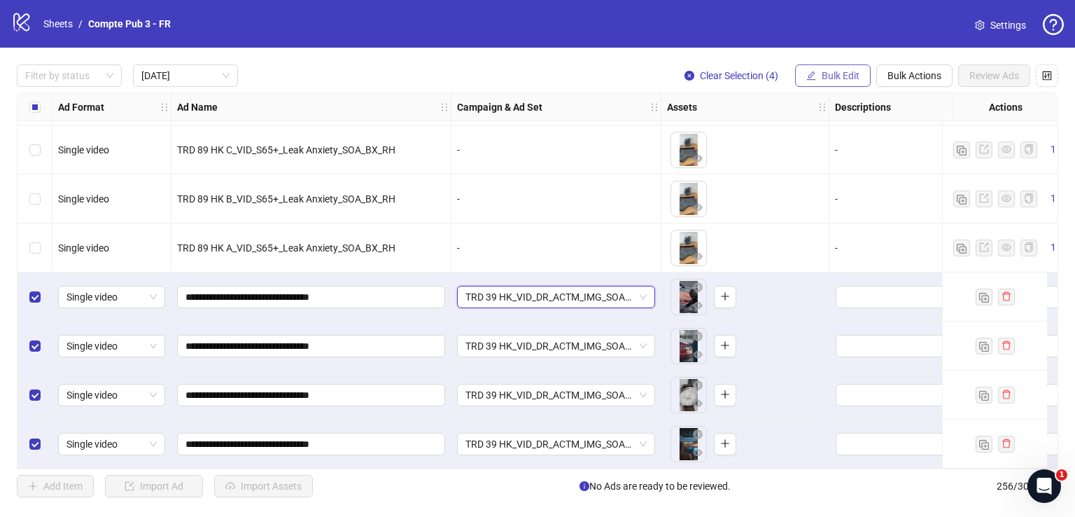
click at [839, 71] on span "Bulk Edit" at bounding box center [841, 75] width 38 height 11
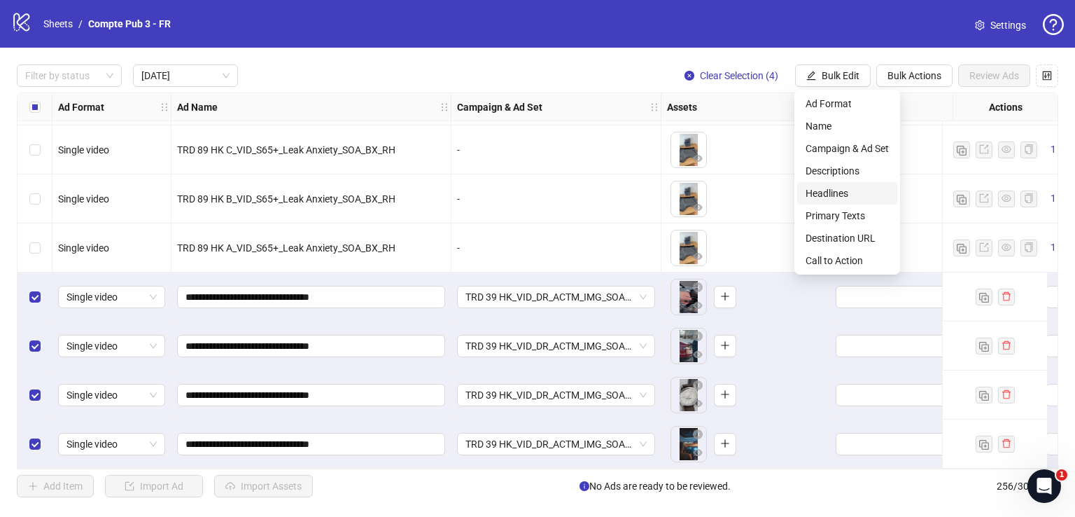
click at [849, 192] on span "Headlines" at bounding box center [847, 193] width 83 height 15
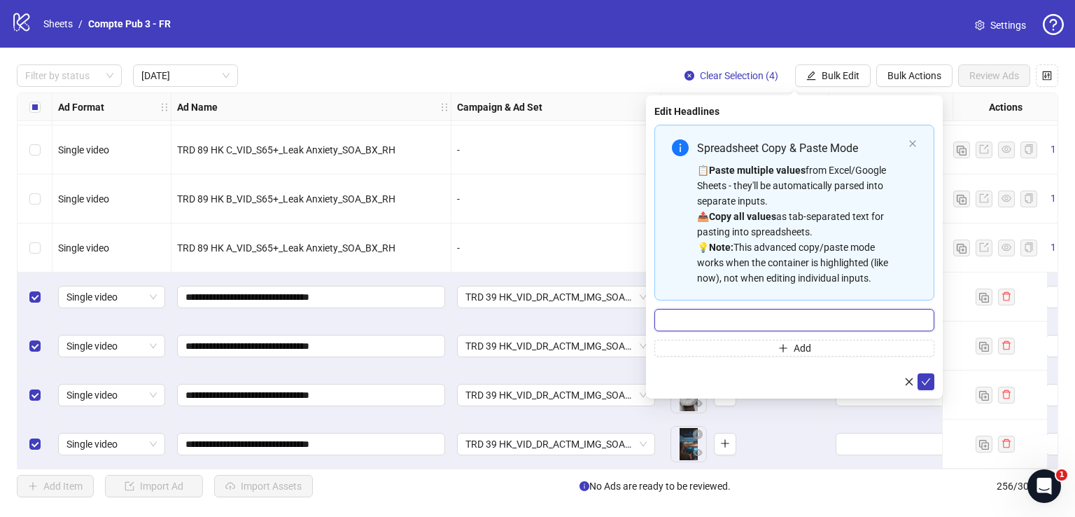
drag, startPoint x: 778, startPoint y: 316, endPoint x: 779, endPoint y: 307, distance: 9.2
click at [779, 307] on div "Spreadsheet Copy & Paste Mode 📋 Paste multiple values from Excel/Google Sheets …" at bounding box center [795, 241] width 280 height 232
paste input "**********"
type input "**********"
click at [928, 384] on icon "check" at bounding box center [926, 382] width 10 height 10
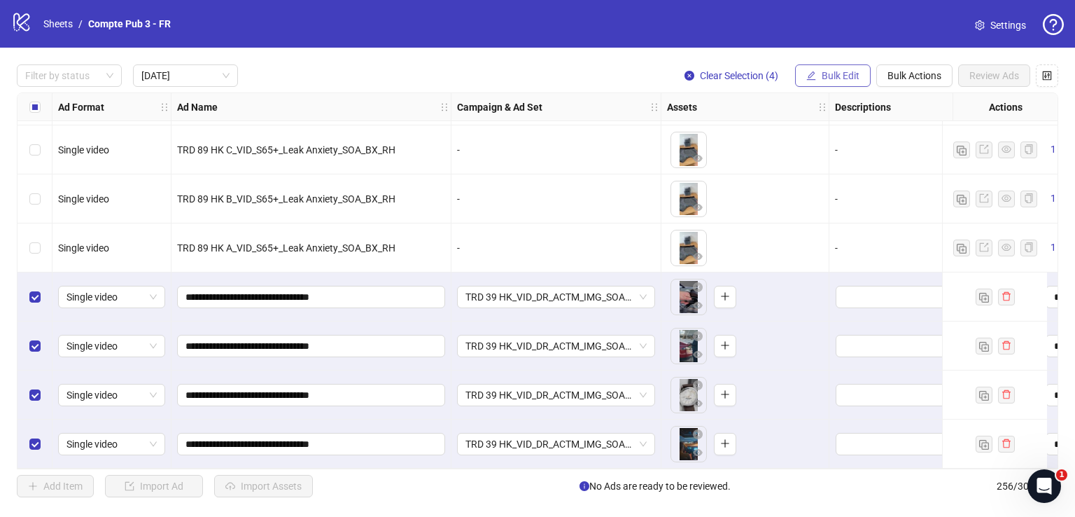
click at [837, 67] on button "Bulk Edit" at bounding box center [833, 75] width 76 height 22
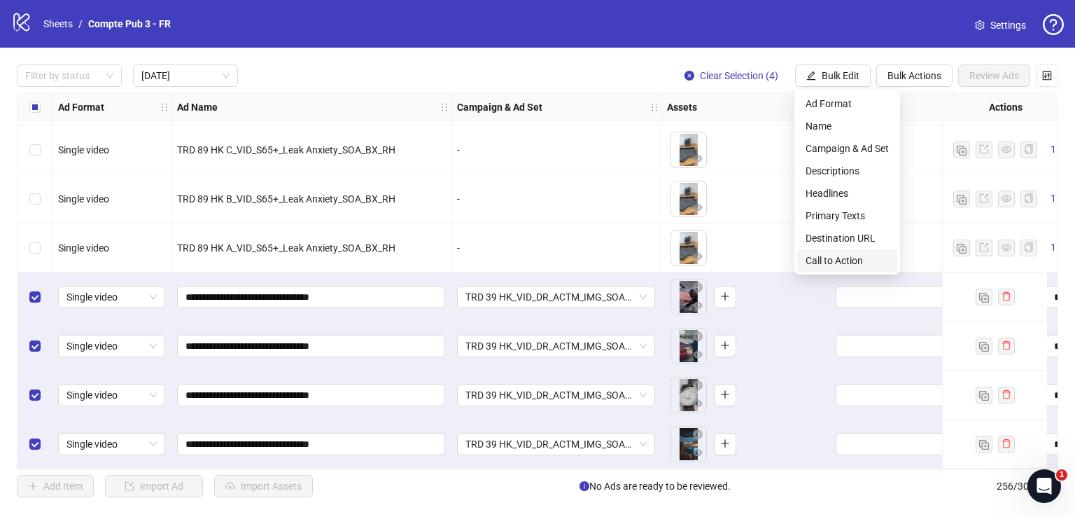
click at [829, 253] on span "Call to Action" at bounding box center [847, 260] width 83 height 15
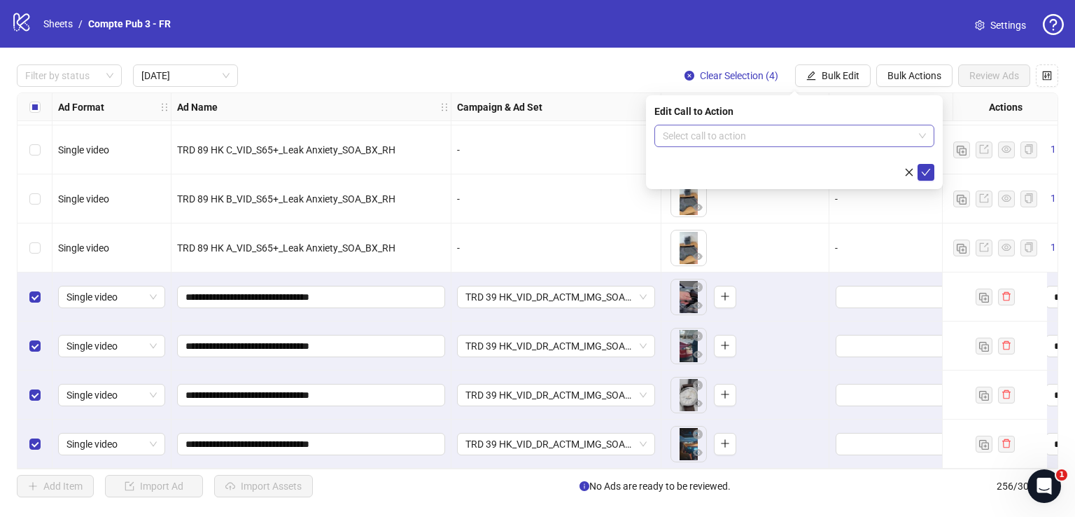
click at [767, 138] on input "search" at bounding box center [788, 135] width 251 height 21
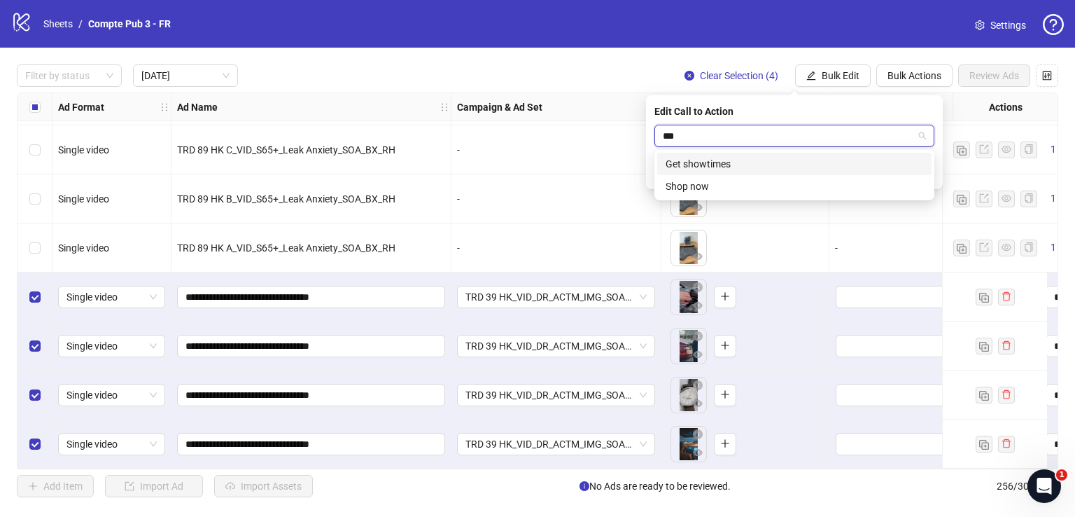
type input "****"
click at [782, 163] on div "Shop now" at bounding box center [795, 163] width 258 height 15
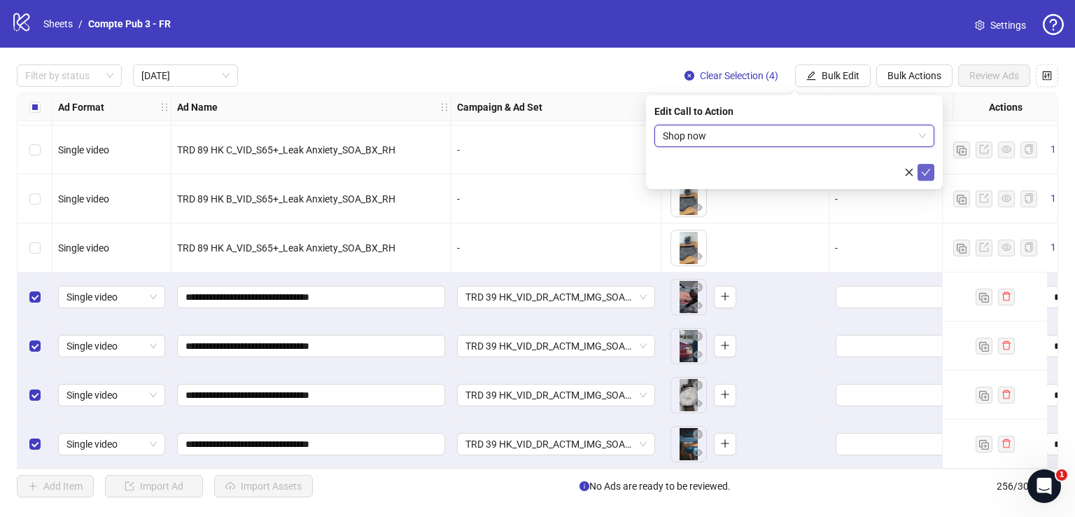
click at [931, 169] on button "submit" at bounding box center [926, 172] width 17 height 17
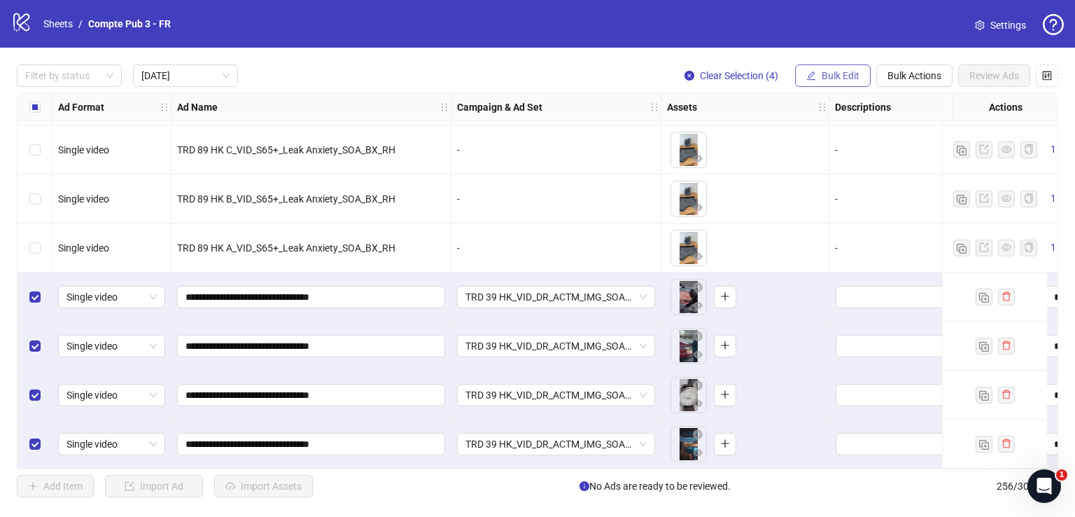
click at [832, 71] on span "Bulk Edit" at bounding box center [841, 75] width 38 height 11
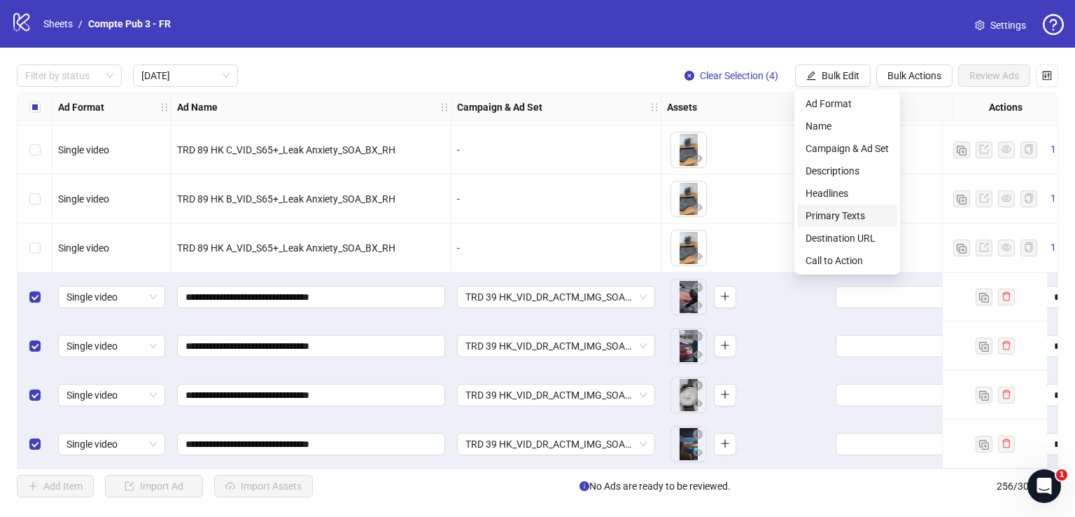
click at [855, 211] on span "Primary Texts" at bounding box center [847, 215] width 83 height 15
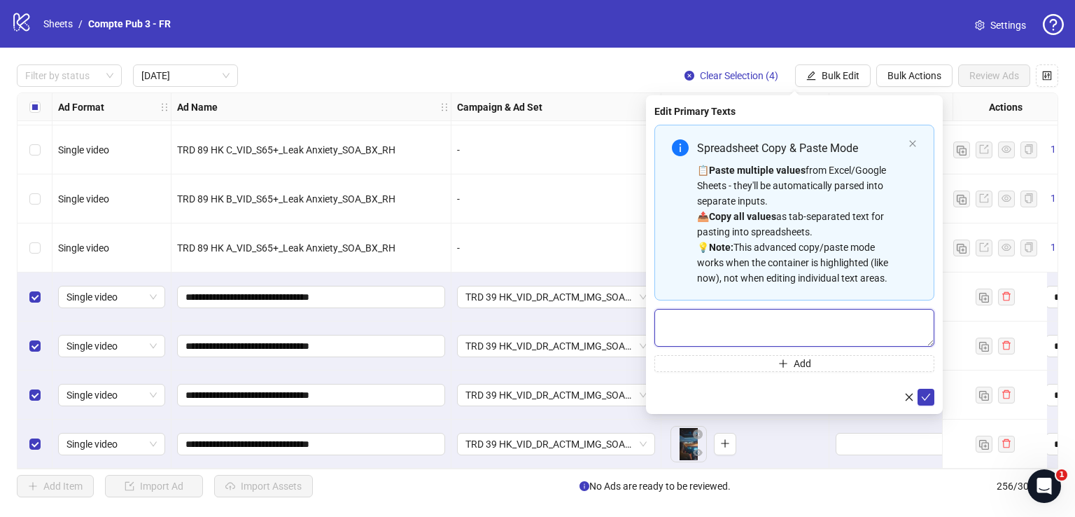
click at [781, 317] on textarea "Multi-text input container - paste or copy values" at bounding box center [795, 328] width 280 height 38
paste textarea "**********"
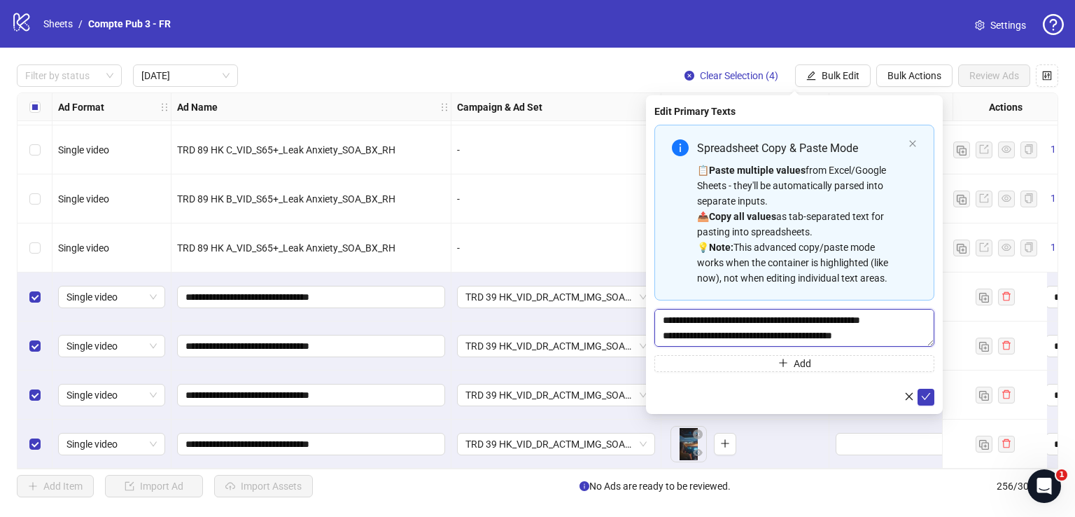
scroll to position [26, 0]
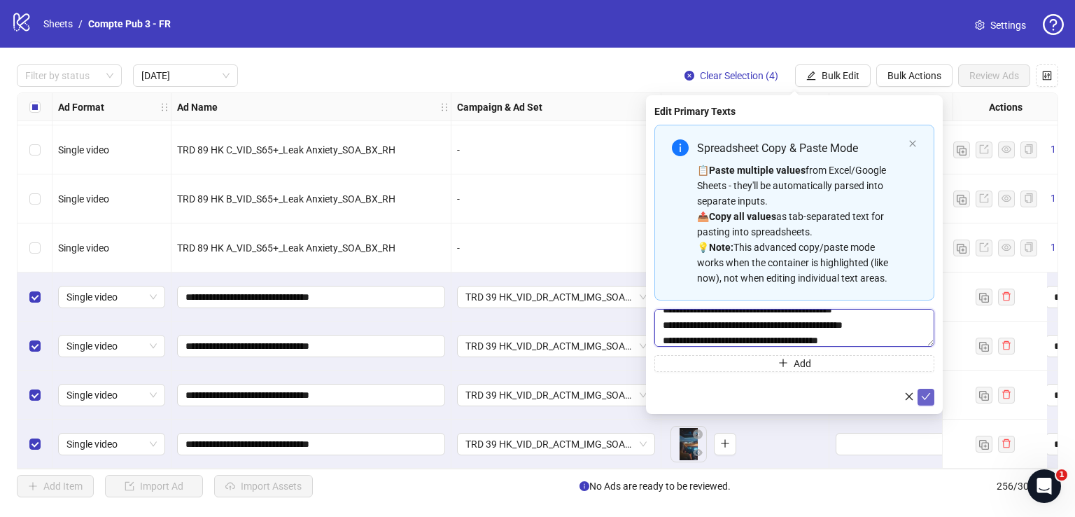
type textarea "**********"
click at [930, 396] on icon "check" at bounding box center [926, 396] width 10 height 10
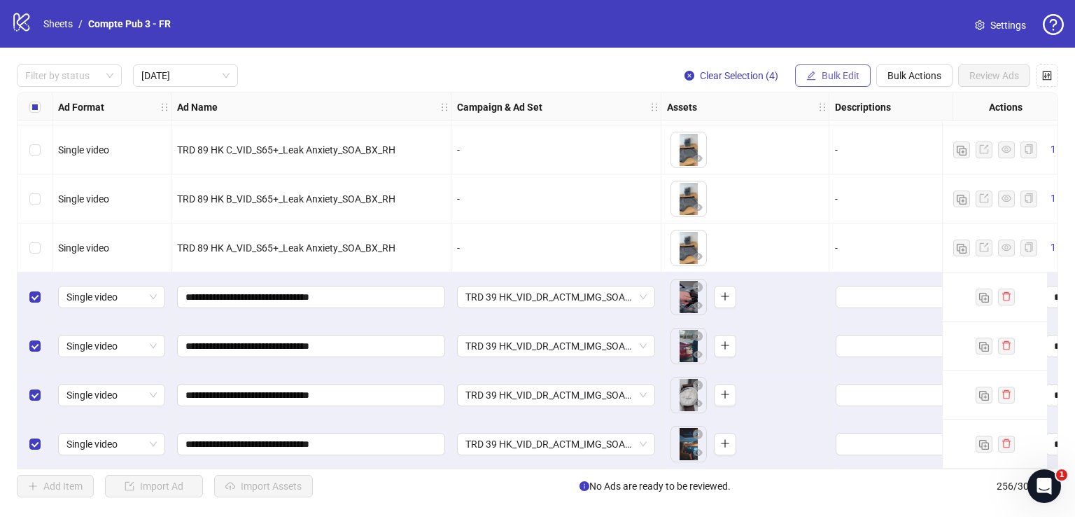
click at [852, 71] on span "Bulk Edit" at bounding box center [841, 75] width 38 height 11
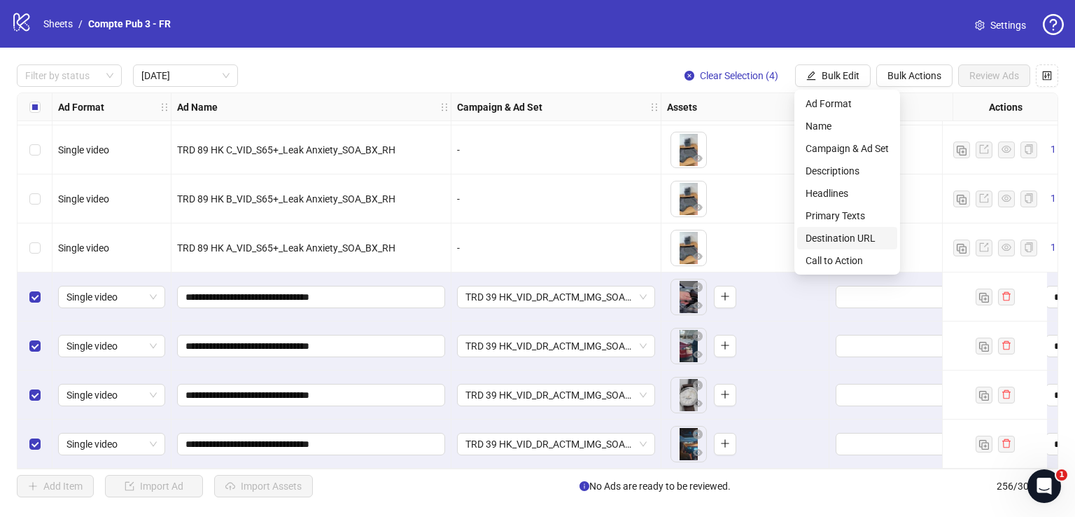
click at [862, 233] on span "Destination URL" at bounding box center [847, 237] width 83 height 15
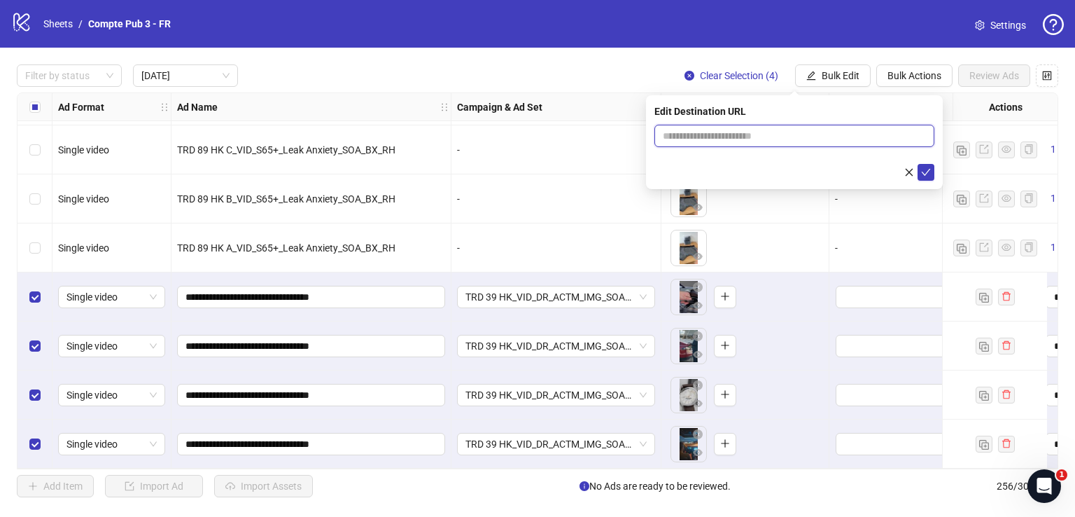
click at [799, 130] on input "text" at bounding box center [789, 135] width 252 height 15
paste input "**********"
type input "**********"
click at [924, 172] on icon "check" at bounding box center [926, 172] width 10 height 10
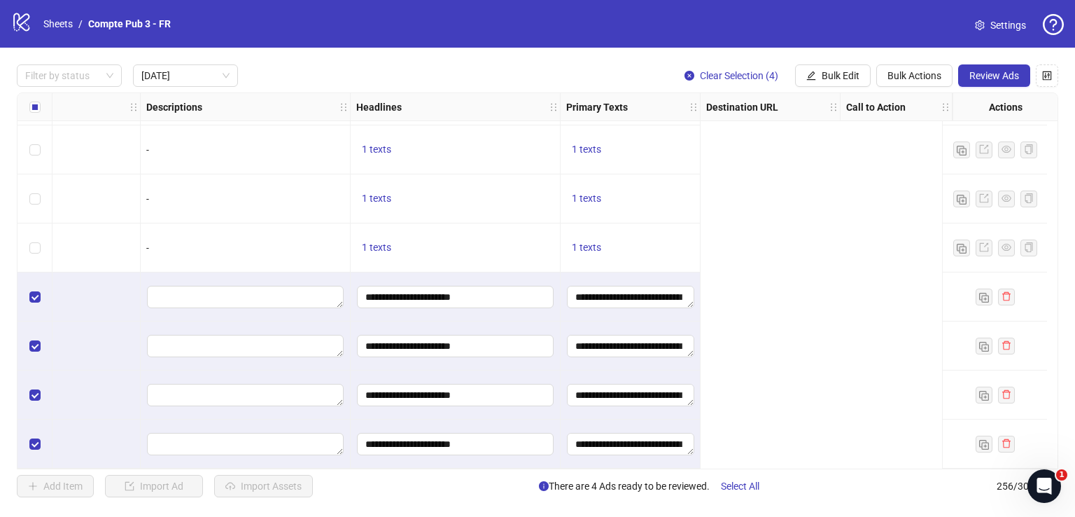
scroll to position [246, 0]
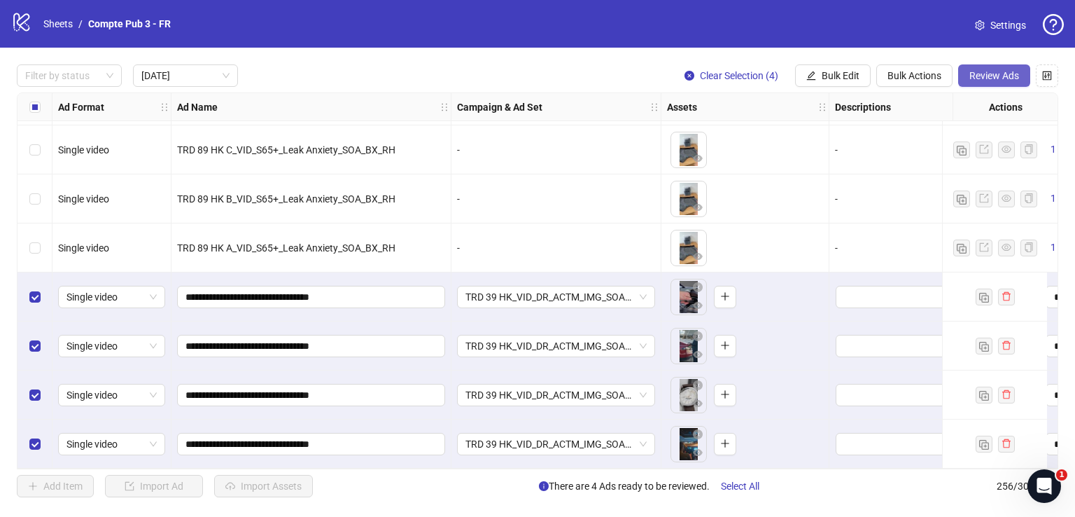
click at [989, 75] on span "Review Ads" at bounding box center [995, 75] width 50 height 11
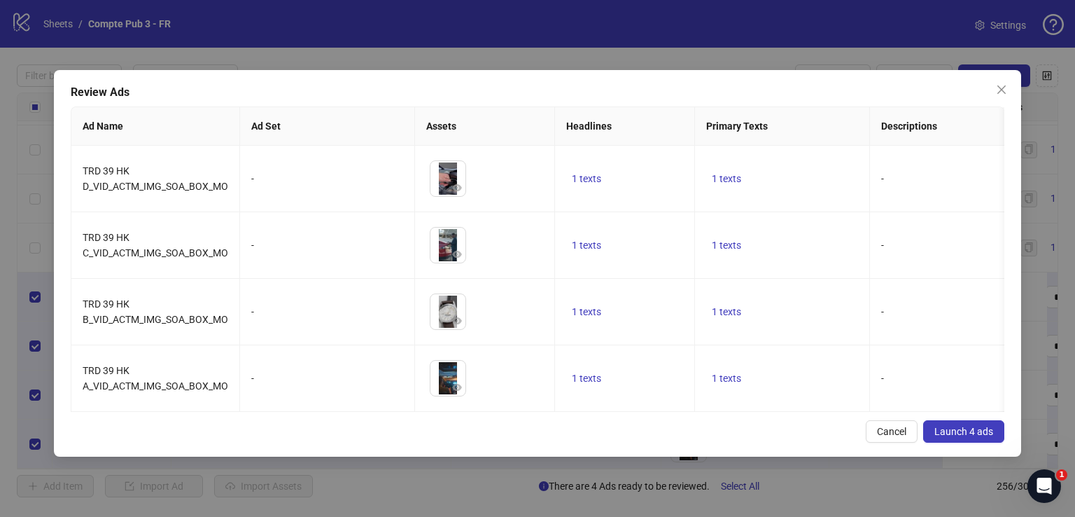
click at [956, 437] on span "Launch 4 ads" at bounding box center [964, 431] width 59 height 11
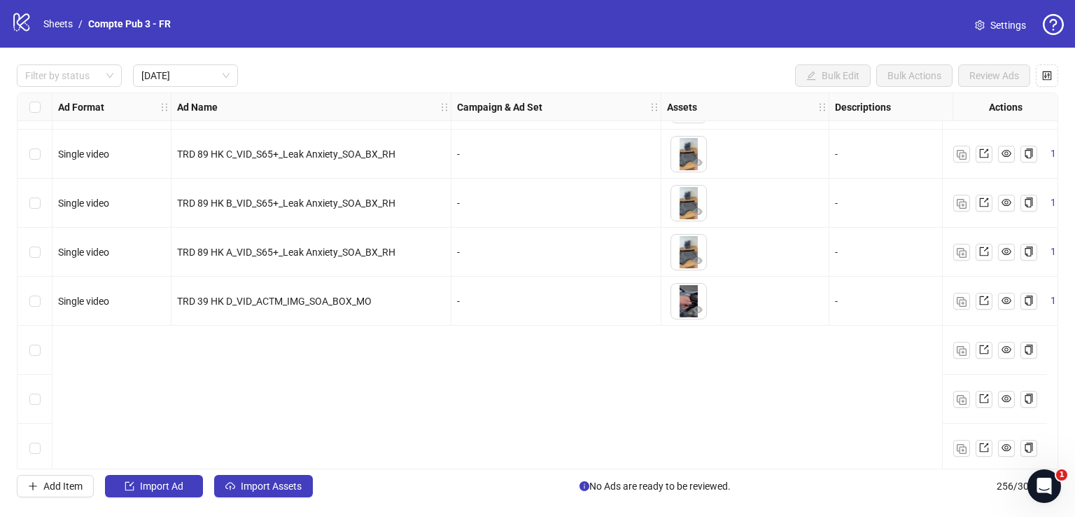
scroll to position [0, 0]
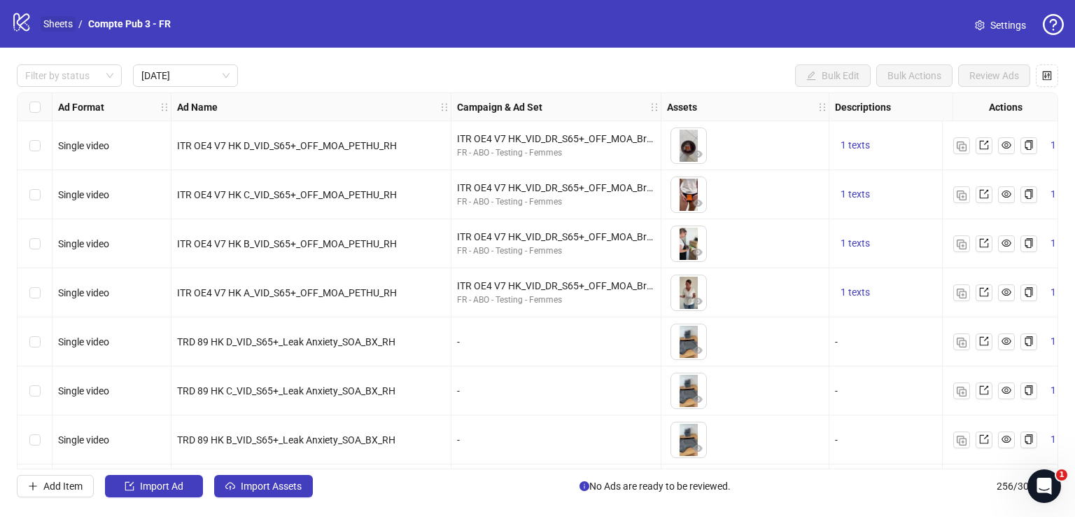
click at [66, 16] on link "Sheets" at bounding box center [58, 23] width 35 height 15
